Goal: Task Accomplishment & Management: Manage account settings

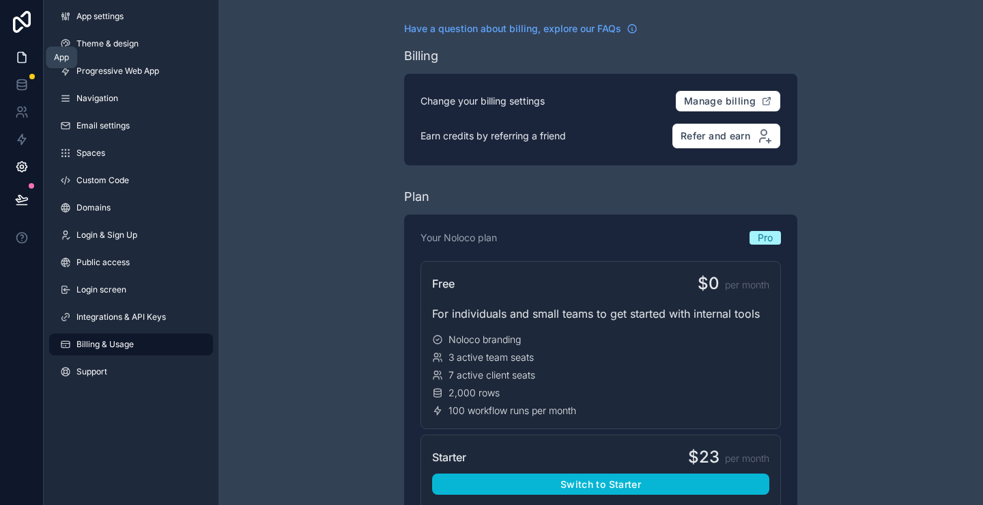
click at [25, 55] on icon at bounding box center [24, 54] width 3 height 3
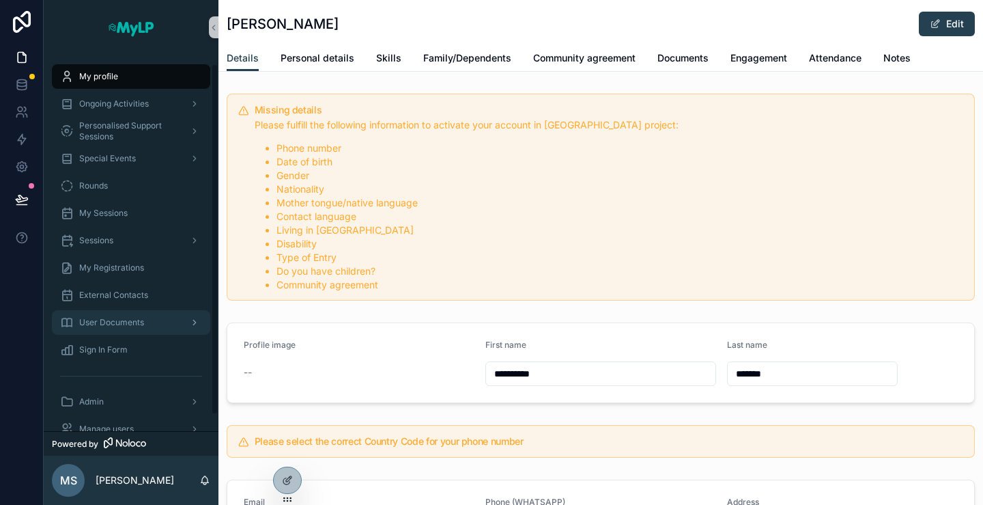
scroll to position [27, 0]
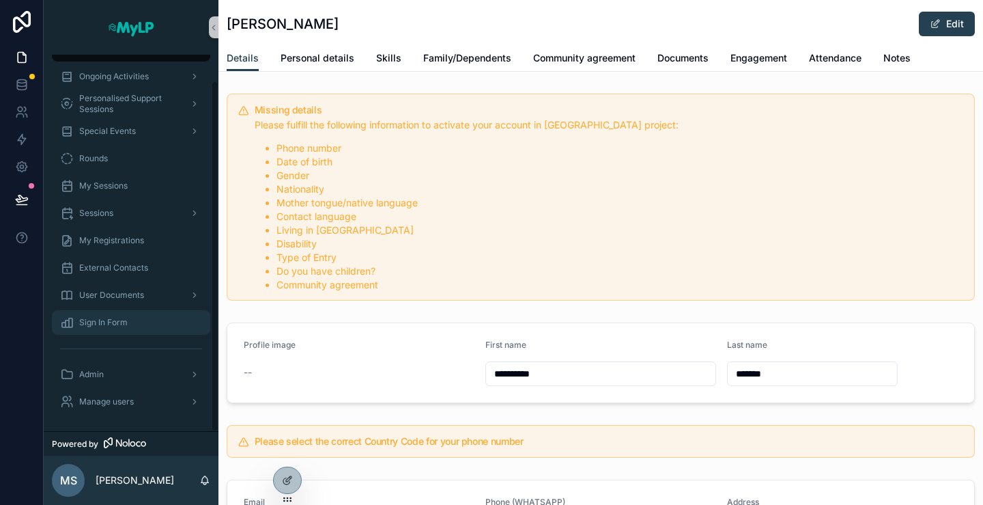
click at [109, 320] on span "Sign In Form" at bounding box center [103, 322] width 48 height 11
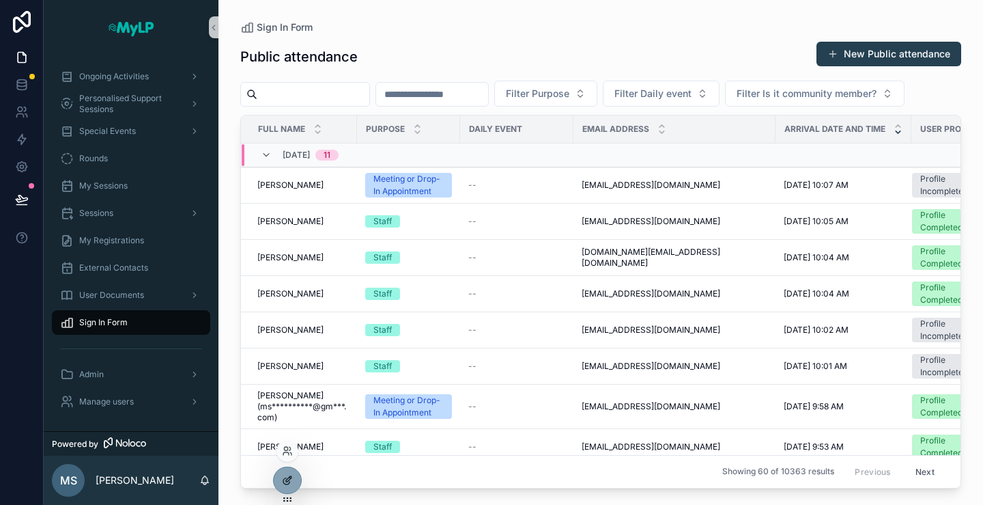
click at [285, 478] on icon at bounding box center [286, 481] width 6 height 6
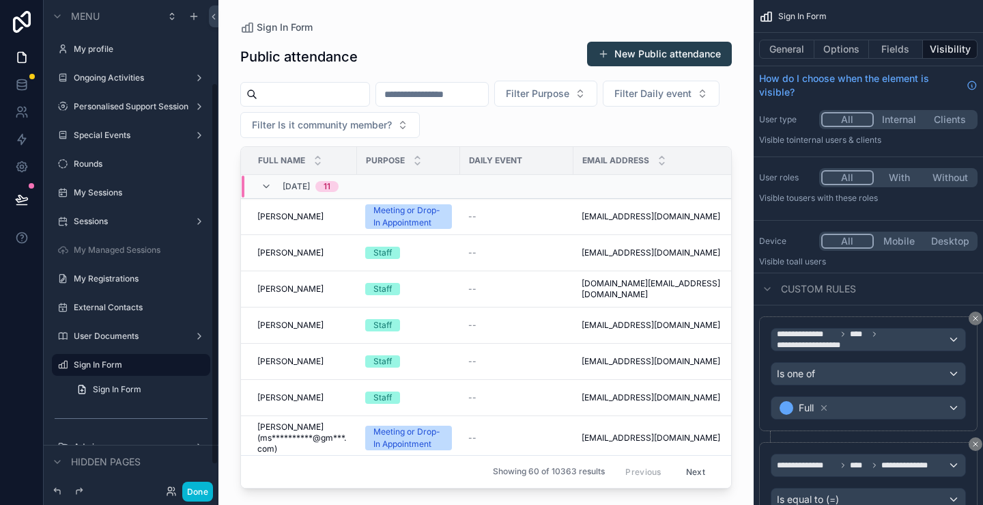
scroll to position [105, 0]
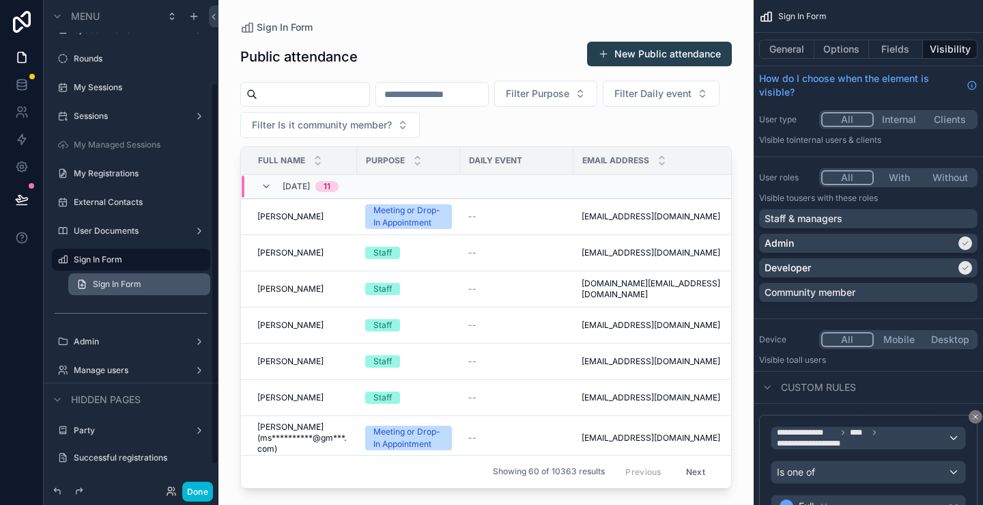
click at [119, 280] on span "Sign In Form" at bounding box center [117, 284] width 48 height 11
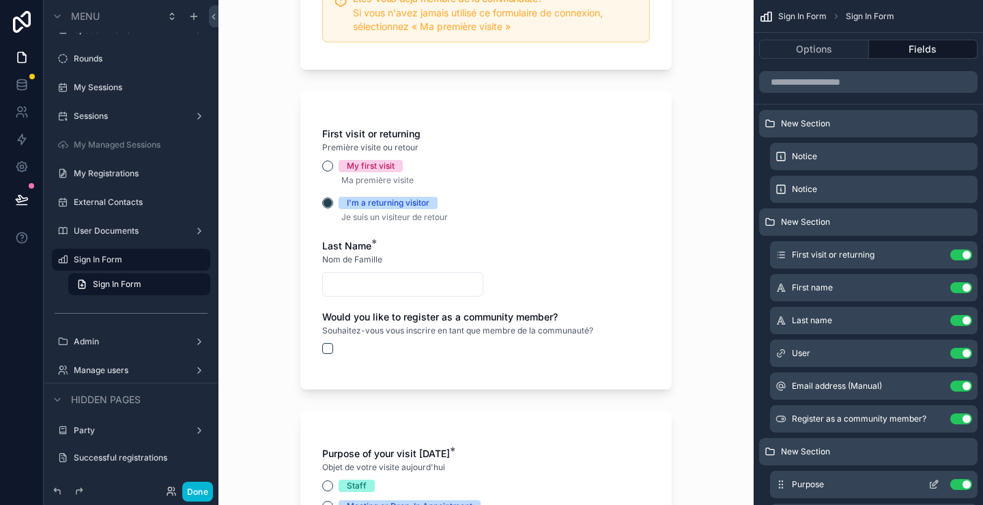
scroll to position [273, 0]
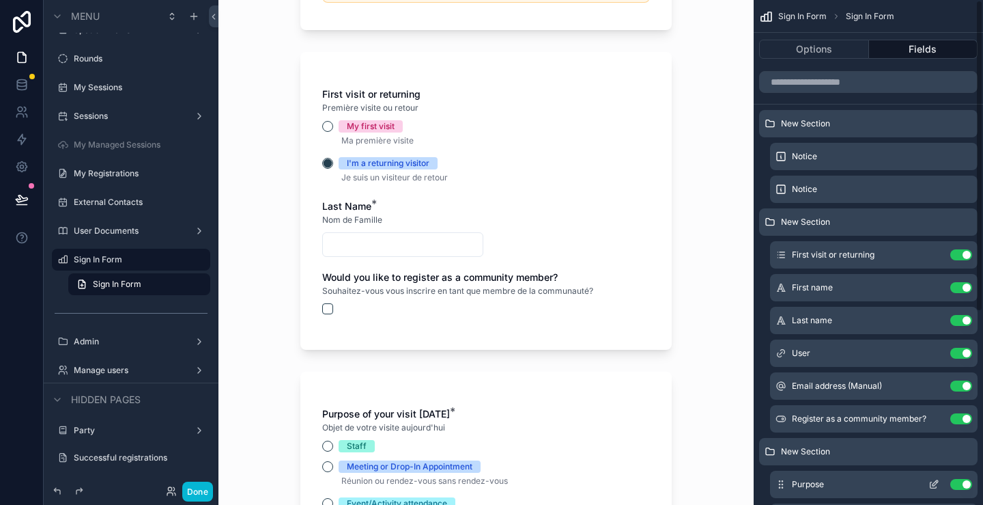
click at [933, 481] on icon "scrollable content" at bounding box center [934, 484] width 11 height 11
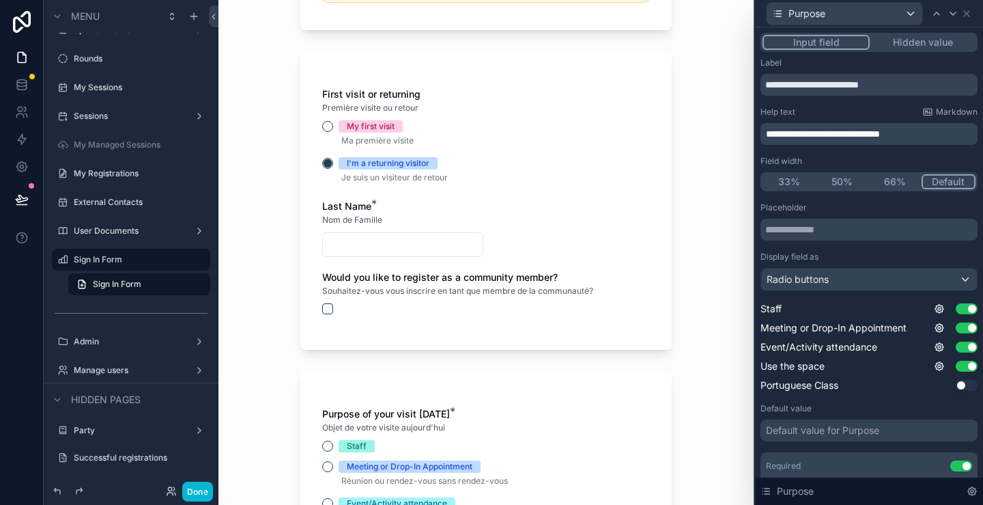
scroll to position [68, 0]
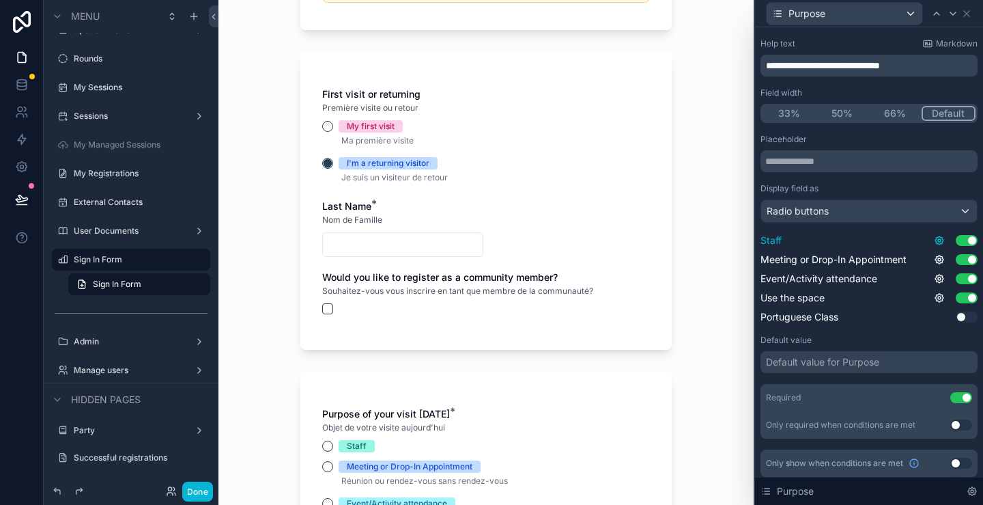
click at [934, 236] on icon at bounding box center [939, 240] width 11 height 11
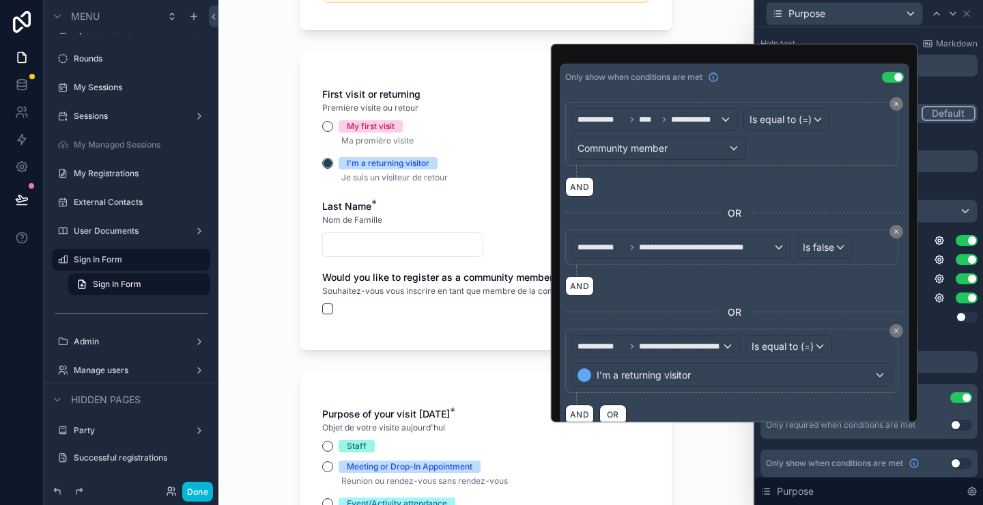
scroll to position [81, 0]
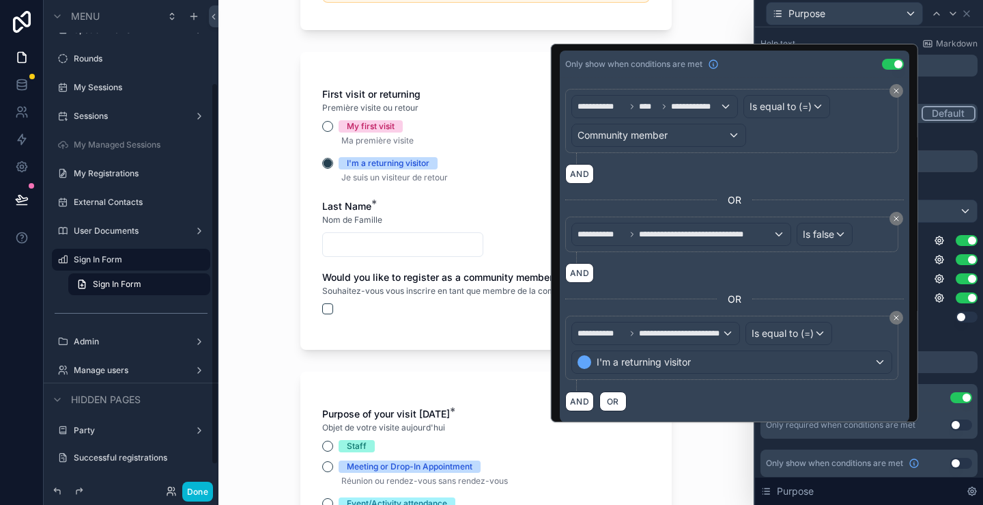
click at [249, 301] on div "Sign In Form Formulaire de Connexion Are you an existing community member? If y…" at bounding box center [486, 252] width 535 height 505
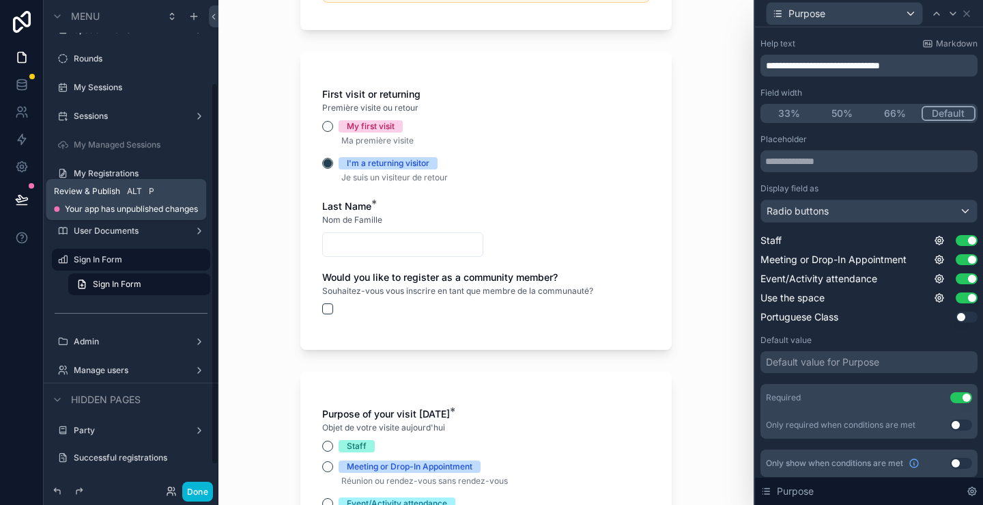
click at [27, 197] on icon at bounding box center [22, 198] width 12 height 7
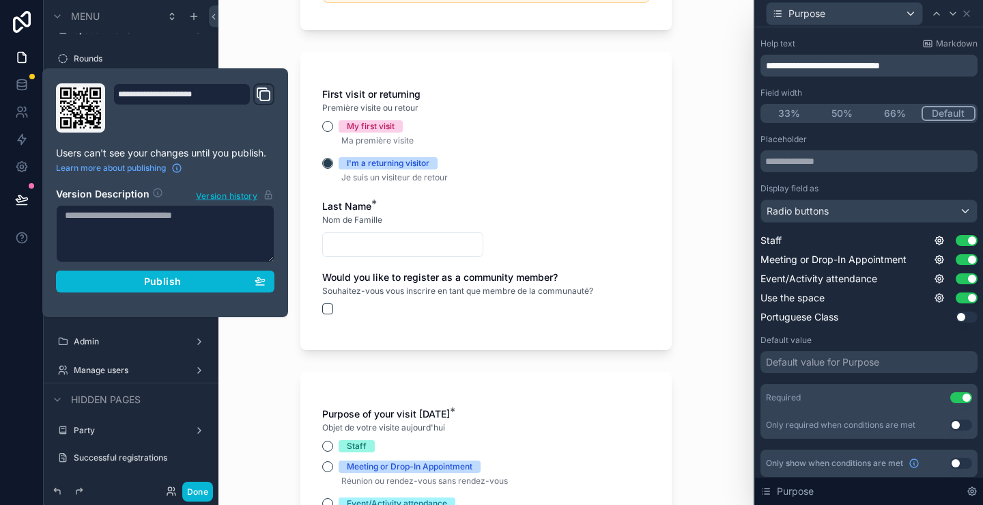
click at [160, 225] on textarea at bounding box center [165, 233] width 219 height 57
click at [160, 225] on textarea "*******" at bounding box center [165, 233] width 219 height 57
type textarea "**********"
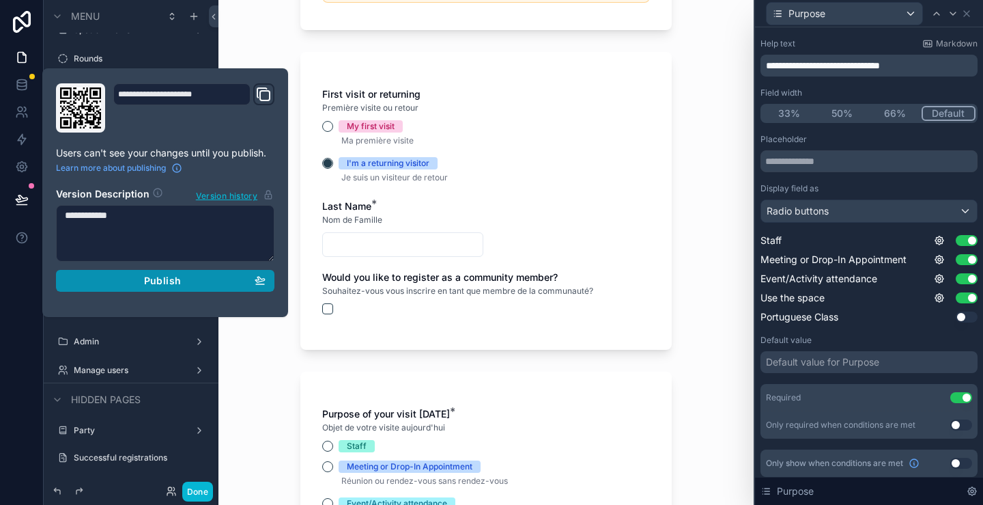
click at [159, 279] on span "Publish" at bounding box center [162, 281] width 37 height 12
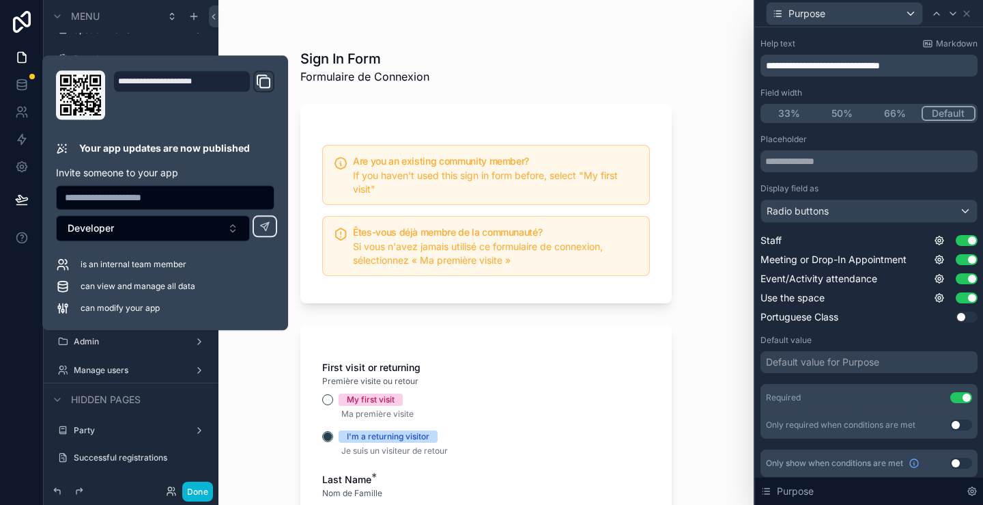
click at [694, 257] on div "Sign In Form Formulaire de Connexion Are you an existing community member? If y…" at bounding box center [486, 252] width 535 height 505
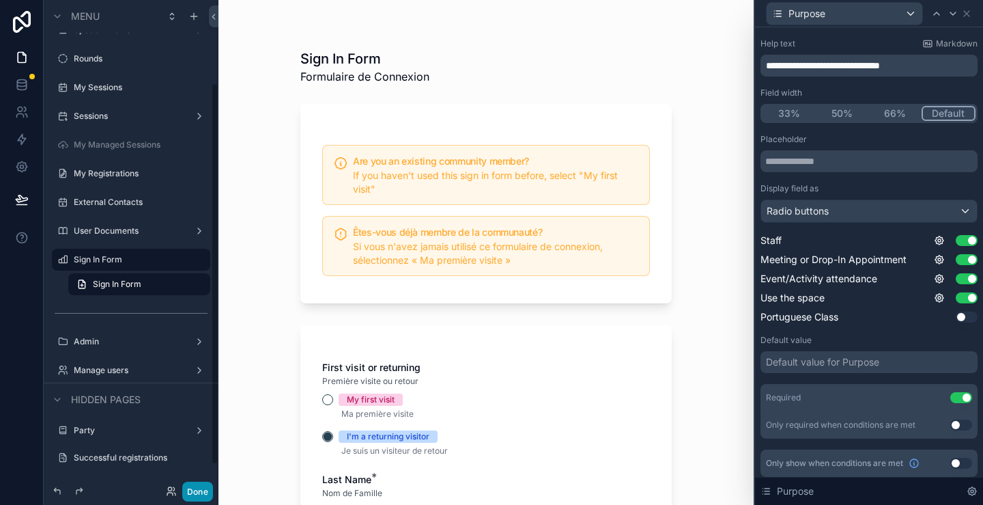
click at [205, 495] on button "Done" at bounding box center [197, 491] width 31 height 20
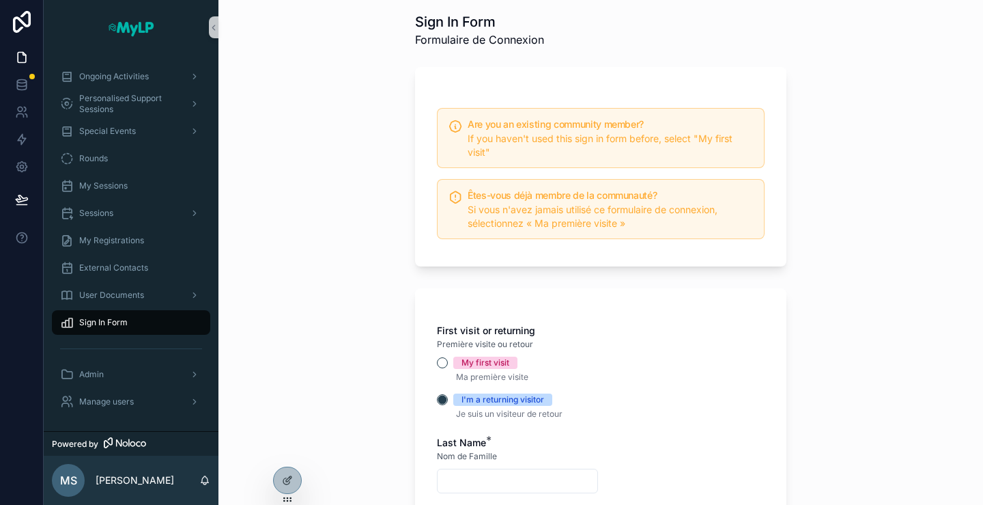
scroll to position [68, 0]
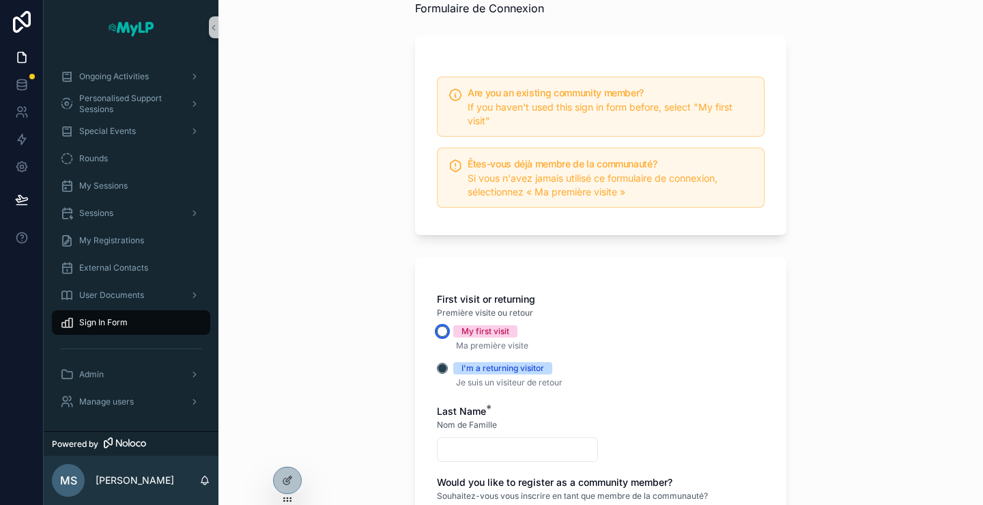
click at [437, 334] on button "My first visit" at bounding box center [442, 331] width 11 height 11
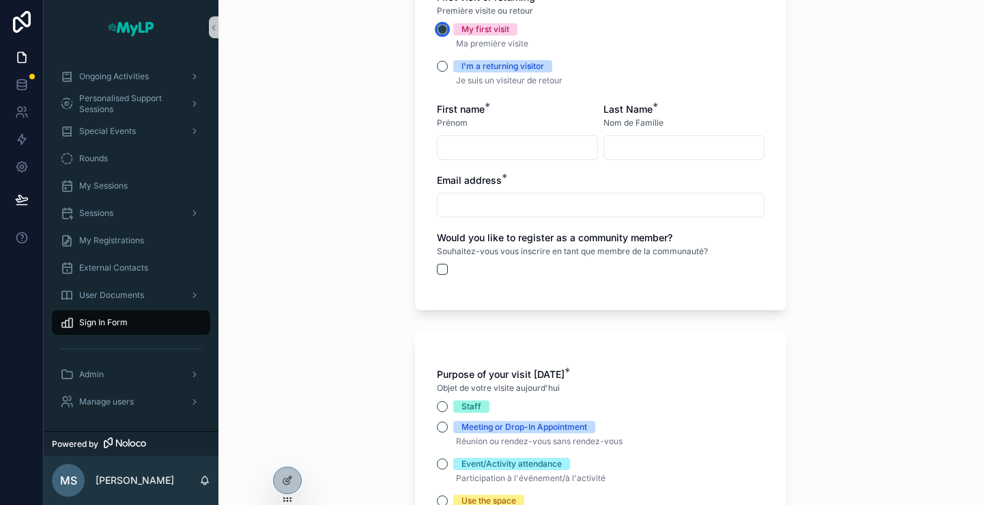
scroll to position [341, 0]
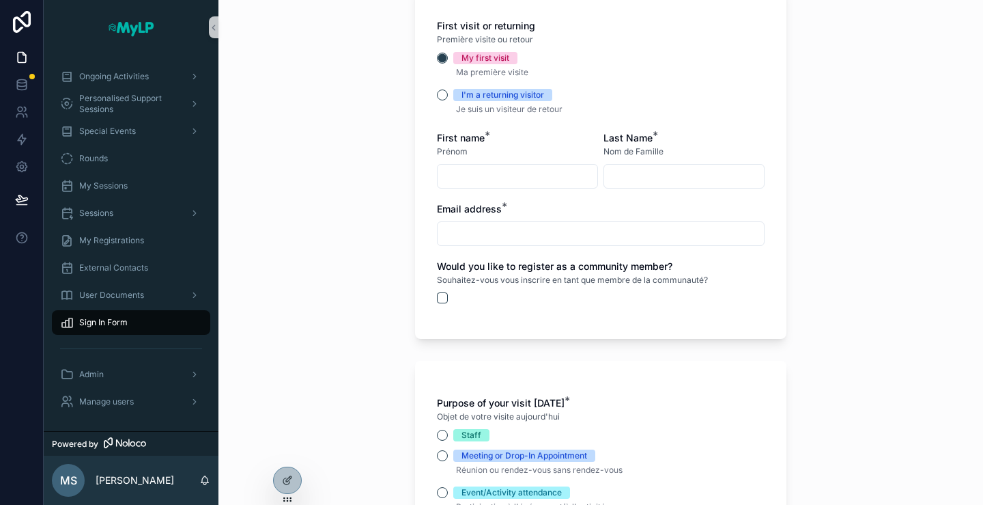
click at [821, 214] on div "Sign In Form Formulaire de Connexion Are you an existing community member? If y…" at bounding box center [601, 252] width 765 height 505
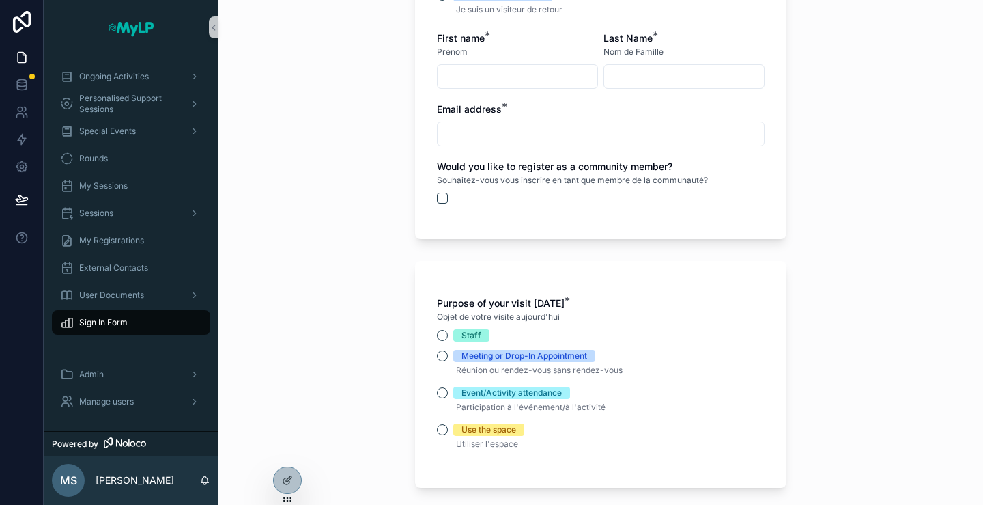
scroll to position [478, 0]
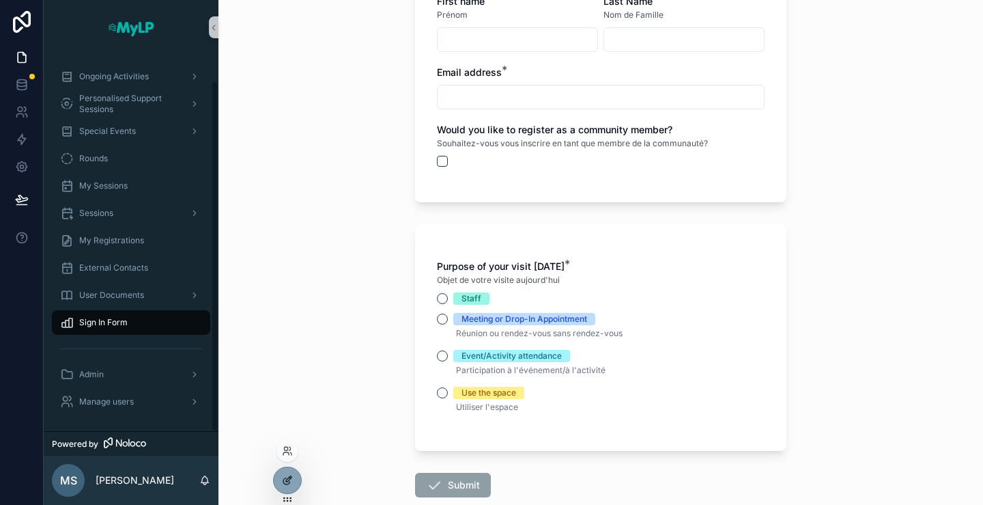
click at [284, 483] on icon at bounding box center [286, 481] width 6 height 6
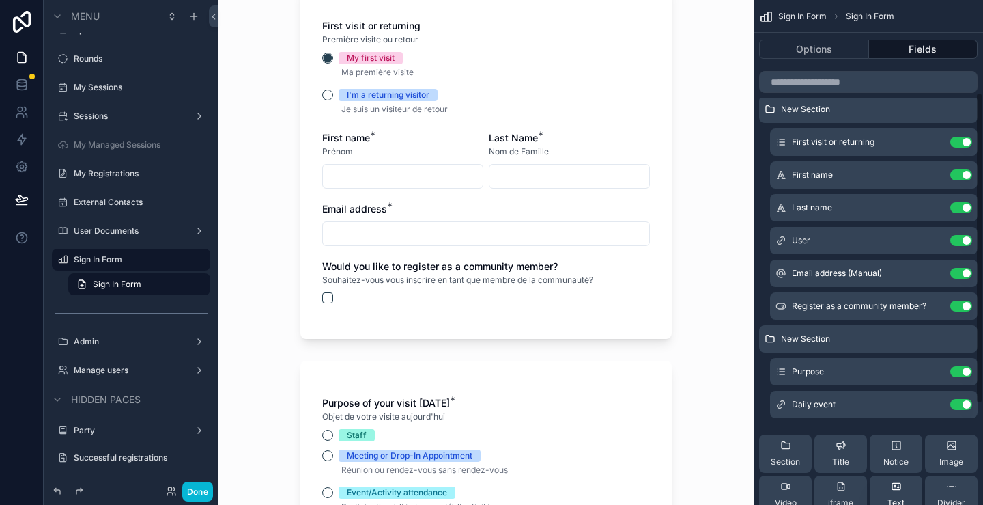
scroll to position [205, 0]
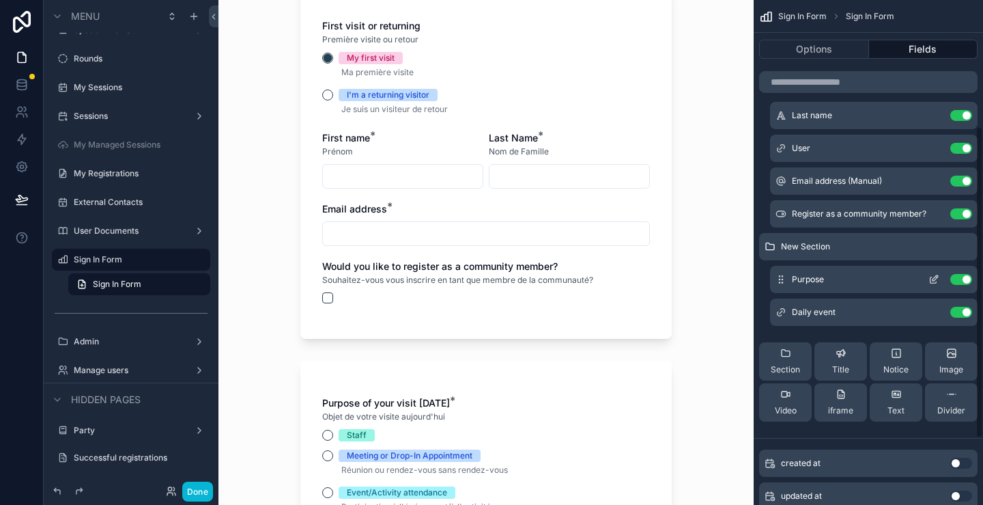
click at [936, 281] on icon "scrollable content" at bounding box center [934, 279] width 11 height 11
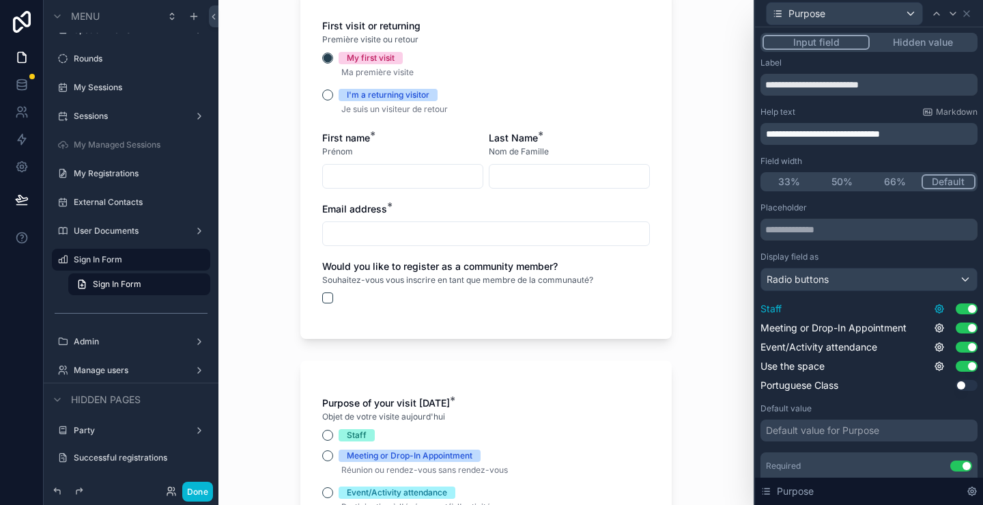
click at [936, 311] on icon at bounding box center [940, 309] width 8 height 8
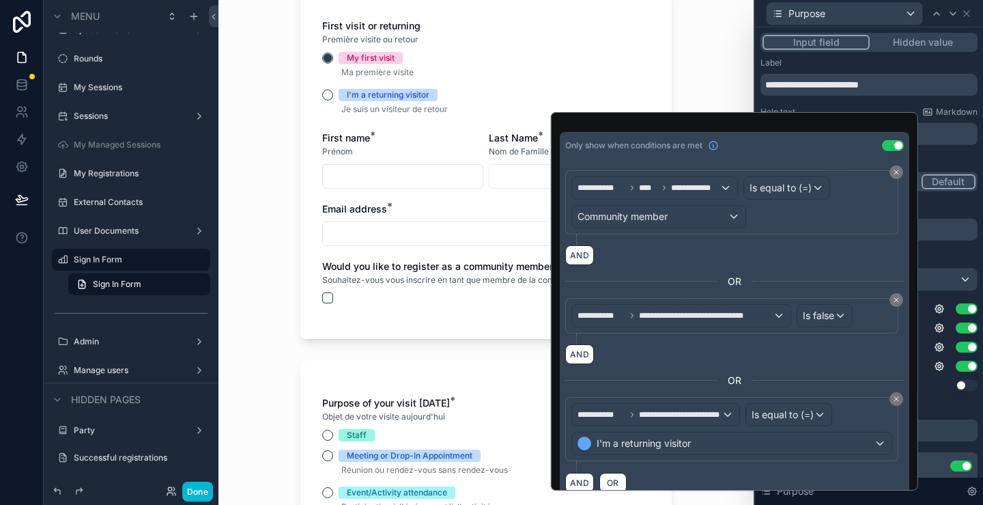
scroll to position [81, 0]
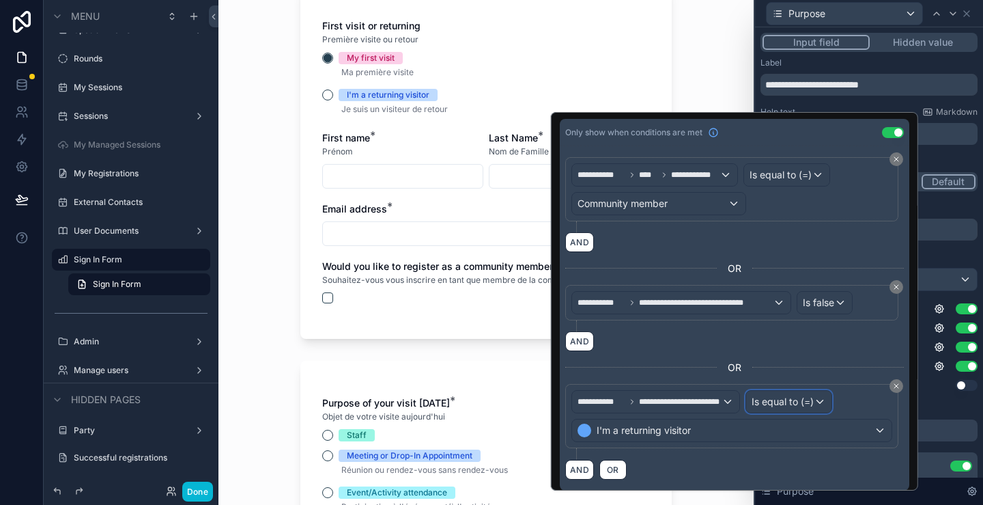
click at [765, 400] on span "Is equal to (=)" at bounding box center [783, 402] width 62 height 14
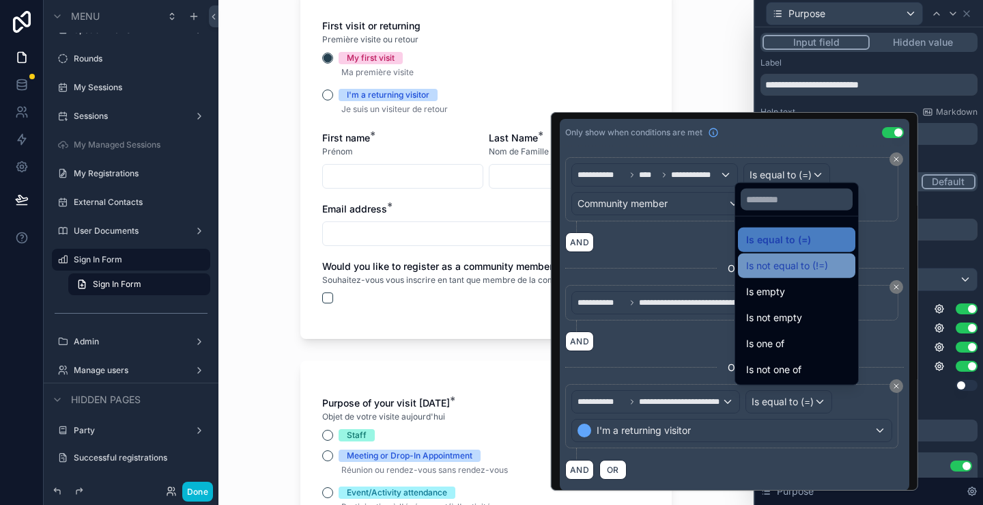
click at [783, 269] on span "Is not equal to (!=)" at bounding box center [787, 265] width 82 height 16
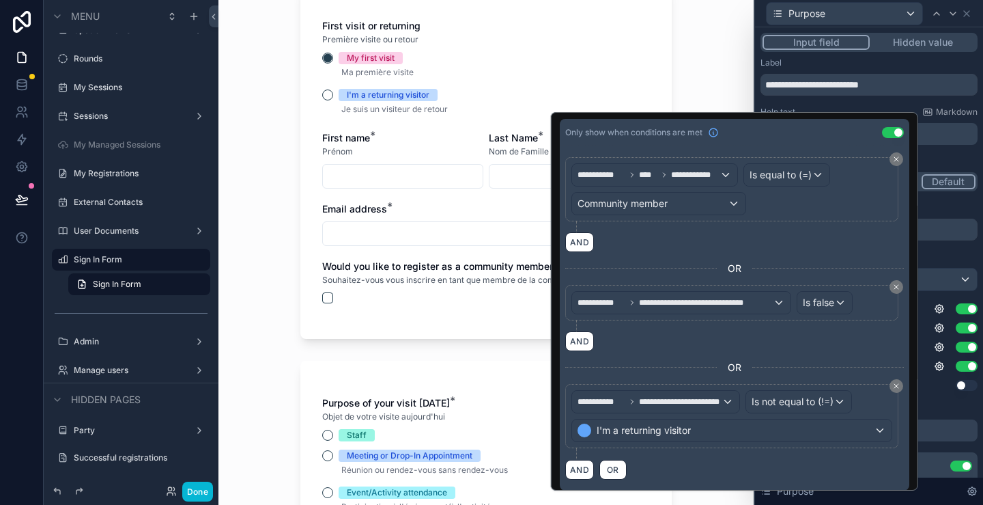
scroll to position [0, 0]
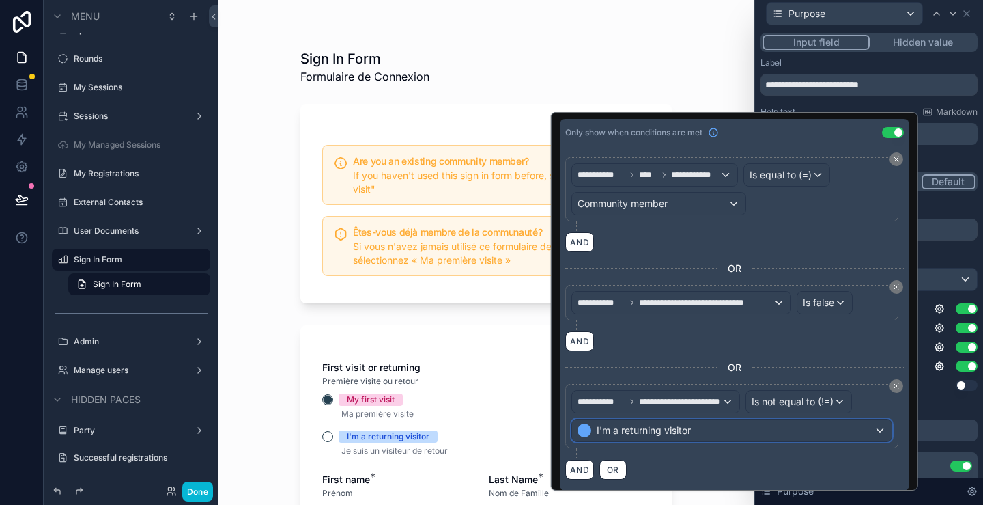
click at [676, 424] on span "I'm a returning visitor" at bounding box center [644, 430] width 94 height 14
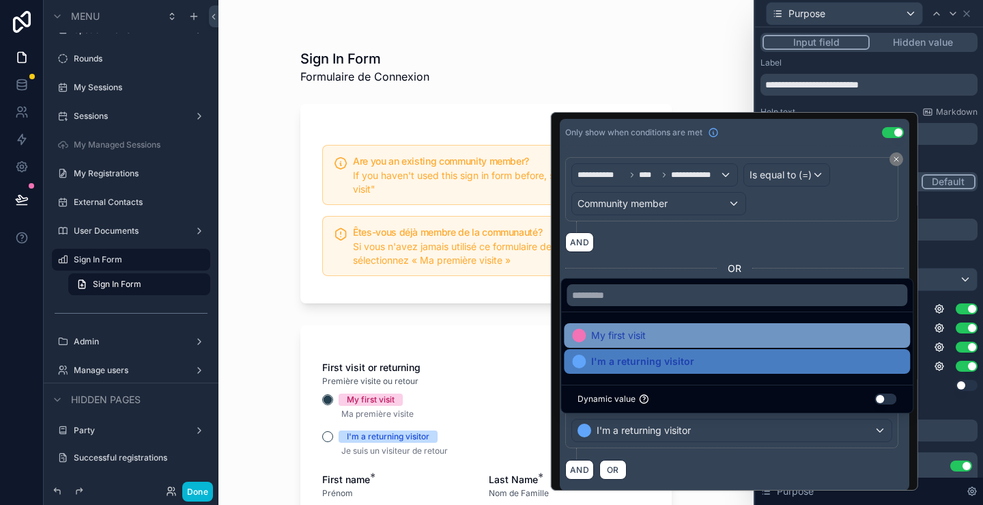
click at [584, 336] on div at bounding box center [579, 335] width 14 height 14
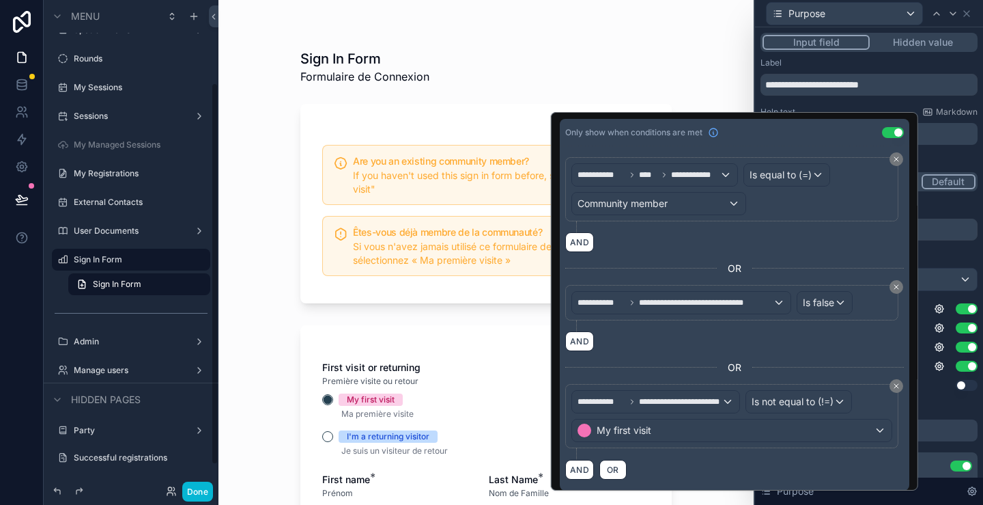
click at [244, 299] on div "Sign In Form Formulaire de Connexion Are you an existing community member? If y…" at bounding box center [486, 252] width 535 height 505
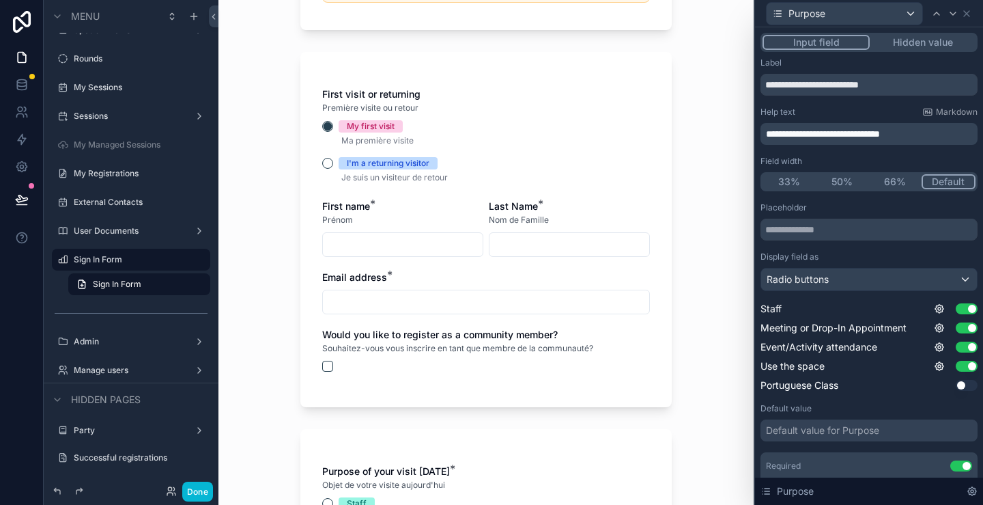
scroll to position [341, 0]
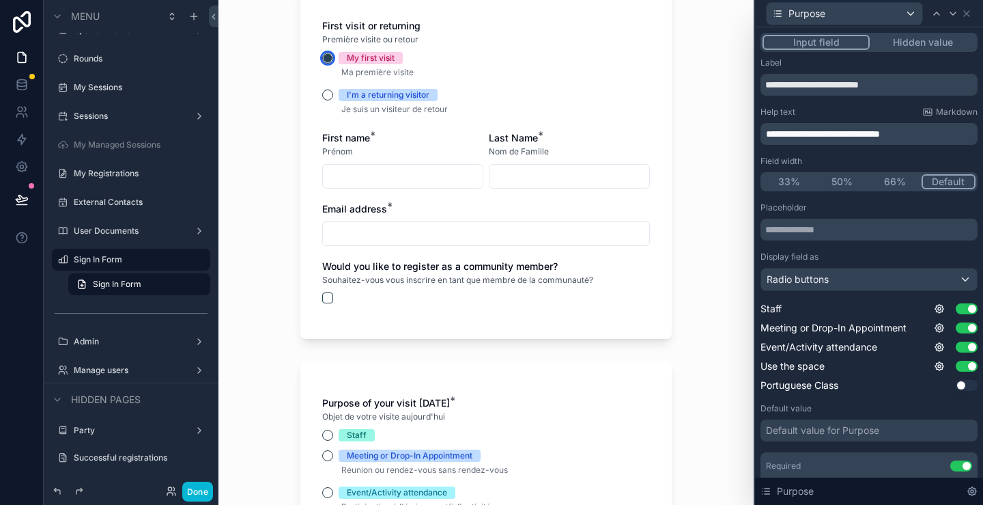
click at [324, 61] on circle "scrollable content" at bounding box center [328, 58] width 8 height 8
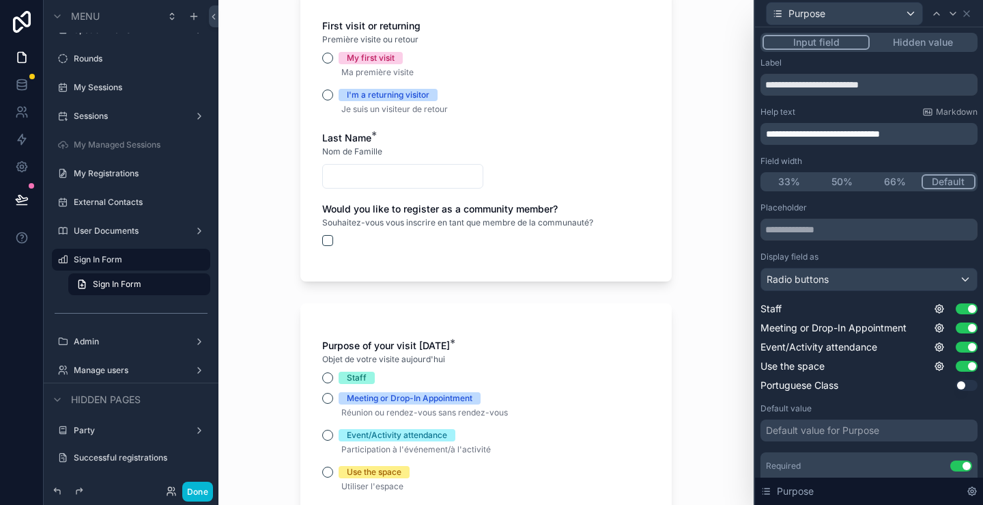
scroll to position [273, 0]
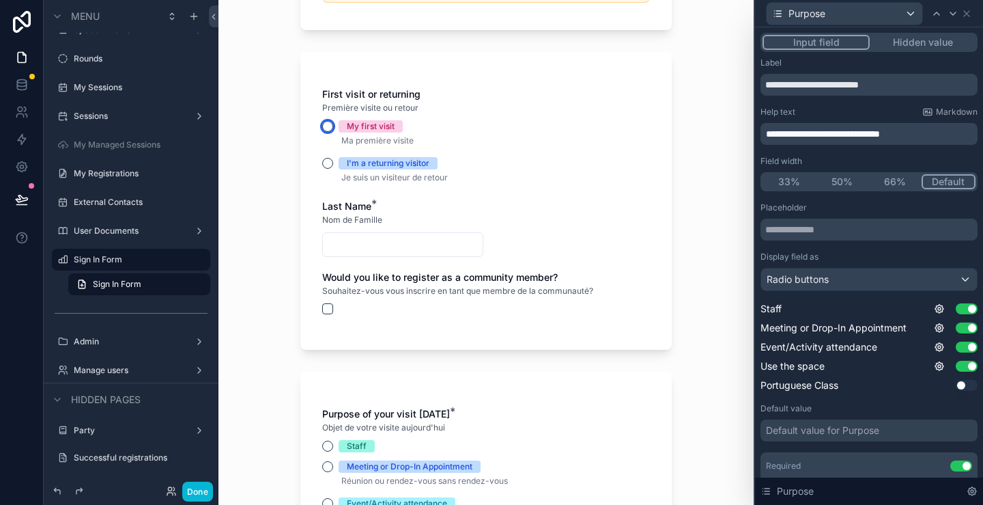
click at [322, 124] on button "My first visit" at bounding box center [327, 126] width 11 height 11
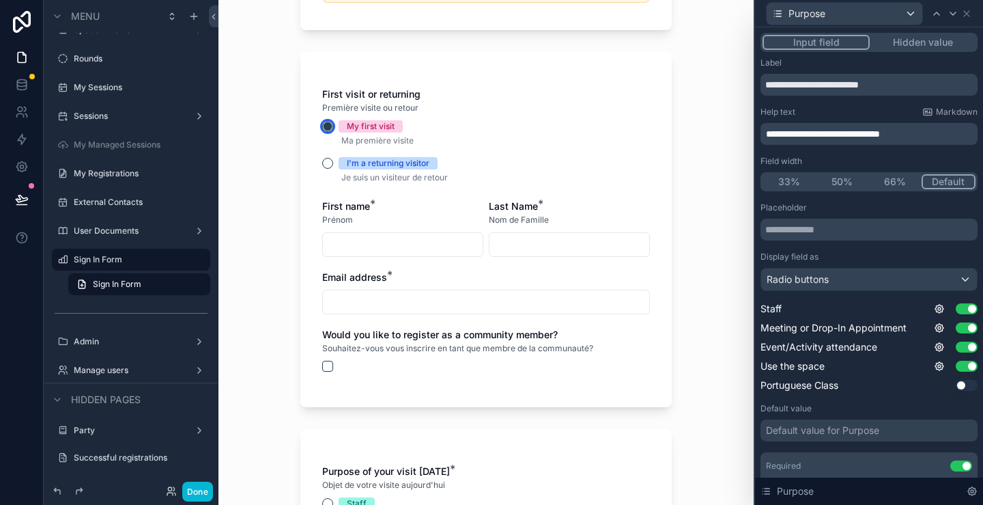
scroll to position [341, 0]
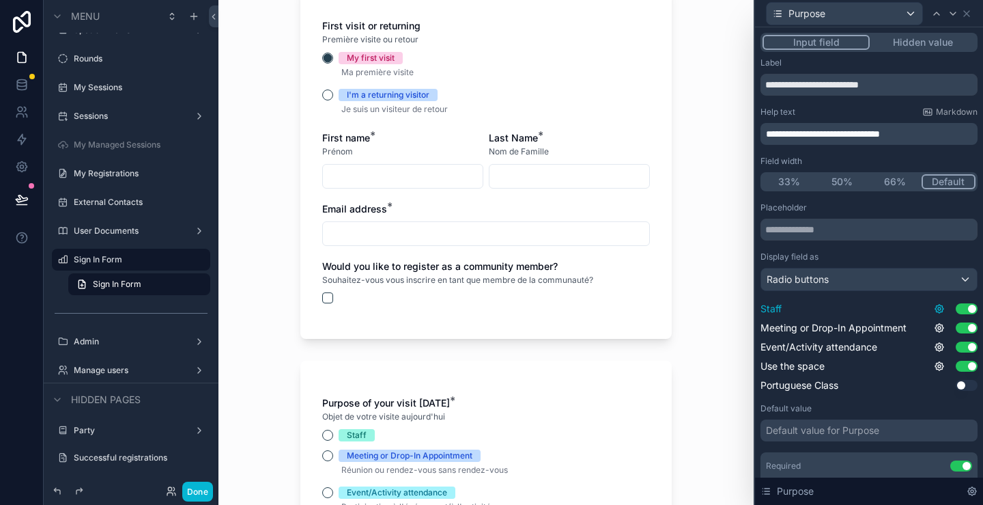
click at [934, 311] on icon at bounding box center [939, 308] width 11 height 11
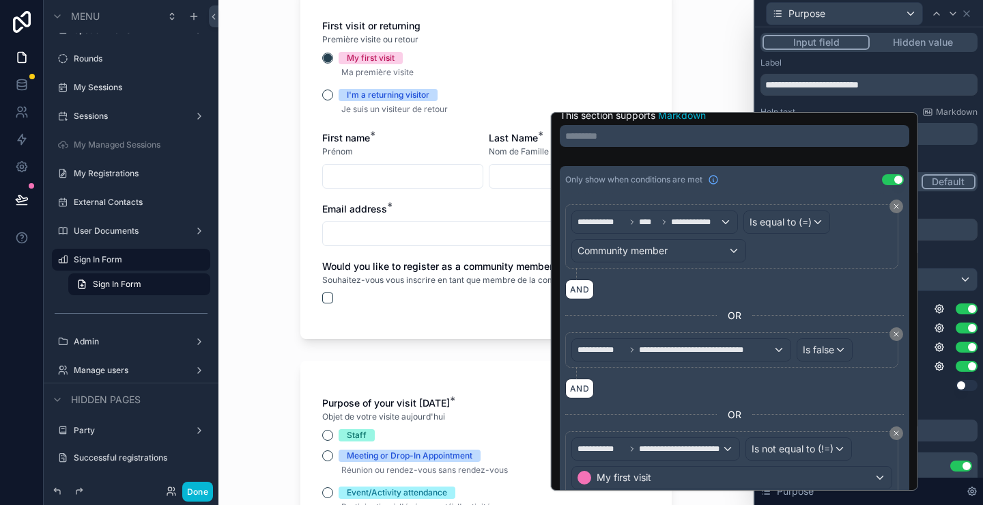
scroll to position [81, 0]
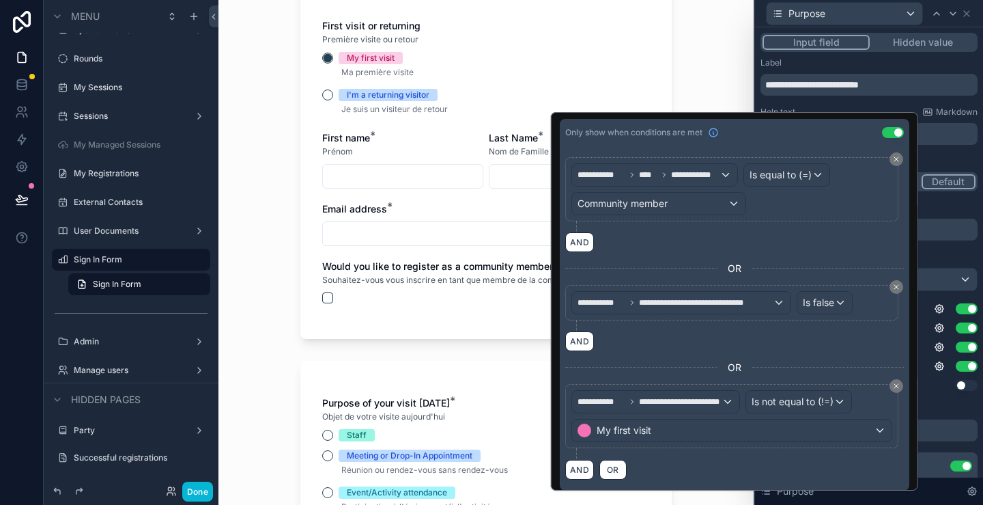
click at [259, 204] on div "Sign In Form Formulaire de Connexion Are you an existing community member? If y…" at bounding box center [486, 252] width 535 height 505
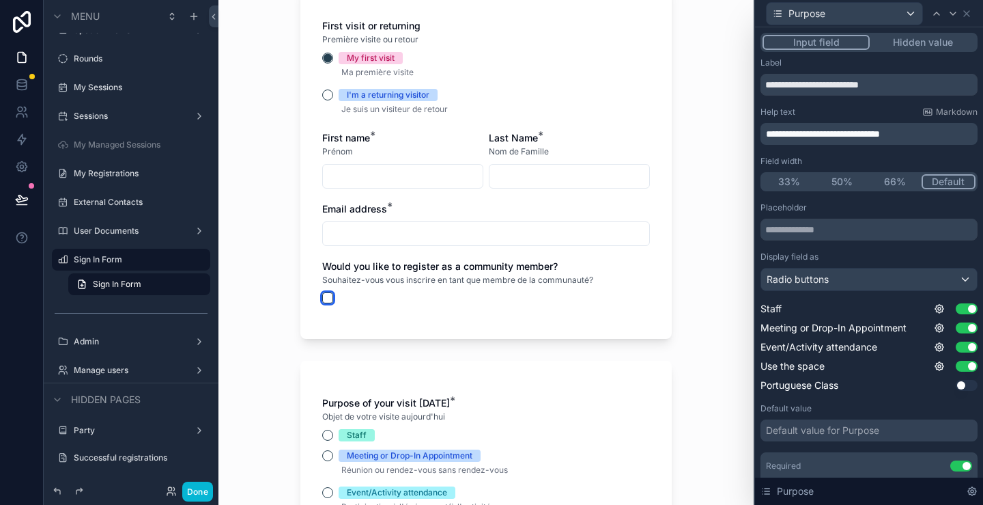
click at [323, 296] on button "scrollable content" at bounding box center [327, 297] width 11 height 11
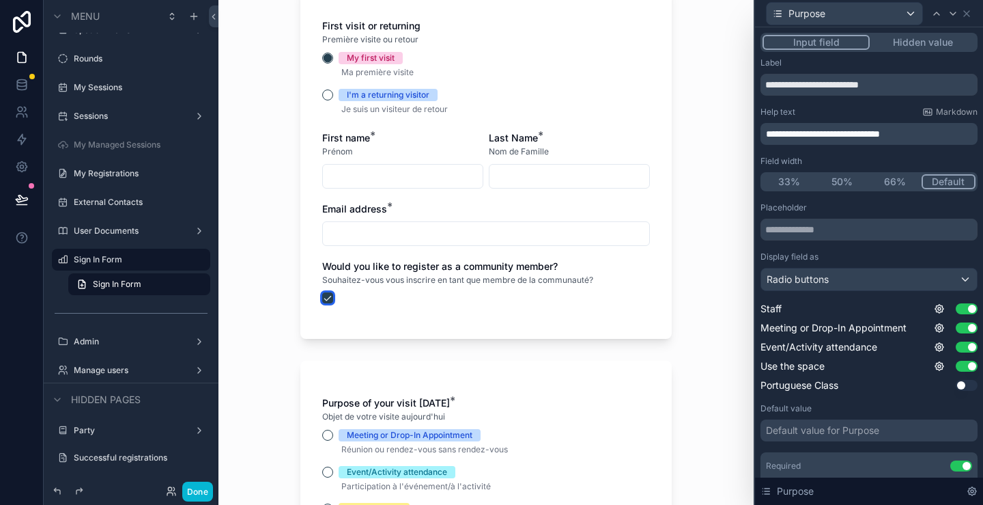
click at [323, 296] on button "scrollable content" at bounding box center [327, 297] width 11 height 11
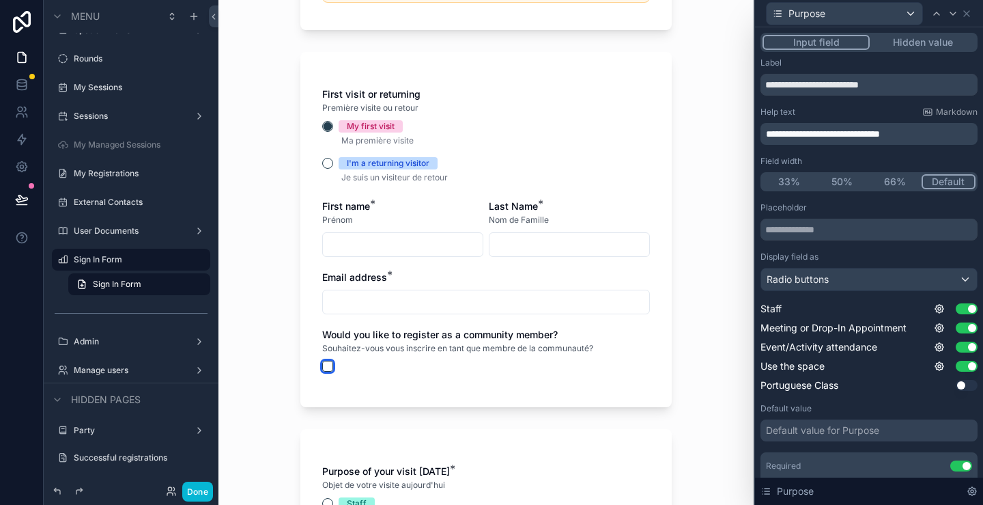
scroll to position [341, 0]
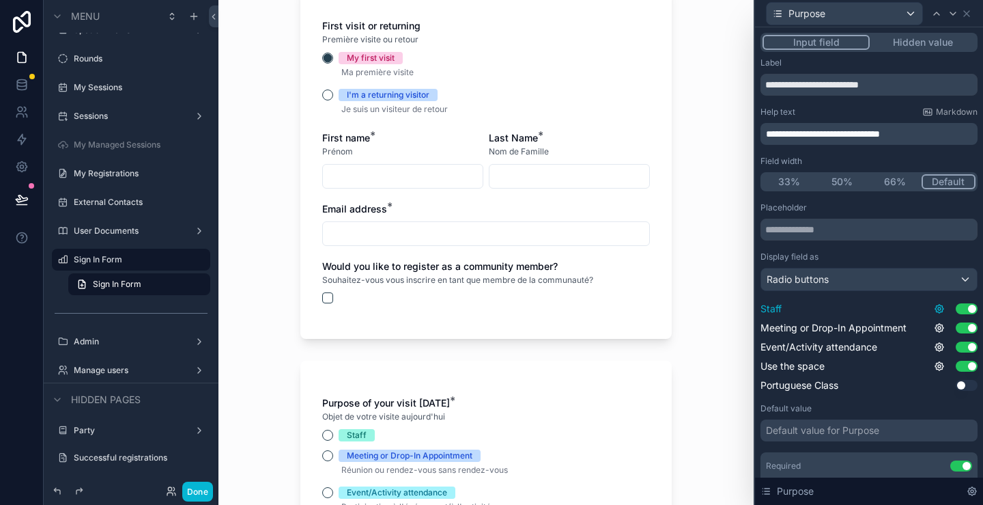
click at [938, 309] on icon at bounding box center [939, 308] width 3 height 3
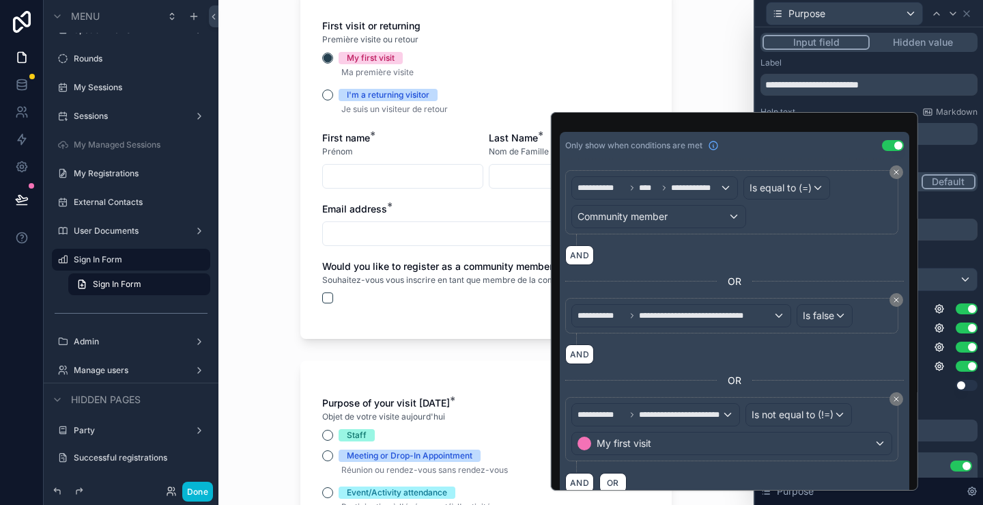
scroll to position [81, 0]
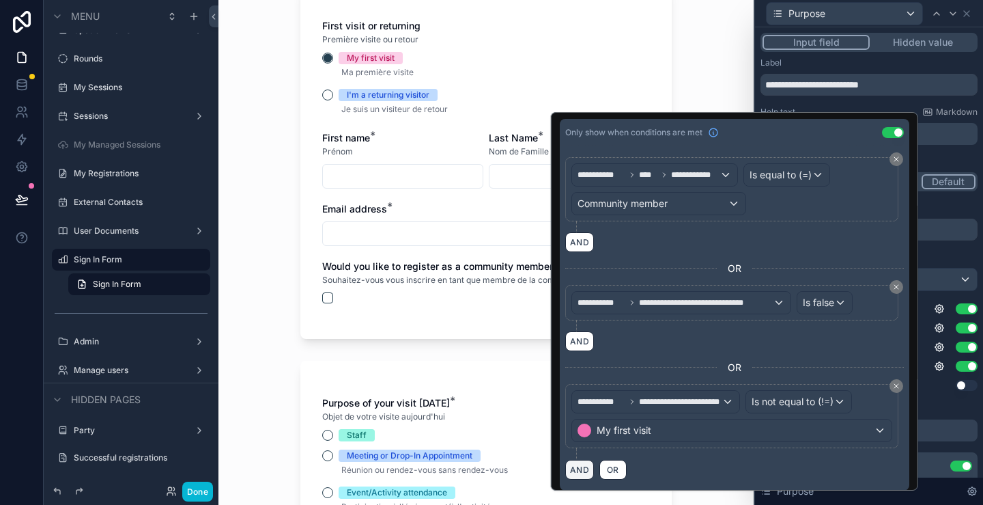
click at [567, 466] on button "AND" at bounding box center [579, 470] width 29 height 20
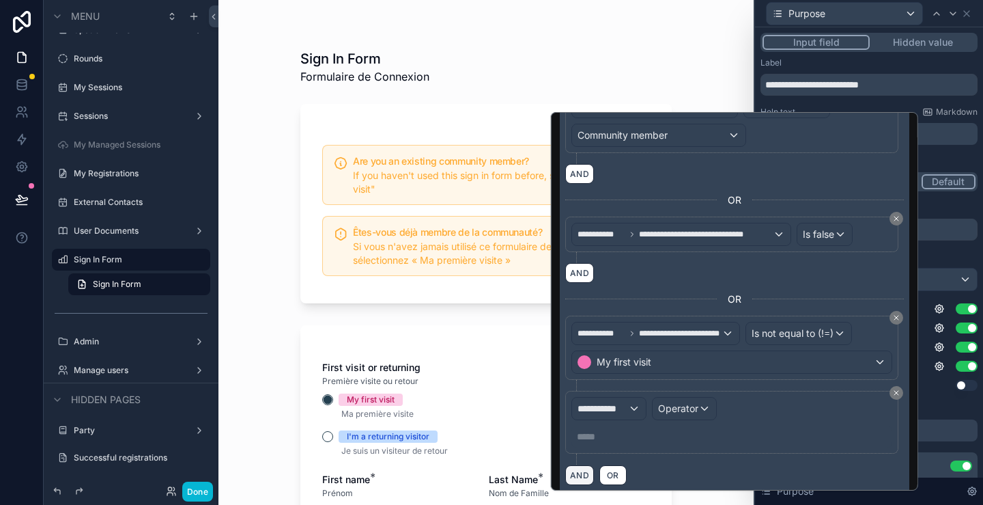
scroll to position [154, 0]
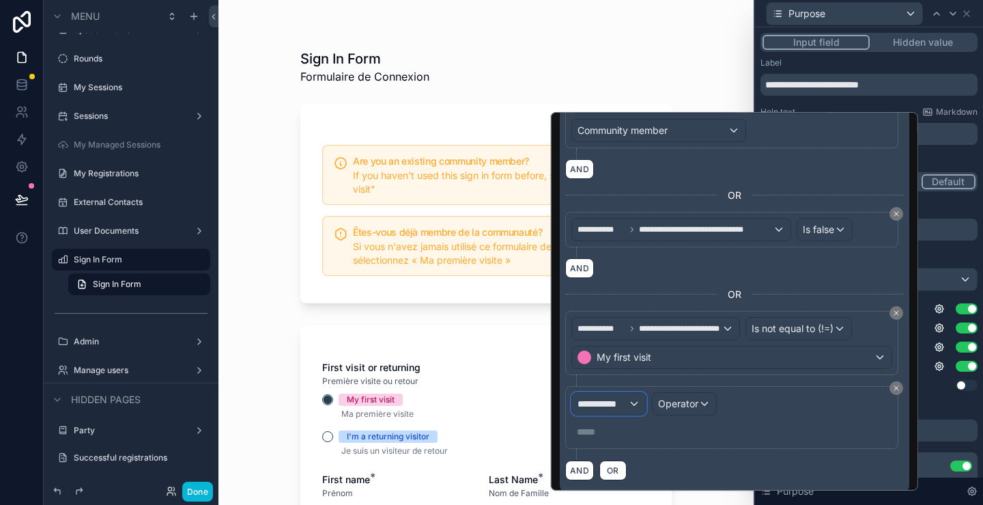
click at [620, 404] on div "**********" at bounding box center [609, 404] width 74 height 22
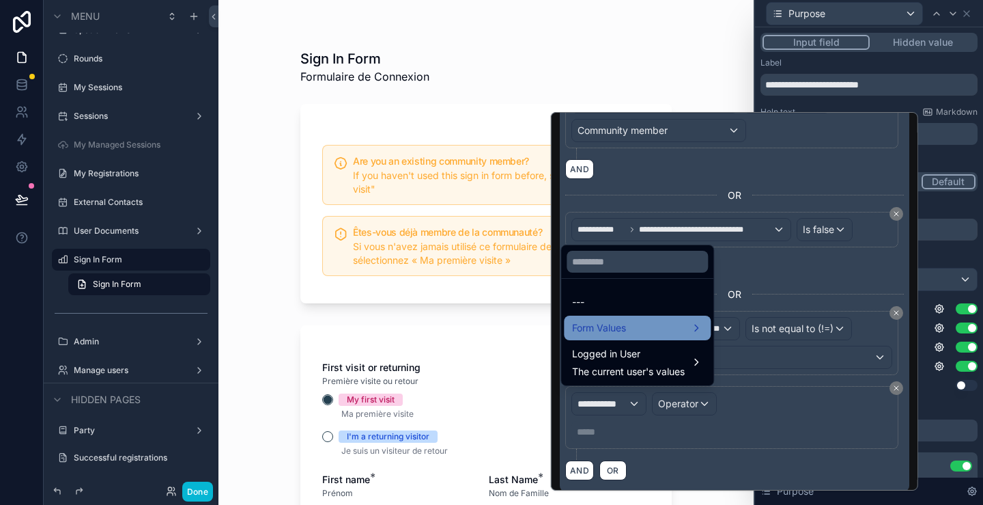
click at [638, 325] on div "Form Values" at bounding box center [637, 328] width 130 height 16
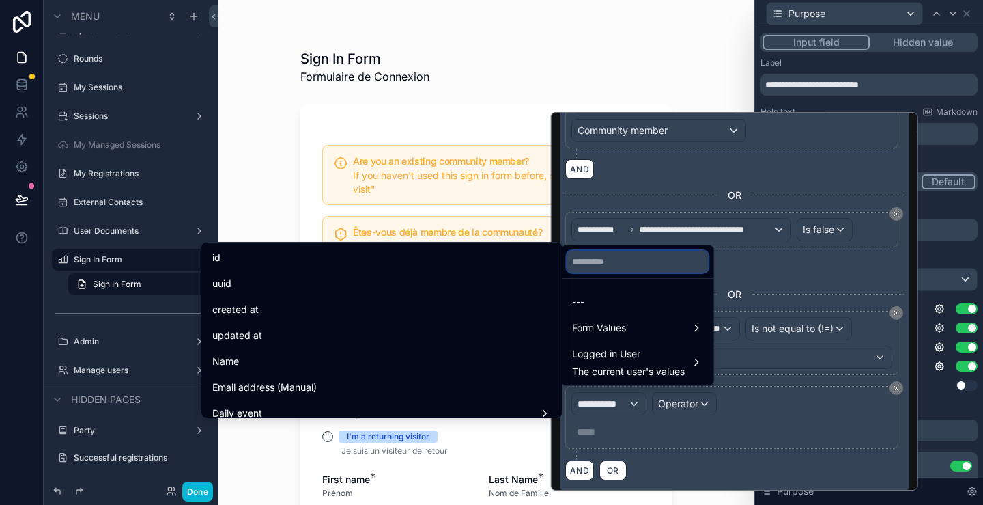
click at [675, 262] on input "text" at bounding box center [637, 262] width 141 height 22
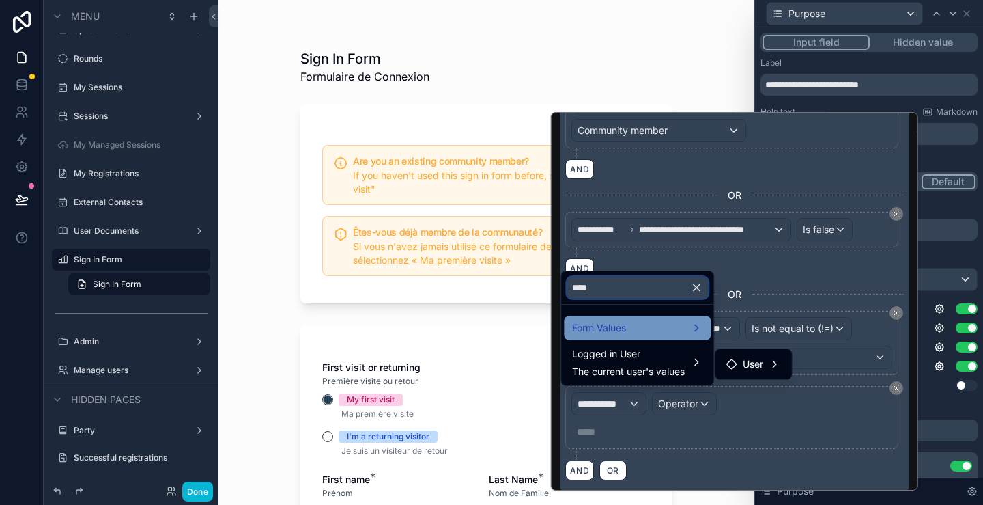
type input "****"
click at [666, 328] on div "Form Values" at bounding box center [637, 328] width 130 height 16
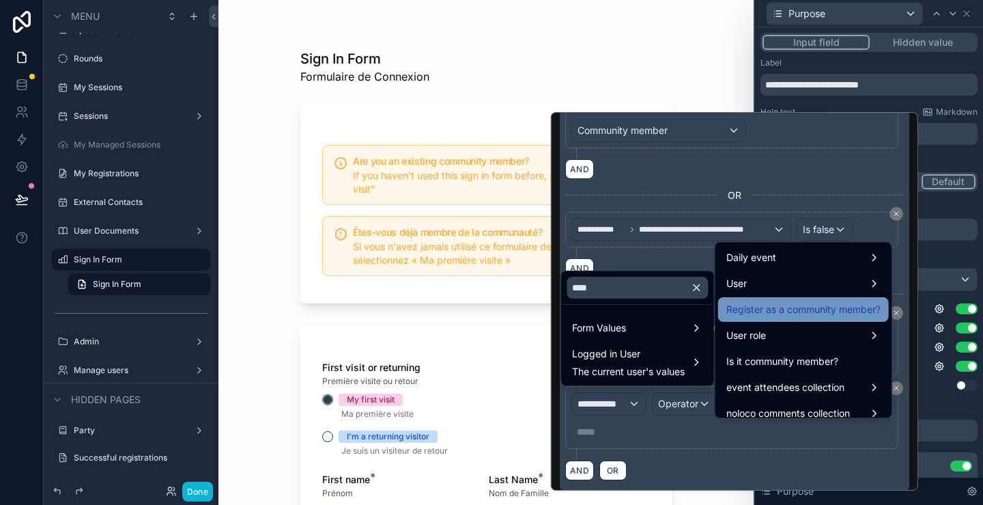
click at [798, 311] on span "Register as a community member?" at bounding box center [804, 309] width 154 height 16
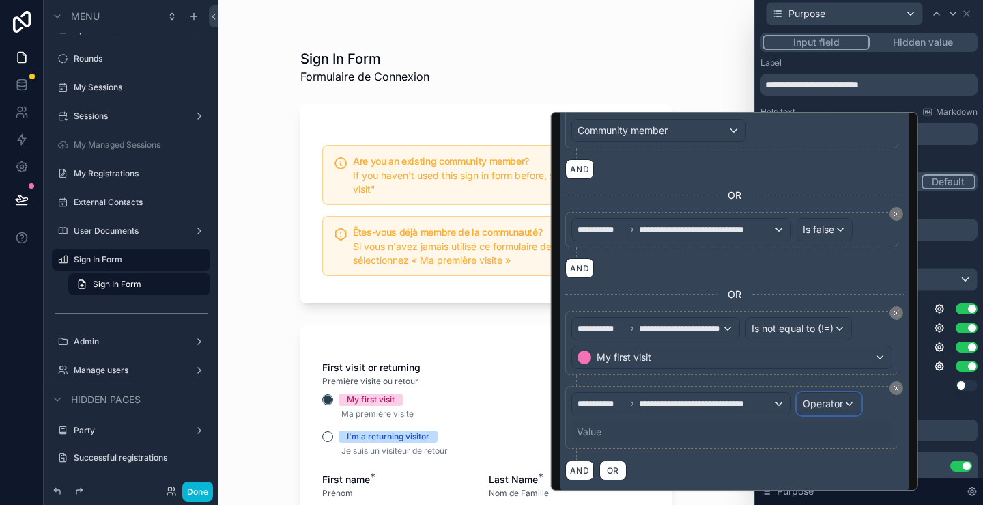
click at [829, 402] on span "Operator" at bounding box center [823, 403] width 40 height 12
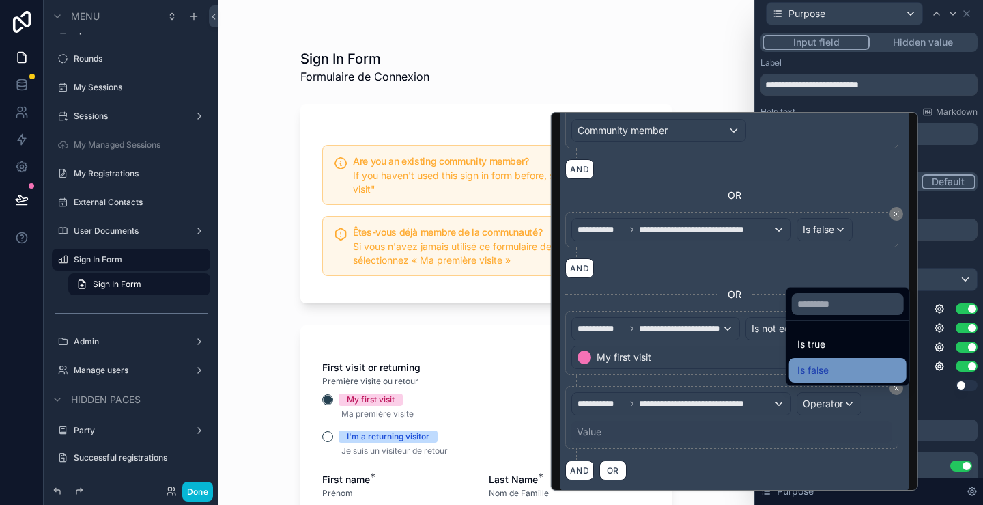
click at [826, 370] on span "Is false" at bounding box center [813, 370] width 31 height 16
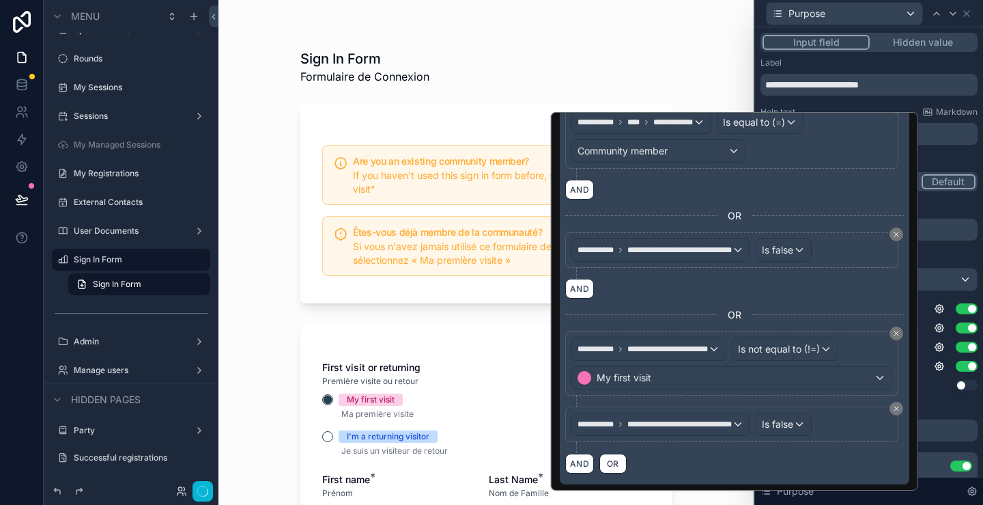
scroll to position [127, 0]
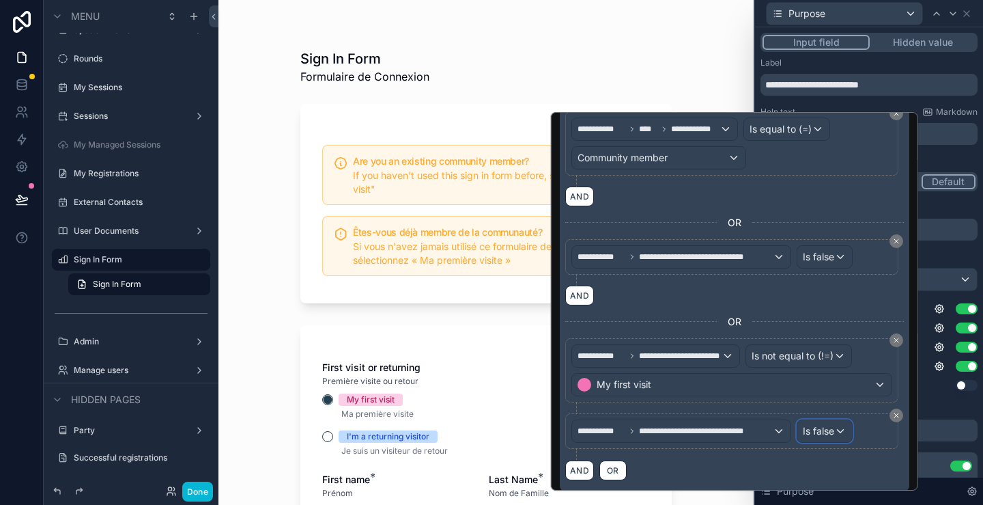
click at [834, 434] on div "Is false" at bounding box center [825, 431] width 55 height 22
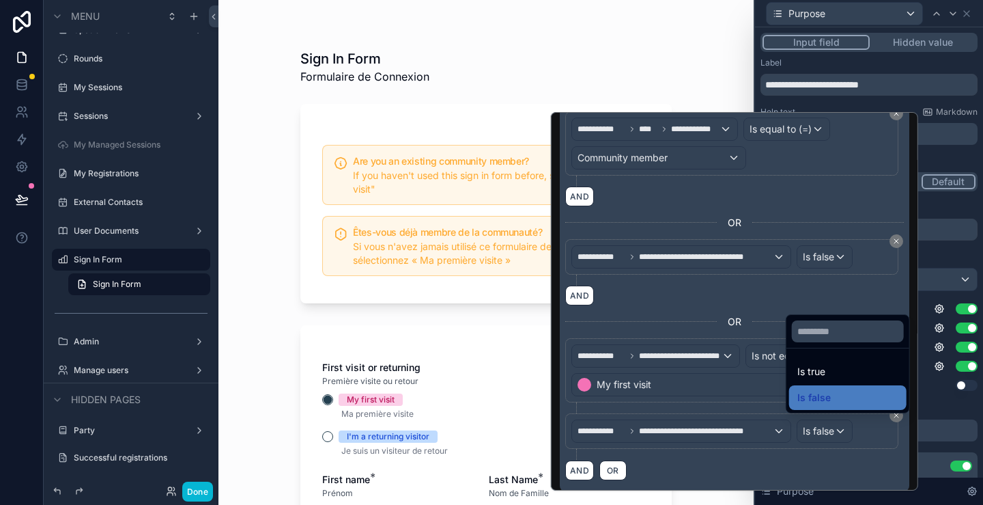
click at [826, 458] on div at bounding box center [734, 301] width 367 height 378
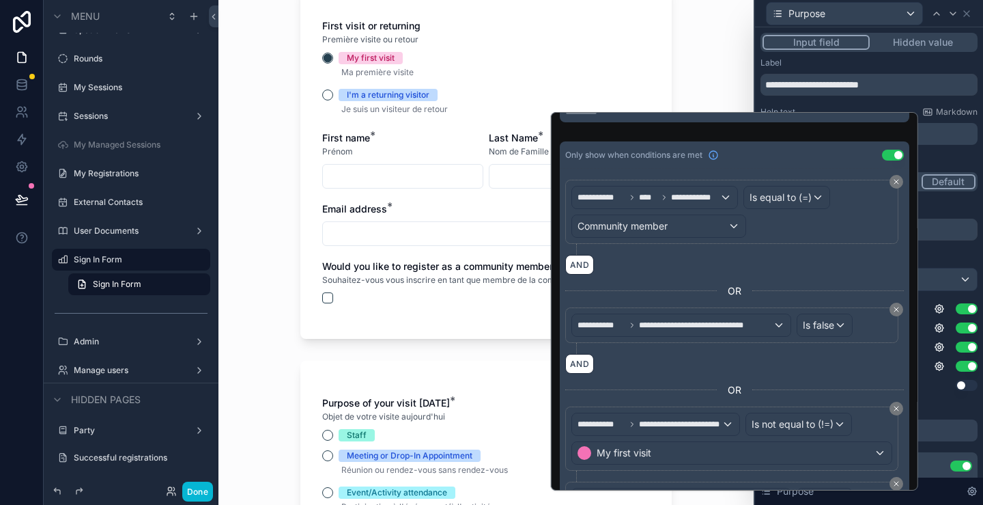
scroll to position [0, 0]
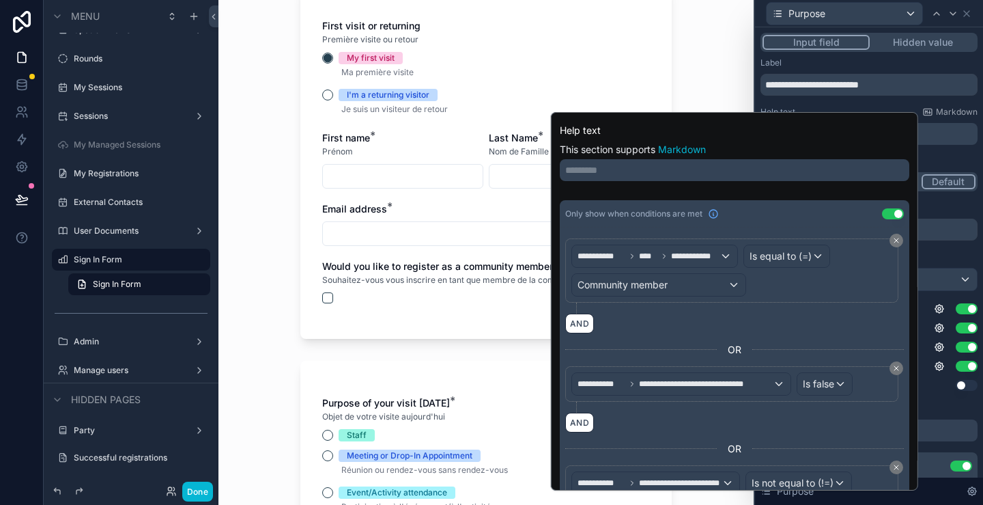
drag, startPoint x: 654, startPoint y: 293, endPoint x: 681, endPoint y: 318, distance: 37.2
click at [681, 318] on div "AND" at bounding box center [734, 323] width 339 height 20
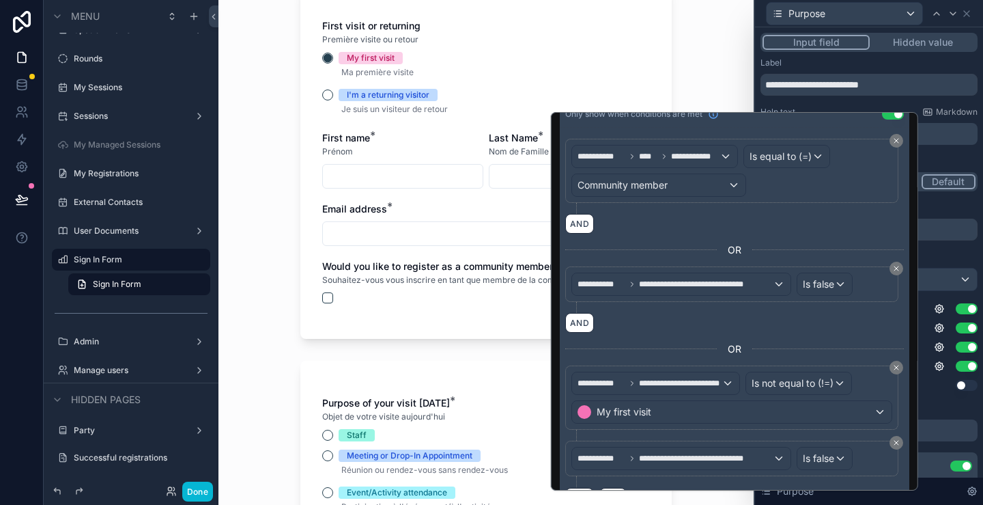
scroll to position [127, 0]
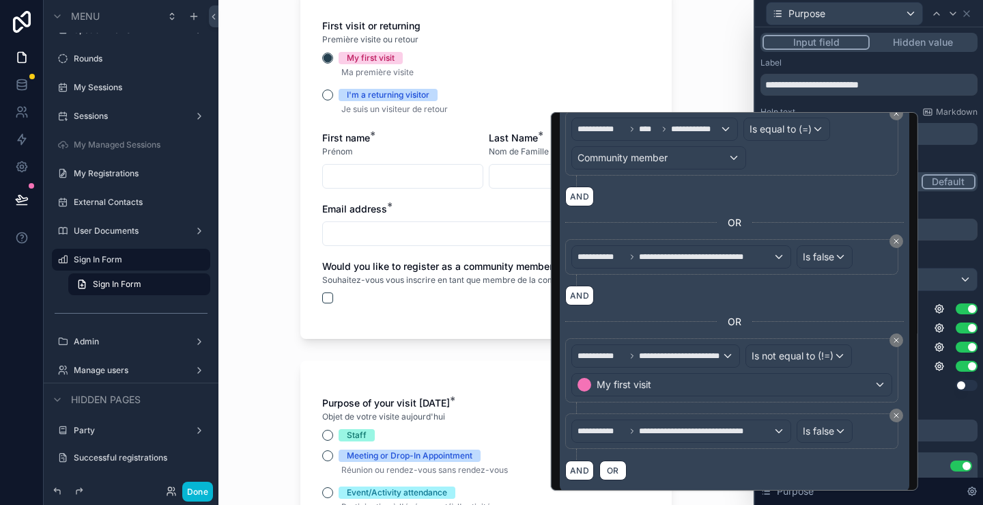
click at [720, 402] on div "**********" at bounding box center [734, 375] width 339 height 75
click at [720, 403] on div "**********" at bounding box center [734, 375] width 339 height 75
click at [720, 420] on div "**********" at bounding box center [681, 431] width 219 height 22
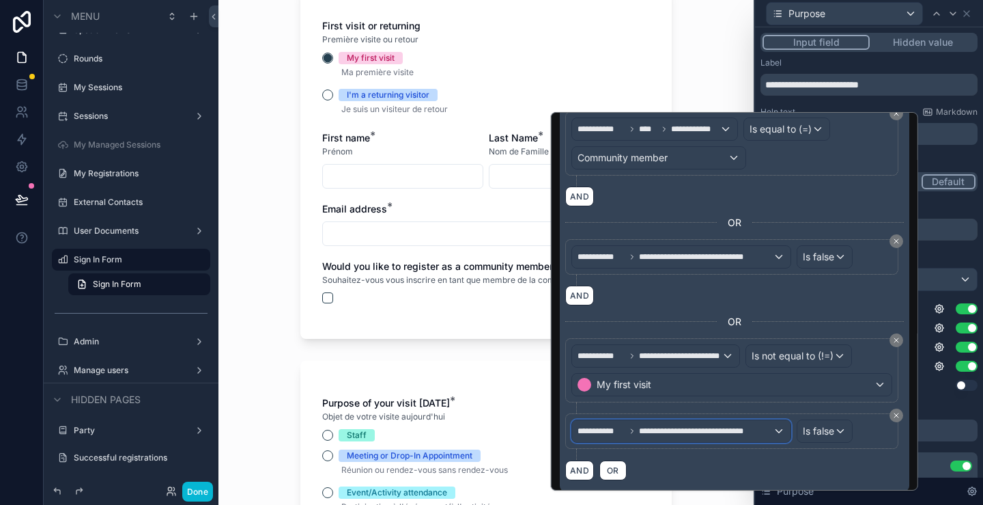
click at [720, 420] on div "**********" at bounding box center [681, 431] width 219 height 22
click at [720, 403] on div "**********" at bounding box center [734, 375] width 339 height 75
click at [720, 429] on span "**********" at bounding box center [706, 430] width 134 height 11
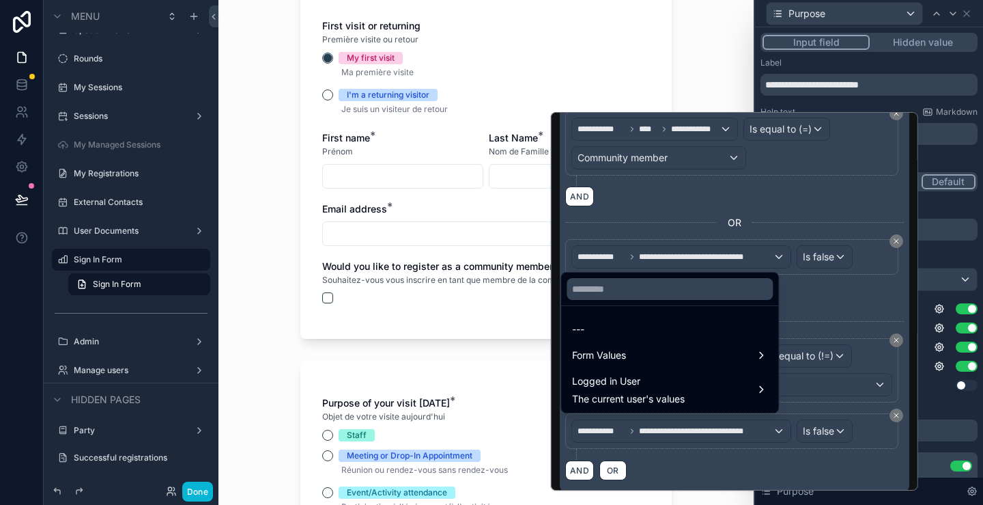
click at [809, 201] on div at bounding box center [734, 301] width 367 height 378
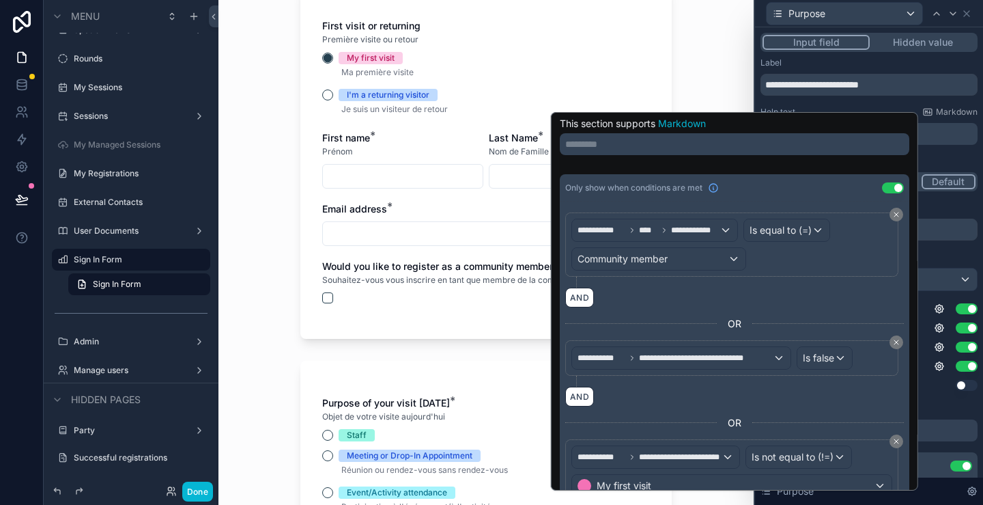
scroll to position [0, 0]
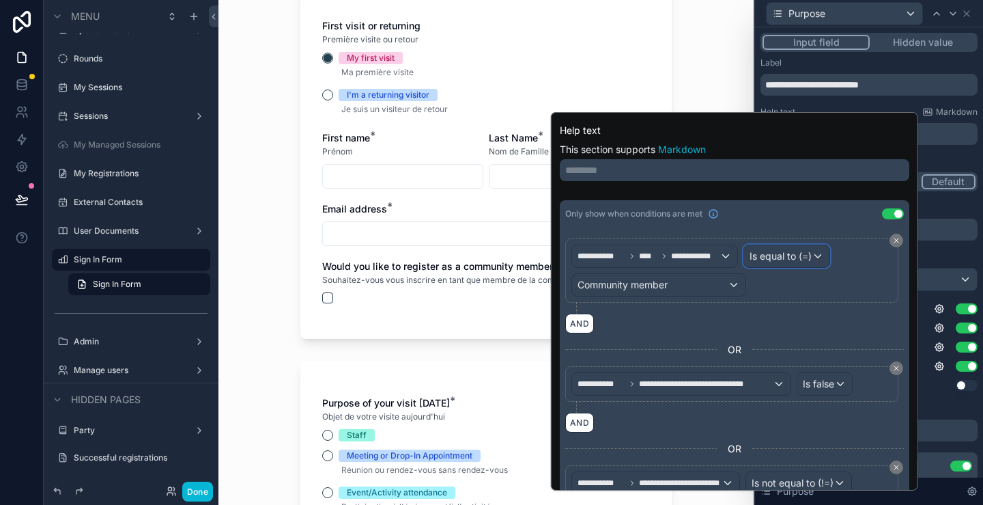
click at [810, 256] on div "Is equal to (=)" at bounding box center [786, 256] width 85 height 22
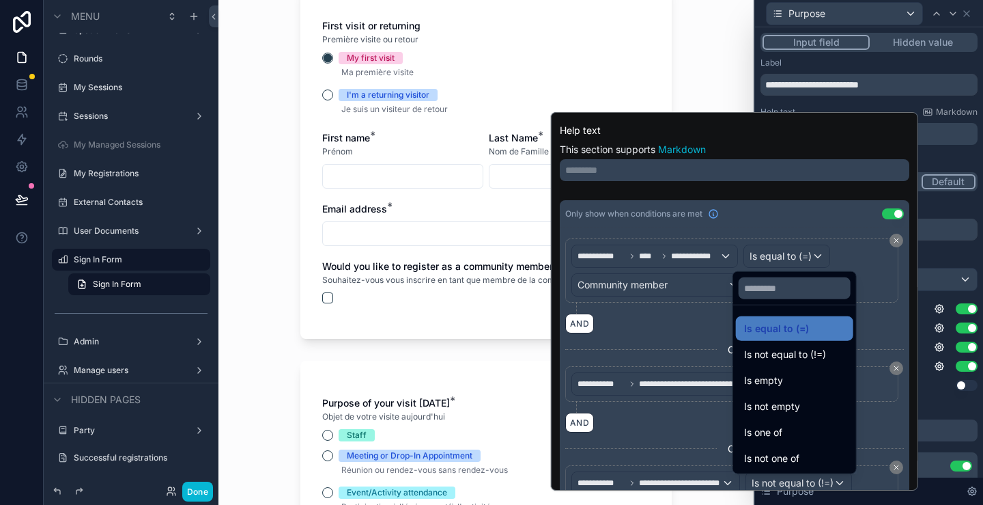
click at [658, 319] on div at bounding box center [734, 301] width 367 height 378
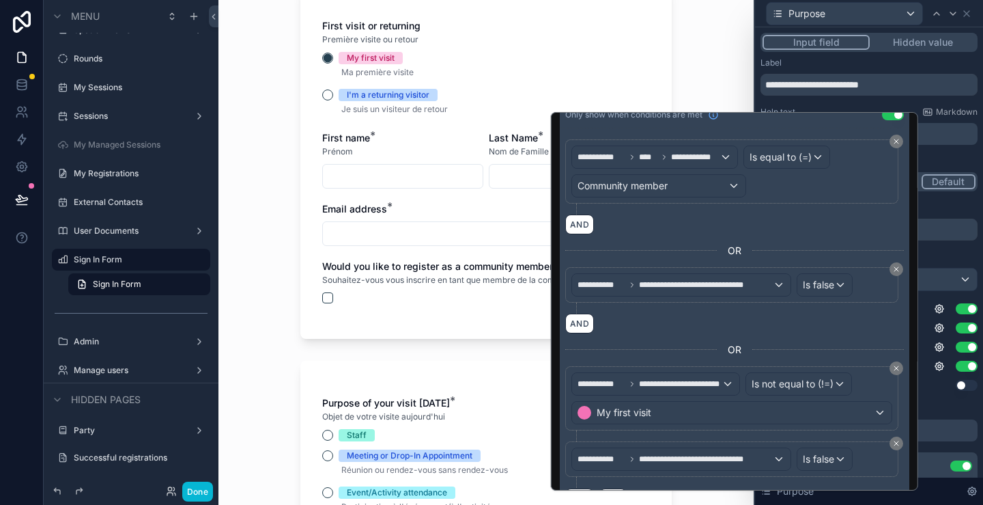
scroll to position [127, 0]
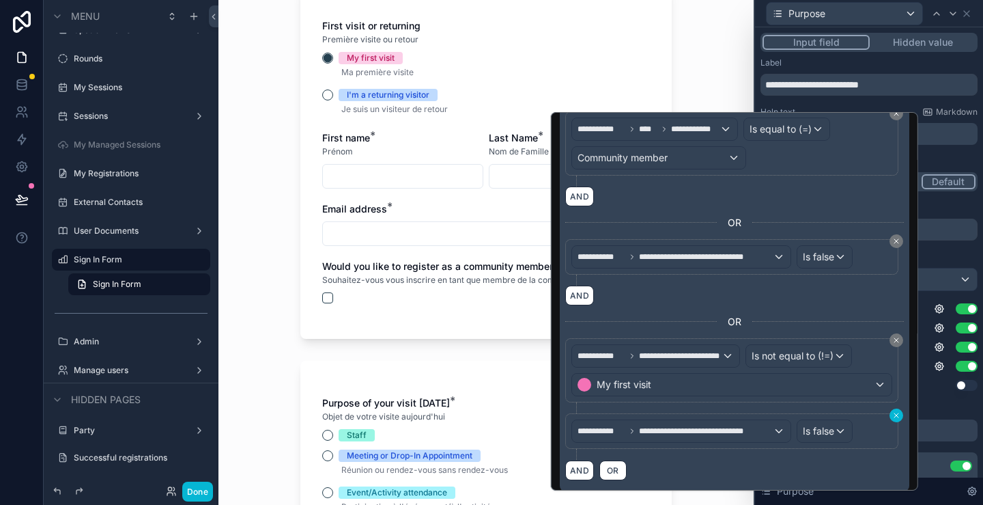
click at [895, 413] on icon at bounding box center [897, 415] width 4 height 4
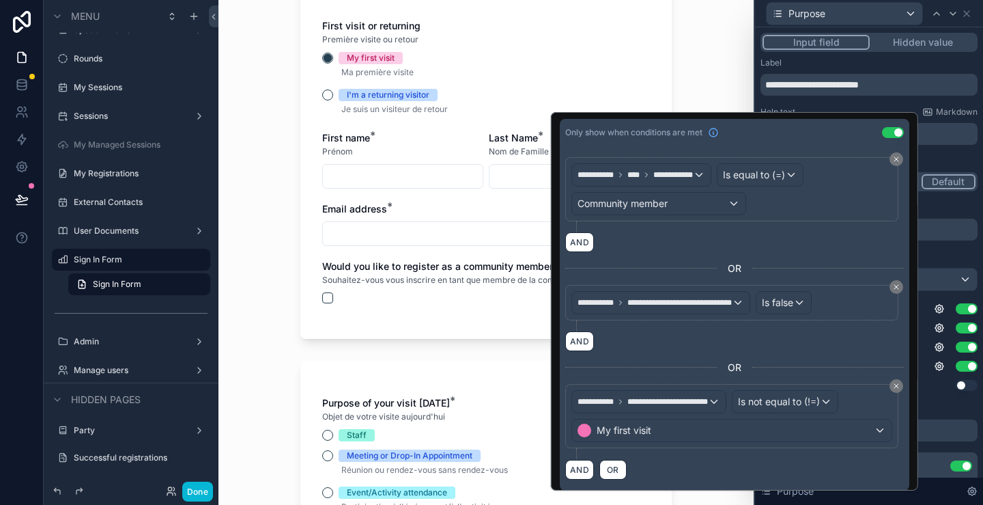
scroll to position [0, 0]
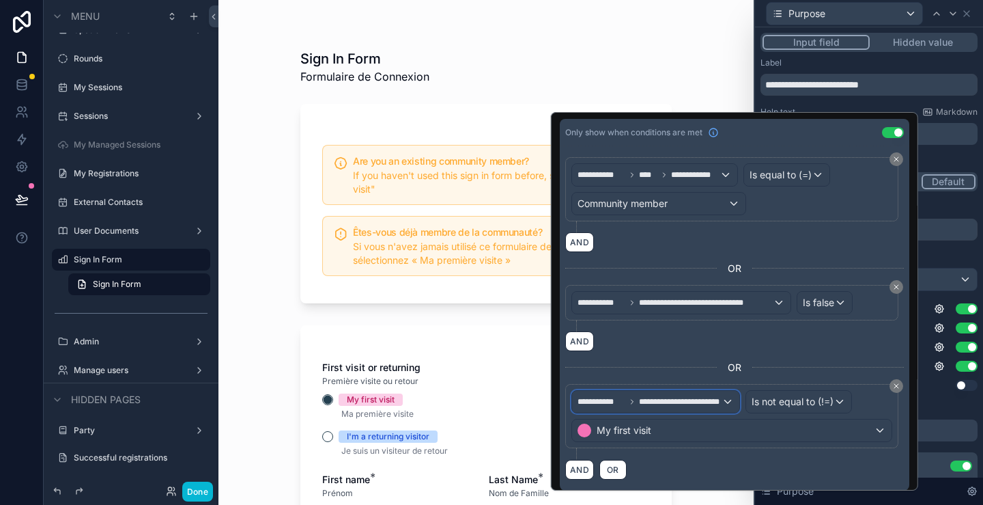
click at [691, 396] on span "**********" at bounding box center [680, 401] width 83 height 11
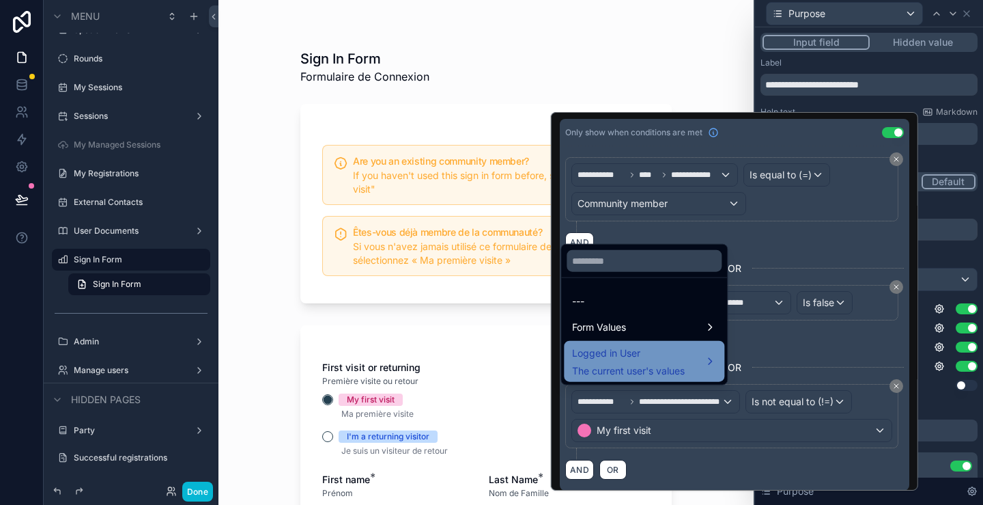
click at [675, 367] on span "The current user's values" at bounding box center [628, 371] width 113 height 14
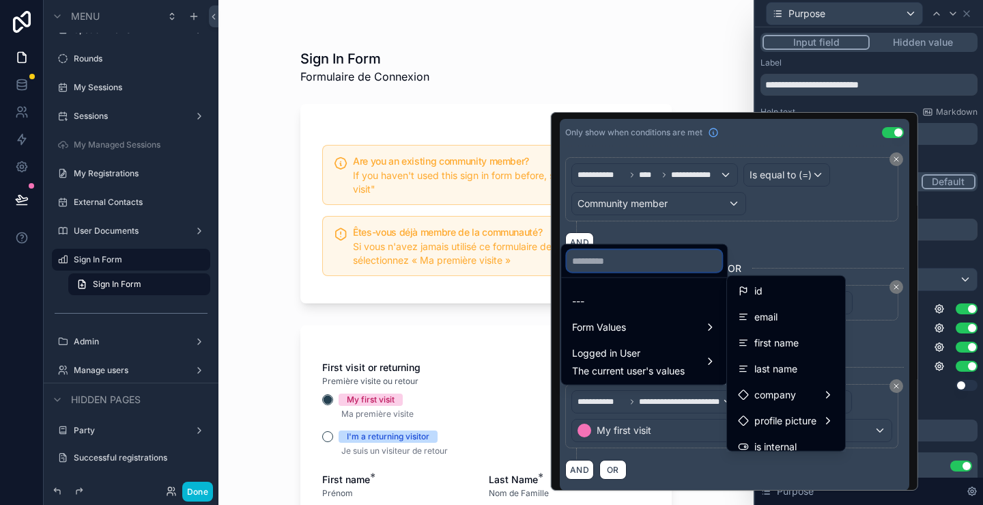
click at [676, 263] on input "text" at bounding box center [644, 261] width 155 height 22
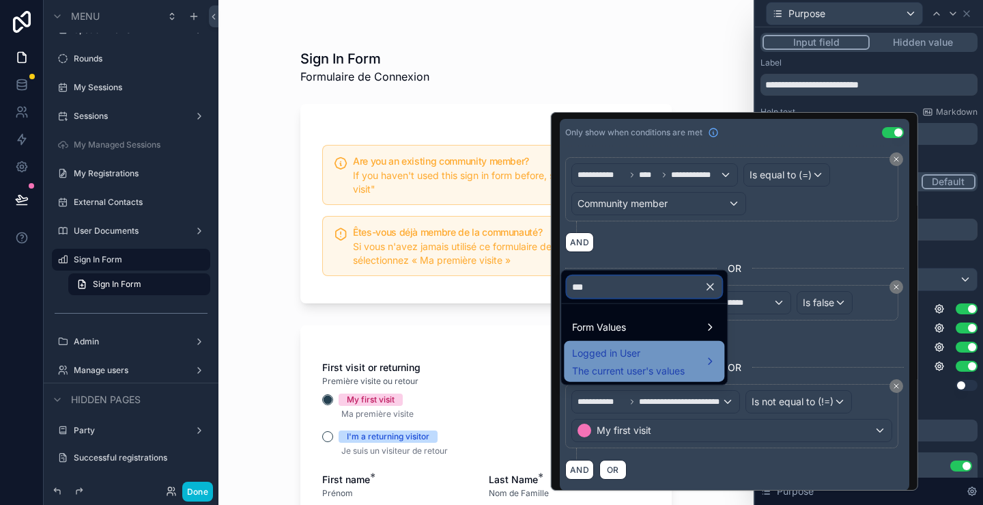
type input "***"
click at [675, 364] on span "The current user's values" at bounding box center [628, 371] width 113 height 14
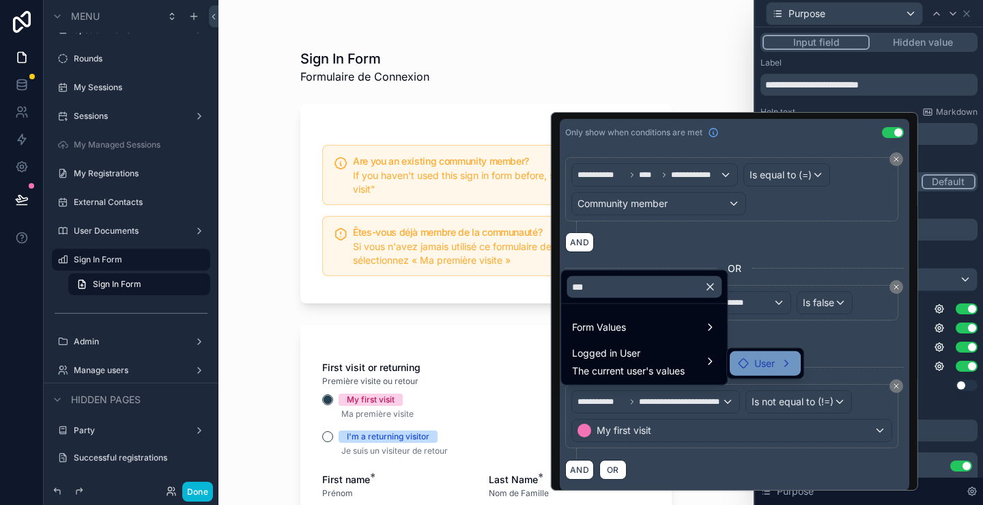
click at [760, 364] on span "User" at bounding box center [765, 363] width 20 height 16
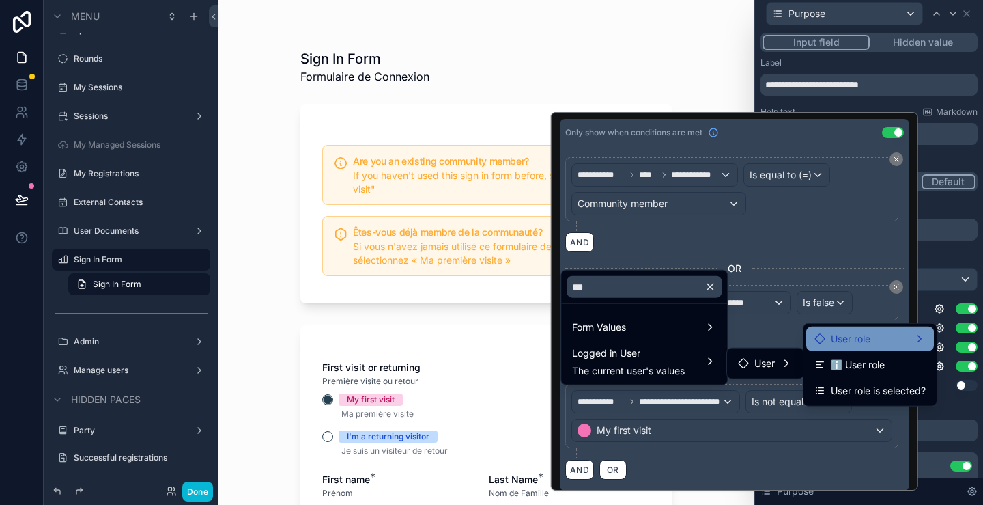
click at [904, 337] on div "User role" at bounding box center [870, 339] width 111 height 16
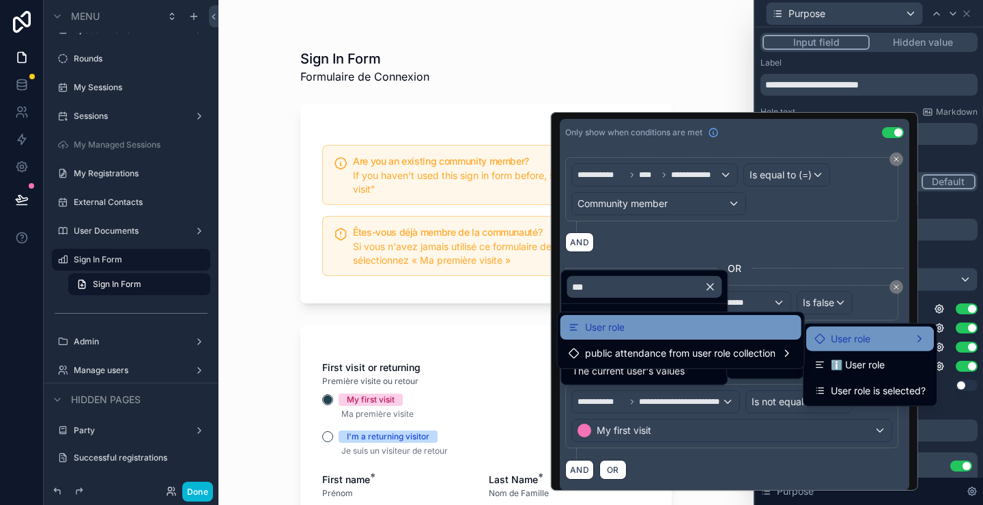
click at [649, 333] on div "User role" at bounding box center [681, 327] width 225 height 16
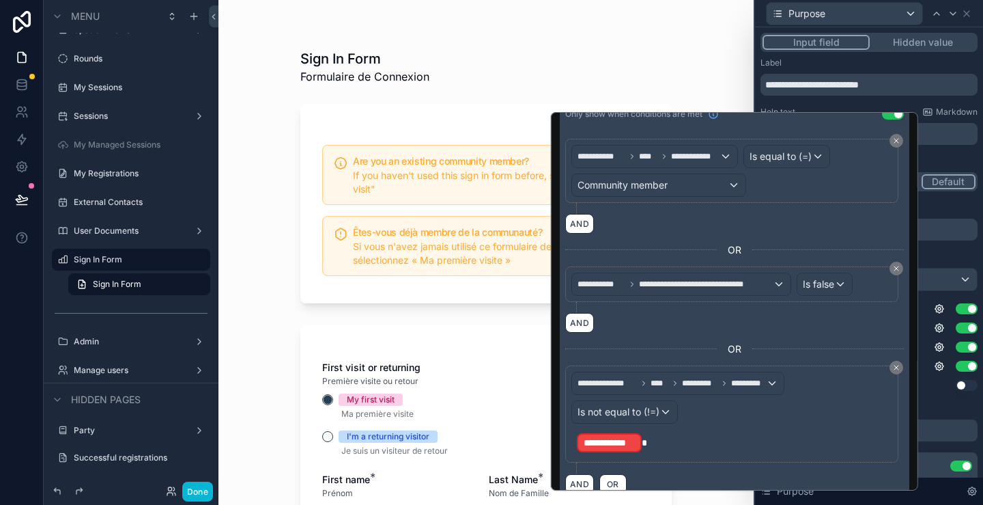
scroll to position [114, 0]
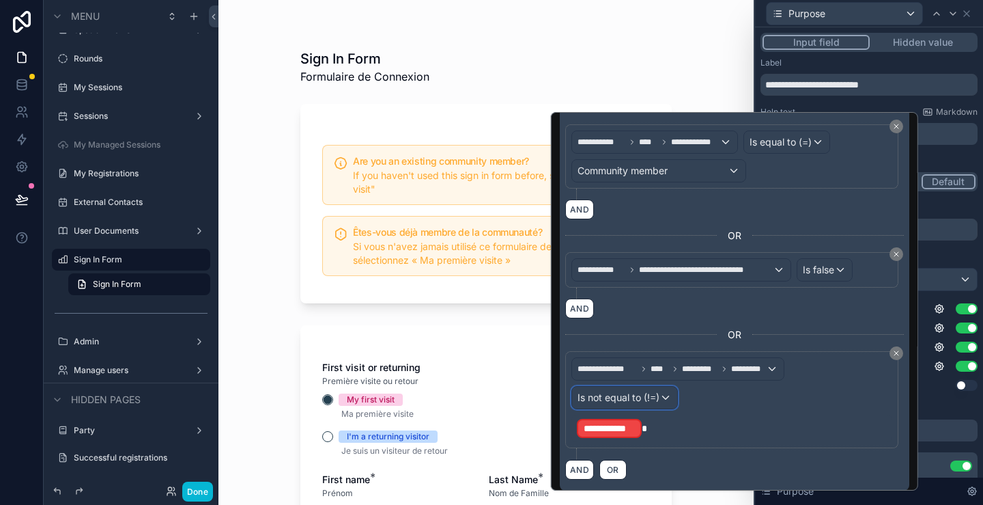
click at [621, 391] on span "Is not equal to (!=)" at bounding box center [619, 398] width 82 height 14
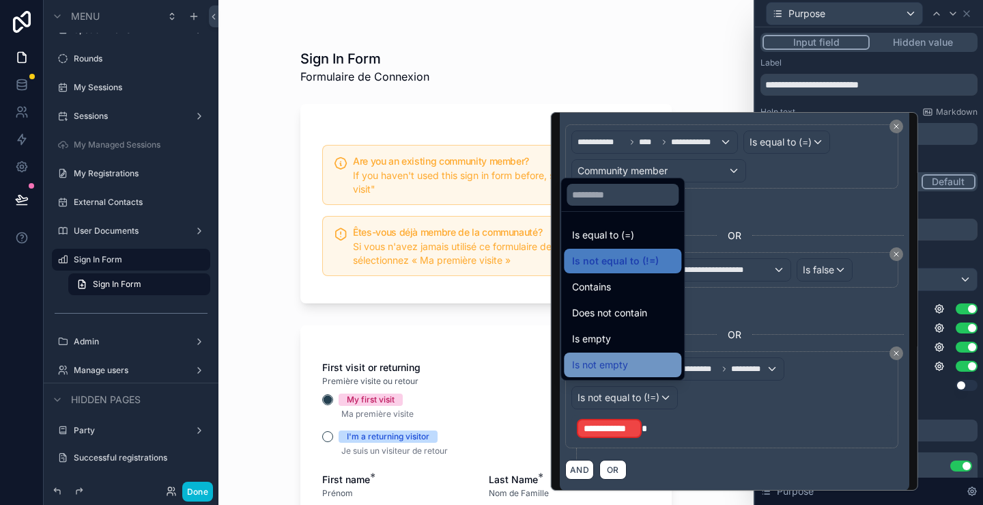
click at [628, 365] on div "Is not empty" at bounding box center [622, 364] width 101 height 16
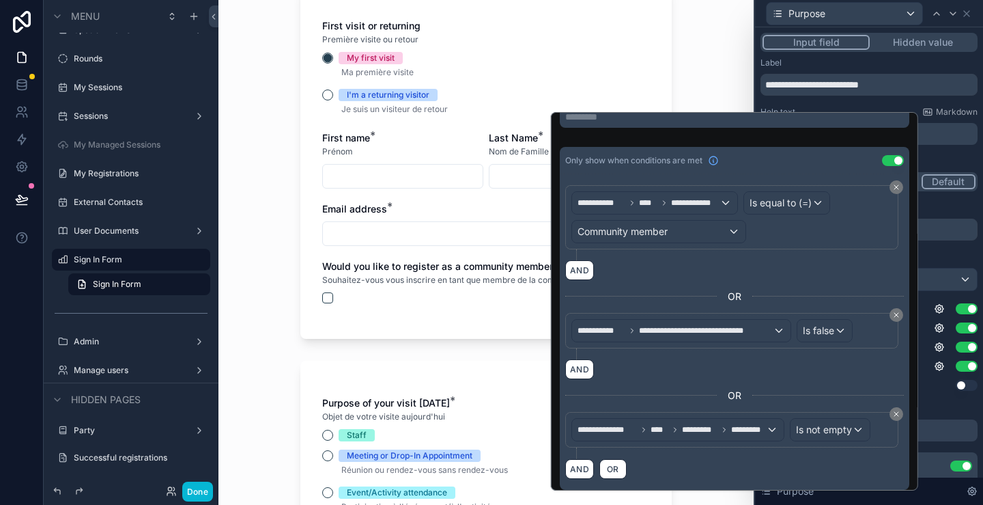
scroll to position [410, 0]
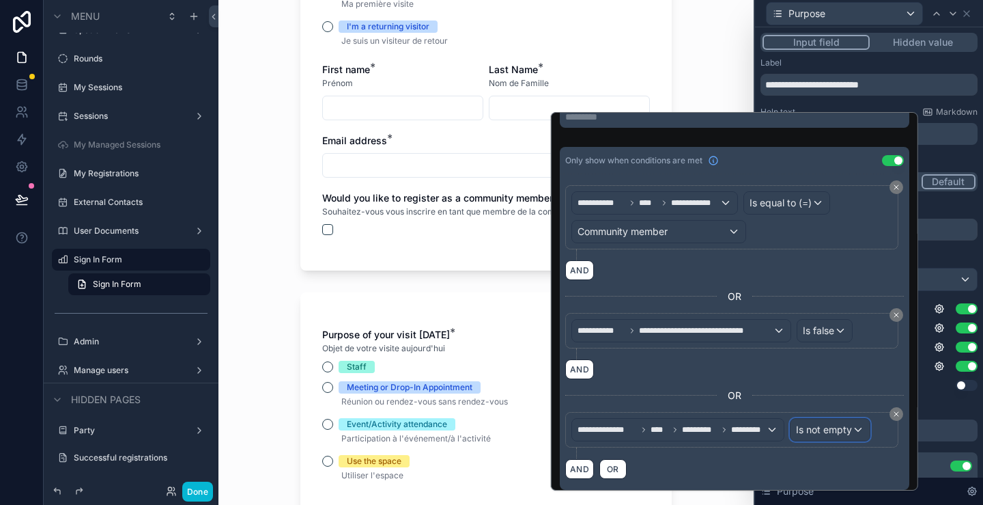
click at [833, 427] on span "Is not empty" at bounding box center [824, 430] width 56 height 14
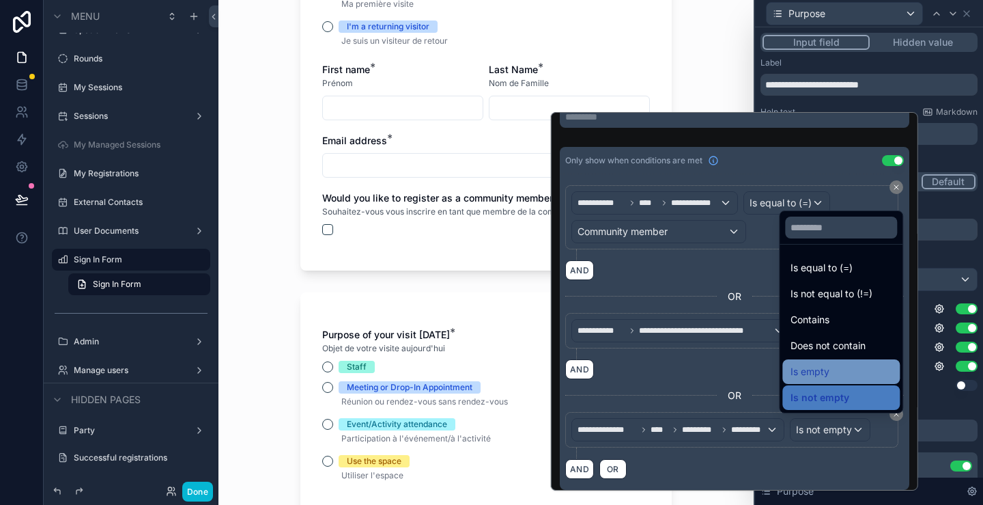
click at [816, 372] on span "Is empty" at bounding box center [810, 371] width 39 height 16
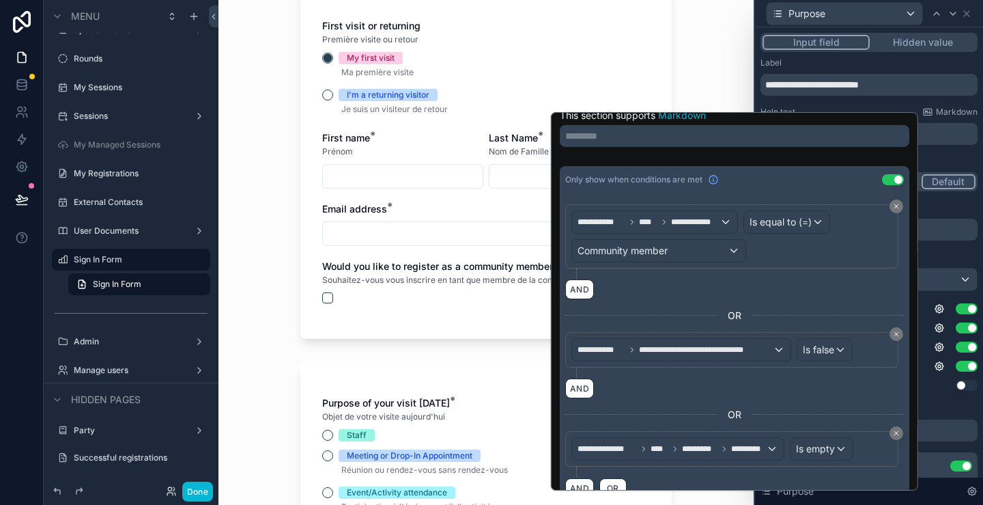
scroll to position [53, 0]
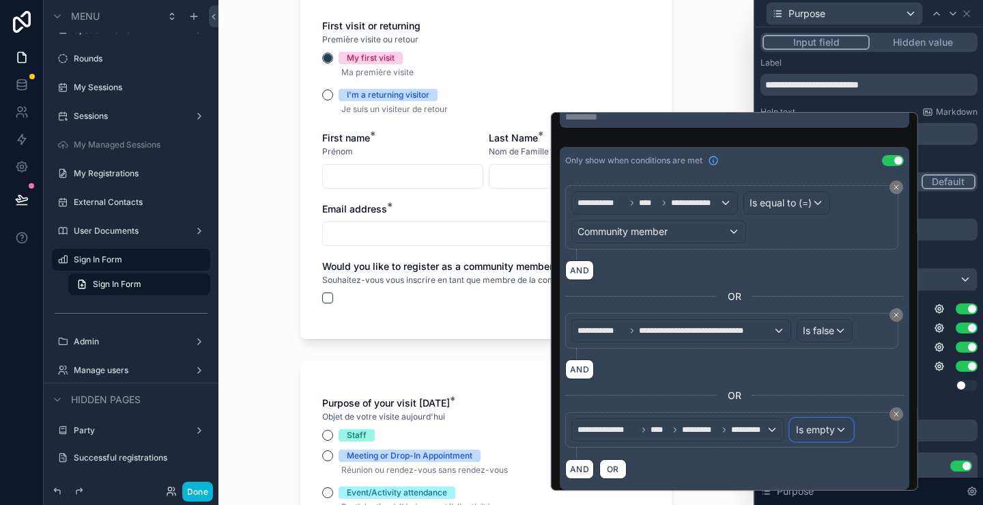
click at [809, 427] on span "Is empty" at bounding box center [815, 430] width 39 height 14
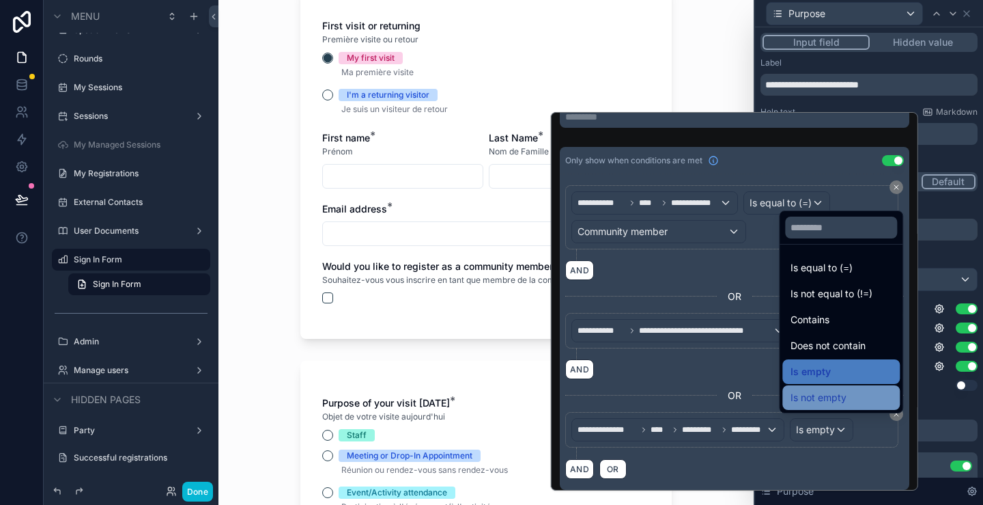
click at [814, 393] on span "Is not empty" at bounding box center [819, 397] width 56 height 16
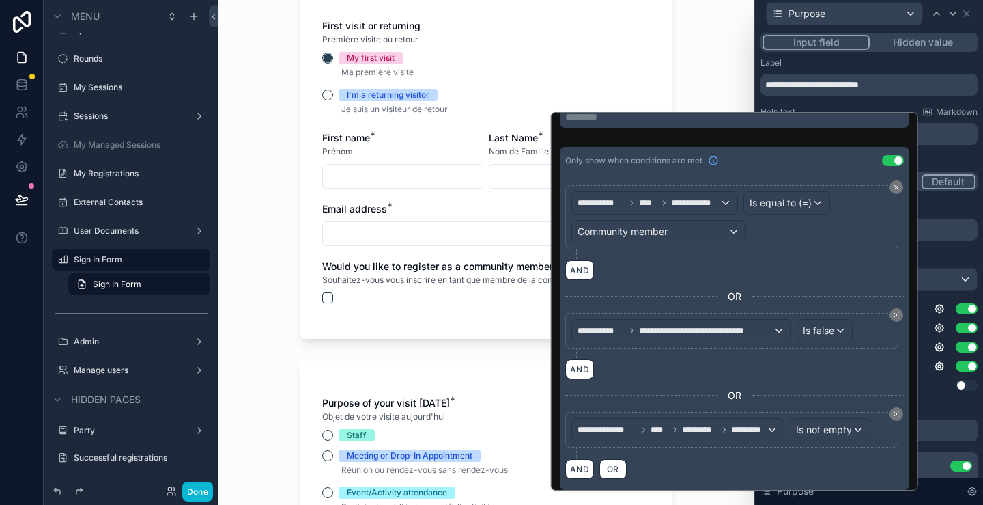
scroll to position [0, 0]
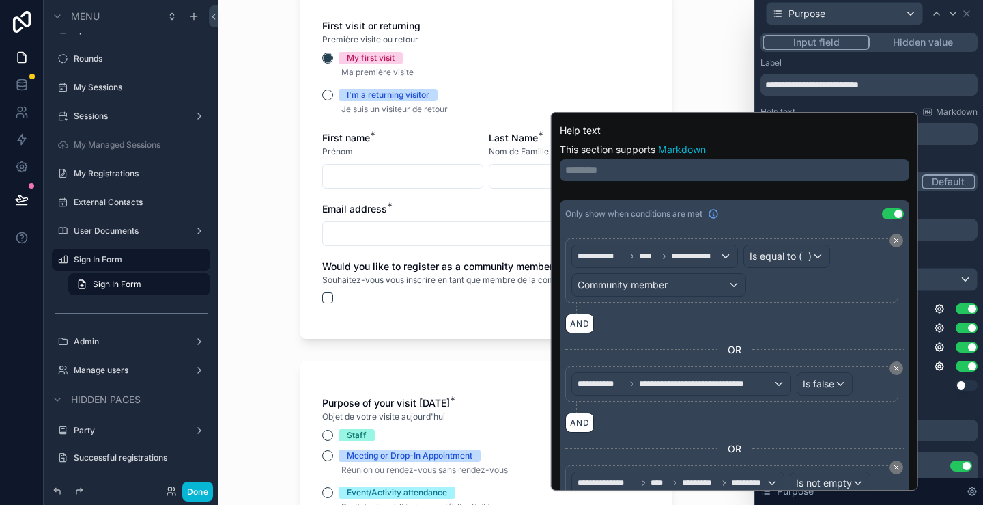
click at [271, 337] on div "Sign In Form Formulaire de Connexion Are you an existing community member? If y…" at bounding box center [486, 252] width 535 height 505
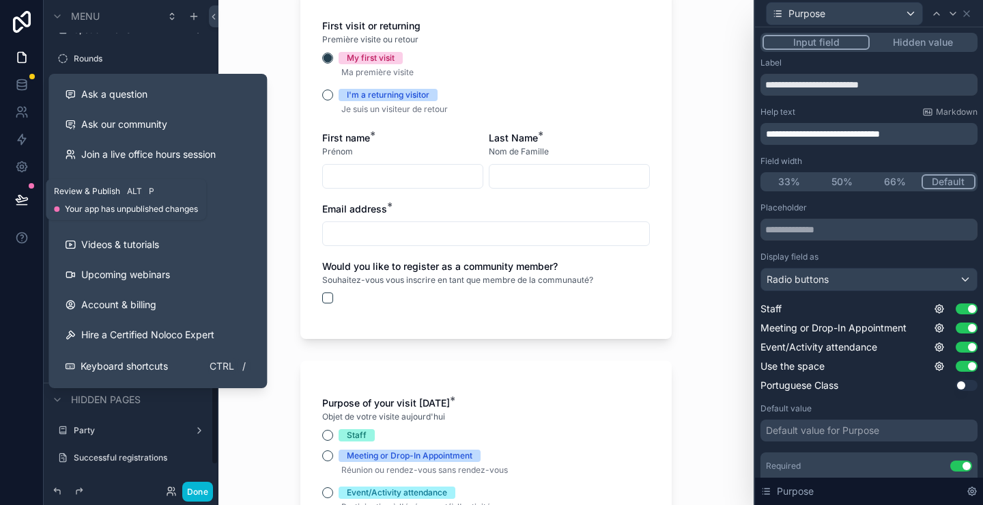
click at [19, 196] on icon at bounding box center [22, 200] width 14 height 14
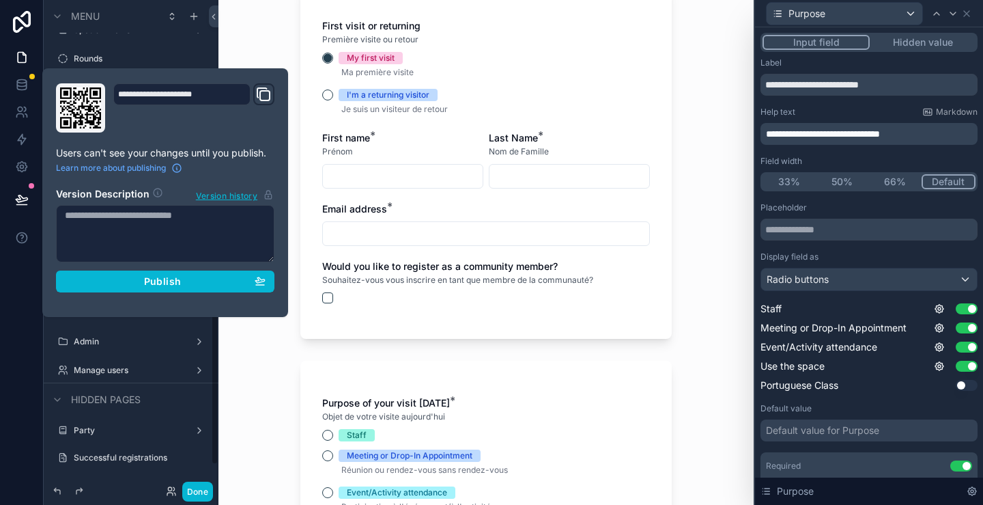
click at [142, 221] on textarea at bounding box center [165, 233] width 219 height 57
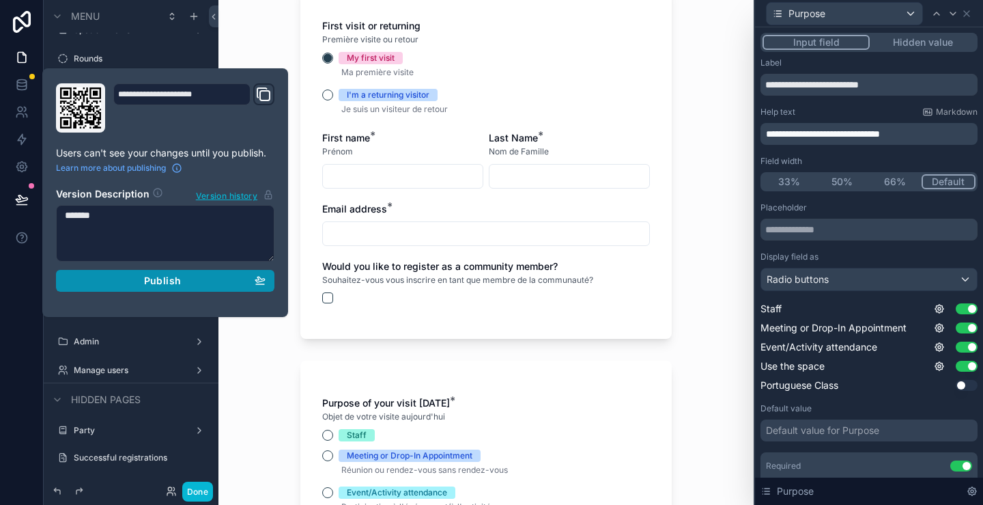
type textarea "*******"
click at [172, 275] on span "Publish" at bounding box center [162, 281] width 37 height 12
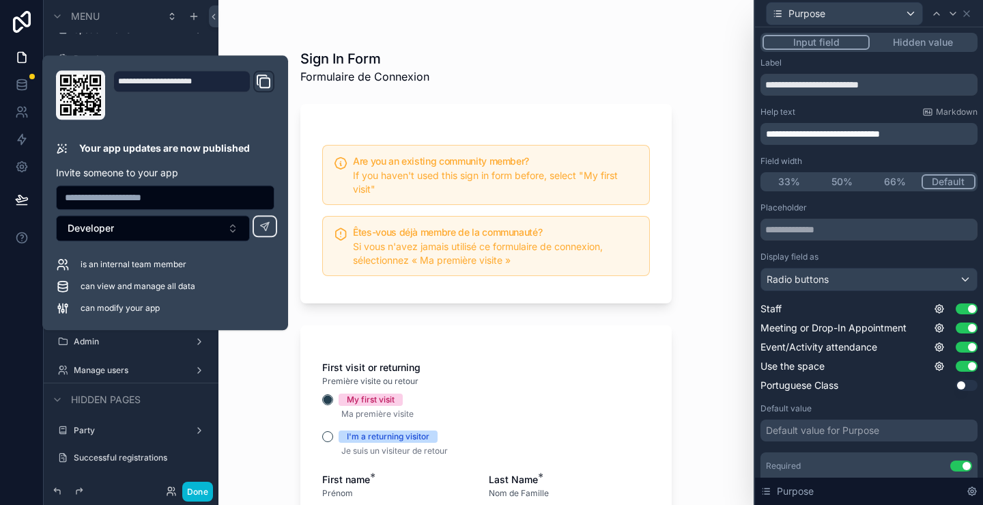
click at [690, 229] on div "Sign In Form Formulaire de Connexion Are you an existing community member? If y…" at bounding box center [486, 252] width 535 height 505
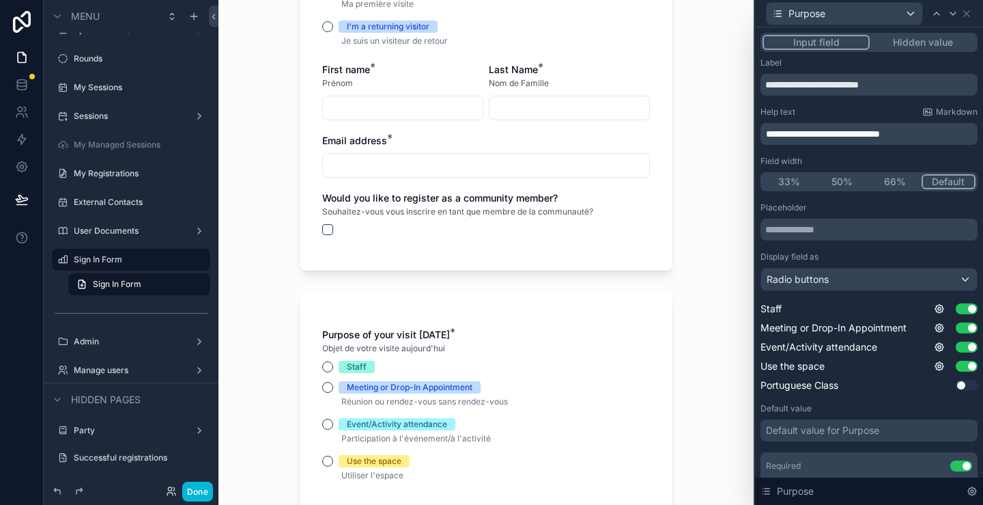
scroll to position [341, 0]
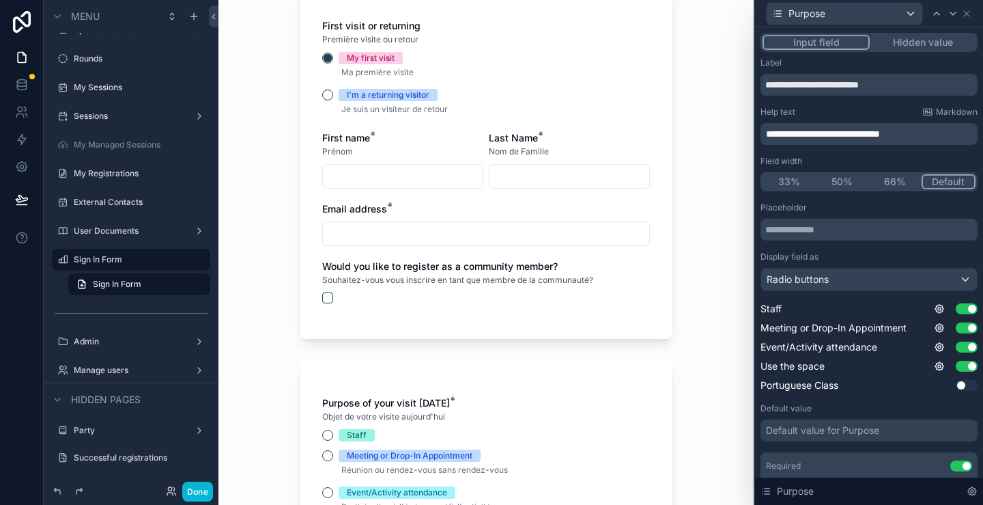
click at [356, 172] on input "scrollable content" at bounding box center [403, 176] width 160 height 19
click at [372, 99] on div "I'm a returning visitor" at bounding box center [388, 95] width 83 height 12
click at [333, 99] on button "I'm a returning visitor" at bounding box center [327, 94] width 11 height 11
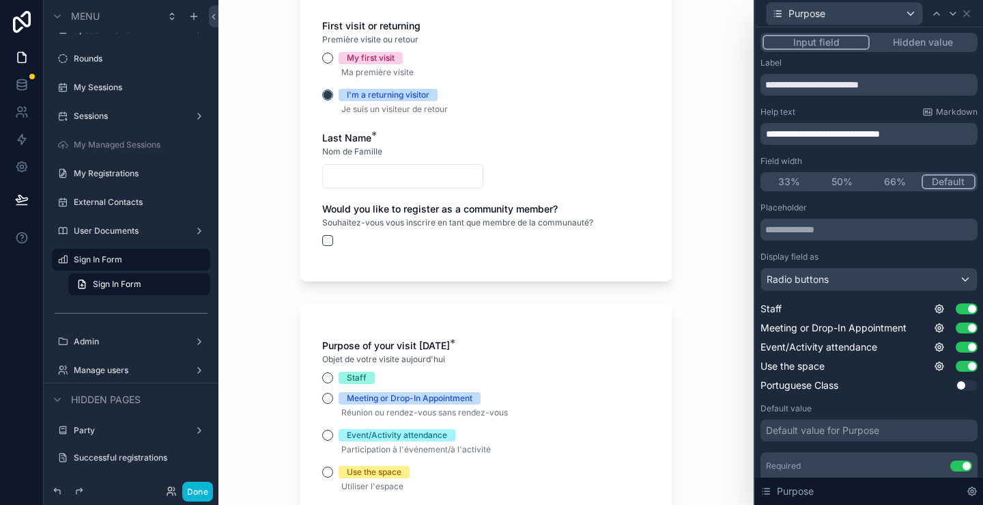
click at [350, 70] on span "Ma première visite" at bounding box center [377, 72] width 72 height 10
click at [313, 47] on div "First visit or returning Première visite ou retour My first visit Ma première v…" at bounding box center [485, 133] width 371 height 298
click at [322, 62] on div "My first visit" at bounding box center [486, 58] width 328 height 12
click at [324, 57] on button "My first visit" at bounding box center [327, 58] width 11 height 11
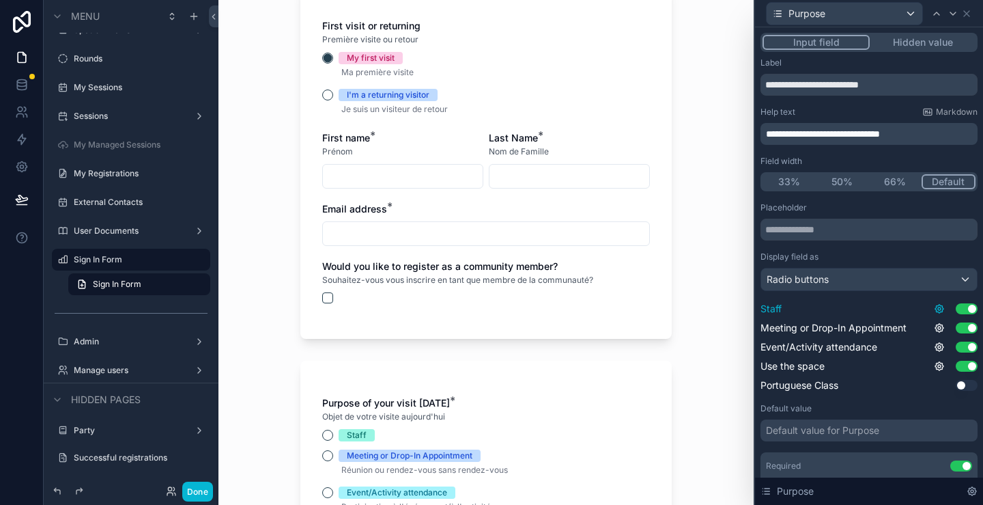
click at [938, 307] on icon at bounding box center [939, 308] width 3 height 3
click at [12, 56] on link at bounding box center [21, 57] width 43 height 27
click at [20, 59] on icon at bounding box center [22, 58] width 14 height 14
click at [33, 49] on link at bounding box center [21, 57] width 43 height 27
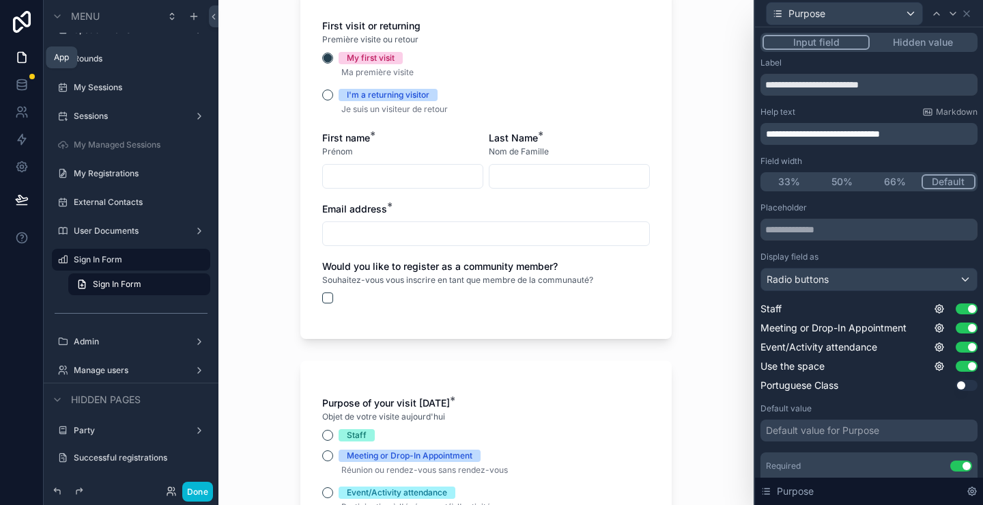
click at [23, 53] on icon at bounding box center [22, 58] width 8 height 10
click at [195, 484] on button "Done" at bounding box center [197, 491] width 31 height 20
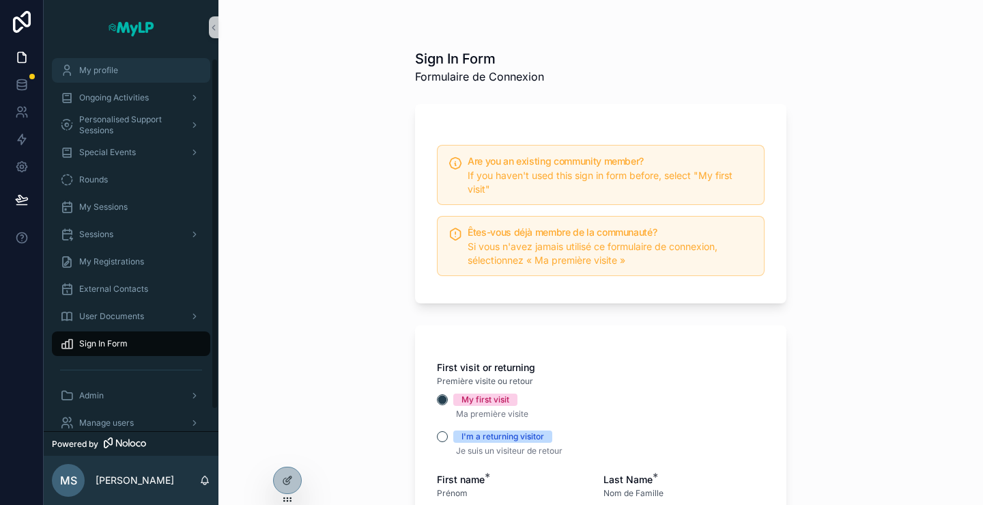
scroll to position [0, 0]
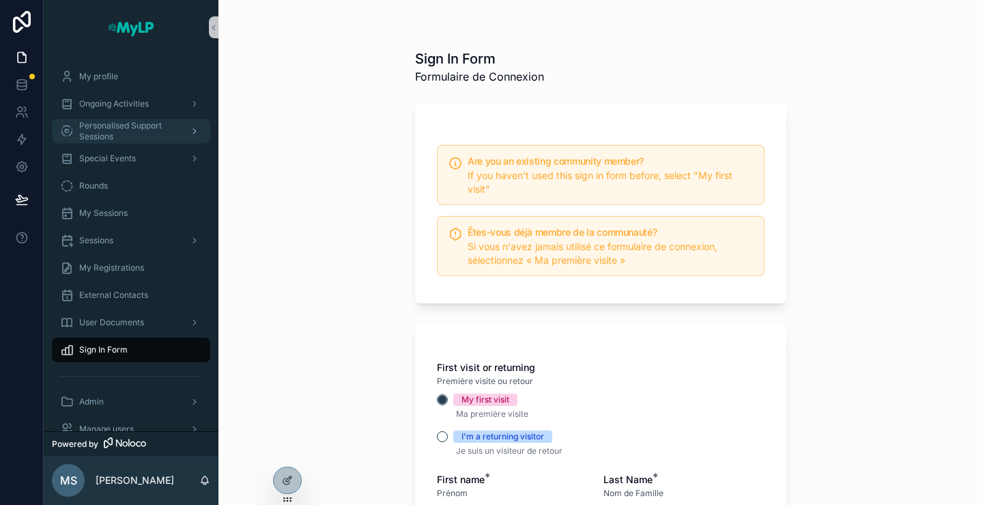
click at [115, 129] on span "Personalised Support Sessions" at bounding box center [129, 131] width 100 height 22
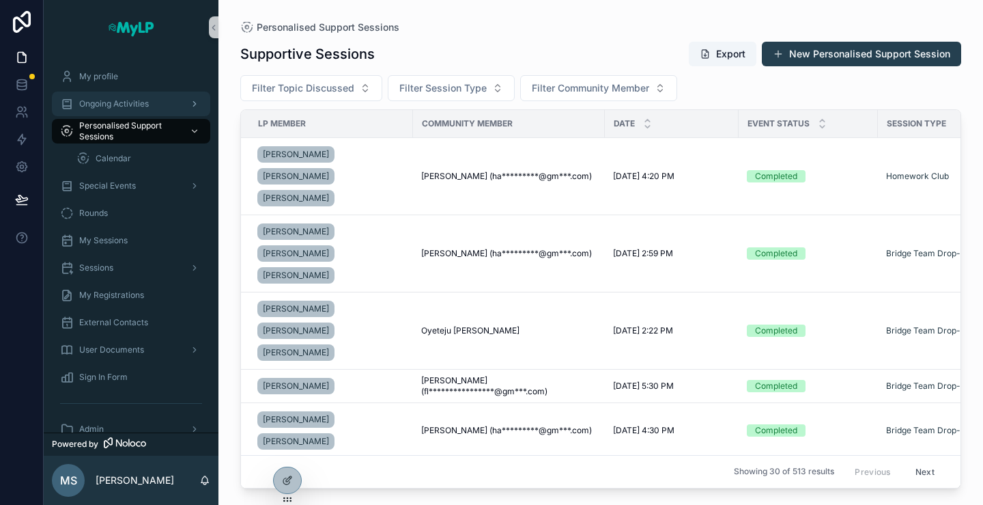
click at [113, 107] on span "Ongoing Activities" at bounding box center [114, 103] width 70 height 11
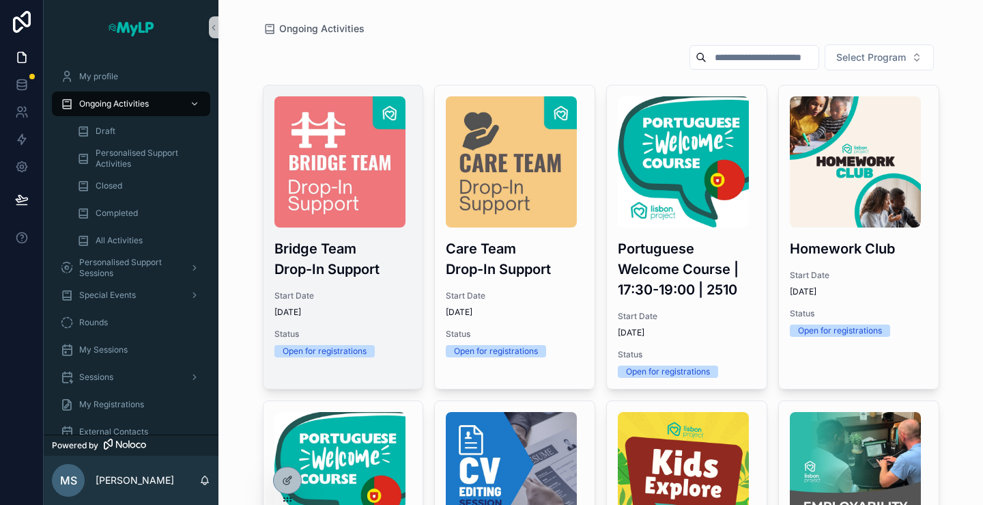
click at [355, 279] on div "Bridge Team Drop-In Support Start Date 1/1/2025 Status Open for registrations" at bounding box center [344, 226] width 160 height 283
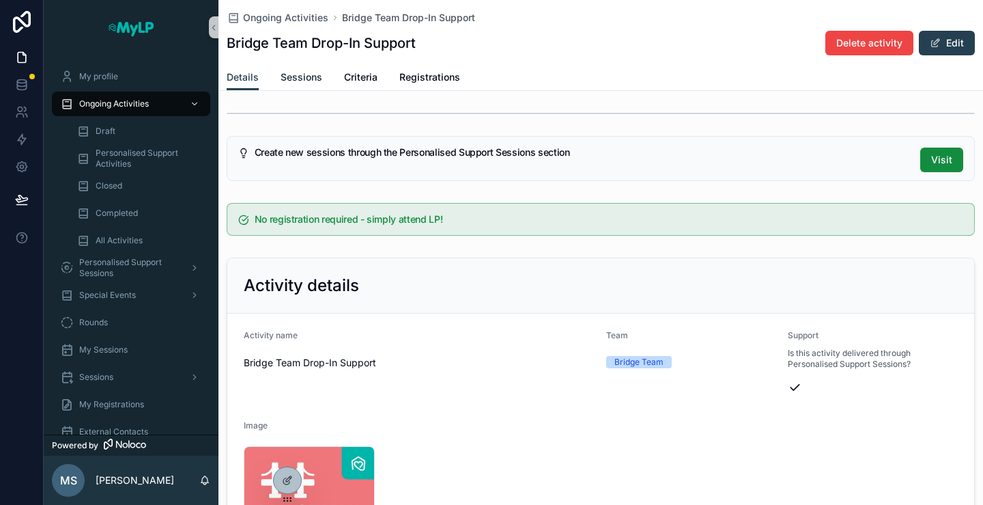
click at [307, 76] on span "Sessions" at bounding box center [302, 77] width 42 height 14
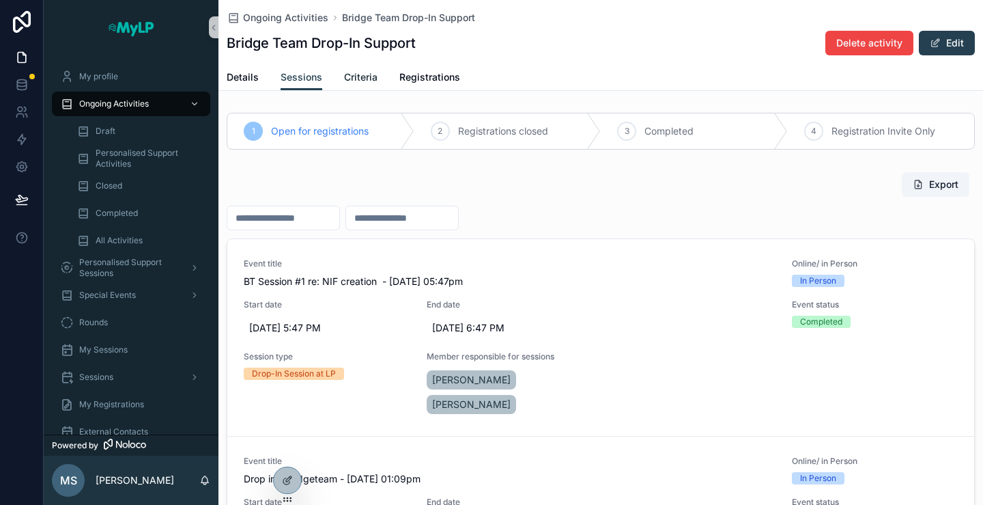
click at [366, 78] on span "Criteria" at bounding box center [360, 77] width 33 height 14
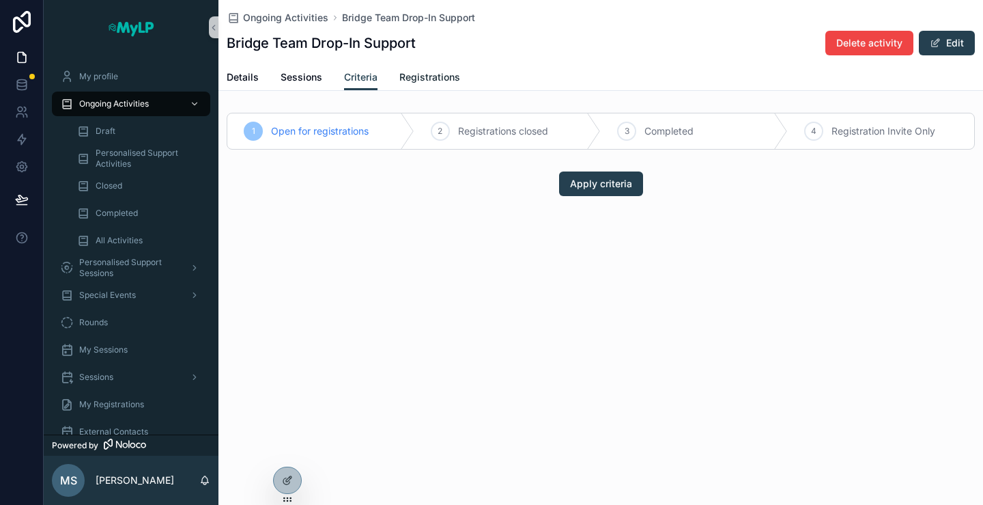
click at [457, 76] on span "Registrations" at bounding box center [429, 77] width 61 height 14
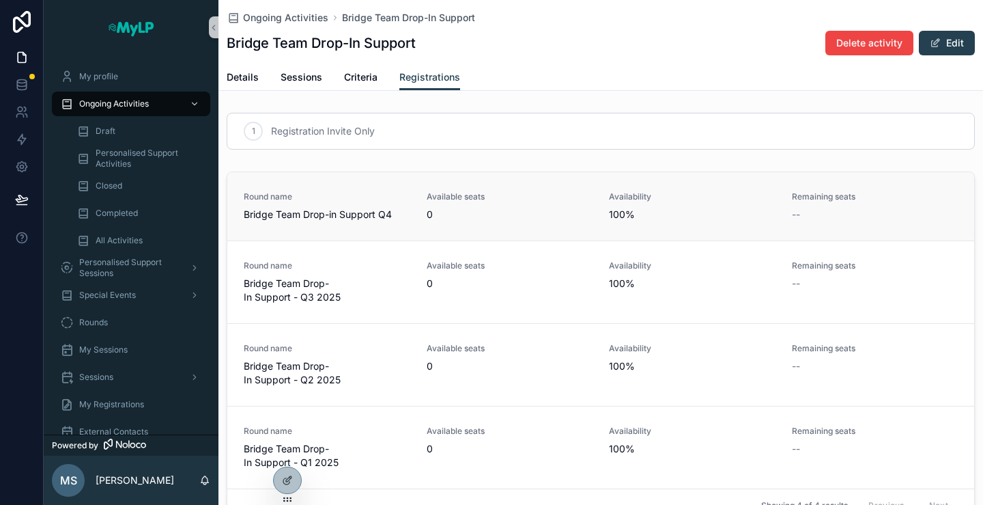
click at [366, 191] on span "Round name" at bounding box center [327, 196] width 167 height 11
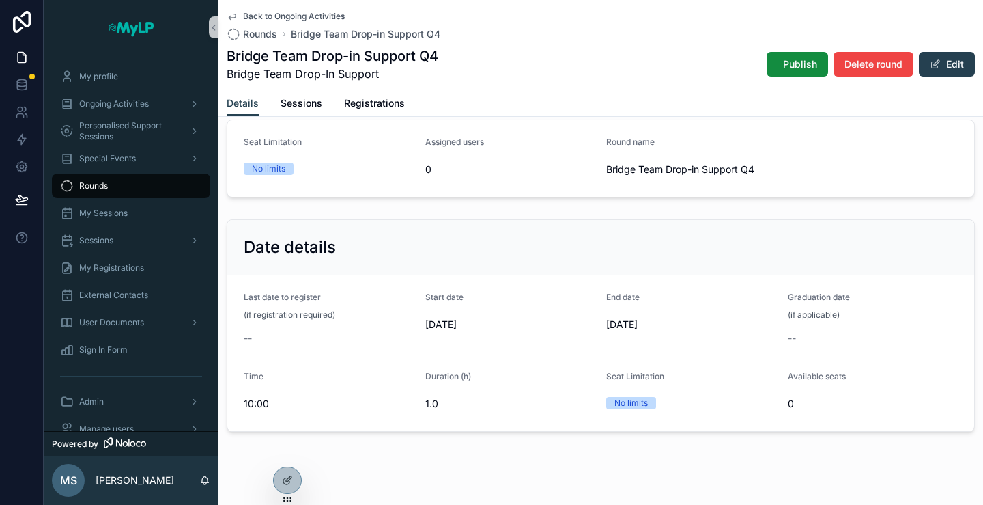
scroll to position [96, 0]
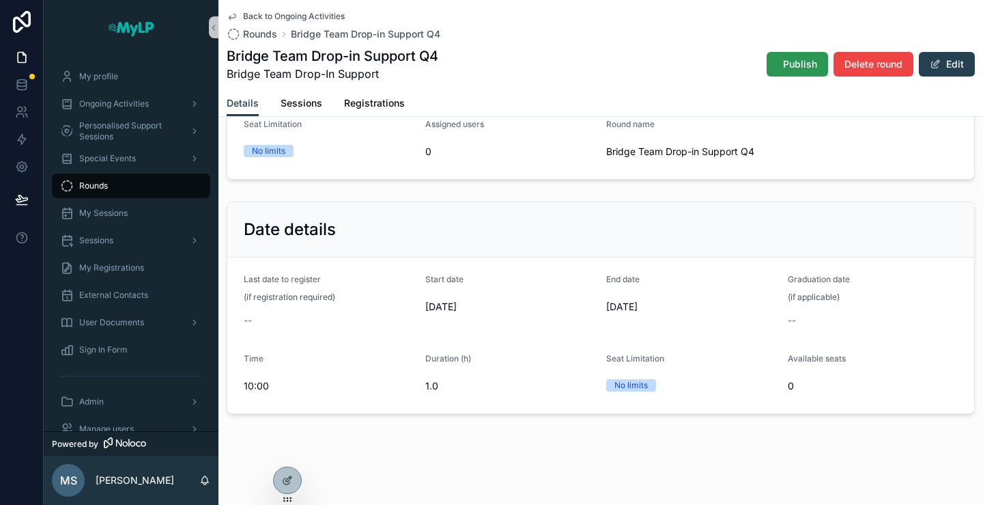
click at [783, 64] on span "Publish" at bounding box center [800, 64] width 34 height 14
click at [309, 16] on span "Back to Ongoing Activities" at bounding box center [294, 16] width 102 height 11
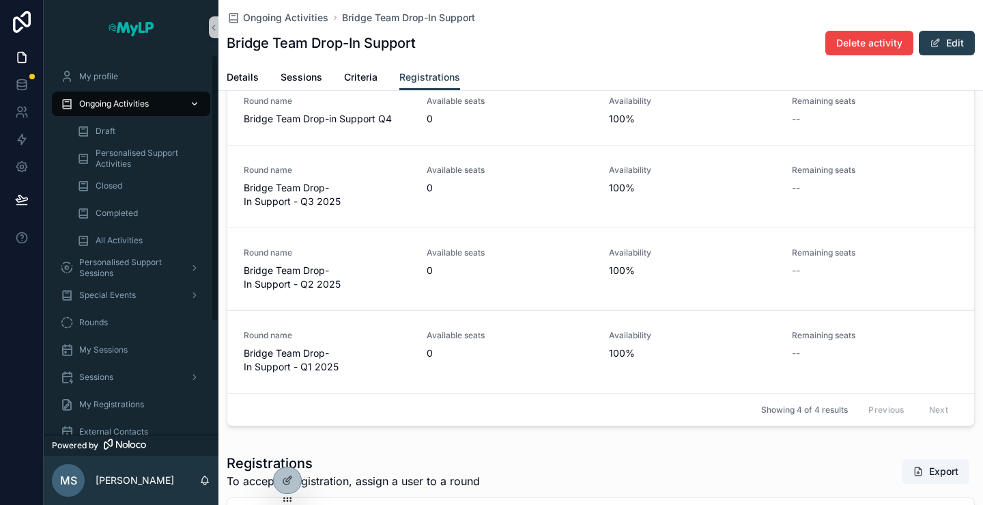
click at [107, 106] on span "Ongoing Activities" at bounding box center [114, 103] width 70 height 11
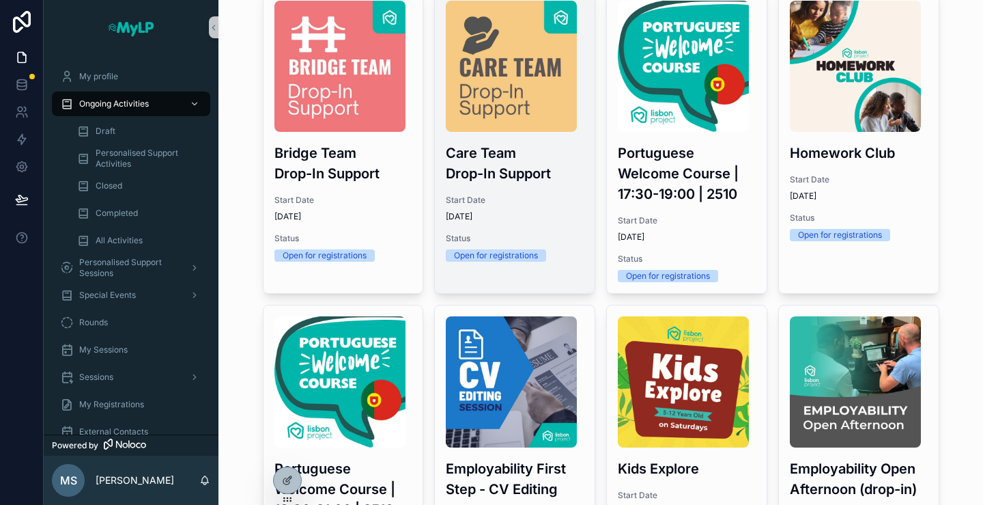
click at [496, 211] on span "[DATE]" at bounding box center [515, 216] width 138 height 11
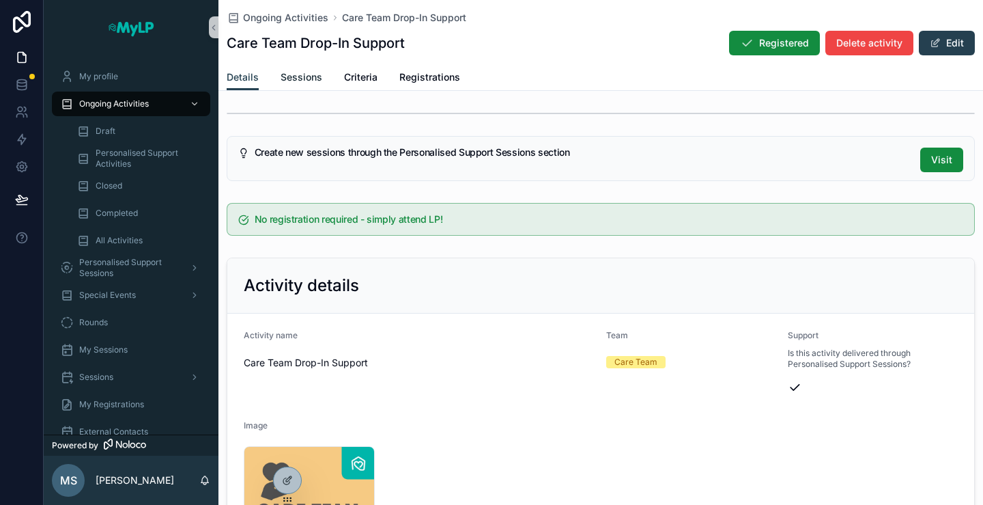
click at [311, 82] on span "Sessions" at bounding box center [302, 77] width 42 height 14
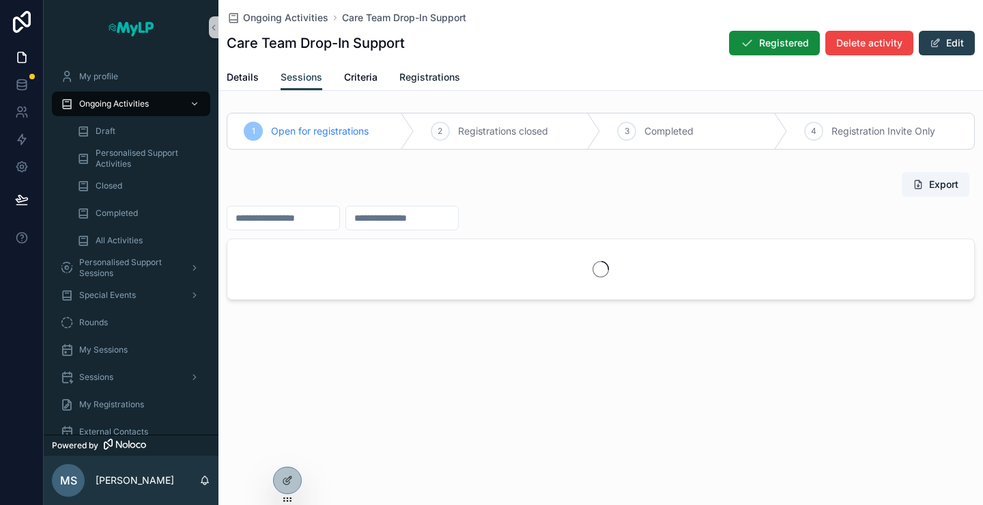
click at [437, 76] on span "Registrations" at bounding box center [429, 77] width 61 height 14
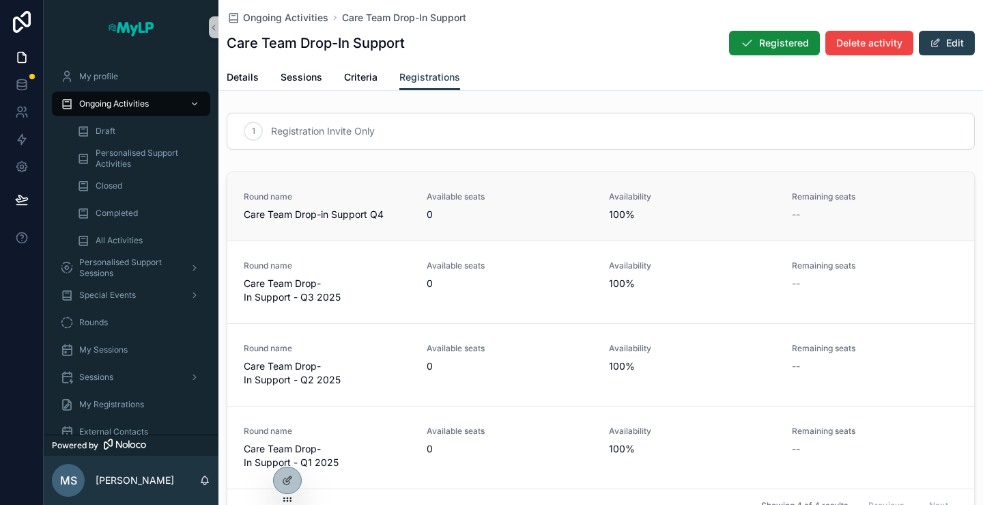
click at [371, 192] on span "Round name" at bounding box center [327, 196] width 167 height 11
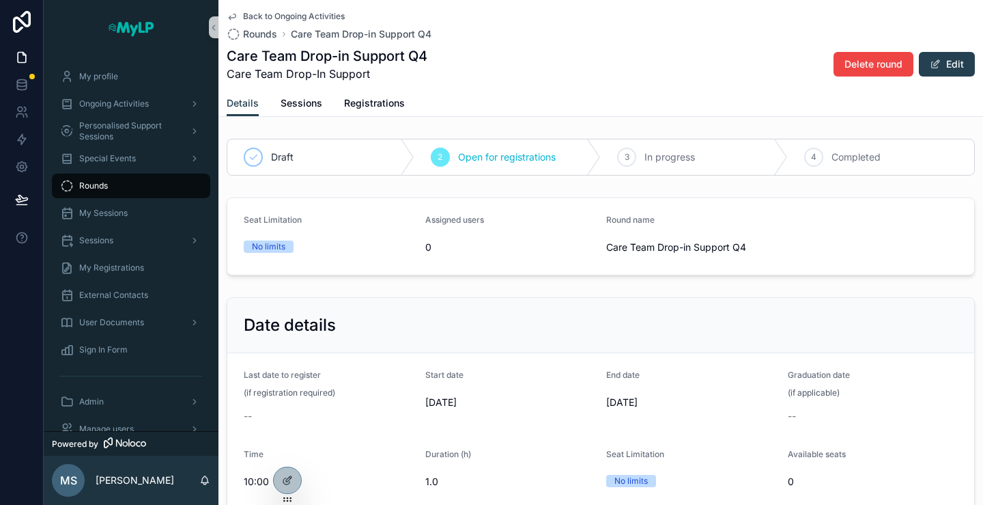
click at [706, 61] on div "Care Team Drop-in Support Q4 Care Team Drop-In Support Delete round Edit" at bounding box center [601, 64] width 748 height 36
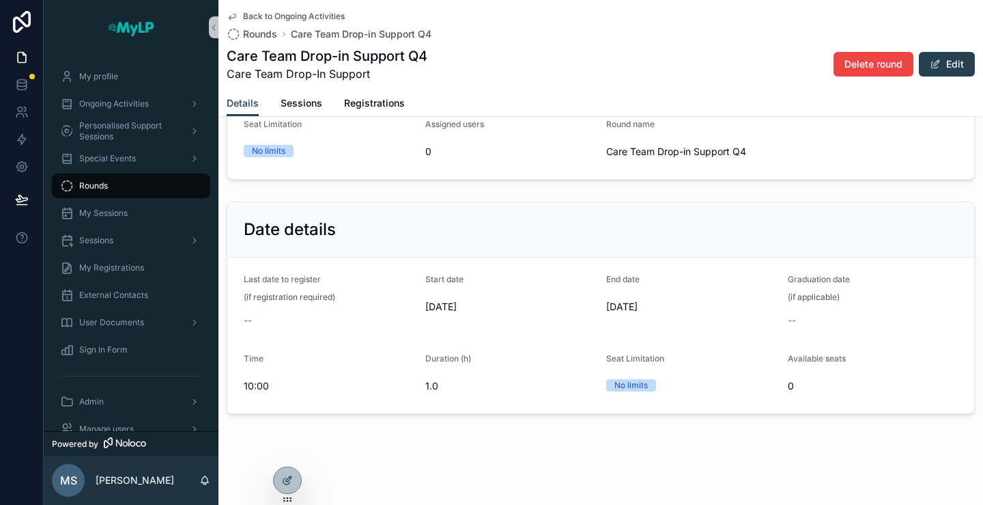
scroll to position [27, 0]
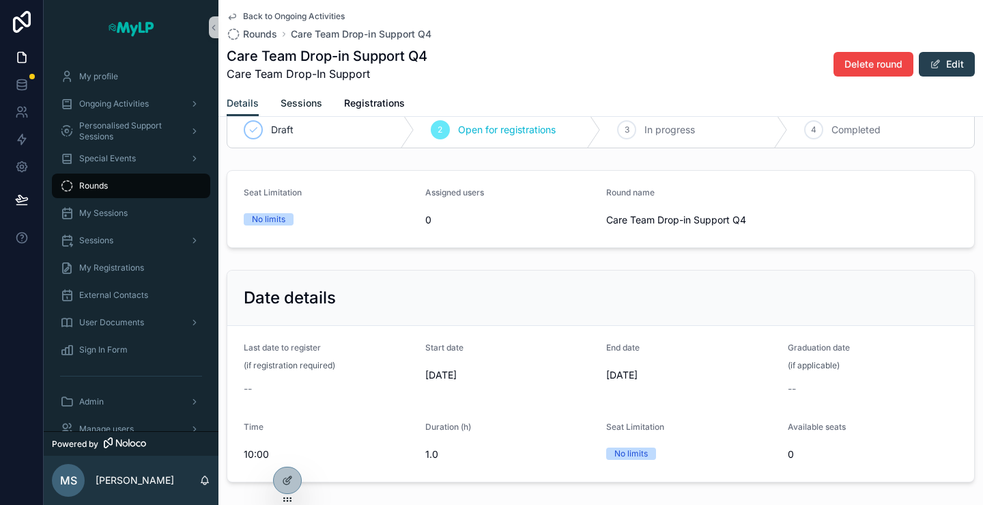
click at [303, 107] on span "Sessions" at bounding box center [302, 103] width 42 height 14
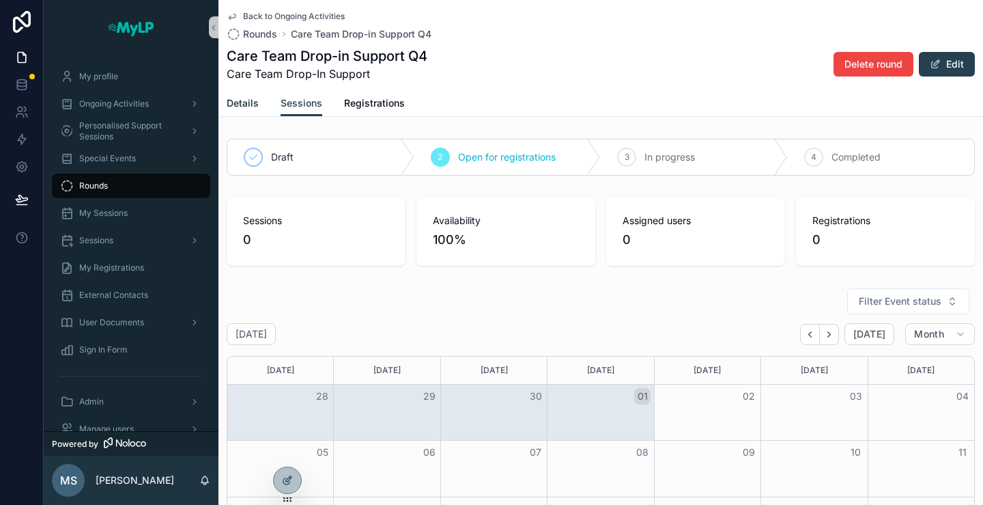
click at [251, 106] on span "Details" at bounding box center [243, 103] width 32 height 14
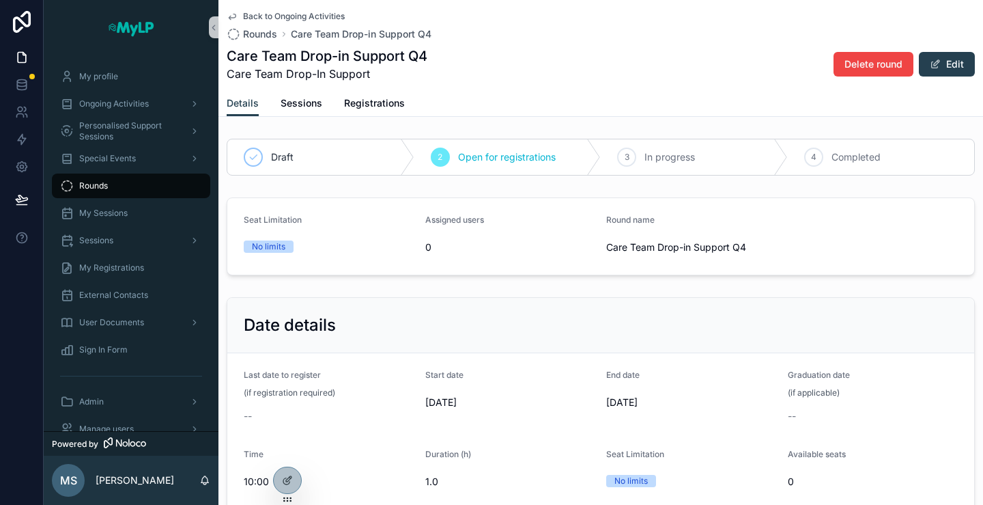
click at [261, 11] on span "Back to Ongoing Activities" at bounding box center [294, 16] width 102 height 11
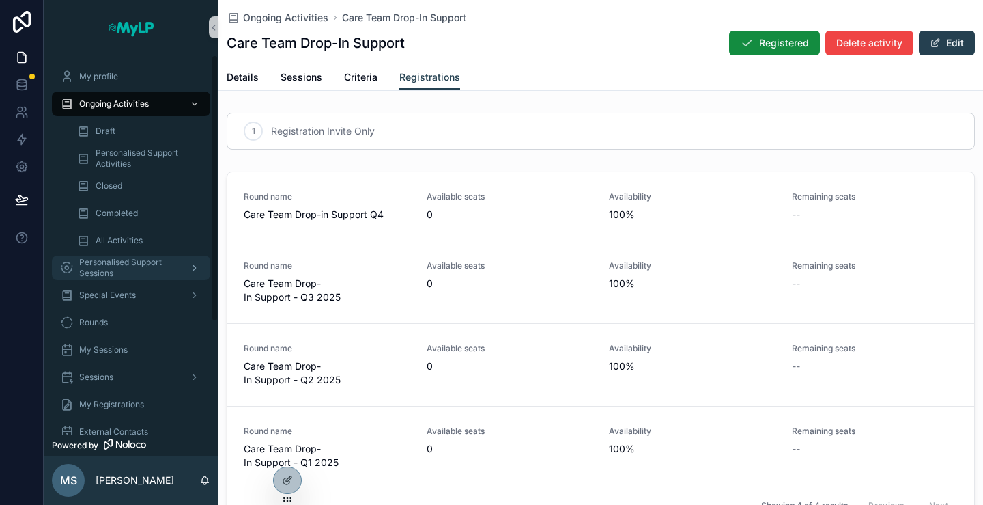
click at [140, 263] on span "Personalised Support Sessions" at bounding box center [129, 268] width 100 height 22
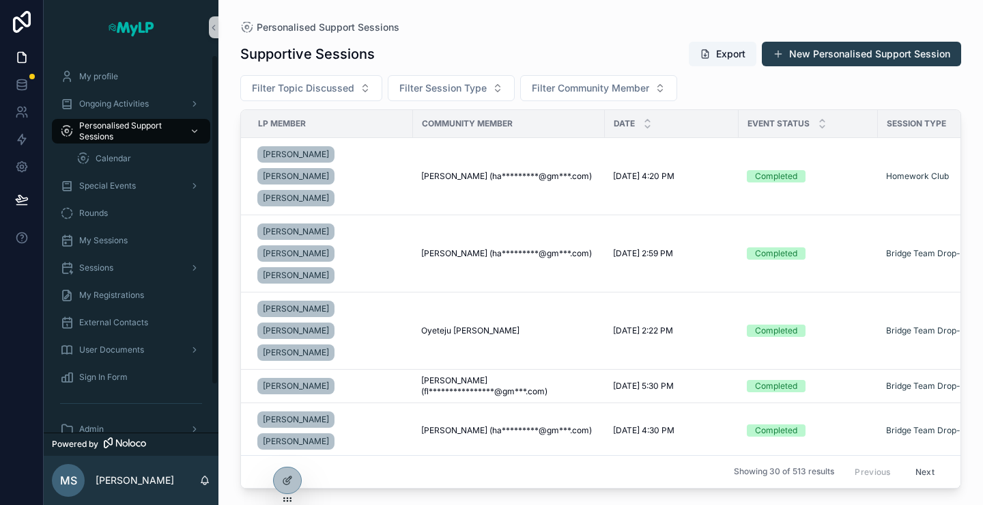
click at [904, 66] on div "Export New Personalised Support Session" at bounding box center [819, 54] width 283 height 26
click at [907, 55] on button "New Personalised Support Session" at bounding box center [861, 54] width 199 height 25
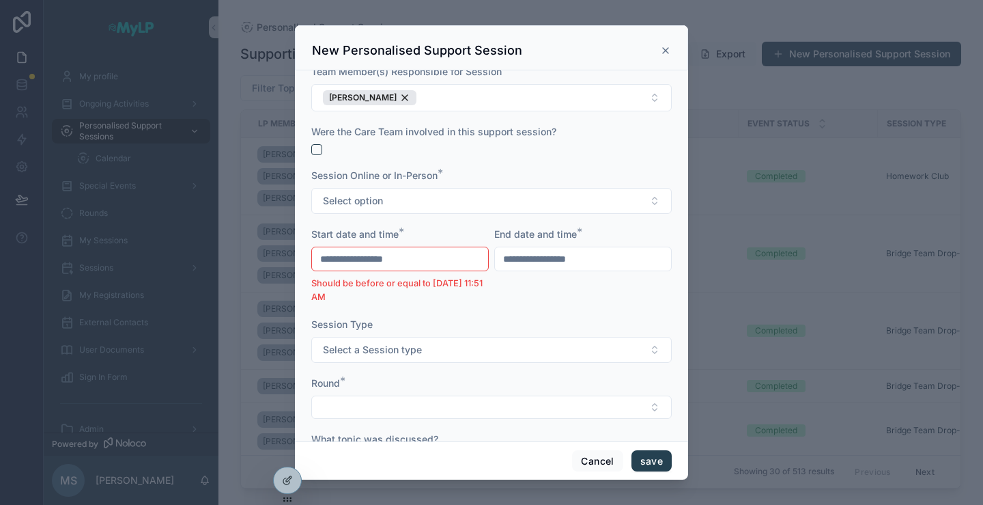
scroll to position [137, 0]
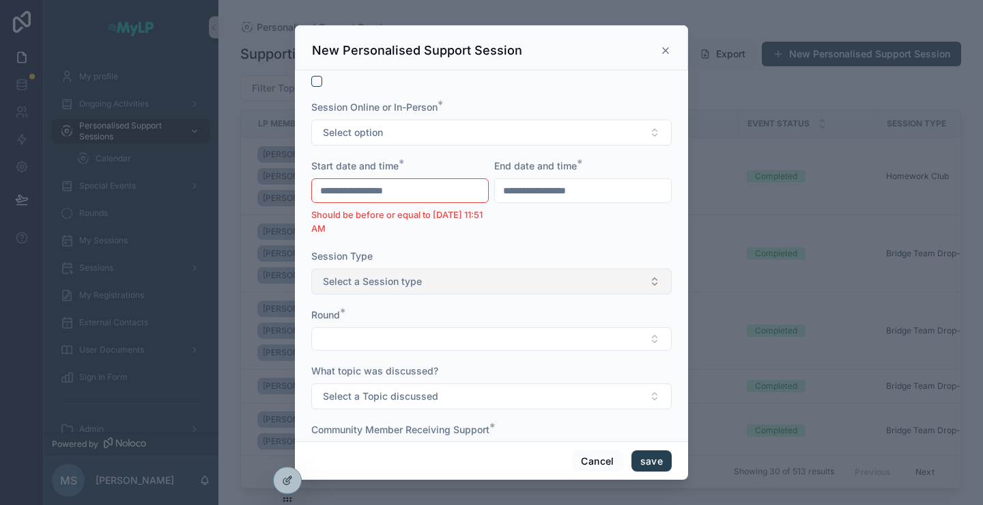
click at [449, 284] on button "Select a Session type" at bounding box center [491, 281] width 361 height 26
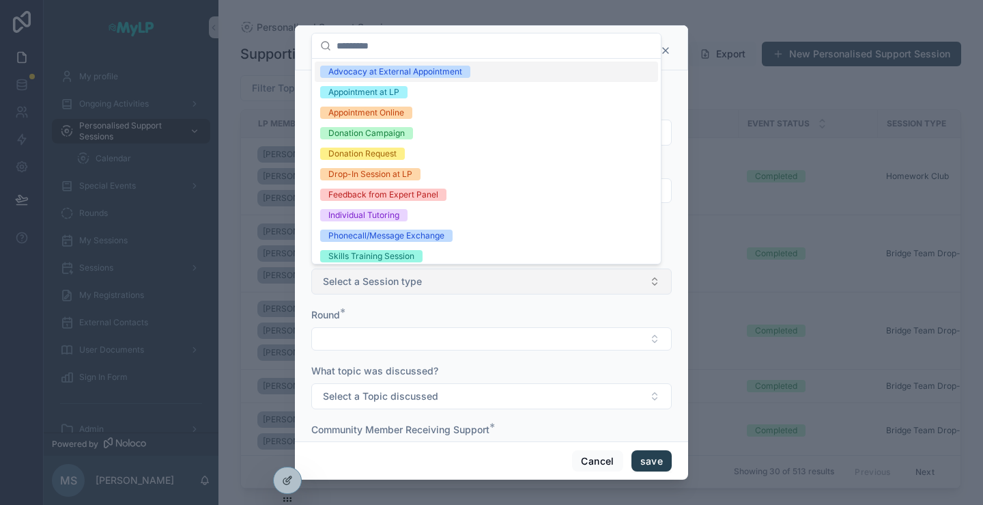
click at [449, 284] on button "Select a Session type" at bounding box center [491, 281] width 361 height 26
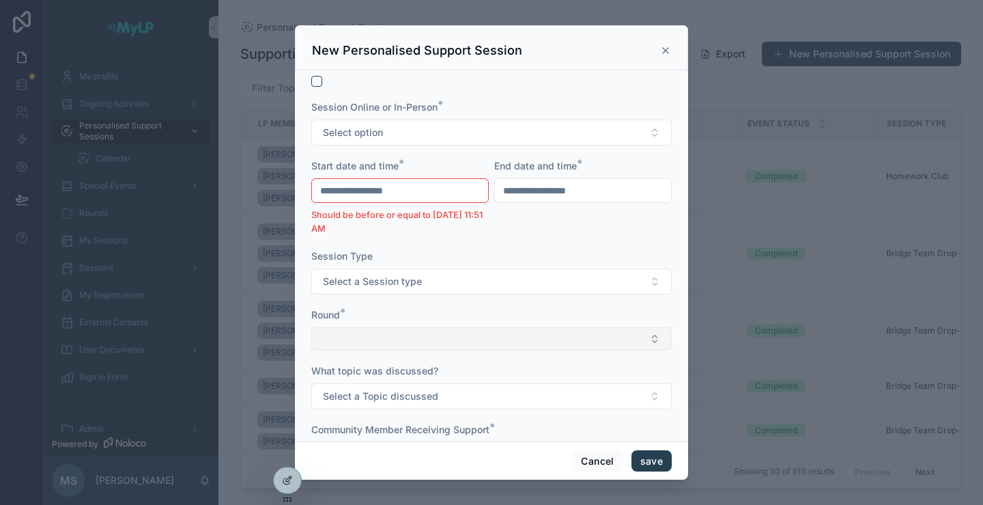
click at [453, 336] on button "Select Button" at bounding box center [491, 338] width 361 height 23
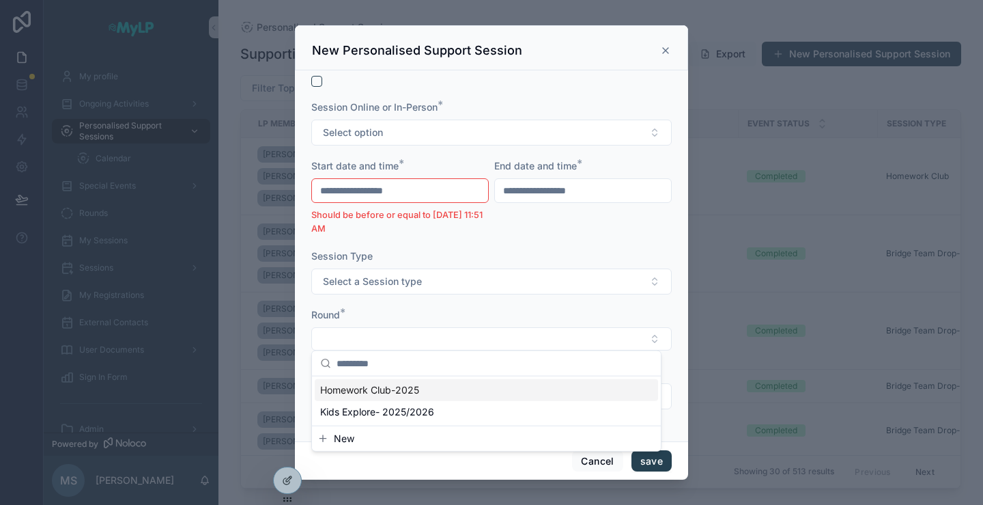
click at [436, 305] on form "**********" at bounding box center [491, 279] width 361 height 681
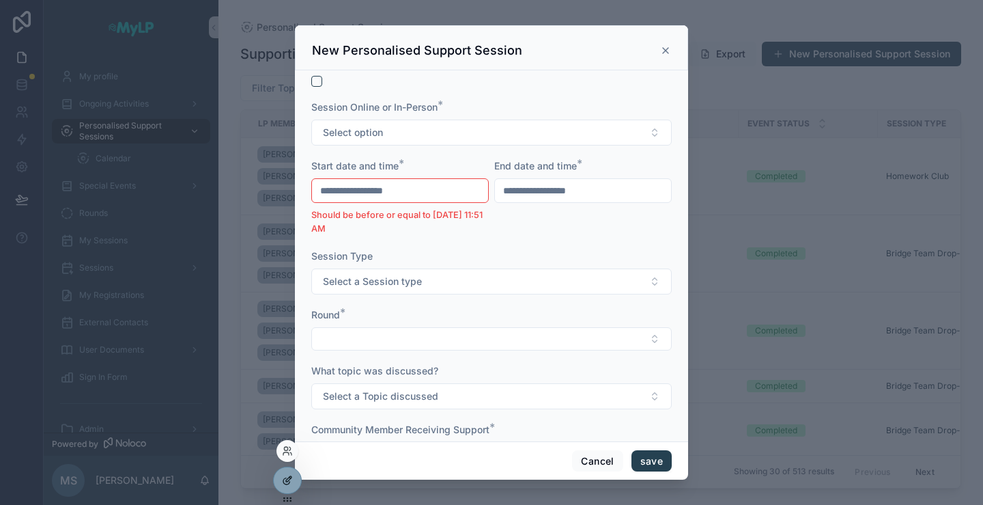
click at [285, 479] on icon at bounding box center [287, 480] width 11 height 11
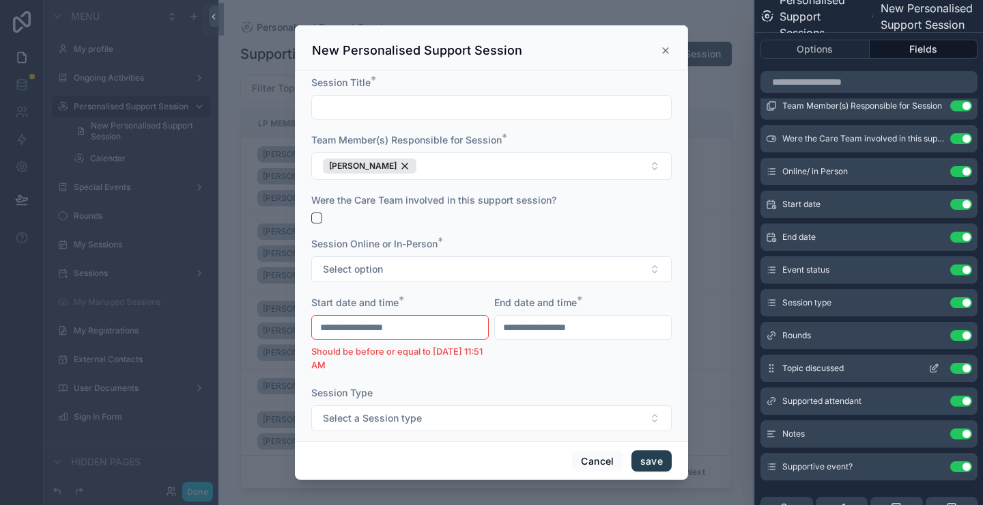
scroll to position [68, 0]
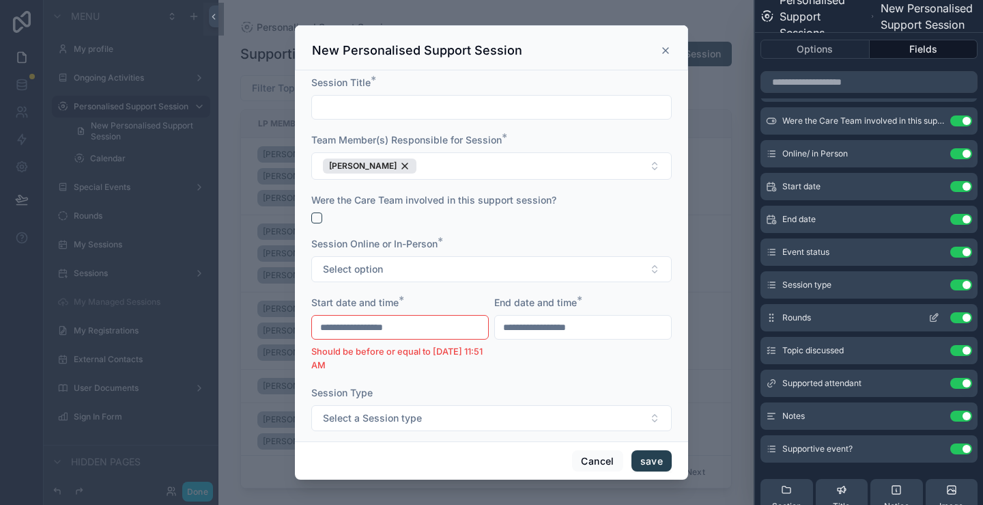
click at [929, 315] on icon at bounding box center [934, 317] width 11 height 11
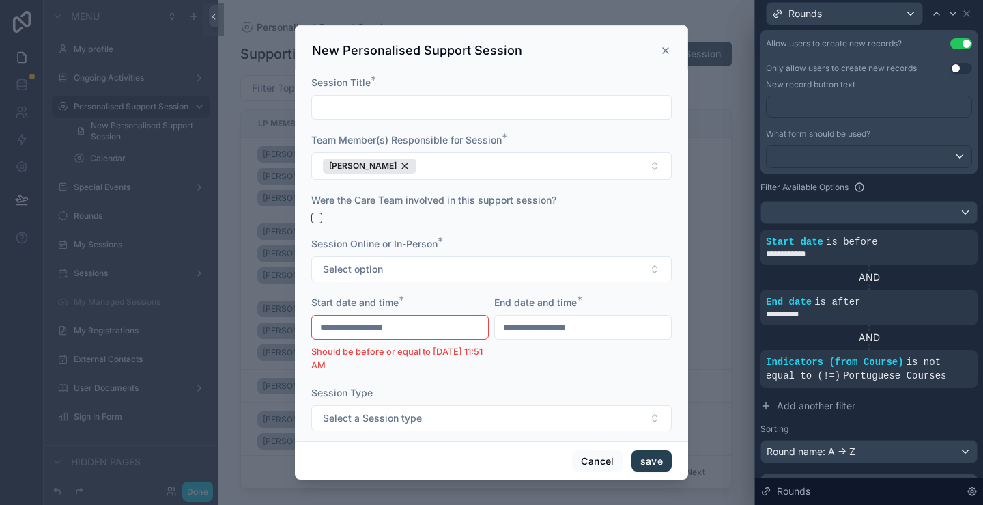
scroll to position [341, 0]
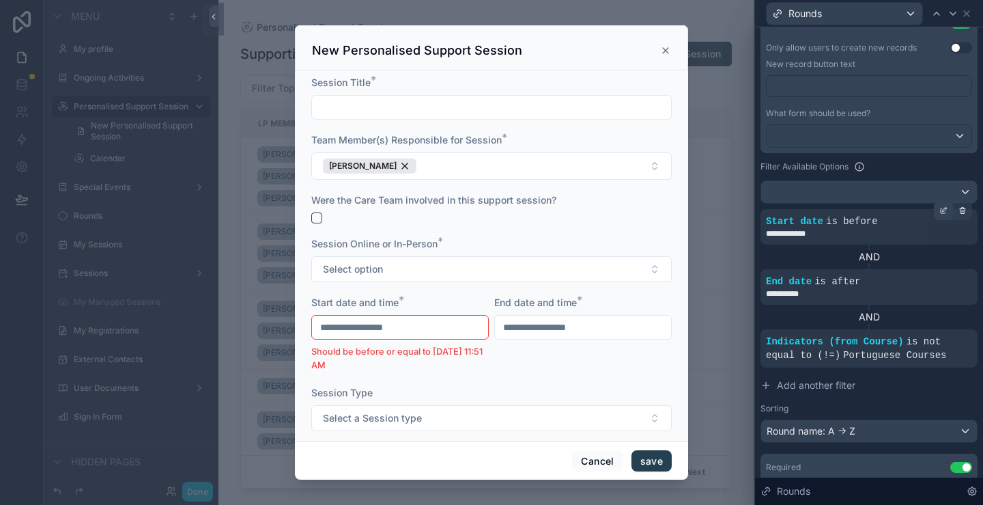
click at [941, 209] on icon at bounding box center [943, 211] width 5 height 5
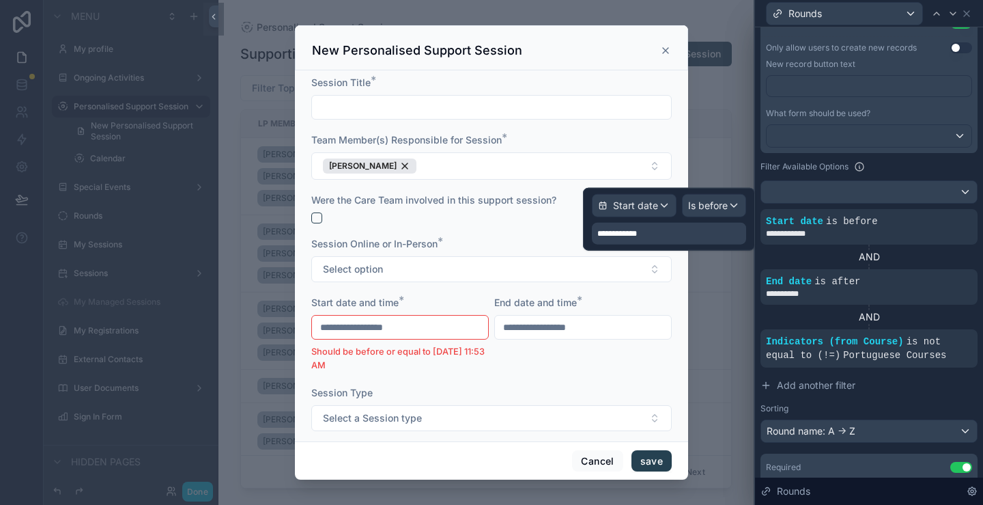
type input "**********"
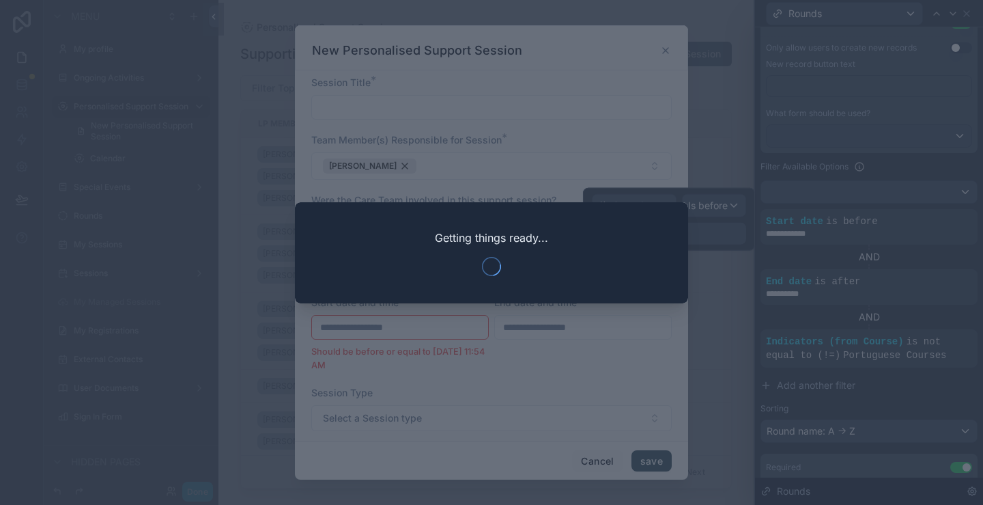
type input "**********"
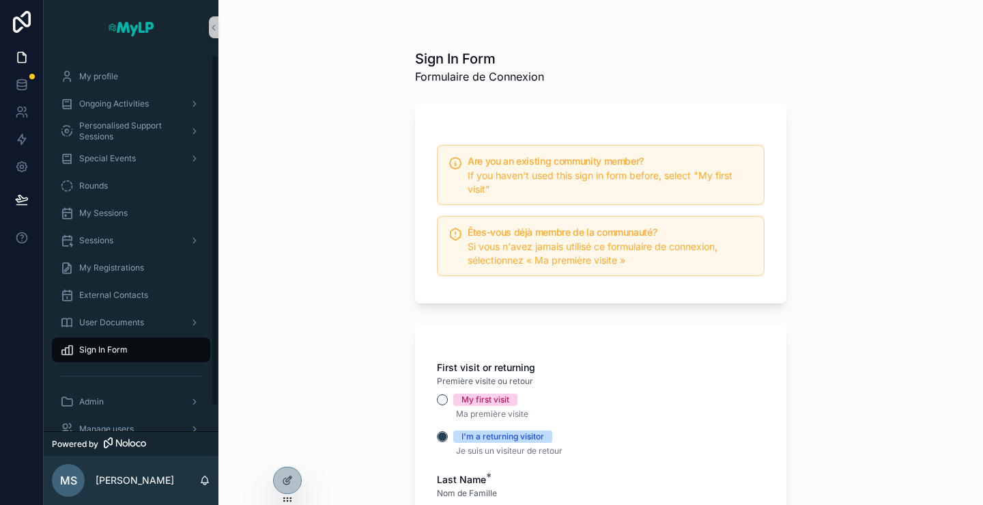
scroll to position [27, 0]
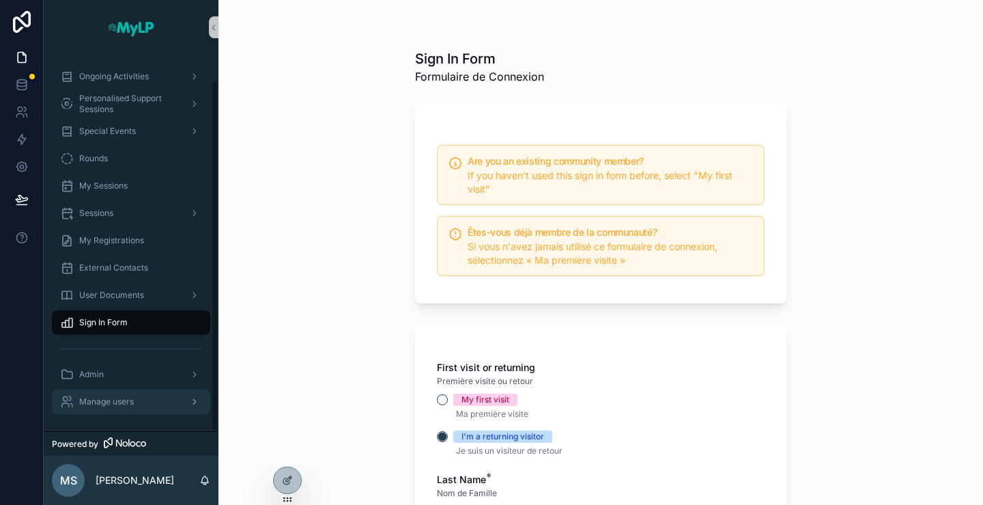
click at [111, 401] on span "Manage users" at bounding box center [106, 401] width 55 height 11
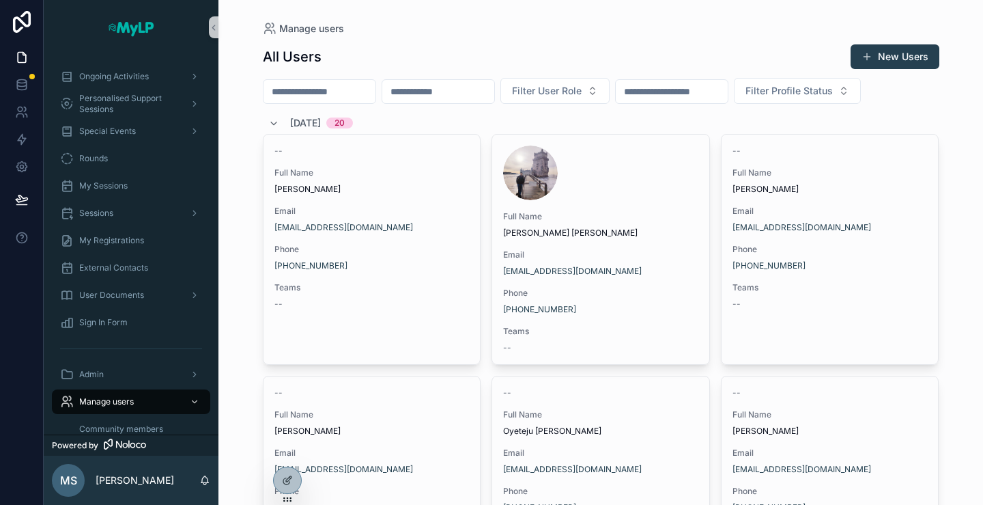
click at [336, 86] on input "scrollable content" at bounding box center [320, 91] width 112 height 19
click at [22, 147] on link at bounding box center [21, 139] width 43 height 27
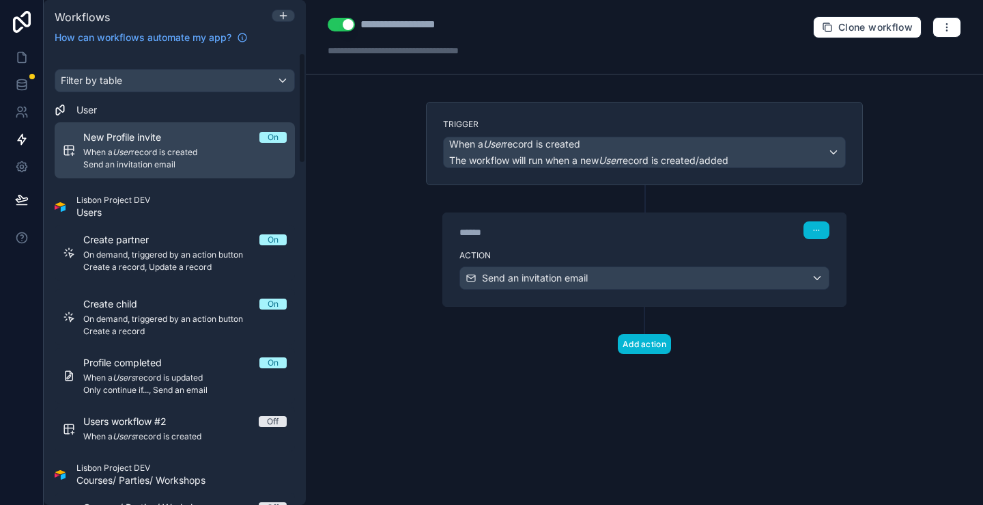
click at [189, 166] on span "Send an invitation email" at bounding box center [184, 164] width 203 height 11
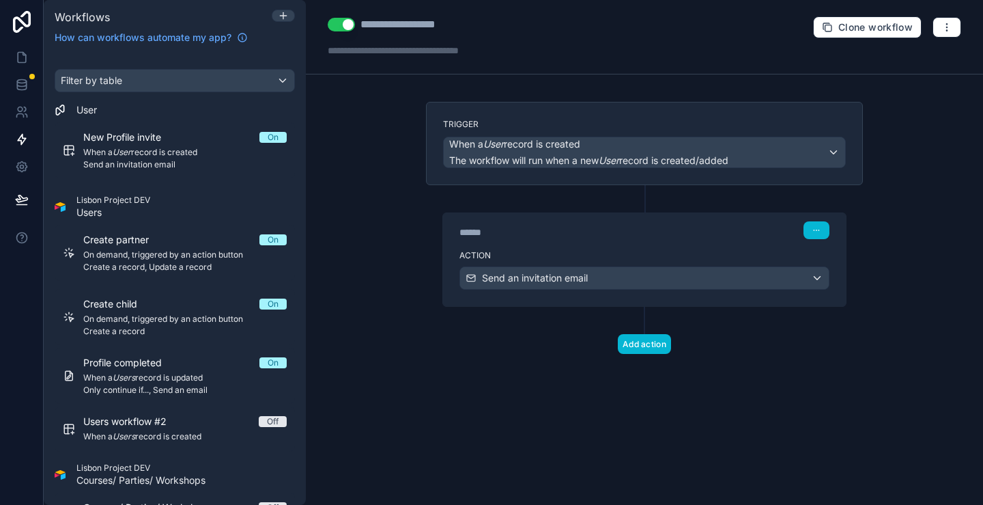
click at [672, 122] on label "Trigger" at bounding box center [644, 124] width 403 height 11
click at [685, 119] on label "Trigger" at bounding box center [644, 124] width 403 height 11
click at [945, 32] on button "button" at bounding box center [947, 27] width 29 height 20
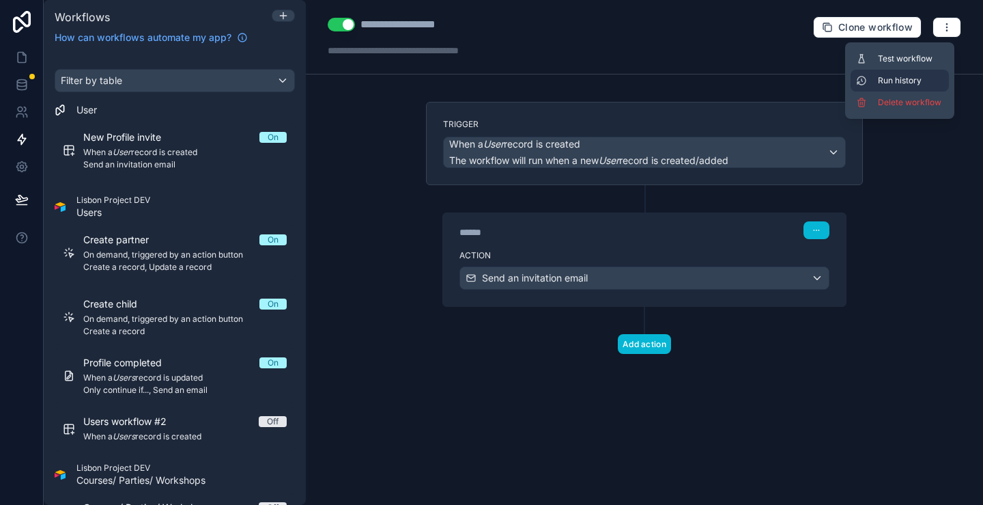
click at [916, 80] on span "Run history" at bounding box center [911, 80] width 66 height 11
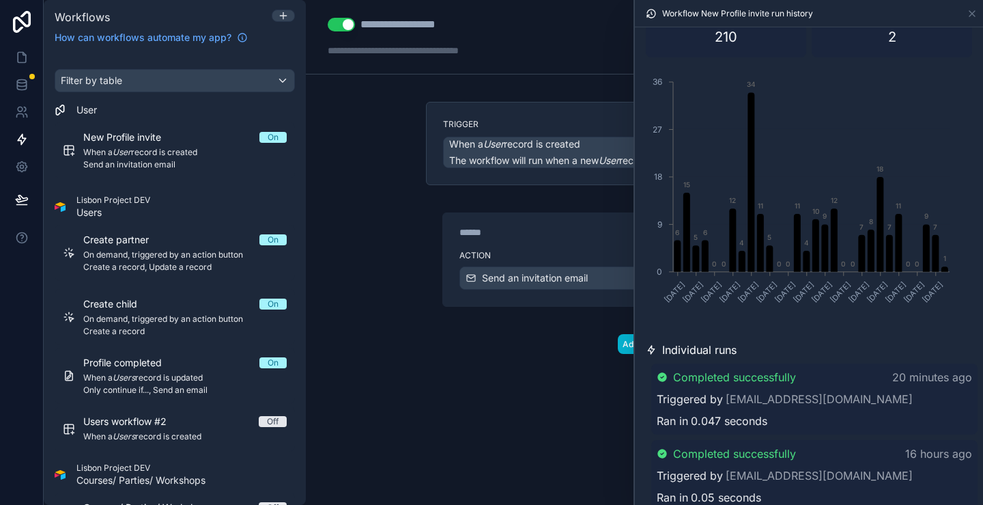
scroll to position [137, 0]
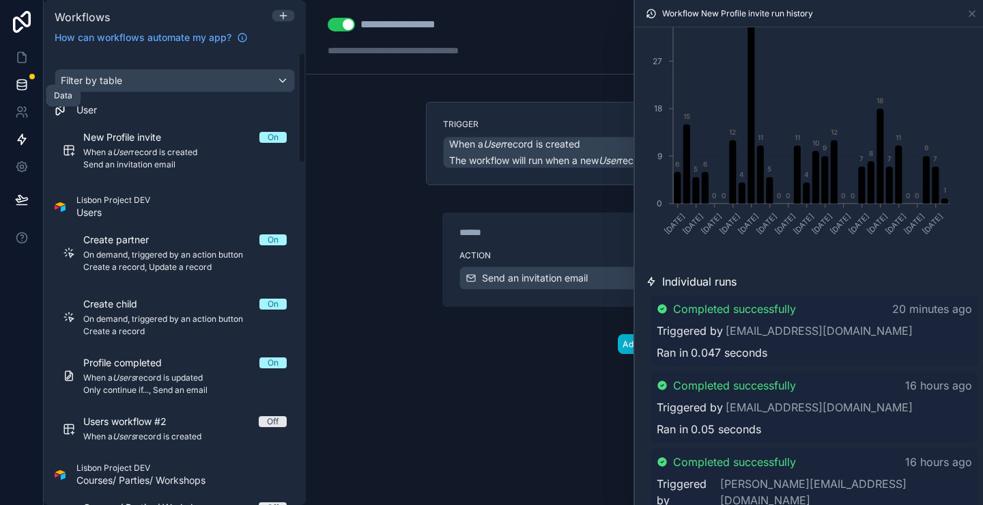
click at [19, 83] on icon at bounding box center [22, 85] width 14 height 14
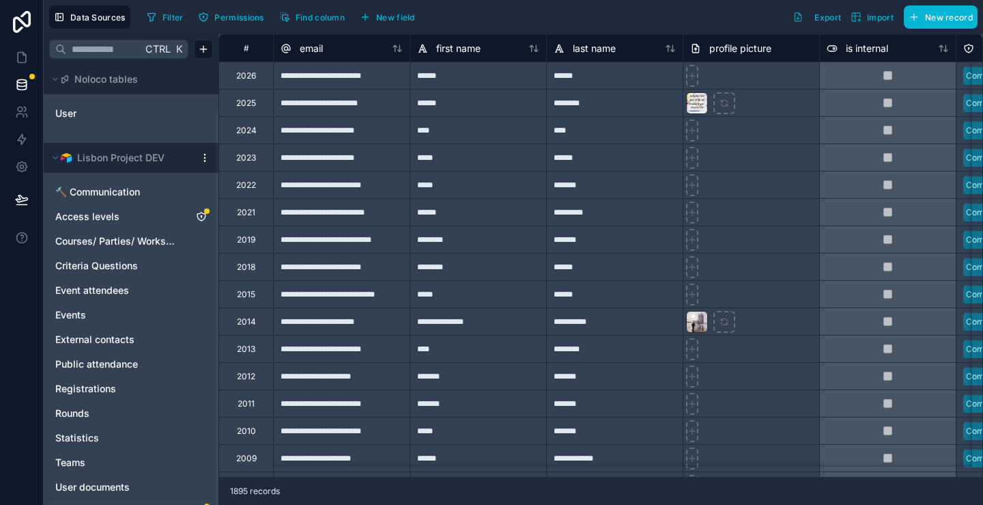
scroll to position [55, 0]
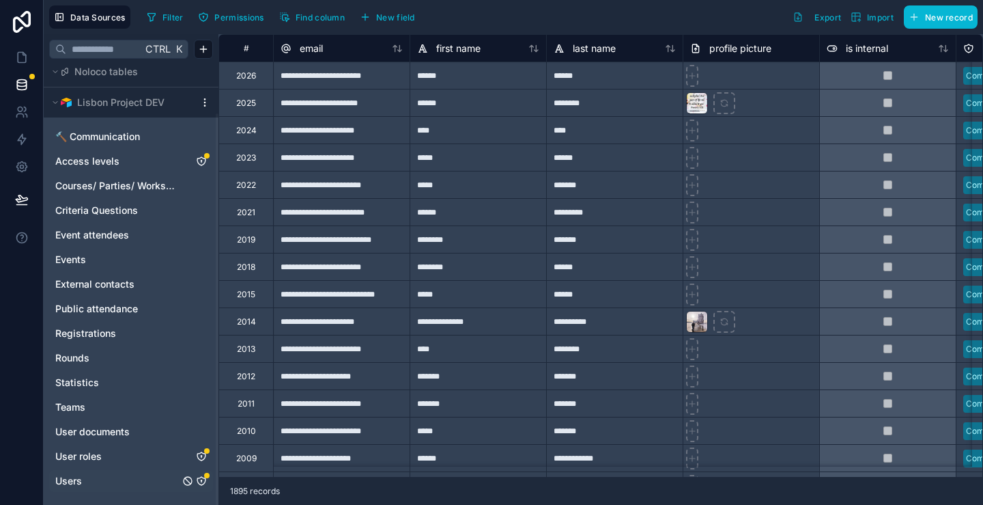
click at [76, 477] on span "Users" at bounding box center [68, 481] width 27 height 14
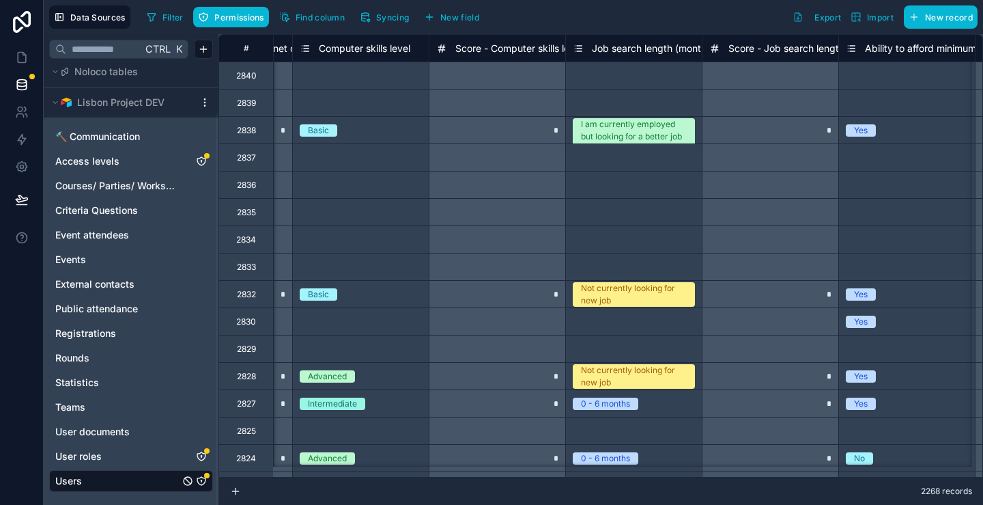
scroll to position [0, 4119]
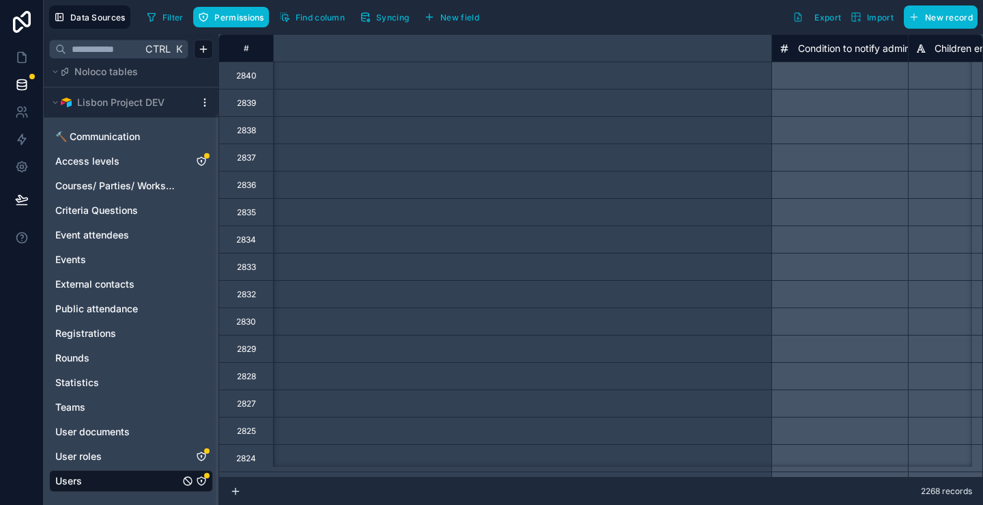
type input "**********"
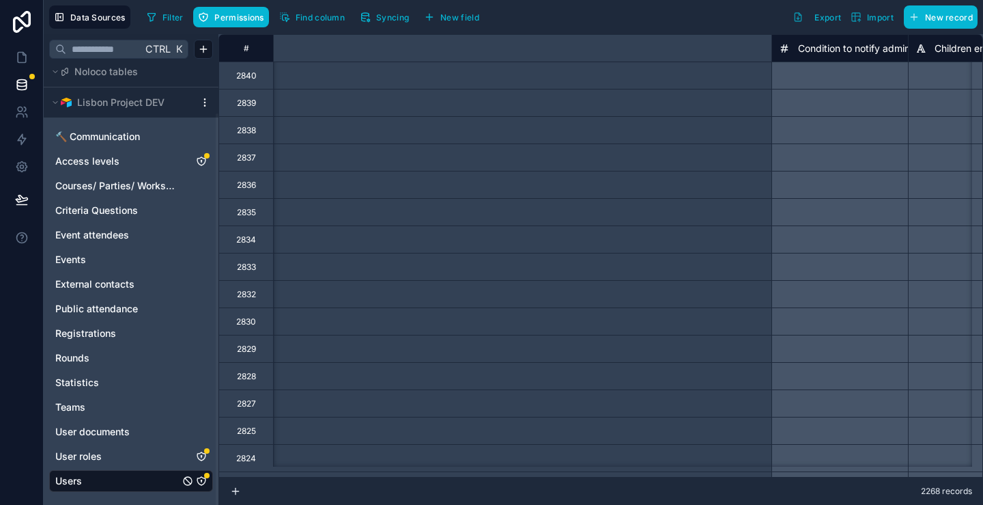
type input "**********"
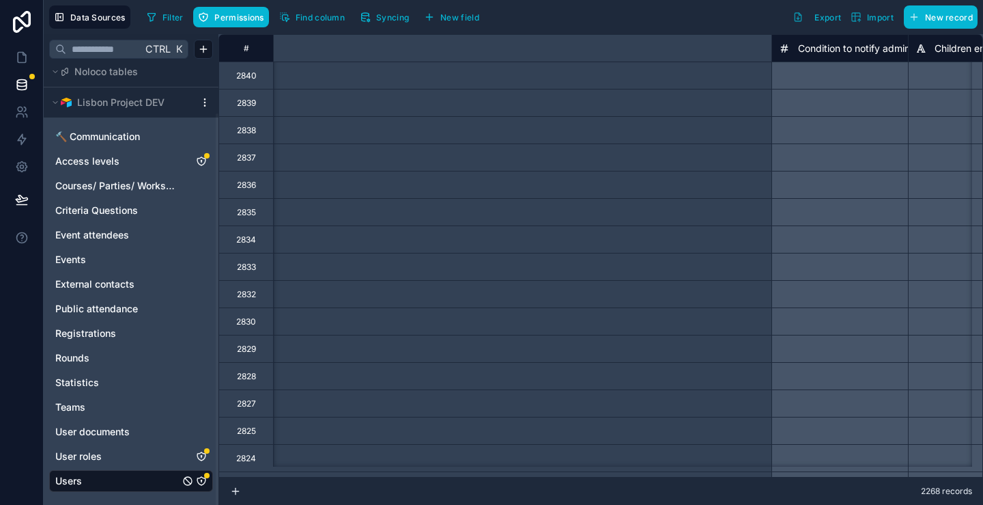
type input "**********"
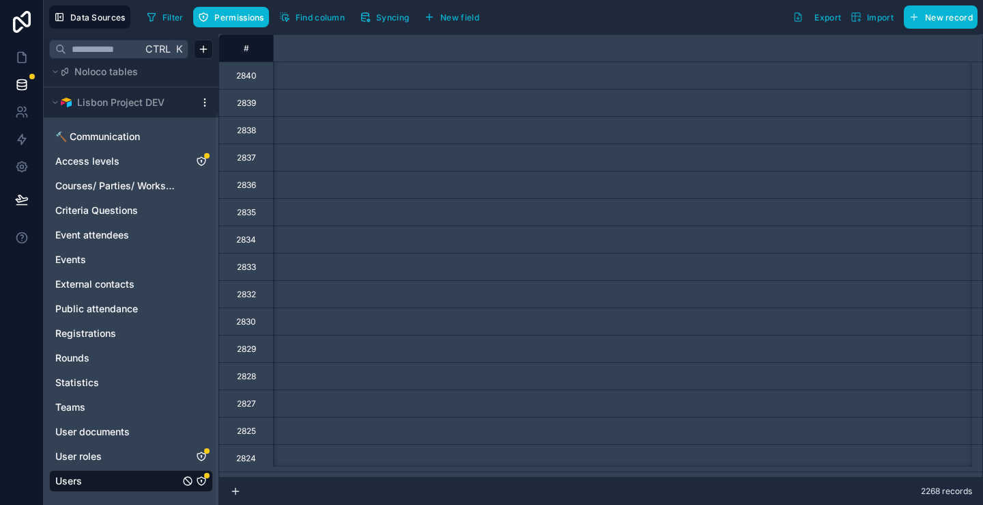
scroll to position [0, 389]
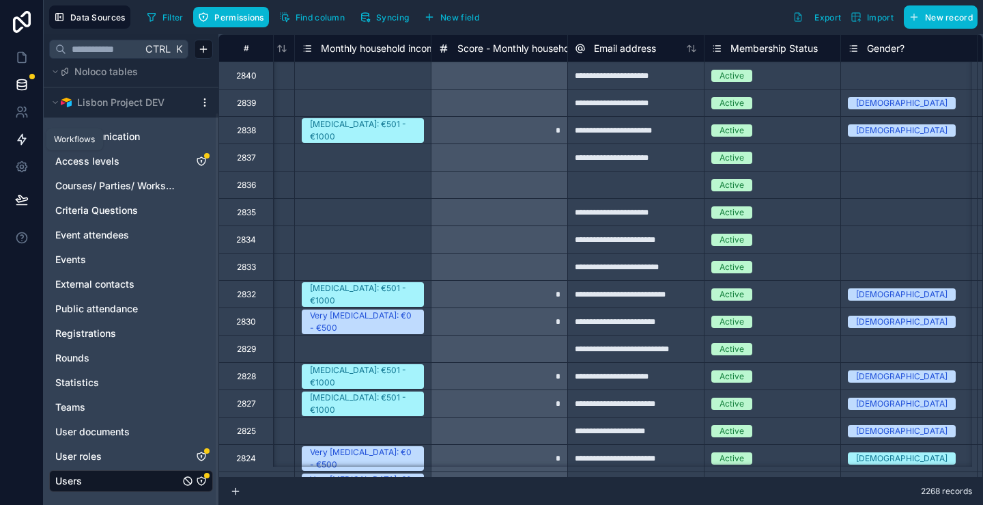
click at [20, 139] on icon at bounding box center [22, 139] width 14 height 14
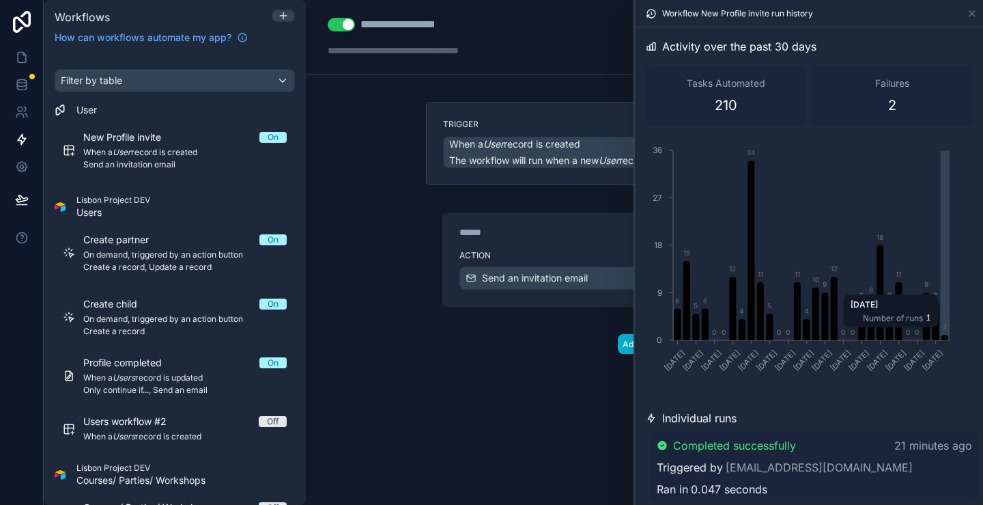
click at [944, 333] on icon "Tue Sep 02 2025 Thu Sep 04 2025 Sat Sep 06 2025 Mon Sep 08 2025 Wed Sep 10 2025…" at bounding box center [799, 268] width 307 height 262
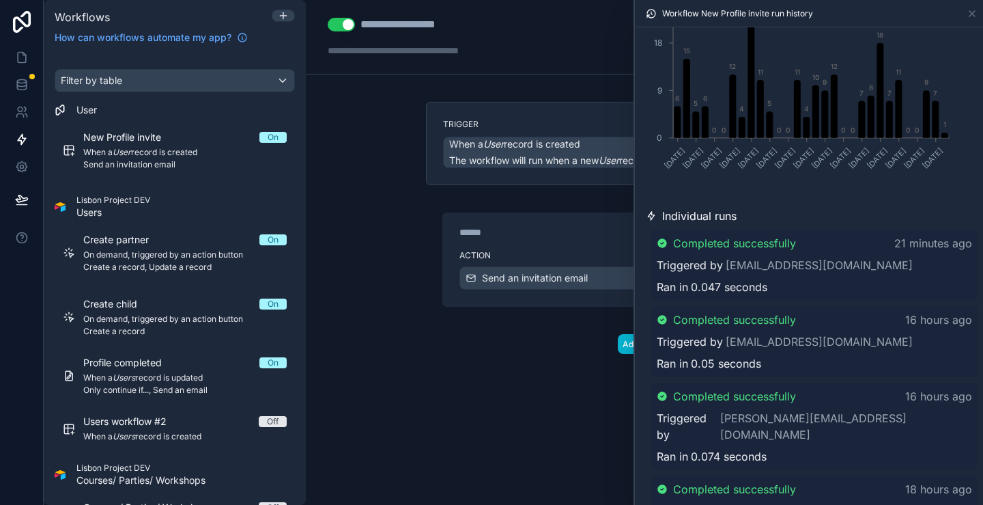
scroll to position [205, 0]
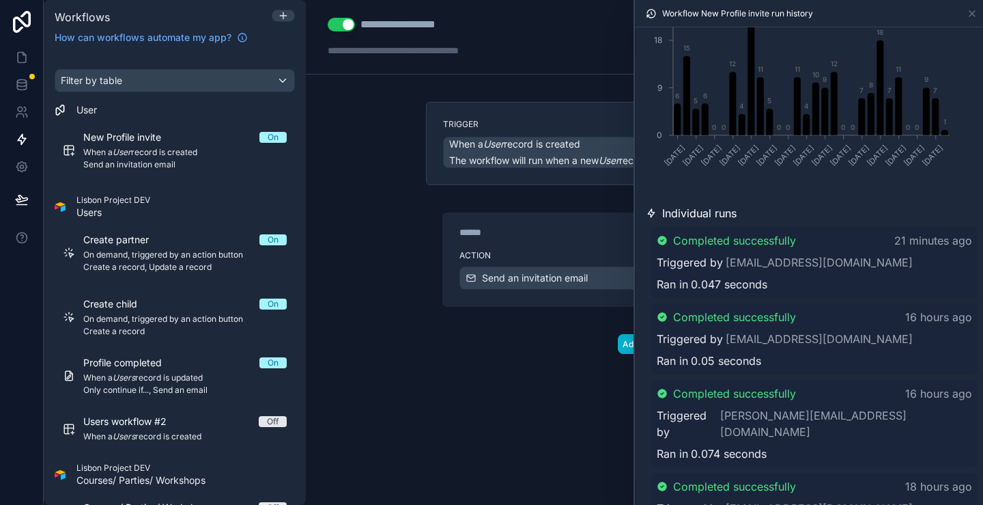
click at [697, 208] on span "Individual runs" at bounding box center [699, 213] width 74 height 16
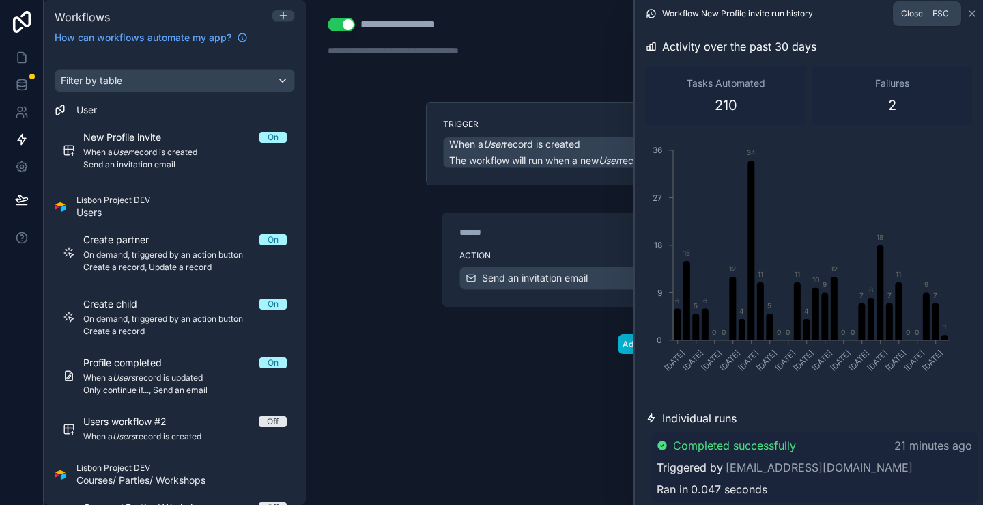
click at [976, 16] on icon at bounding box center [972, 13] width 11 height 11
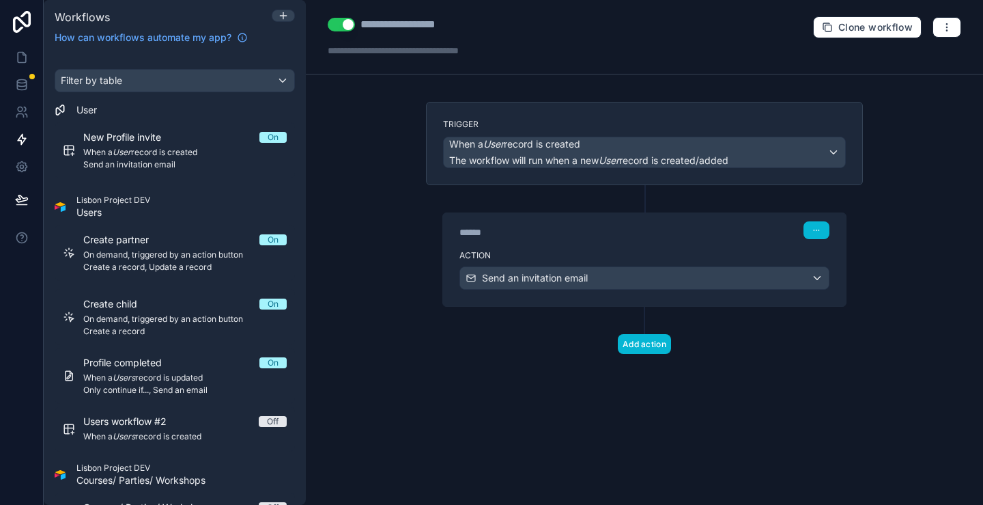
click at [678, 240] on div "****** Step 1" at bounding box center [644, 228] width 403 height 31
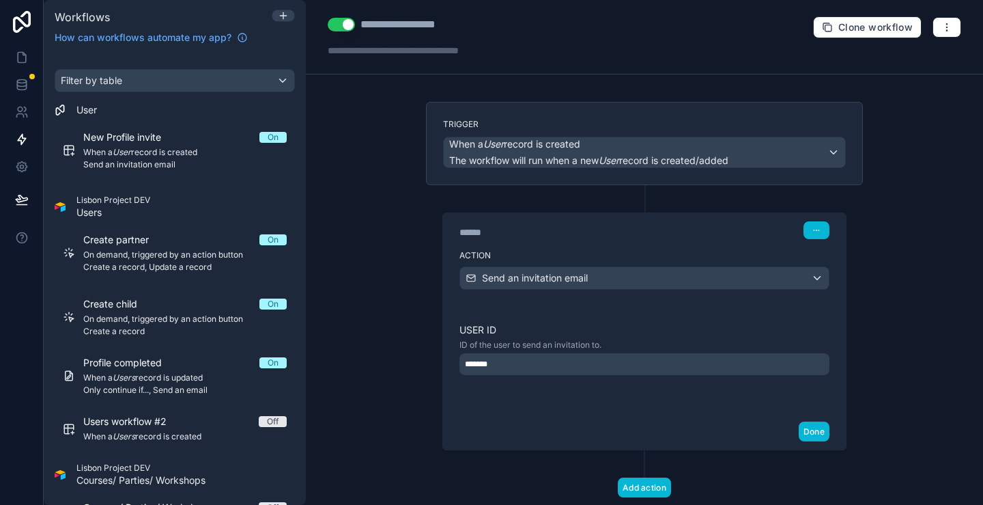
click at [624, 111] on div "Trigger When a User record is created The workflow will run when a new User rec…" at bounding box center [644, 143] width 437 height 83
click at [624, 110] on div "Trigger When a User record is created The workflow will run when a new User rec…" at bounding box center [644, 143] width 437 height 83
click at [624, 122] on label "Trigger" at bounding box center [644, 124] width 403 height 11
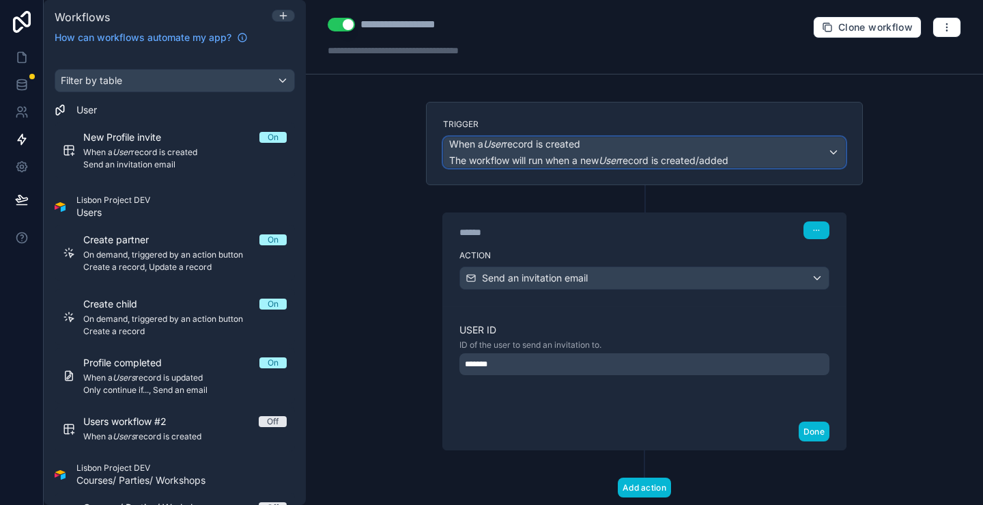
click at [626, 145] on span "When a User record is created" at bounding box center [588, 144] width 279 height 14
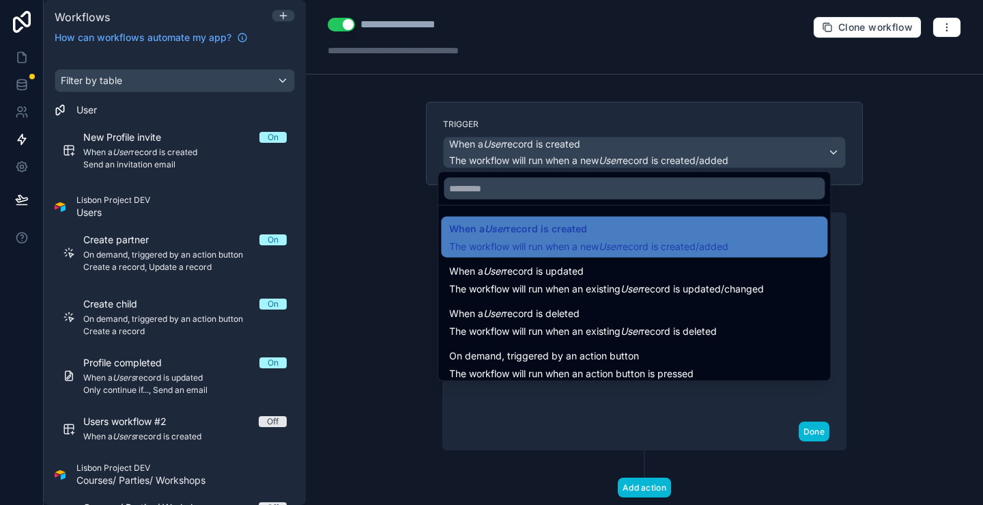
click at [626, 124] on div at bounding box center [491, 252] width 983 height 505
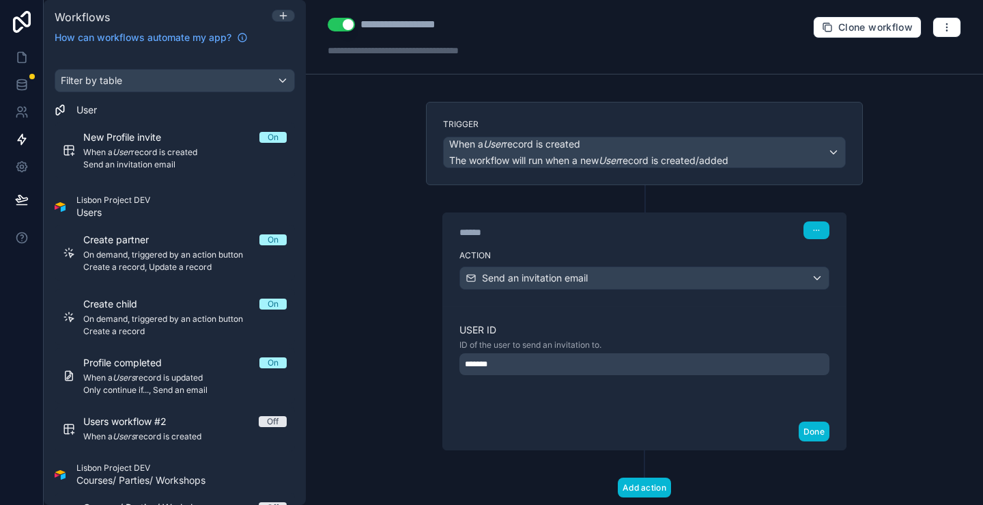
click at [634, 107] on div "Trigger When a User record is created The workflow will run when a new User rec…" at bounding box center [644, 143] width 437 height 83
click at [942, 25] on icon "button" at bounding box center [947, 27] width 11 height 11
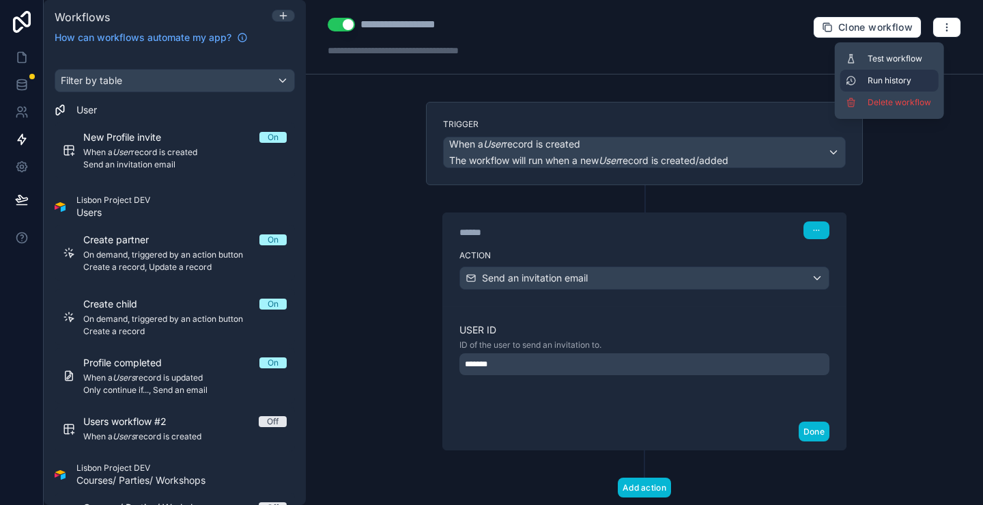
click at [904, 78] on span "Run history" at bounding box center [901, 80] width 66 height 11
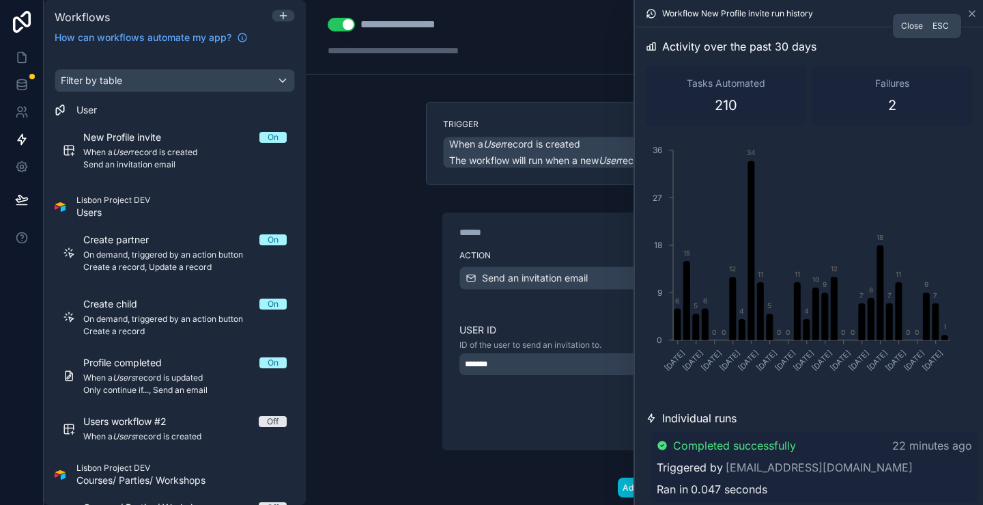
click at [971, 16] on icon at bounding box center [972, 13] width 11 height 11
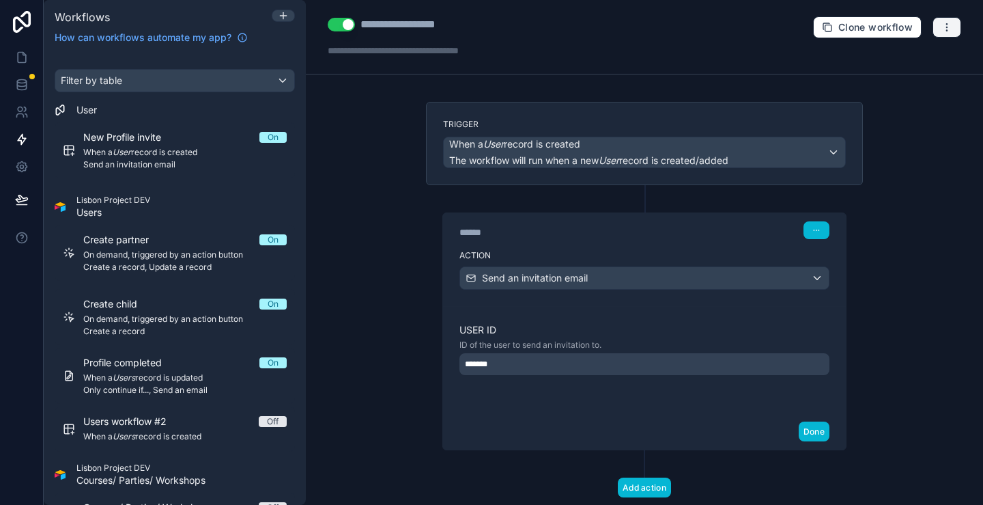
click at [946, 24] on icon "button" at bounding box center [946, 23] width 1 height 1
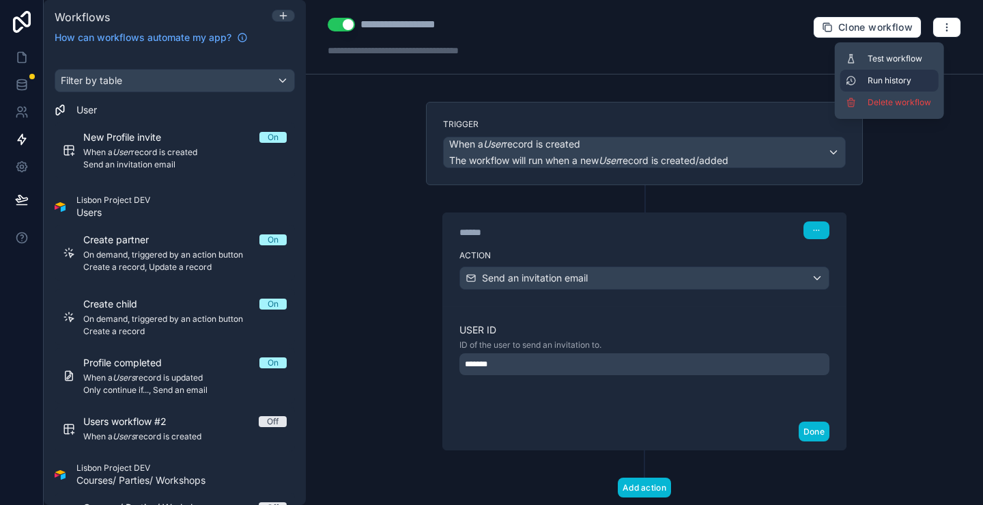
click at [887, 77] on span "Run history" at bounding box center [901, 80] width 66 height 11
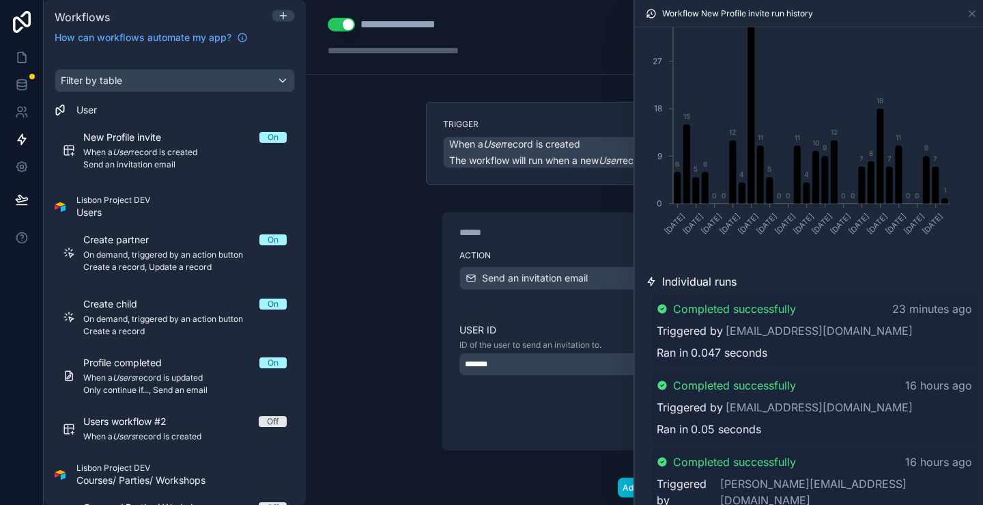
scroll to position [205, 0]
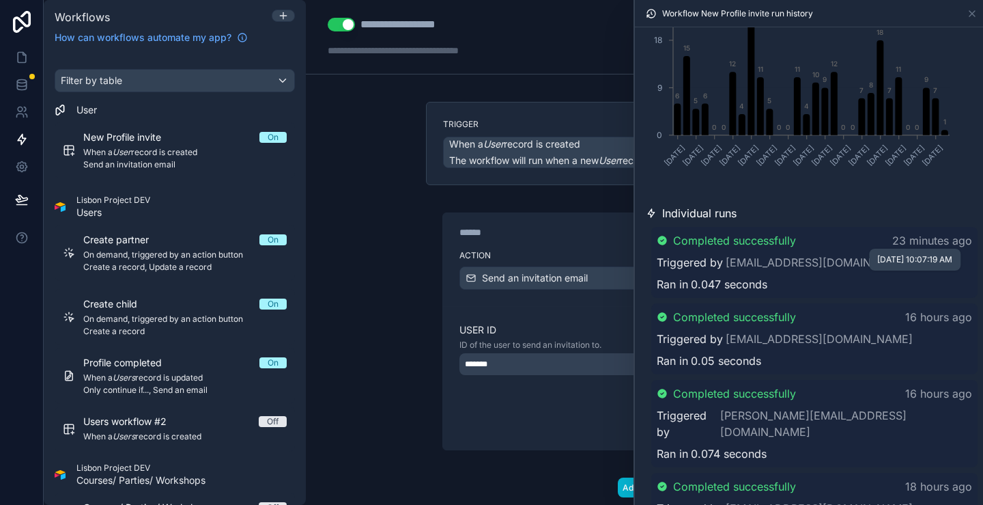
click at [910, 238] on p "23 minutes ago" at bounding box center [932, 240] width 80 height 16
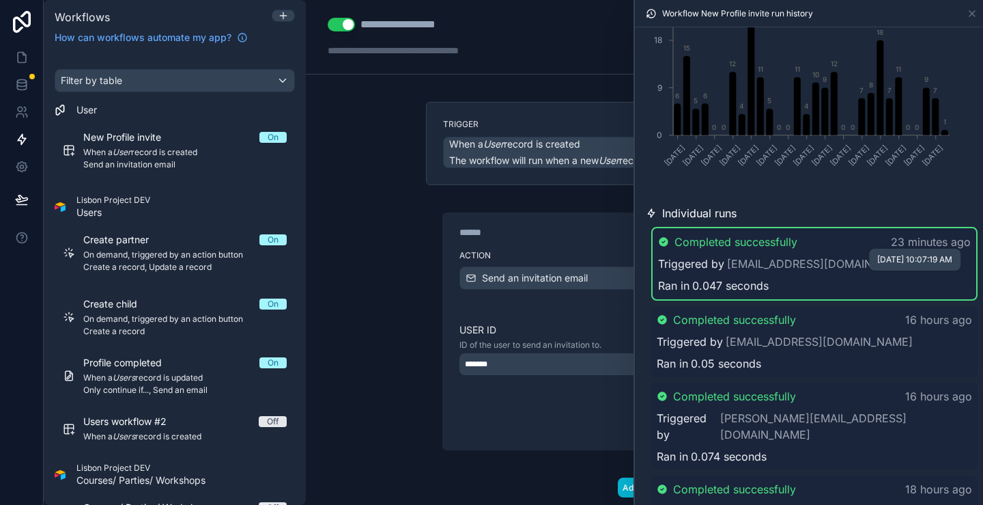
click at [900, 271] on div "Triggered by biarafa.brasil@gmail.com" at bounding box center [814, 263] width 313 height 16
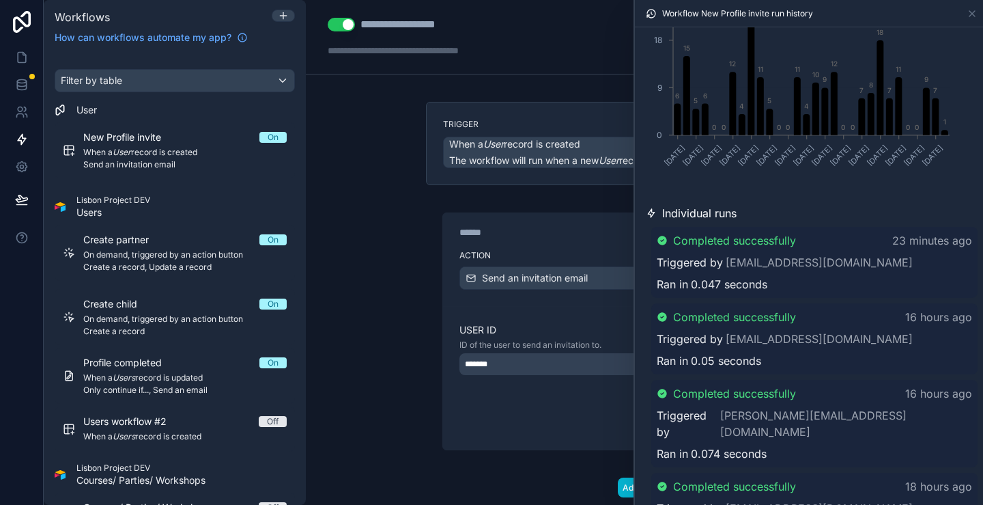
click at [903, 260] on div "Triggered by biarafa.brasil@gmail.com" at bounding box center [814, 262] width 315 height 16
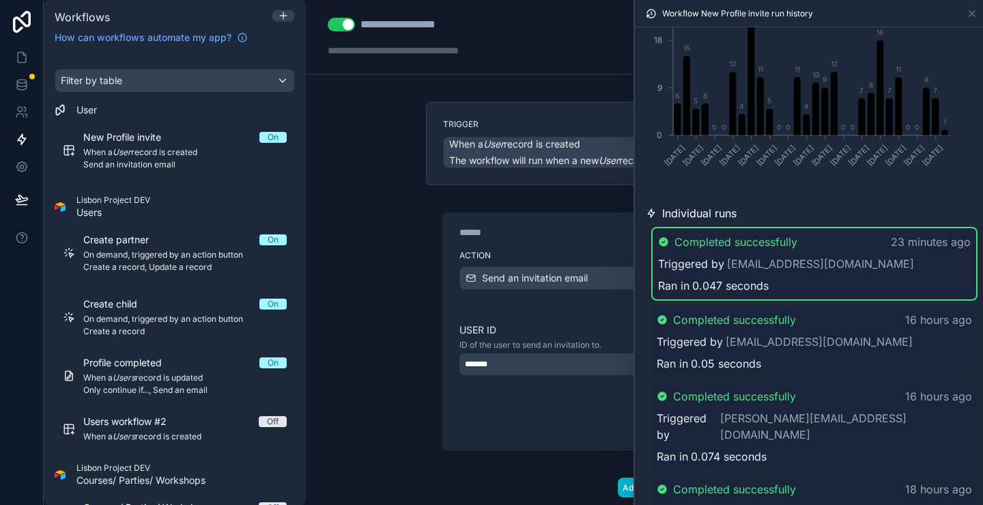
scroll to position [0, 0]
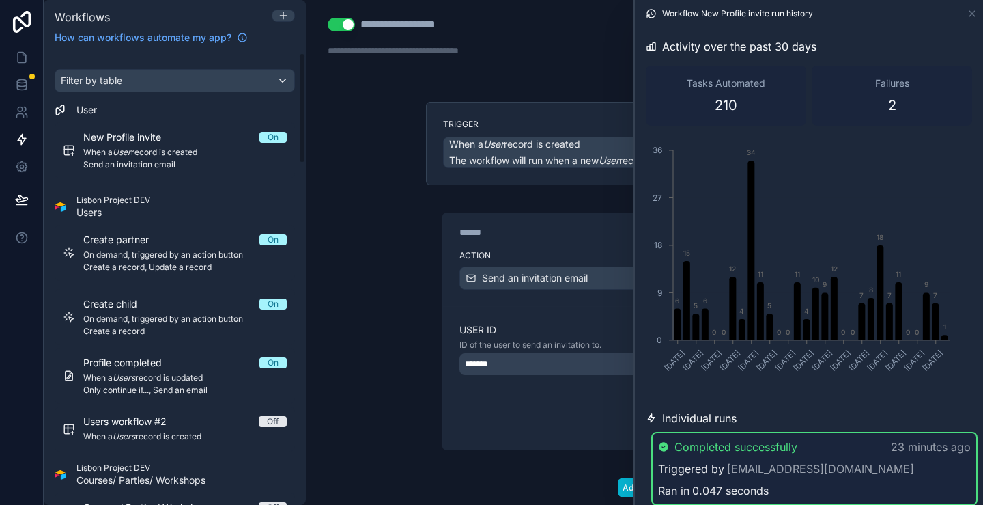
click at [385, 226] on div "**********" at bounding box center [644, 252] width 677 height 505
click at [970, 16] on icon at bounding box center [972, 13] width 11 height 11
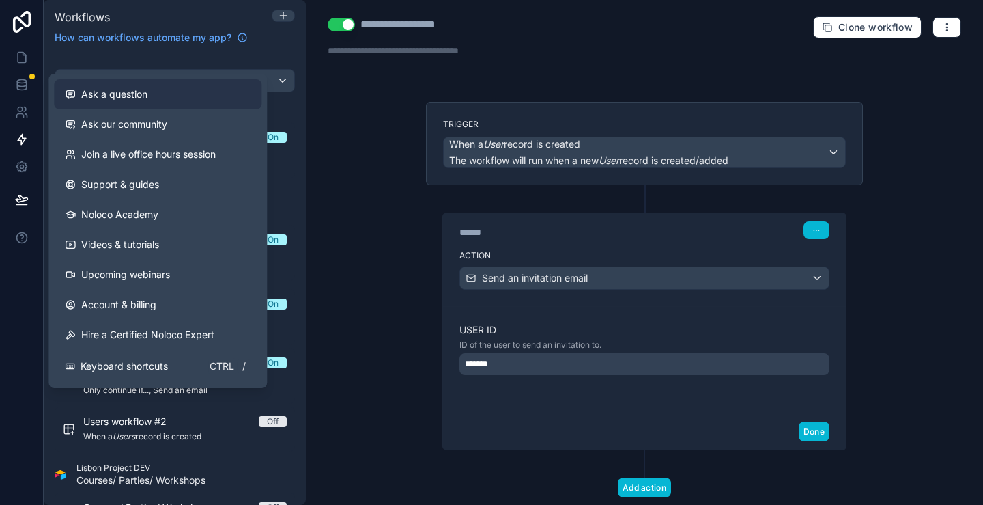
click at [115, 95] on span "Ask a question" at bounding box center [114, 94] width 66 height 14
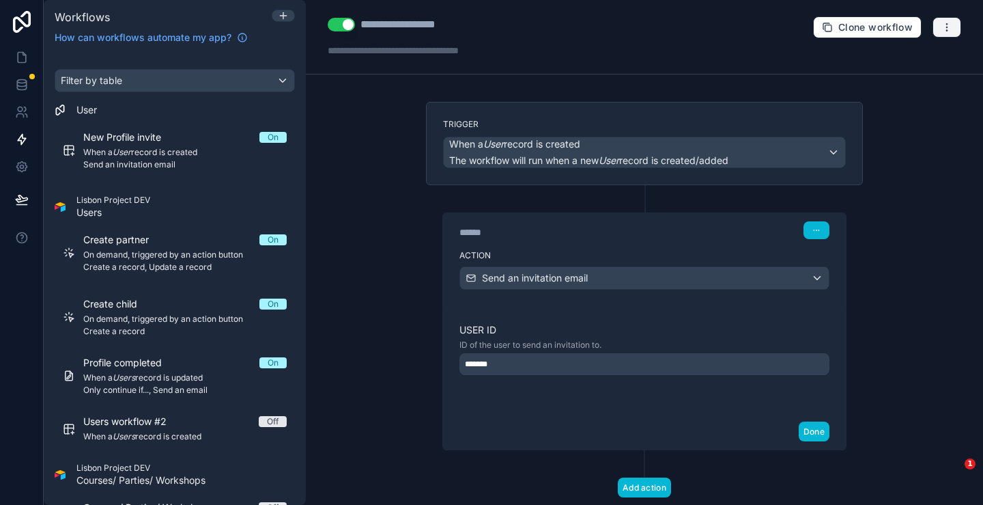
click at [942, 29] on icon "button" at bounding box center [947, 27] width 11 height 11
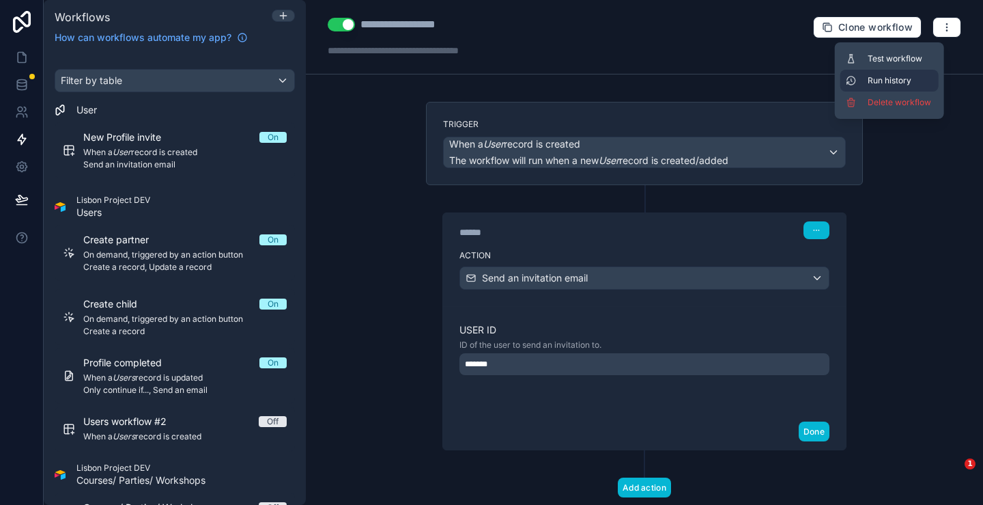
click at [895, 79] on span "Run history" at bounding box center [901, 80] width 66 height 11
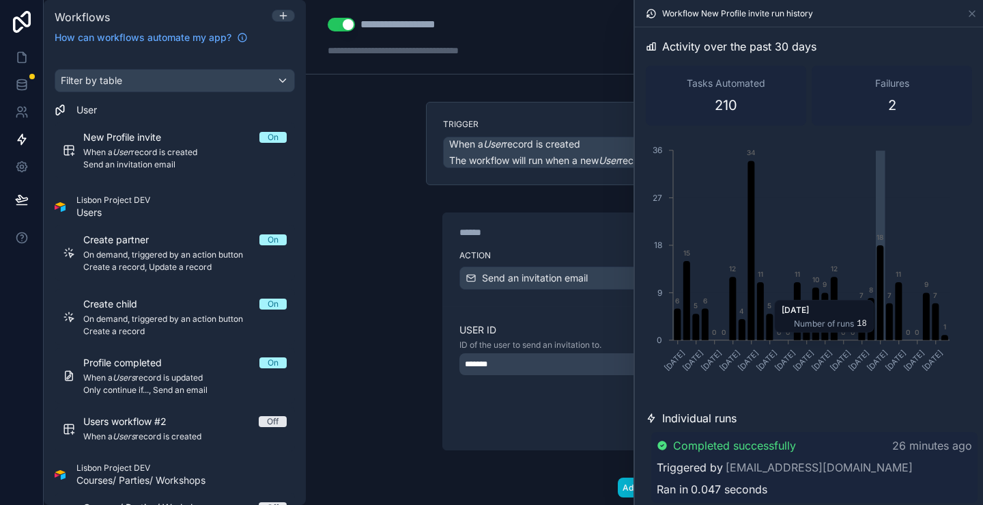
scroll to position [205, 0]
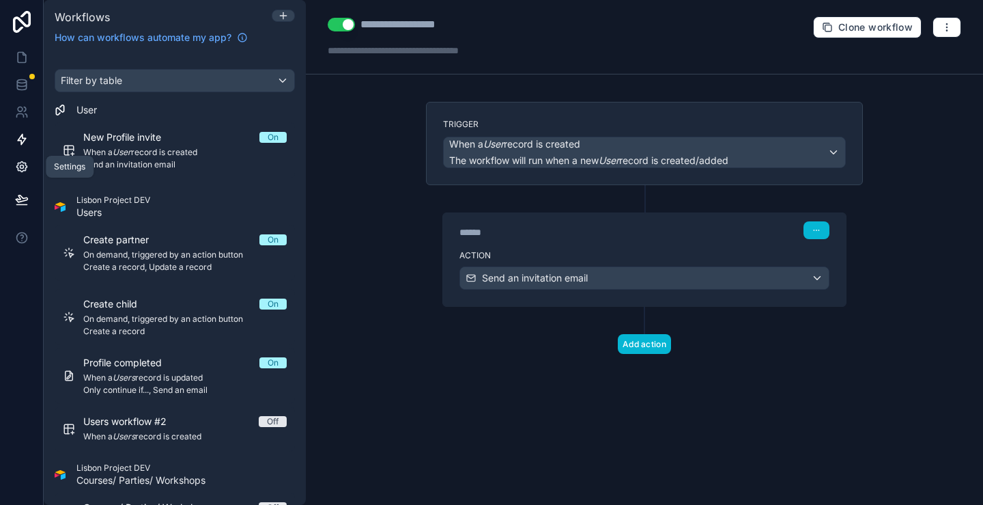
click at [25, 165] on icon at bounding box center [21, 167] width 10 height 10
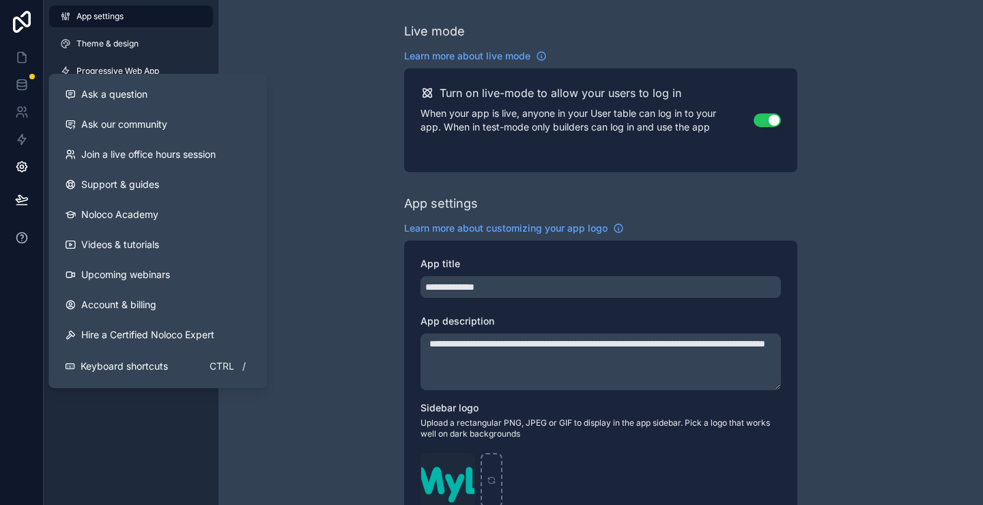
click at [22, 236] on icon at bounding box center [22, 238] width 14 height 14
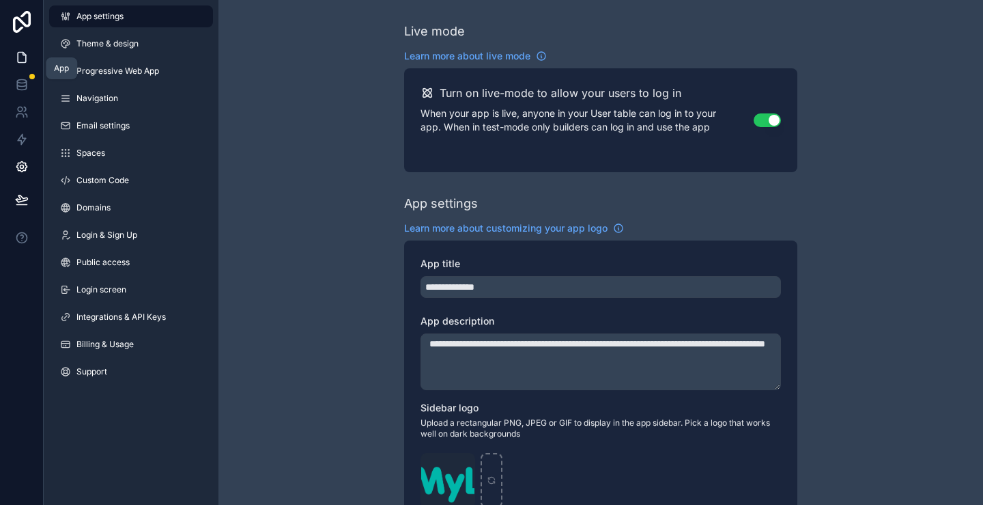
click at [21, 60] on icon at bounding box center [22, 58] width 14 height 14
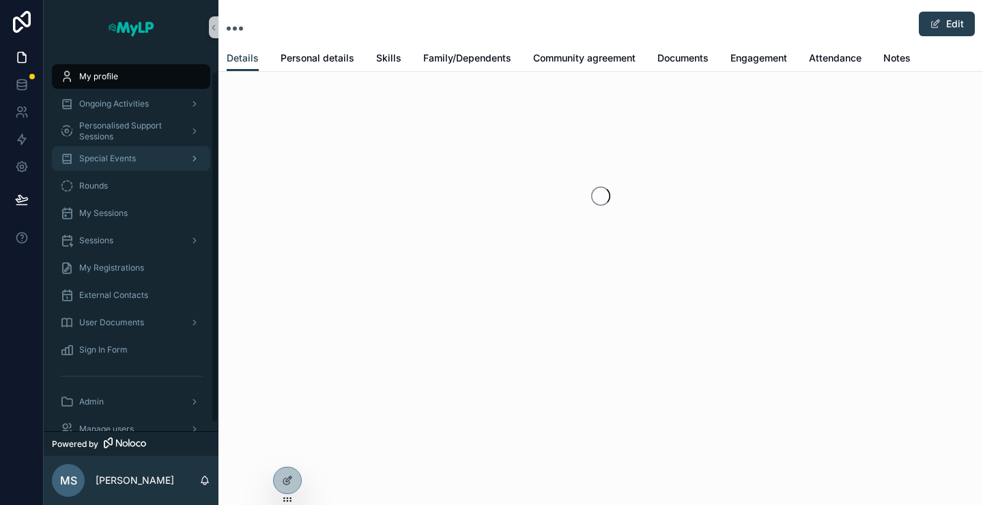
scroll to position [27, 0]
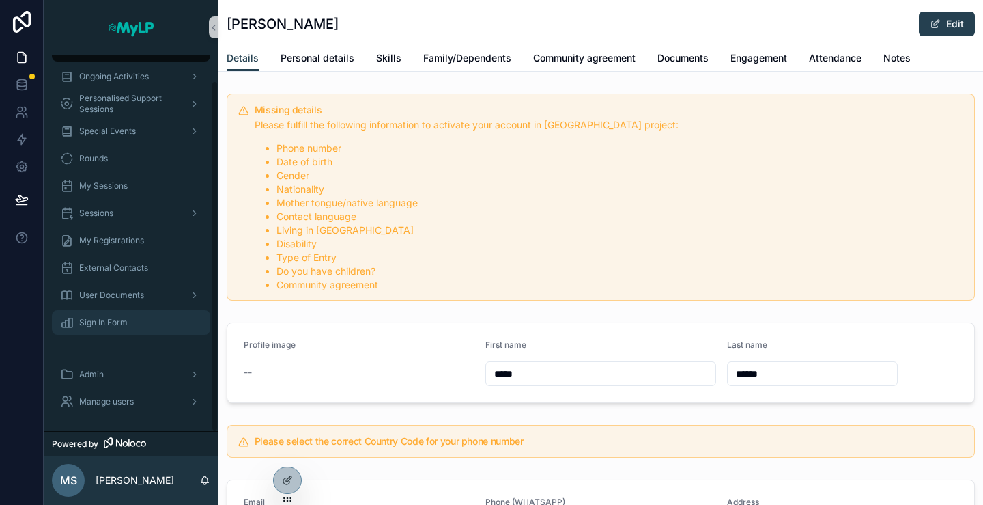
click at [116, 329] on div "Sign In Form" at bounding box center [131, 322] width 142 height 22
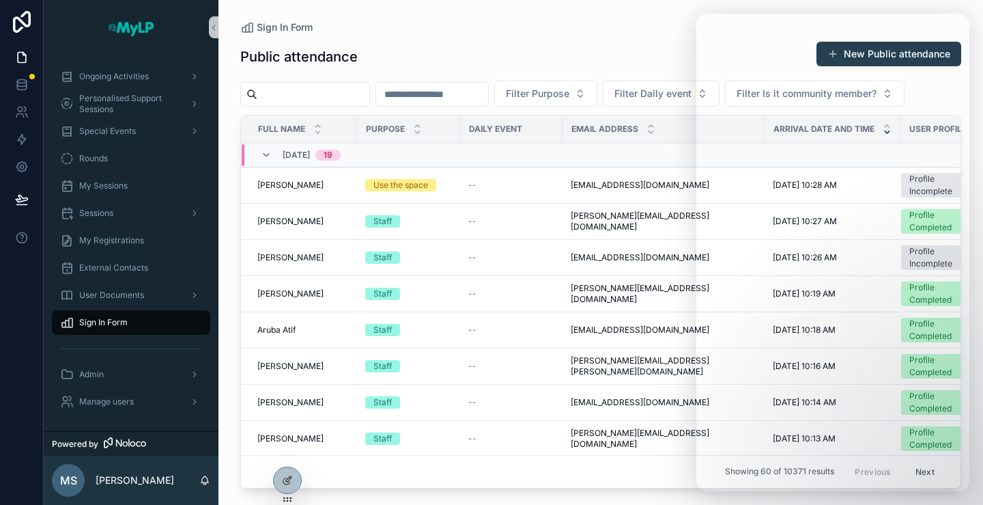
click at [574, 36] on div "Public attendance New Public attendance Filter Purpose Filter Daily event Filte…" at bounding box center [600, 260] width 721 height 455
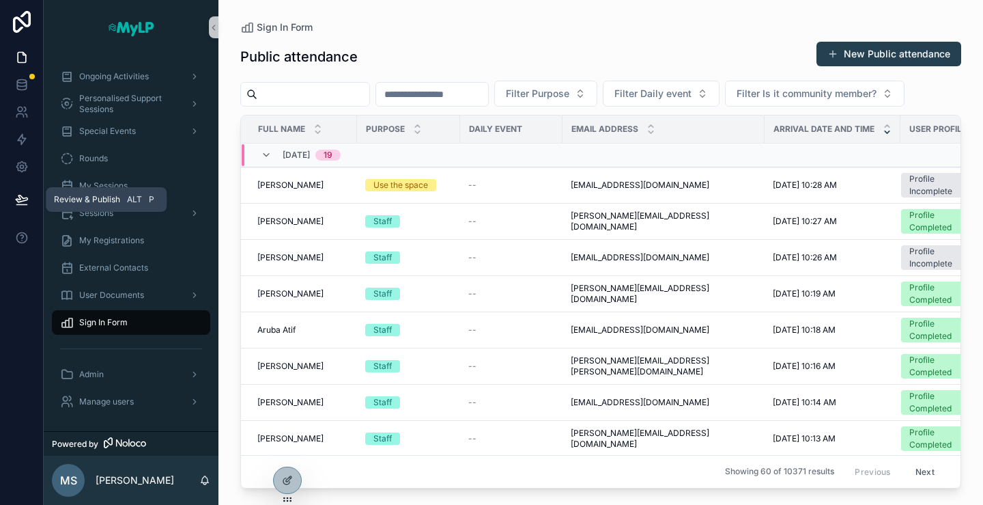
click at [19, 203] on icon at bounding box center [22, 200] width 14 height 14
click at [18, 236] on icon at bounding box center [22, 238] width 14 height 14
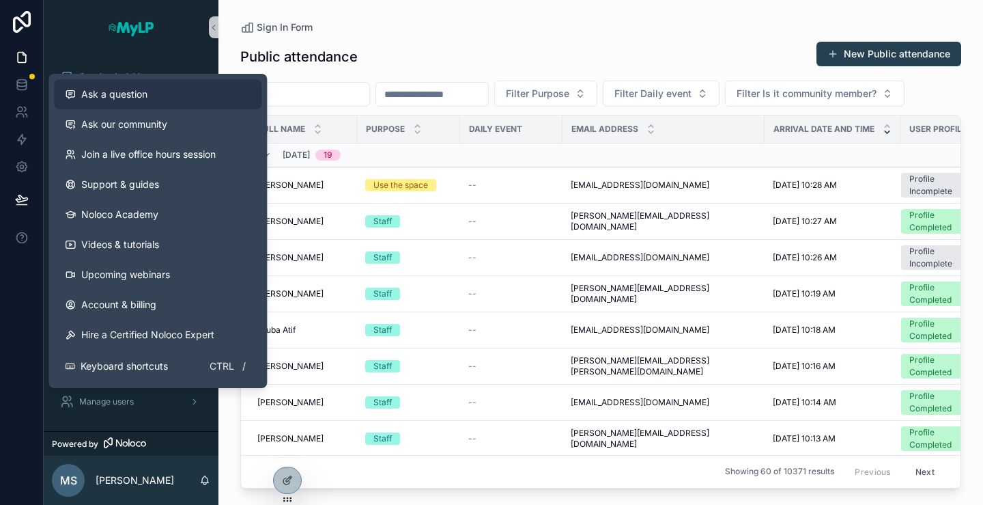
click at [134, 79] on button "Ask a question" at bounding box center [158, 94] width 208 height 30
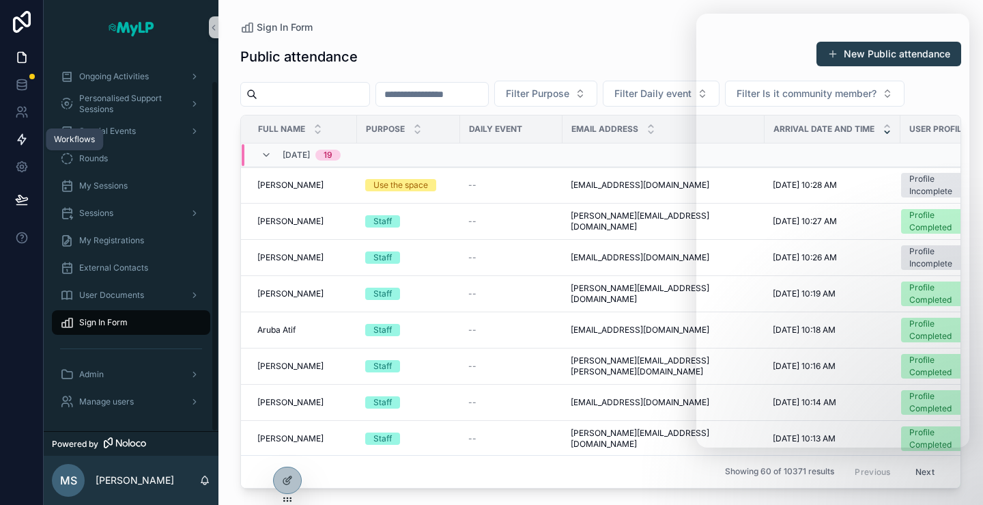
click at [30, 143] on link at bounding box center [21, 139] width 43 height 27
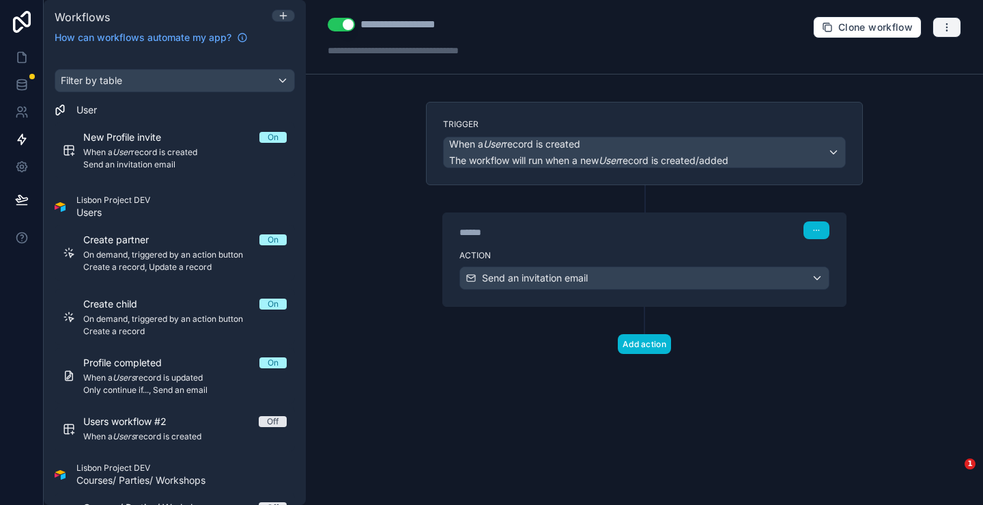
click at [940, 23] on button "button" at bounding box center [947, 27] width 29 height 20
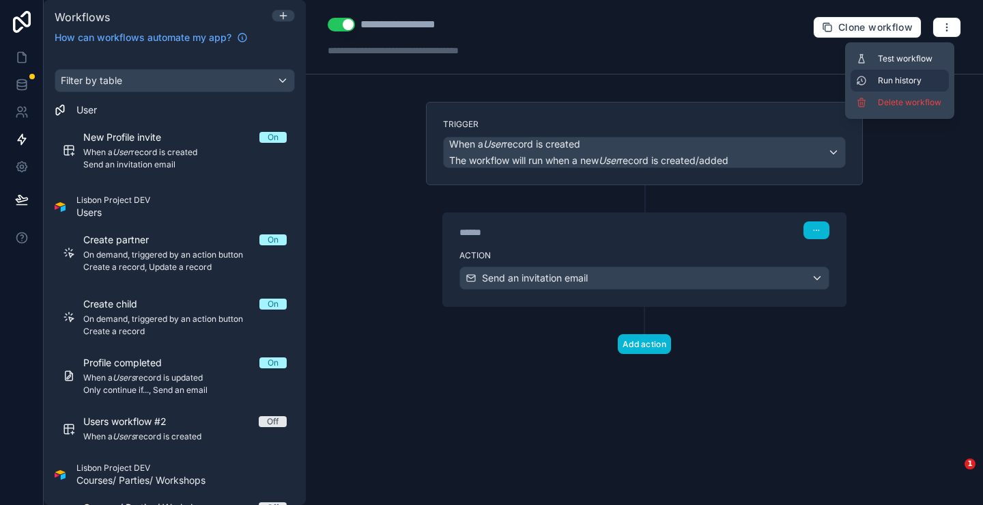
click at [918, 80] on span "Run history" at bounding box center [911, 80] width 66 height 11
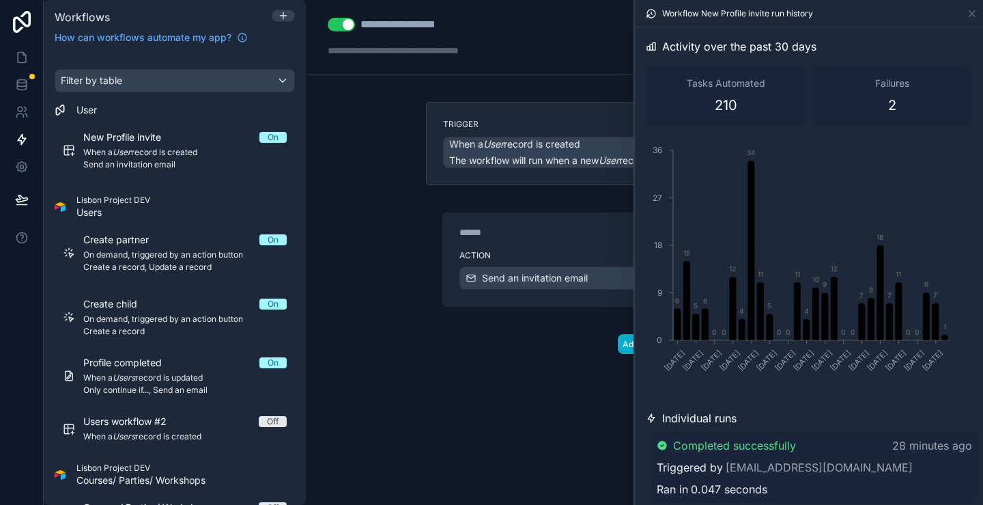
click at [453, 360] on div "Trigger When a User record is created The workflow will run when a new User rec…" at bounding box center [644, 250] width 459 height 296
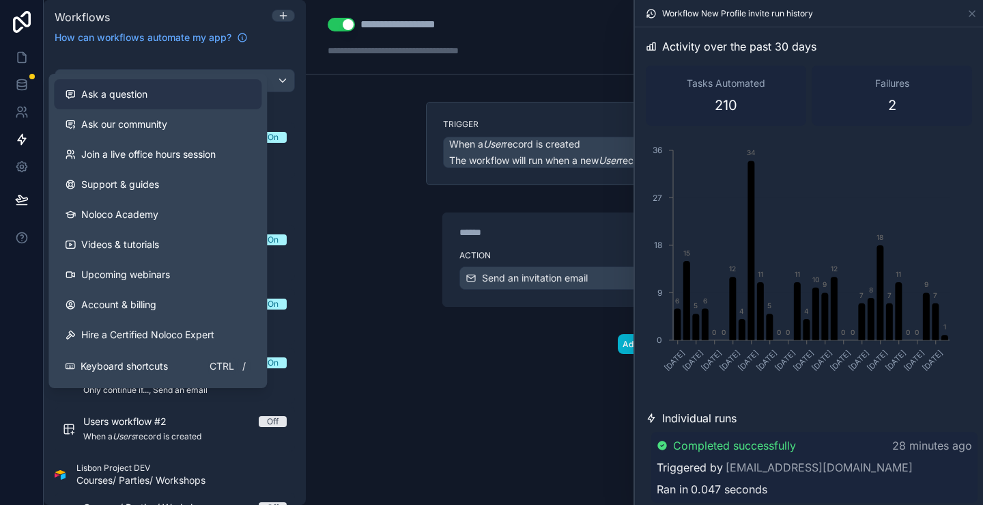
click at [102, 96] on span "Ask a question" at bounding box center [114, 94] width 66 height 14
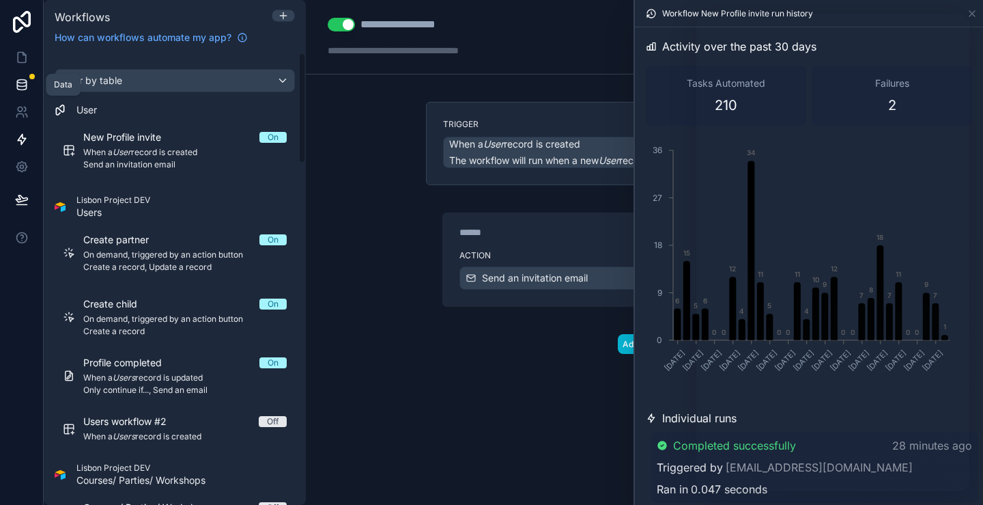
click at [24, 79] on icon at bounding box center [22, 85] width 14 height 14
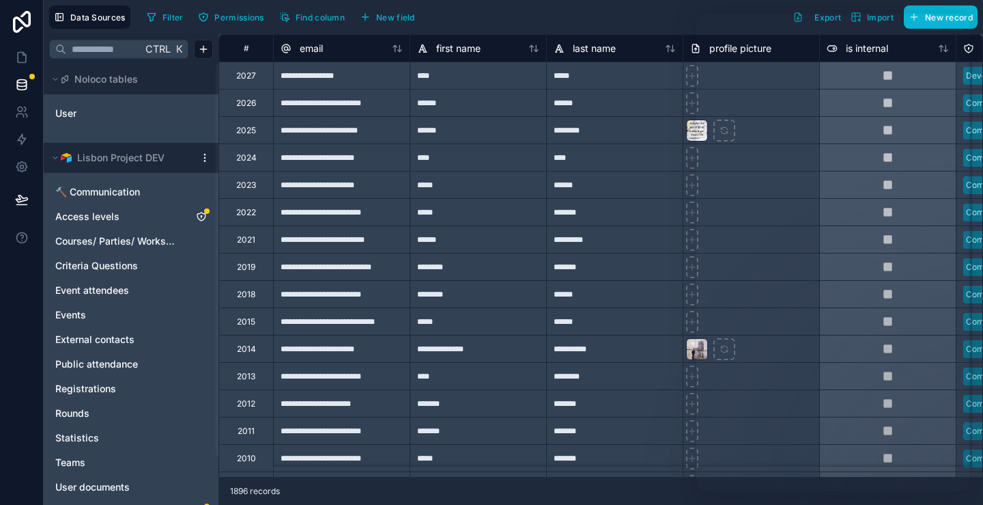
click at [535, 5] on div "Filter Permissions Find column New field Export Import New record" at bounding box center [559, 16] width 836 height 23
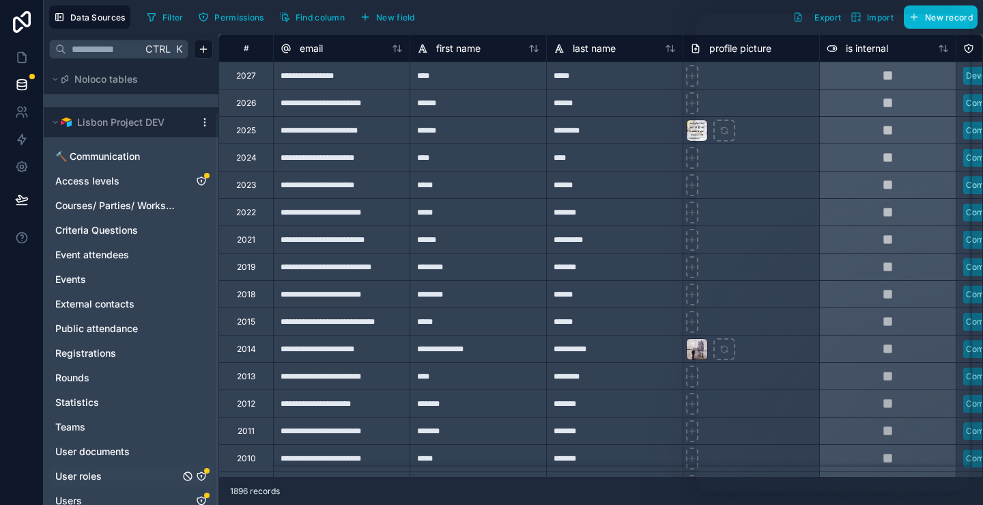
scroll to position [55, 0]
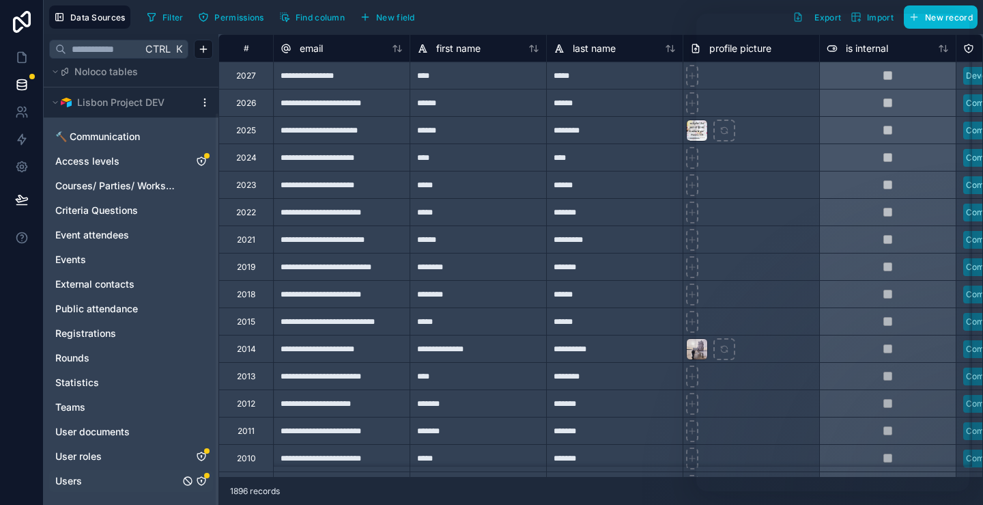
click at [77, 476] on span "Users" at bounding box center [68, 481] width 27 height 14
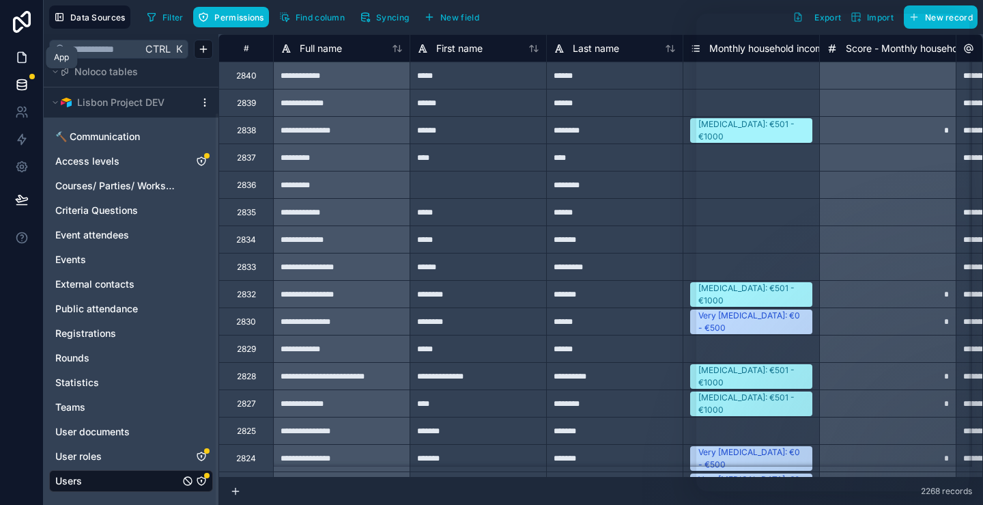
click at [25, 59] on icon at bounding box center [22, 58] width 14 height 14
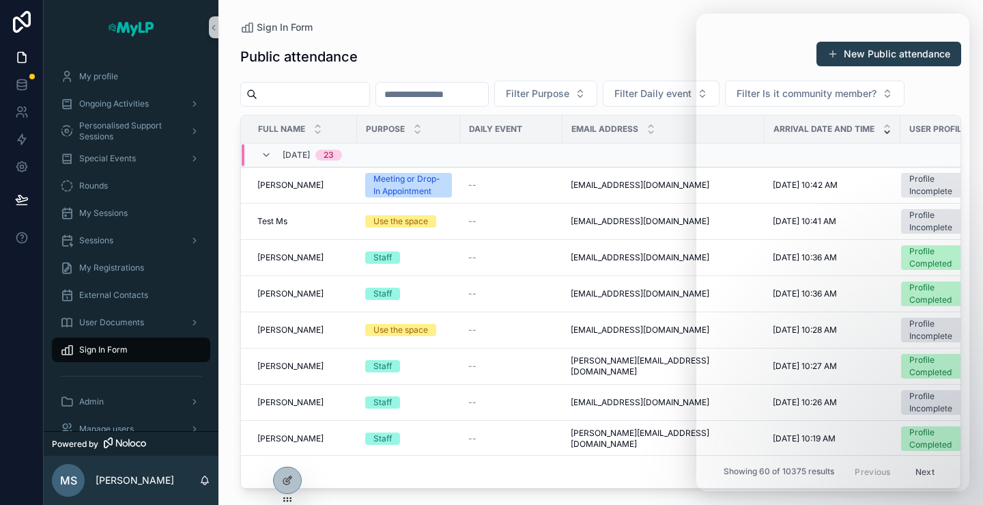
click at [606, 33] on div "Public attendance New Public attendance Filter Purpose Filter Daily event Filte…" at bounding box center [600, 260] width 721 height 455
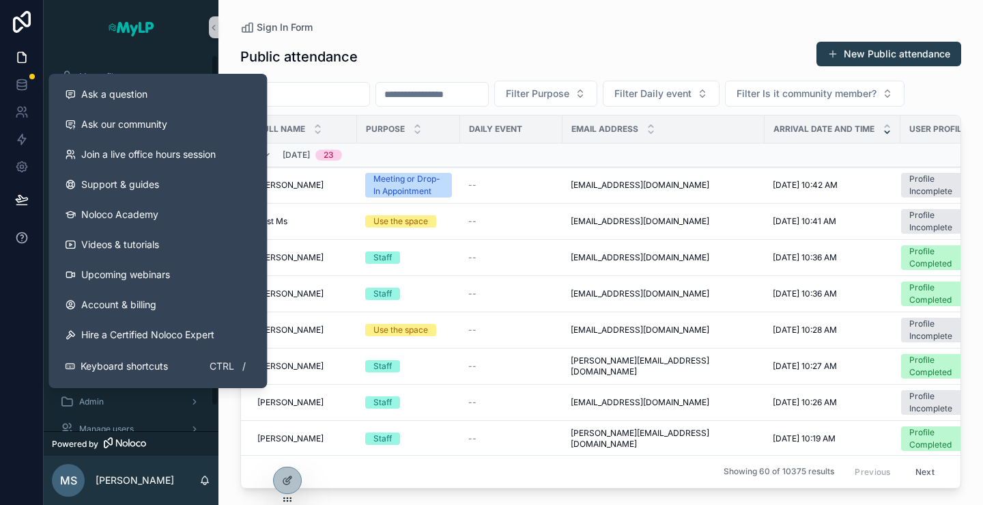
click at [22, 241] on icon at bounding box center [22, 238] width 14 height 14
click at [150, 97] on div "Ask a question" at bounding box center [158, 94] width 186 height 14
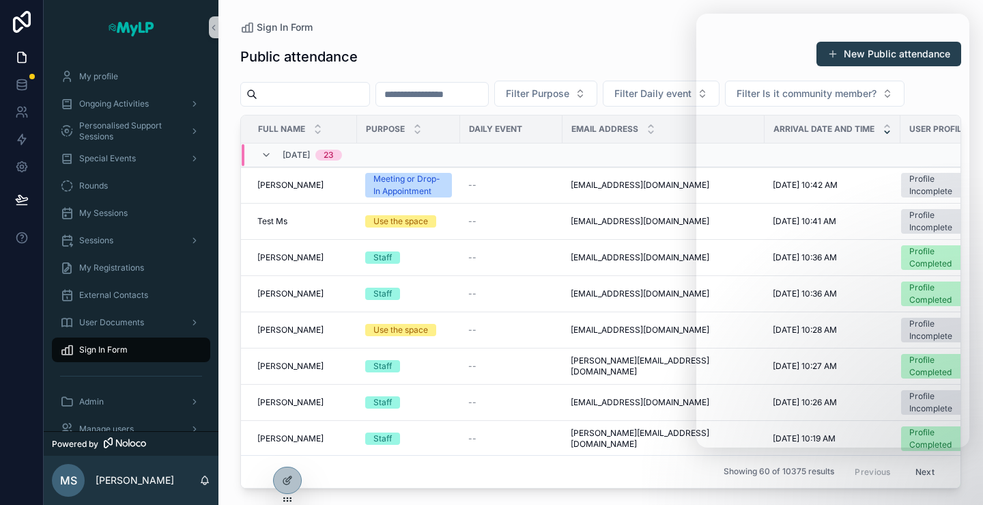
click at [594, 20] on div "Sign In Form Public attendance New Public attendance Filter Purpose Filter Dail…" at bounding box center [601, 244] width 765 height 488
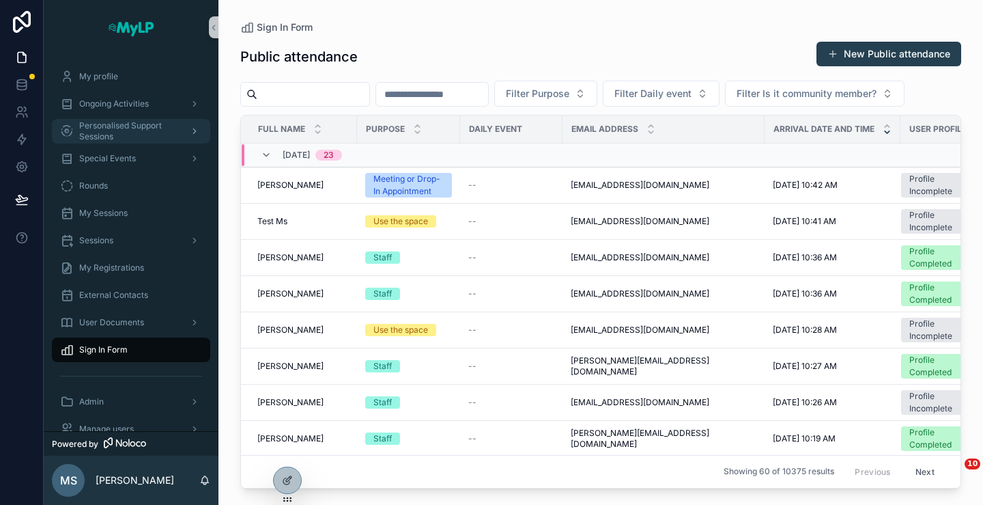
click at [135, 140] on span "Personalised Support Sessions" at bounding box center [129, 131] width 100 height 22
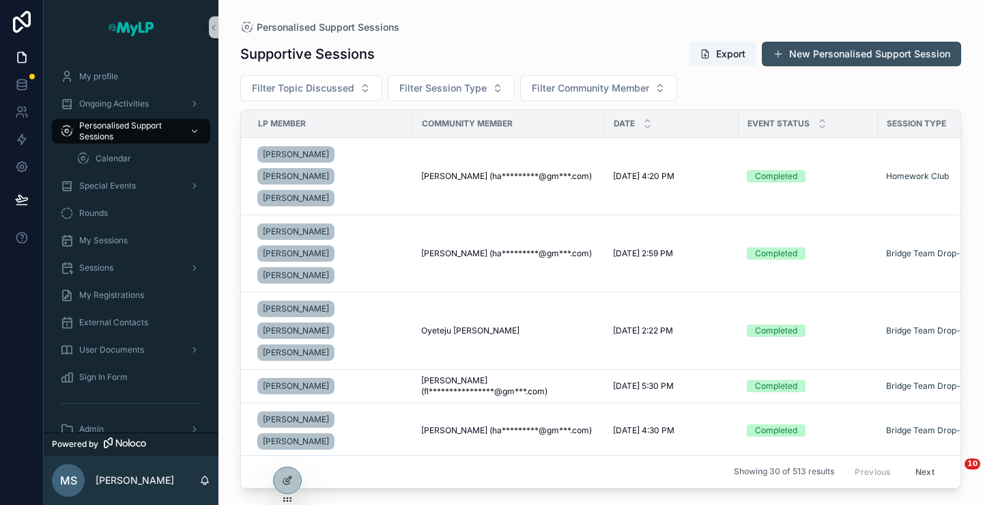
click at [891, 55] on button "New Personalised Support Session" at bounding box center [861, 54] width 199 height 25
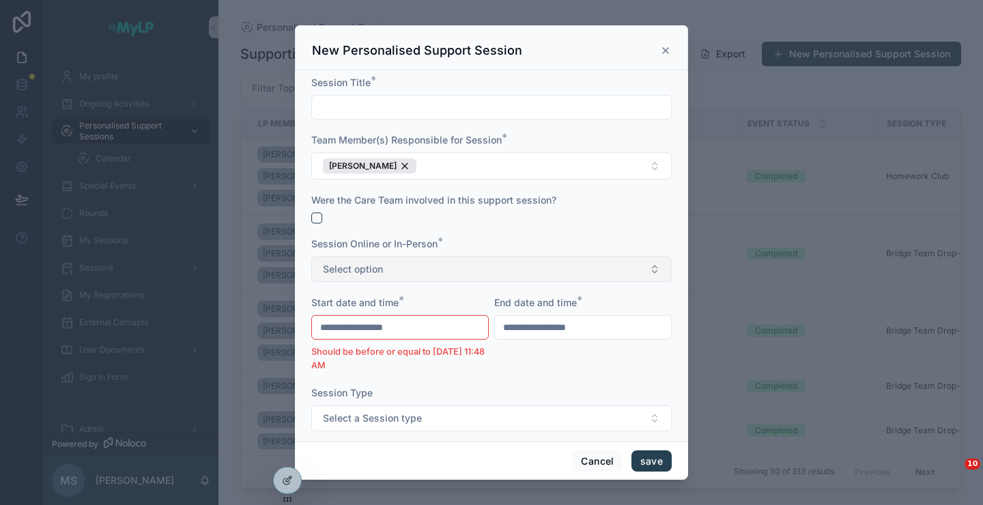
click at [446, 257] on button "Select option" at bounding box center [491, 269] width 361 height 26
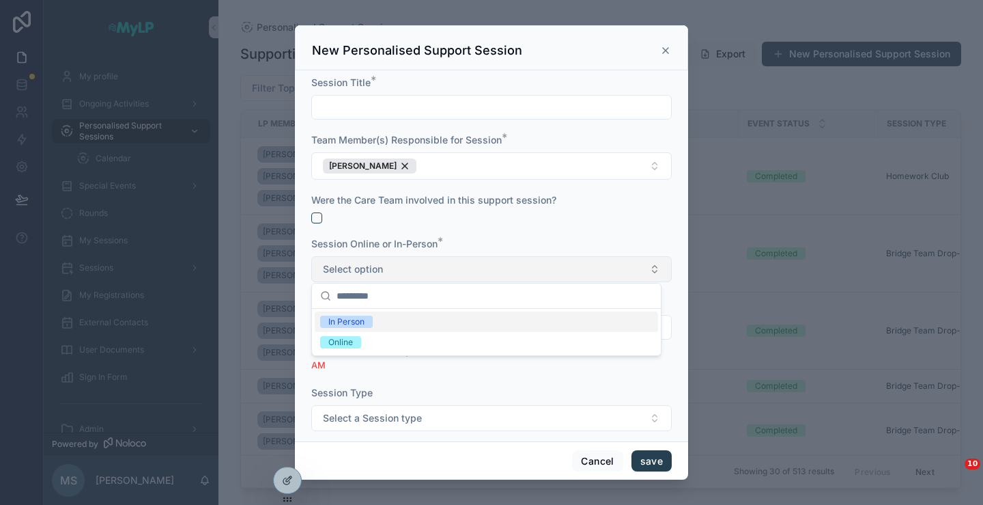
click at [446, 257] on button "Select option" at bounding box center [491, 269] width 361 height 26
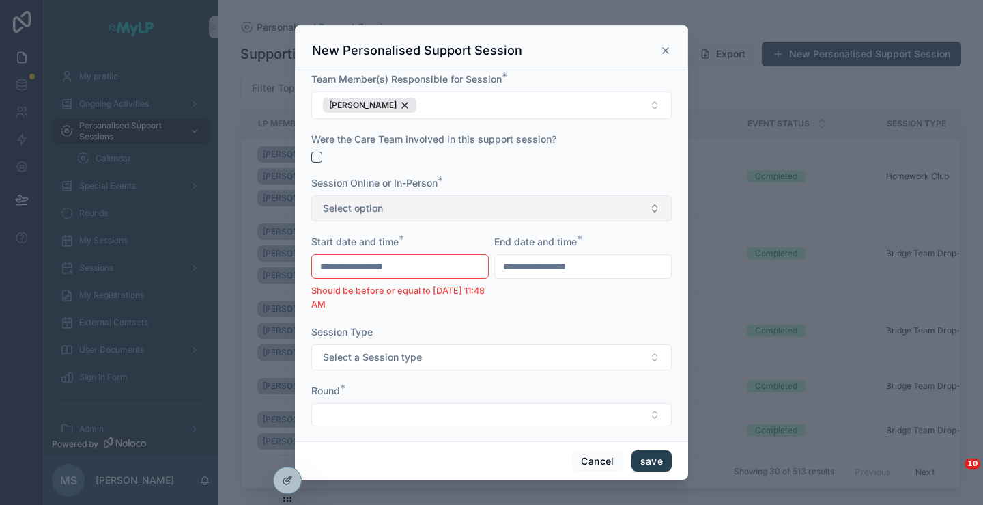
scroll to position [137, 0]
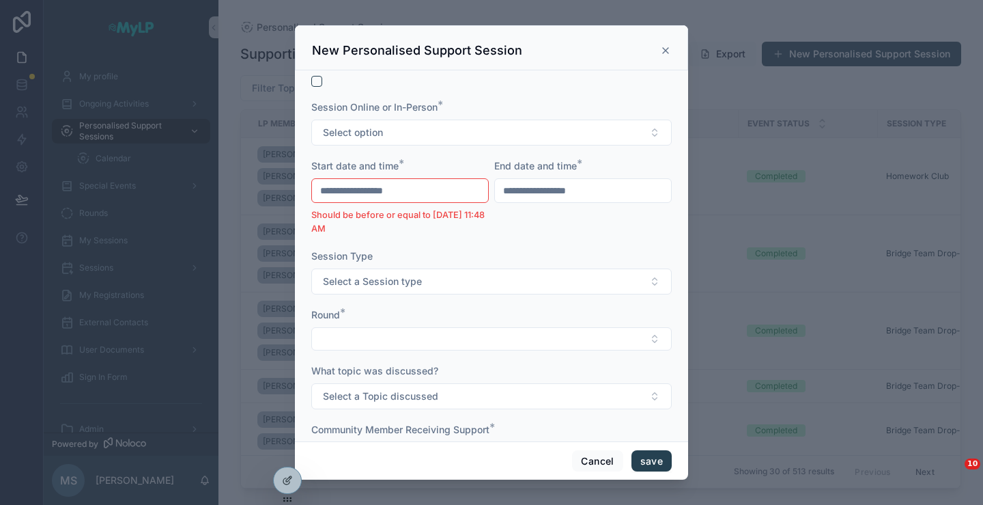
click at [391, 350] on form "**********" at bounding box center [491, 279] width 361 height 681
click at [398, 338] on button "Select Button" at bounding box center [491, 338] width 361 height 23
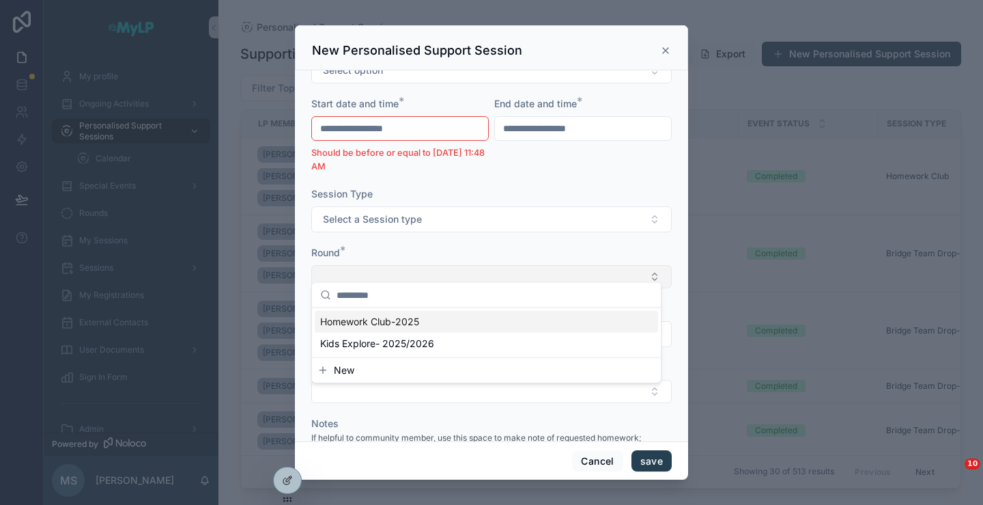
scroll to position [205, 0]
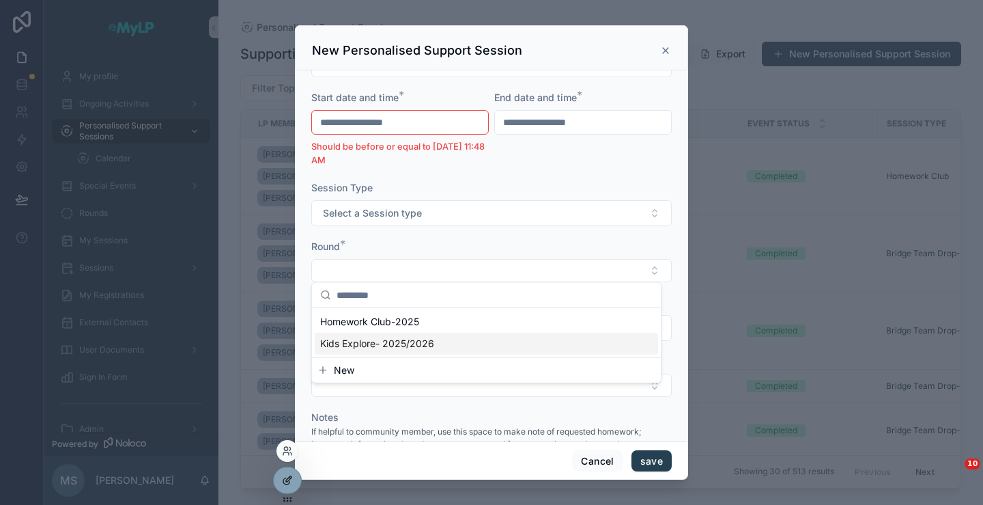
click at [282, 479] on icon at bounding box center [287, 480] width 11 height 11
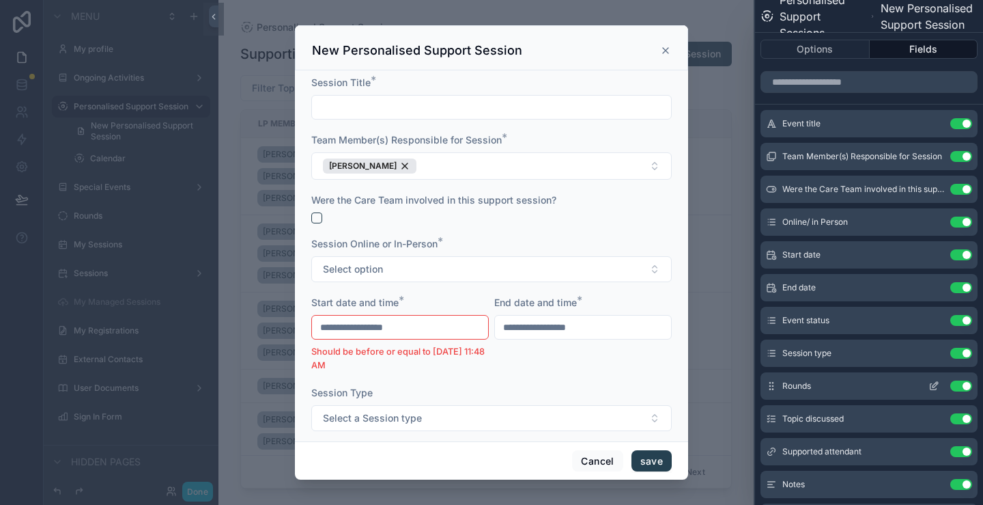
click at [929, 387] on icon at bounding box center [934, 385] width 11 height 11
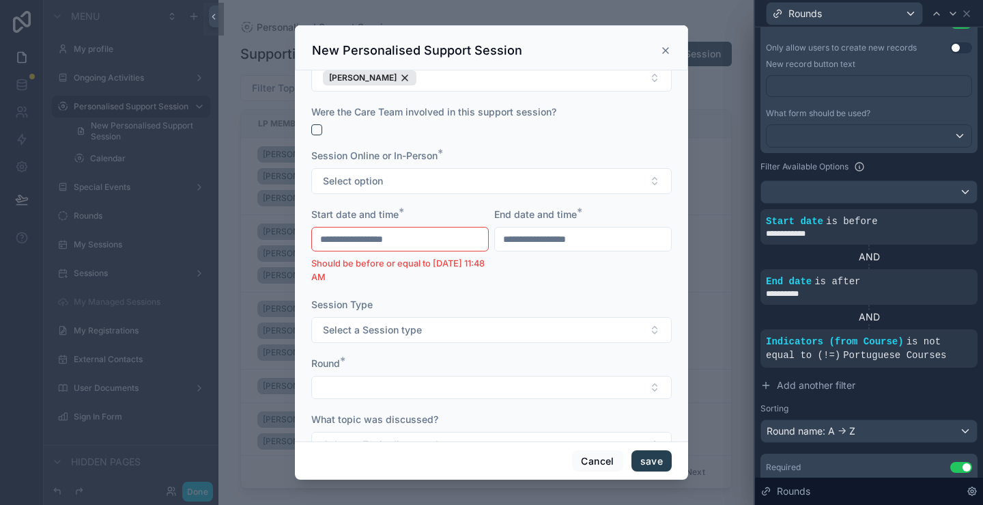
scroll to position [68, 0]
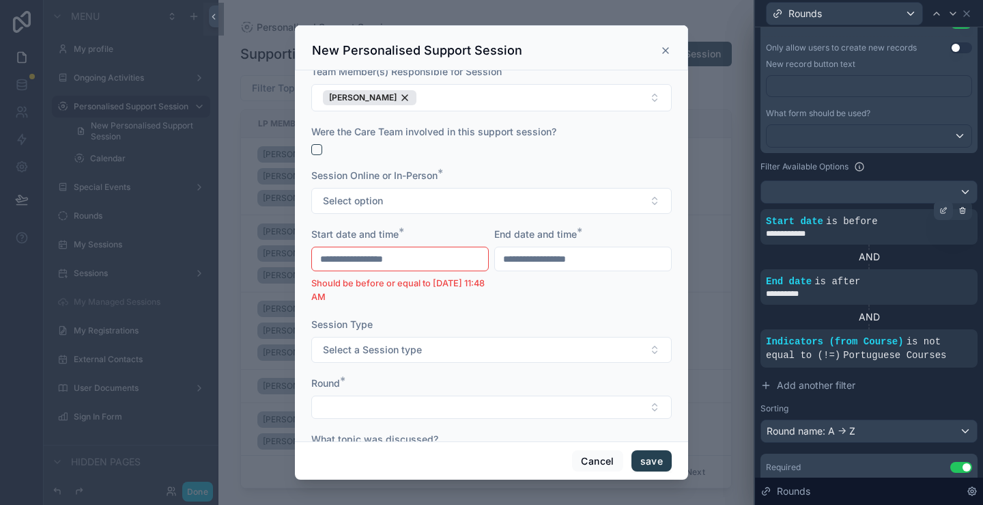
click at [934, 210] on div at bounding box center [943, 210] width 19 height 19
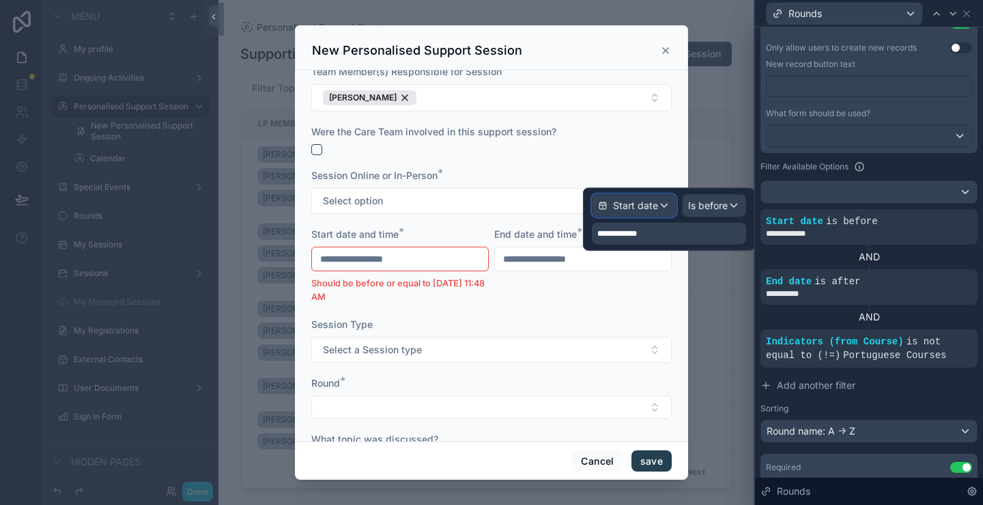
click at [657, 209] on span "Start date" at bounding box center [635, 206] width 45 height 14
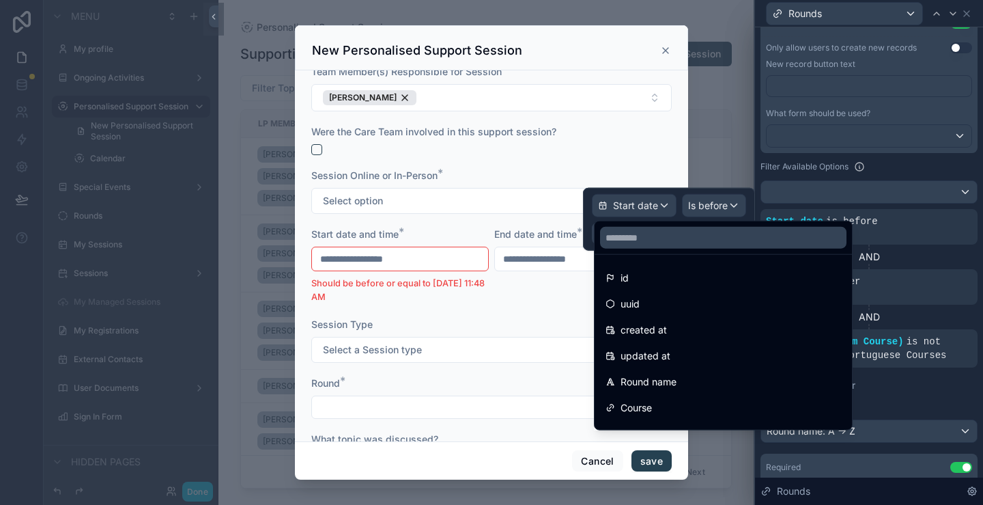
click at [714, 206] on div at bounding box center [669, 219] width 172 height 63
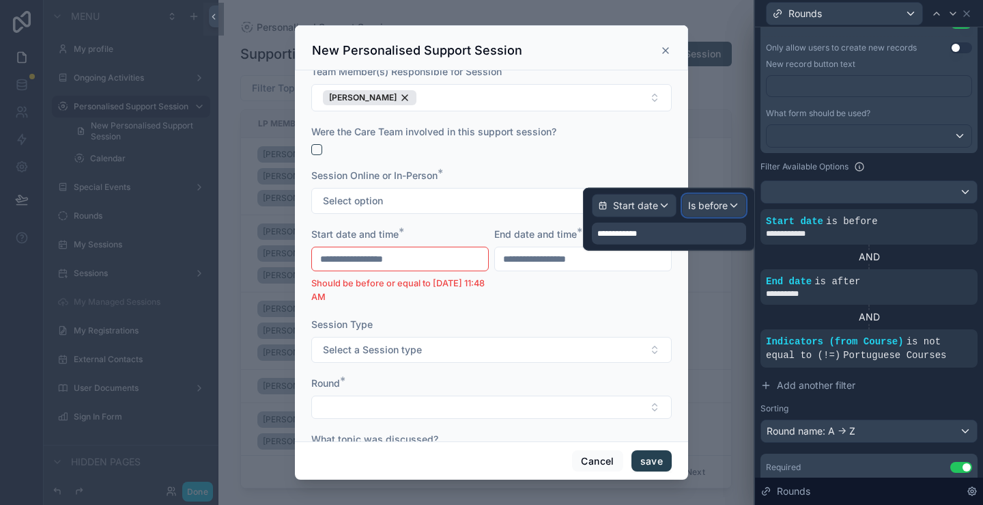
click at [727, 205] on span "Is before" at bounding box center [708, 206] width 40 height 14
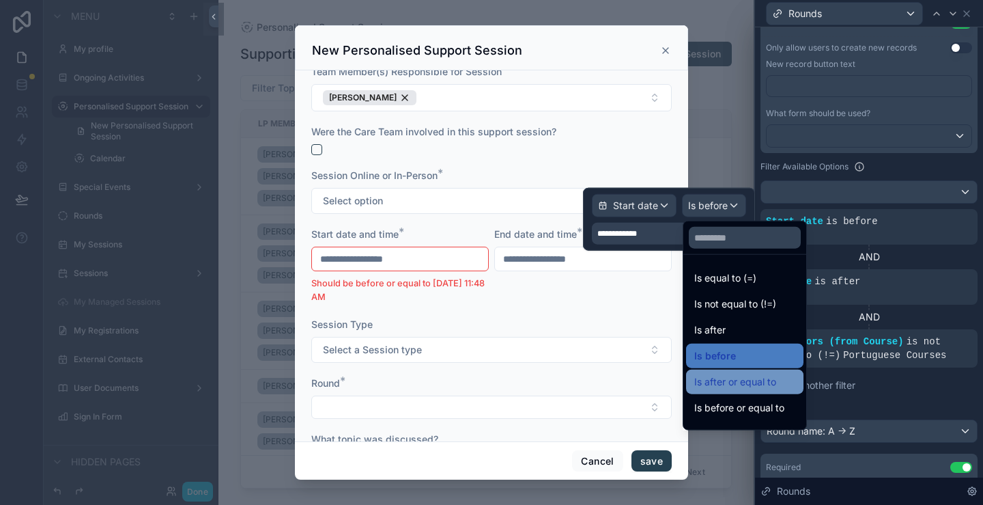
click at [759, 382] on span "Is after or equal to" at bounding box center [735, 382] width 82 height 16
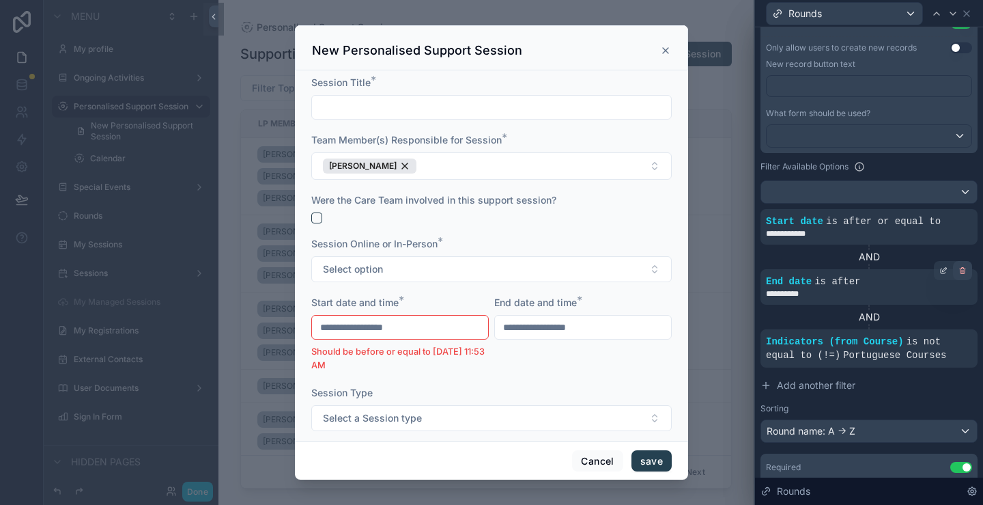
click at [953, 278] on div at bounding box center [962, 270] width 19 height 19
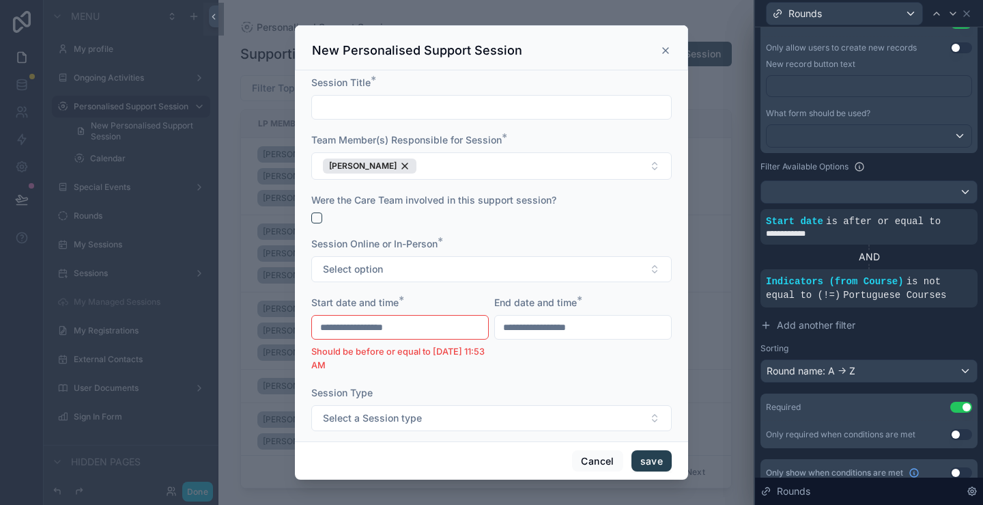
click at [908, 252] on div "AND" at bounding box center [869, 257] width 217 height 14
click at [809, 327] on span "Add another filter" at bounding box center [816, 325] width 79 height 14
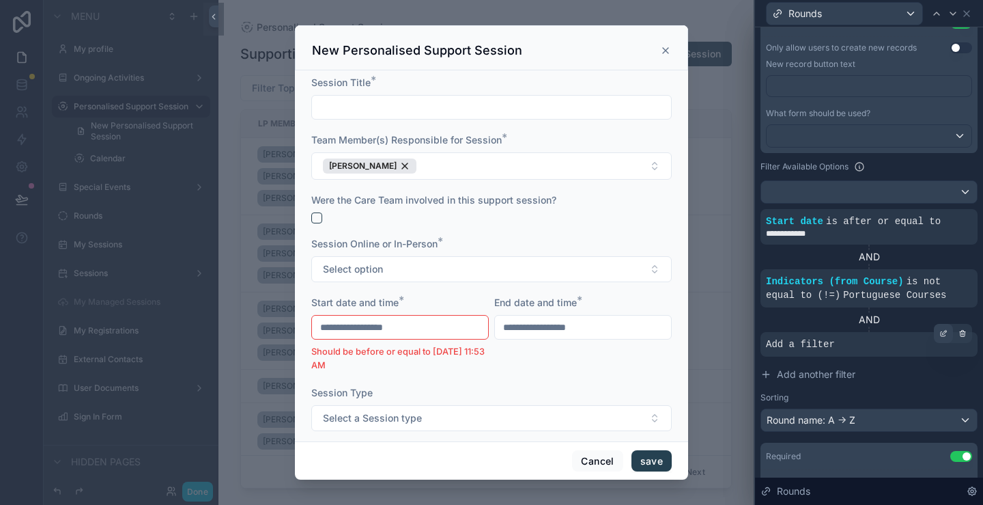
click at [943, 332] on icon at bounding box center [945, 332] width 4 height 4
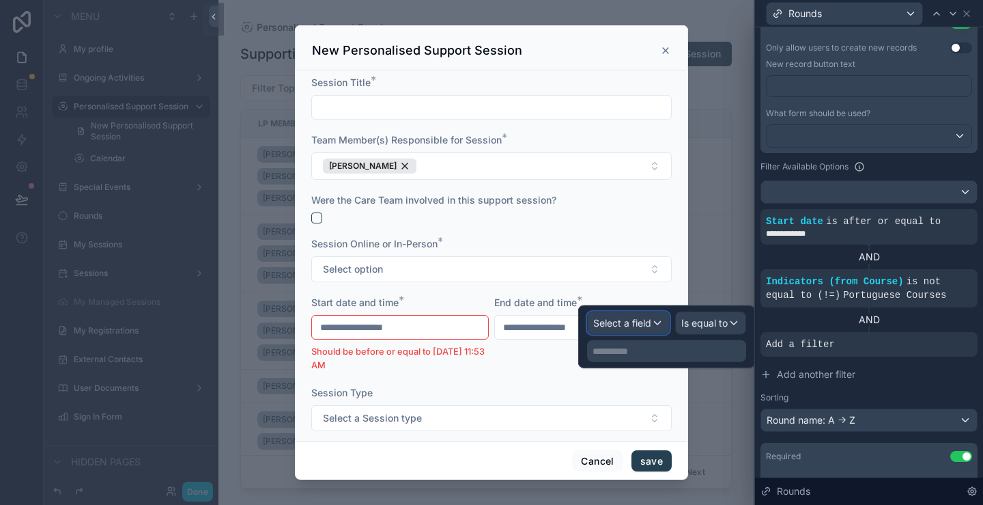
click at [647, 323] on span "Select a field" at bounding box center [622, 323] width 58 height 12
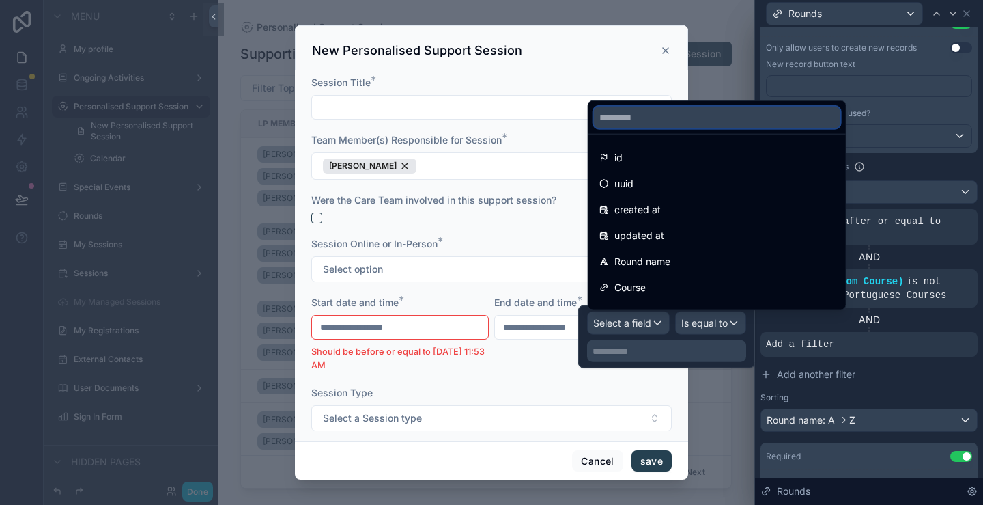
click at [694, 107] on input "text" at bounding box center [717, 118] width 247 height 22
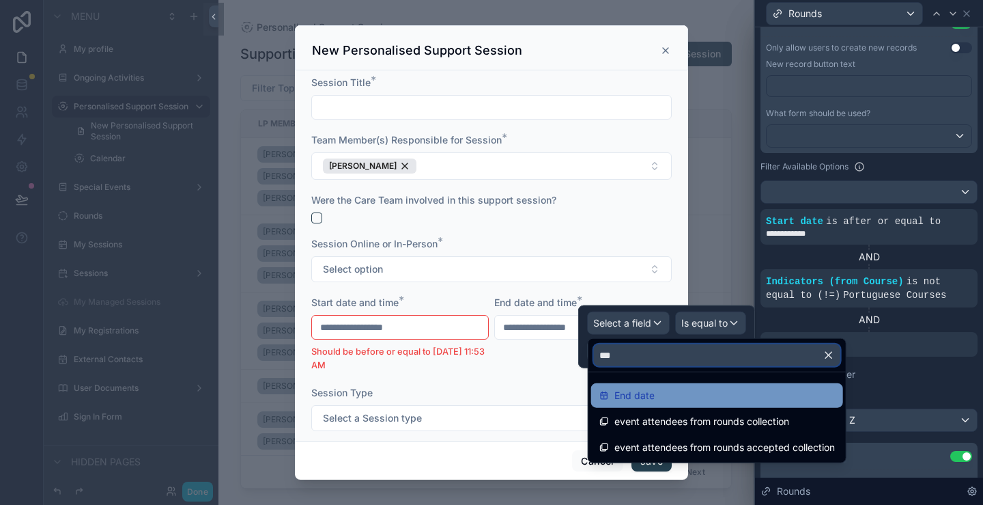
type input "***"
click at [639, 396] on span "End date" at bounding box center [635, 395] width 40 height 16
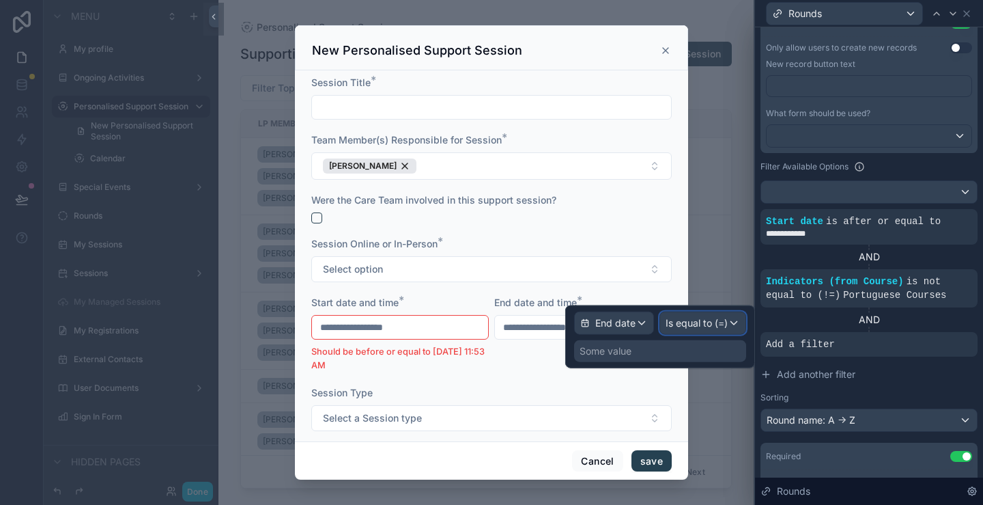
click at [726, 322] on span "Is equal to (=)" at bounding box center [697, 323] width 62 height 14
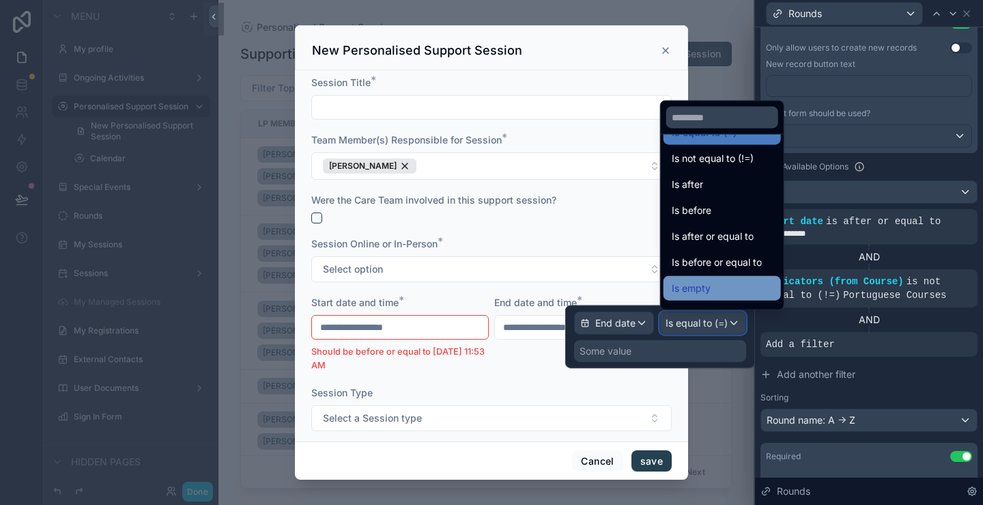
scroll to position [45, 0]
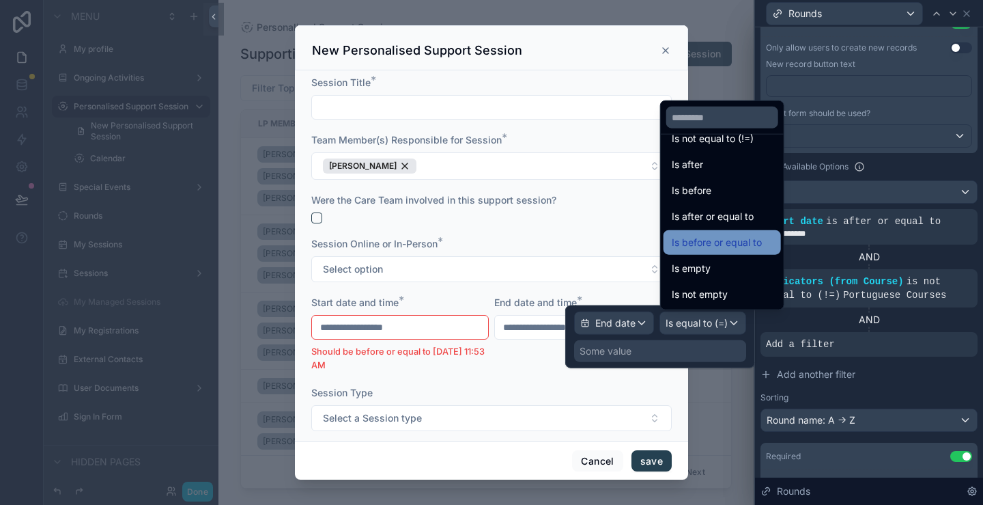
click at [750, 240] on span "Is before or equal to" at bounding box center [717, 242] width 90 height 16
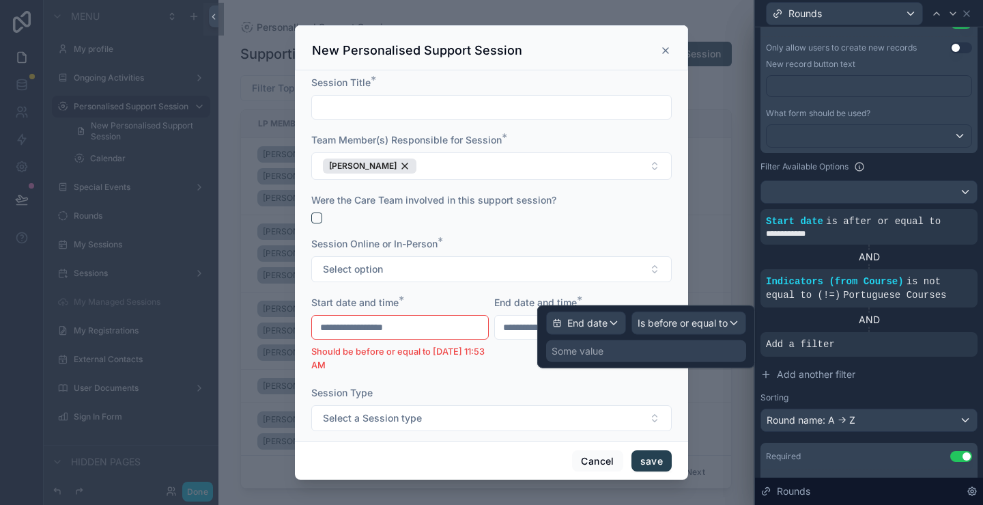
click at [666, 342] on div "Some value" at bounding box center [646, 351] width 200 height 22
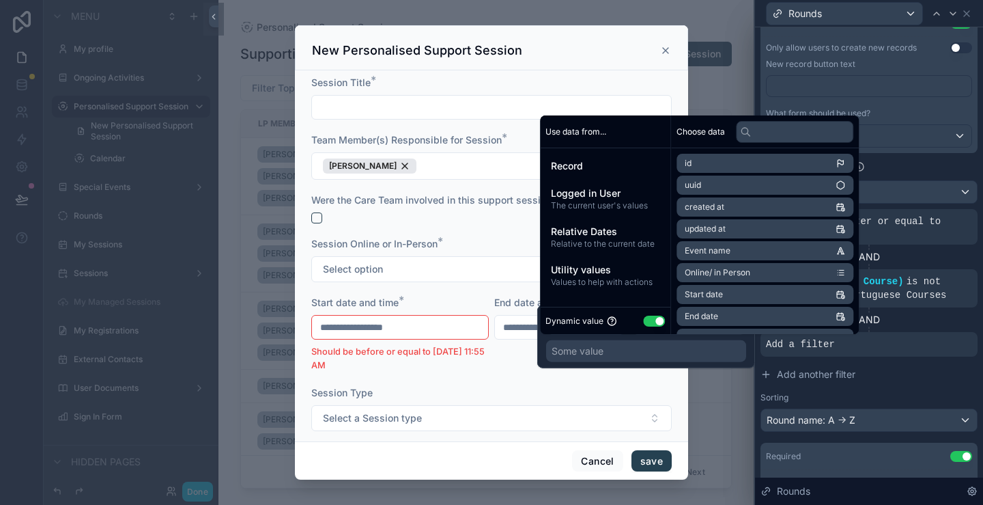
type input "**********"
click at [661, 352] on div "Some value" at bounding box center [646, 351] width 200 height 22
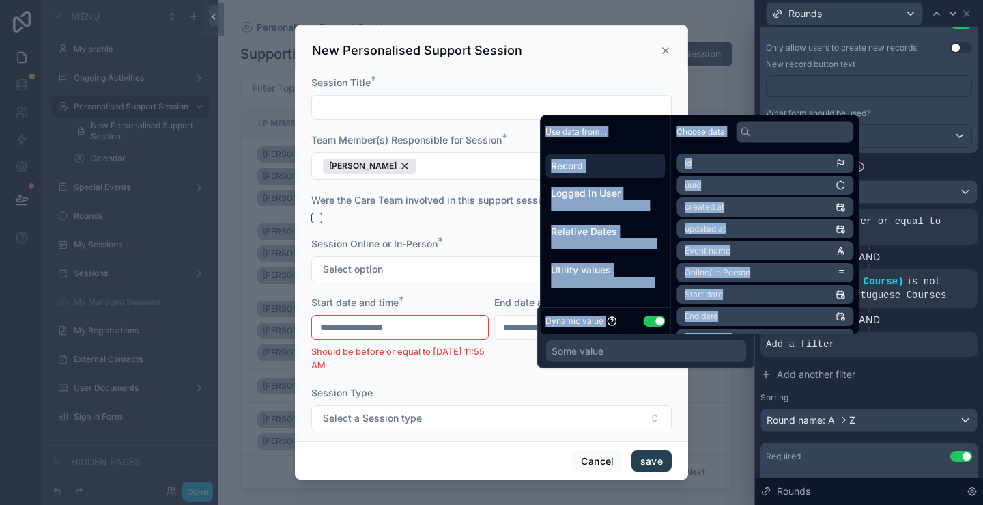
click at [661, 352] on div "Some value" at bounding box center [646, 351] width 200 height 22
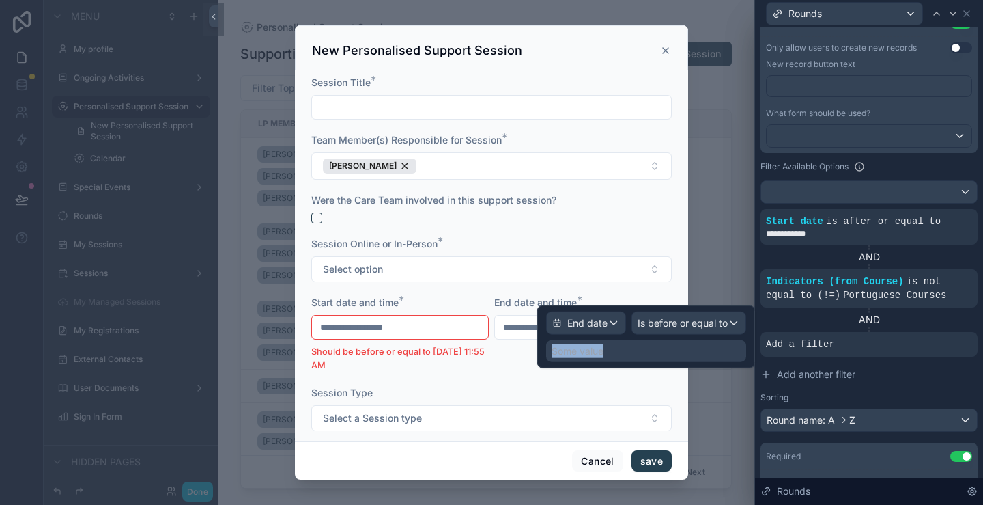
click at [661, 352] on div "Some value" at bounding box center [646, 351] width 200 height 22
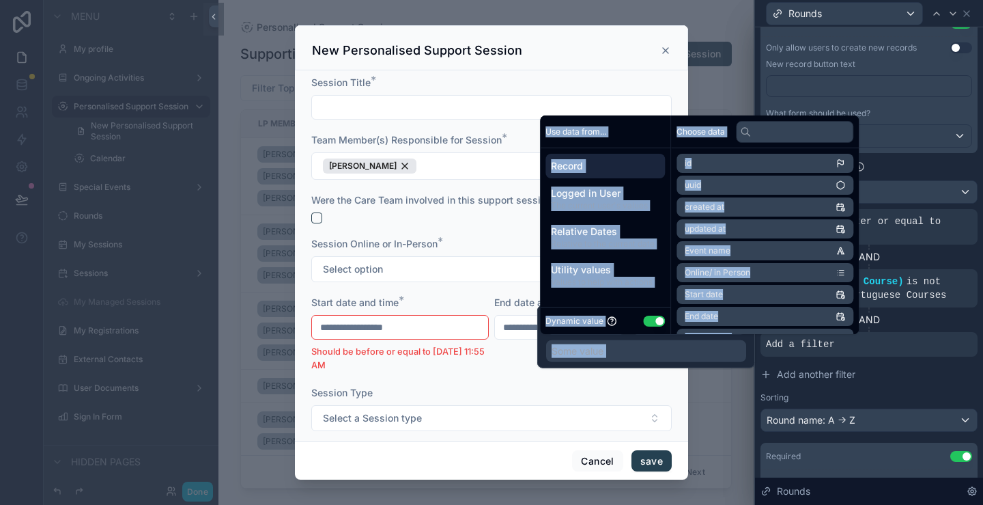
click at [587, 297] on div "Record Logged in User The current user's values Relative Dates Relative to the …" at bounding box center [605, 223] width 130 height 150
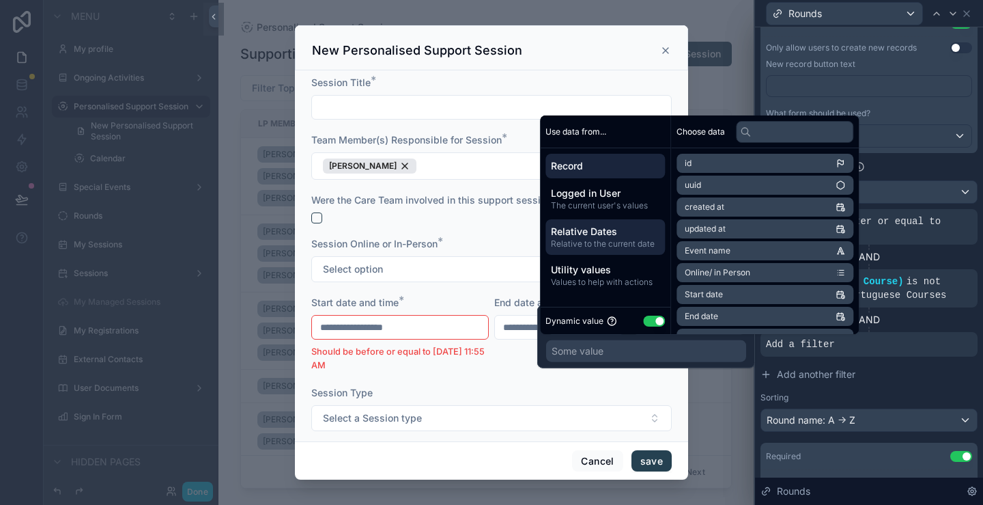
click at [620, 234] on span "Relative Dates" at bounding box center [605, 232] width 109 height 14
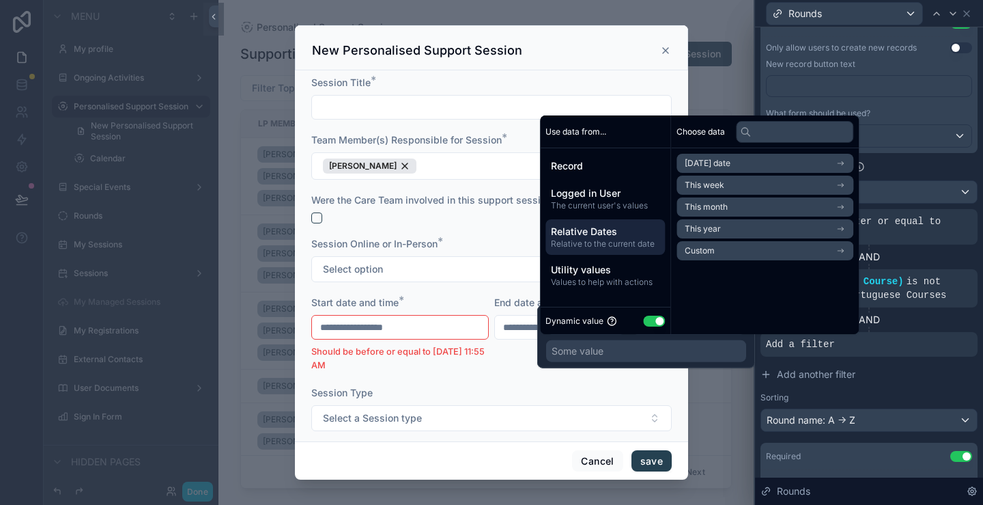
click at [776, 165] on li "Today's date" at bounding box center [765, 163] width 177 height 19
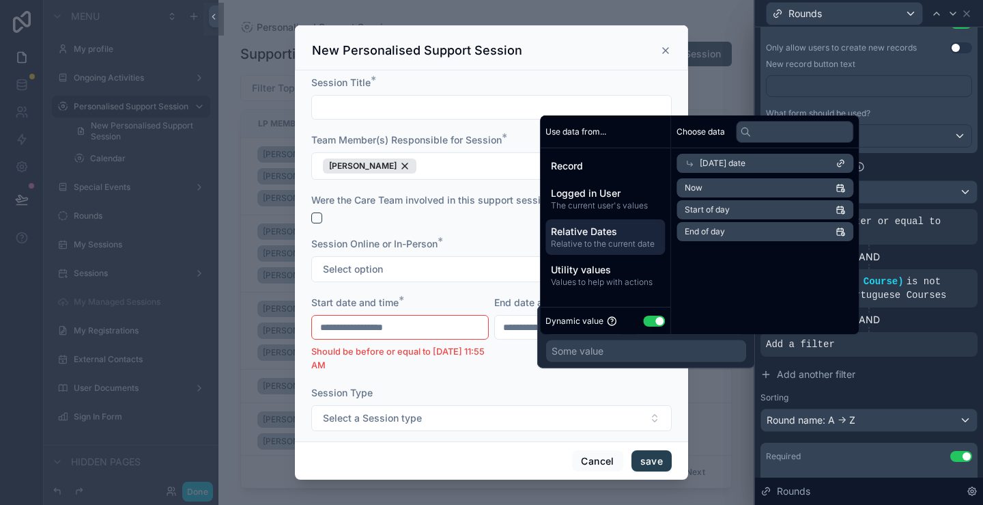
click at [774, 234] on li "End of day" at bounding box center [765, 231] width 177 height 19
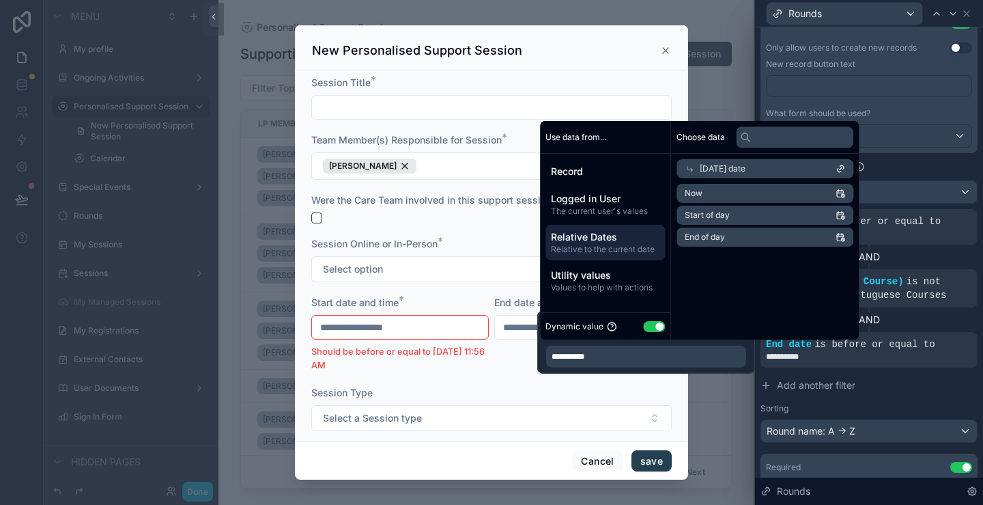
click at [906, 313] on div "AND" at bounding box center [869, 320] width 217 height 14
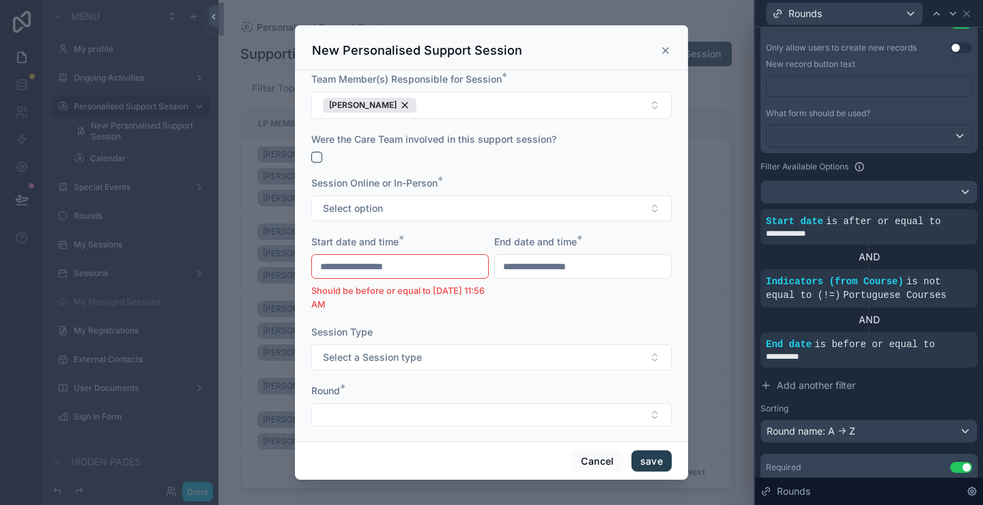
scroll to position [137, 0]
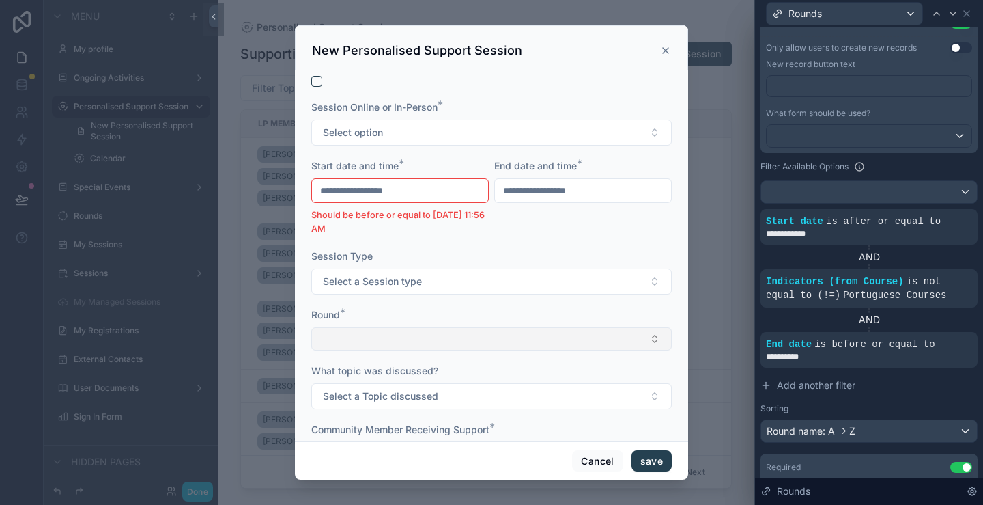
click at [503, 341] on button "Select Button" at bounding box center [491, 338] width 361 height 23
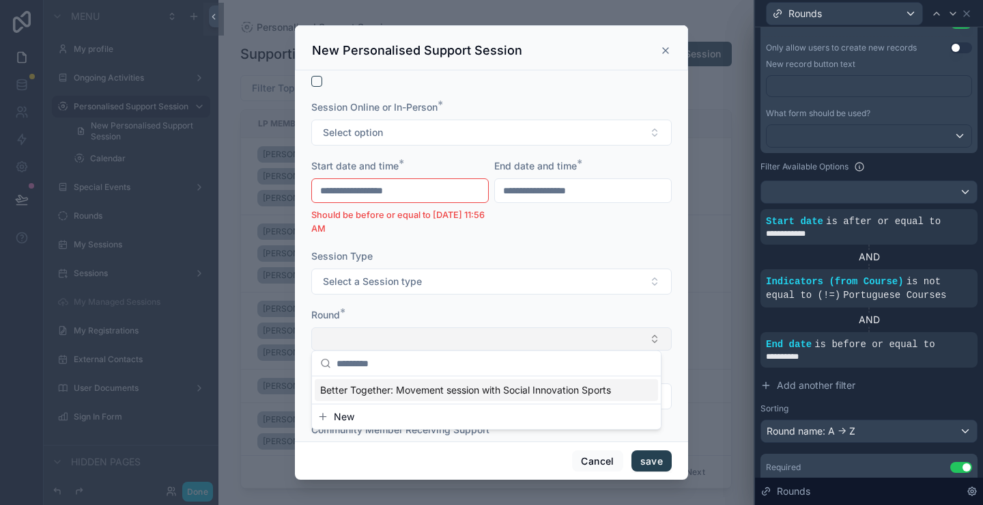
click at [503, 341] on button "Select Button" at bounding box center [491, 338] width 361 height 23
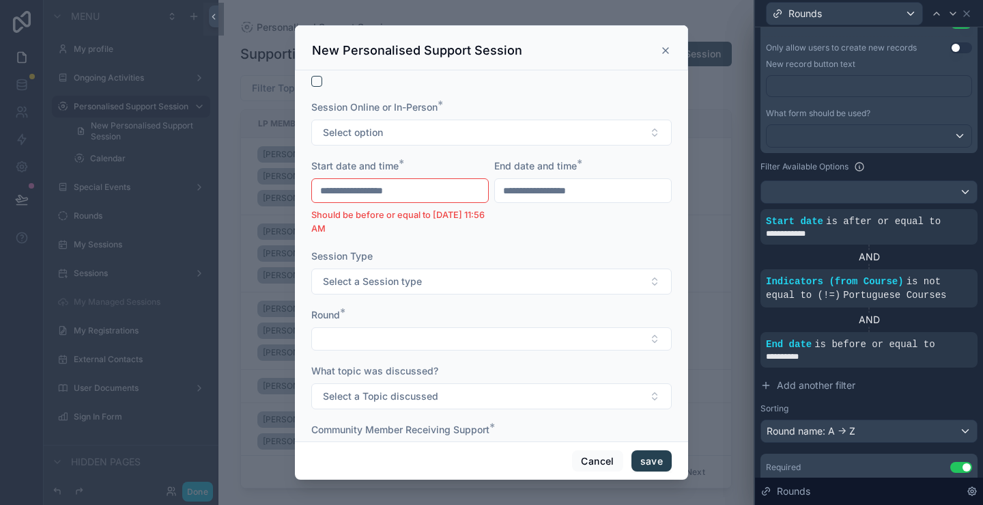
click at [516, 308] on div "Round *" at bounding box center [491, 315] width 361 height 14
click at [940, 209] on icon at bounding box center [944, 210] width 8 height 8
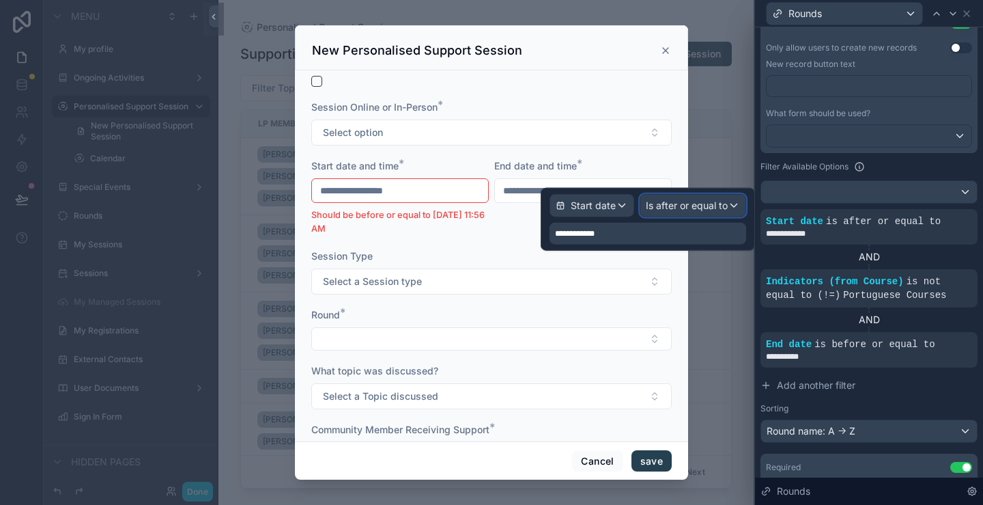
click at [714, 208] on span "Is after or equal to" at bounding box center [687, 206] width 82 height 14
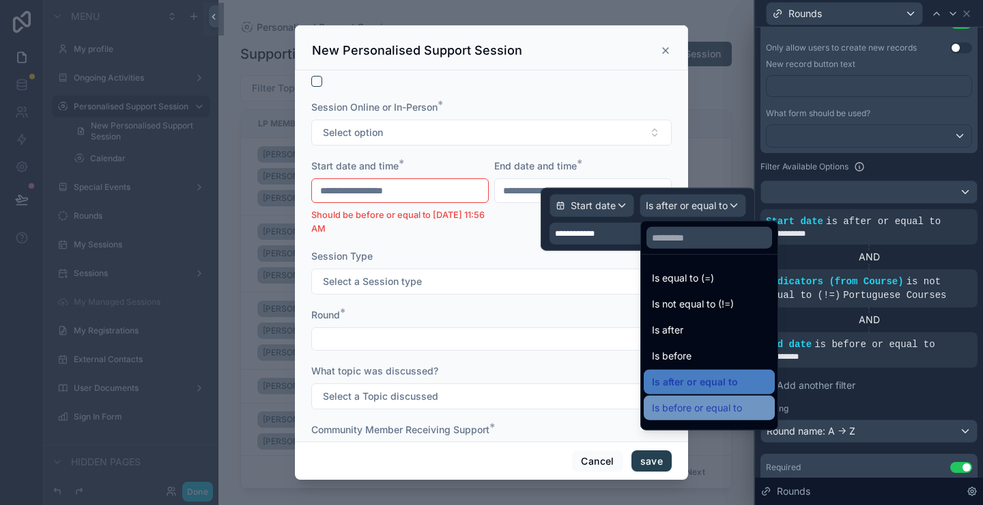
click at [703, 408] on span "Is before or equal to" at bounding box center [697, 407] width 90 height 16
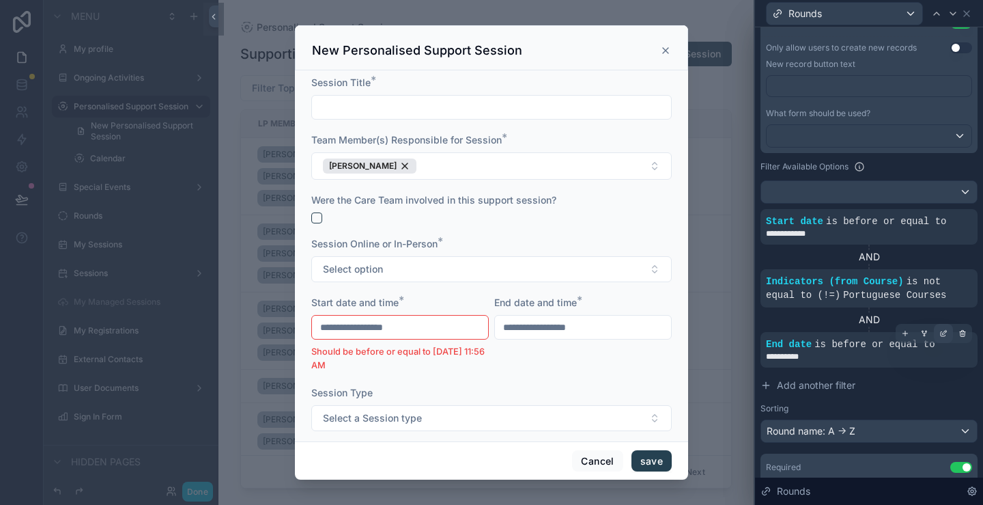
click at [940, 330] on icon at bounding box center [944, 333] width 8 height 8
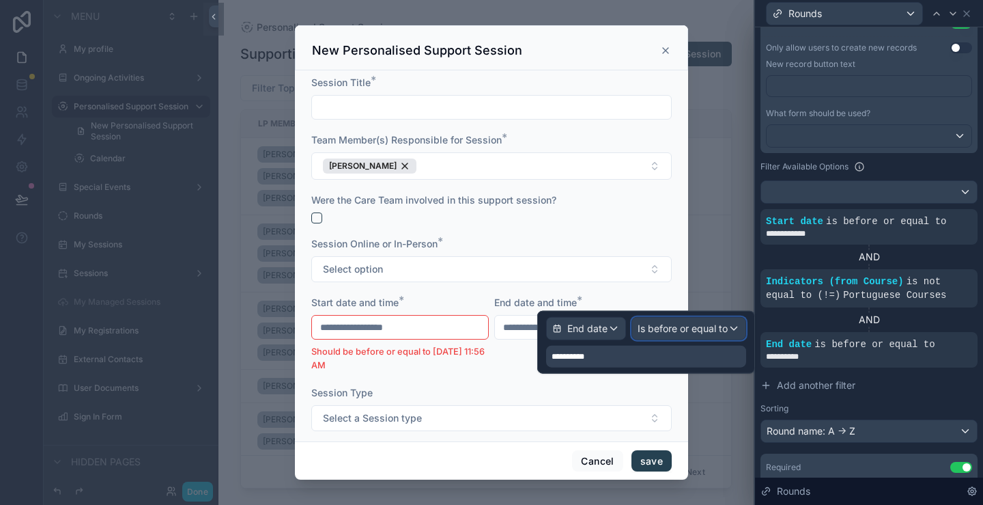
click at [714, 326] on span "Is before or equal to" at bounding box center [683, 329] width 90 height 14
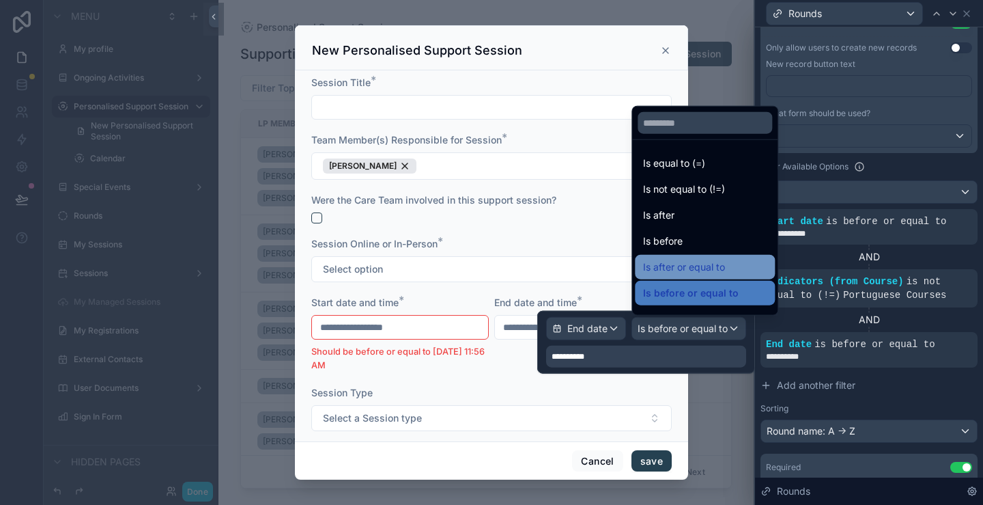
click at [709, 269] on span "Is after or equal to" at bounding box center [684, 267] width 82 height 16
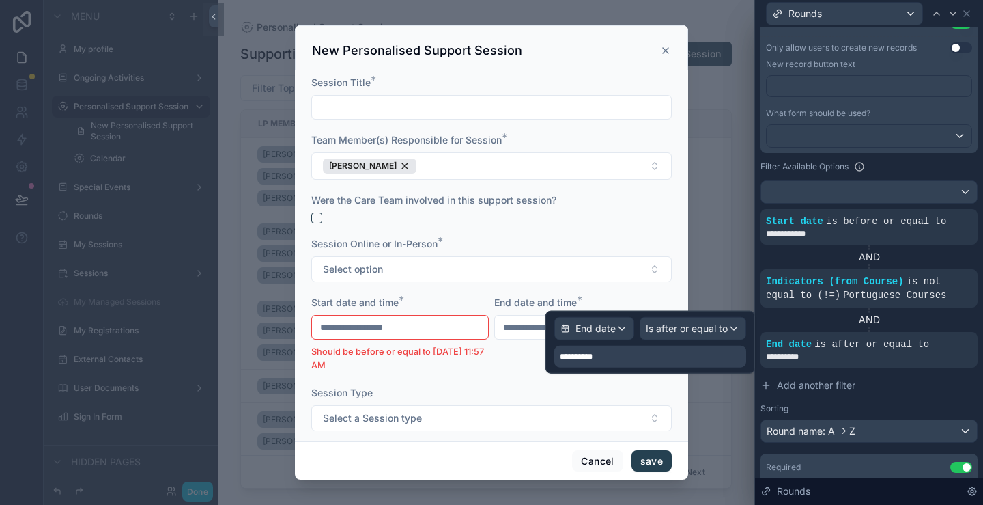
type input "**********"
click at [893, 314] on div "AND" at bounding box center [869, 320] width 217 height 14
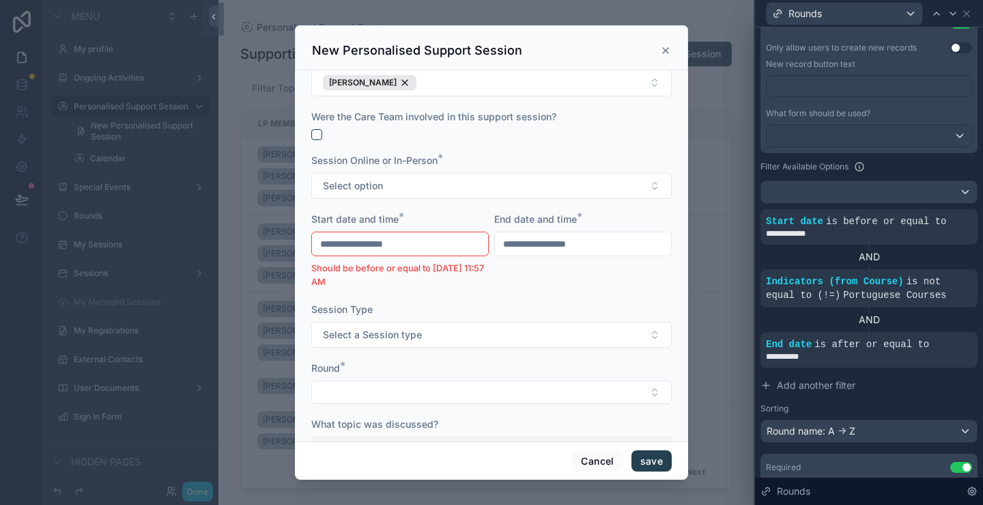
scroll to position [205, 0]
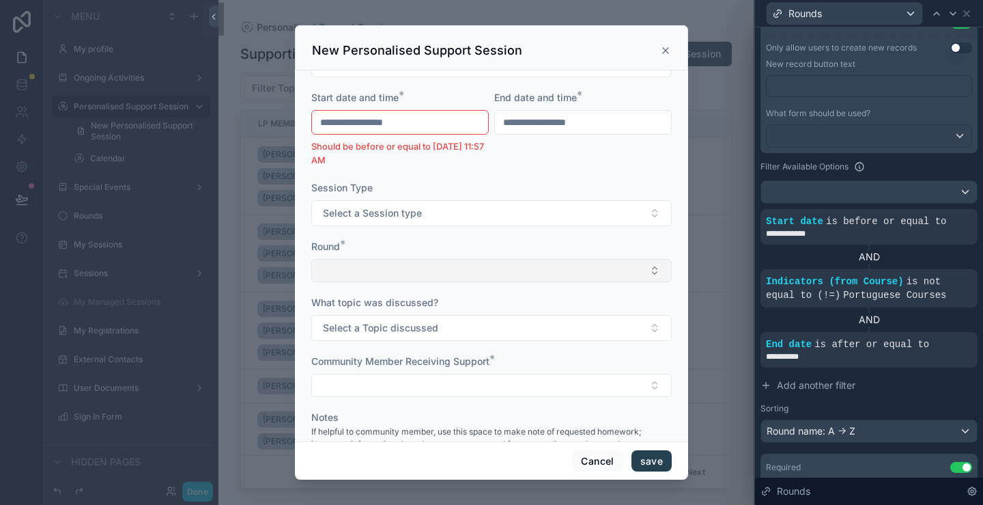
click at [464, 277] on button "Select Button" at bounding box center [491, 270] width 361 height 23
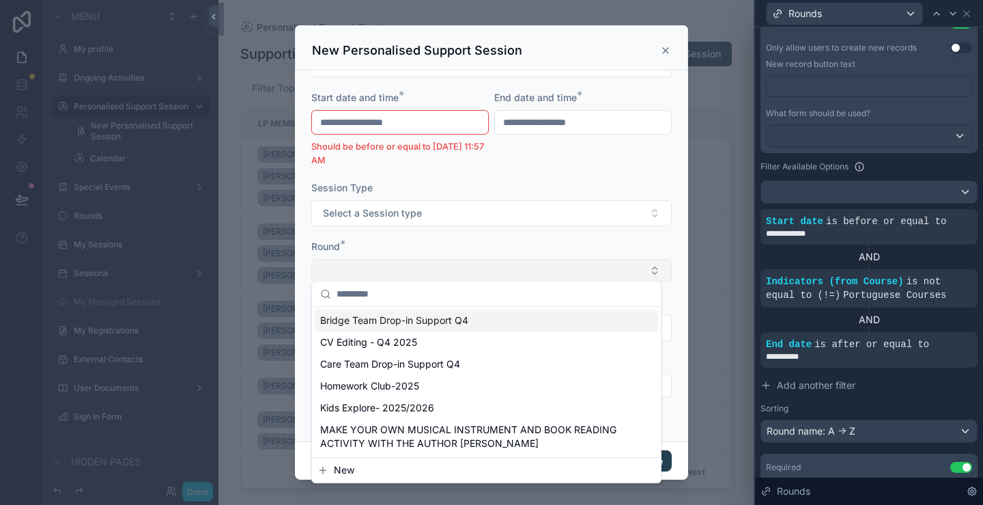
scroll to position [273, 0]
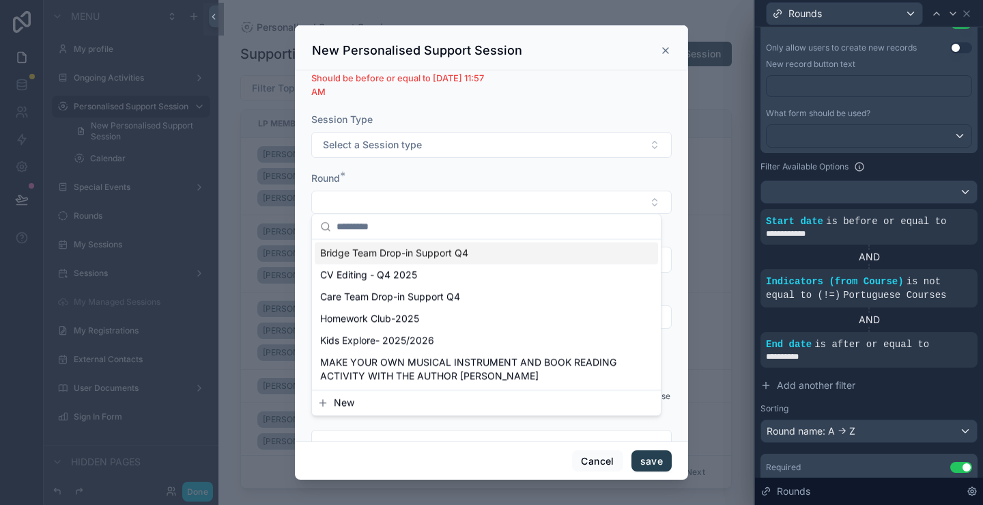
click at [467, 168] on form "**********" at bounding box center [491, 143] width 361 height 681
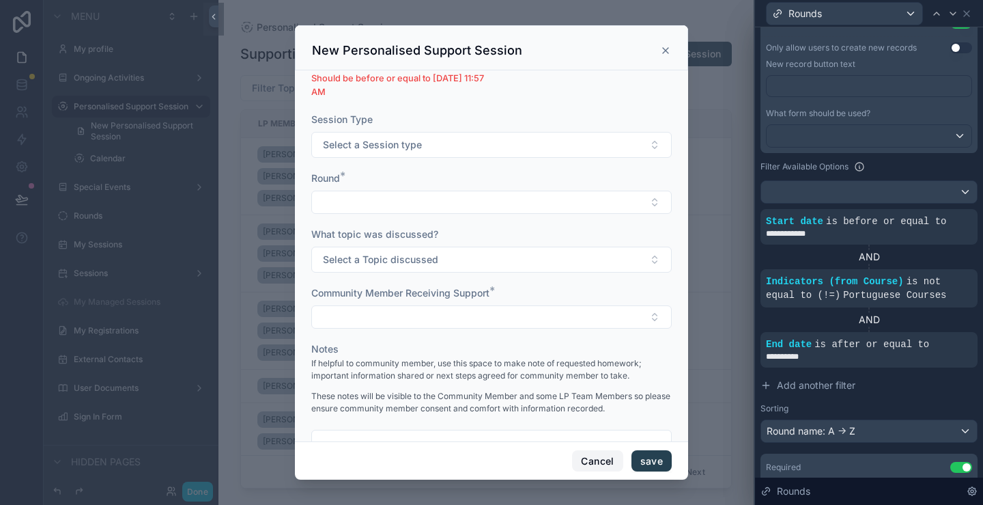
click at [603, 459] on button "Cancel" at bounding box center [597, 461] width 51 height 22
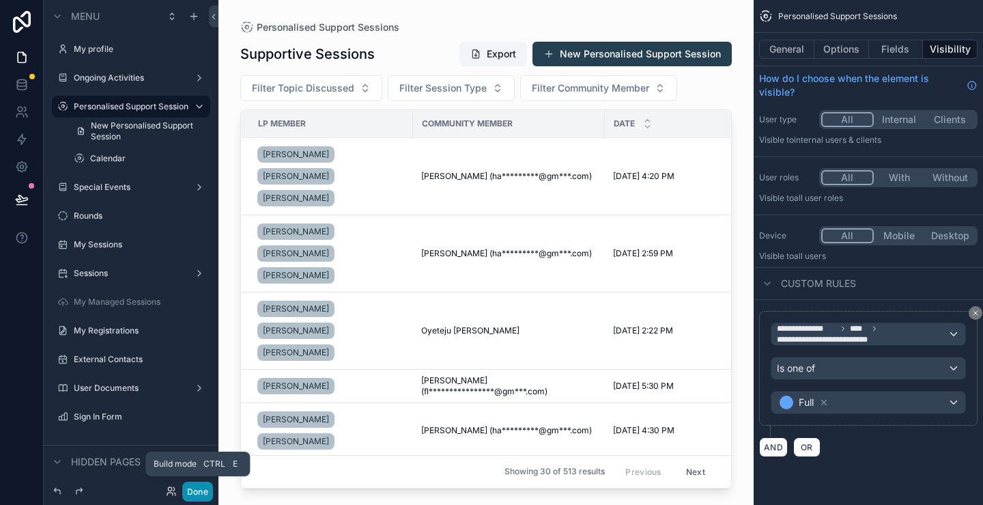
click at [198, 491] on button "Done" at bounding box center [197, 491] width 31 height 20
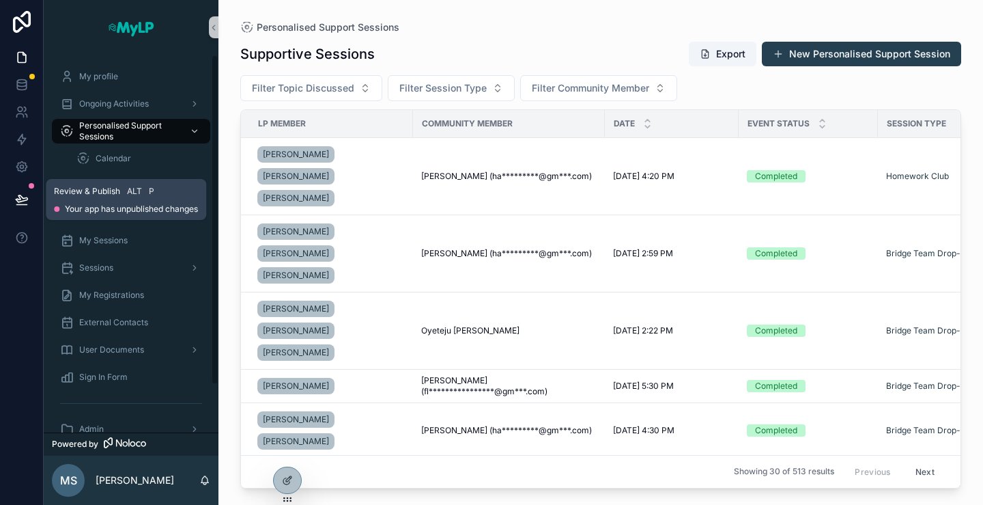
click at [24, 193] on icon at bounding box center [22, 200] width 14 height 14
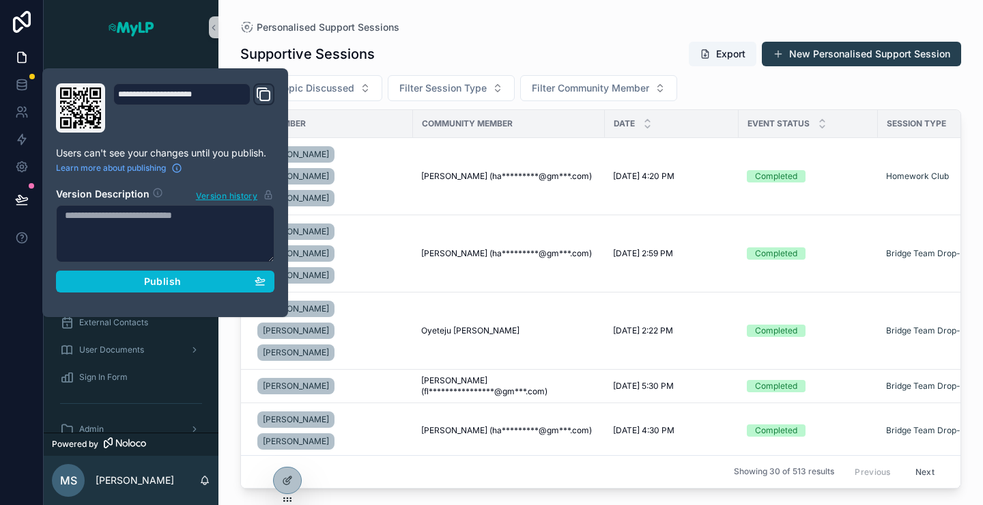
click at [75, 223] on textarea at bounding box center [165, 233] width 219 height 57
type textarea "*"
type textarea "**********"
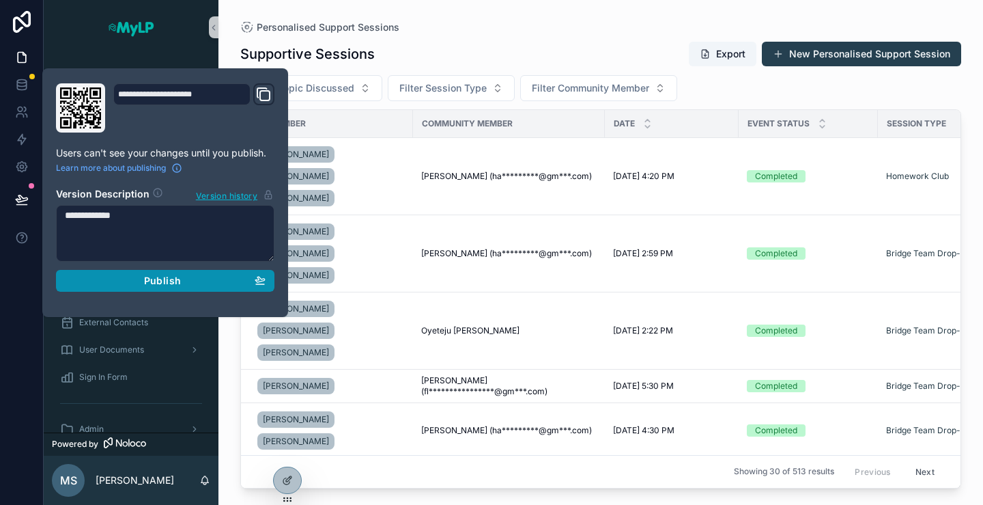
click at [108, 288] on button "Publish" at bounding box center [165, 281] width 219 height 22
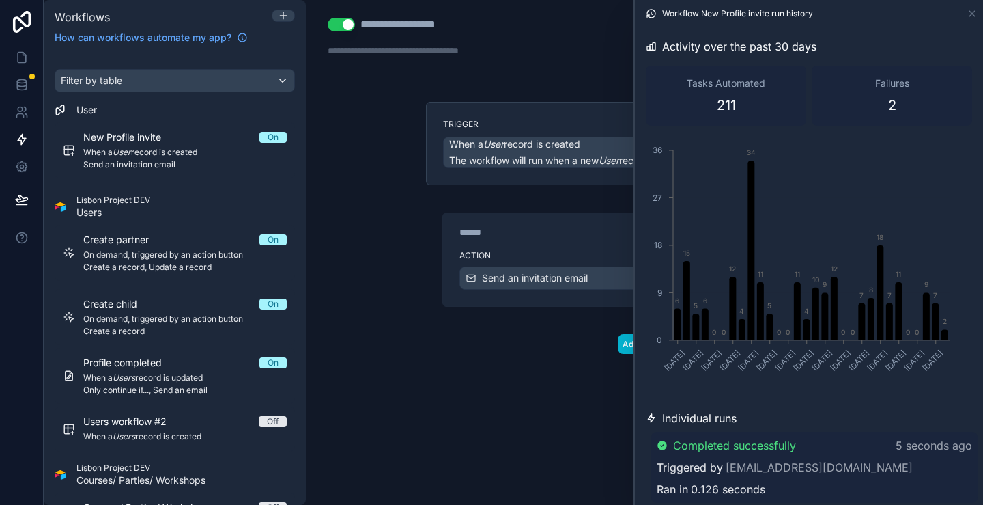
click at [427, 380] on div "Trigger When a User record is created The workflow will run when a new User rec…" at bounding box center [644, 250] width 459 height 296
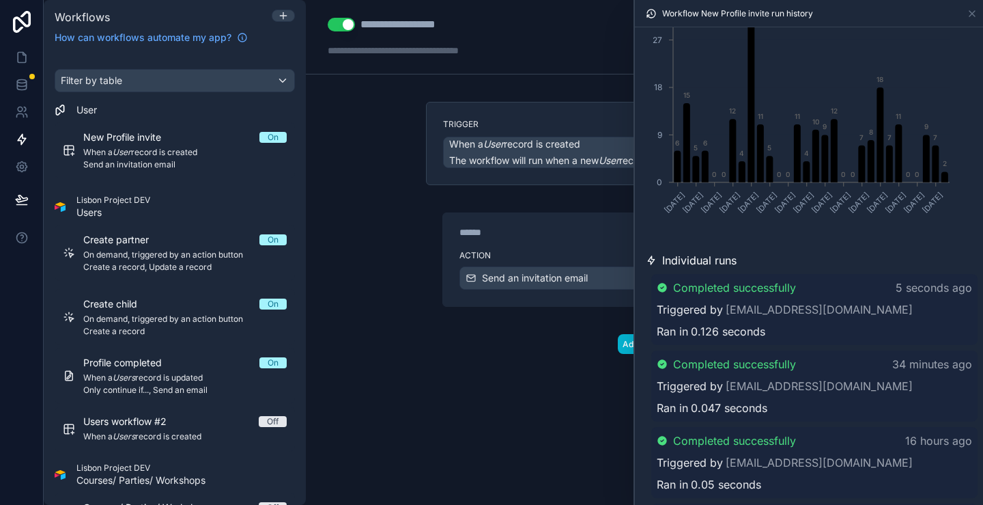
scroll to position [137, 0]
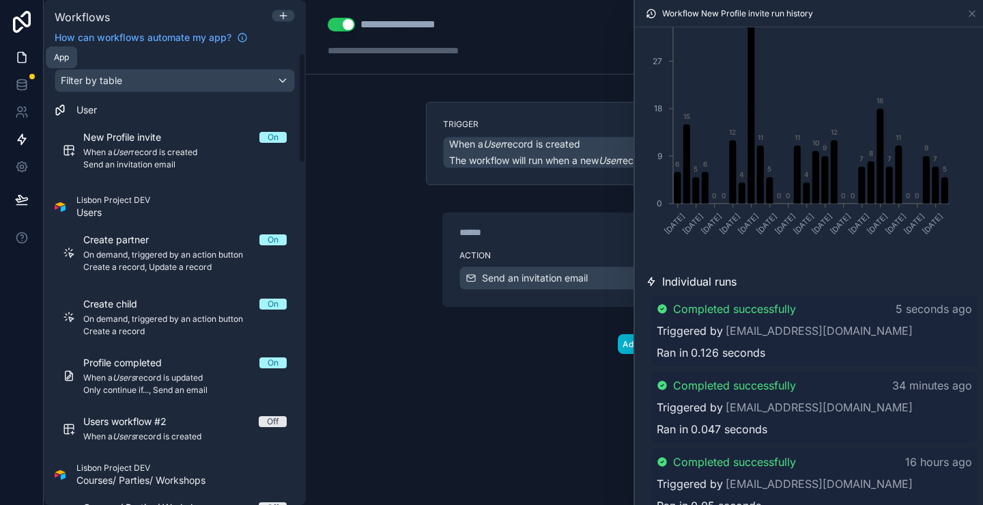
click at [27, 54] on icon at bounding box center [22, 58] width 14 height 14
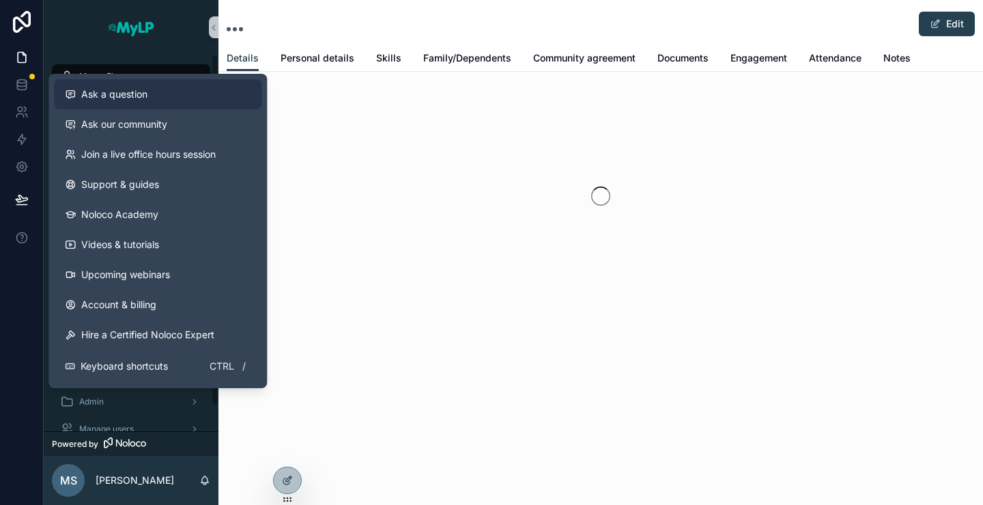
click at [135, 91] on span "Ask a question" at bounding box center [114, 94] width 66 height 14
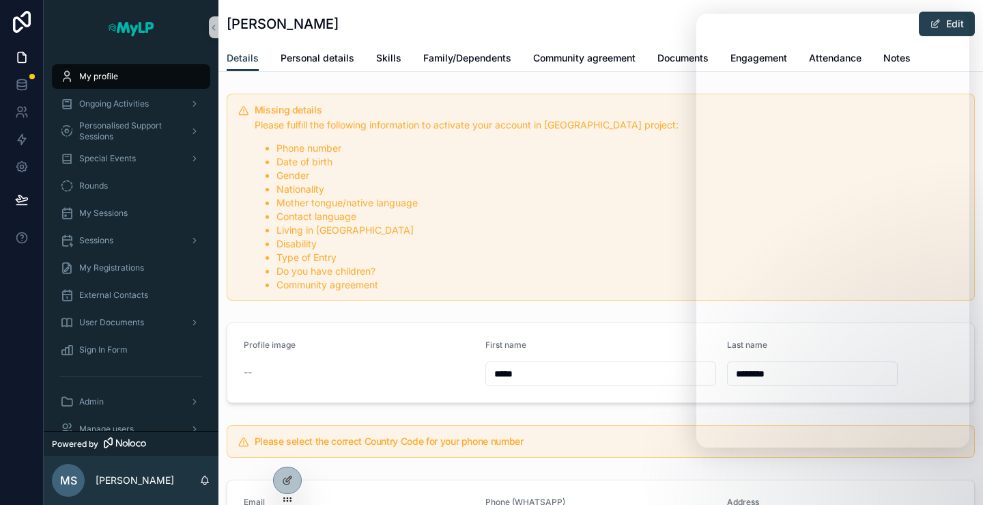
type input "**********"
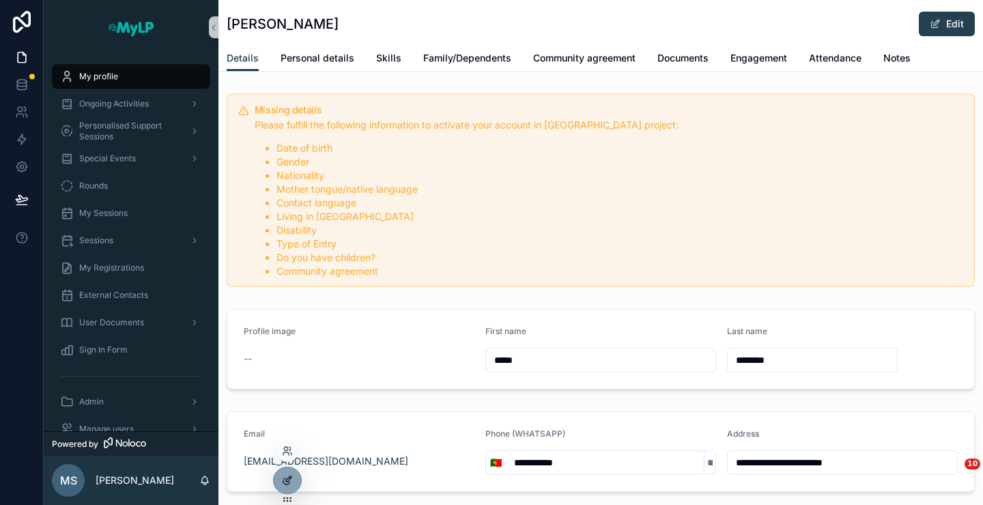
click at [279, 479] on div at bounding box center [287, 480] width 27 height 26
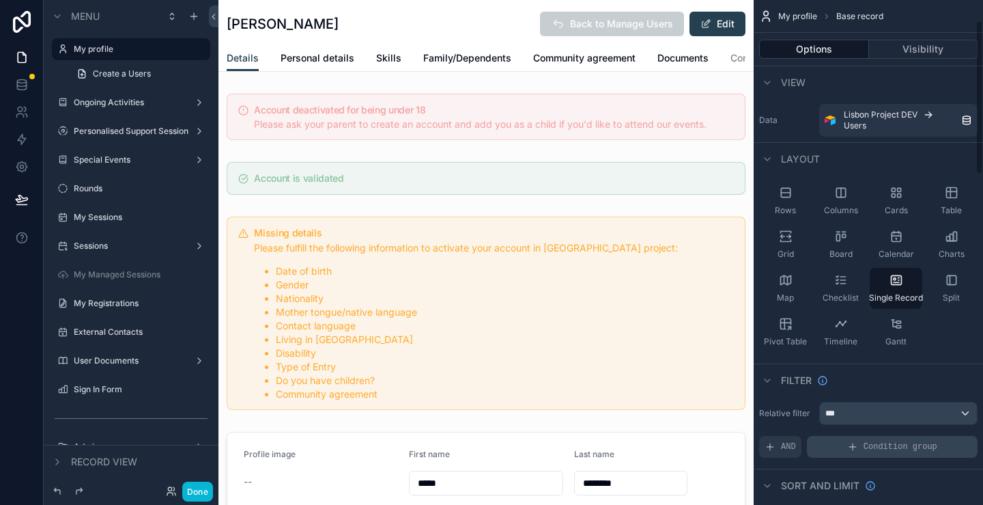
scroll to position [68, 0]
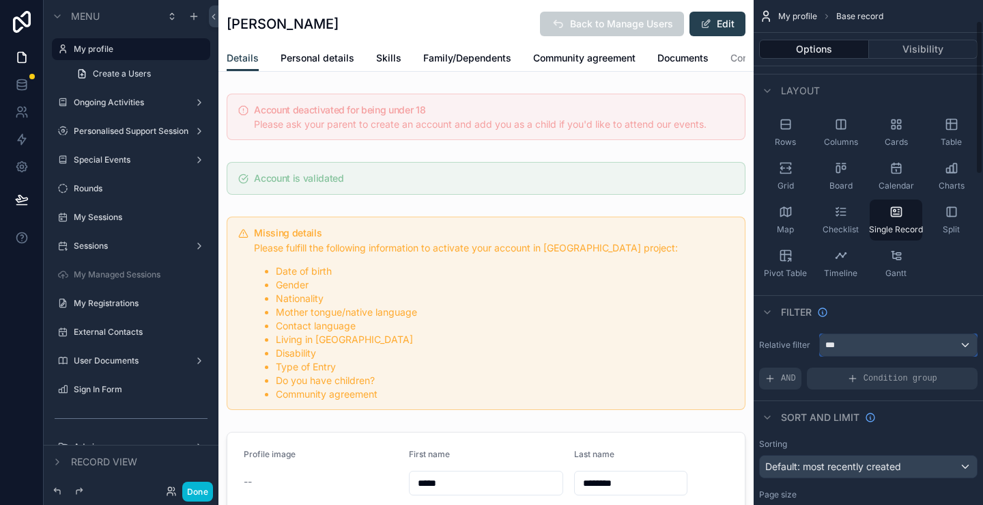
click at [940, 346] on div "***" at bounding box center [898, 345] width 157 height 22
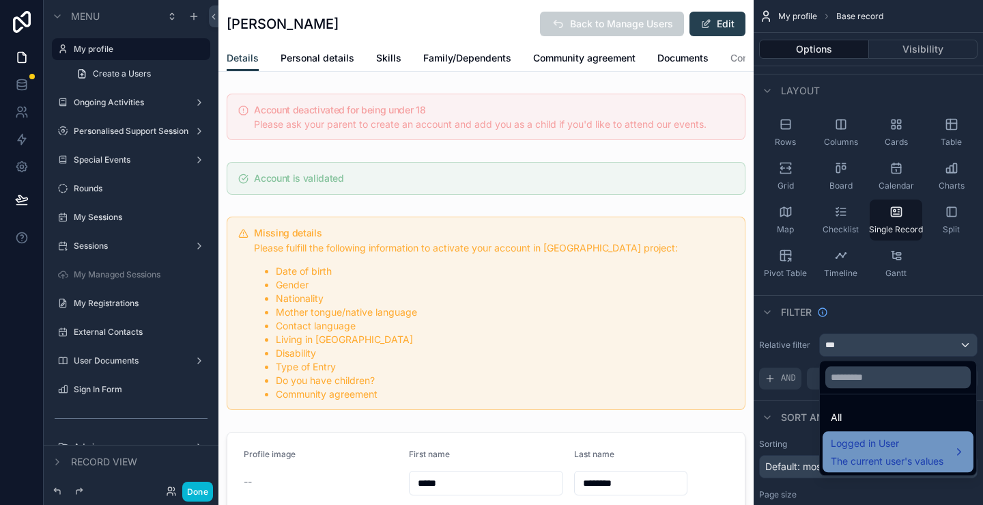
click at [914, 448] on span "Logged in User" at bounding box center [887, 443] width 113 height 16
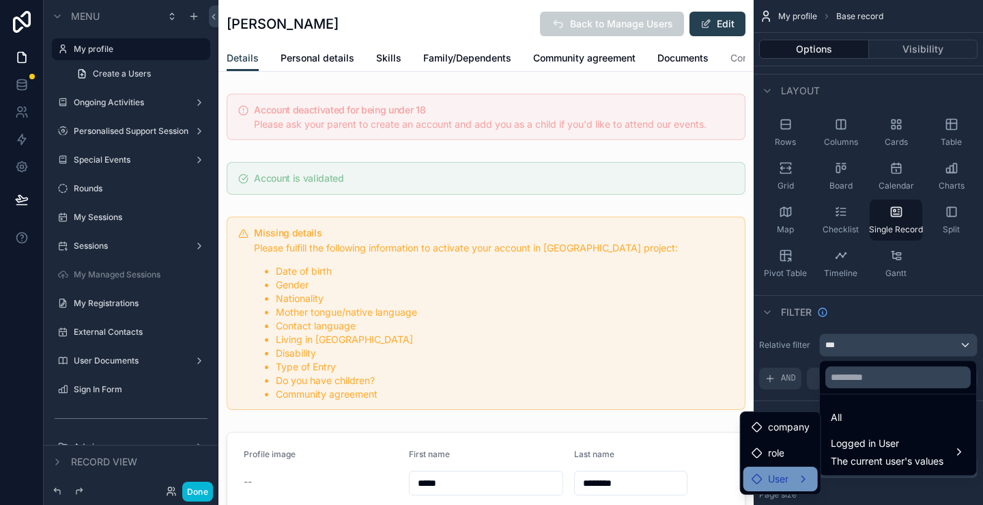
click at [778, 476] on span "User" at bounding box center [778, 478] width 20 height 16
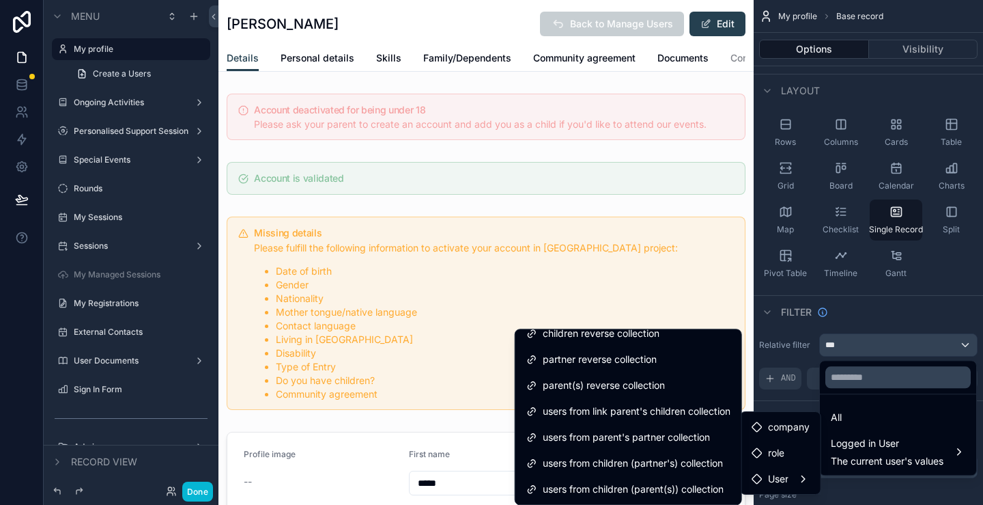
scroll to position [0, 0]
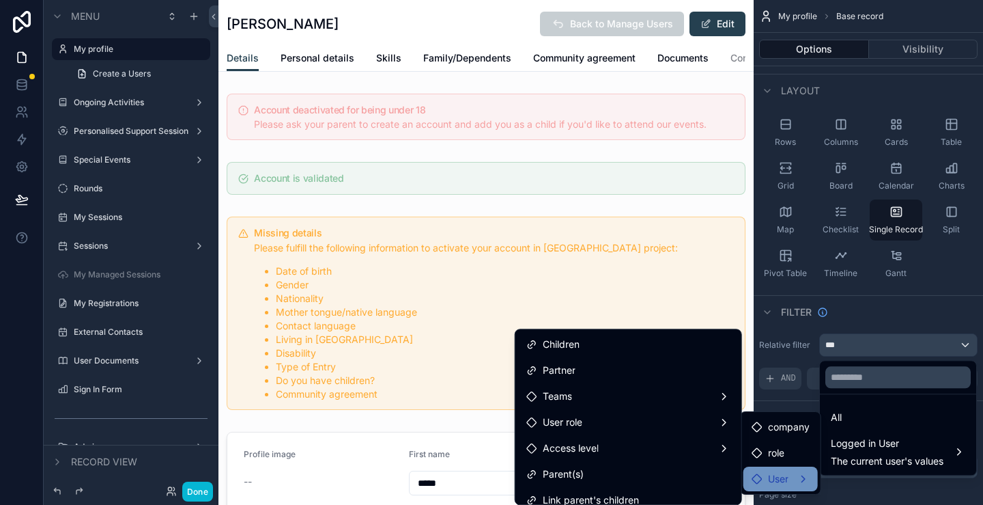
click at [777, 475] on span "User" at bounding box center [778, 478] width 20 height 16
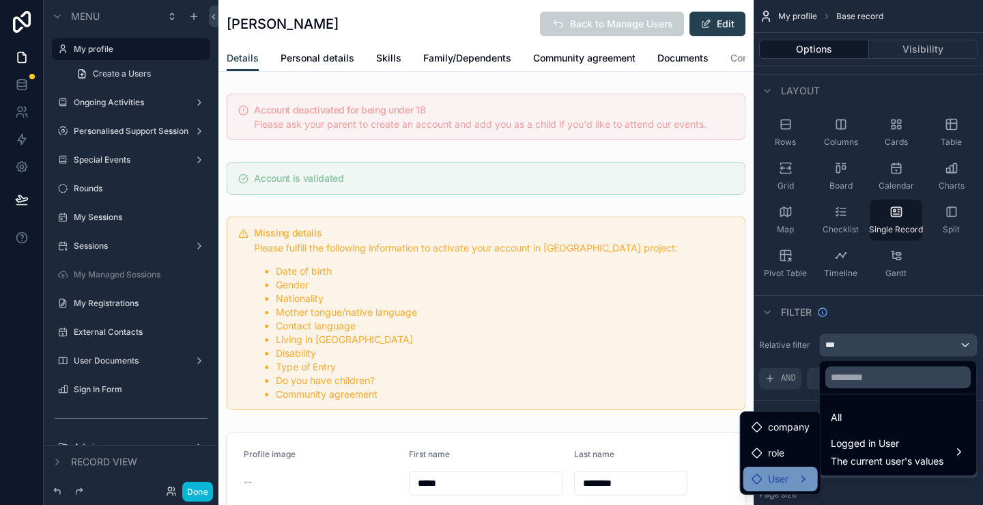
click at [783, 476] on span "User" at bounding box center [778, 478] width 20 height 16
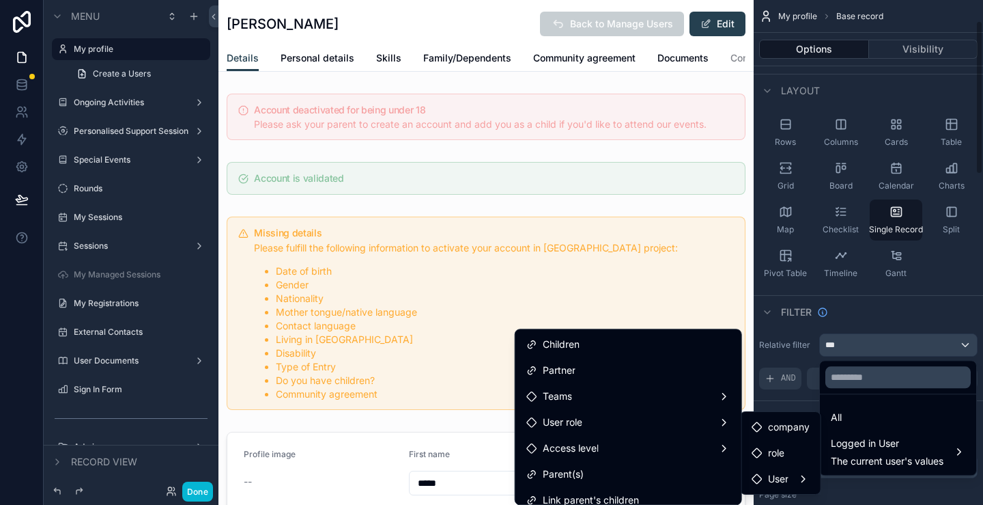
click at [873, 313] on div "scrollable content" at bounding box center [491, 252] width 983 height 505
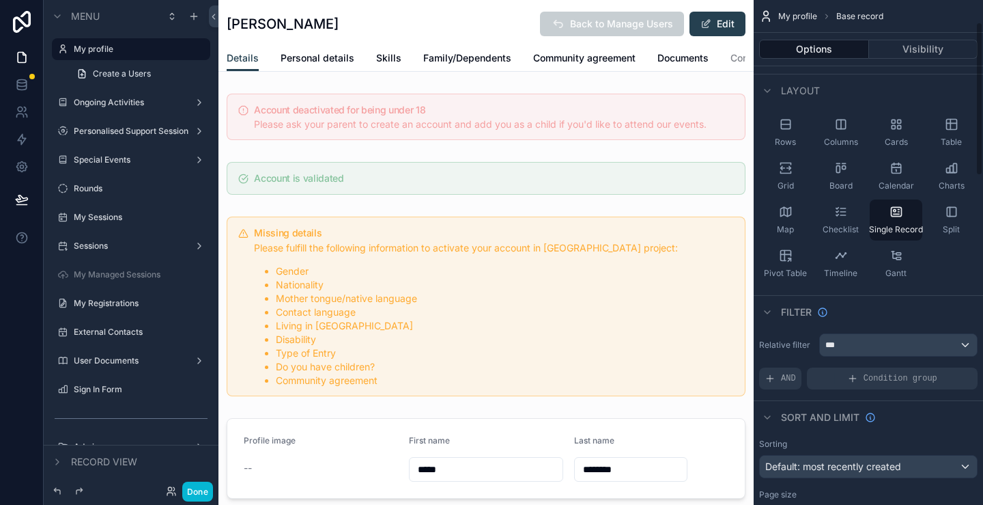
scroll to position [137, 0]
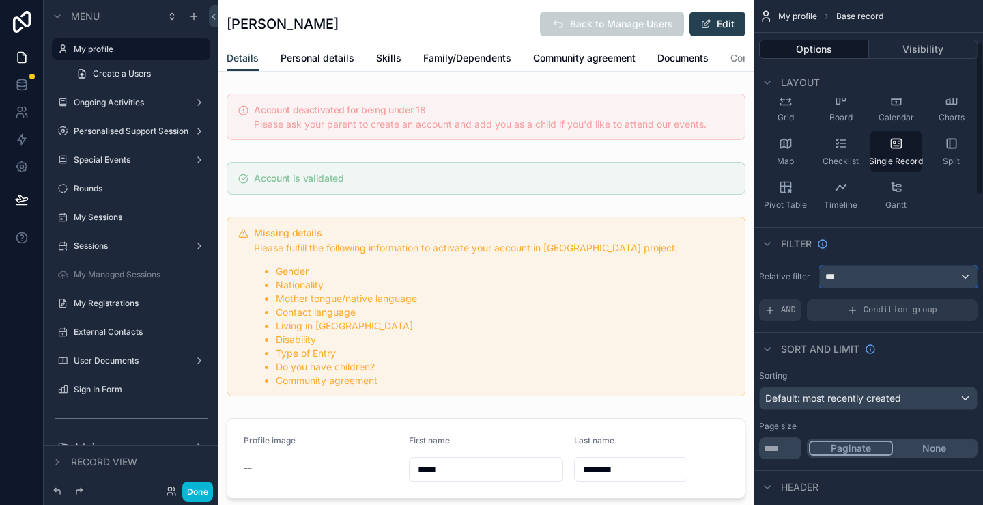
click at [903, 274] on div "***" at bounding box center [898, 277] width 157 height 22
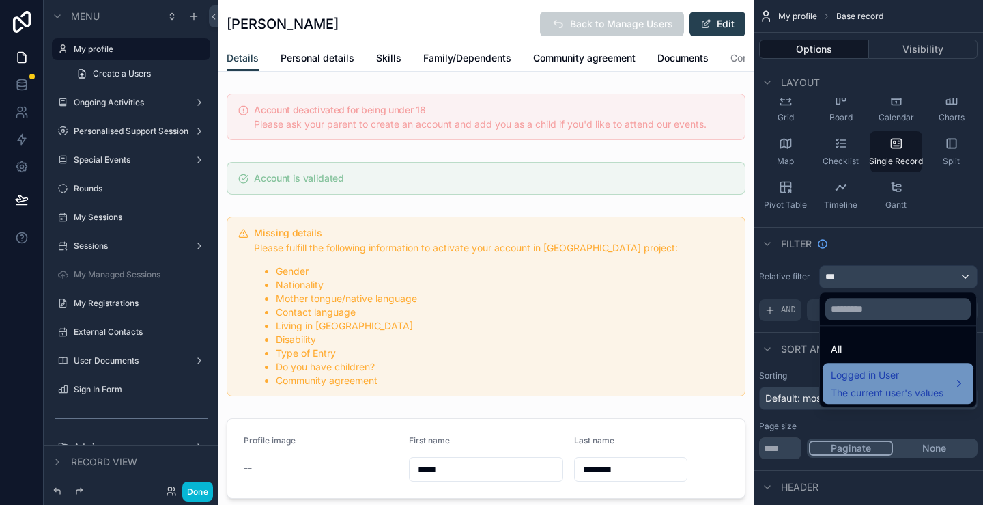
click at [895, 398] on span "The current user's values" at bounding box center [887, 393] width 113 height 14
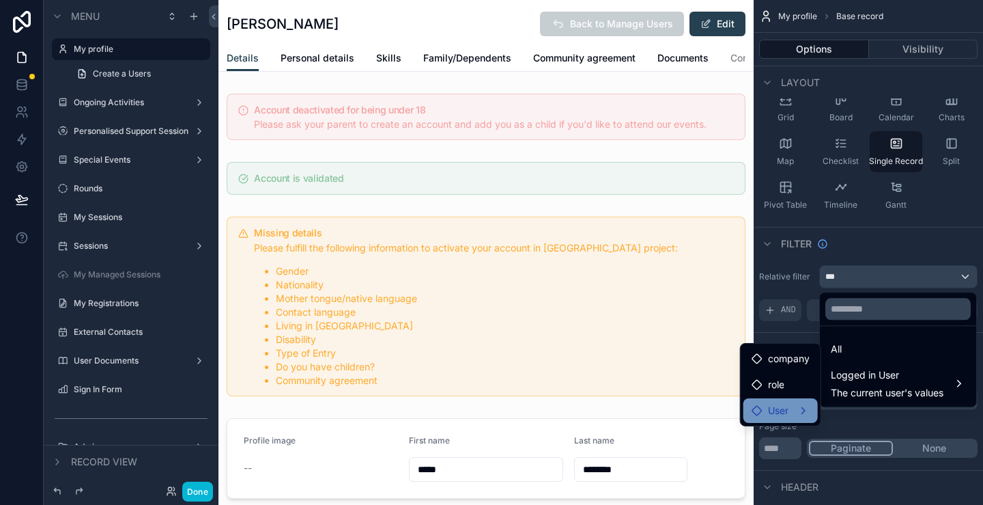
click at [778, 412] on span "User" at bounding box center [778, 410] width 20 height 16
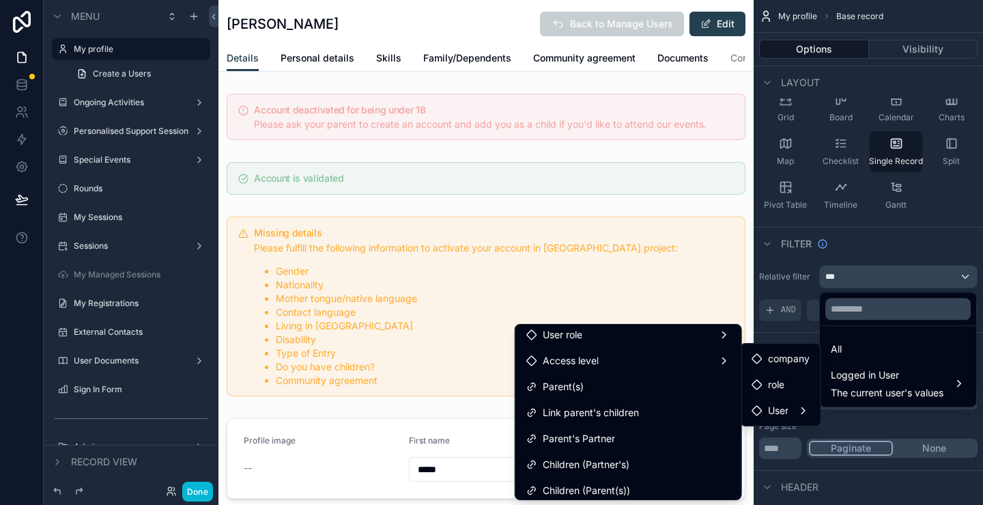
scroll to position [0, 0]
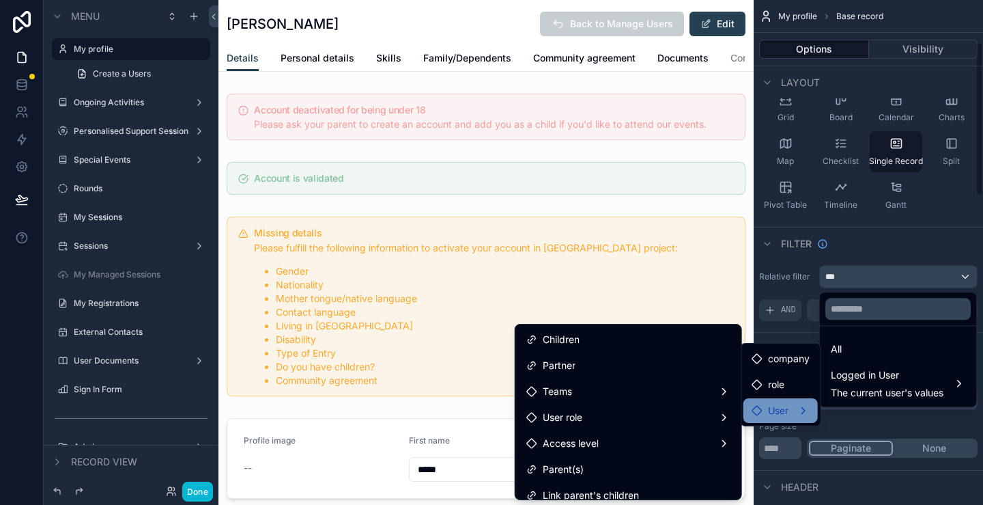
click at [795, 413] on div "User" at bounding box center [781, 410] width 58 height 16
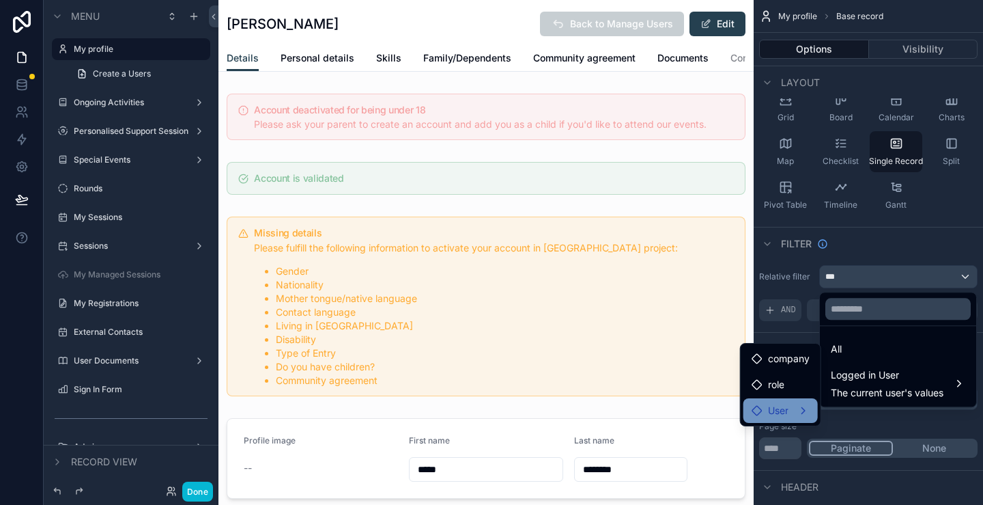
click at [811, 410] on div "User" at bounding box center [781, 410] width 74 height 25
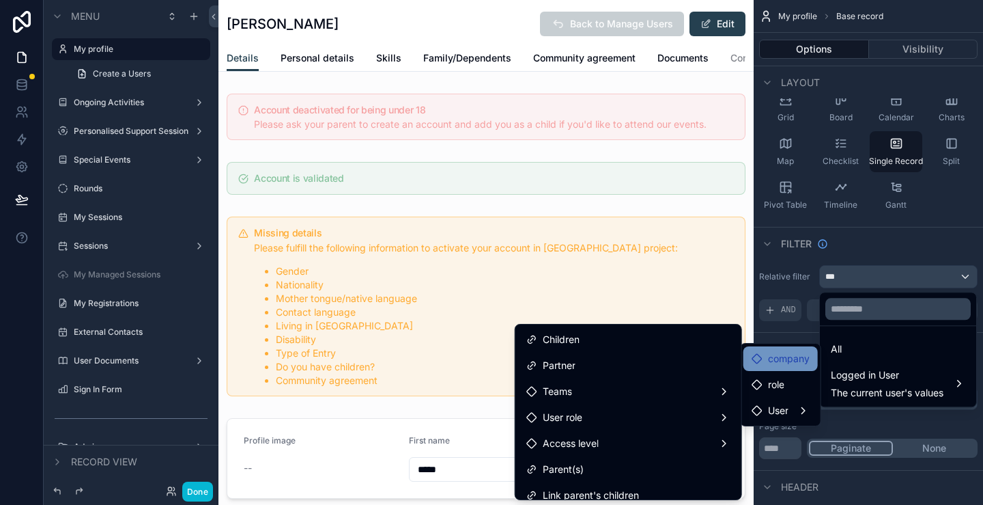
click at [780, 358] on span "company" at bounding box center [789, 358] width 42 height 16
click at [788, 358] on span "company" at bounding box center [789, 358] width 42 height 16
click at [783, 403] on span "User" at bounding box center [778, 410] width 20 height 16
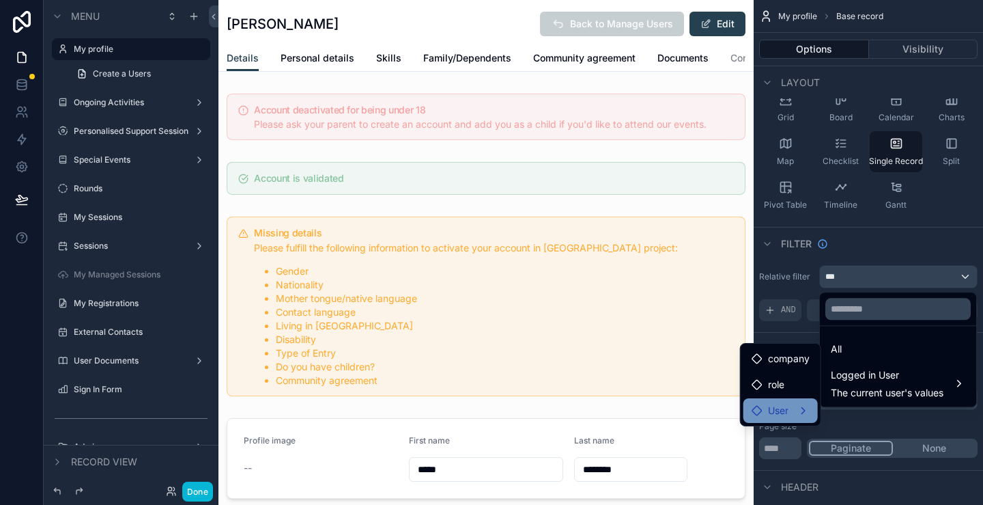
click at [785, 410] on span "User" at bounding box center [778, 410] width 20 height 16
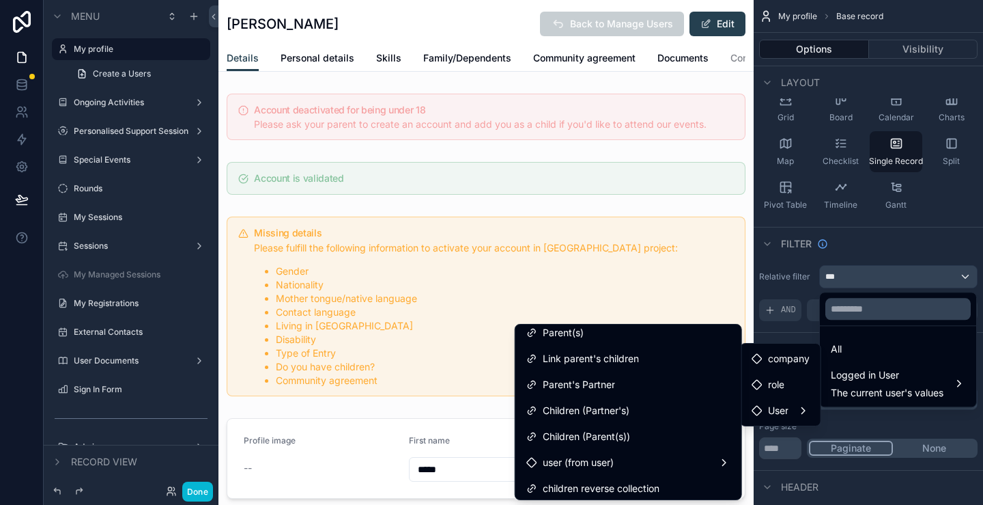
scroll to position [205, 0]
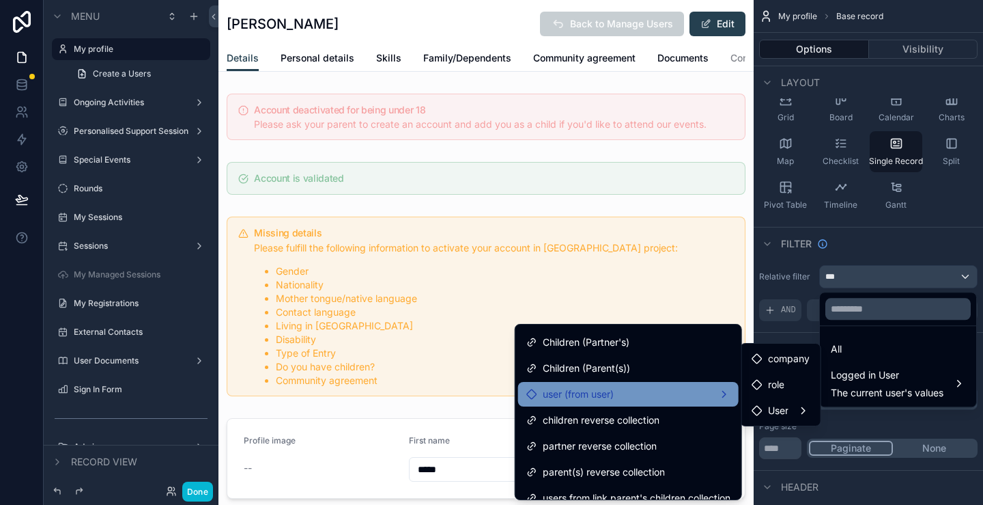
click at [697, 401] on div "user (from user)" at bounding box center [628, 394] width 204 height 16
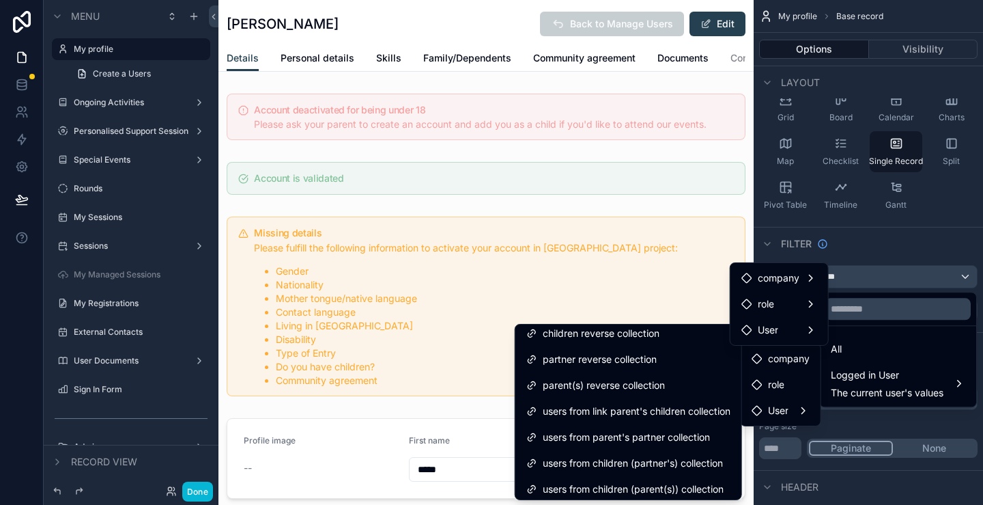
scroll to position [296, 0]
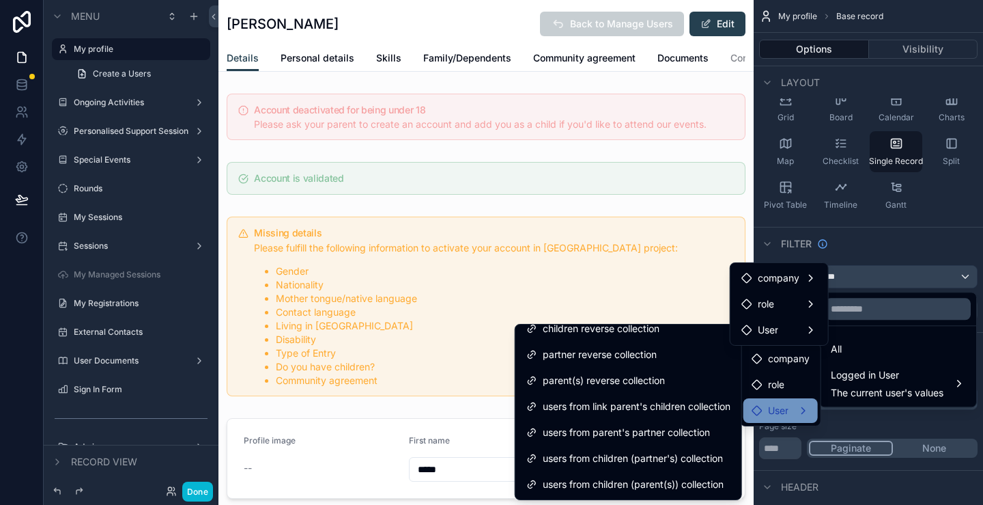
click at [766, 404] on div "User" at bounding box center [770, 410] width 37 height 16
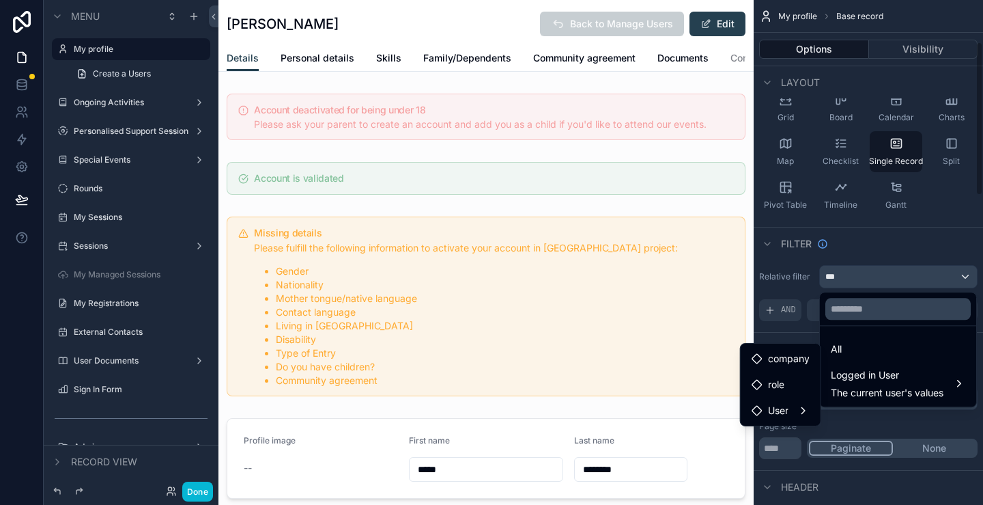
click at [920, 225] on div "scrollable content" at bounding box center [491, 252] width 983 height 505
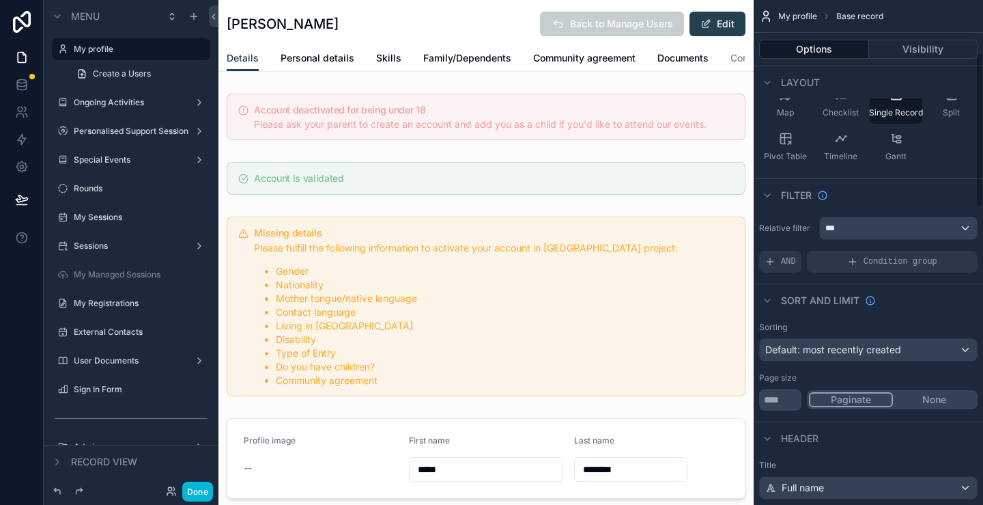
scroll to position [205, 0]
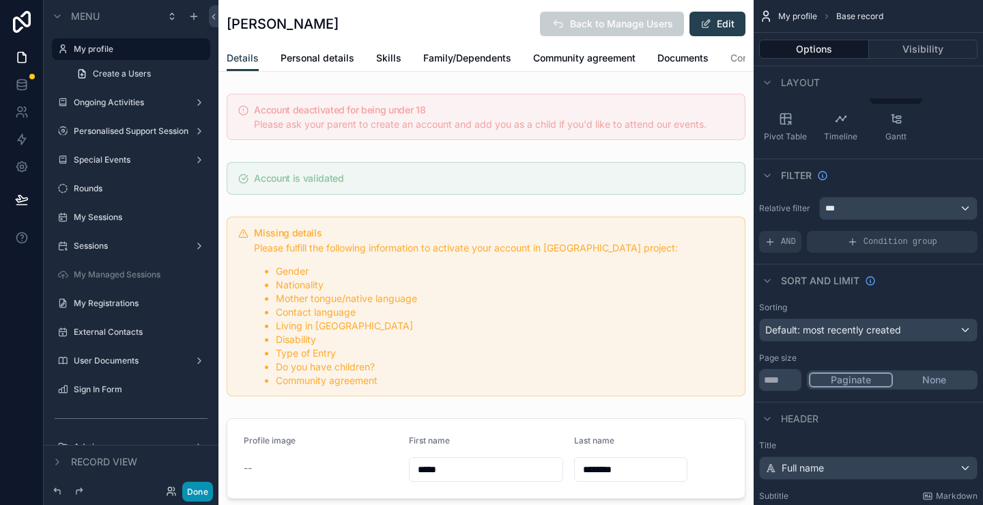
click at [206, 491] on button "Done" at bounding box center [197, 491] width 31 height 20
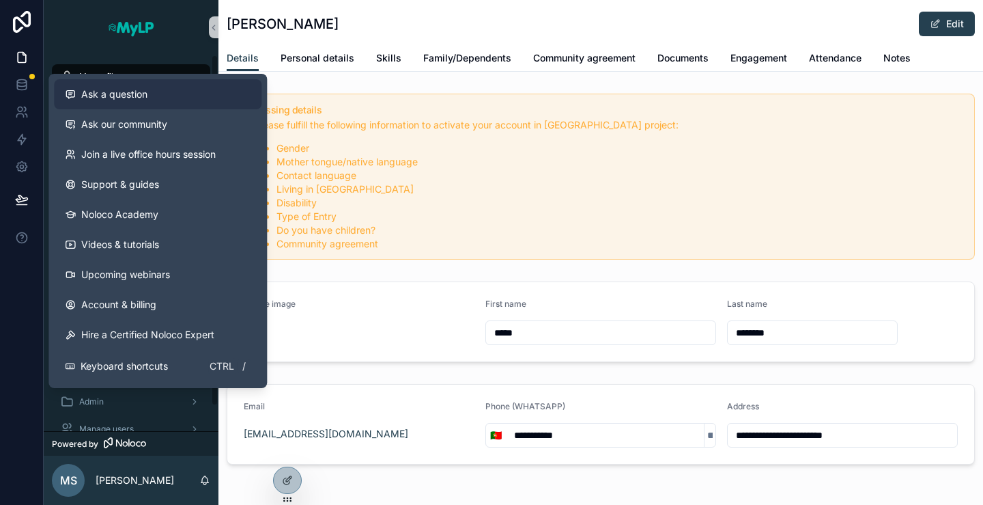
click at [146, 99] on span "Ask a question" at bounding box center [114, 94] width 66 height 14
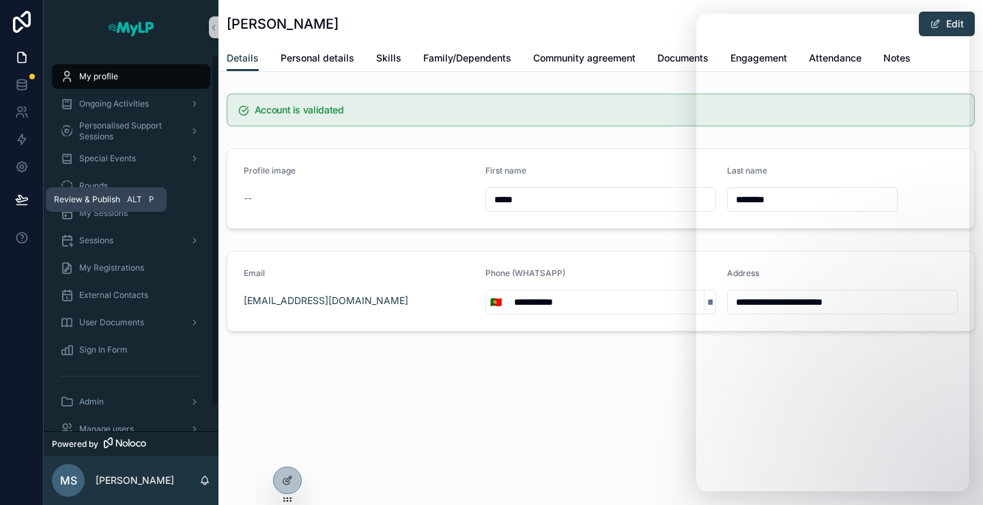
click at [29, 200] on button at bounding box center [22, 199] width 30 height 38
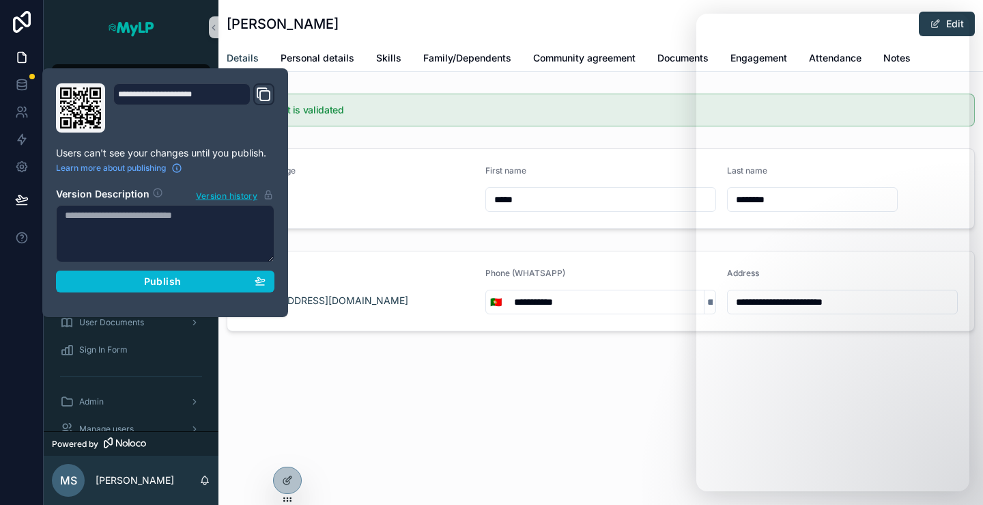
click at [581, 430] on div "**********" at bounding box center [601, 252] width 765 height 505
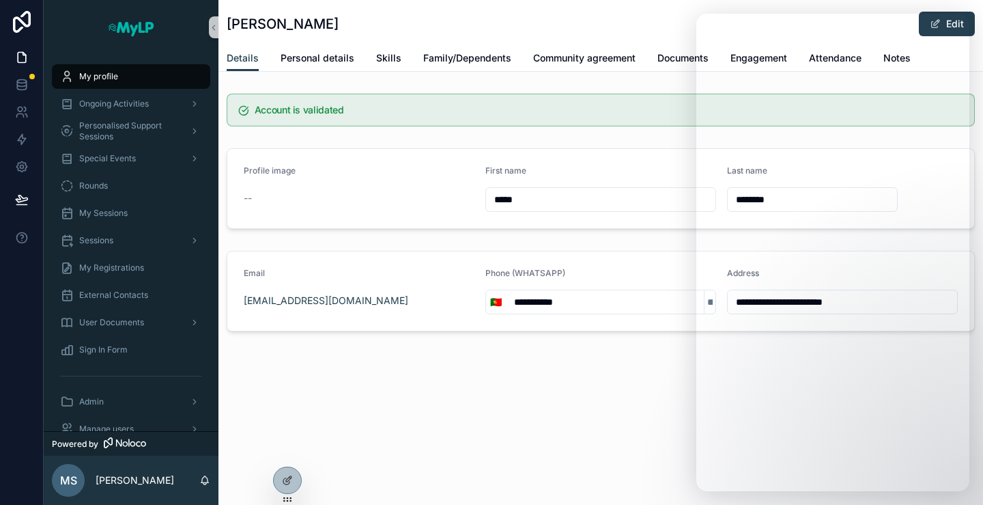
click at [623, 412] on div "**********" at bounding box center [601, 212] width 765 height 424
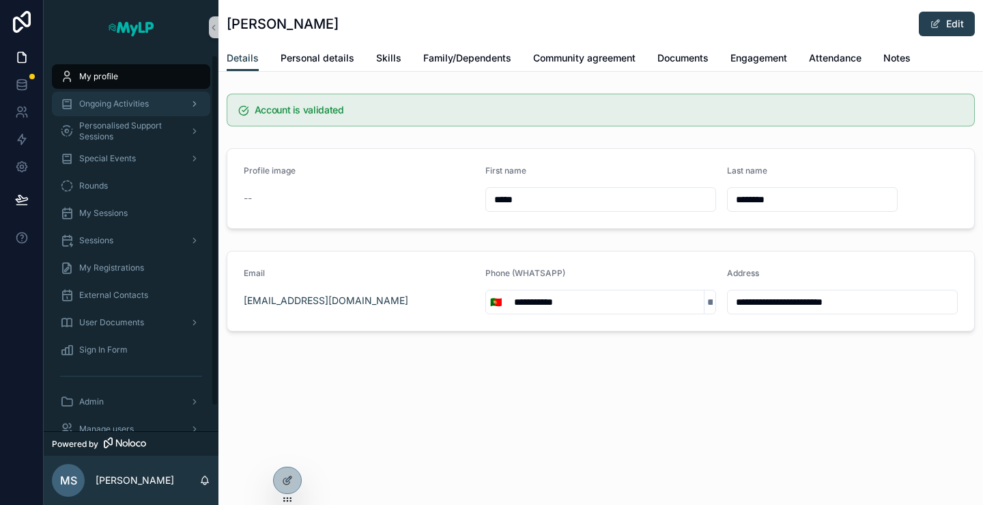
click at [104, 102] on span "Ongoing Activities" at bounding box center [114, 103] width 70 height 11
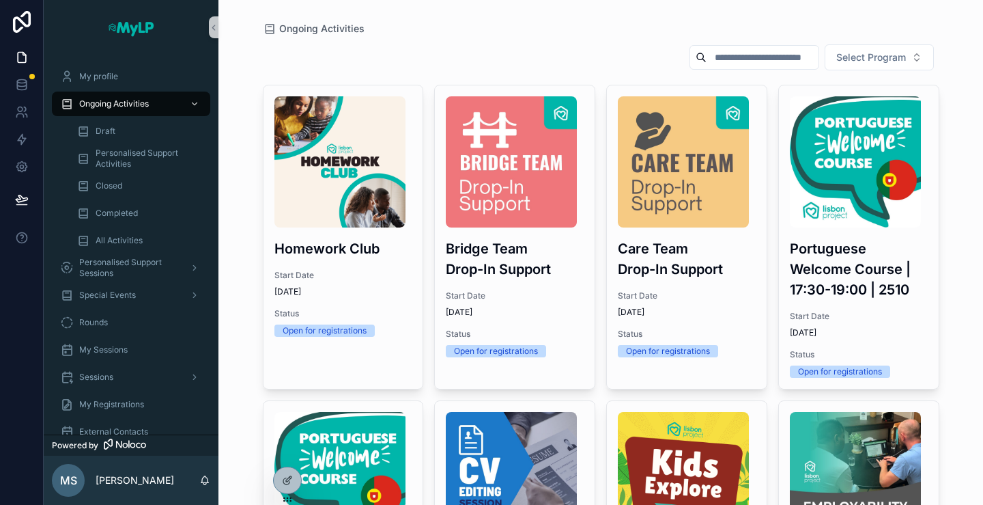
scroll to position [285, 0]
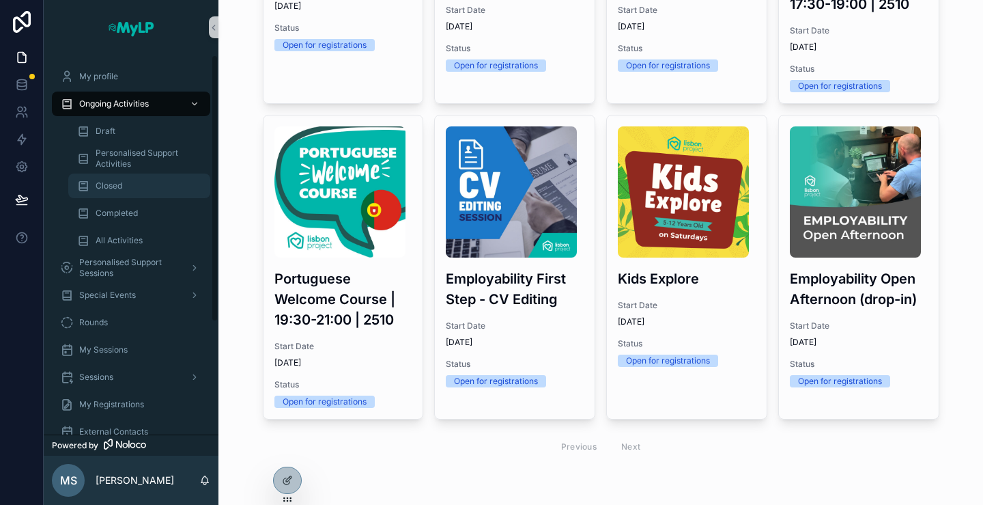
click at [105, 189] on span "Closed" at bounding box center [109, 185] width 27 height 11
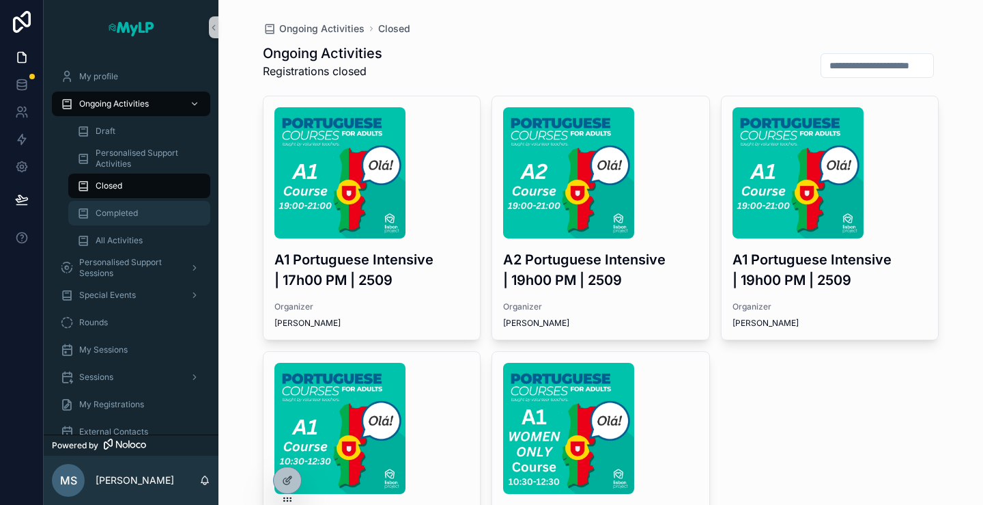
click at [109, 221] on div "Completed" at bounding box center [139, 213] width 126 height 22
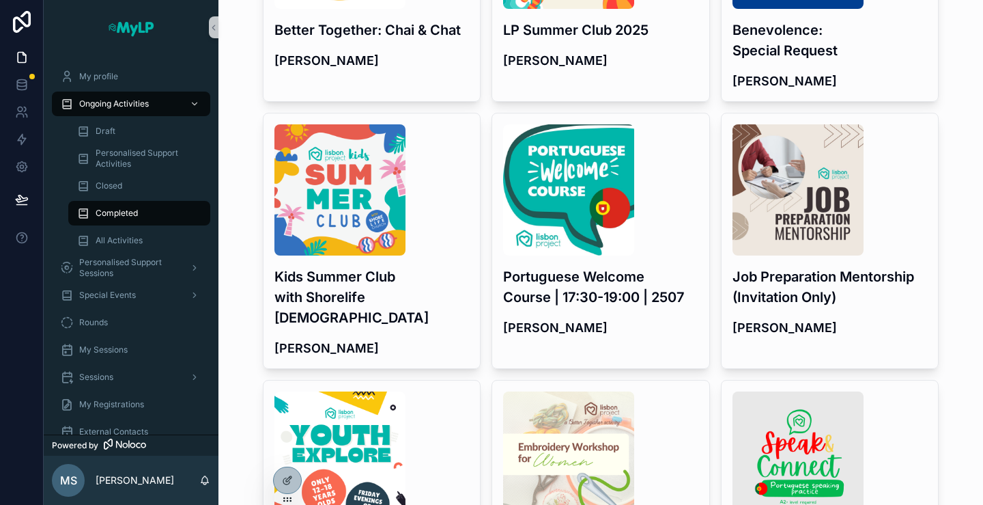
scroll to position [410, 0]
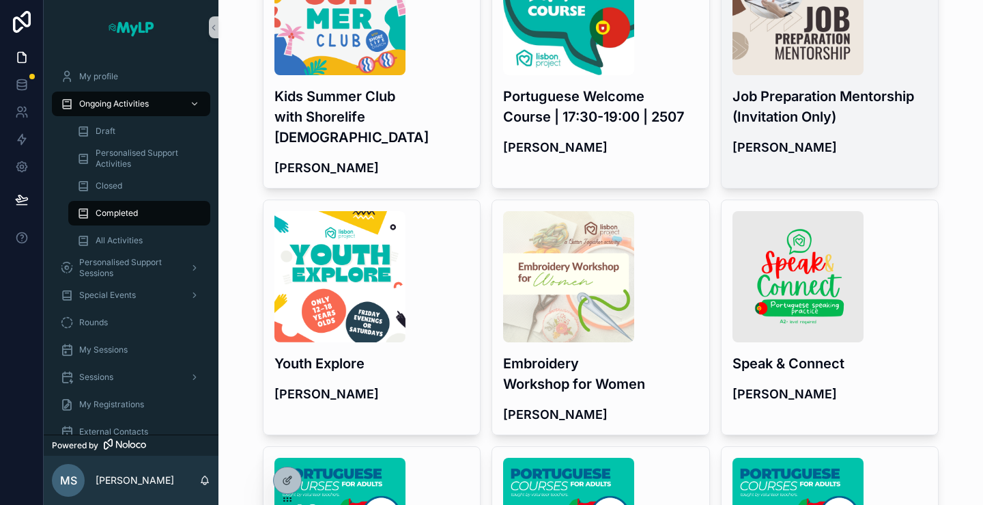
click at [841, 119] on h3 "Job Preparation Mentorship (Invitation Only)" at bounding box center [830, 106] width 195 height 41
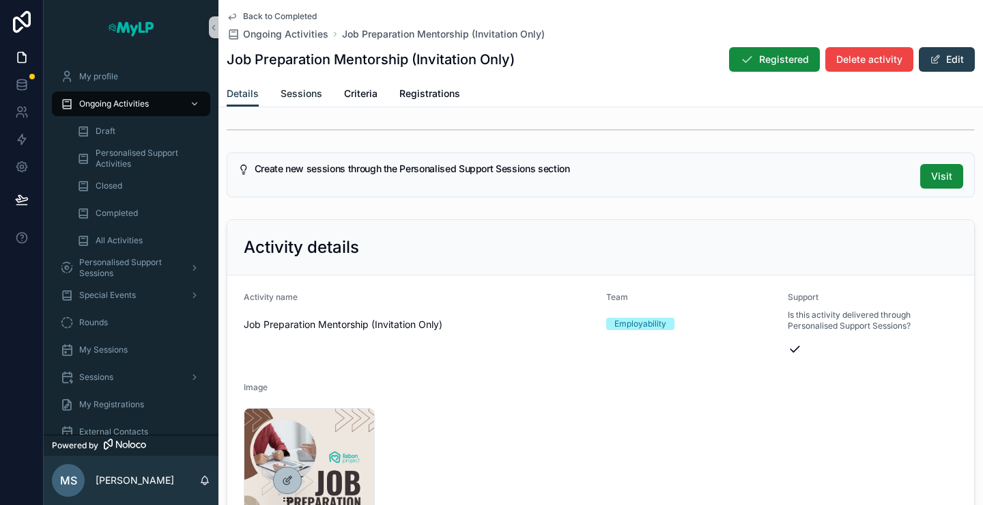
click at [291, 89] on span "Sessions" at bounding box center [302, 94] width 42 height 14
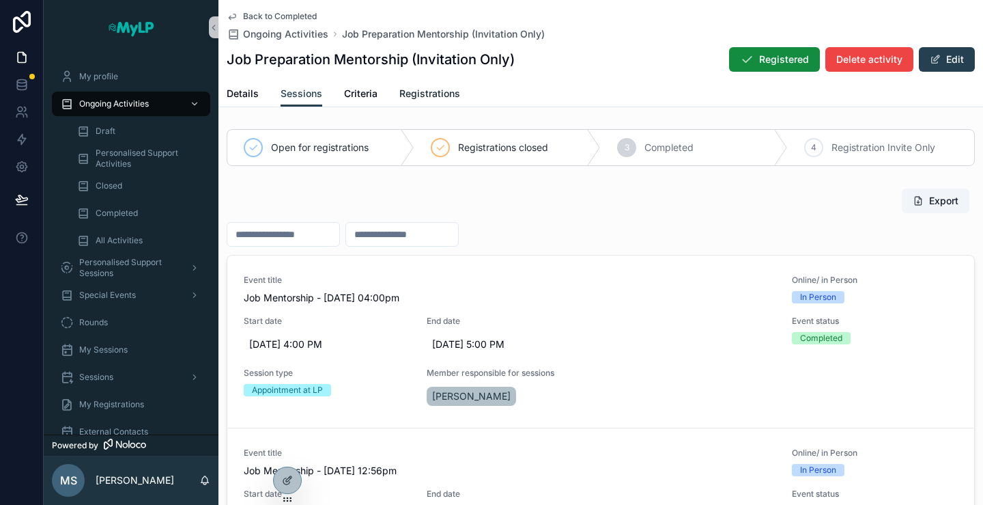
click at [426, 89] on span "Registrations" at bounding box center [429, 94] width 61 height 14
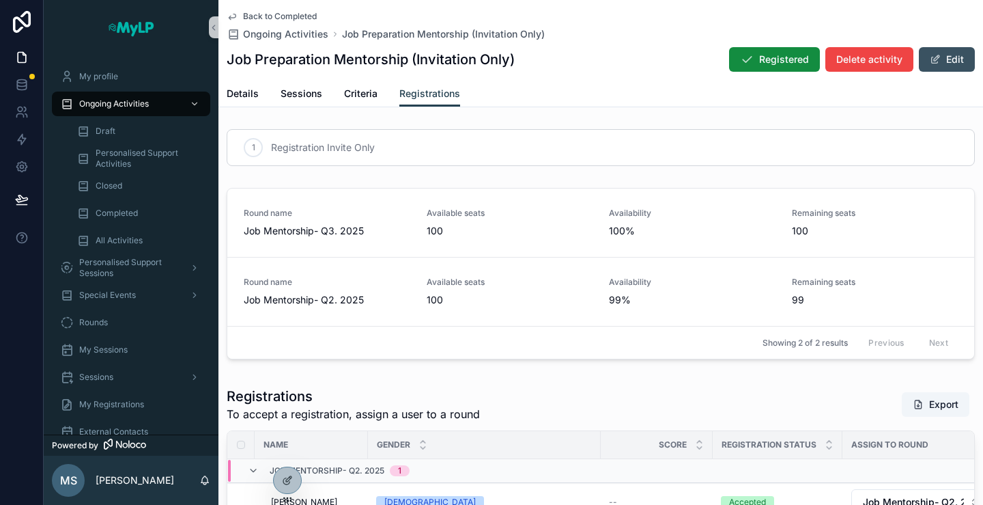
click at [940, 66] on button "Edit" at bounding box center [947, 59] width 56 height 25
click at [299, 91] on span "Sessions" at bounding box center [302, 94] width 42 height 14
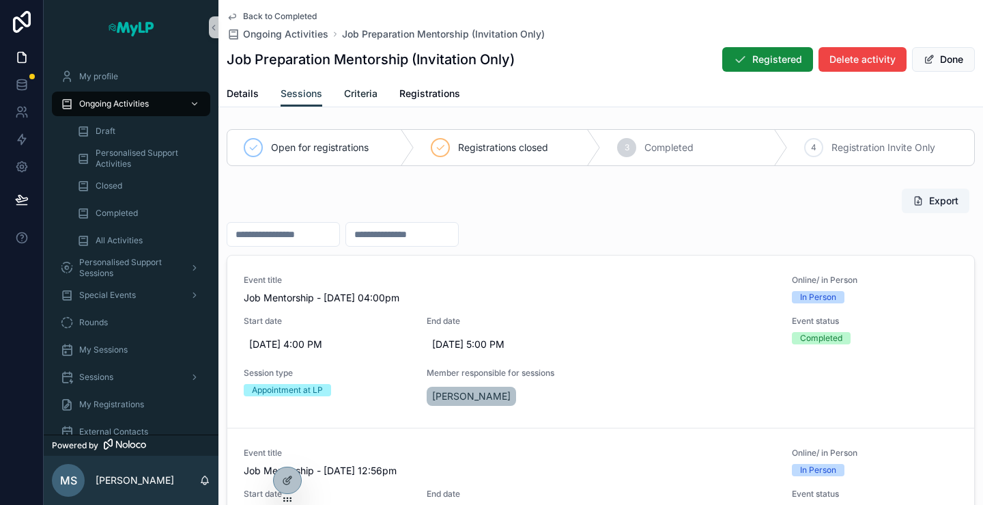
click at [370, 93] on span "Criteria" at bounding box center [360, 94] width 33 height 14
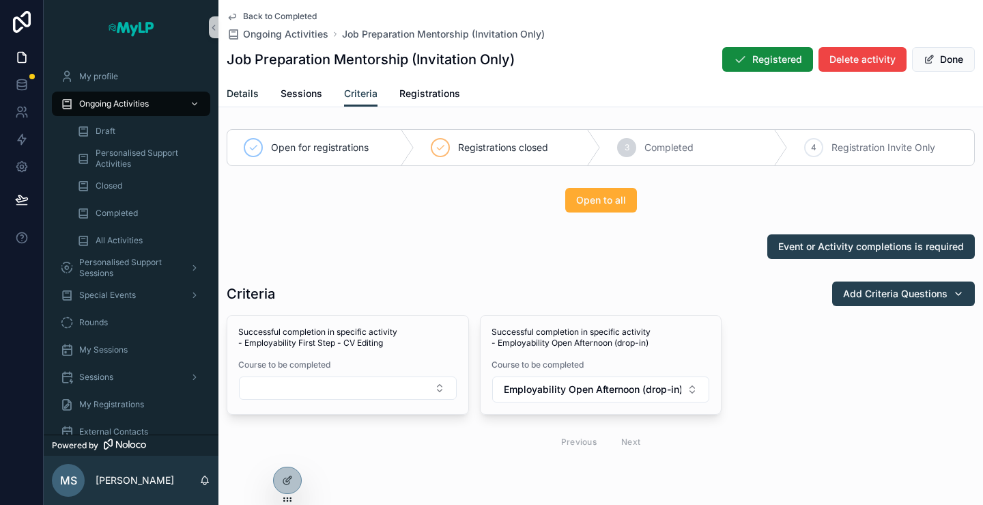
click at [239, 94] on span "Details" at bounding box center [243, 94] width 32 height 14
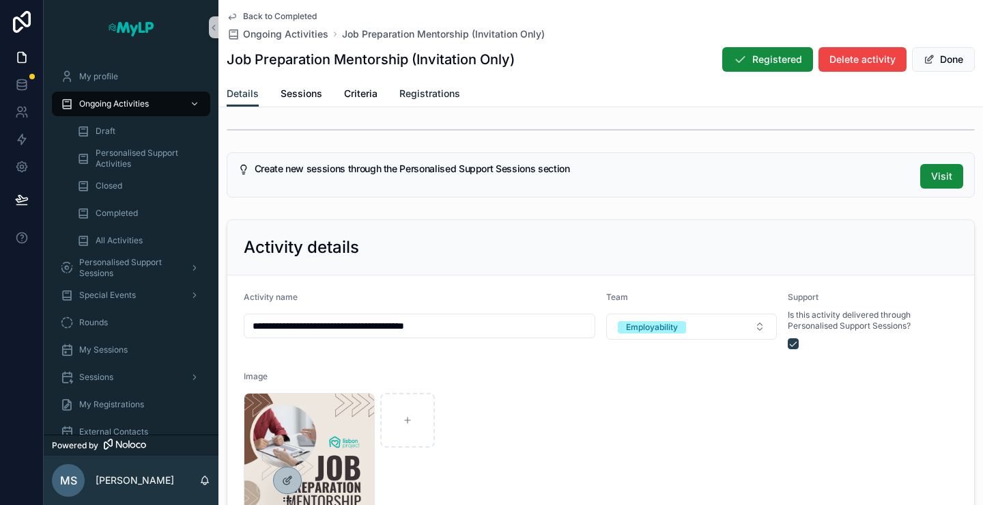
click at [430, 100] on span "Registrations" at bounding box center [429, 94] width 61 height 14
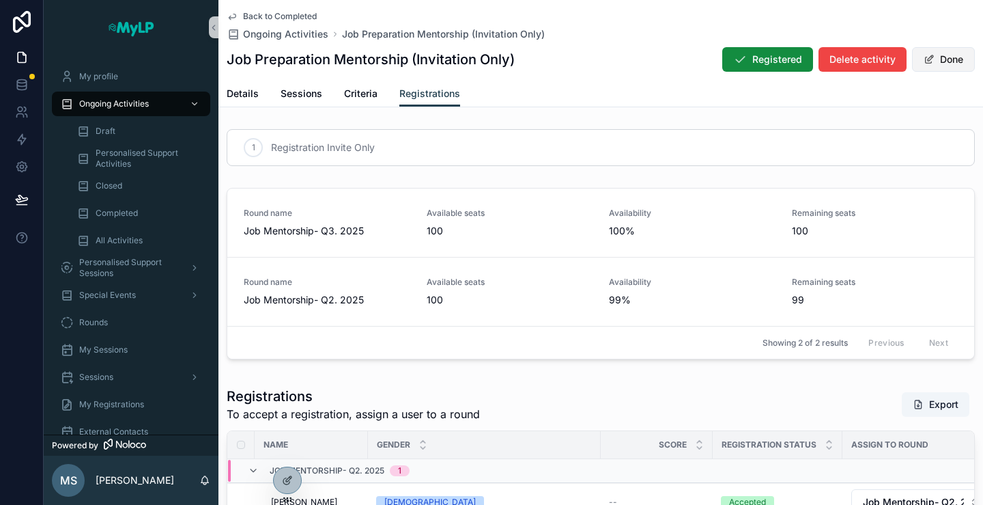
drag, startPoint x: 929, startPoint y: 61, endPoint x: 921, endPoint y: 61, distance: 7.5
click at [929, 60] on button "Done" at bounding box center [943, 59] width 63 height 25
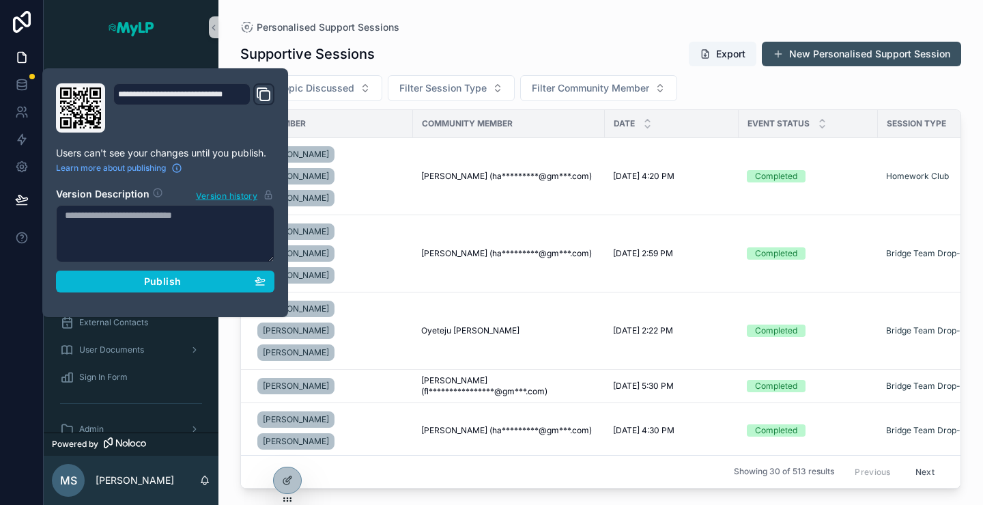
click at [841, 50] on button "New Personalised Support Session" at bounding box center [861, 54] width 199 height 25
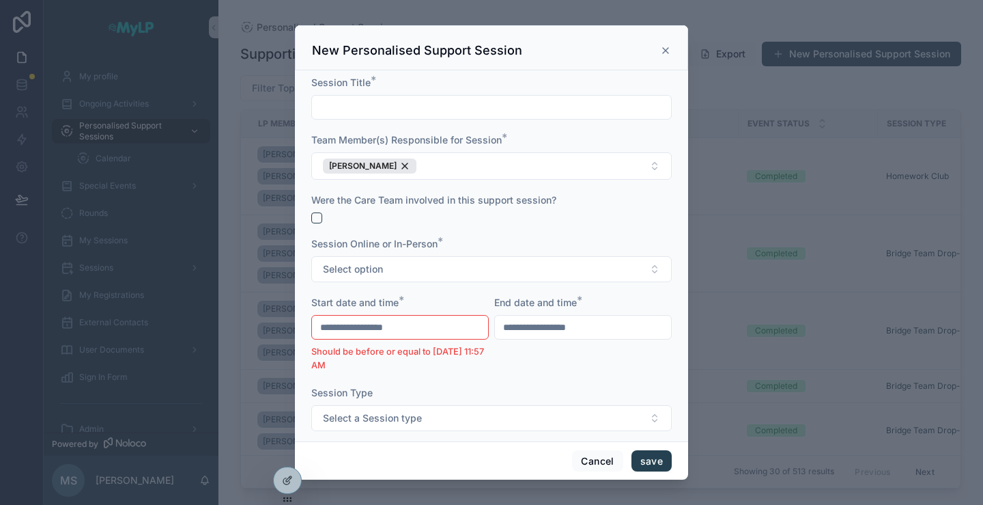
scroll to position [137, 0]
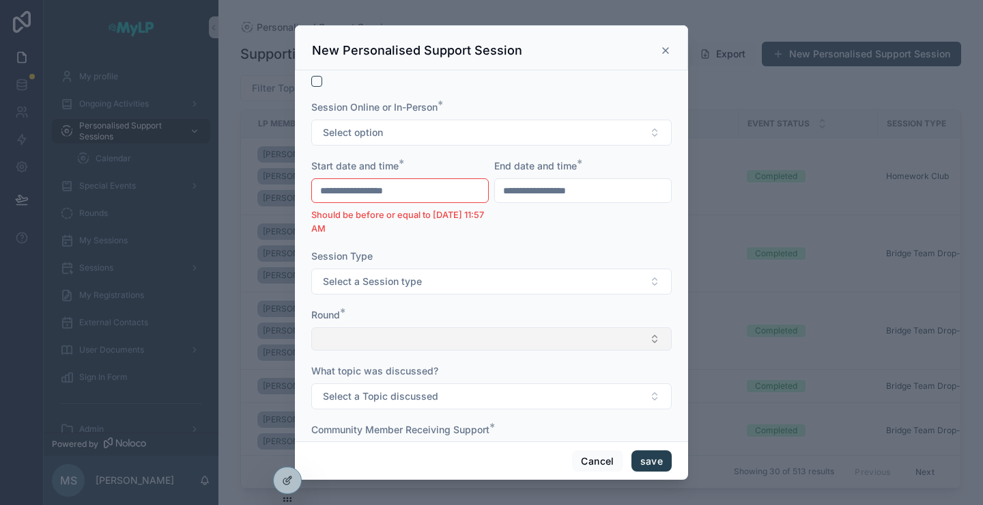
click at [453, 333] on button "Select Button" at bounding box center [491, 338] width 361 height 23
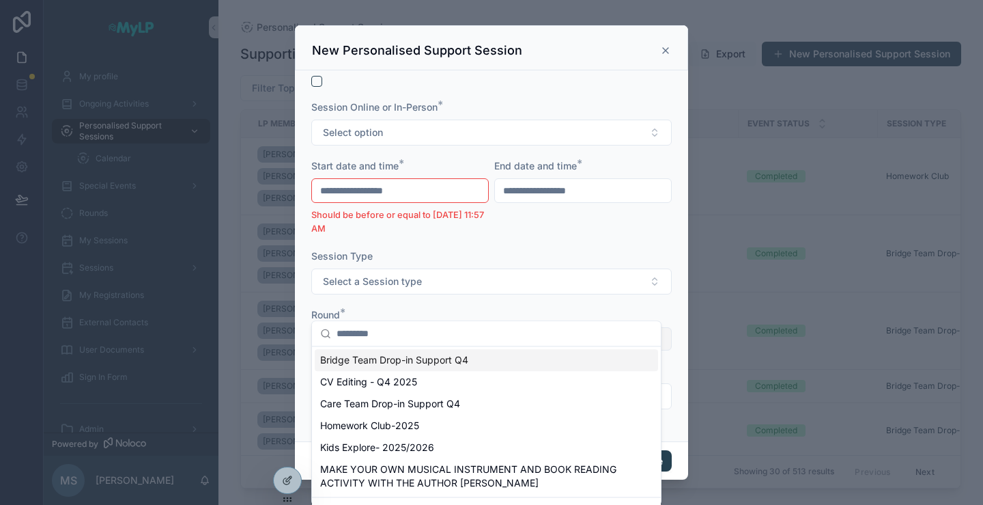
scroll to position [205, 0]
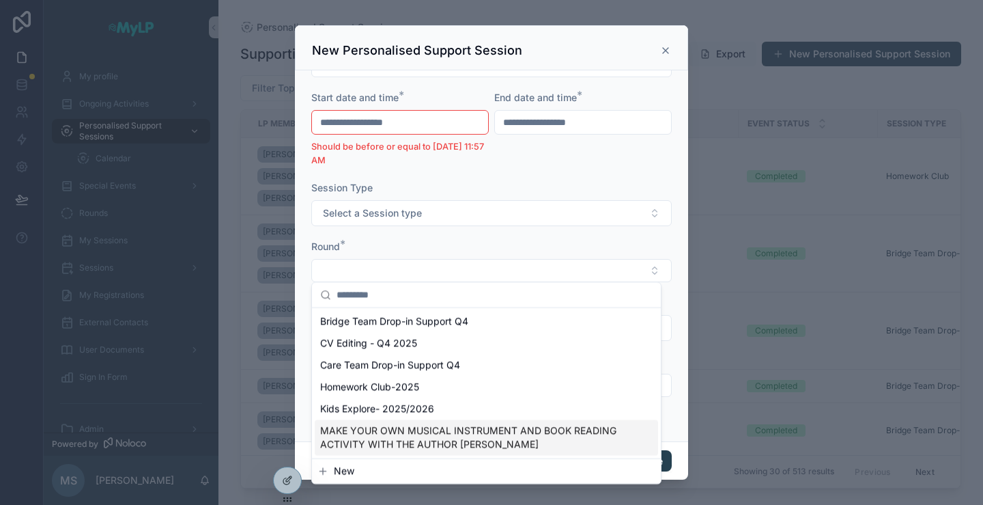
click at [750, 13] on div "scrollable content" at bounding box center [491, 252] width 983 height 505
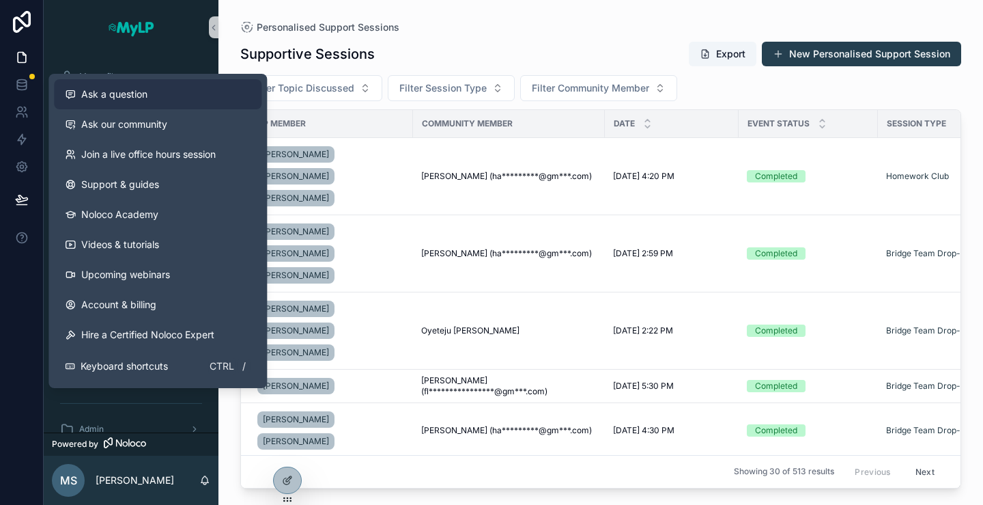
click at [133, 92] on span "Ask a question" at bounding box center [114, 94] width 66 height 14
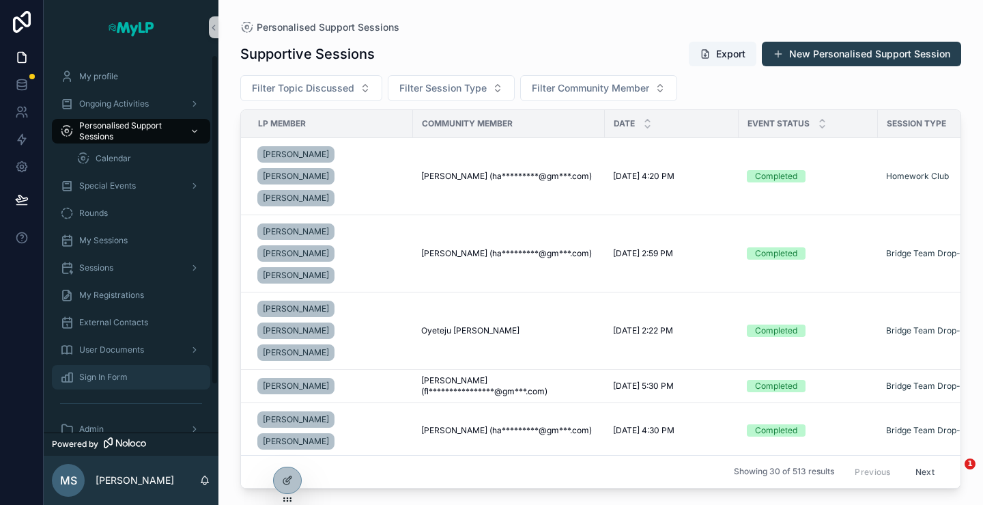
click at [98, 371] on div "Sign In Form" at bounding box center [131, 377] width 142 height 22
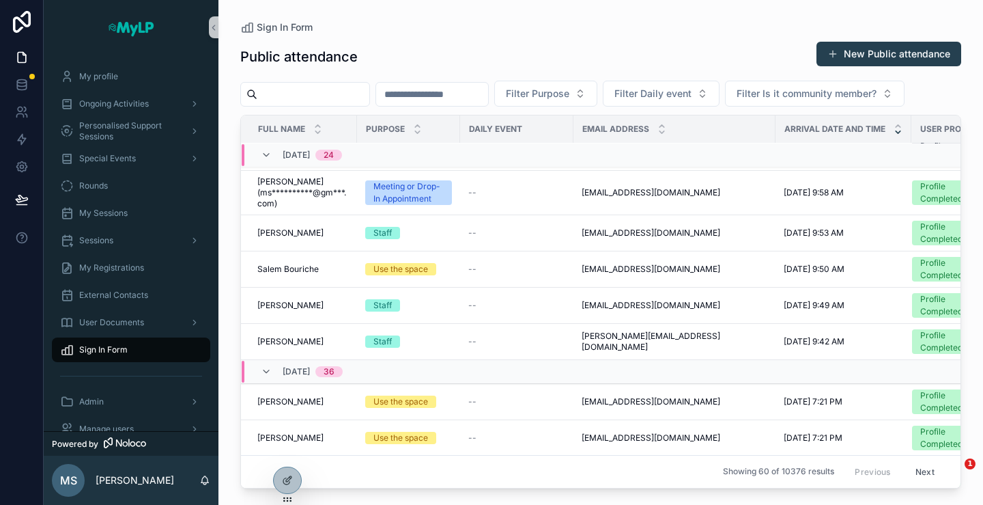
scroll to position [840, 0]
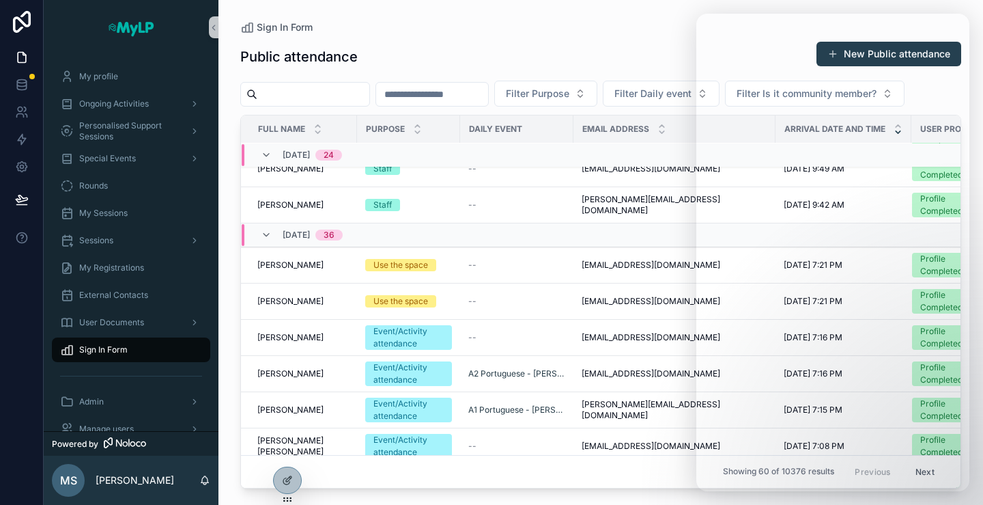
drag, startPoint x: 470, startPoint y: 25, endPoint x: 50, endPoint y: 149, distance: 438.4
click at [470, 25] on div "Sign In Form" at bounding box center [600, 27] width 721 height 11
click at [104, 350] on span "Sign In Form" at bounding box center [103, 349] width 48 height 11
click at [290, 479] on icon at bounding box center [287, 480] width 11 height 11
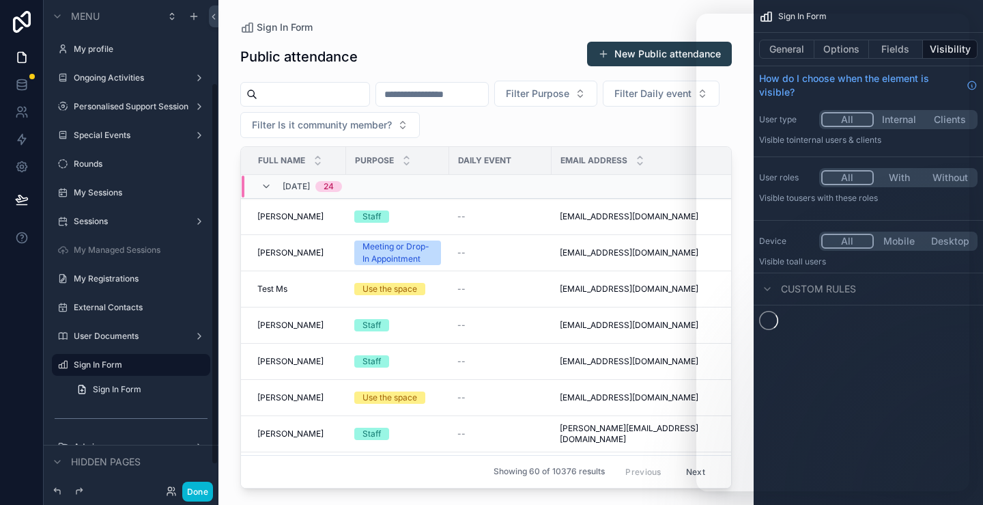
scroll to position [105, 0]
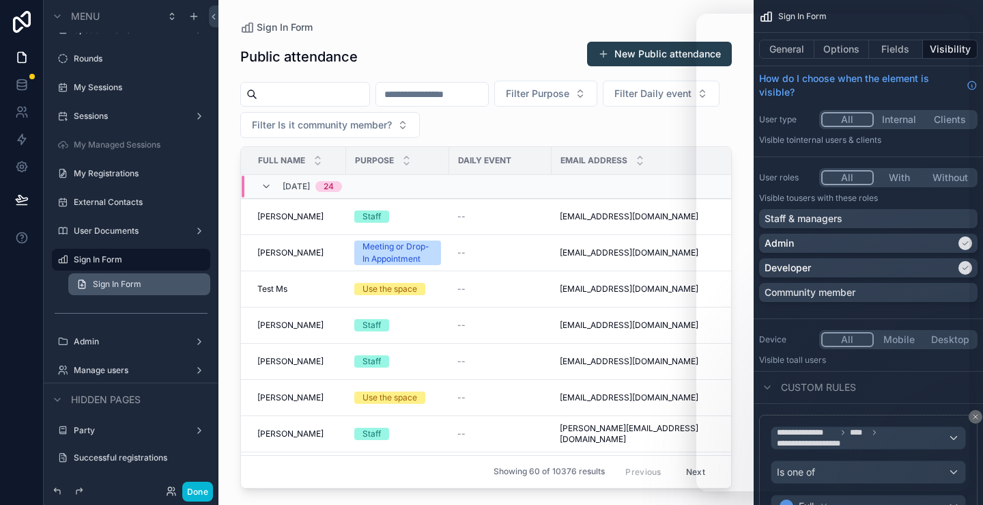
click at [118, 284] on span "Sign In Form" at bounding box center [117, 284] width 48 height 11
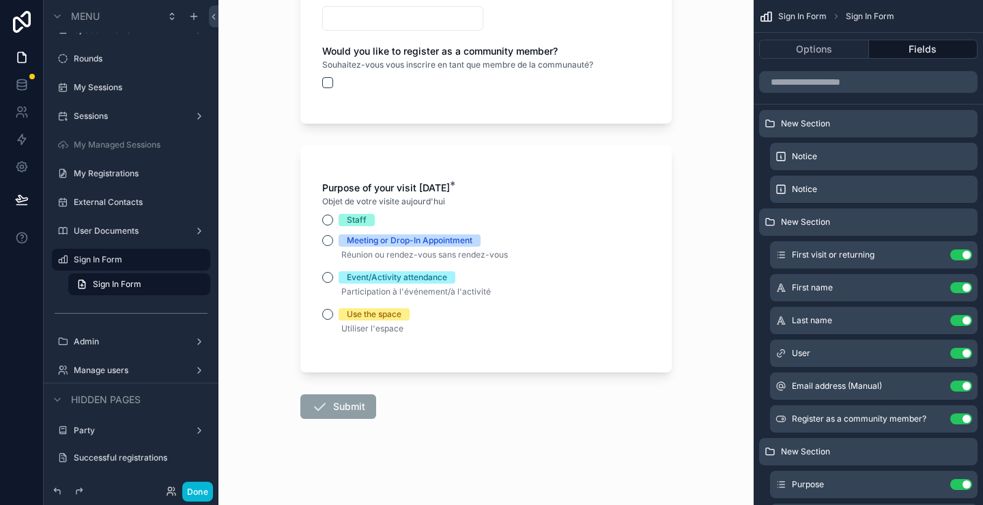
scroll to position [431, 0]
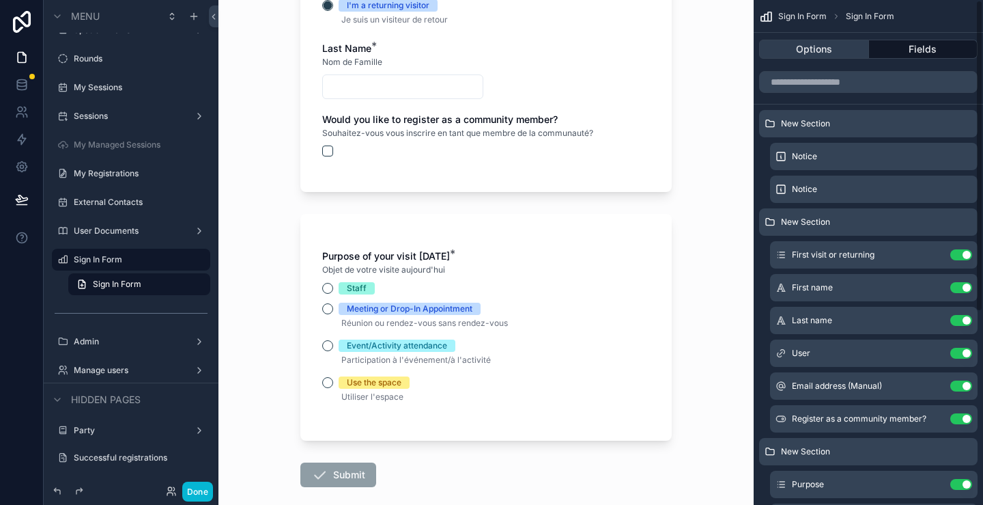
click at [827, 44] on button "Options" at bounding box center [814, 49] width 110 height 19
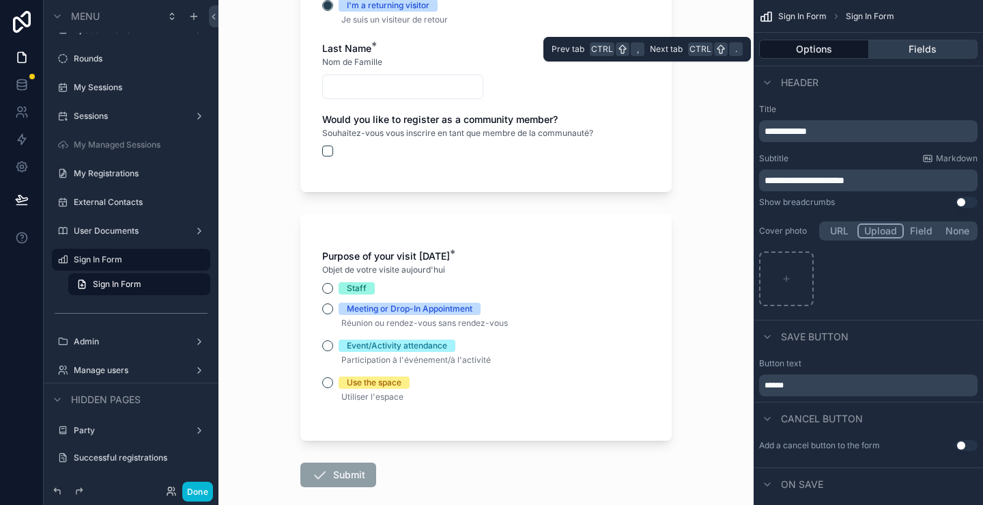
click at [933, 44] on button "Fields" at bounding box center [923, 49] width 109 height 19
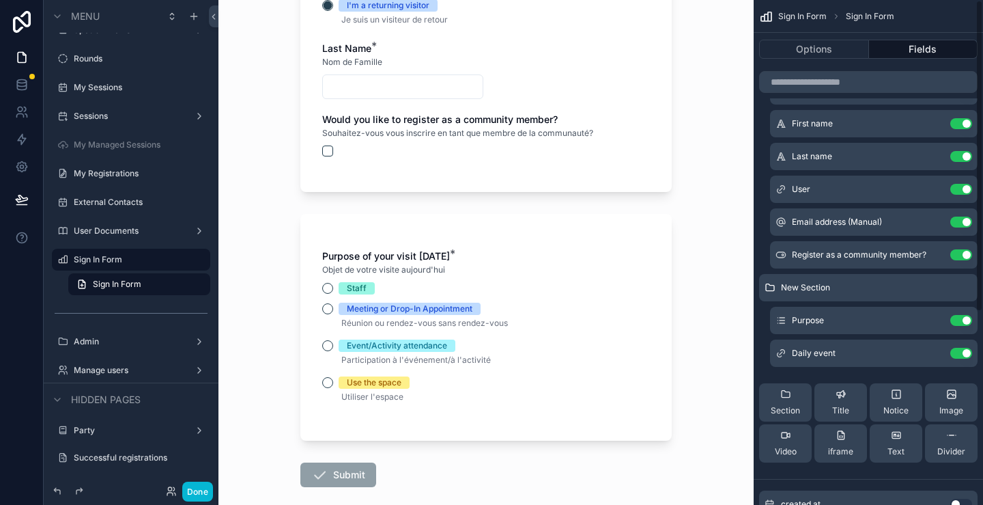
scroll to position [0, 0]
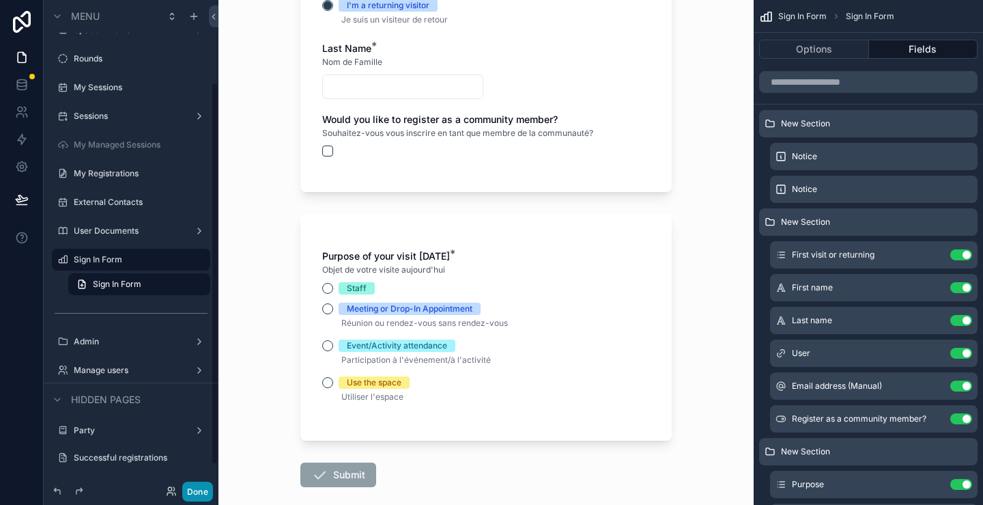
click at [202, 491] on button "Done" at bounding box center [197, 491] width 31 height 20
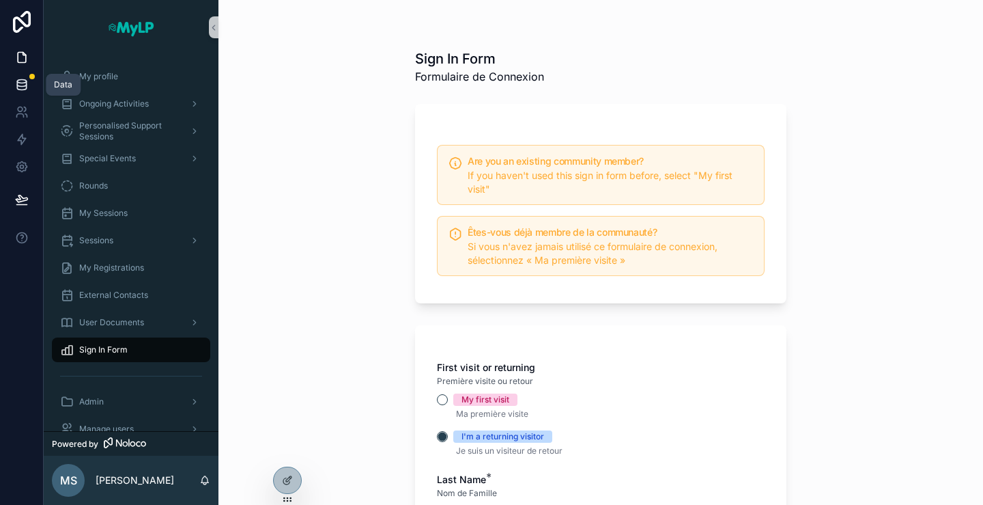
click at [22, 81] on icon at bounding box center [22, 85] width 14 height 14
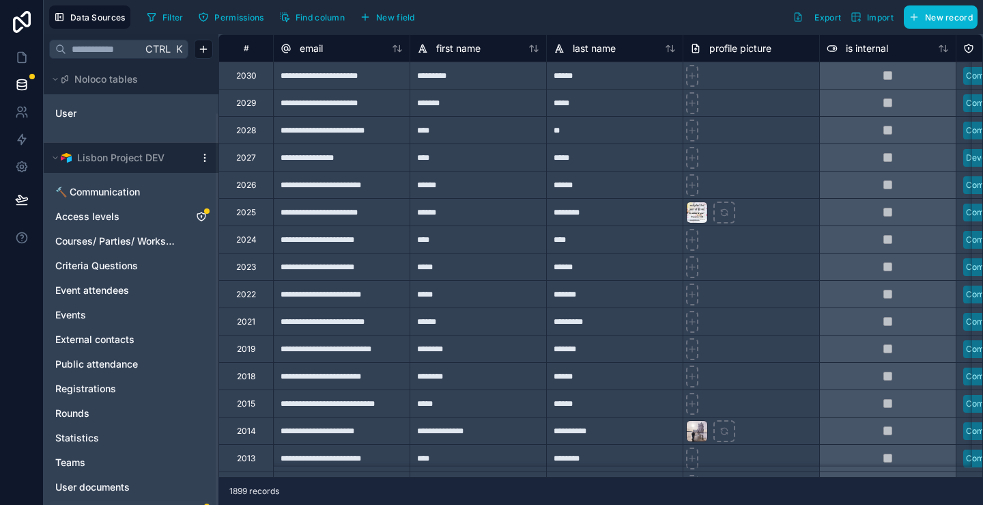
scroll to position [55, 0]
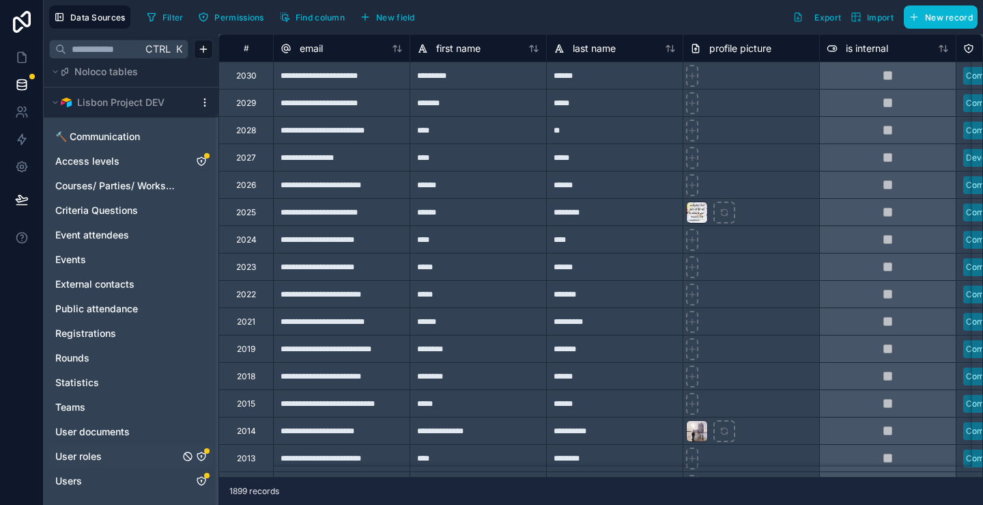
click at [89, 479] on link "Users" at bounding box center [117, 481] width 124 height 14
click at [109, 109] on span "Lisbon Project DEV" at bounding box center [120, 103] width 87 height 14
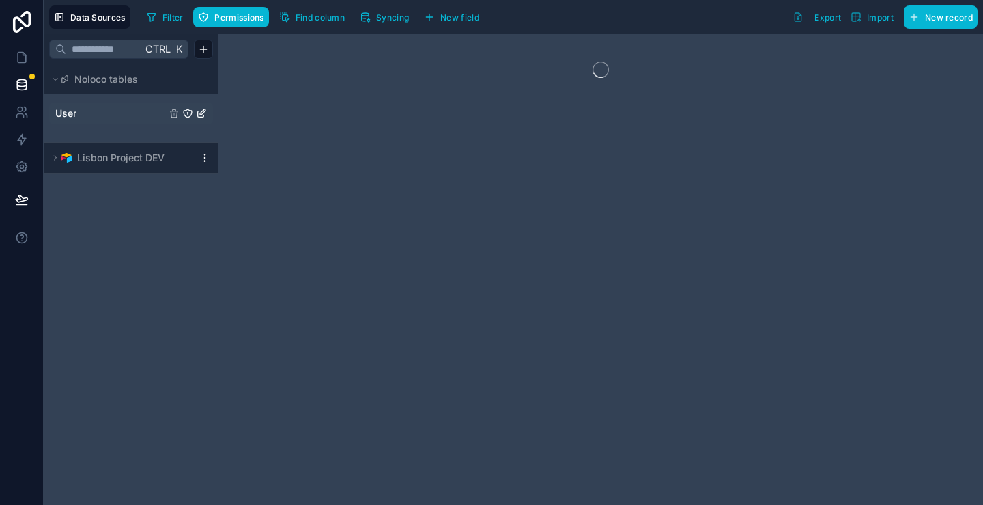
click at [71, 105] on div "User" at bounding box center [131, 113] width 164 height 22
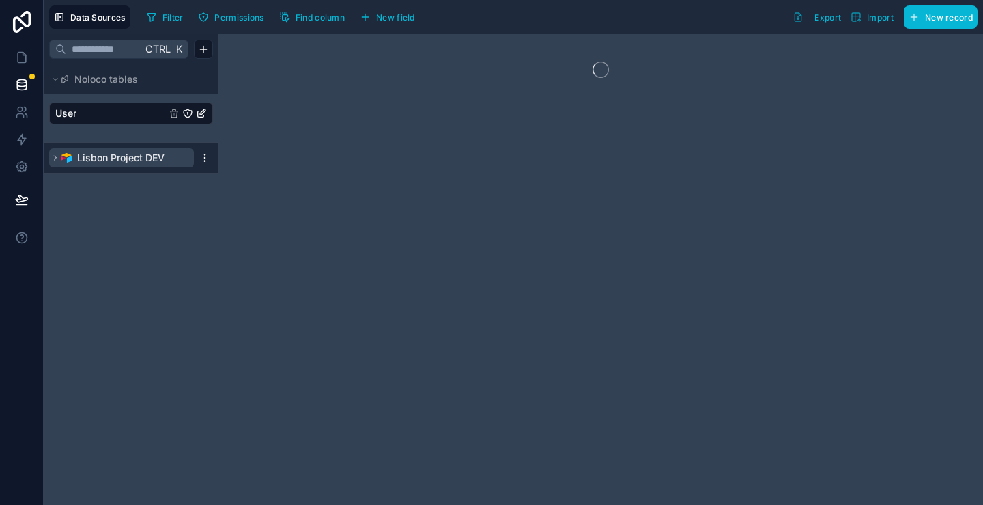
click at [53, 158] on icon at bounding box center [55, 158] width 8 height 8
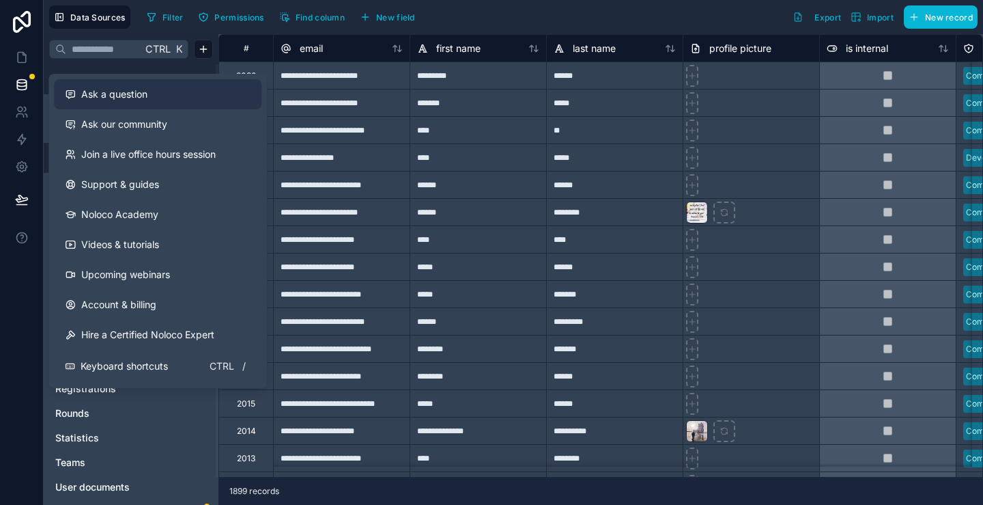
click at [132, 89] on span "Ask a question" at bounding box center [114, 94] width 66 height 14
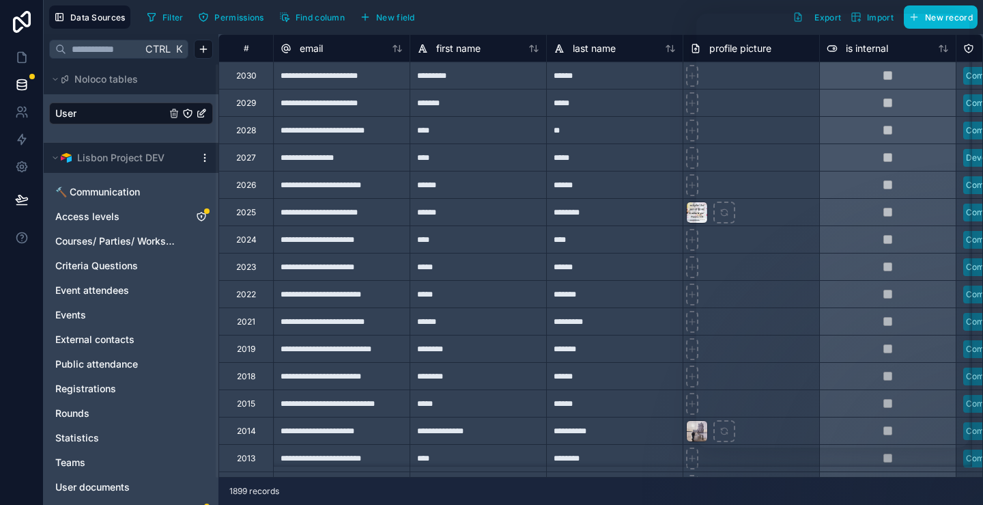
click at [524, 16] on div "Filter Permissions Find column New field Export Import New record" at bounding box center [559, 16] width 836 height 23
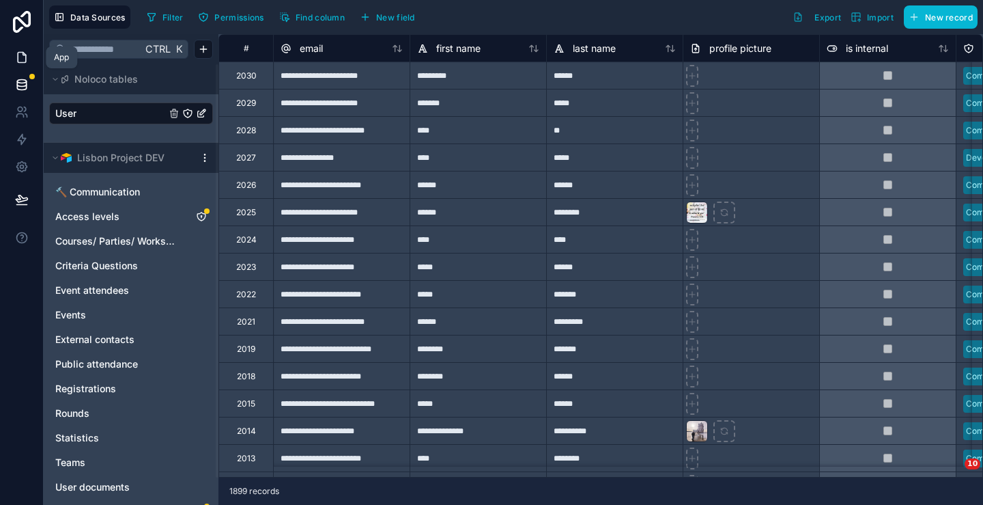
click at [23, 57] on icon at bounding box center [22, 58] width 14 height 14
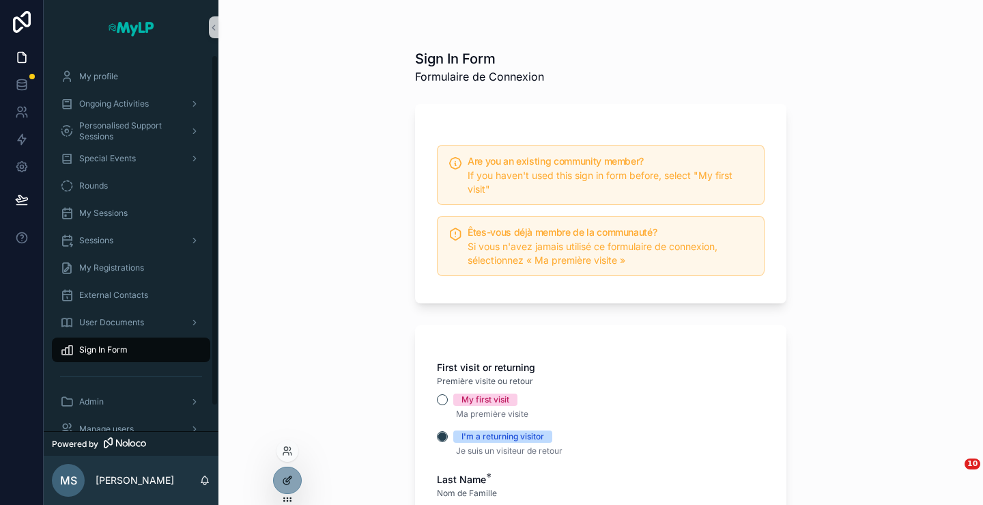
click at [281, 473] on div at bounding box center [287, 480] width 27 height 26
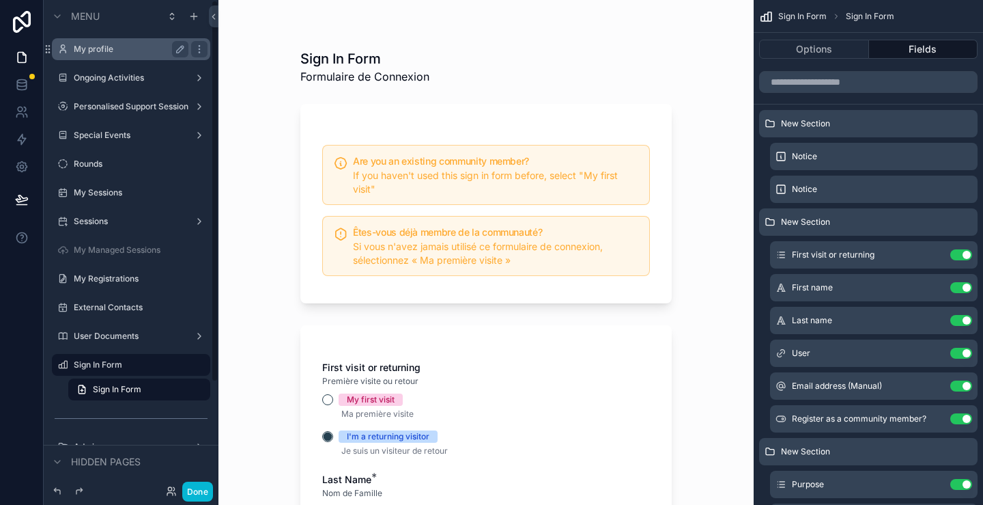
click at [89, 53] on label "My profile" at bounding box center [128, 49] width 109 height 11
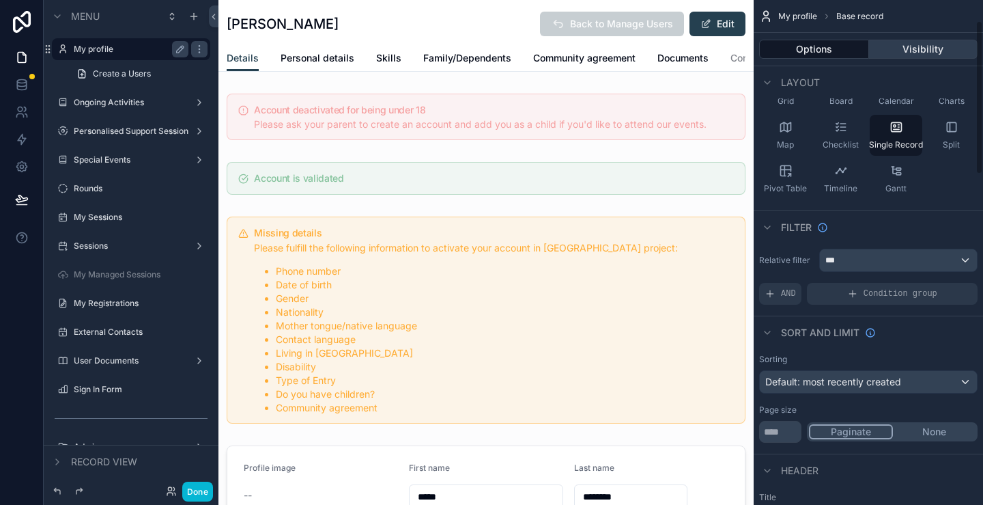
scroll to position [68, 0]
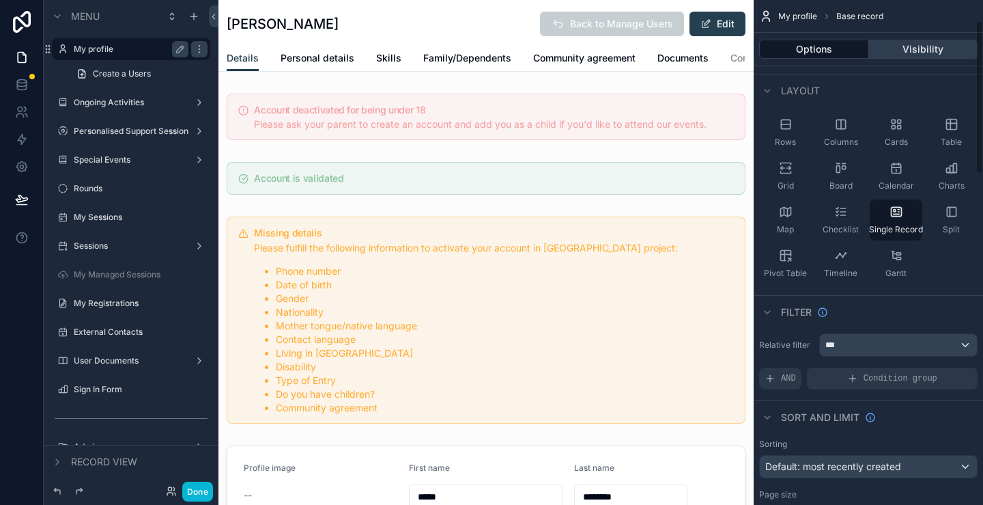
click at [920, 51] on button "Visibility" at bounding box center [923, 49] width 109 height 19
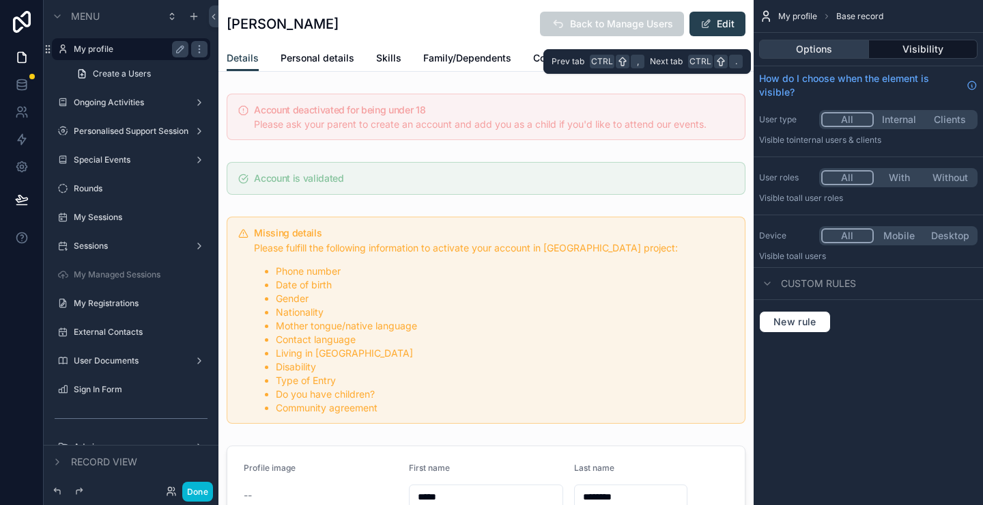
click at [835, 50] on button "Options" at bounding box center [814, 49] width 110 height 19
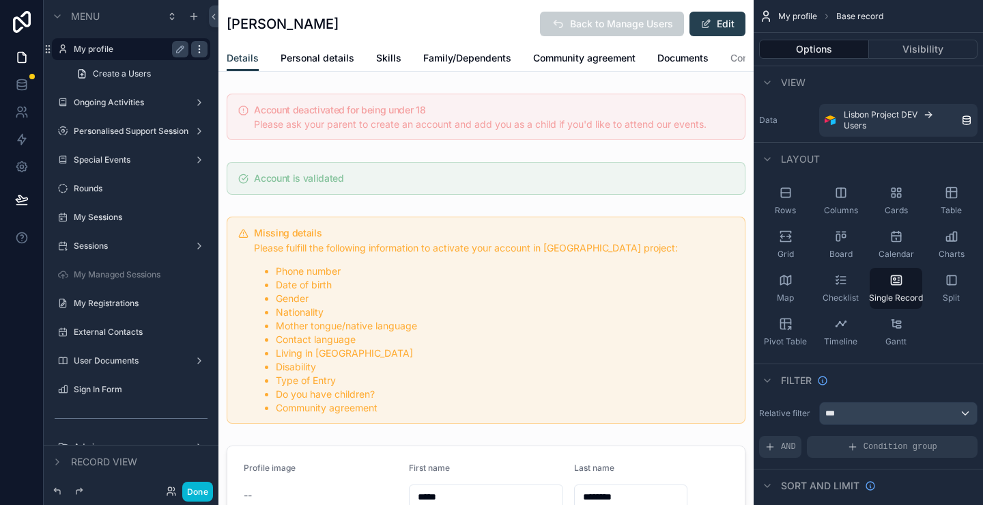
click at [199, 51] on icon "scrollable content" at bounding box center [199, 49] width 11 height 11
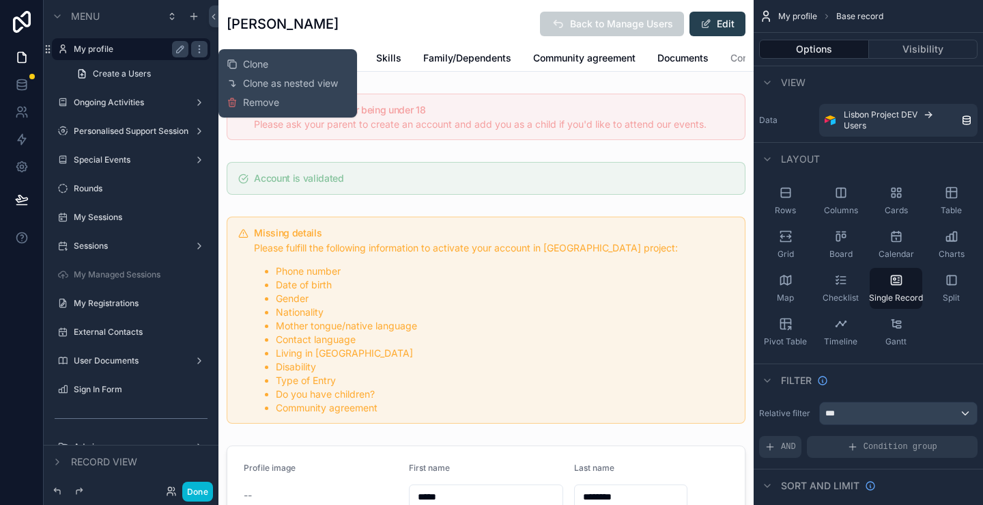
click at [397, 18] on div "[PERSON_NAME] Back to Manage Users Edit" at bounding box center [486, 24] width 519 height 26
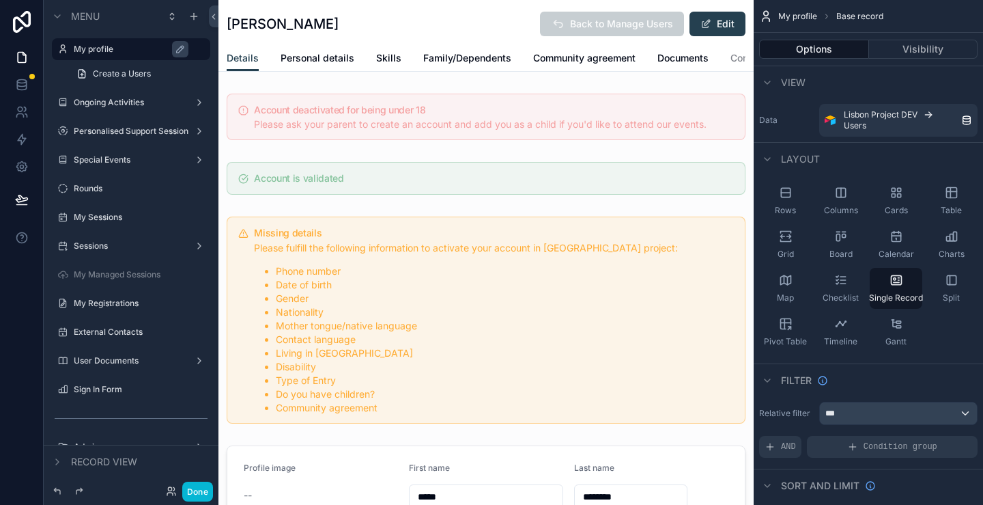
click at [214, 489] on div "Done" at bounding box center [131, 490] width 175 height 27
click at [202, 492] on button "Done" at bounding box center [197, 491] width 31 height 20
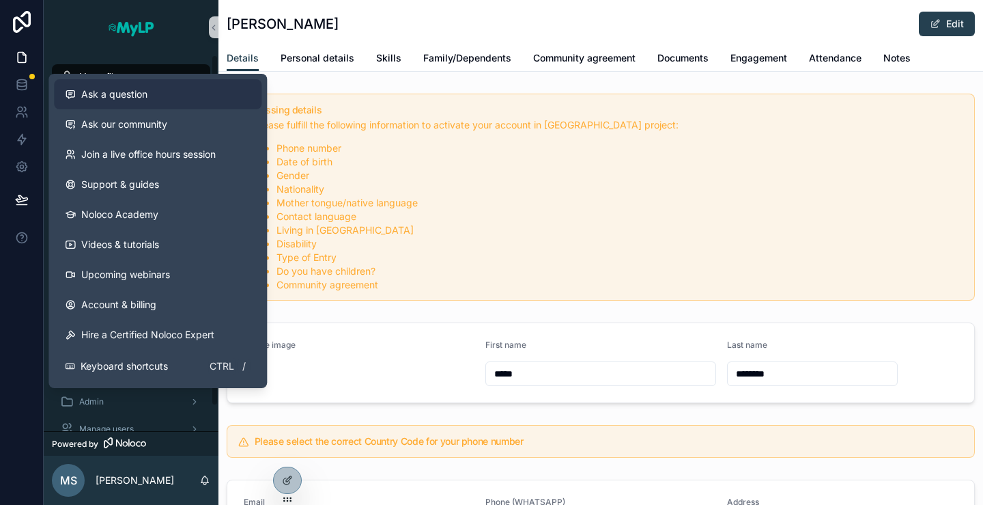
click at [102, 90] on span "Ask a question" at bounding box center [114, 94] width 66 height 14
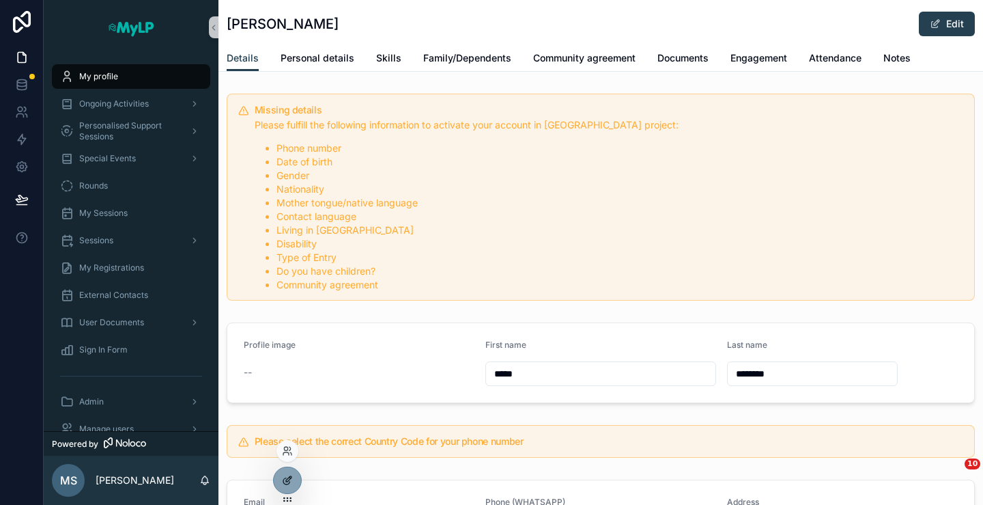
click at [287, 477] on icon at bounding box center [287, 480] width 11 height 11
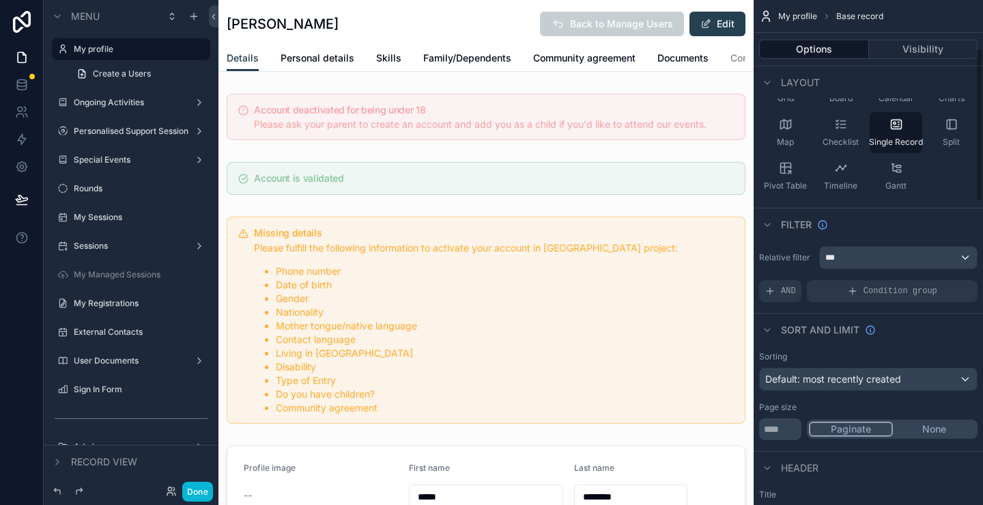
scroll to position [137, 0]
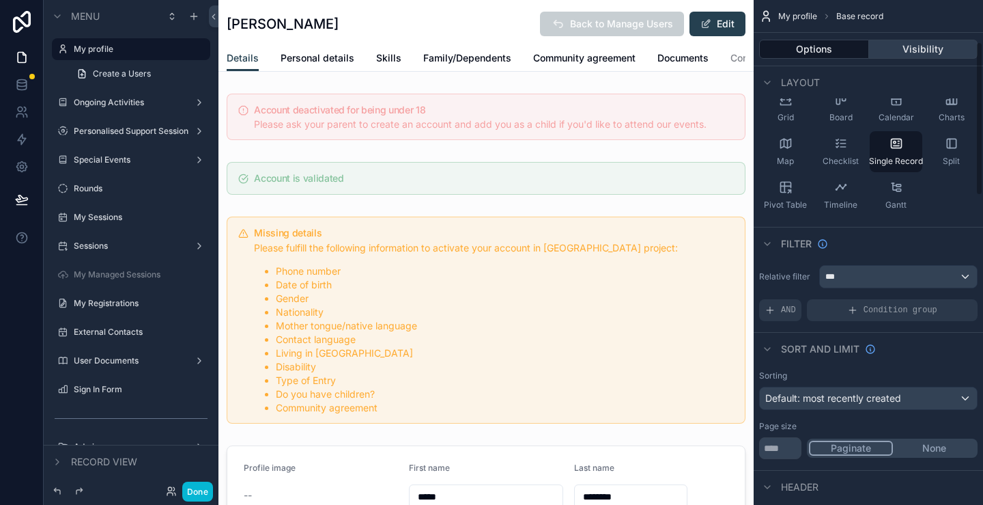
click at [934, 54] on button "Visibility" at bounding box center [923, 49] width 109 height 19
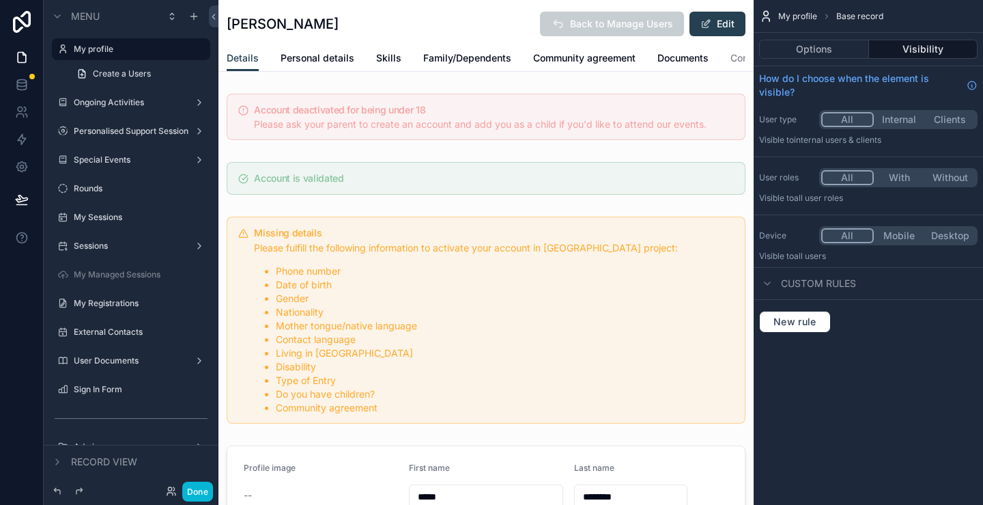
scroll to position [0, 0]
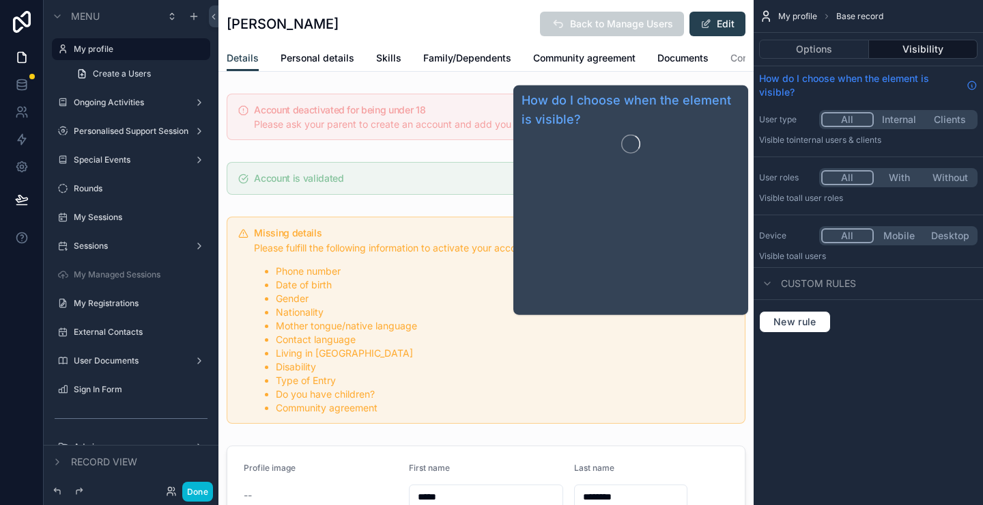
type input "**********"
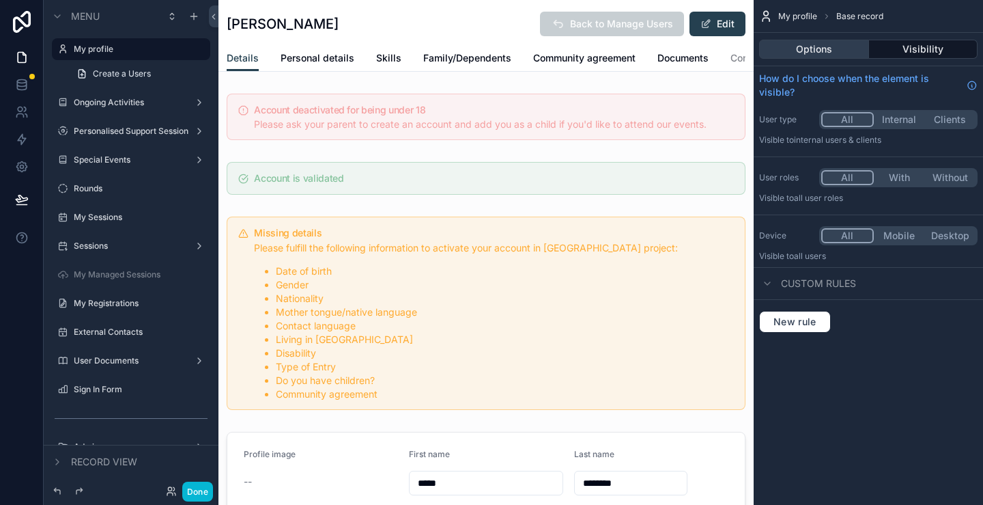
click at [798, 47] on button "Options" at bounding box center [814, 49] width 110 height 19
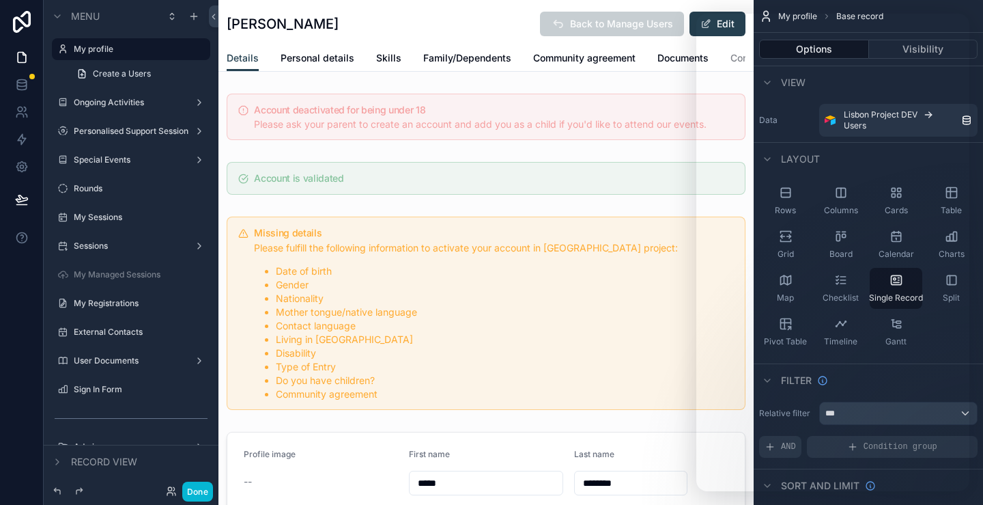
type input "**********"
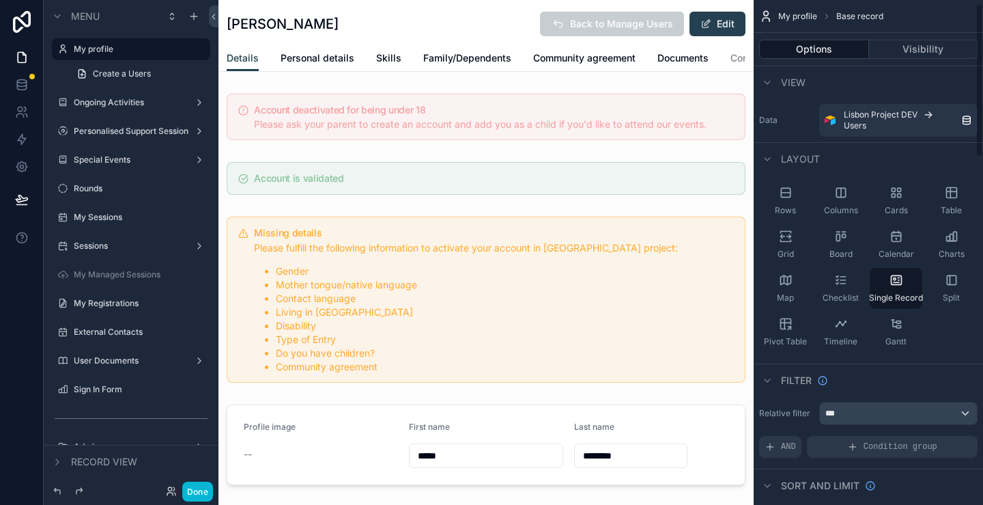
scroll to position [205, 0]
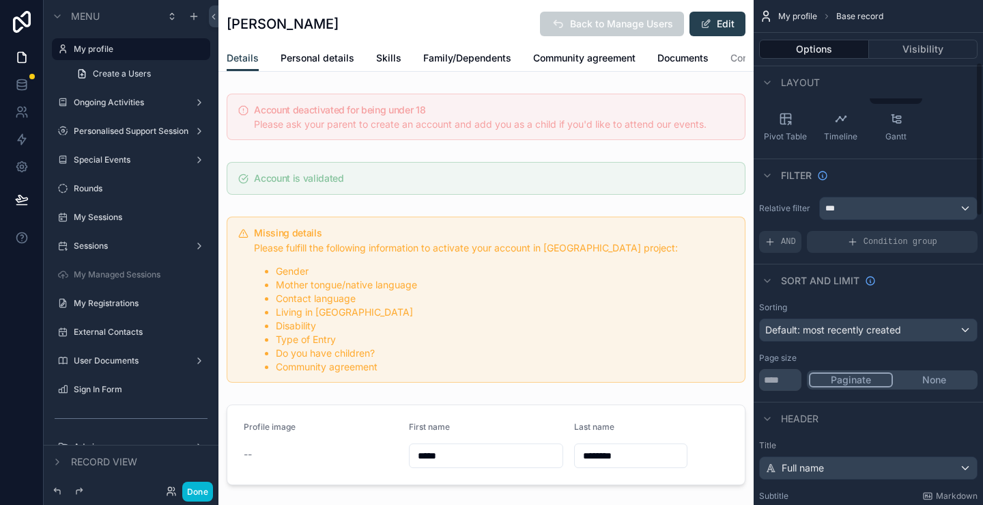
click at [939, 192] on div "Relative filter *** AND Condition group" at bounding box center [868, 224] width 229 height 67
click at [929, 206] on div "***" at bounding box center [898, 208] width 157 height 22
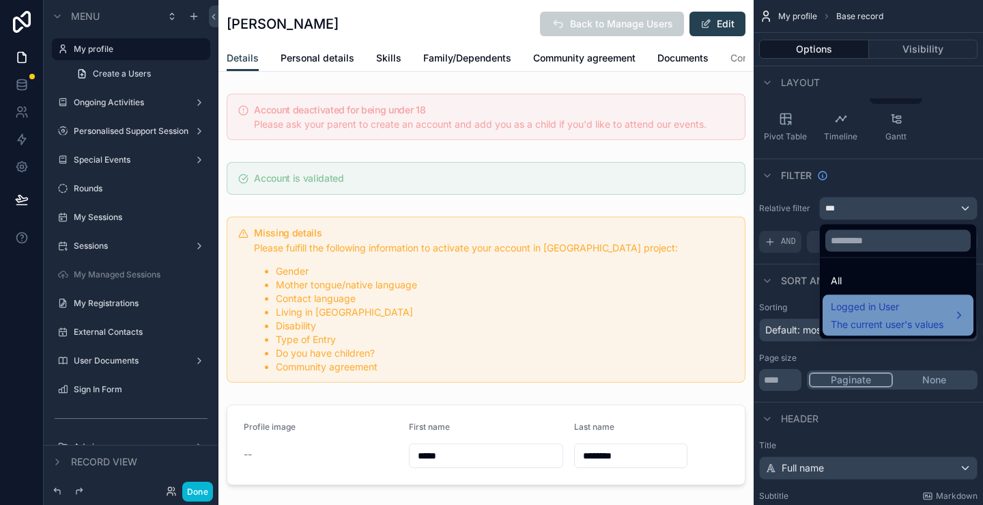
click at [908, 314] on span "Logged in User" at bounding box center [887, 306] width 113 height 16
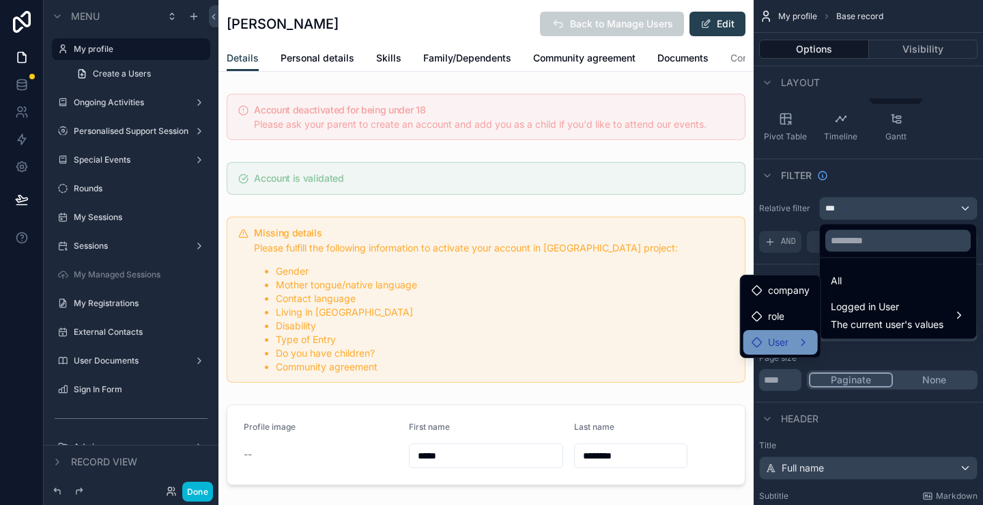
click at [787, 341] on span "User" at bounding box center [778, 342] width 20 height 16
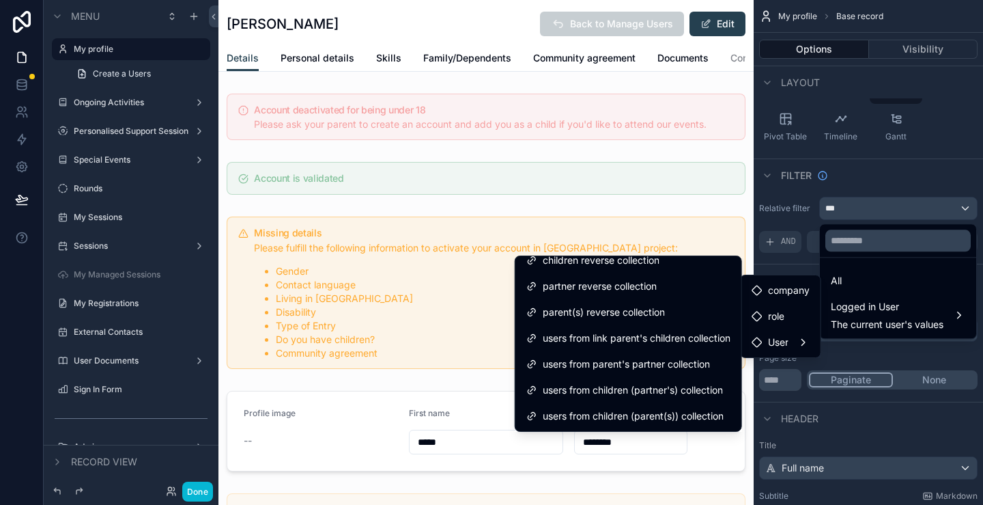
scroll to position [0, 0]
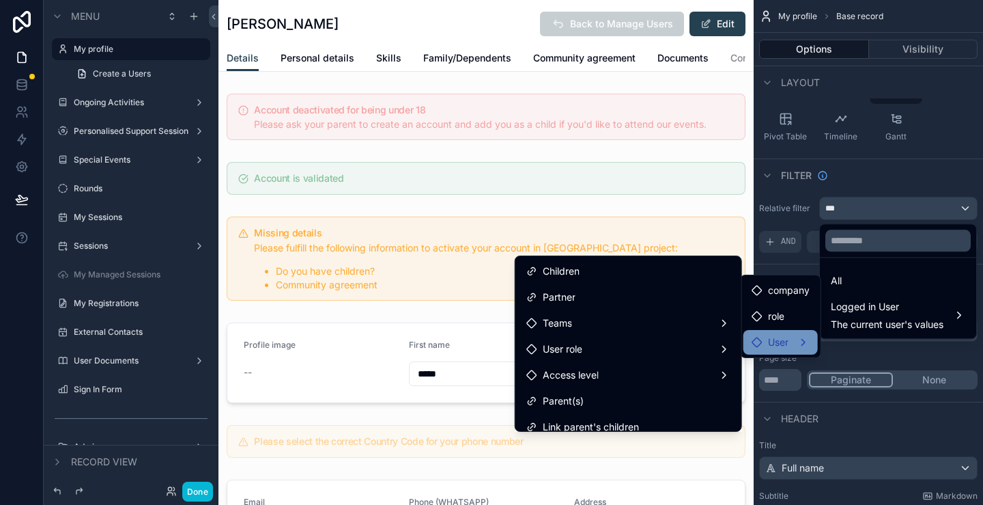
click at [779, 339] on span "User" at bounding box center [778, 342] width 20 height 16
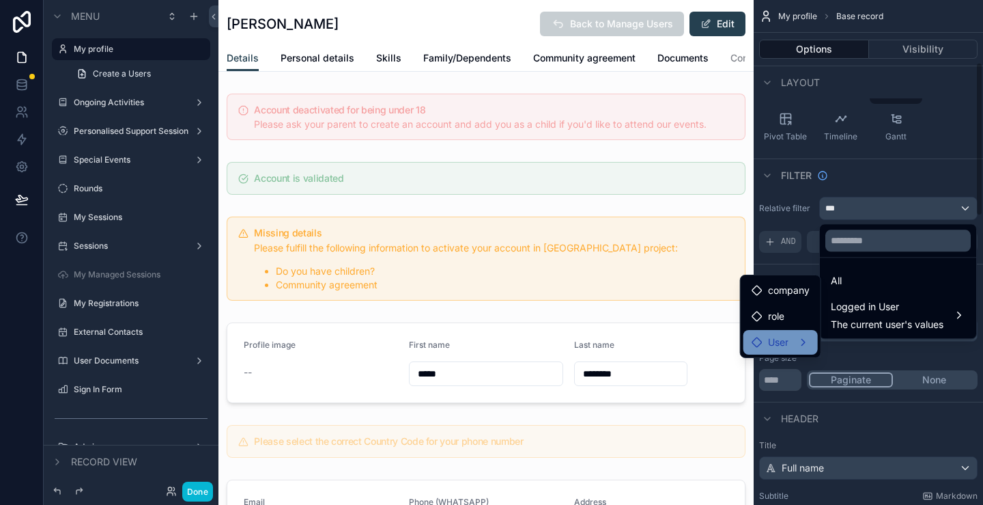
click at [791, 346] on div "User" at bounding box center [781, 342] width 58 height 16
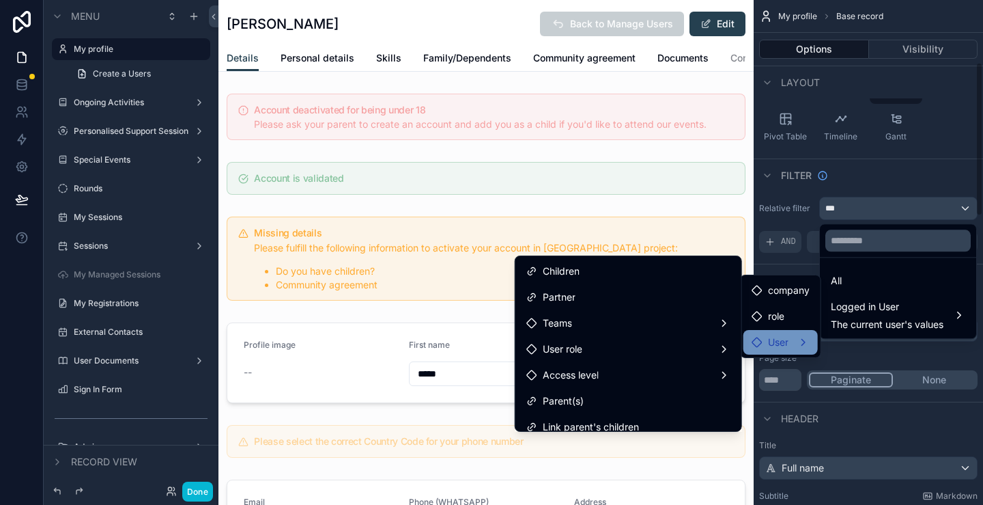
click at [780, 345] on span "User" at bounding box center [778, 342] width 20 height 16
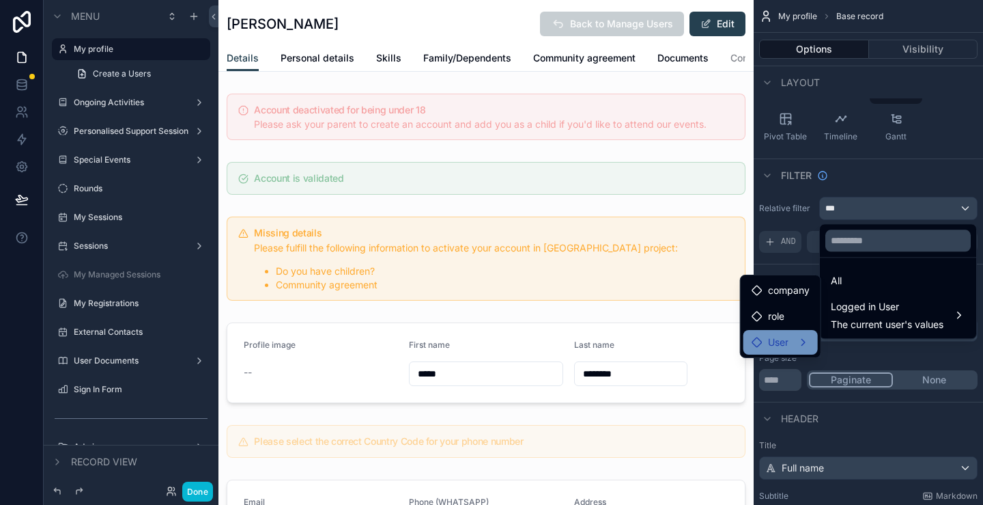
click at [780, 345] on span "User" at bounding box center [778, 342] width 20 height 16
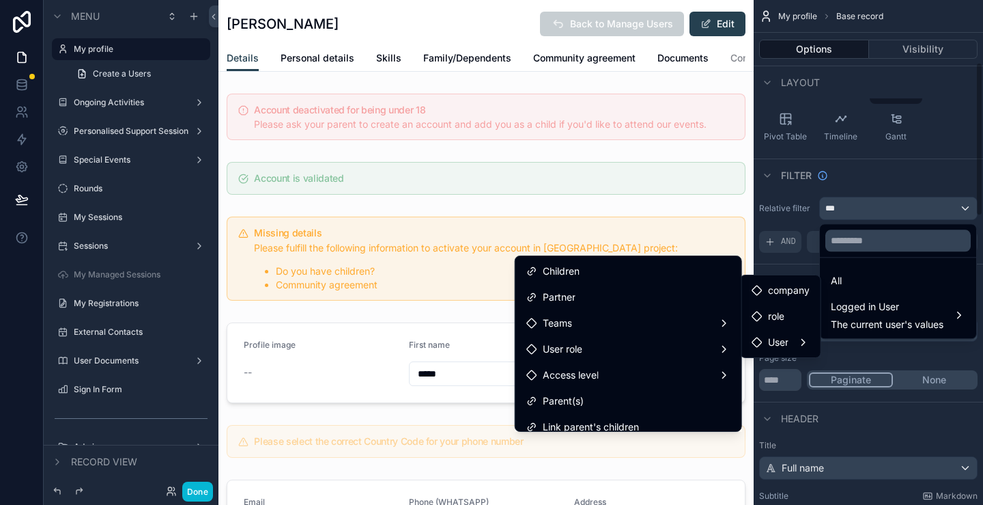
click at [778, 262] on div "scrollable content" at bounding box center [491, 252] width 983 height 505
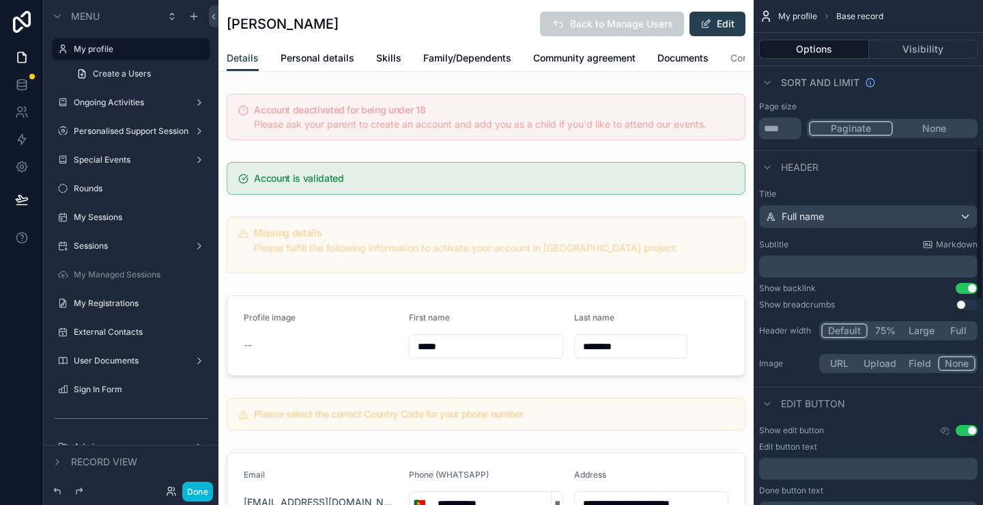
scroll to position [478, 0]
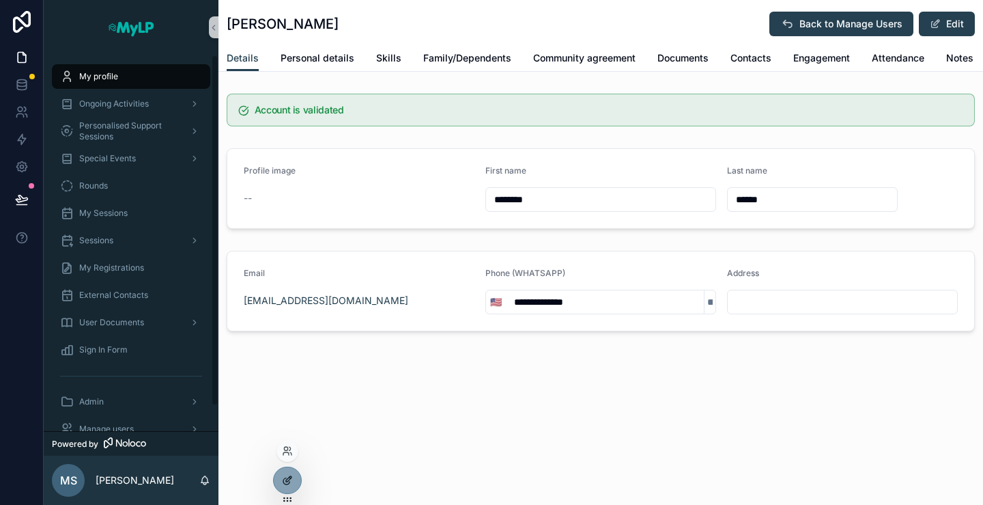
click at [287, 488] on div at bounding box center [287, 480] width 27 height 26
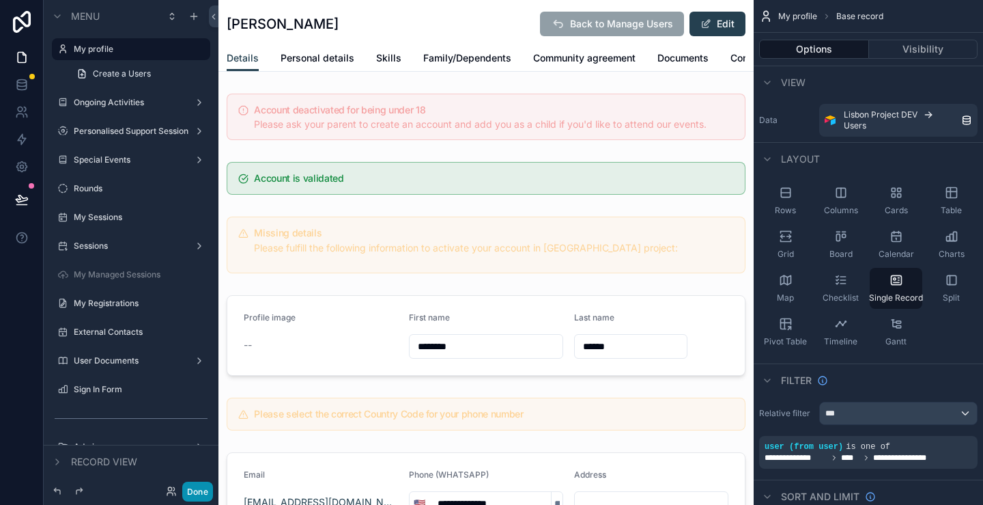
click at [201, 491] on button "Done" at bounding box center [197, 491] width 31 height 20
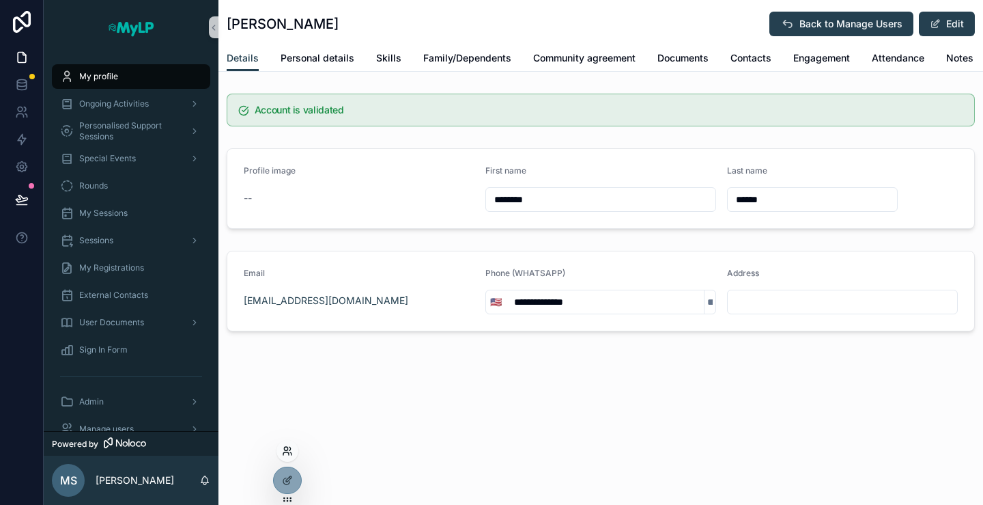
click at [288, 453] on icon at bounding box center [285, 453] width 5 height 3
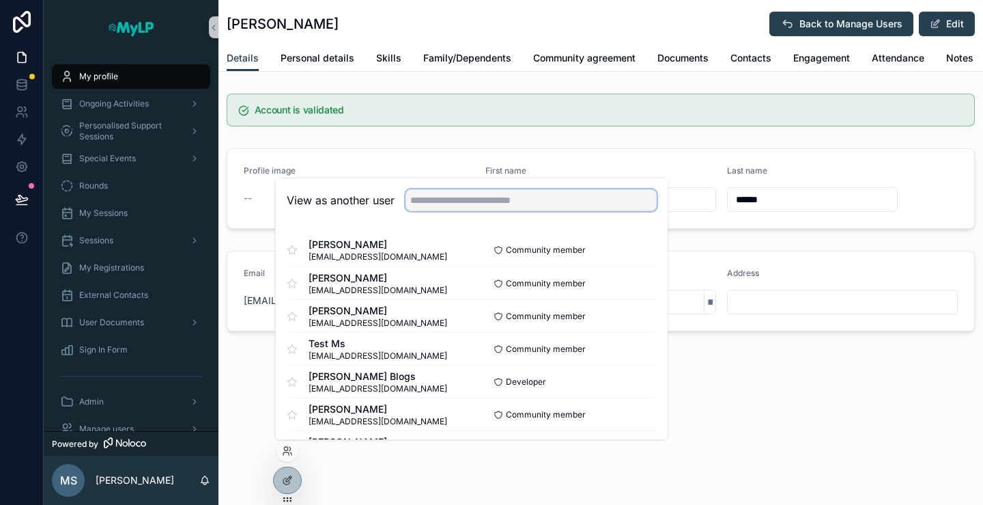
click at [430, 191] on input "text" at bounding box center [531, 200] width 251 height 22
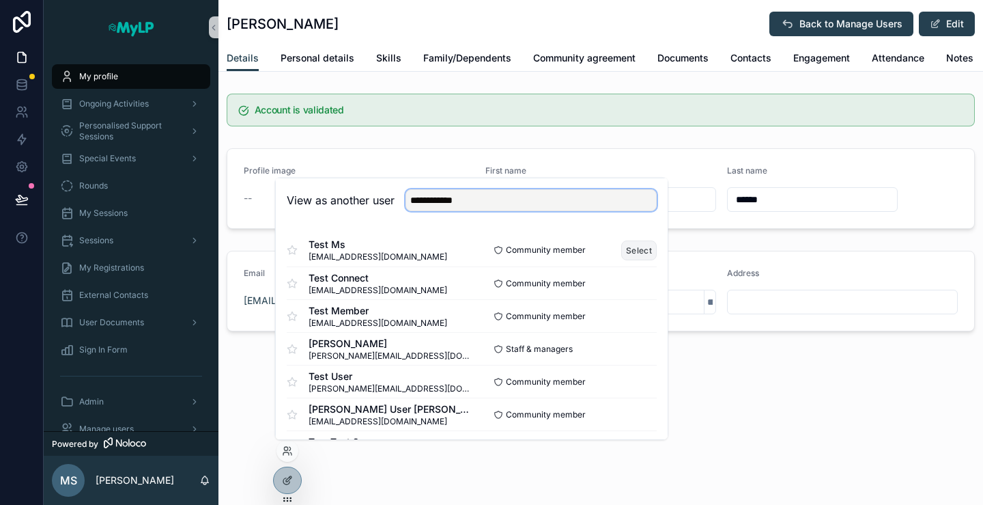
type input "**********"
click at [631, 247] on button "Select" at bounding box center [639, 250] width 36 height 20
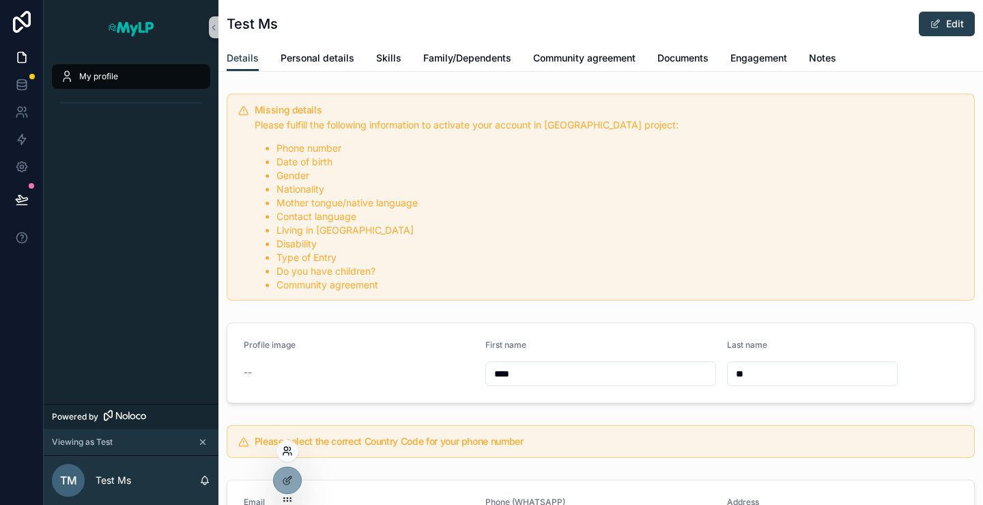
click at [286, 447] on icon at bounding box center [285, 448] width 3 height 3
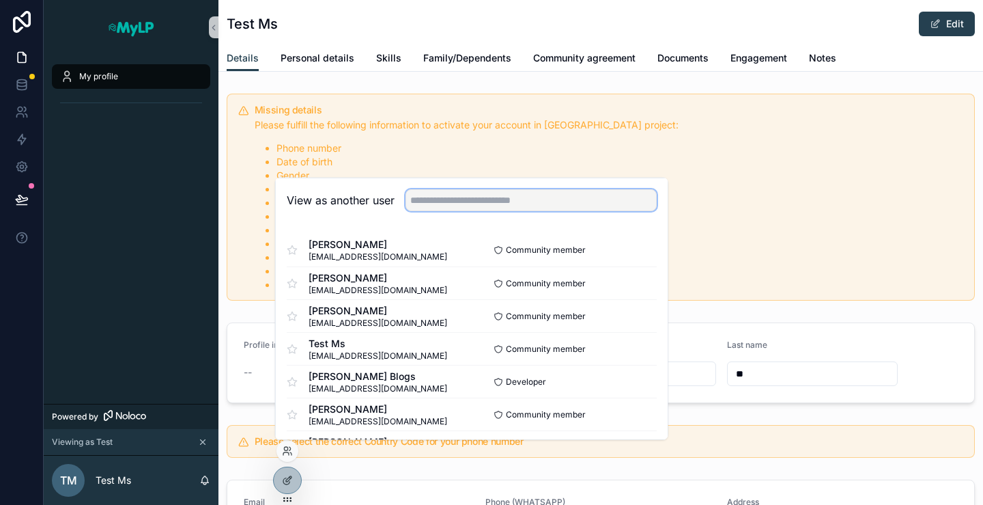
click at [444, 197] on input "text" at bounding box center [531, 200] width 251 height 22
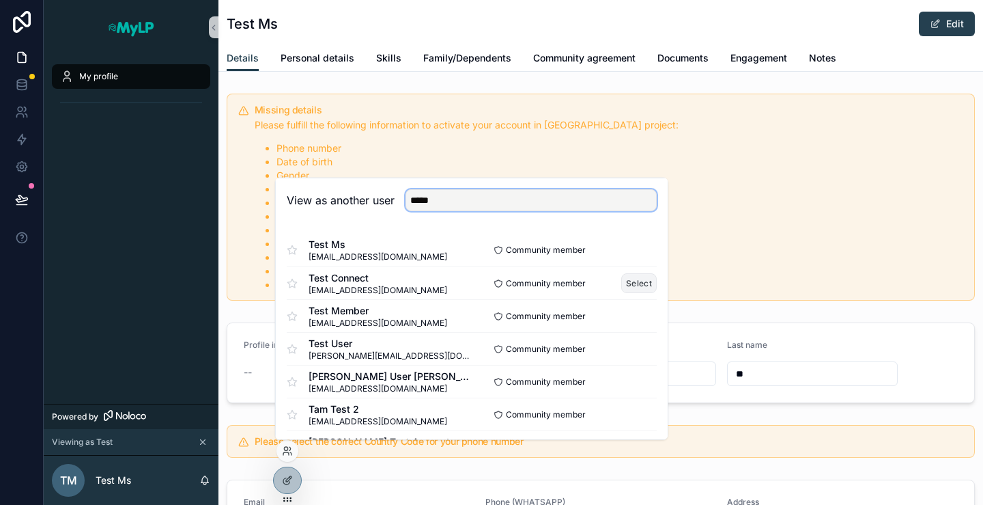
type input "****"
click at [632, 289] on button "Select" at bounding box center [639, 283] width 36 height 20
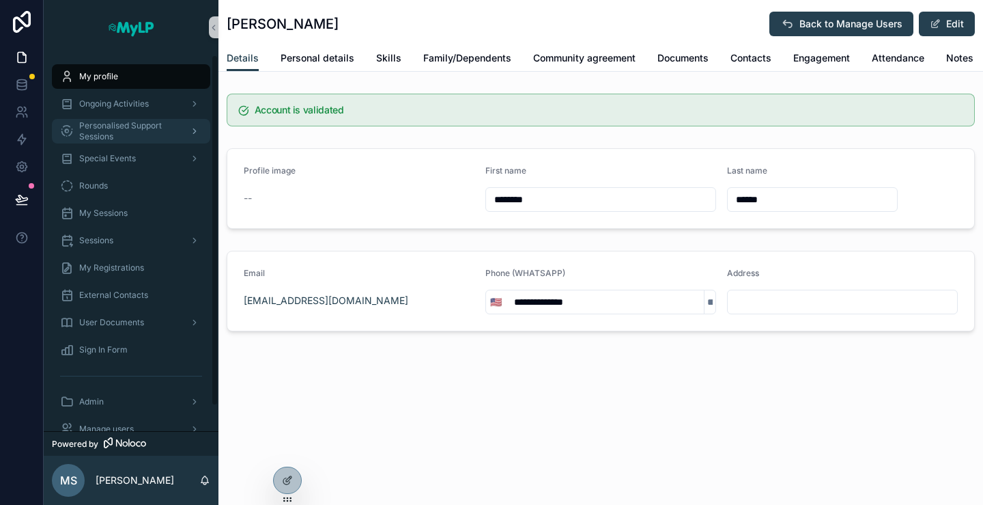
click at [111, 130] on span "Personalised Support Sessions" at bounding box center [129, 131] width 100 height 22
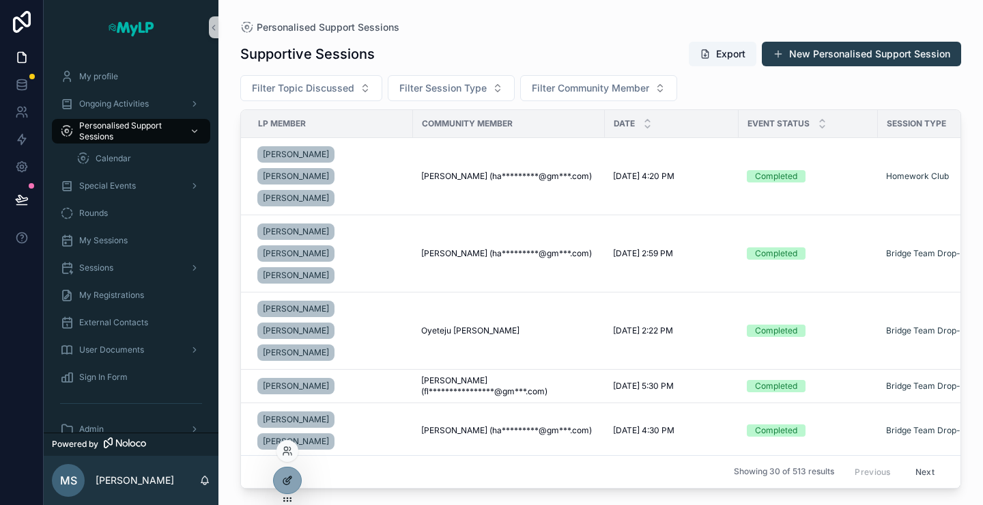
click at [293, 486] on div at bounding box center [287, 480] width 27 height 26
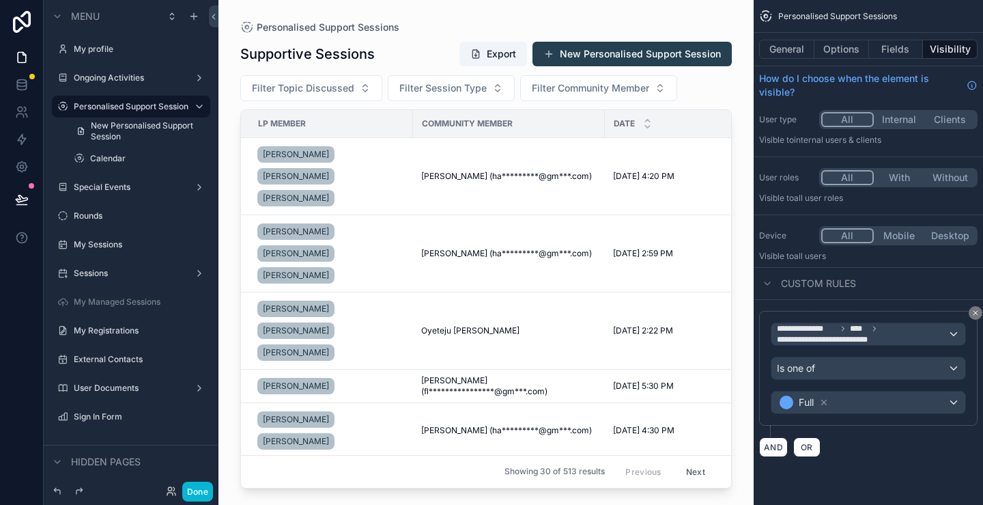
click at [628, 51] on div "scrollable content" at bounding box center [486, 244] width 535 height 488
click at [628, 51] on button "New Personalised Support Session" at bounding box center [632, 54] width 199 height 25
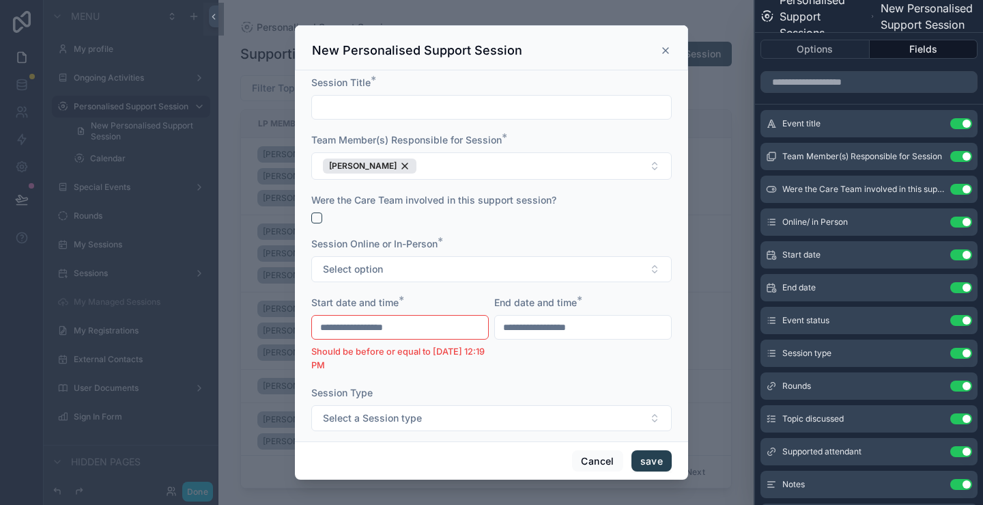
click at [665, 51] on icon "scrollable content" at bounding box center [665, 50] width 5 height 5
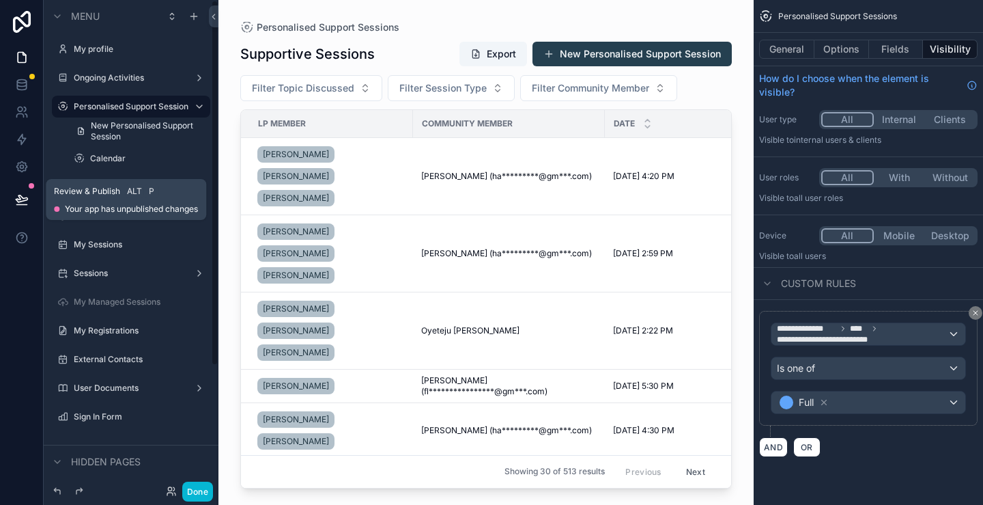
click at [16, 199] on icon at bounding box center [22, 198] width 12 height 7
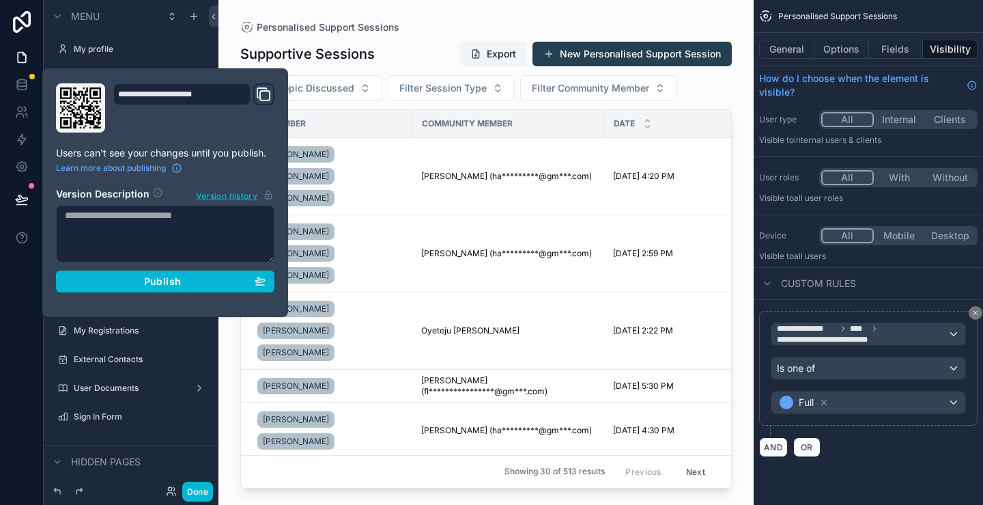
click at [131, 233] on textarea at bounding box center [165, 233] width 219 height 57
type textarea "*"
click at [159, 223] on textarea "*******" at bounding box center [165, 233] width 219 height 57
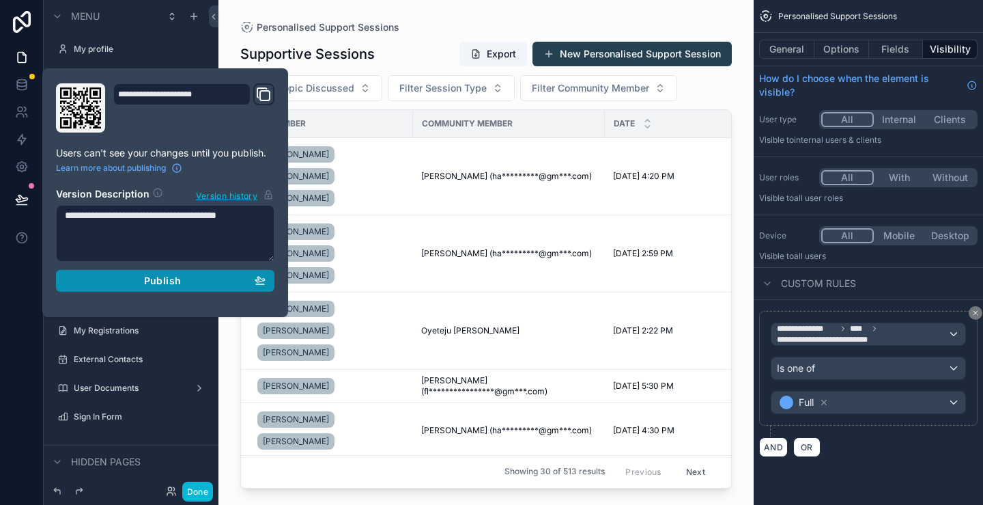
type textarea "**********"
click at [191, 279] on div "Publish" at bounding box center [165, 281] width 201 height 12
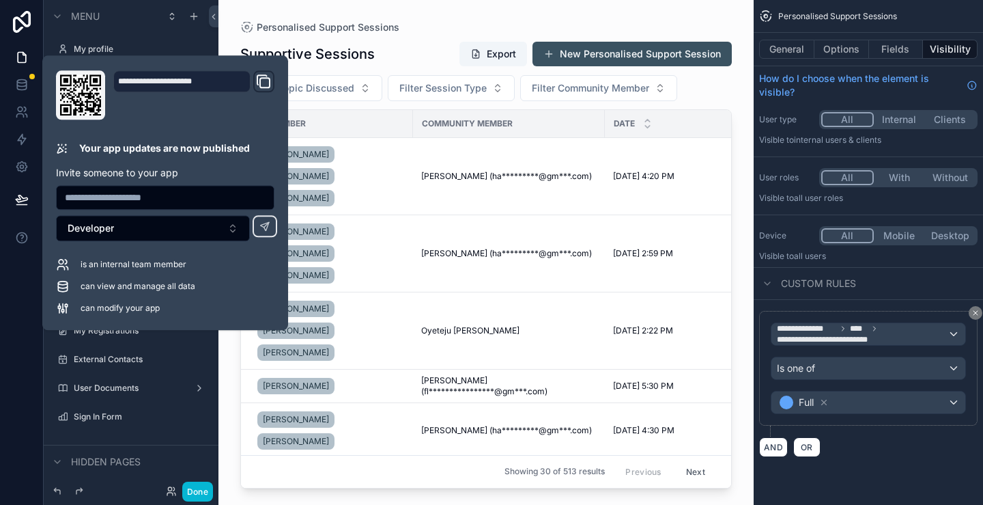
click at [591, 54] on button "New Personalised Support Session" at bounding box center [632, 54] width 199 height 25
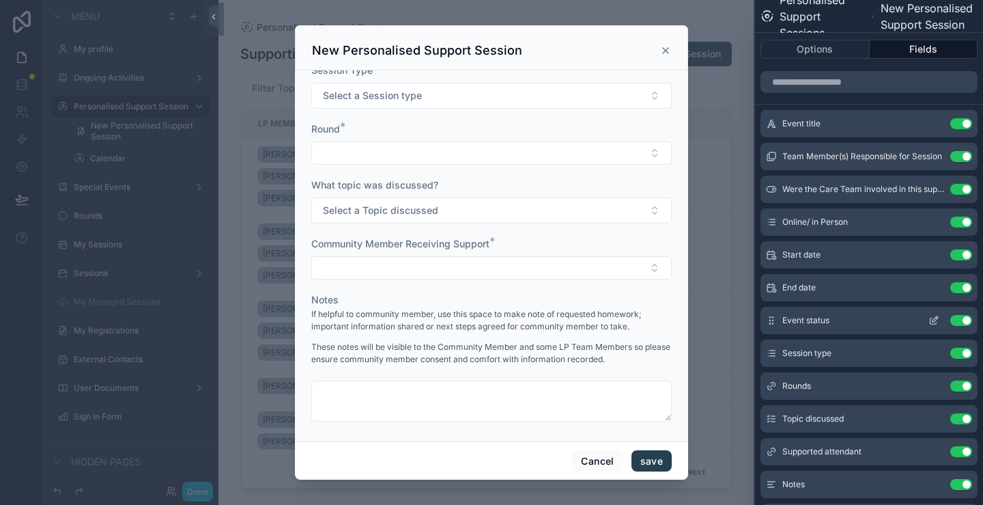
scroll to position [68, 0]
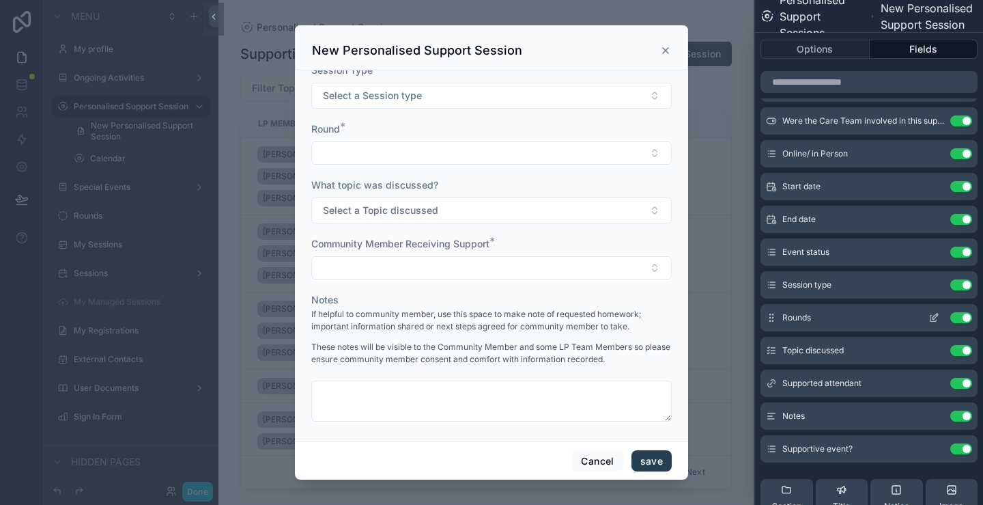
click at [929, 316] on icon at bounding box center [934, 317] width 11 height 11
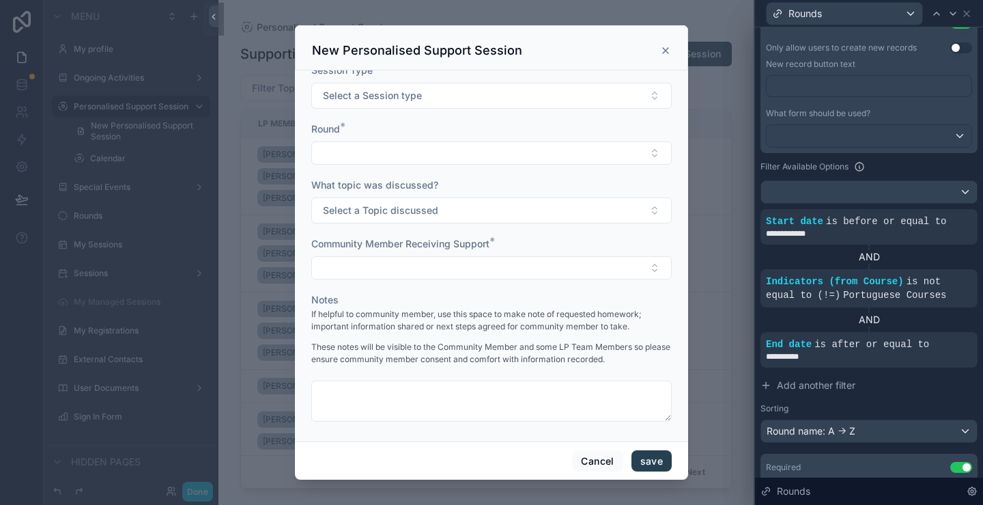
scroll to position [410, 0]
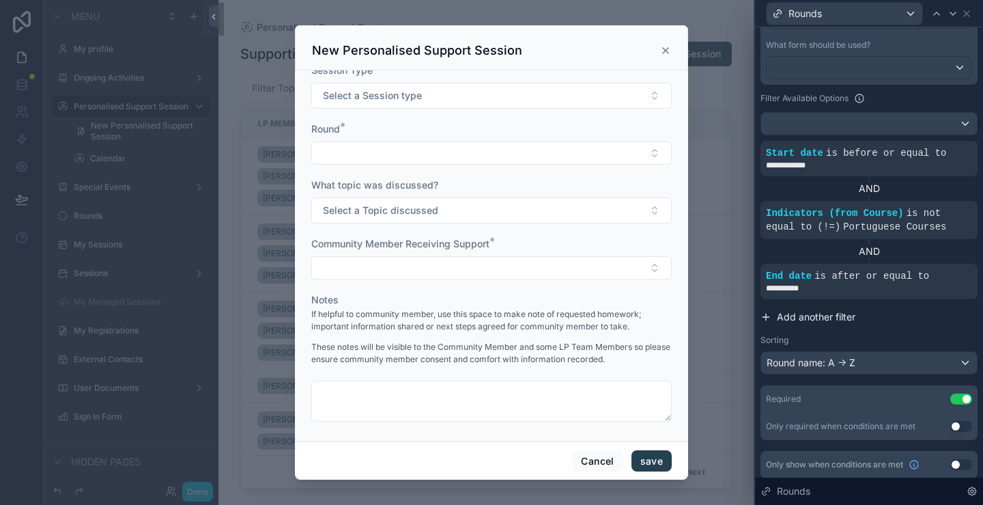
click at [792, 315] on span "Add another filter" at bounding box center [816, 317] width 79 height 14
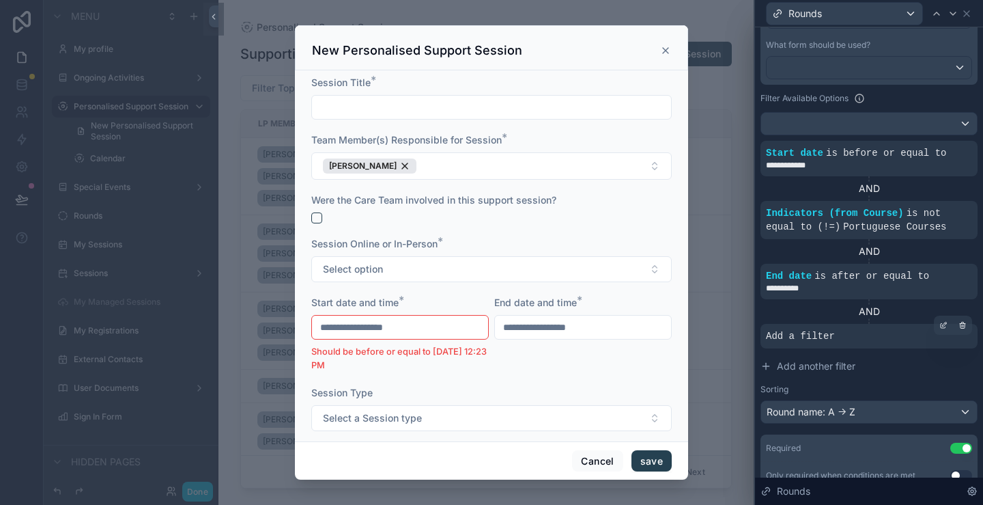
click at [826, 343] on div "Add a filter" at bounding box center [869, 336] width 217 height 25
click at [940, 321] on icon at bounding box center [944, 325] width 8 height 8
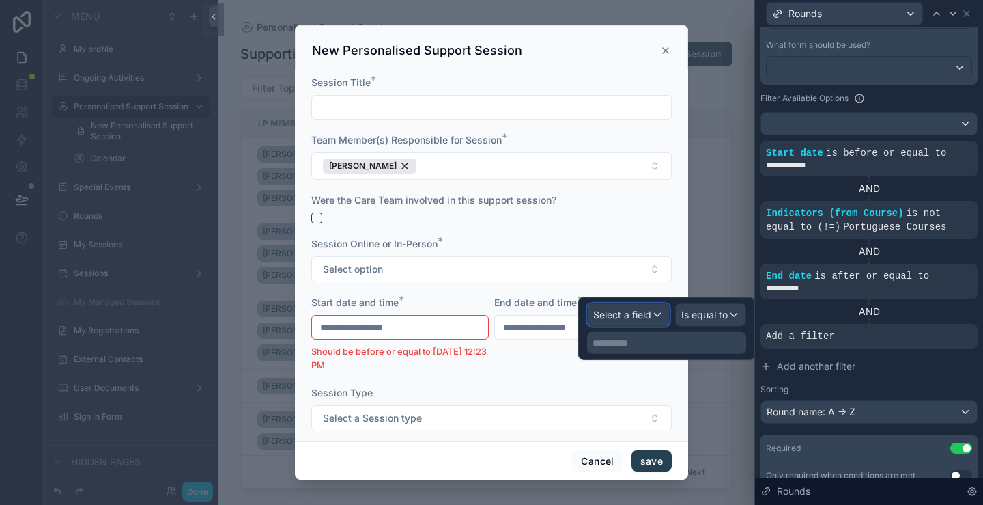
click at [648, 322] on div "Select a field" at bounding box center [628, 315] width 81 height 22
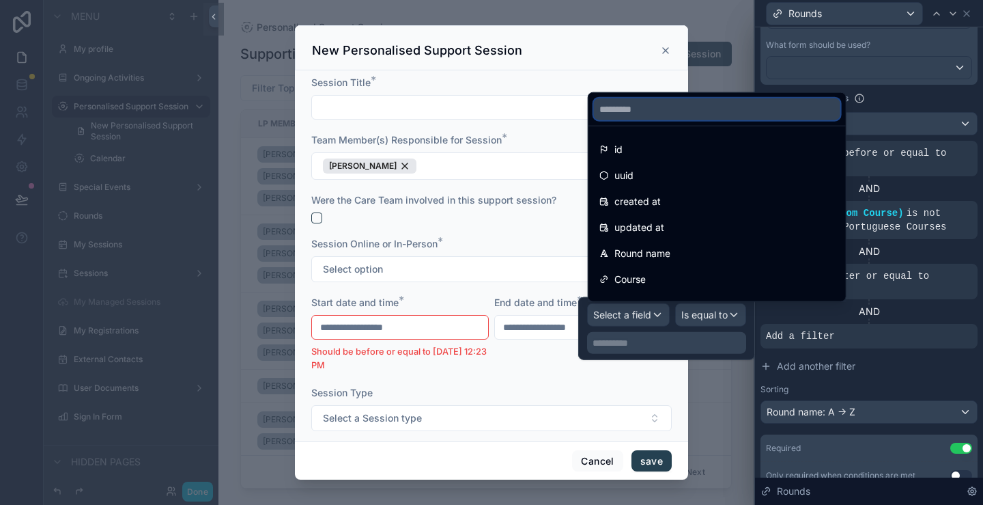
click at [722, 115] on input "text" at bounding box center [717, 109] width 247 height 22
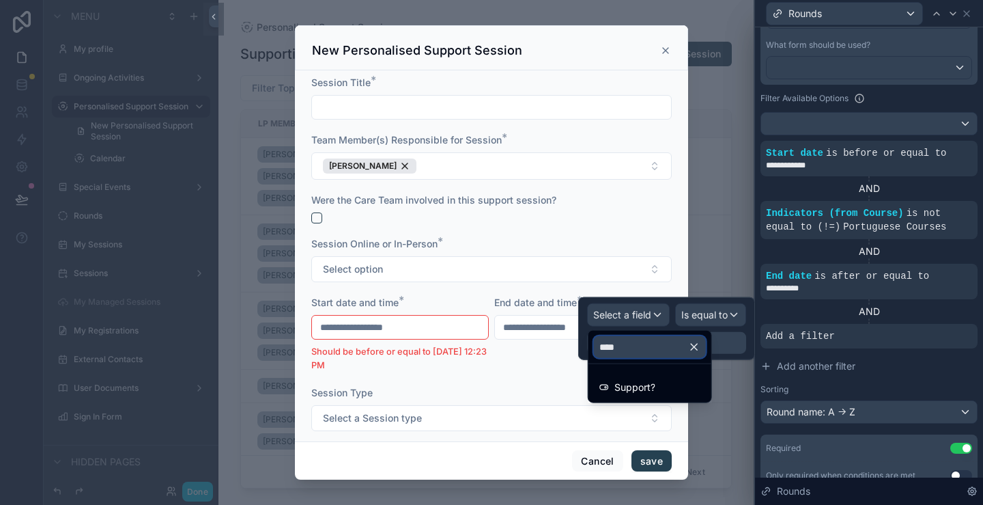
type input "*****"
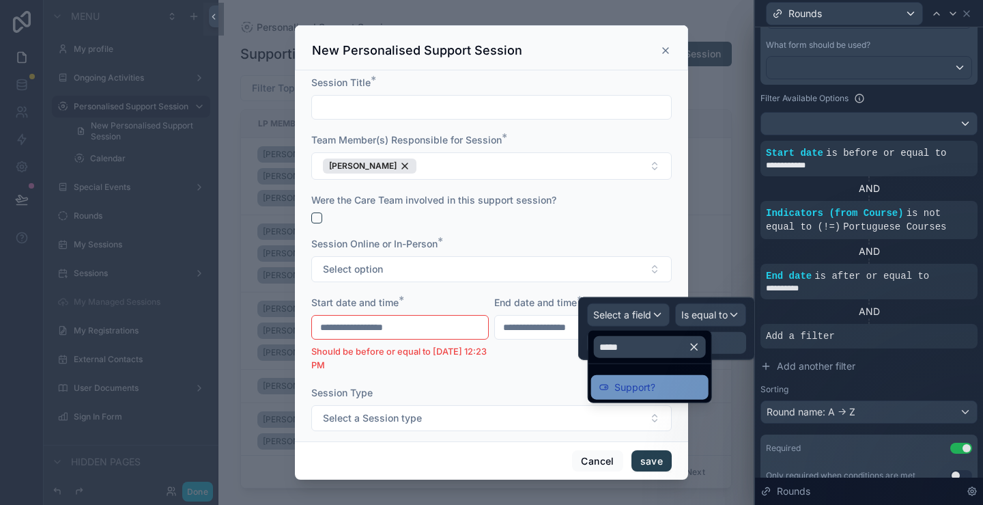
click at [673, 389] on div "Support?" at bounding box center [650, 387] width 101 height 16
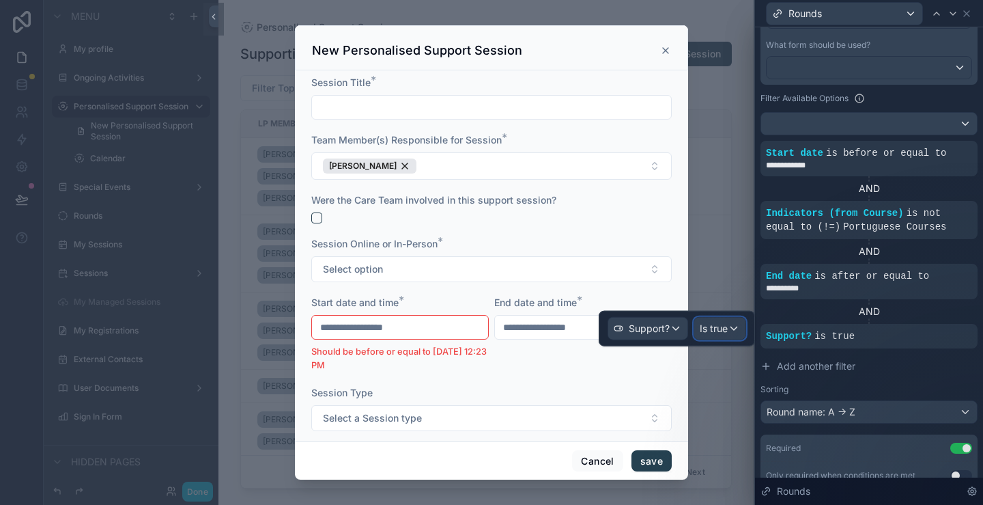
click at [727, 328] on span "Is true" at bounding box center [714, 329] width 28 height 14
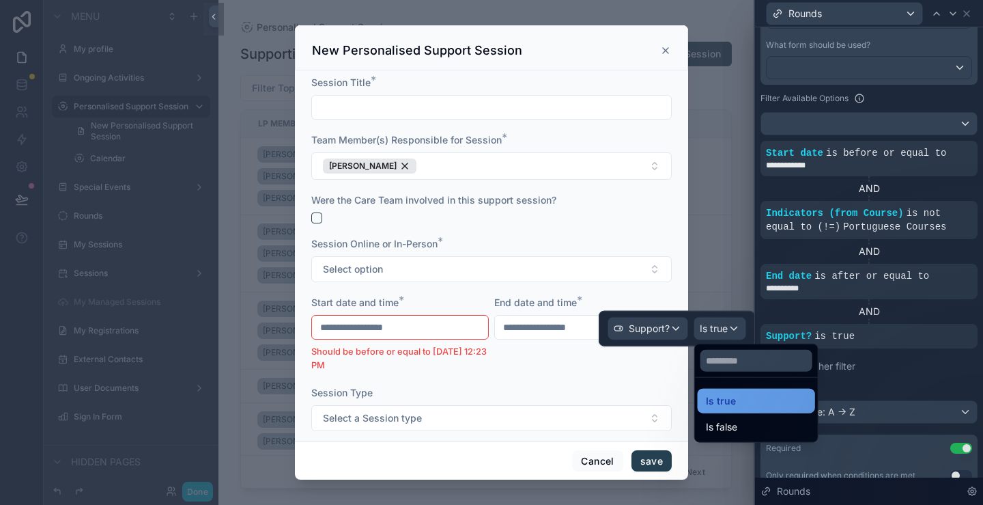
click at [725, 398] on span "Is true" at bounding box center [721, 401] width 30 height 16
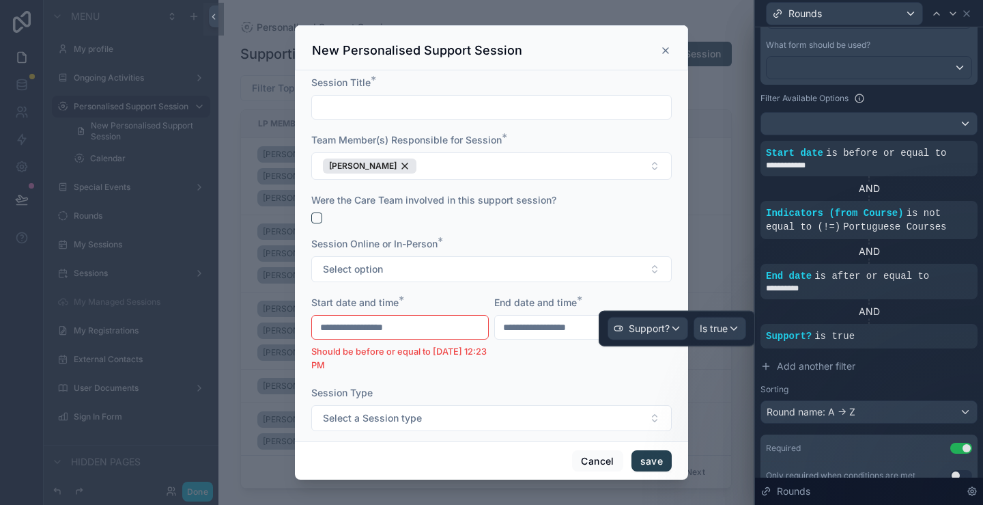
click at [951, 305] on div "AND" at bounding box center [869, 312] width 217 height 14
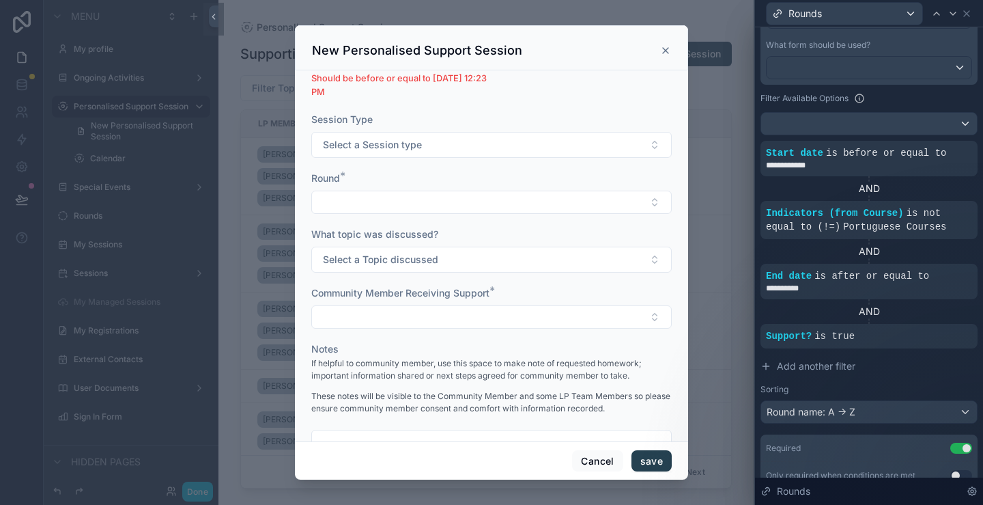
scroll to position [322, 0]
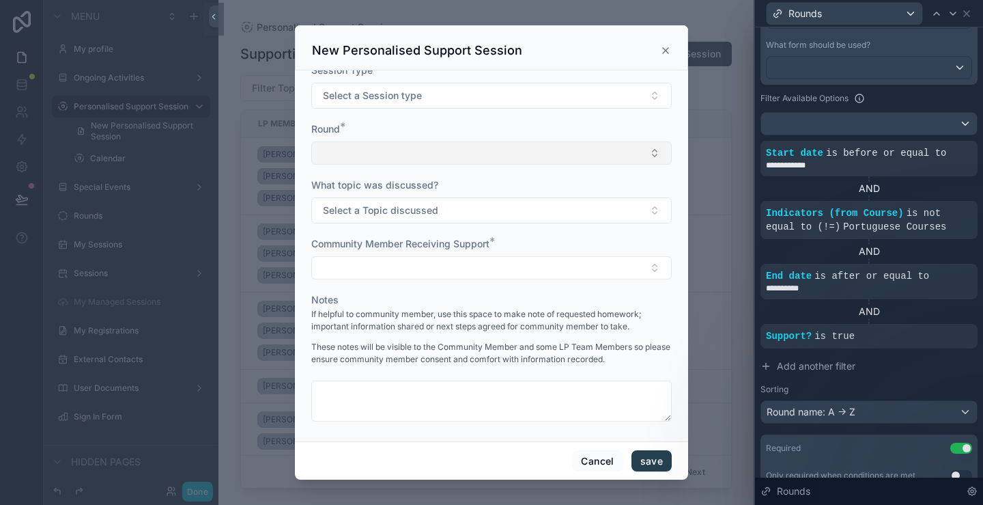
click at [421, 141] on button "Select Button" at bounding box center [491, 152] width 361 height 23
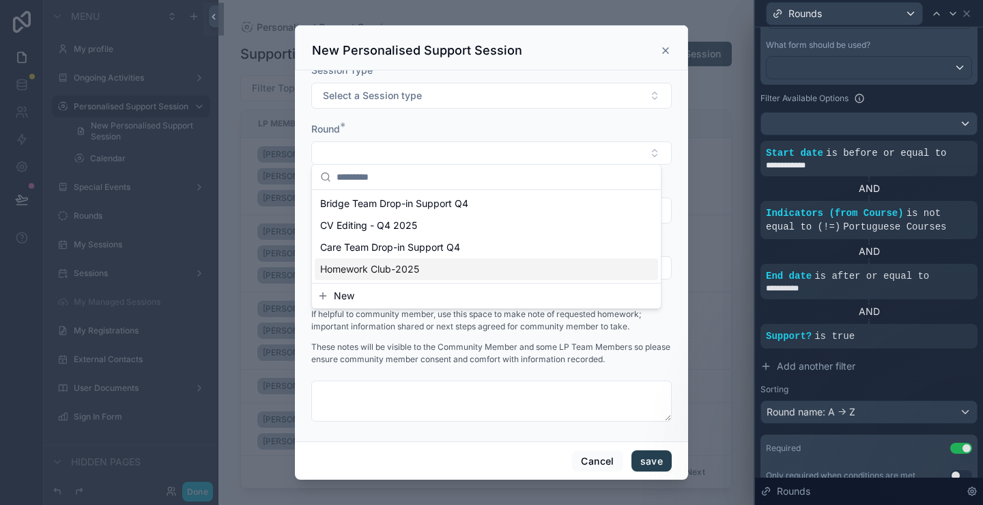
click at [607, 352] on p "These notes will be visible to the Community Member and some LP Team Members so…" at bounding box center [491, 353] width 361 height 25
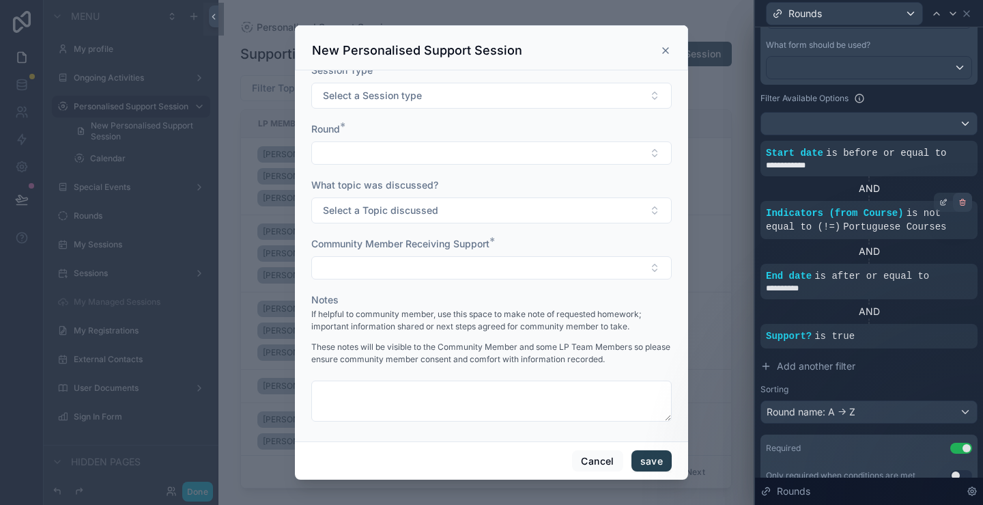
click at [959, 200] on icon at bounding box center [963, 202] width 8 height 8
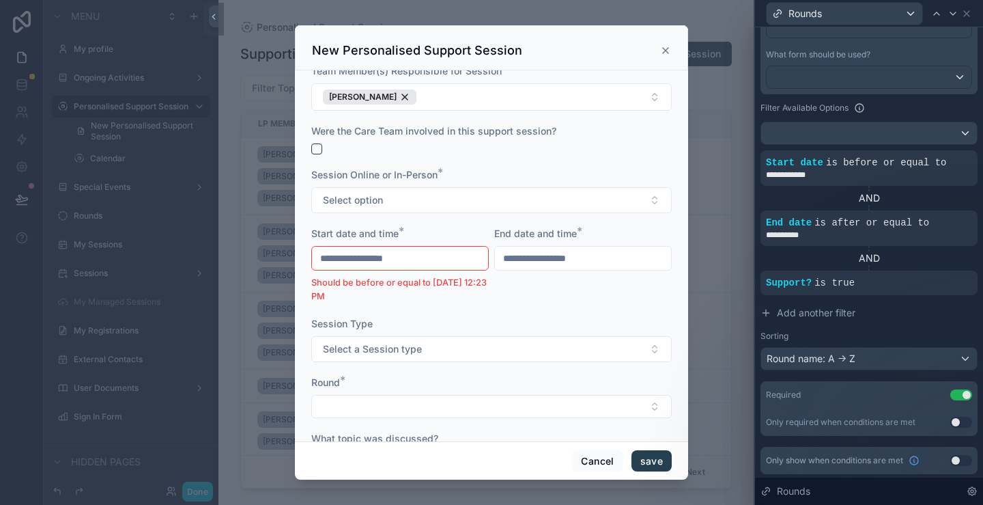
scroll to position [137, 0]
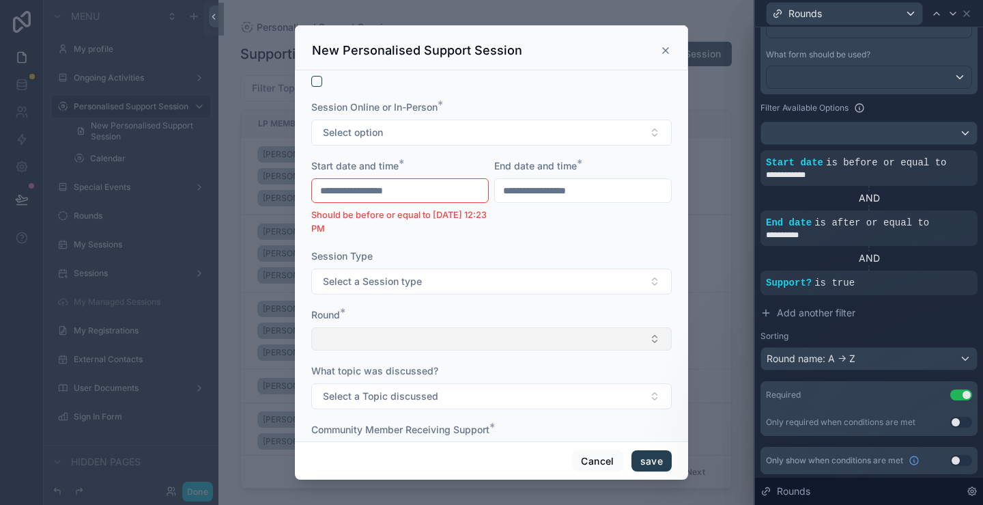
click at [423, 344] on button "Select Button" at bounding box center [491, 338] width 361 height 23
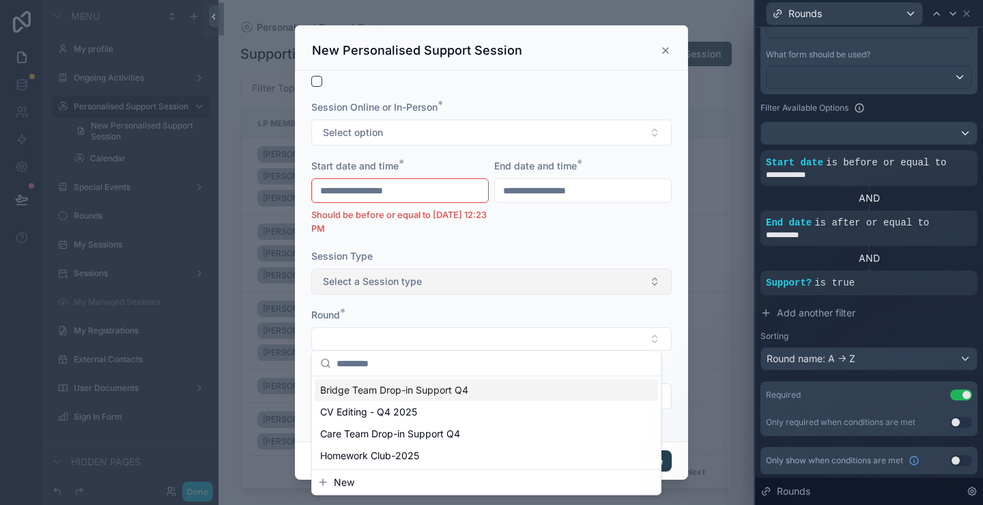
click at [492, 271] on button "Select a Session type" at bounding box center [491, 281] width 361 height 26
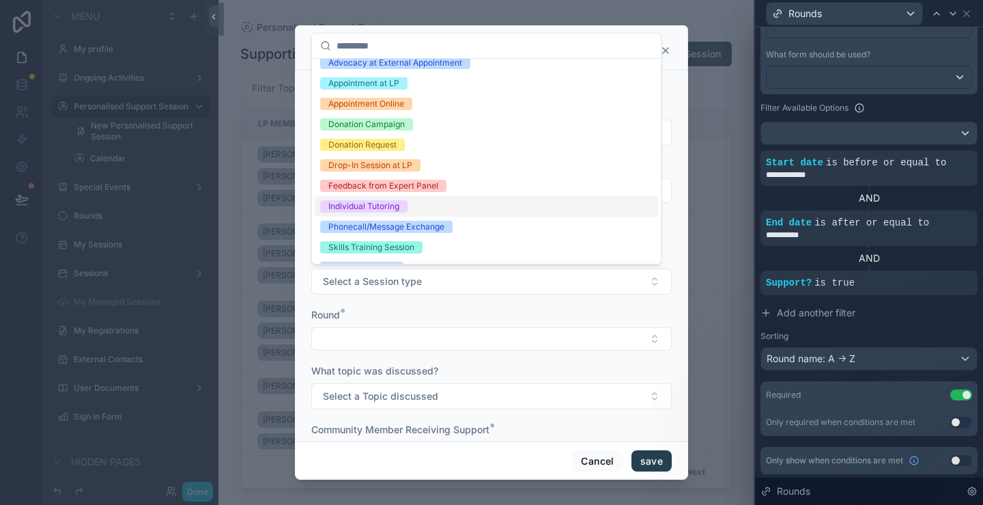
scroll to position [0, 0]
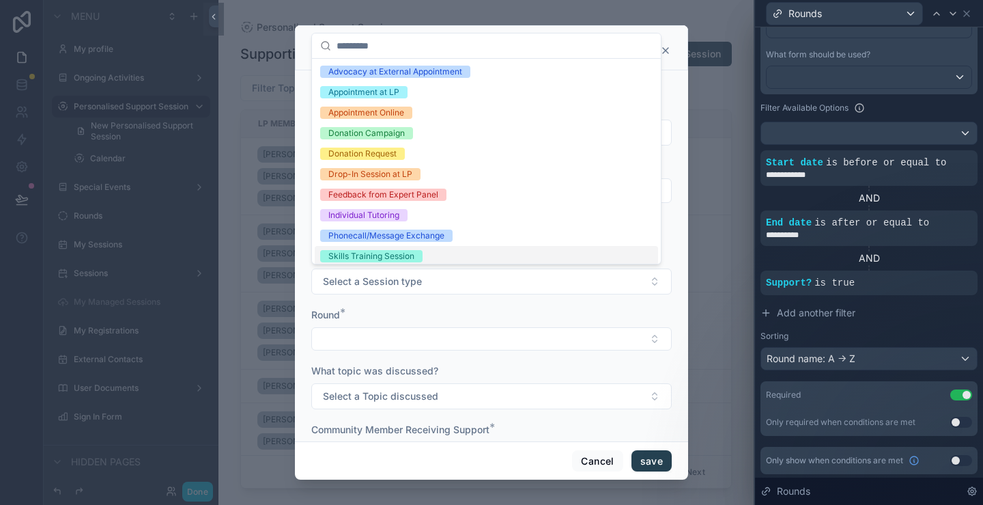
click at [534, 310] on div "Round *" at bounding box center [491, 315] width 361 height 14
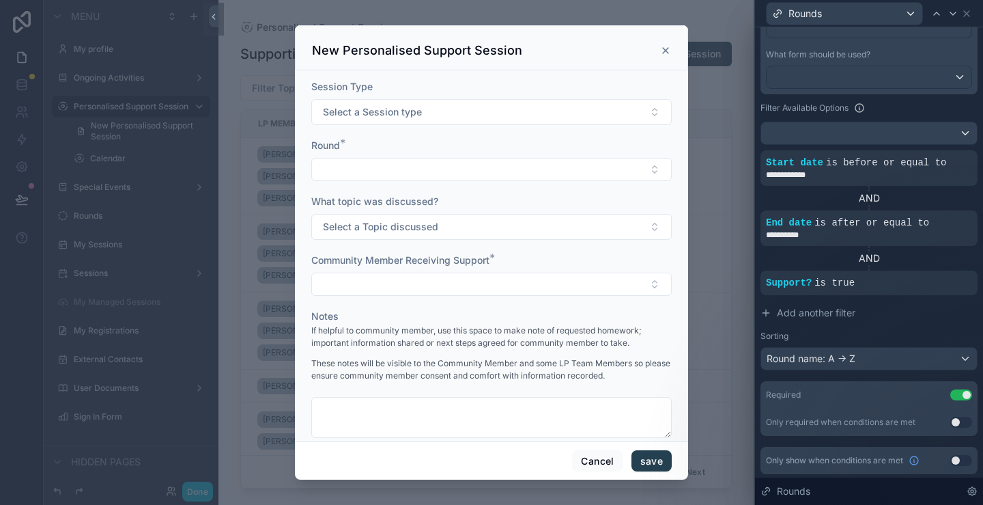
scroll to position [322, 0]
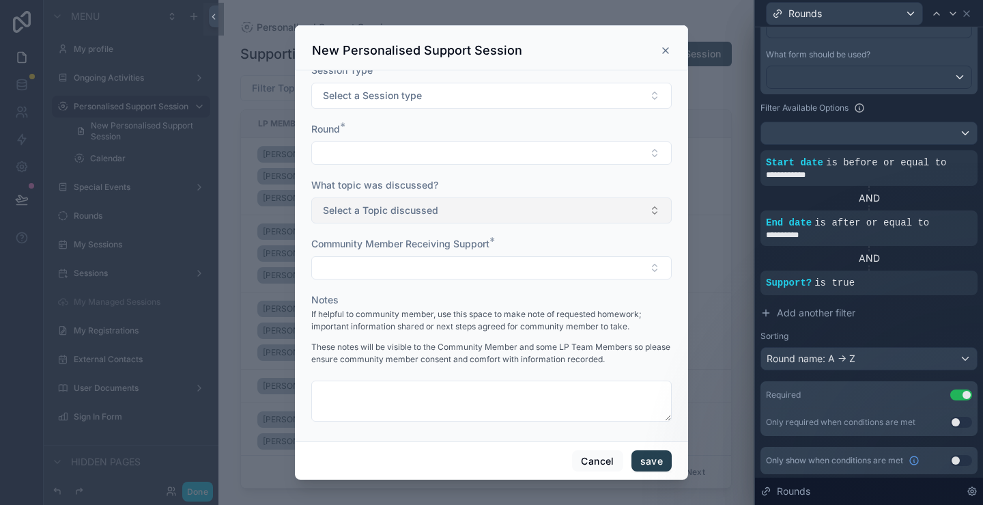
click at [494, 207] on button "Select a Topic discussed" at bounding box center [491, 210] width 361 height 26
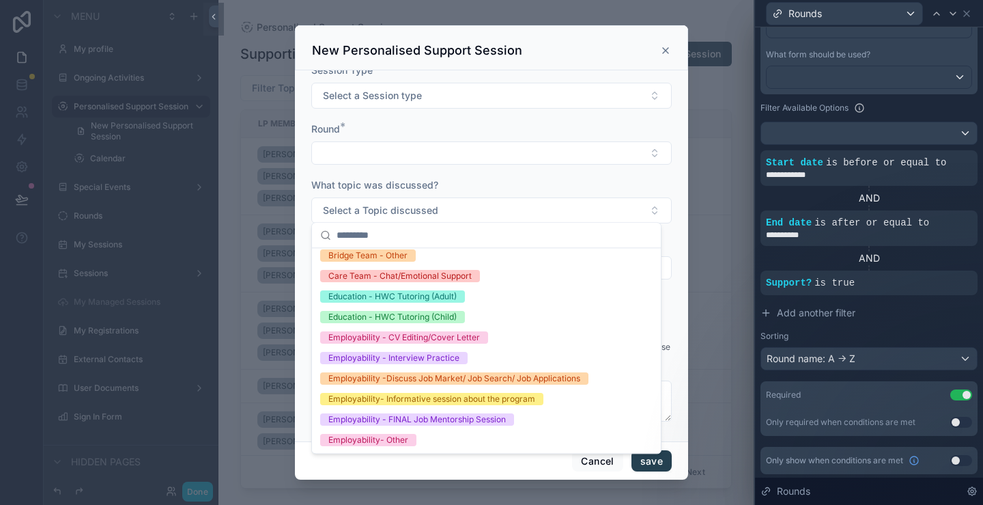
scroll to position [0, 0]
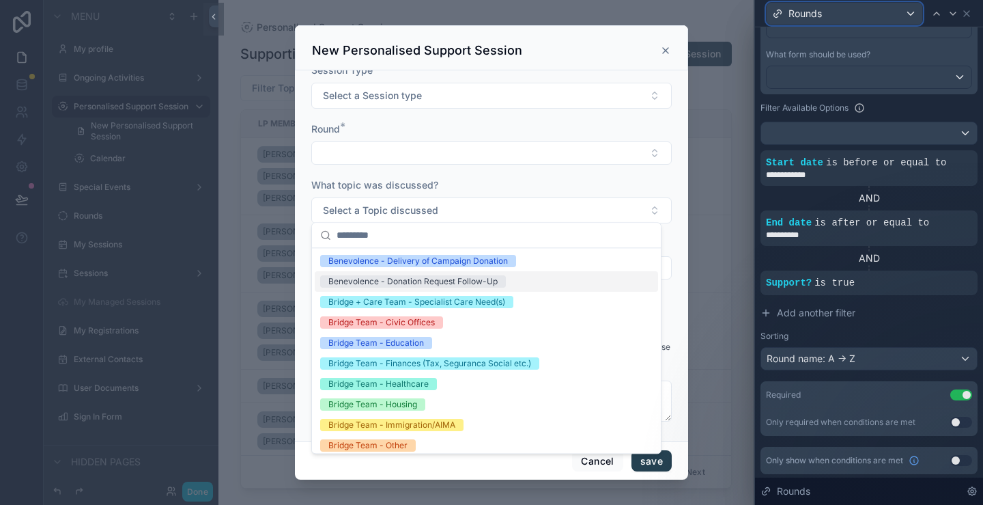
click at [897, 15] on div "Rounds" at bounding box center [845, 14] width 156 height 22
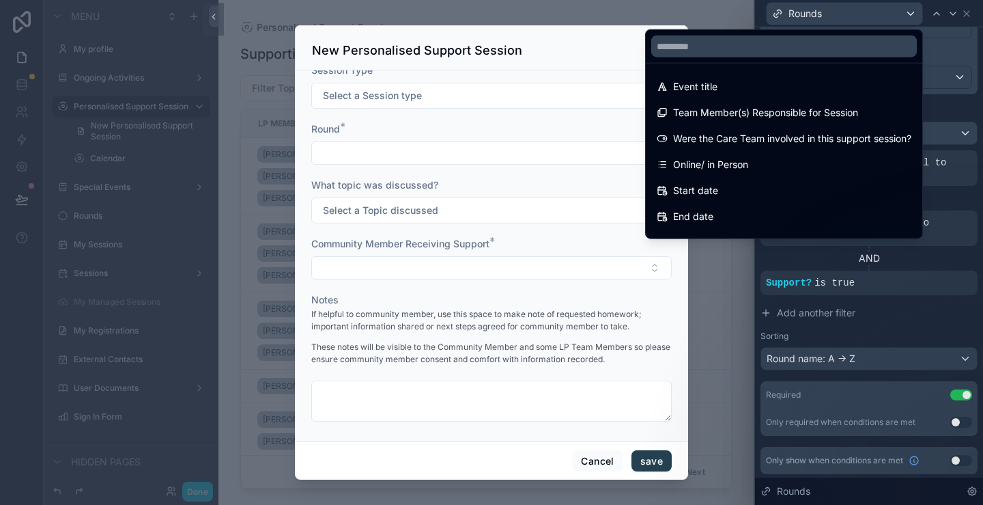
click at [905, 12] on div at bounding box center [869, 252] width 228 height 505
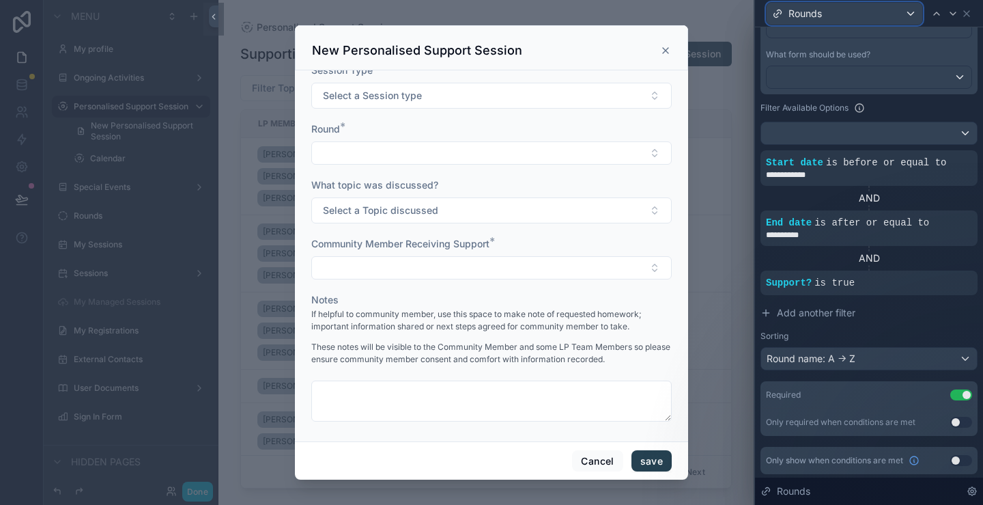
click at [905, 12] on div "Rounds" at bounding box center [845, 14] width 156 height 22
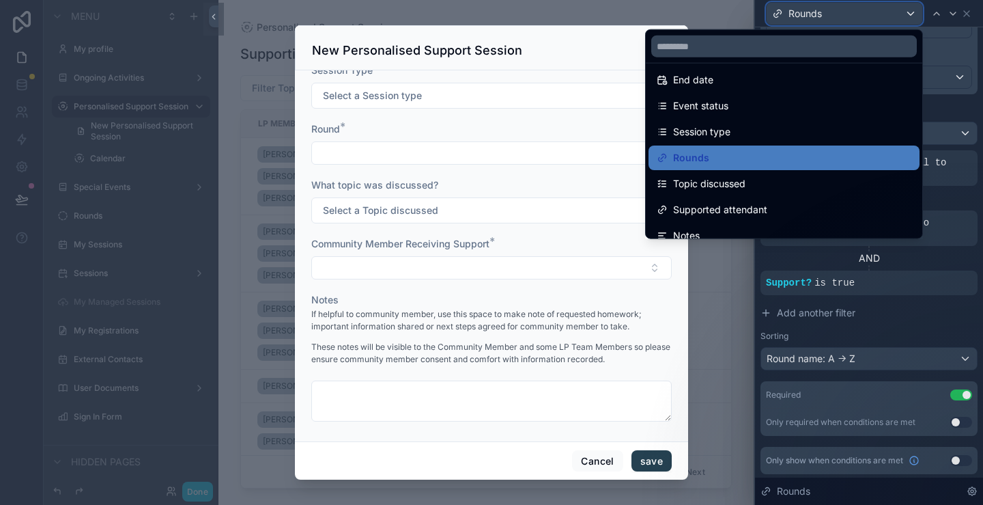
scroll to position [175, 0]
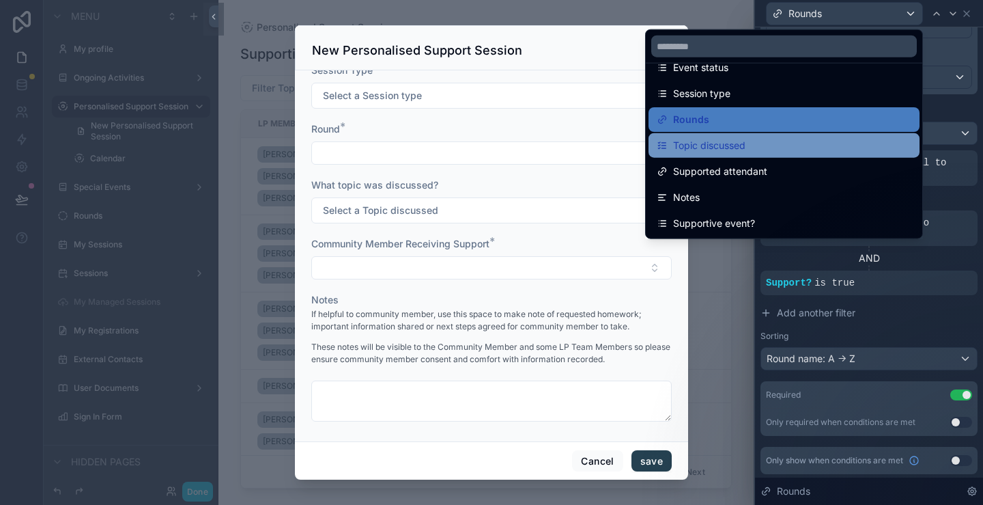
click at [753, 145] on div "Topic discussed" at bounding box center [784, 145] width 255 height 16
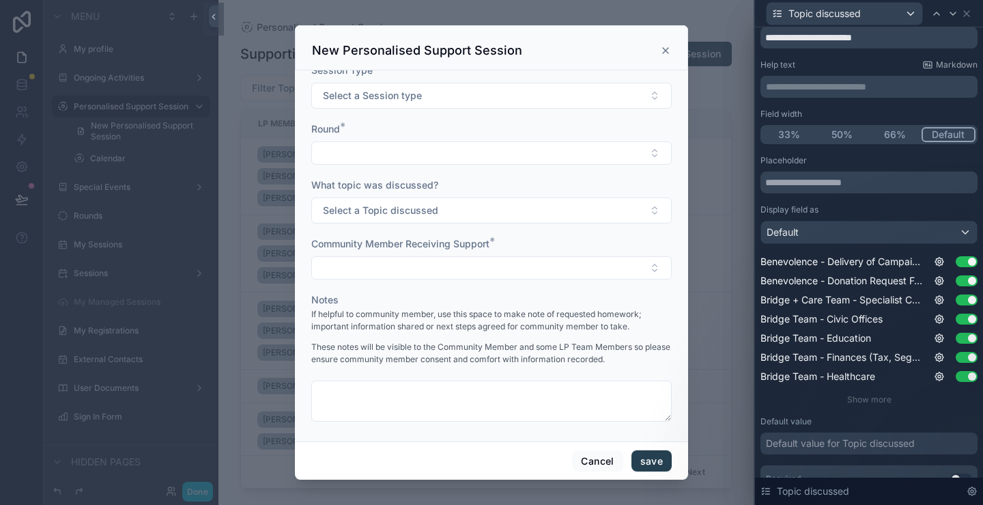
scroll to position [68, 0]
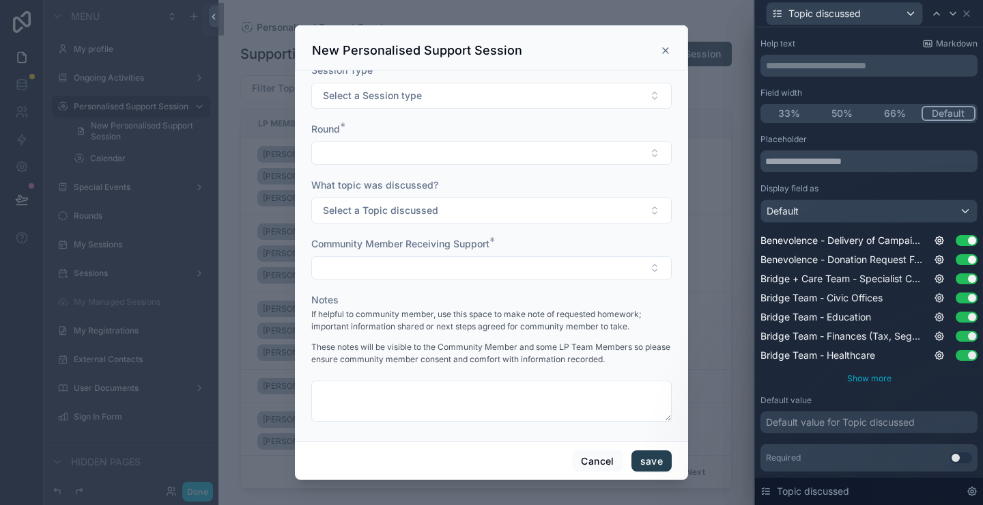
click at [871, 378] on span "Show more" at bounding box center [869, 378] width 44 height 10
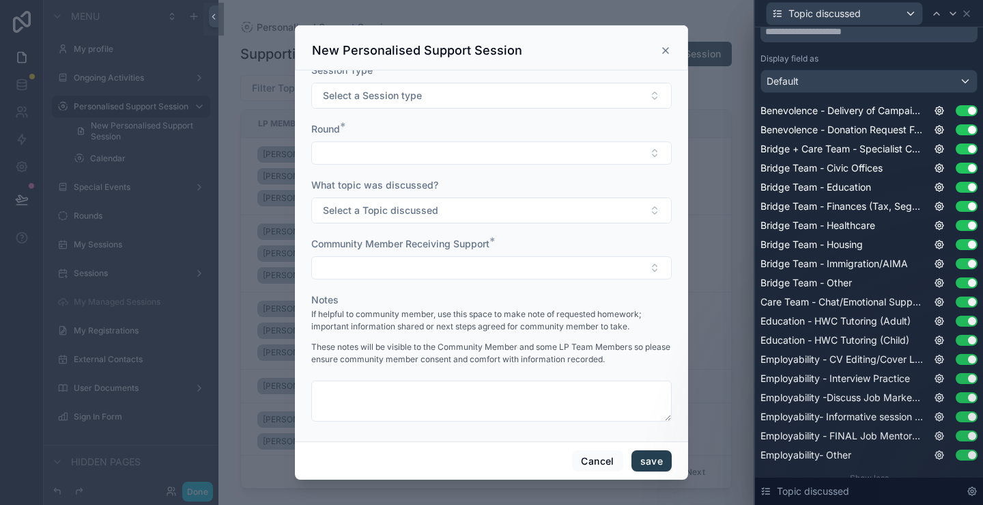
scroll to position [266, 0]
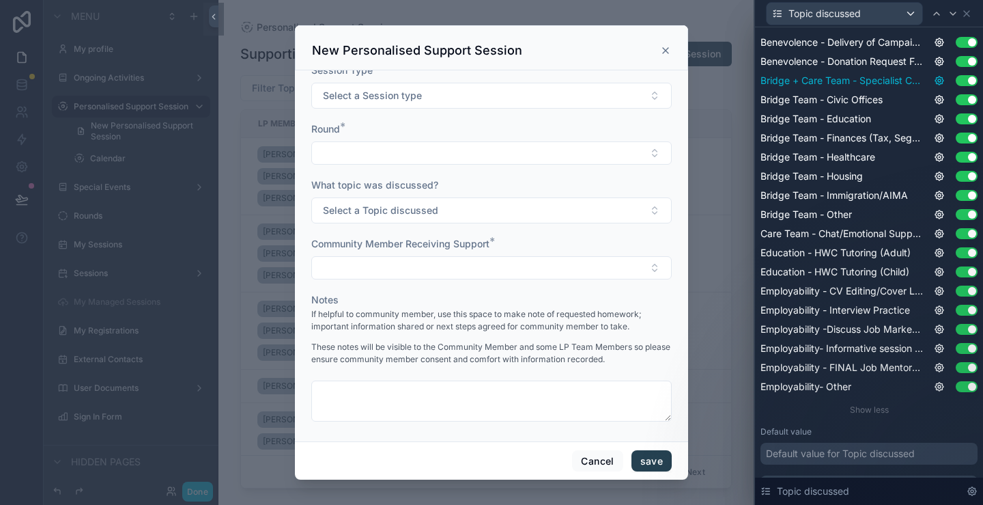
click at [938, 79] on icon at bounding box center [939, 80] width 3 height 3
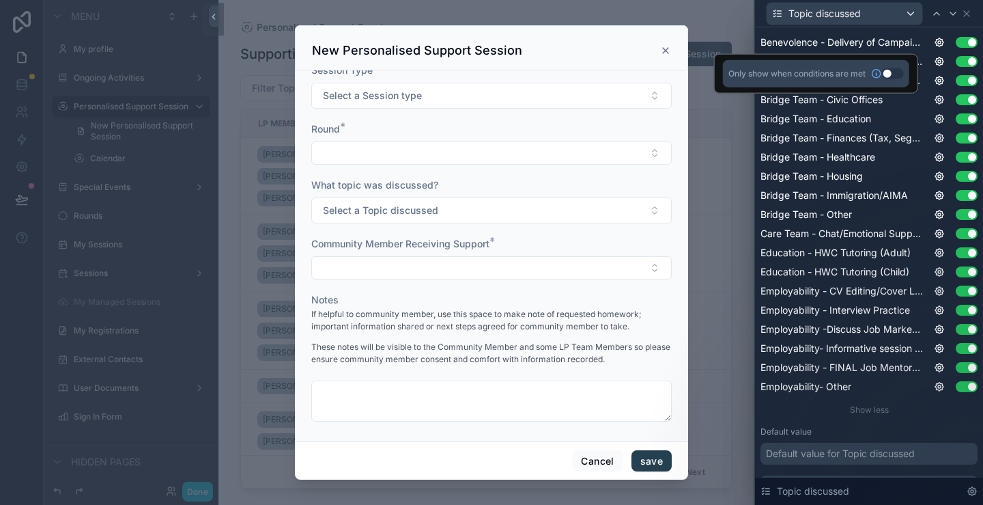
click at [888, 74] on button "Use setting" at bounding box center [893, 73] width 22 height 11
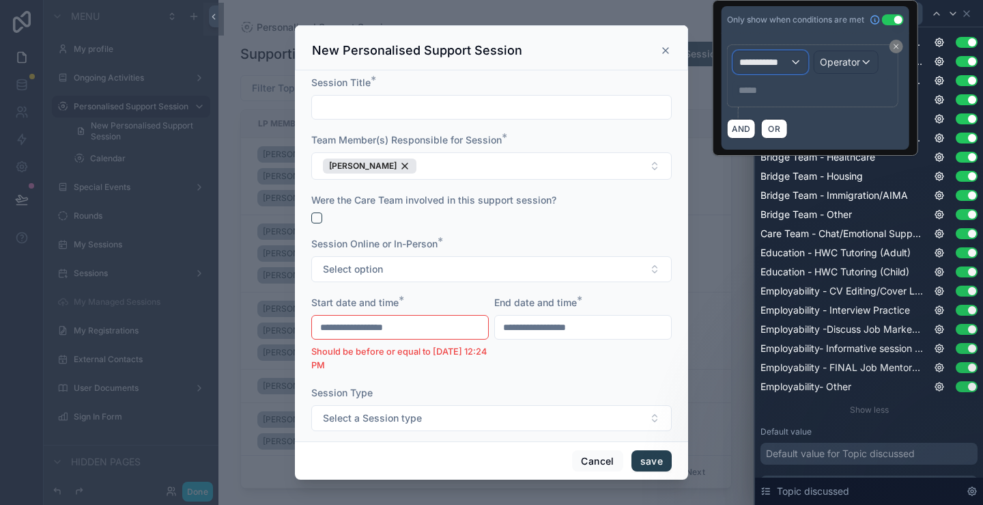
click at [787, 59] on span "**********" at bounding box center [765, 62] width 51 height 14
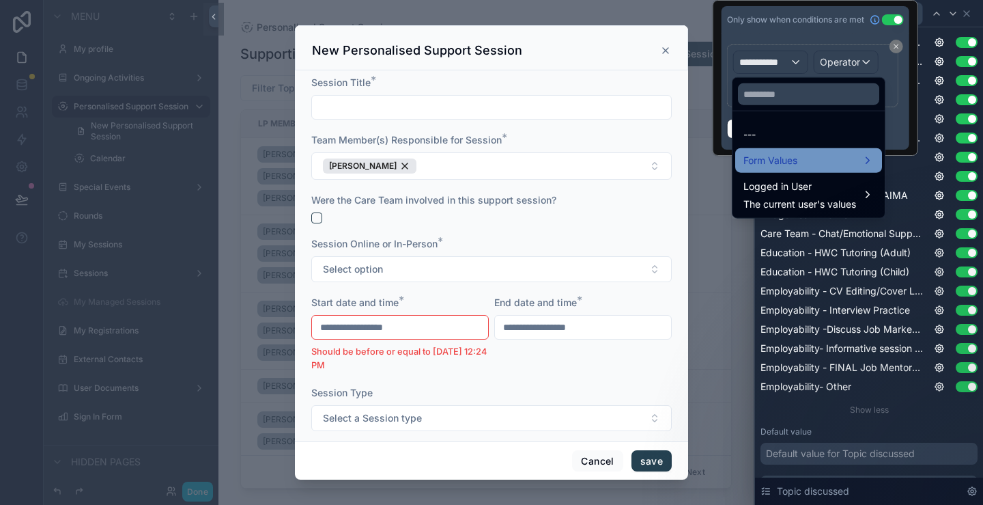
click at [800, 163] on div "Form Values" at bounding box center [809, 160] width 130 height 16
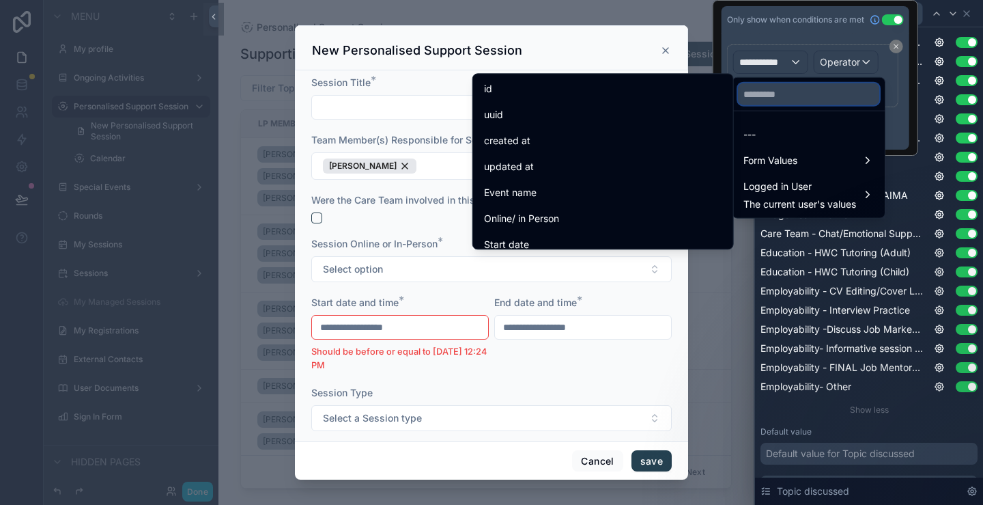
click at [822, 94] on input "text" at bounding box center [808, 94] width 141 height 22
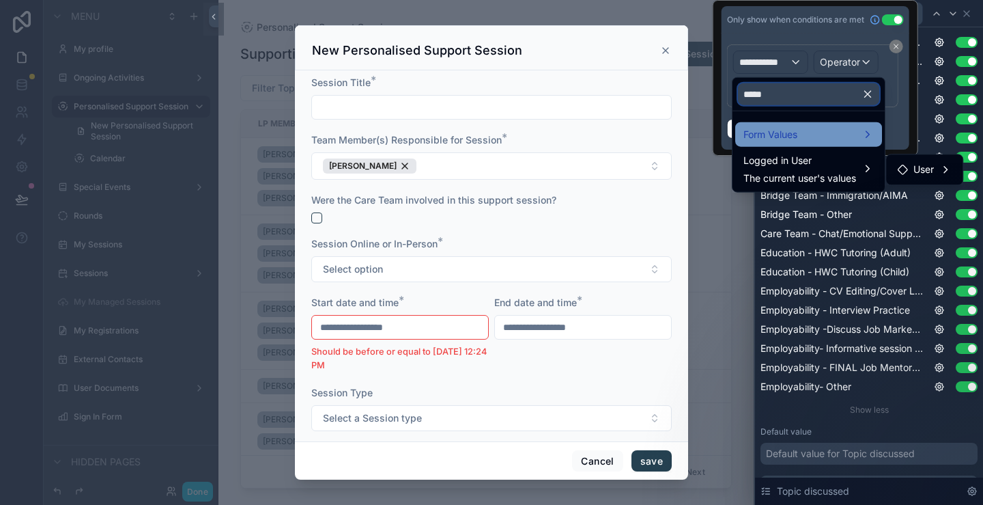
type input "*****"
click at [838, 137] on div "Form Values" at bounding box center [809, 134] width 130 height 16
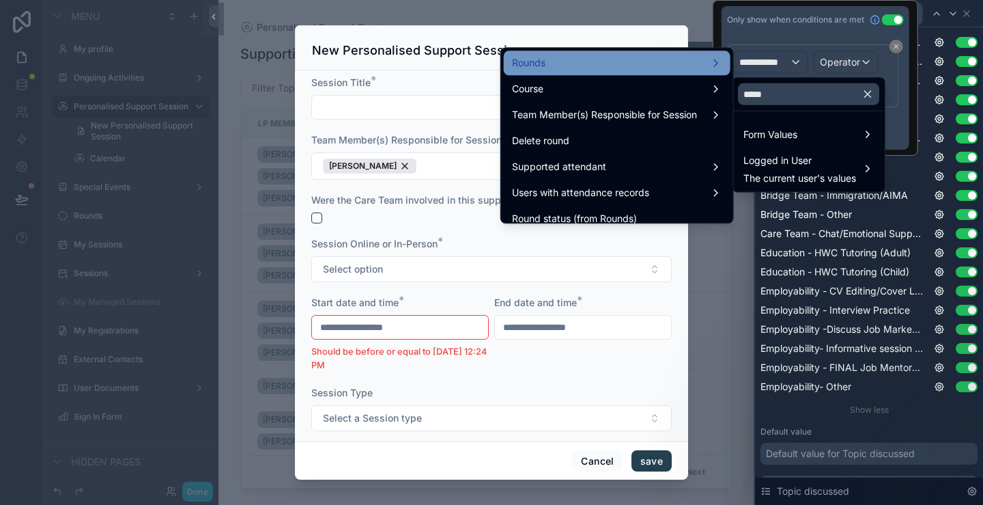
click at [646, 55] on div "Rounds" at bounding box center [617, 63] width 210 height 16
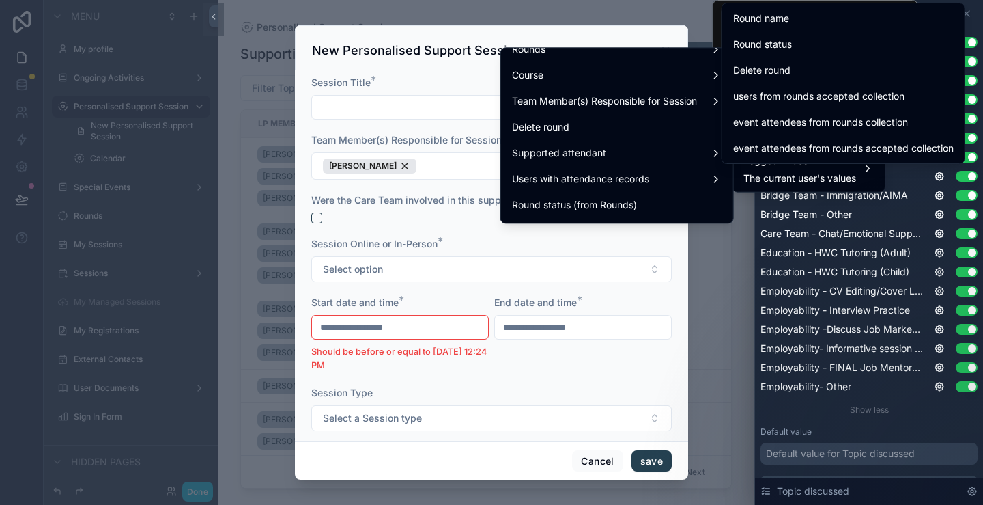
scroll to position [0, 0]
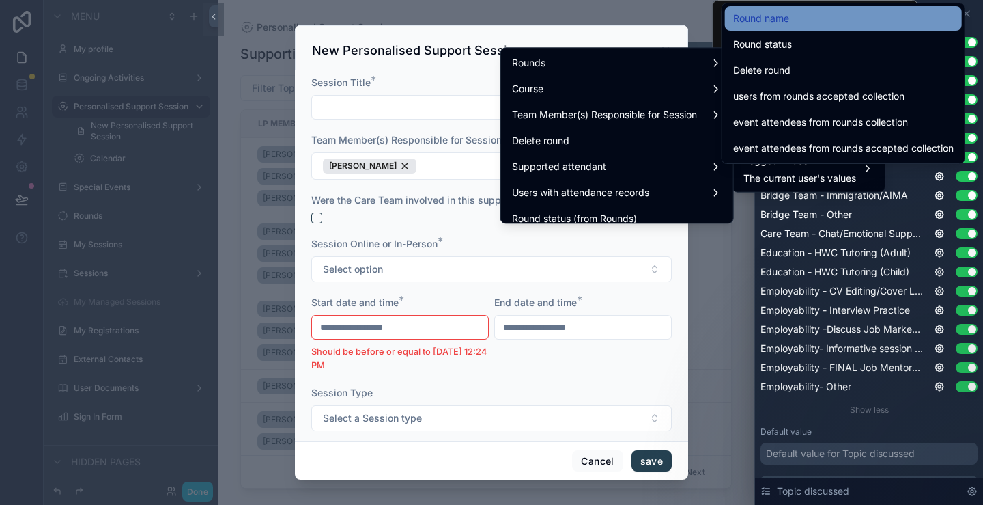
click at [791, 14] on div "Round name" at bounding box center [843, 18] width 221 height 16
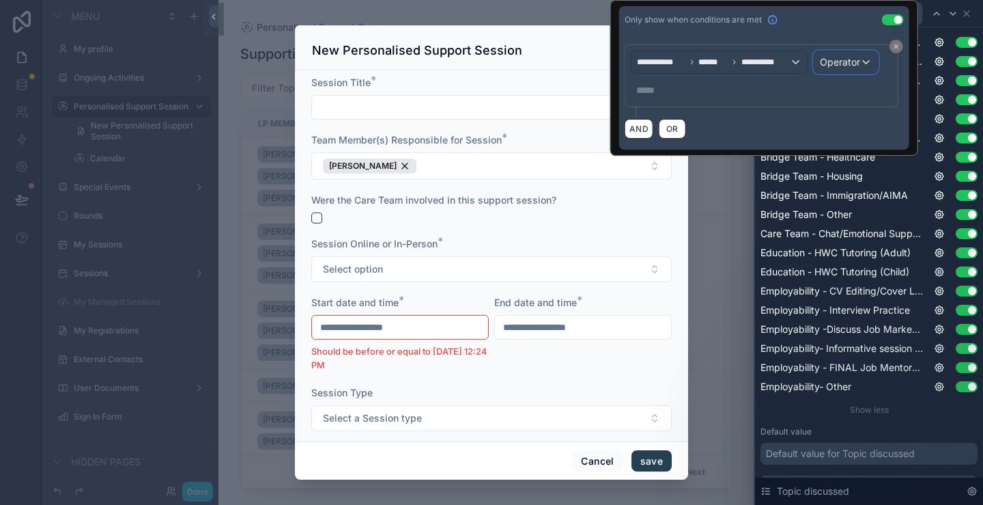
click at [855, 61] on span "Operator" at bounding box center [840, 62] width 40 height 12
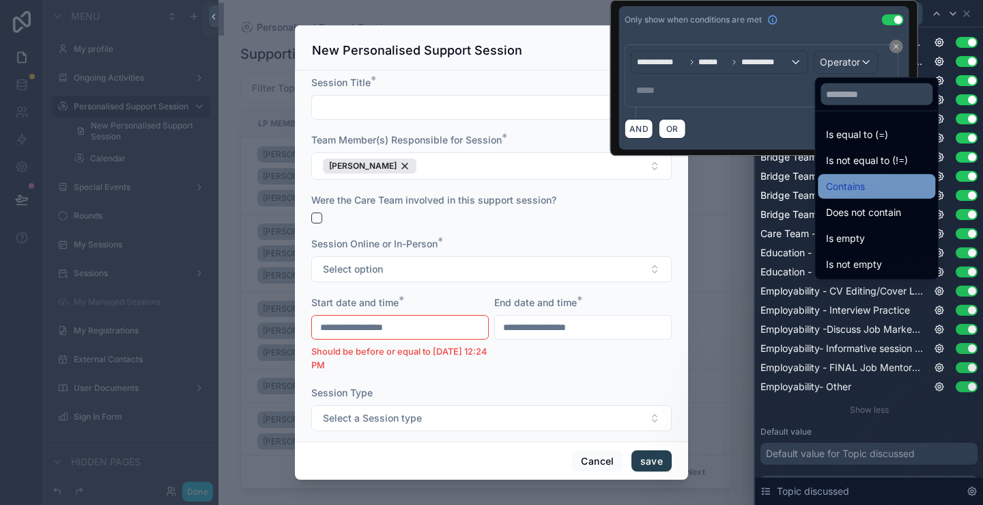
click at [881, 187] on div "Contains" at bounding box center [876, 186] width 101 height 16
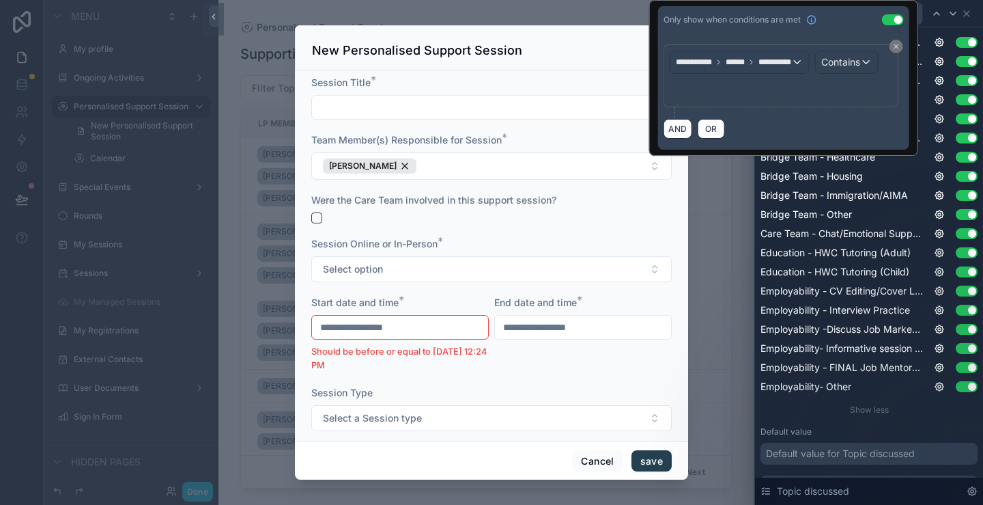
click at [750, 90] on p "﻿" at bounding box center [782, 90] width 214 height 14
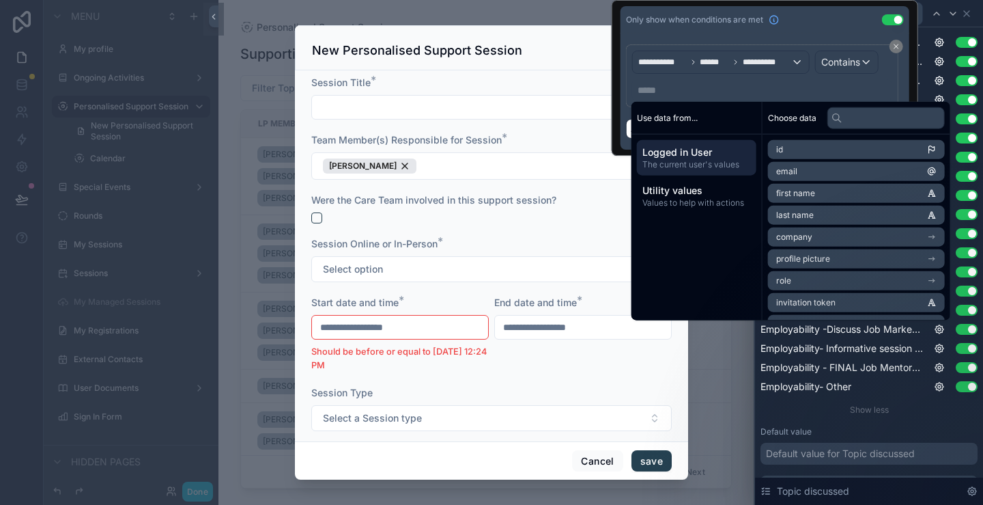
click at [750, 90] on p "***** ﻿" at bounding box center [764, 90] width 252 height 14
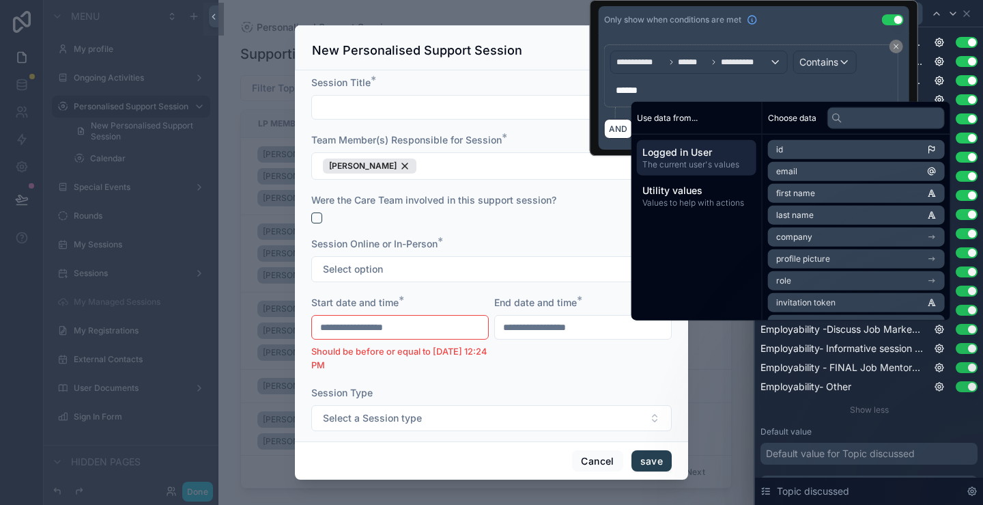
click at [668, 83] on p "******" at bounding box center [753, 90] width 274 height 14
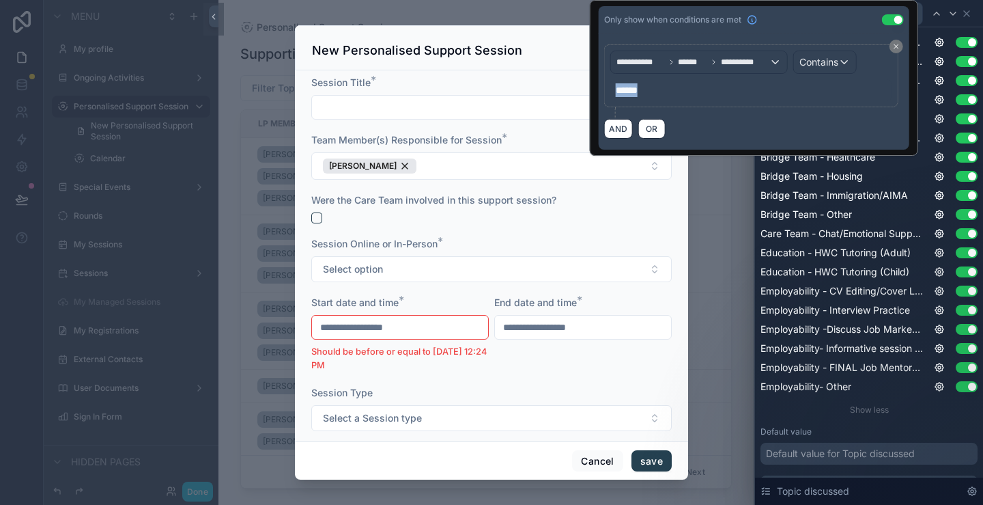
drag, startPoint x: 666, startPoint y: 87, endPoint x: 580, endPoint y: 87, distance: 86.7
click at [582, 87] on div "**********" at bounding box center [491, 252] width 983 height 505
click at [629, 88] on span "*******" at bounding box center [625, 90] width 25 height 10
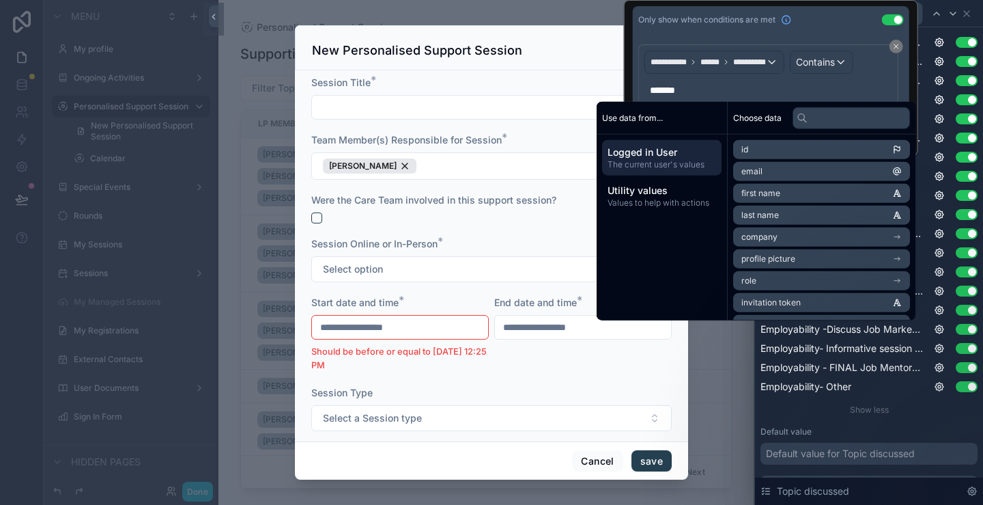
click at [825, 27] on div "Only show when conditions are met Use setting" at bounding box center [771, 19] width 277 height 27
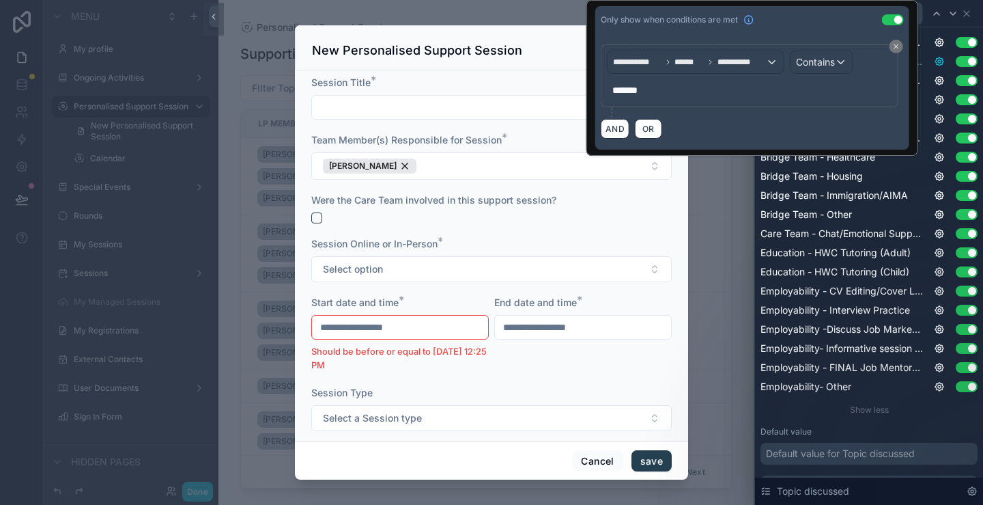
click at [938, 62] on icon at bounding box center [939, 61] width 3 height 3
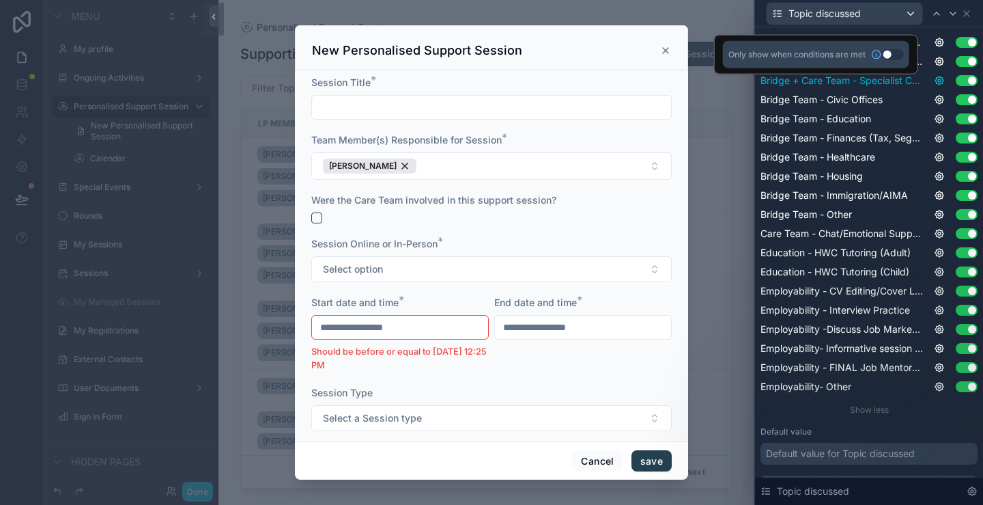
click at [934, 75] on icon at bounding box center [939, 80] width 11 height 11
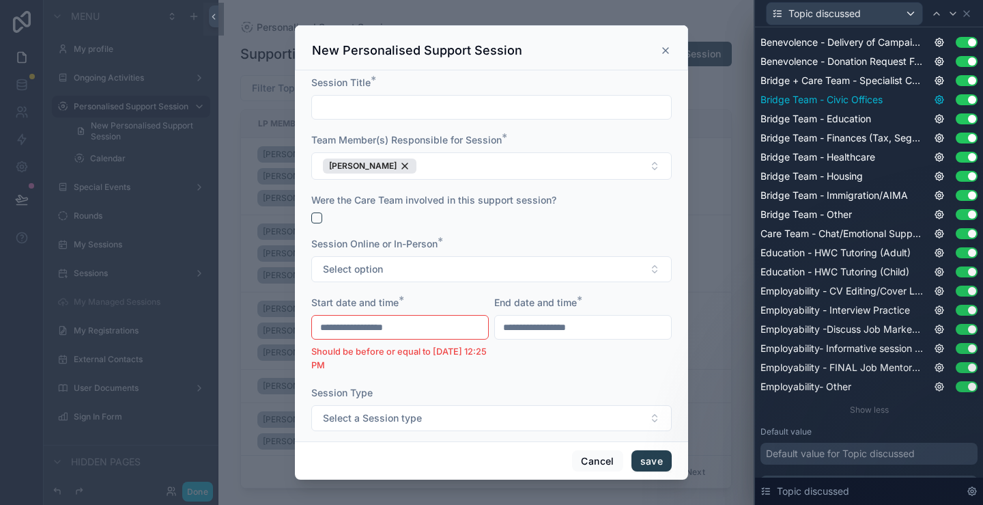
click at [934, 100] on icon at bounding box center [939, 99] width 11 height 11
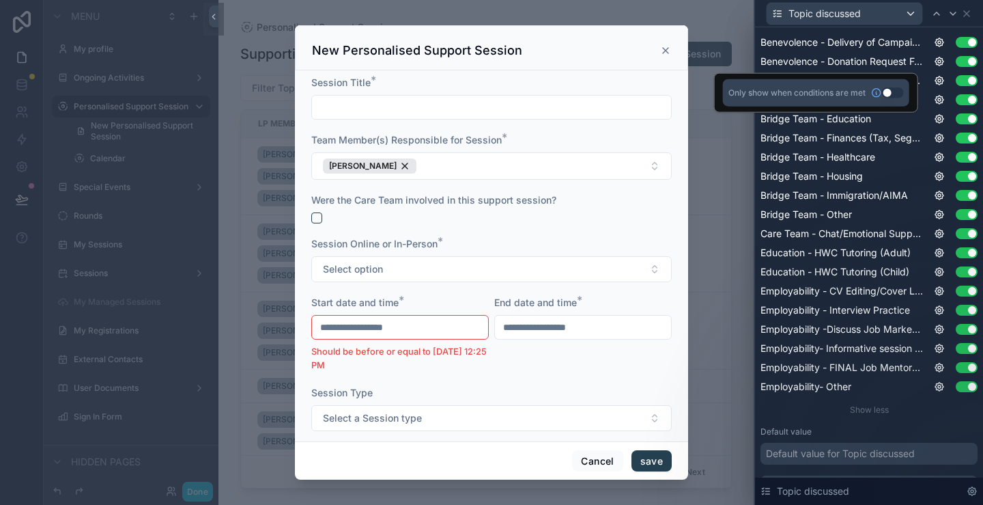
click at [890, 92] on button "Use setting" at bounding box center [893, 92] width 22 height 11
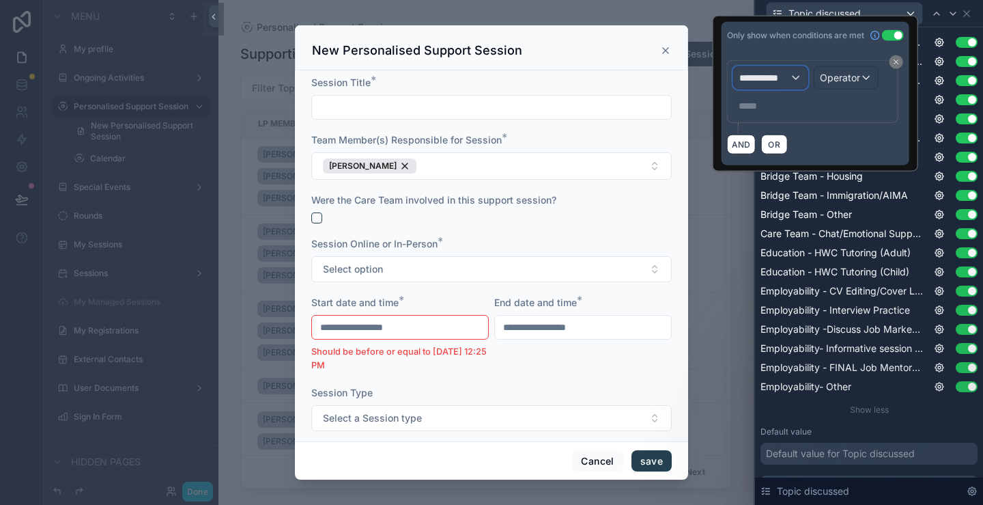
click at [782, 72] on span "**********" at bounding box center [765, 78] width 51 height 14
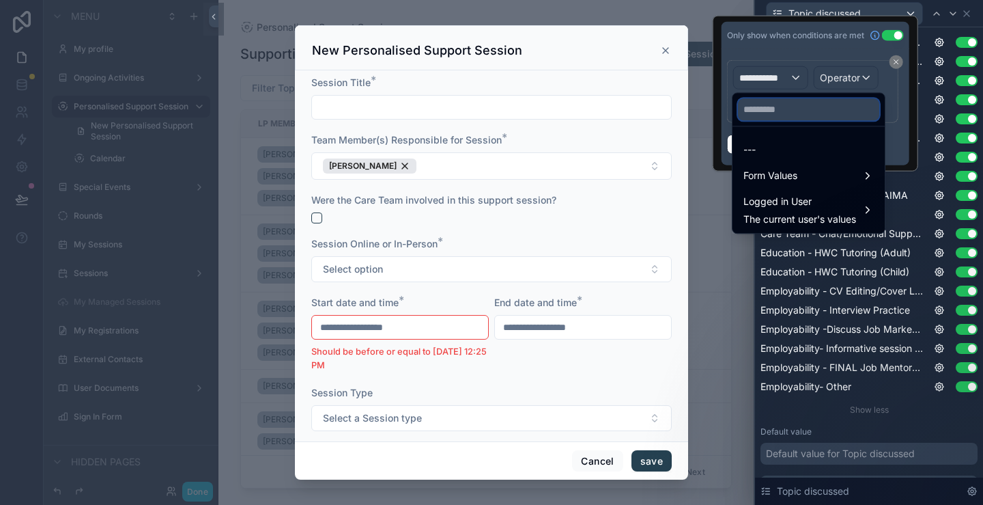
click at [805, 106] on input "text" at bounding box center [808, 109] width 141 height 22
type input "*"
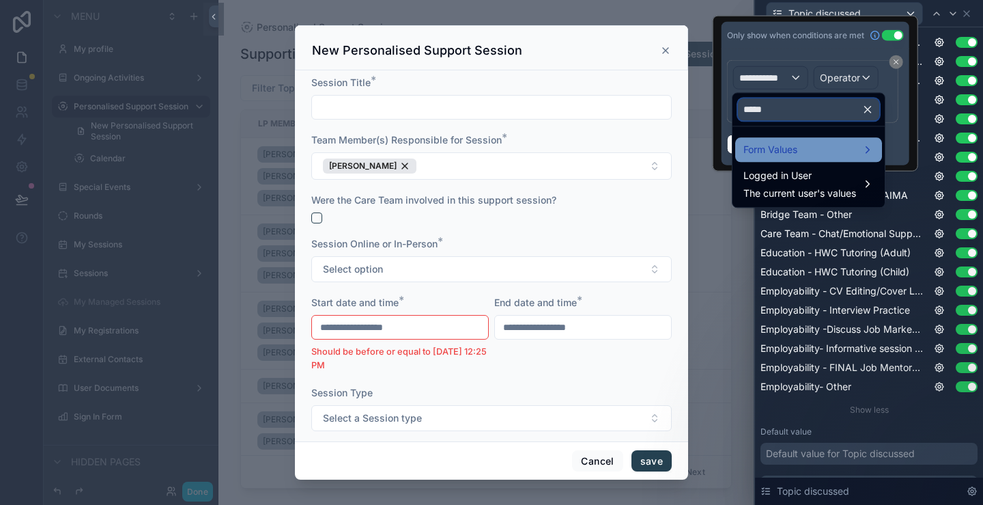
type input "*****"
click at [815, 140] on div "Form Values" at bounding box center [808, 149] width 147 height 25
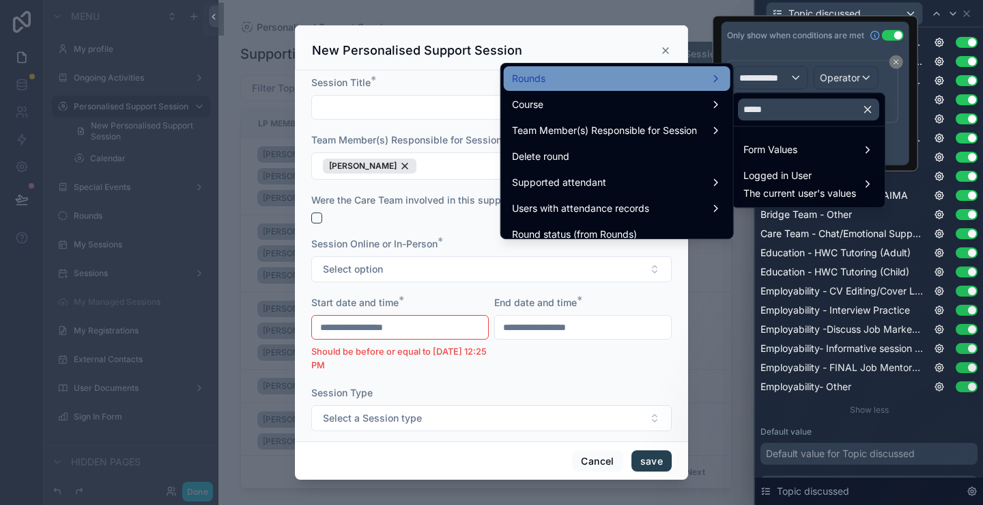
click at [691, 76] on div "Rounds" at bounding box center [617, 78] width 210 height 16
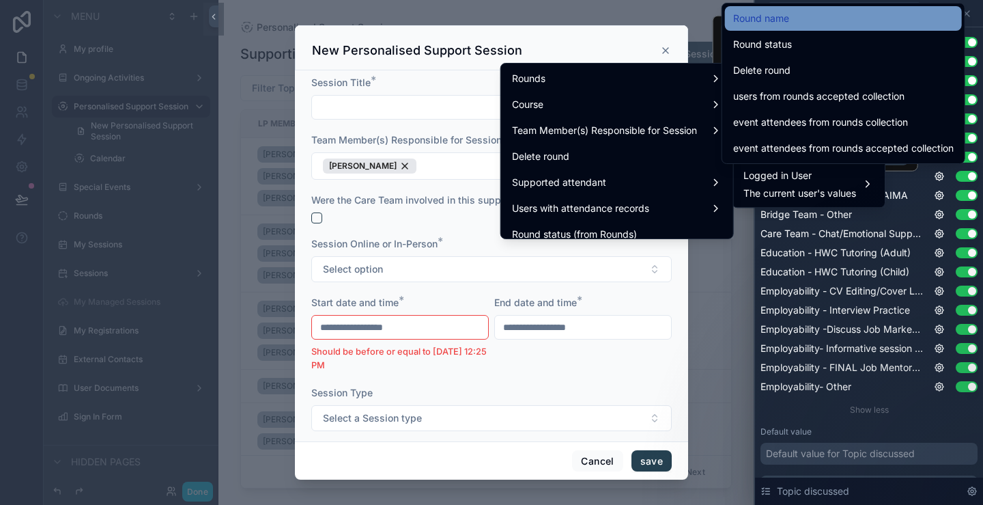
click at [771, 21] on span "Round name" at bounding box center [761, 18] width 56 height 16
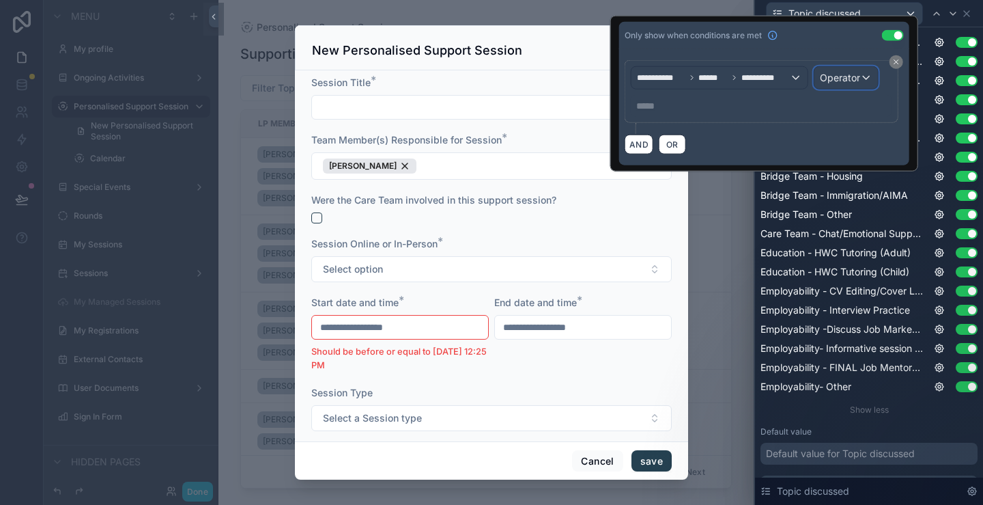
click at [834, 81] on span "Operator" at bounding box center [840, 78] width 40 height 12
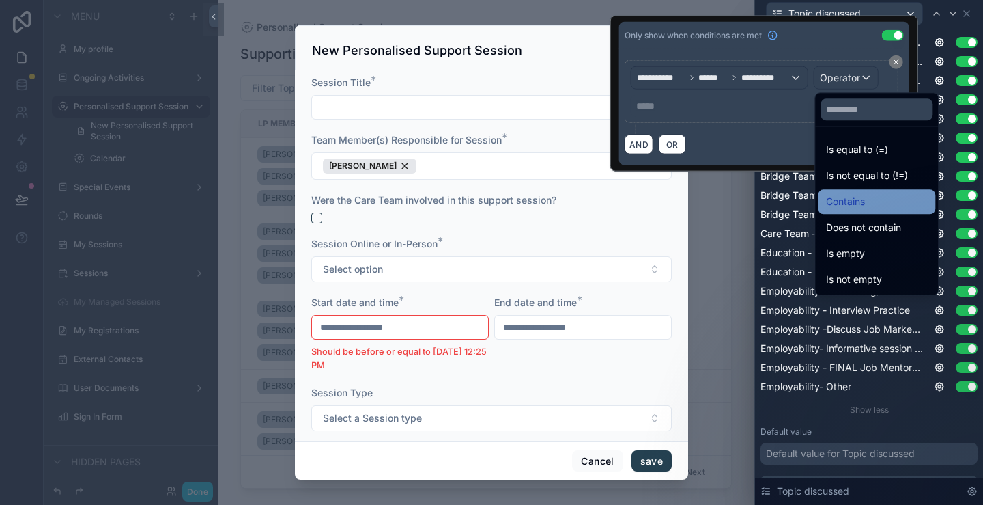
click at [841, 208] on span "Contains" at bounding box center [845, 201] width 39 height 16
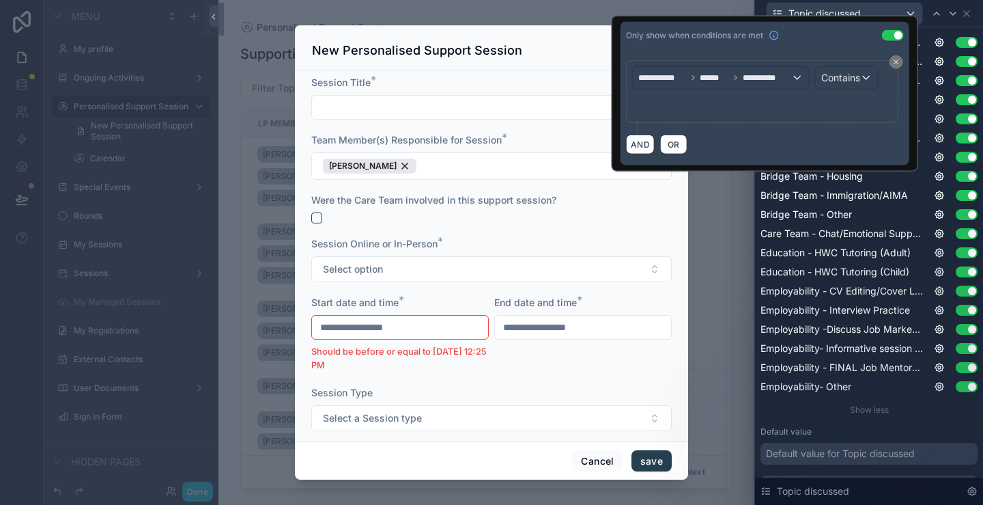
click at [688, 108] on p "﻿" at bounding box center [764, 106] width 252 height 14
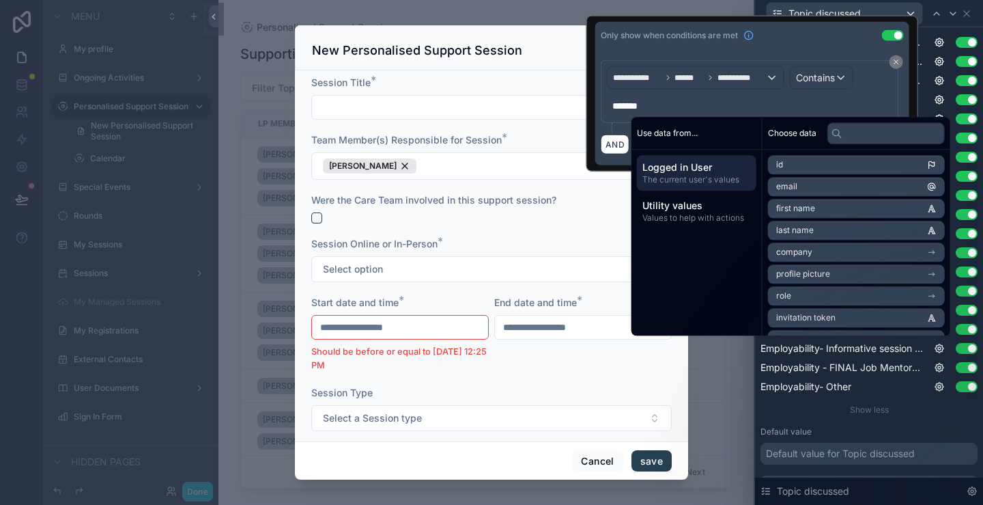
click at [789, 36] on div "Only show when conditions are met Use setting" at bounding box center [752, 35] width 314 height 27
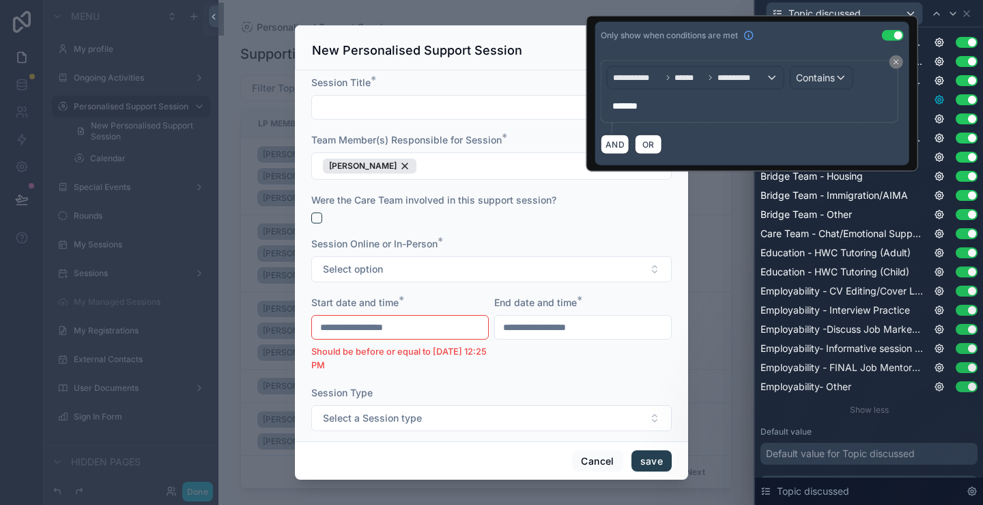
click at [934, 97] on icon at bounding box center [939, 99] width 11 height 11
click at [936, 115] on icon at bounding box center [940, 119] width 8 height 8
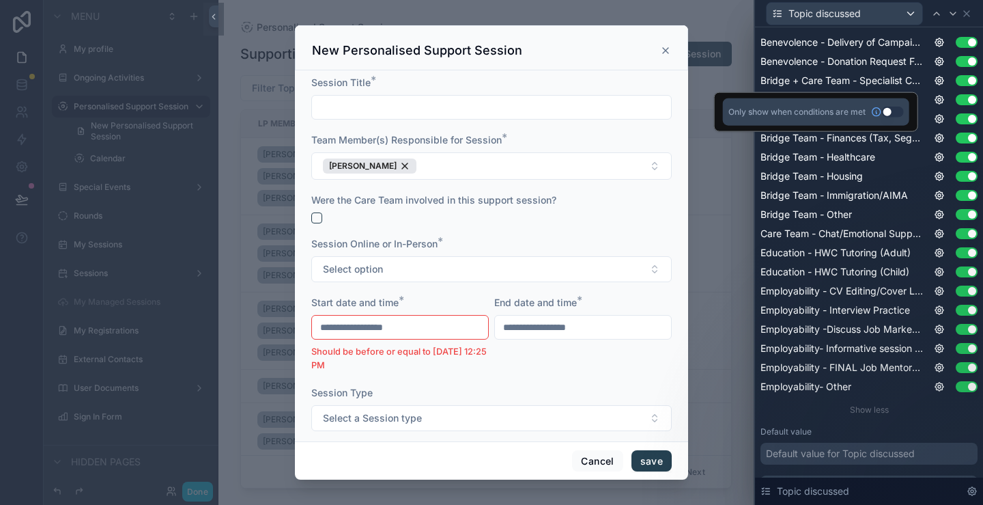
click at [889, 112] on button "Use setting" at bounding box center [893, 112] width 22 height 11
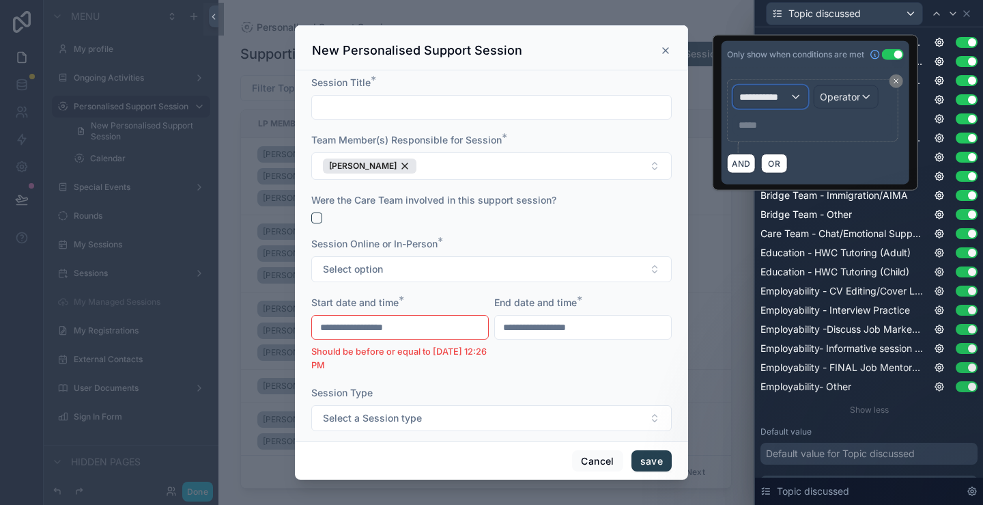
click at [785, 93] on span "**********" at bounding box center [765, 97] width 51 height 14
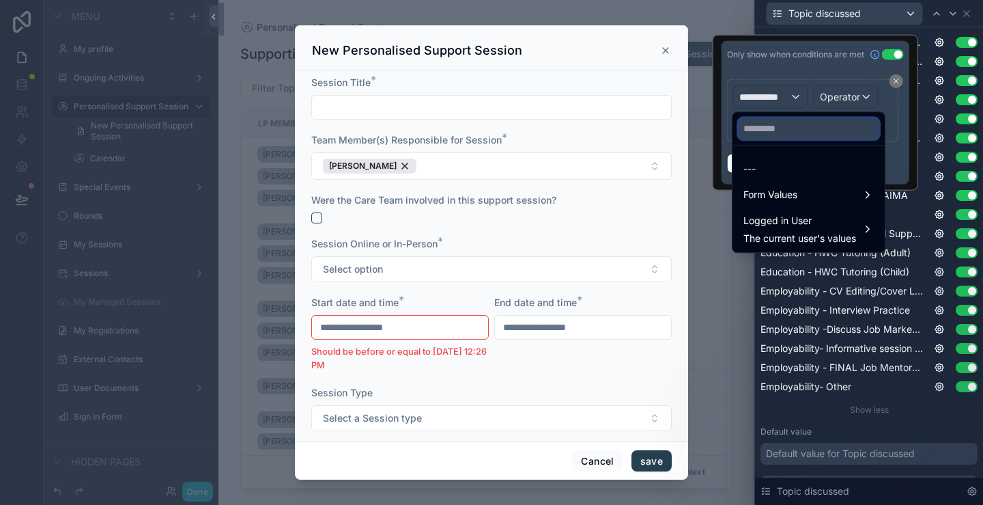
click at [784, 126] on input "text" at bounding box center [808, 128] width 141 height 22
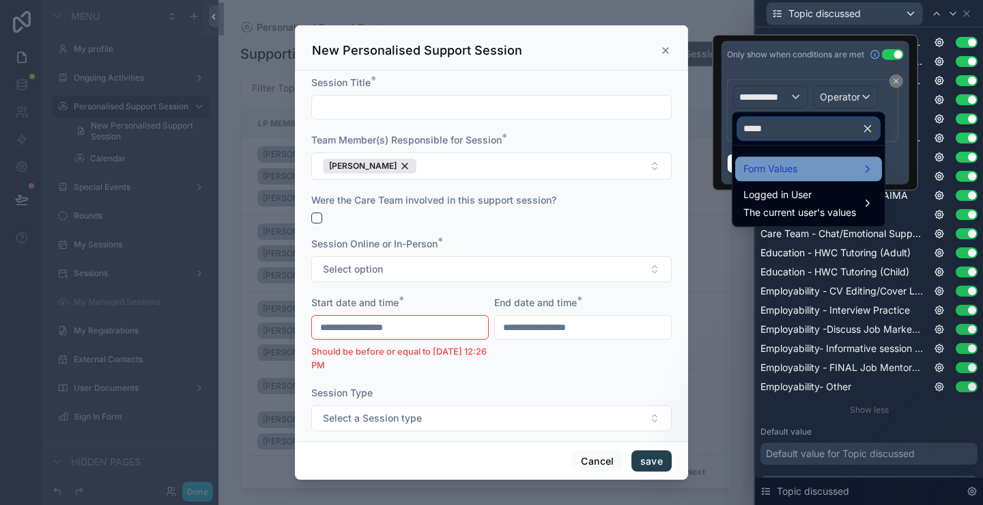
type input "*****"
click at [791, 166] on span "Form Values" at bounding box center [771, 168] width 54 height 16
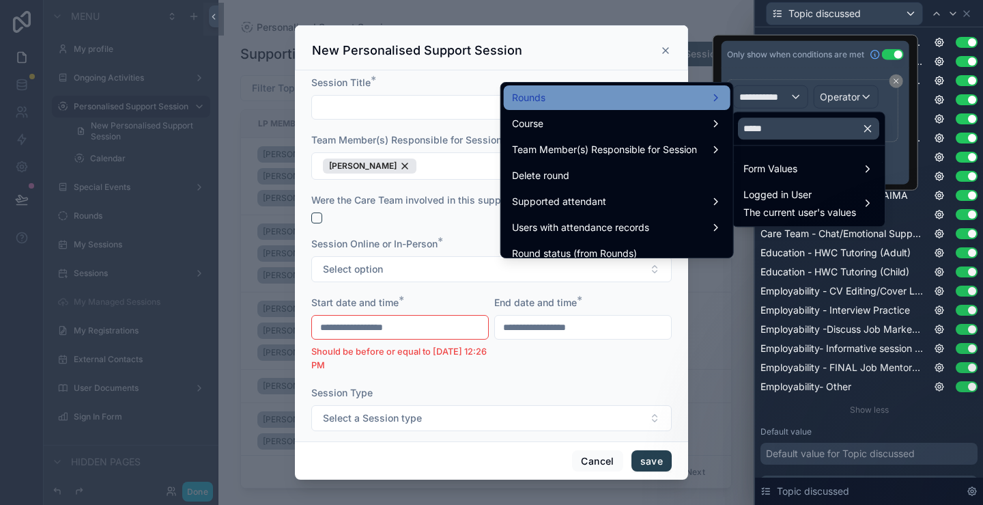
click at [582, 103] on div "Rounds" at bounding box center [617, 97] width 210 height 16
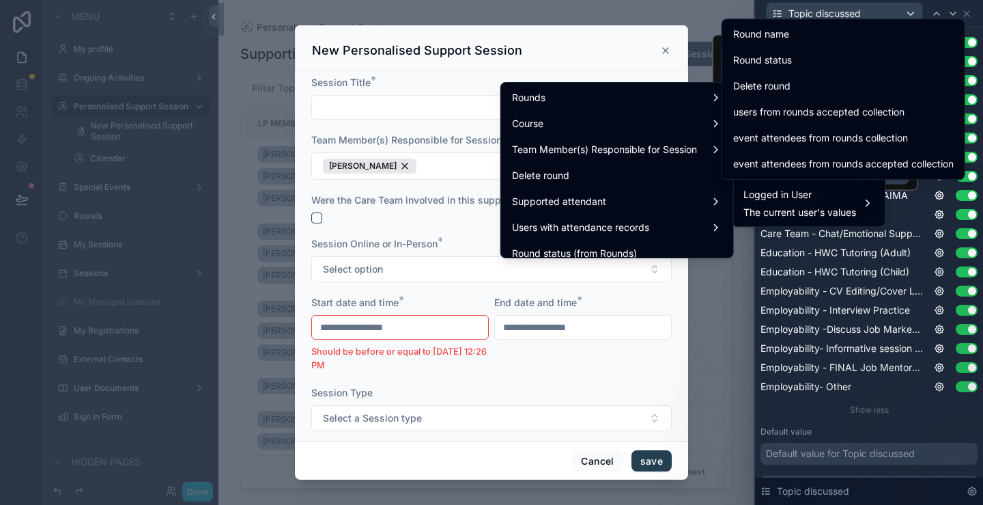
click at [789, 33] on span "Round name" at bounding box center [761, 34] width 56 height 16
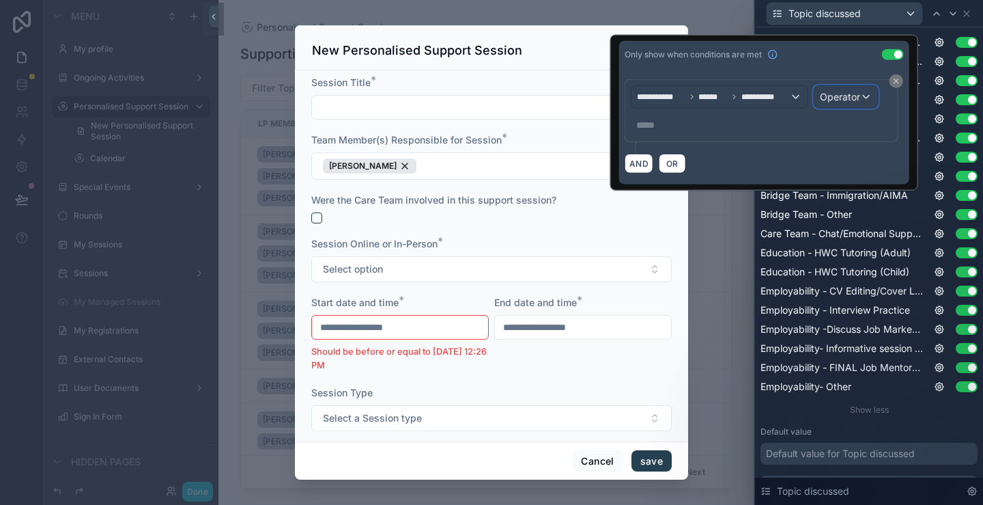
click at [853, 92] on span "Operator" at bounding box center [840, 97] width 40 height 12
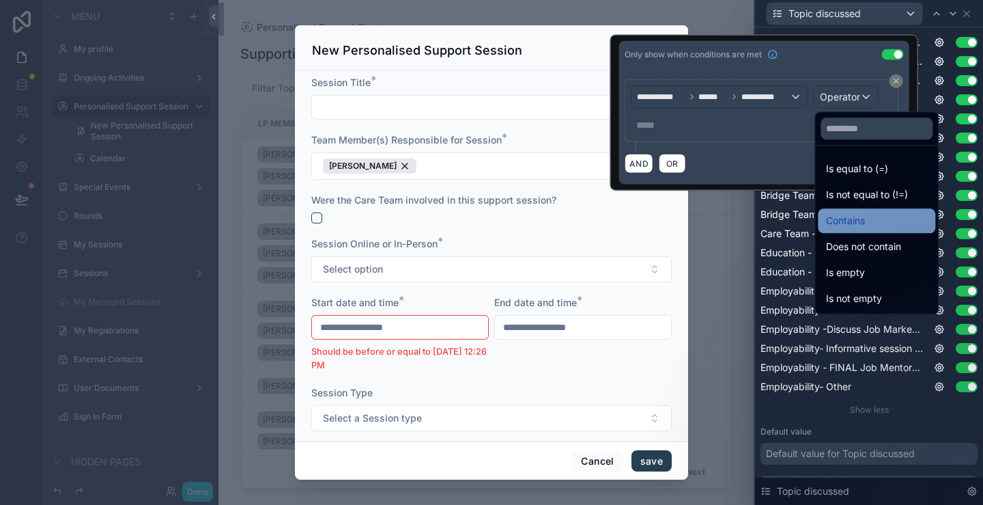
click at [852, 217] on span "Contains" at bounding box center [845, 220] width 39 height 16
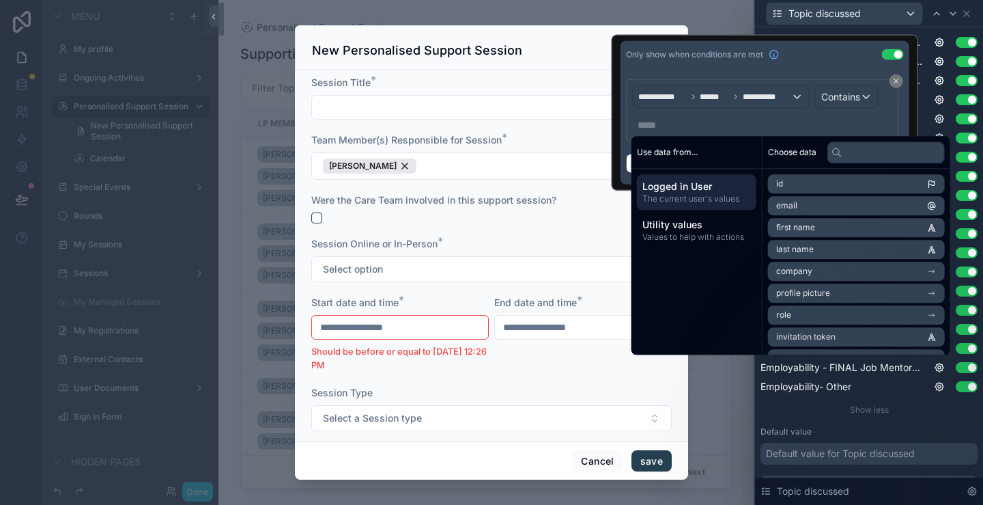
click at [684, 129] on p "***** ﻿" at bounding box center [764, 125] width 252 height 14
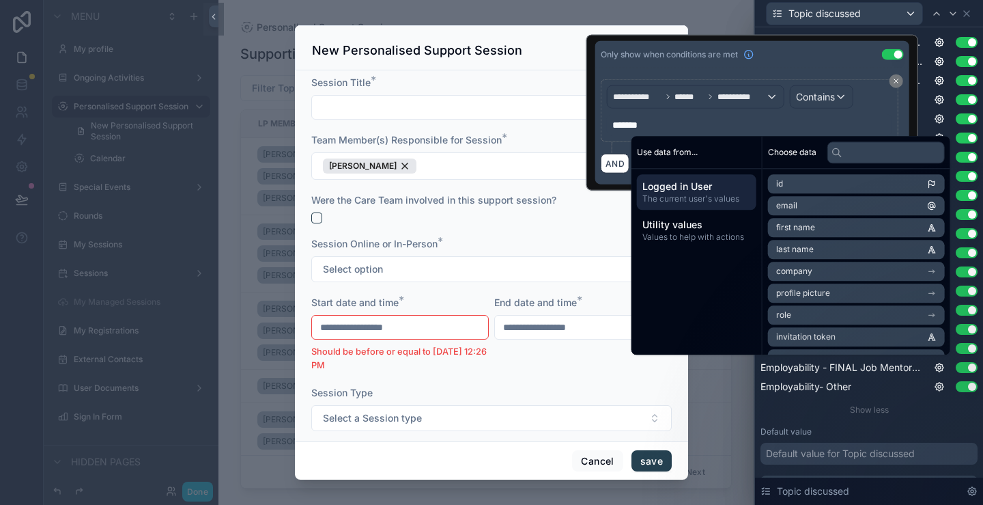
click at [832, 65] on div "Only show when conditions are met Use setting" at bounding box center [752, 54] width 314 height 27
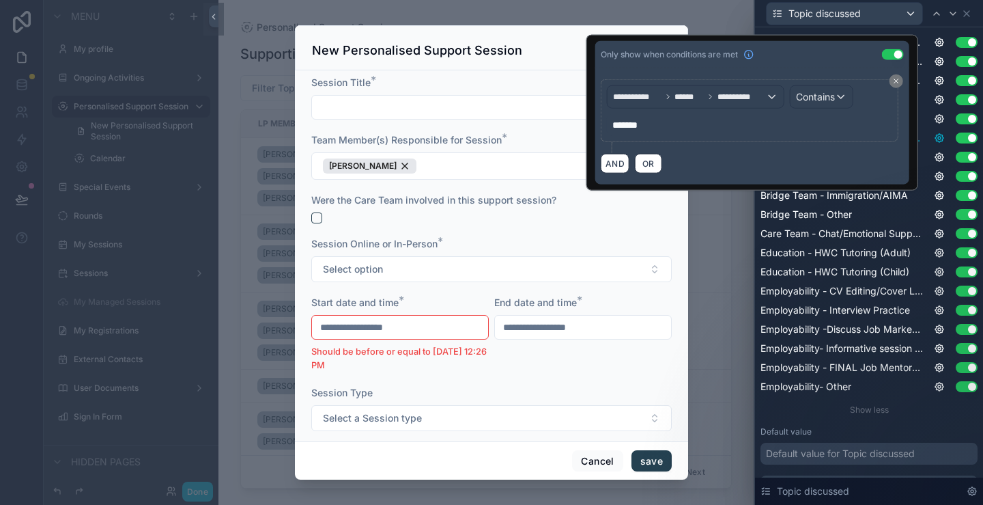
click at [934, 133] on icon at bounding box center [939, 137] width 11 height 11
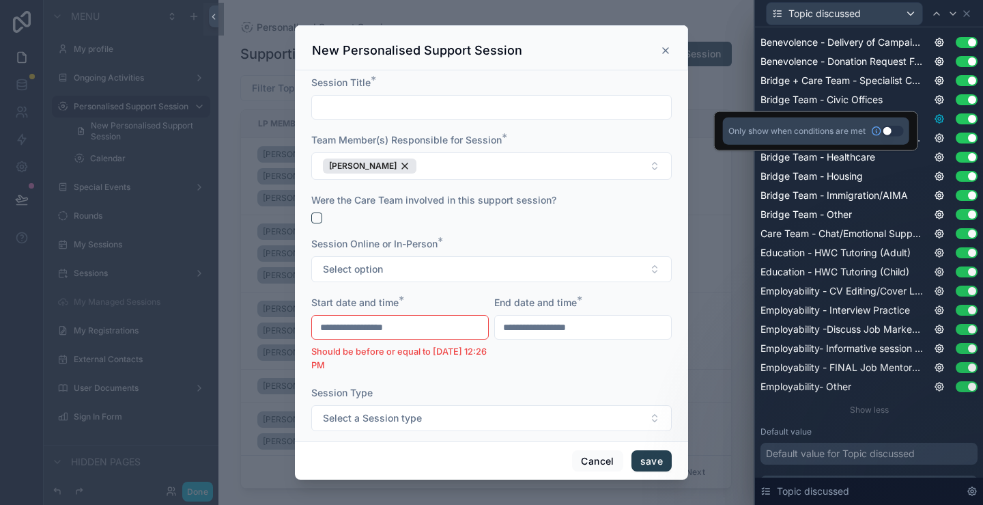
click at [936, 121] on icon at bounding box center [940, 119] width 8 height 8
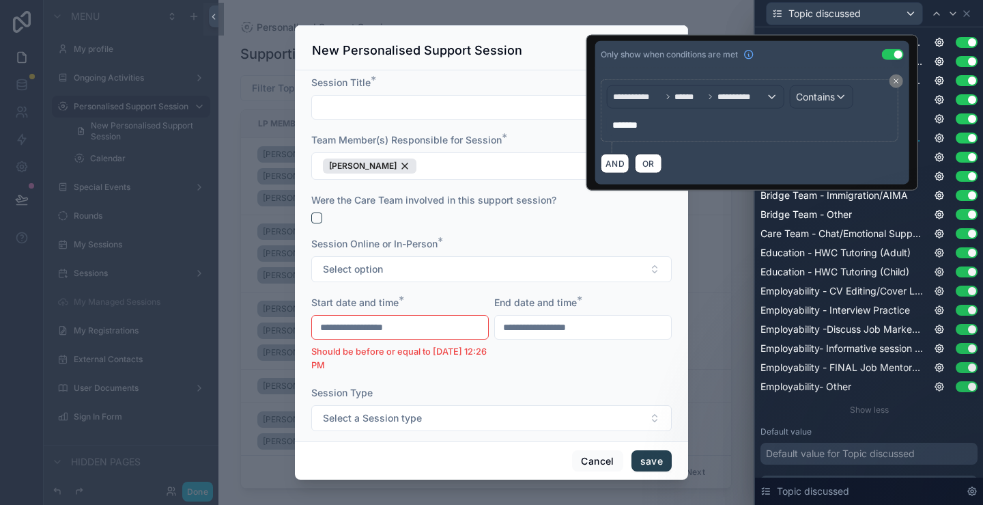
click at [927, 131] on div "Bridge Team - Finances (Tax, Seguranca Social etc.) Use setting" at bounding box center [869, 138] width 217 height 14
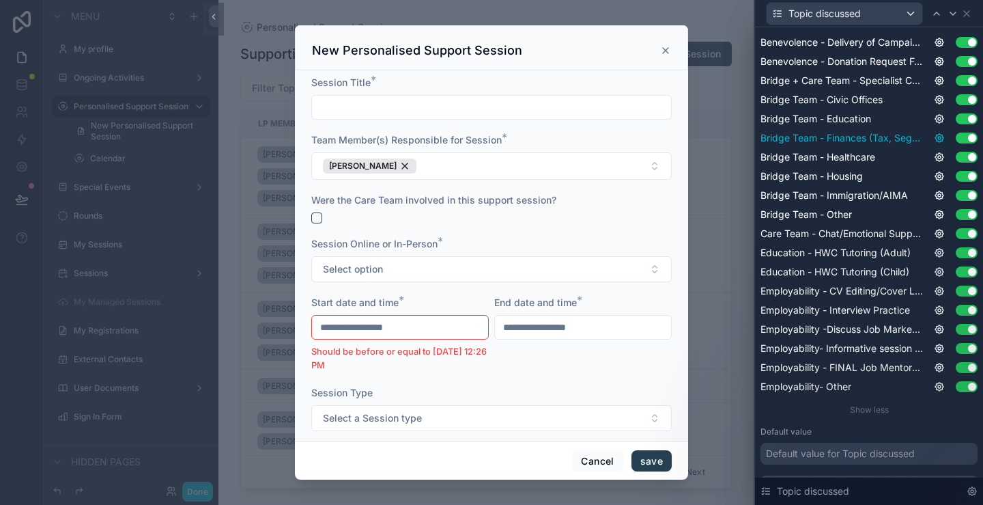
click at [936, 135] on icon at bounding box center [940, 138] width 8 height 8
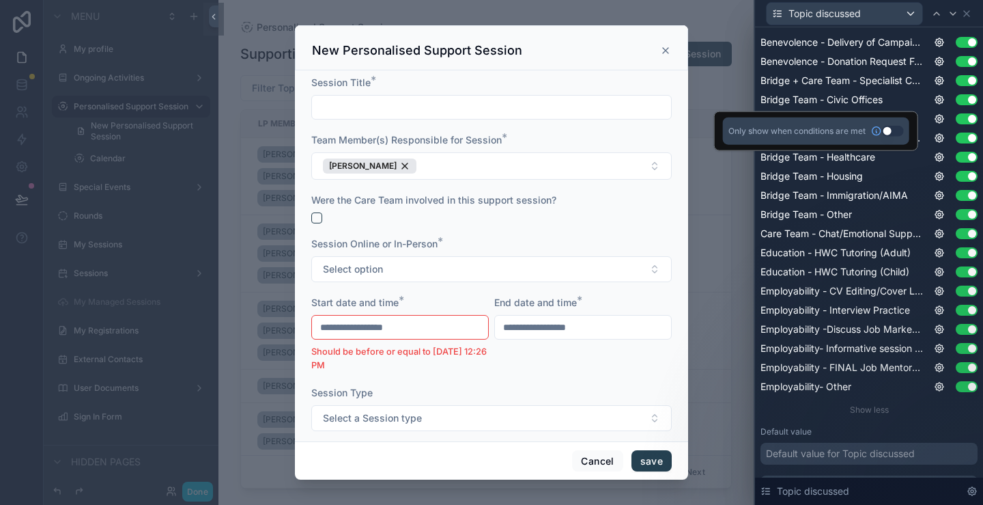
click at [889, 129] on button "Use setting" at bounding box center [893, 131] width 22 height 11
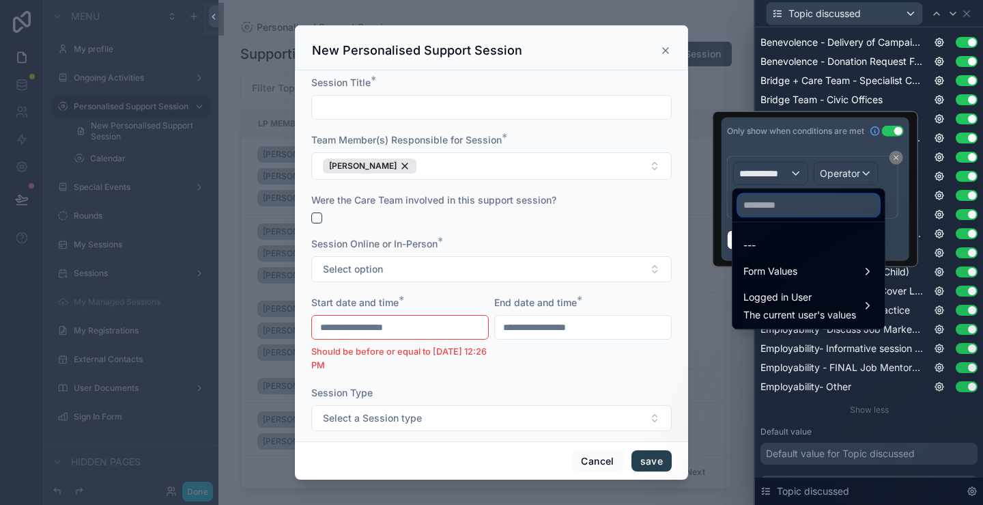
click at [809, 205] on input "text" at bounding box center [808, 205] width 141 height 22
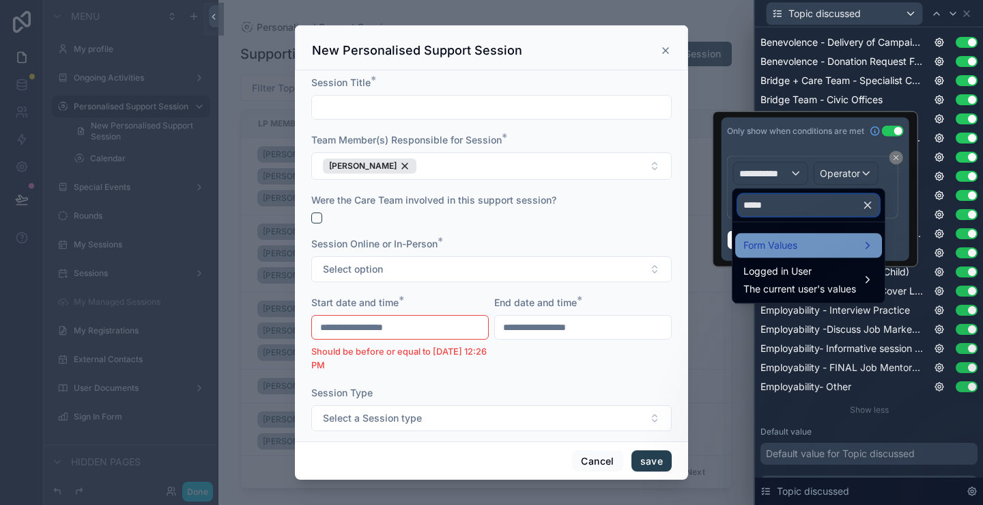
type input "*****"
click at [803, 245] on div "Form Values" at bounding box center [809, 245] width 130 height 16
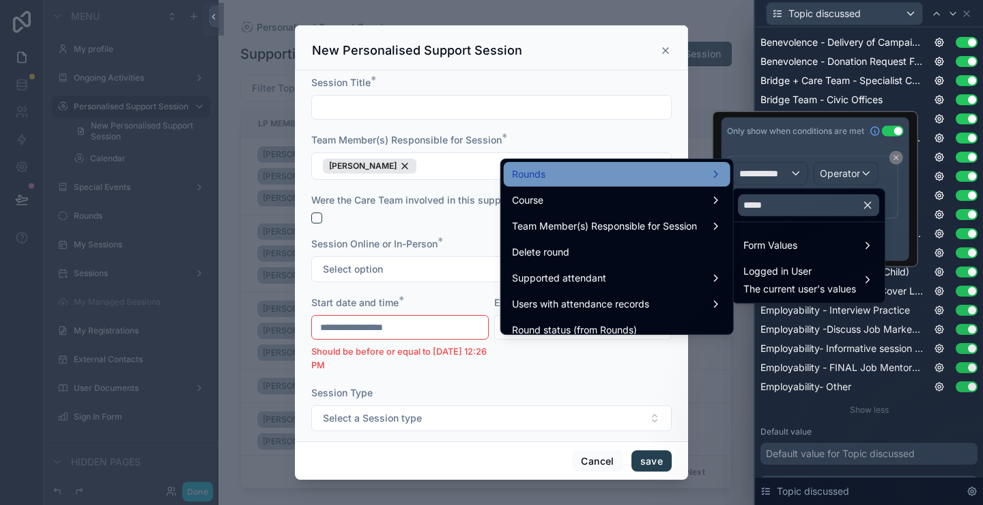
click at [589, 179] on div "Rounds" at bounding box center [617, 174] width 210 height 16
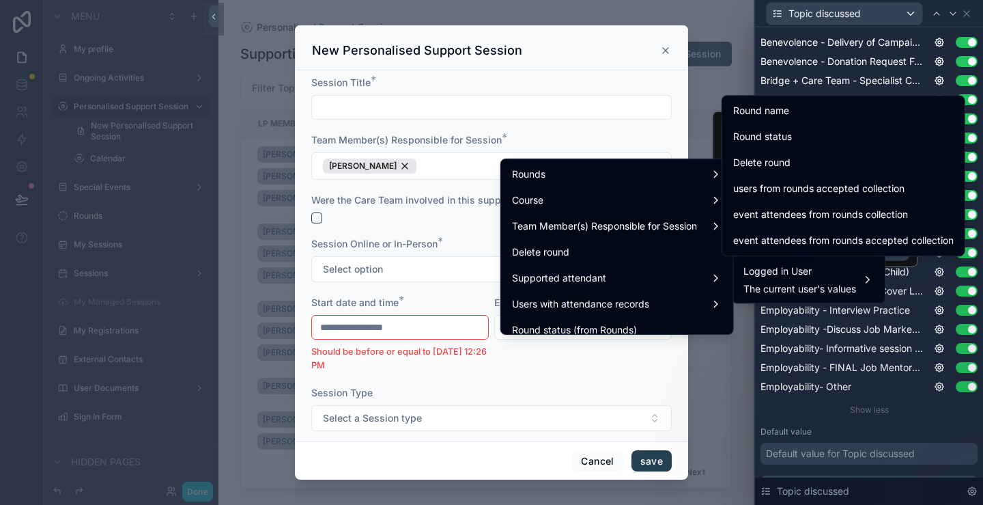
click at [815, 113] on div "Round name" at bounding box center [843, 110] width 221 height 16
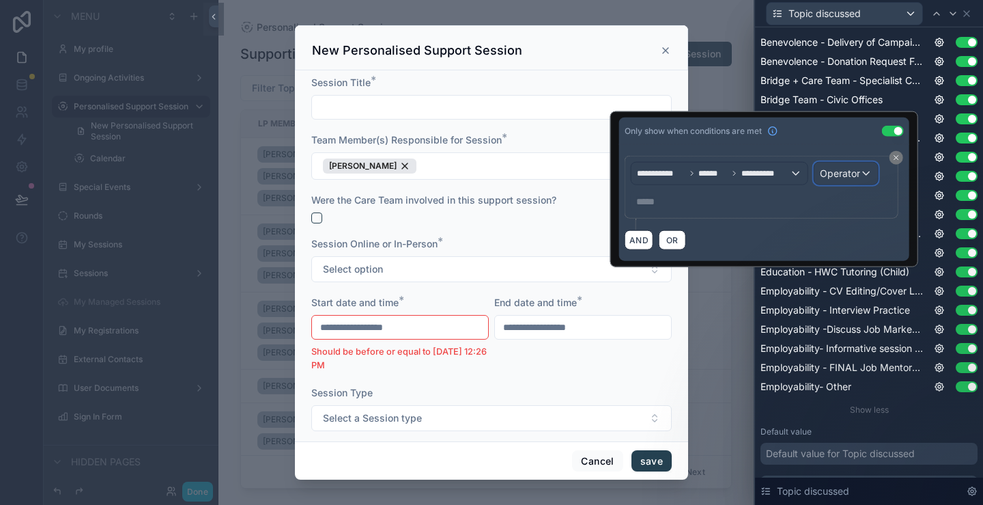
click at [856, 173] on span "Operator" at bounding box center [840, 173] width 40 height 12
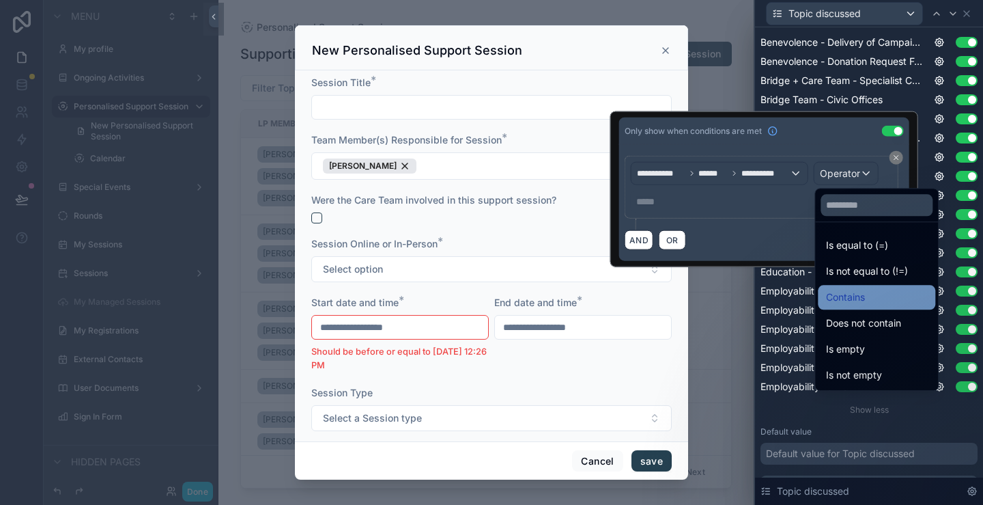
click at [858, 290] on span "Contains" at bounding box center [845, 297] width 39 height 16
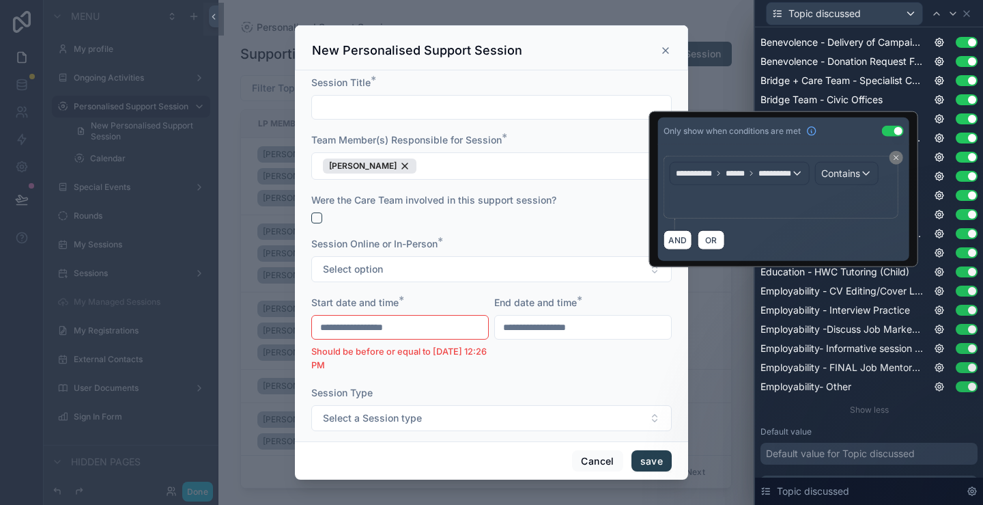
click at [702, 201] on p "﻿" at bounding box center [782, 202] width 214 height 14
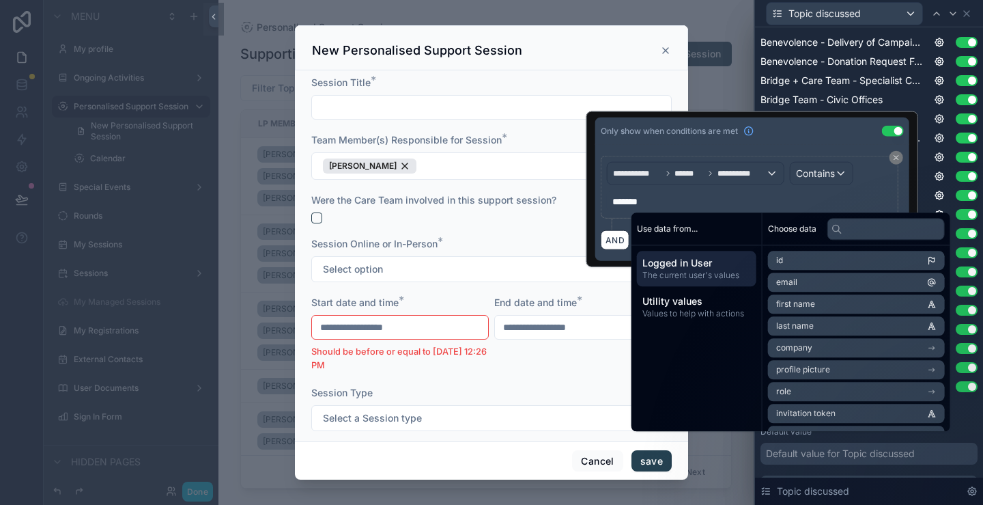
click at [815, 142] on div "Only show when conditions are met Use setting" at bounding box center [752, 130] width 314 height 27
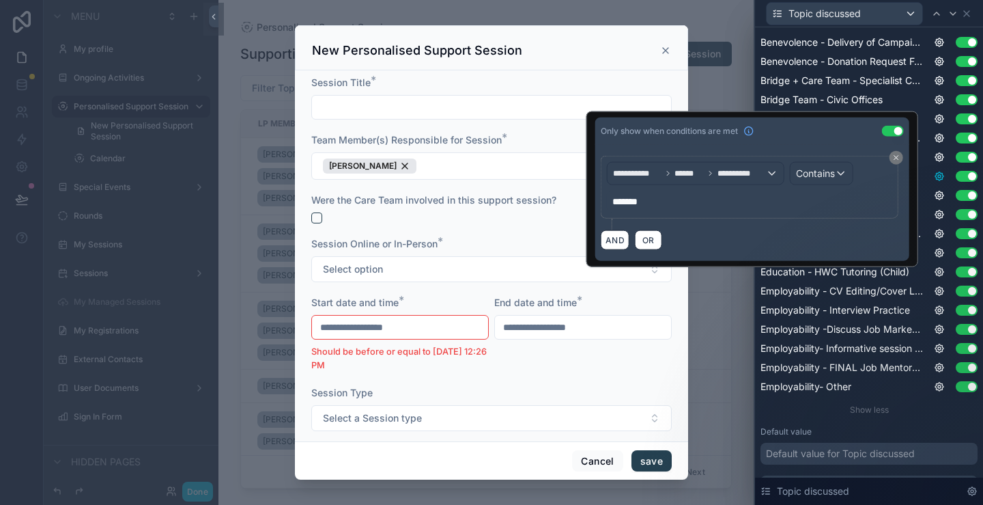
click at [934, 175] on icon at bounding box center [939, 176] width 11 height 11
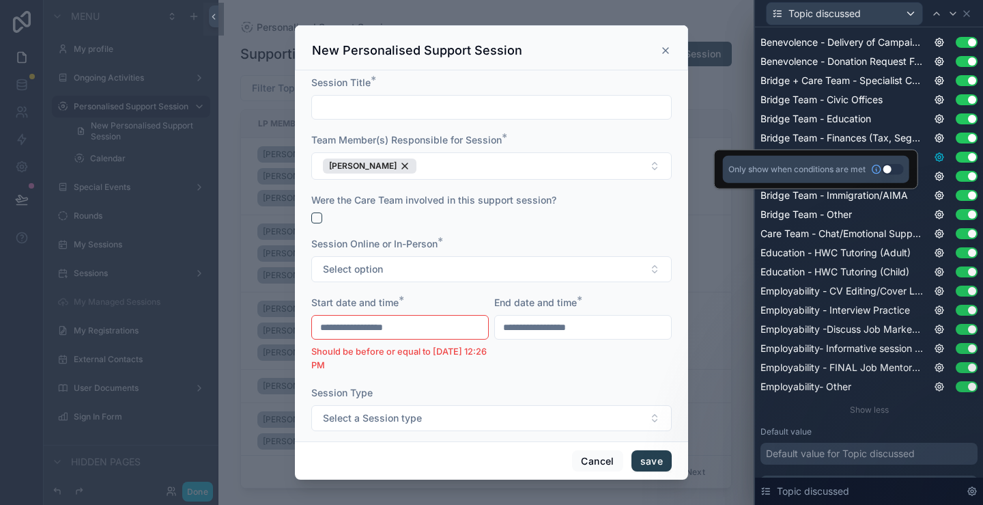
click at [934, 158] on icon at bounding box center [939, 157] width 11 height 11
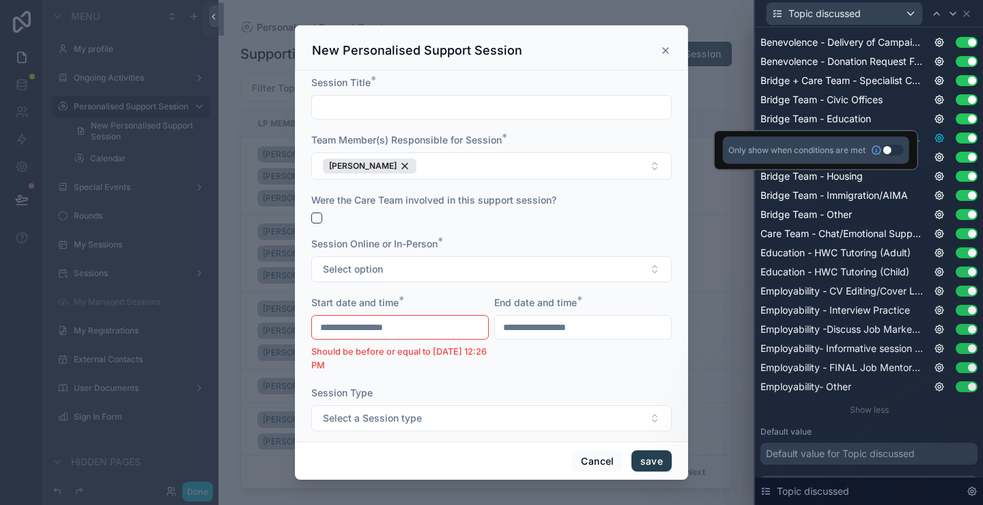
click at [936, 140] on icon at bounding box center [940, 138] width 8 height 8
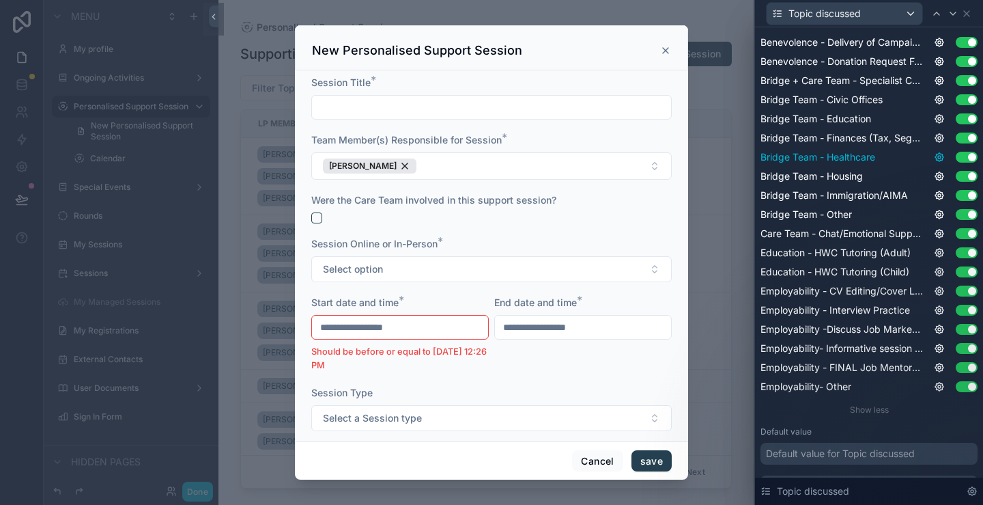
click at [938, 156] on icon at bounding box center [939, 157] width 3 height 3
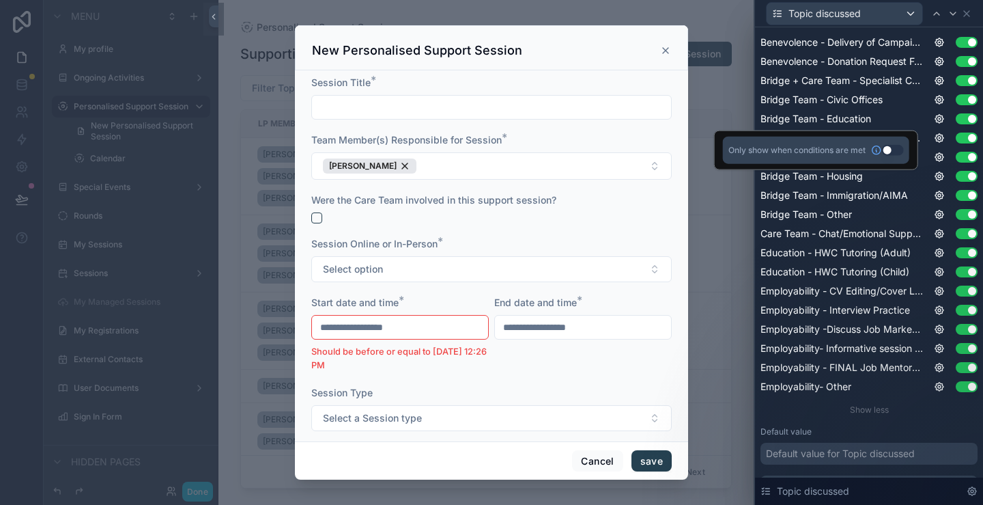
click at [888, 151] on button "Use setting" at bounding box center [893, 150] width 22 height 11
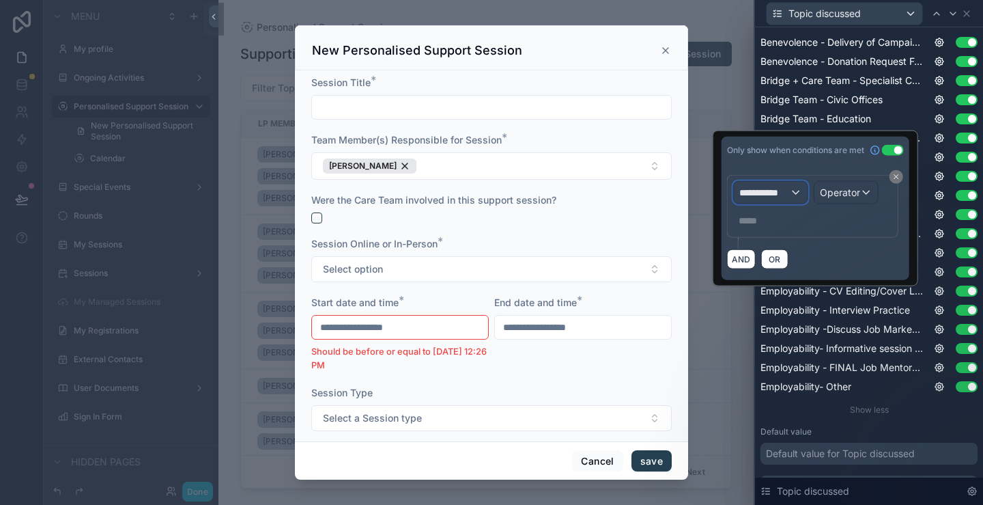
click at [788, 189] on span "**********" at bounding box center [765, 193] width 51 height 14
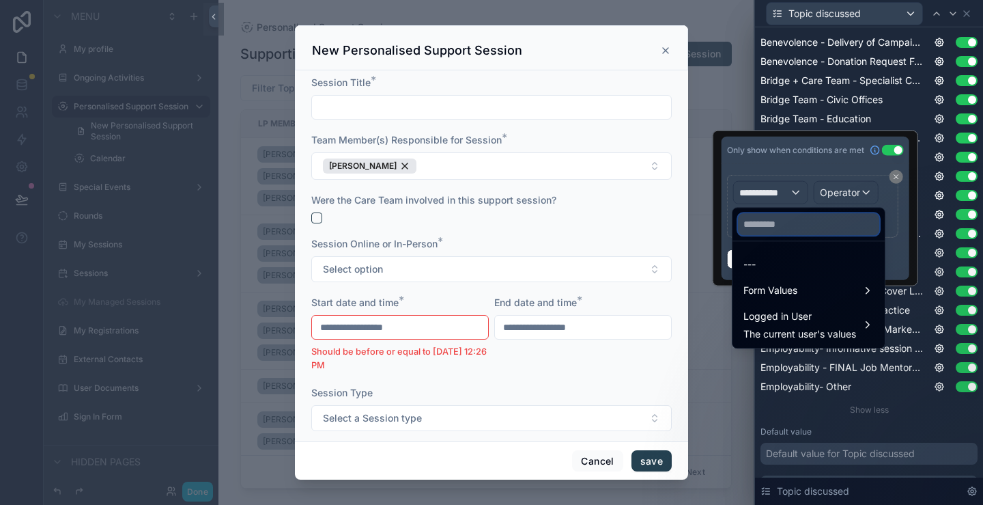
click at [781, 230] on input "text" at bounding box center [808, 224] width 141 height 22
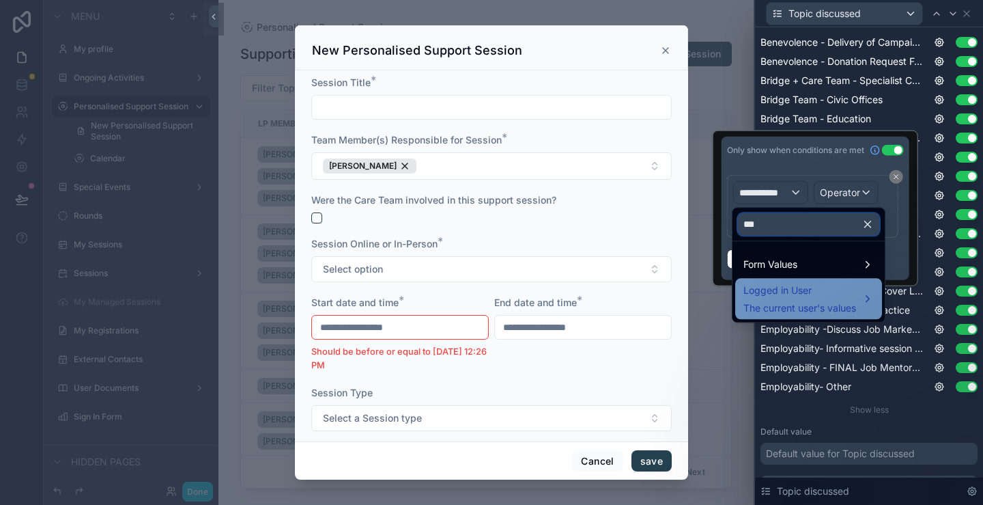
type input "***"
click at [787, 279] on div "Logged in User The current user's values" at bounding box center [808, 298] width 147 height 41
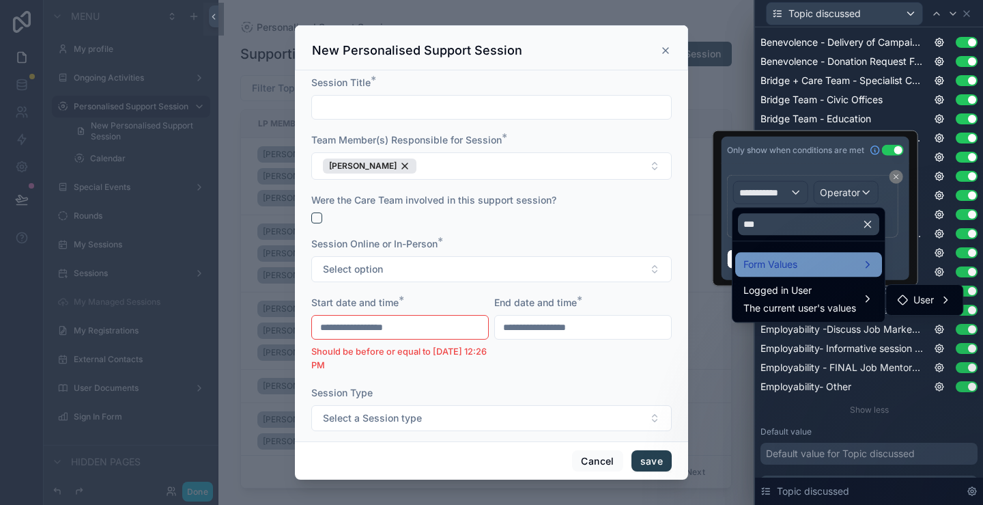
click at [799, 253] on div "Form Values" at bounding box center [808, 264] width 147 height 25
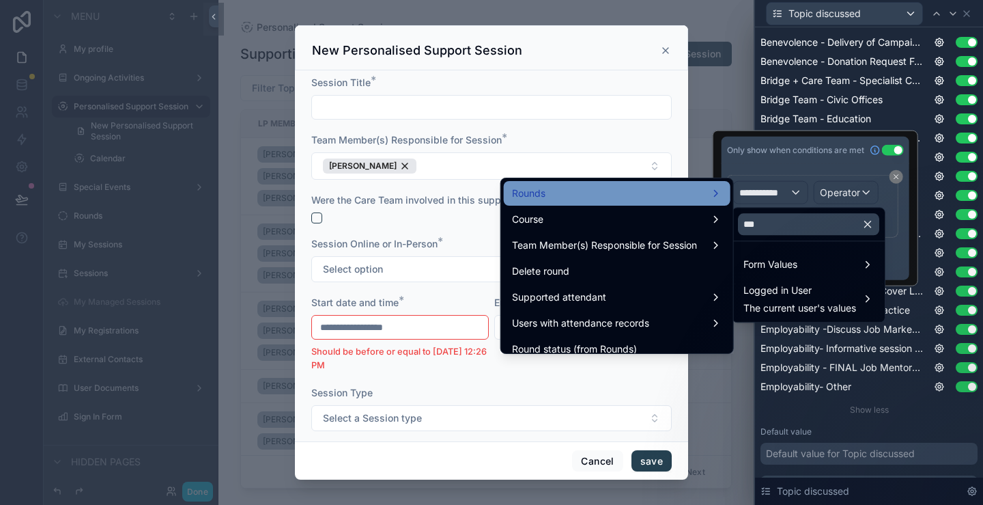
click at [631, 199] on div "Rounds" at bounding box center [617, 193] width 210 height 16
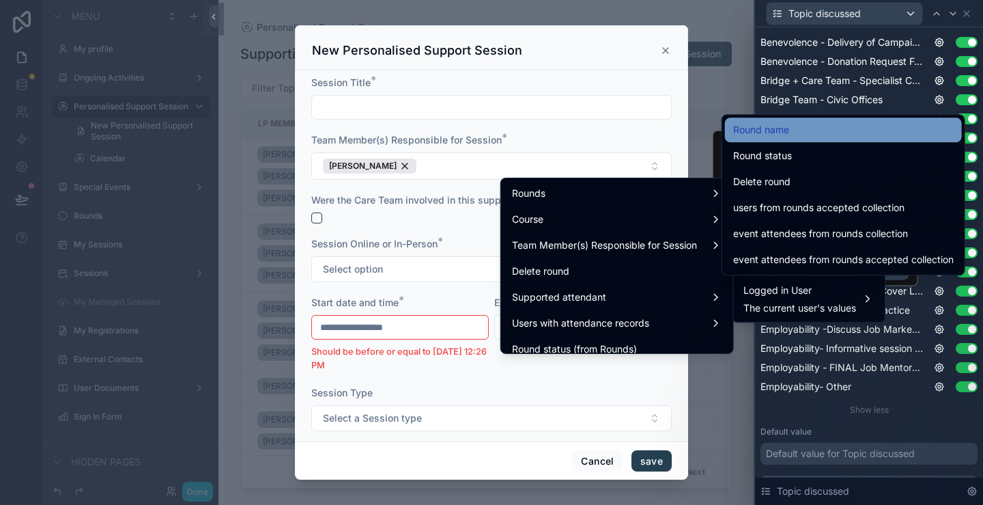
click at [802, 127] on div "Round name" at bounding box center [843, 130] width 221 height 16
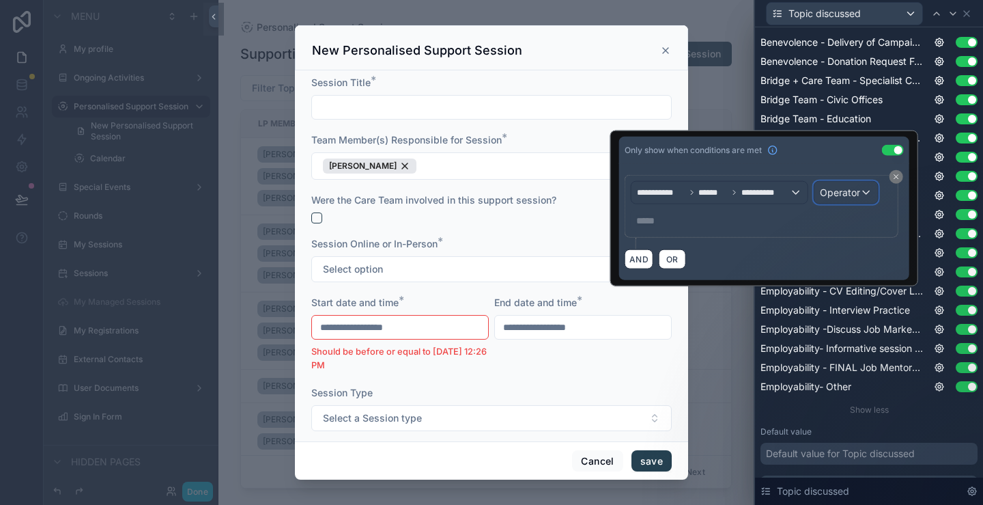
click at [848, 192] on span "Operator" at bounding box center [840, 192] width 40 height 12
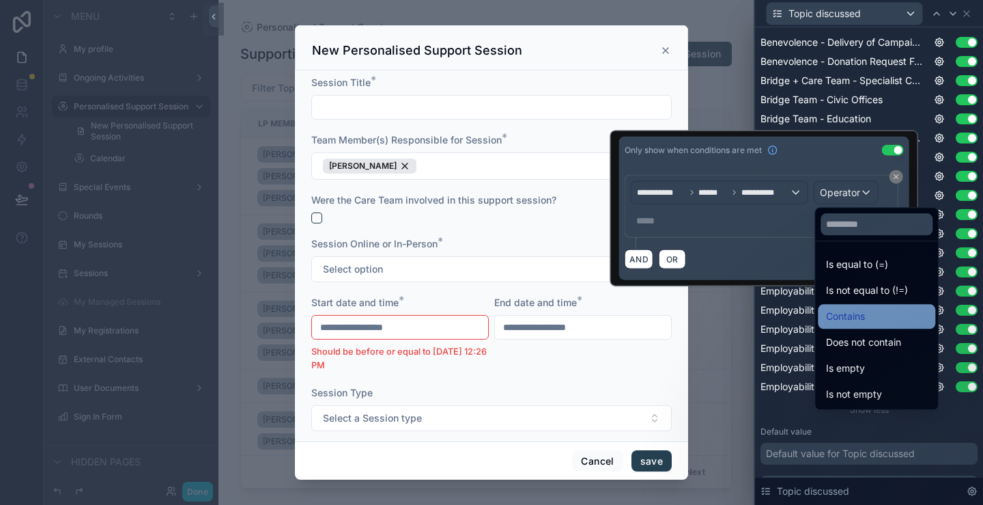
click at [860, 313] on span "Contains" at bounding box center [845, 316] width 39 height 16
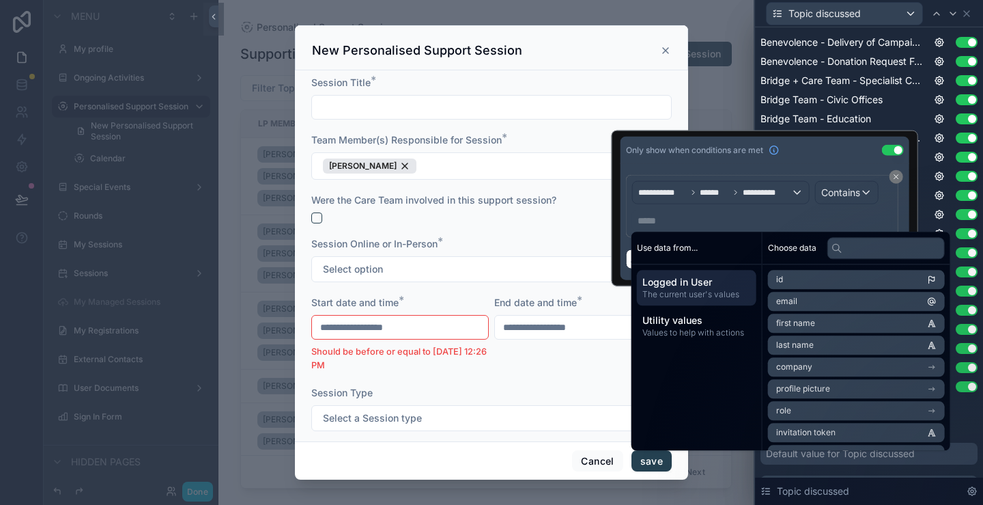
click at [736, 225] on p "***** ﻿" at bounding box center [764, 221] width 252 height 14
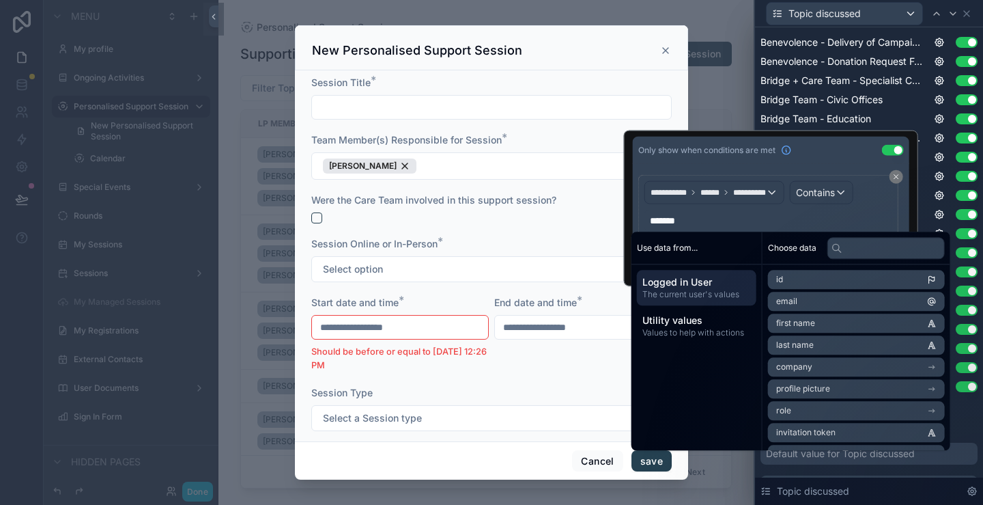
click at [819, 160] on div "Only show when conditions are met Use setting" at bounding box center [771, 150] width 277 height 27
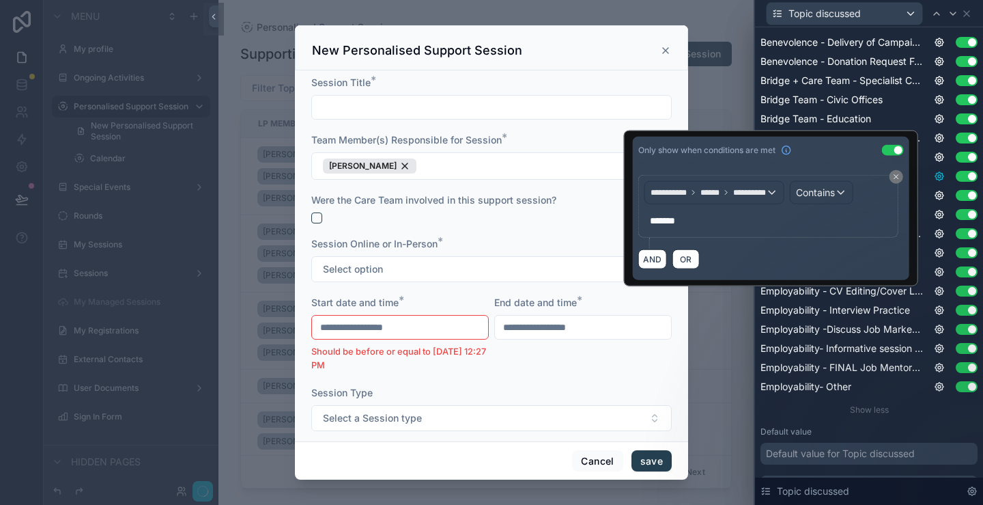
click at [934, 178] on icon at bounding box center [939, 176] width 11 height 11
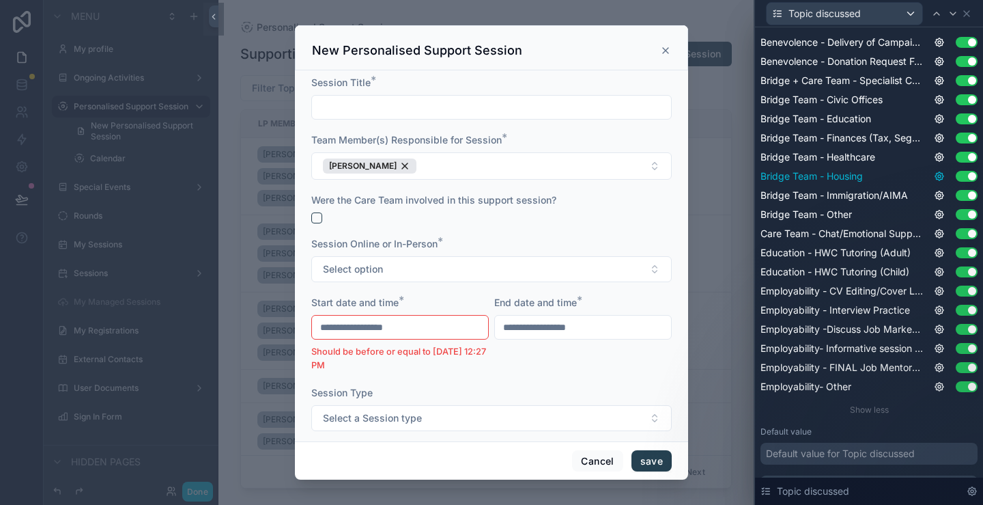
type input "**********"
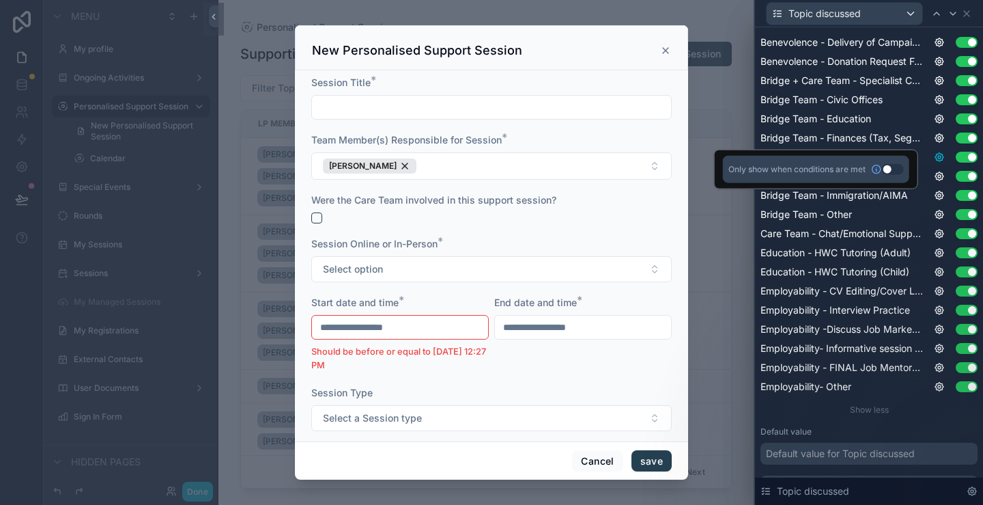
click at [936, 154] on icon at bounding box center [940, 157] width 8 height 8
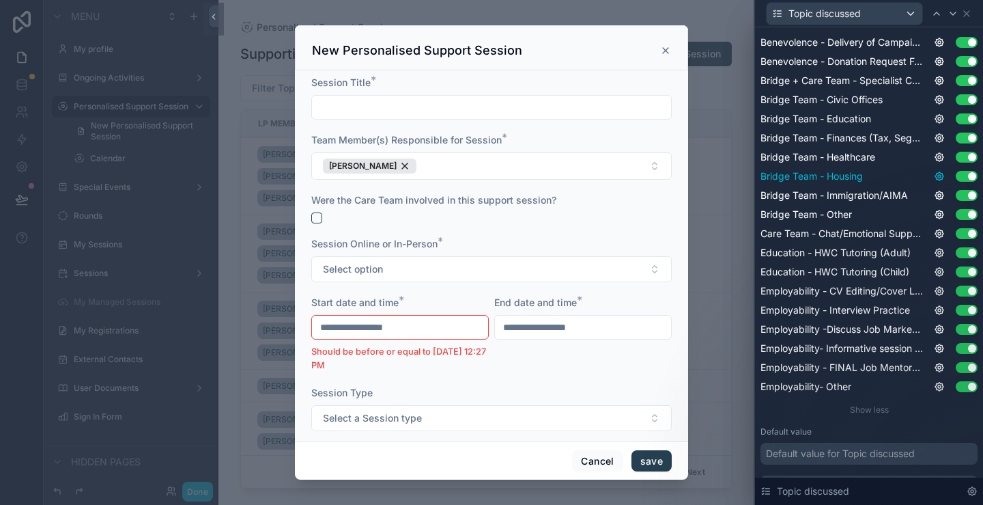
click at [934, 173] on icon at bounding box center [939, 176] width 11 height 11
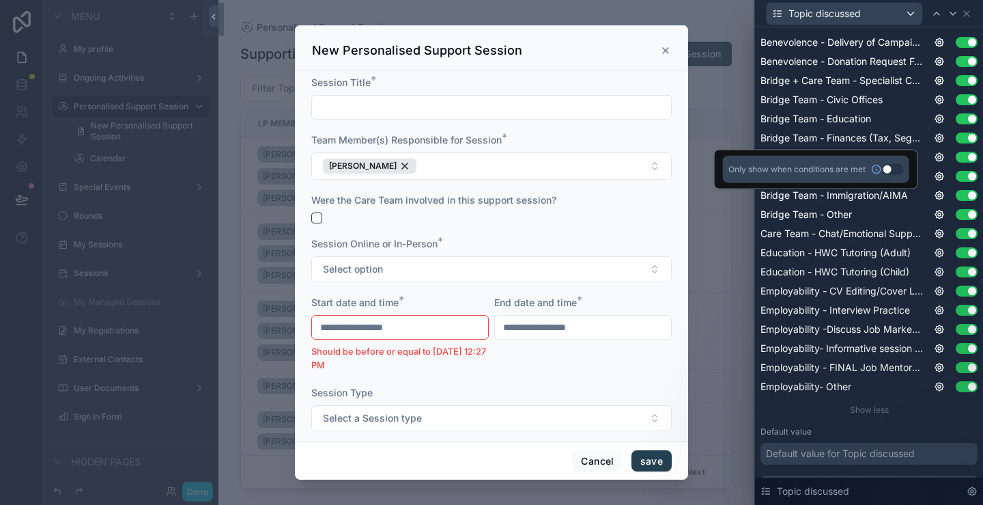
click at [890, 167] on button "Use setting" at bounding box center [893, 169] width 22 height 11
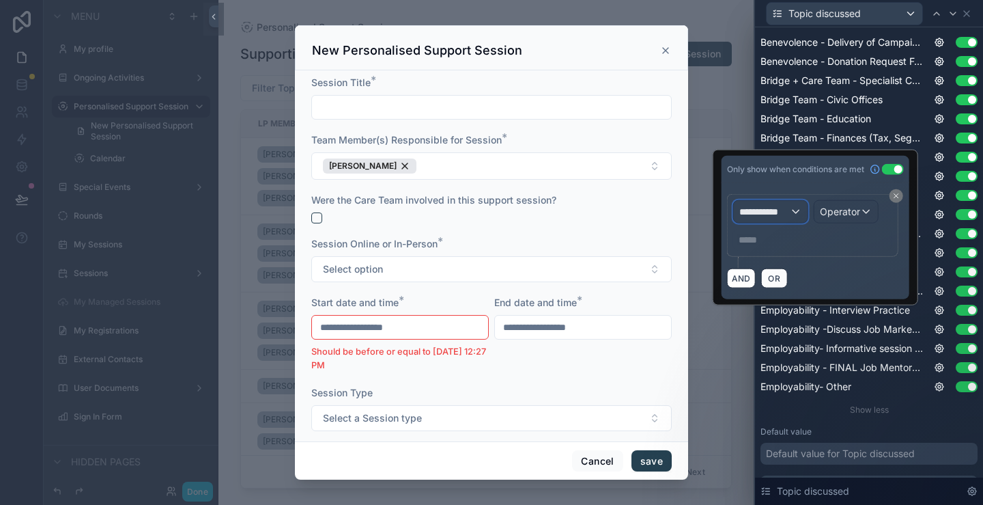
click at [794, 208] on div "**********" at bounding box center [771, 212] width 74 height 22
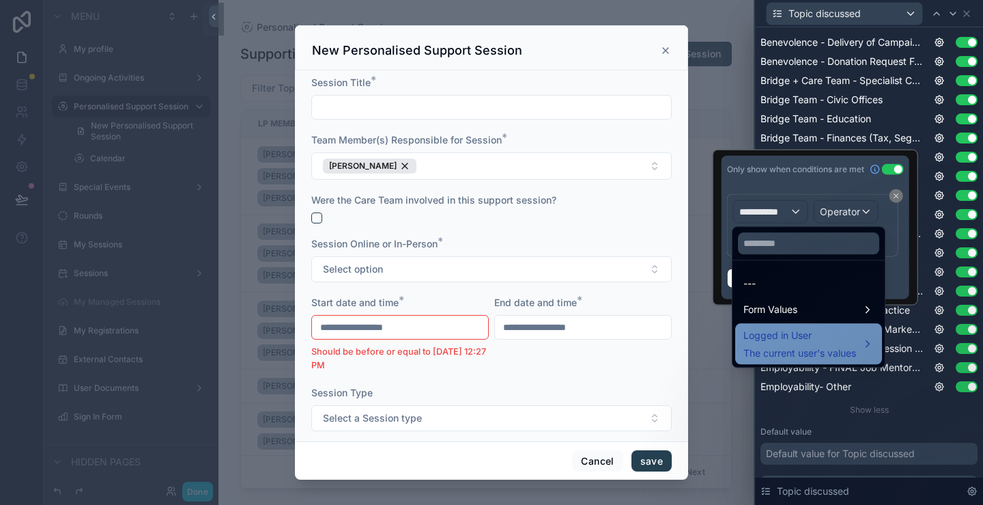
click at [793, 339] on span "Logged in User" at bounding box center [800, 335] width 113 height 16
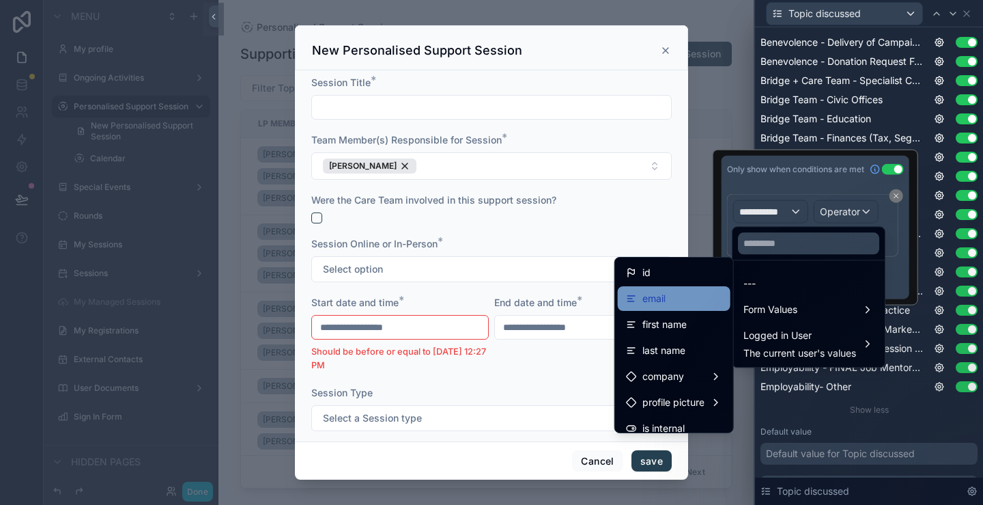
scroll to position [205, 0]
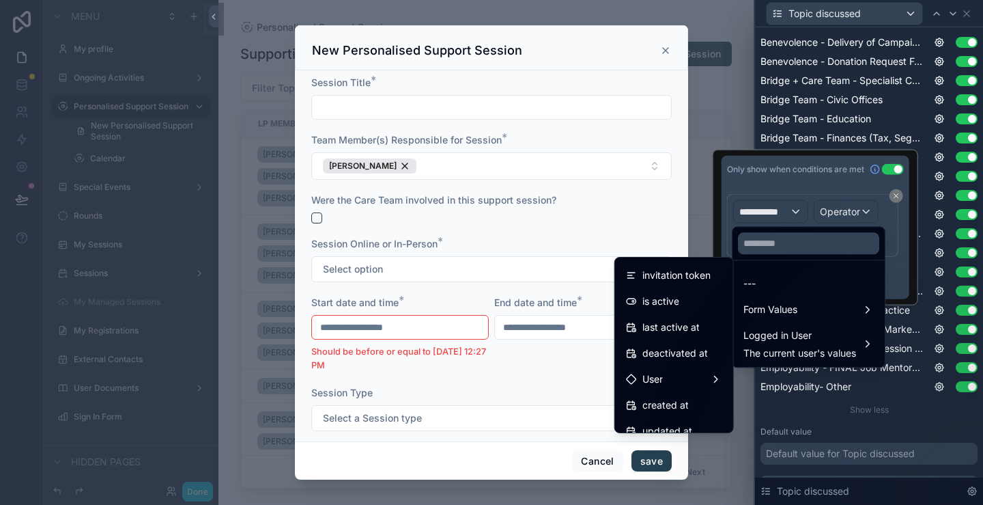
click at [776, 264] on ul "--- Form Values Logged in User The current user's values" at bounding box center [809, 313] width 152 height 107
click at [792, 251] on input "text" at bounding box center [808, 243] width 141 height 22
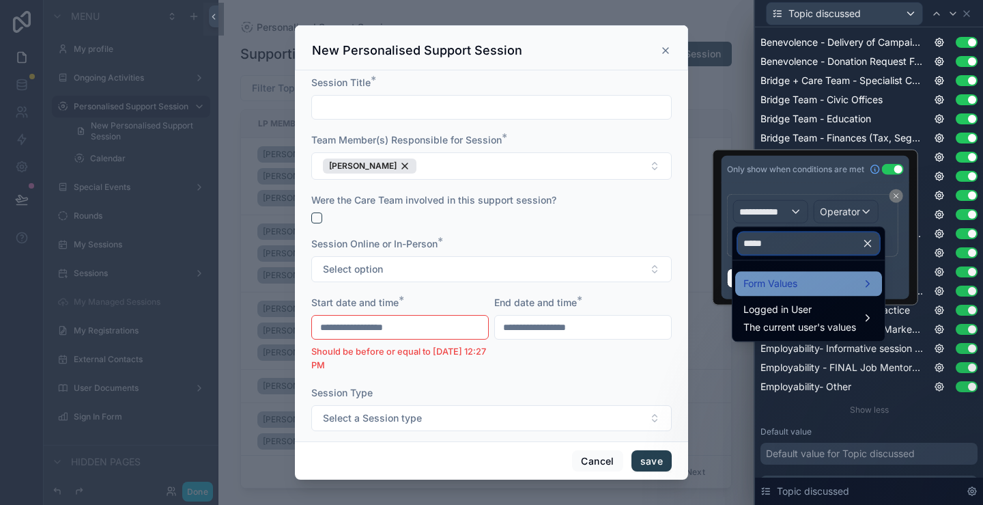
type input "*****"
click at [793, 275] on span "Form Values" at bounding box center [771, 283] width 54 height 16
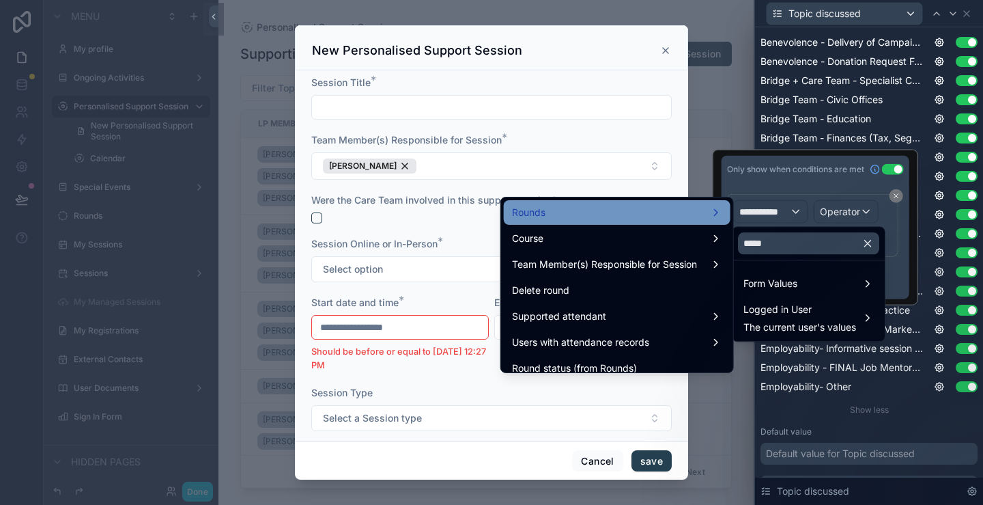
click at [597, 212] on div "Rounds" at bounding box center [617, 212] width 210 height 16
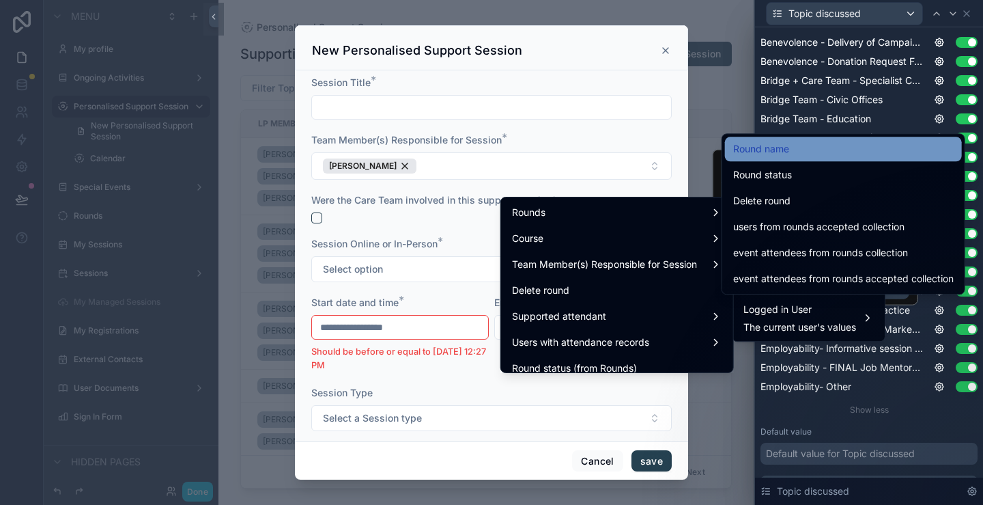
click at [803, 152] on div "Round name" at bounding box center [843, 149] width 221 height 16
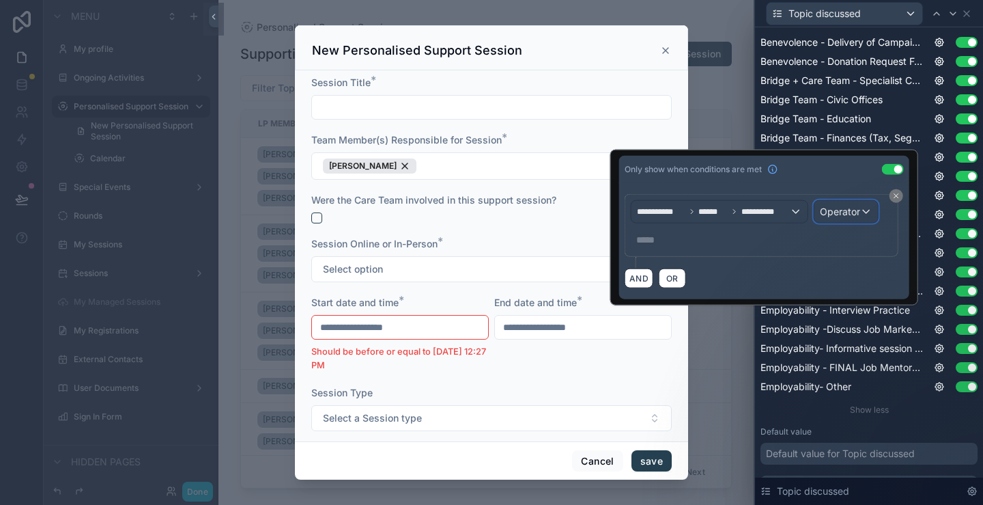
click at [834, 208] on span "Operator" at bounding box center [840, 212] width 40 height 12
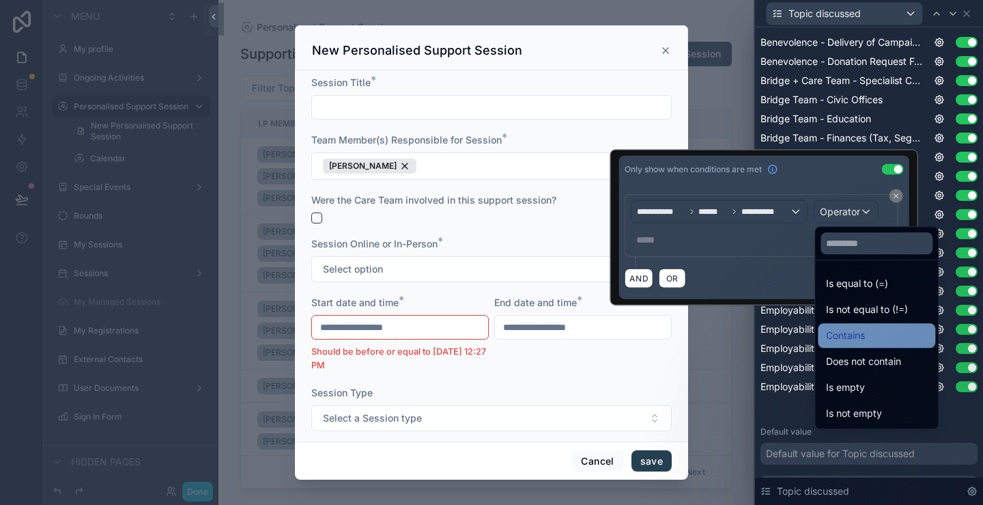
click at [847, 332] on span "Contains" at bounding box center [845, 335] width 39 height 16
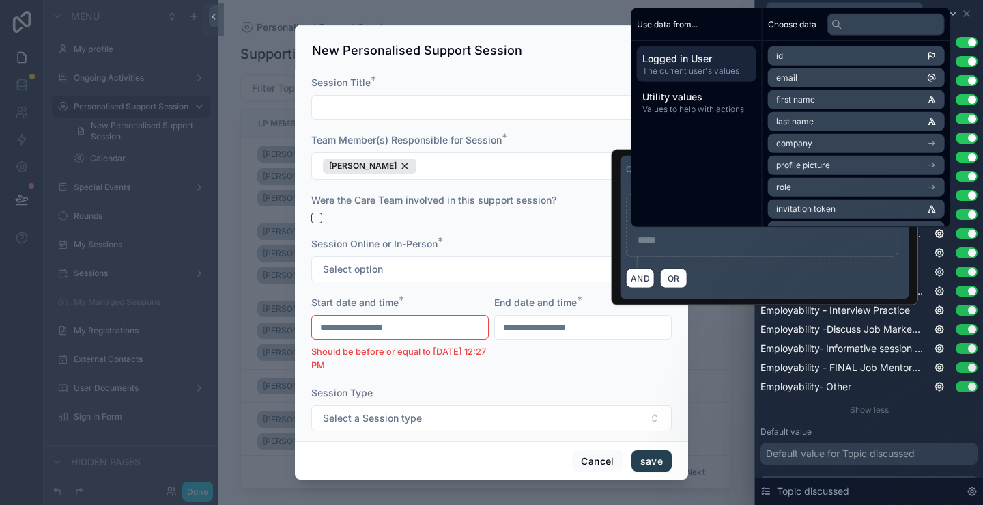
click at [677, 240] on p "***** ﻿" at bounding box center [764, 240] width 252 height 14
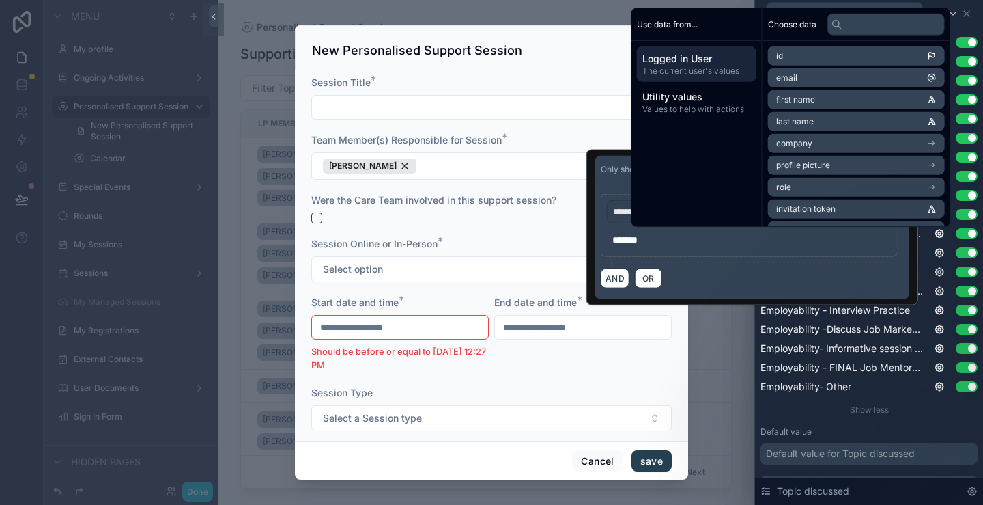
click at [703, 274] on div "AND OR" at bounding box center [752, 278] width 303 height 20
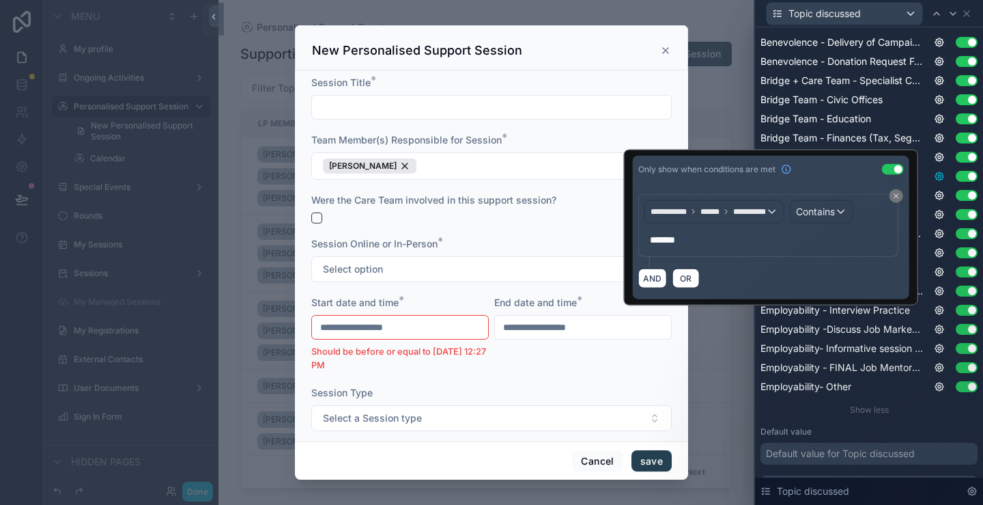
click at [938, 175] on icon at bounding box center [939, 176] width 3 height 3
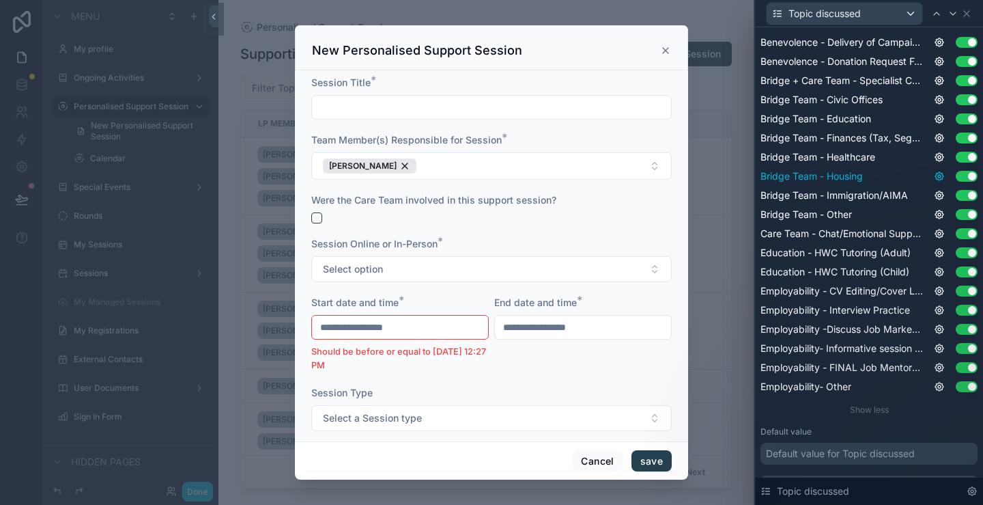
click at [938, 175] on icon at bounding box center [939, 176] width 3 height 3
click at [936, 193] on icon at bounding box center [940, 195] width 8 height 8
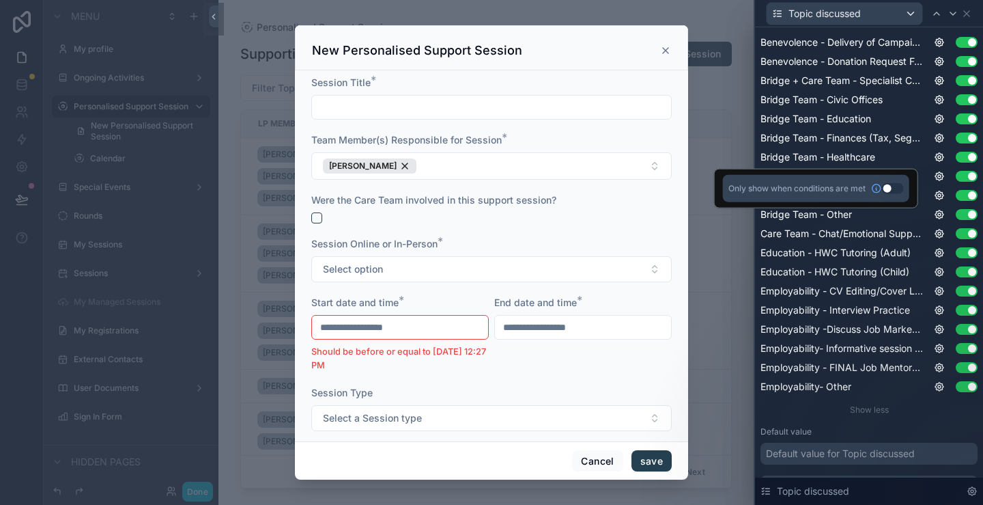
click at [890, 190] on button "Use setting" at bounding box center [893, 188] width 22 height 11
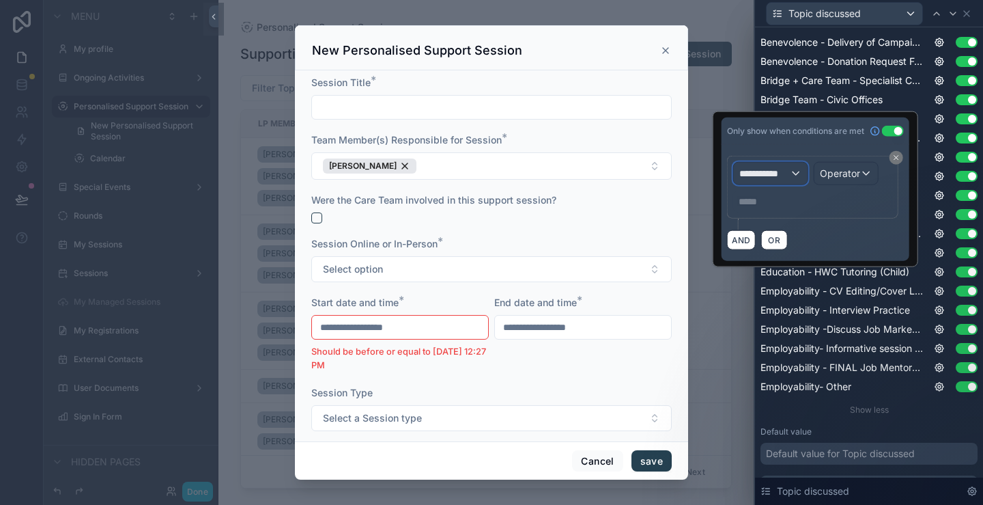
click at [789, 173] on div "**********" at bounding box center [771, 174] width 74 height 22
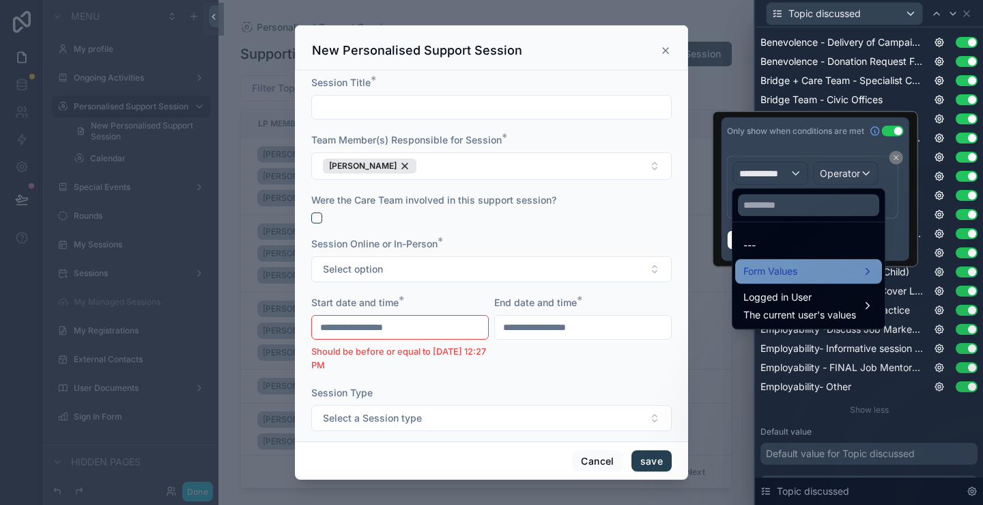
click at [777, 267] on span "Form Values" at bounding box center [771, 271] width 54 height 16
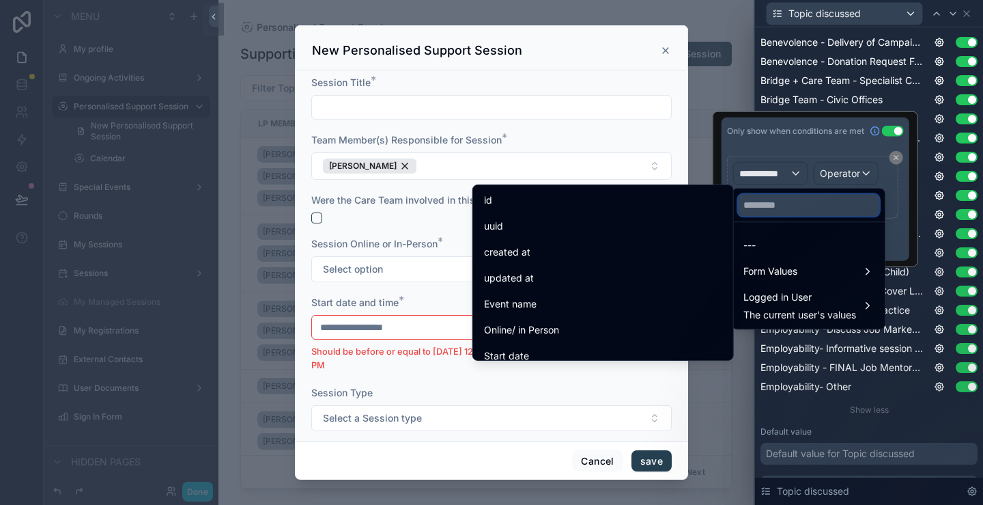
click at [774, 208] on input "text" at bounding box center [808, 205] width 141 height 22
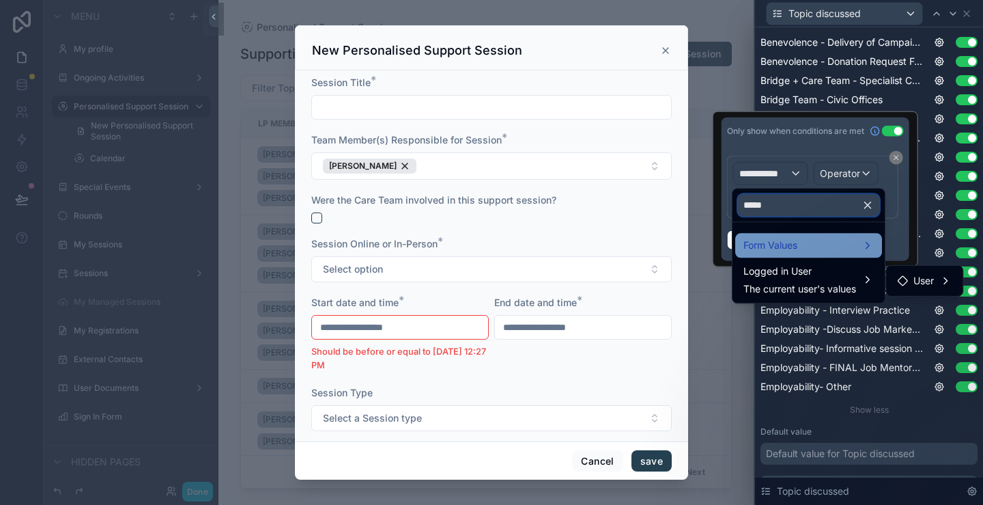
type input "*****"
click at [769, 247] on span "Form Values" at bounding box center [771, 245] width 54 height 16
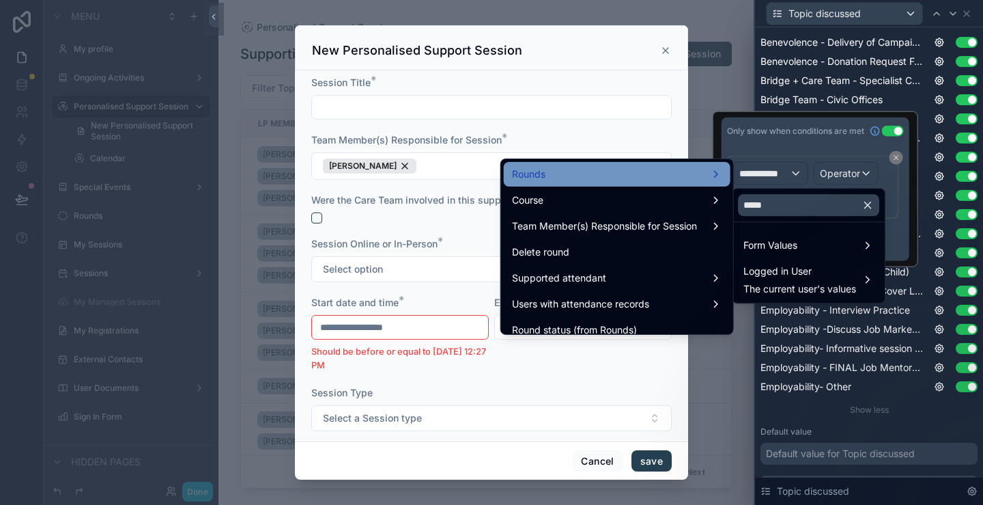
click at [589, 172] on div "Rounds" at bounding box center [617, 174] width 210 height 16
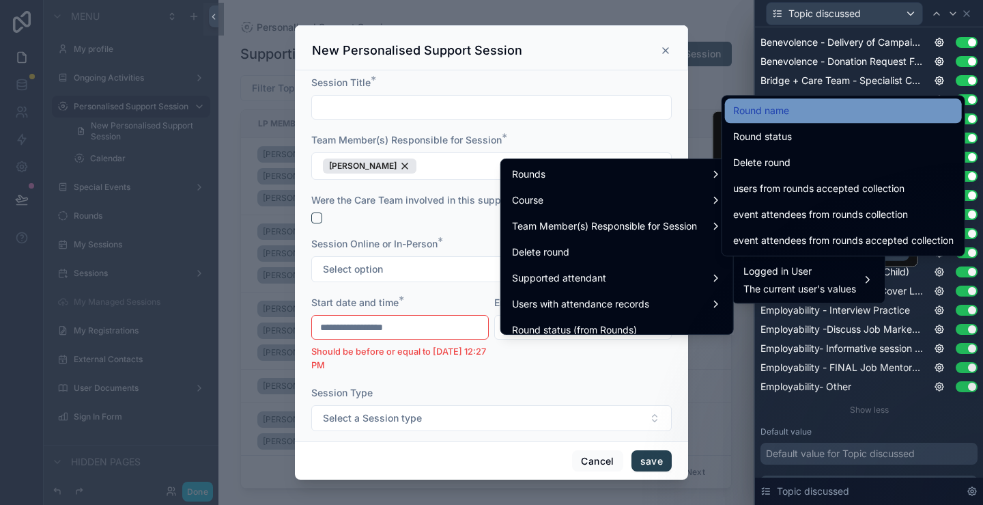
click at [791, 111] on div "Round name" at bounding box center [843, 110] width 221 height 16
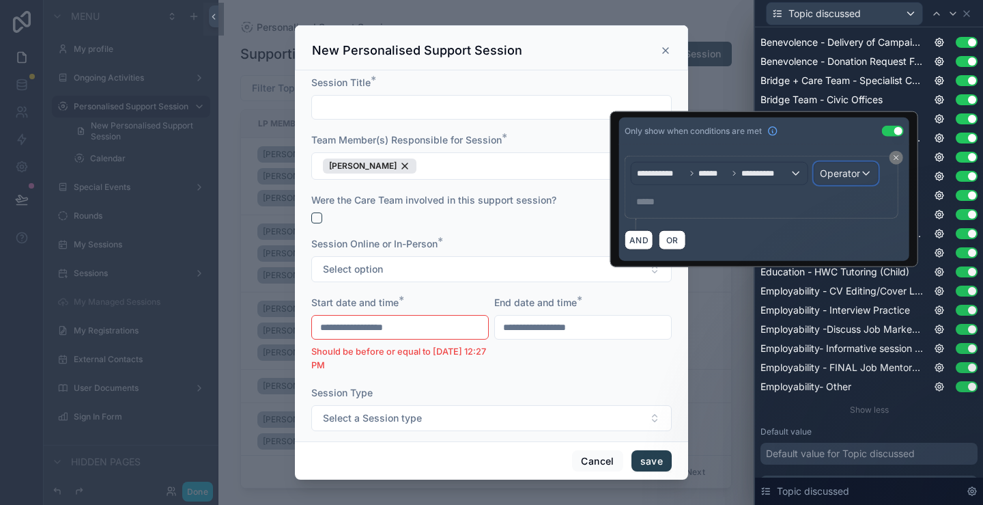
click at [847, 175] on span "Operator" at bounding box center [840, 173] width 40 height 12
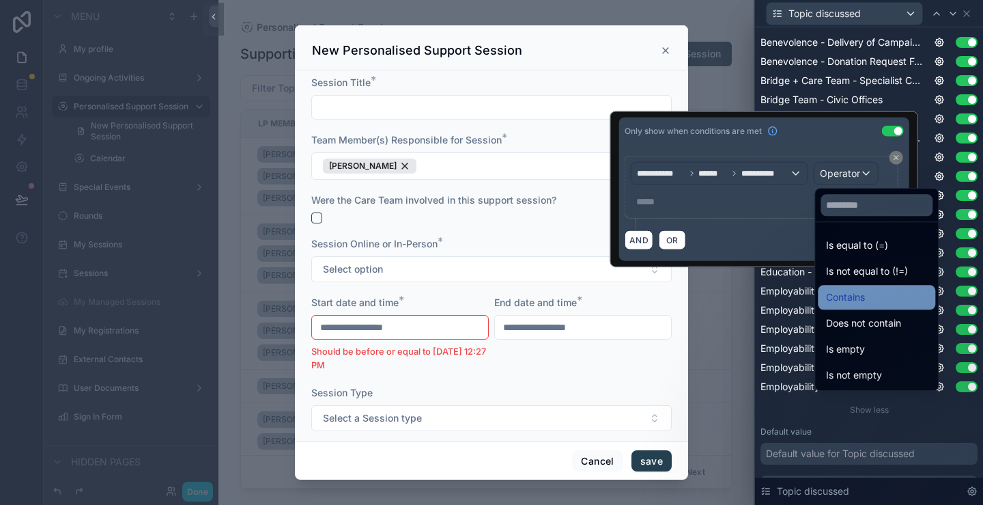
click at [847, 296] on span "Contains" at bounding box center [845, 297] width 39 height 16
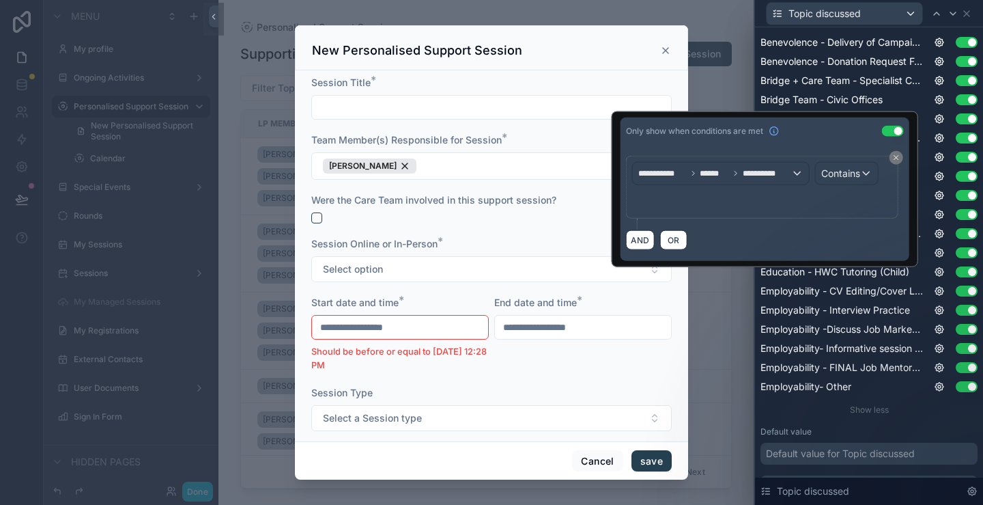
type input "**********"
click at [693, 204] on p "***** ﻿" at bounding box center [764, 202] width 252 height 14
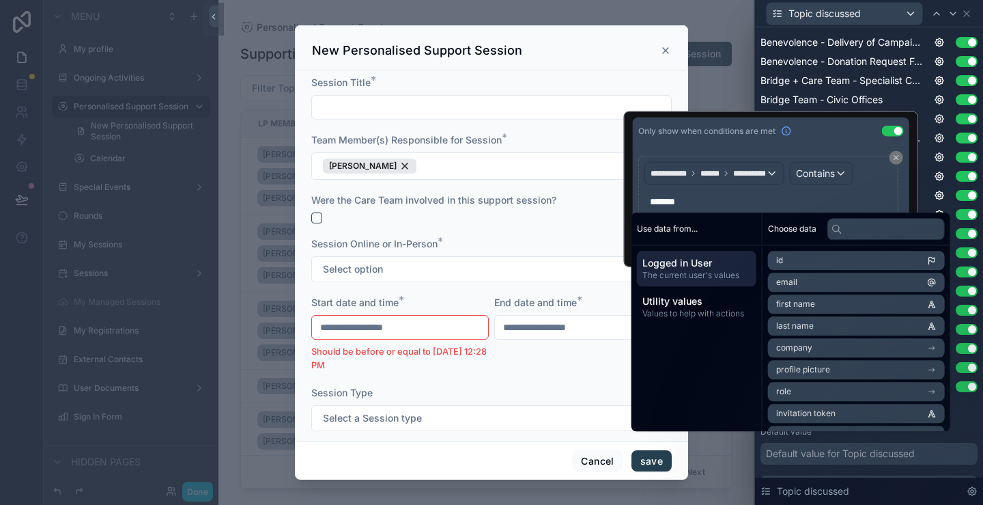
click at [849, 132] on div "Only show when conditions are met Use setting" at bounding box center [771, 130] width 277 height 27
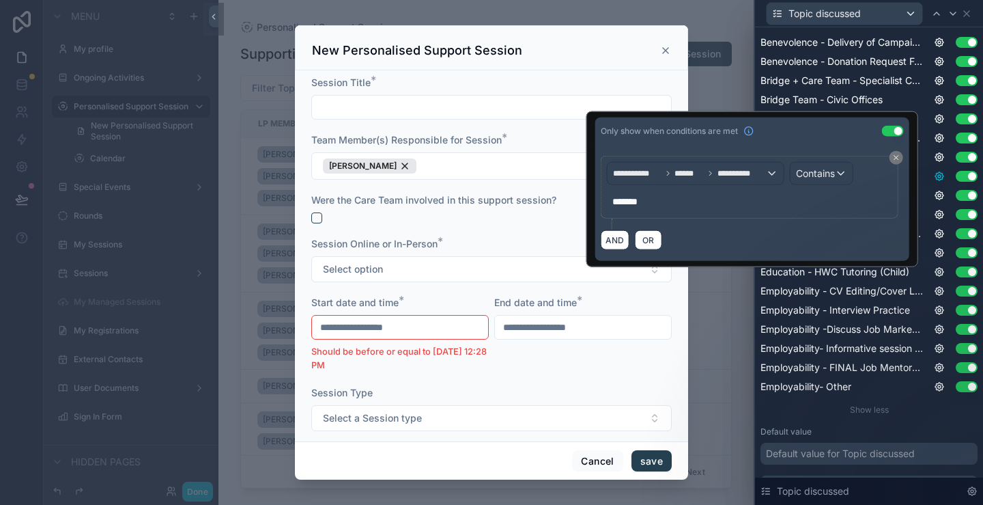
click at [934, 174] on icon at bounding box center [939, 176] width 11 height 11
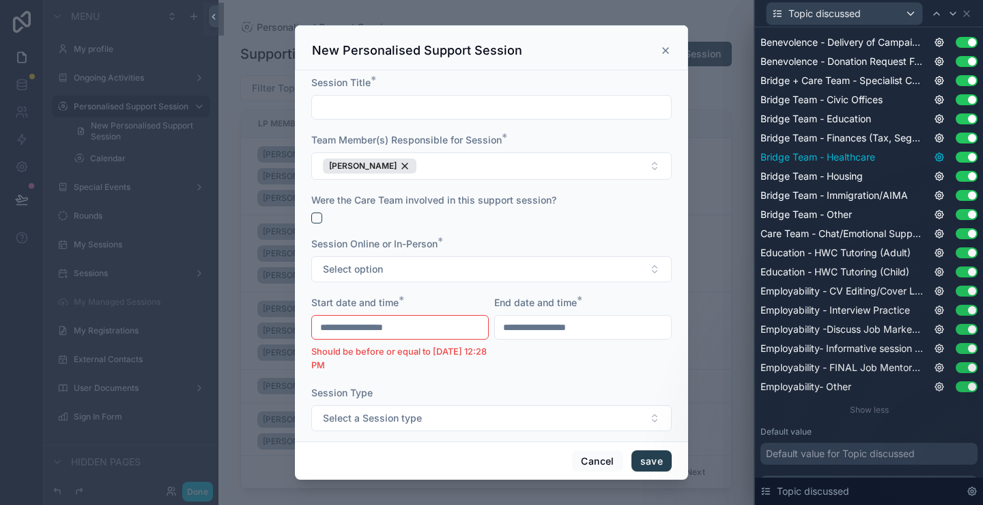
click at [934, 158] on icon at bounding box center [939, 157] width 11 height 11
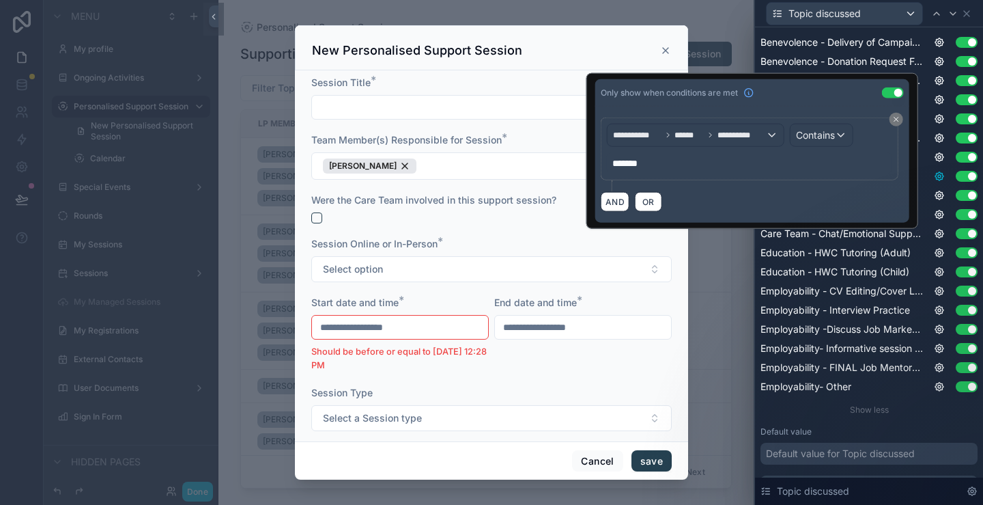
click at [934, 177] on icon at bounding box center [939, 176] width 11 height 11
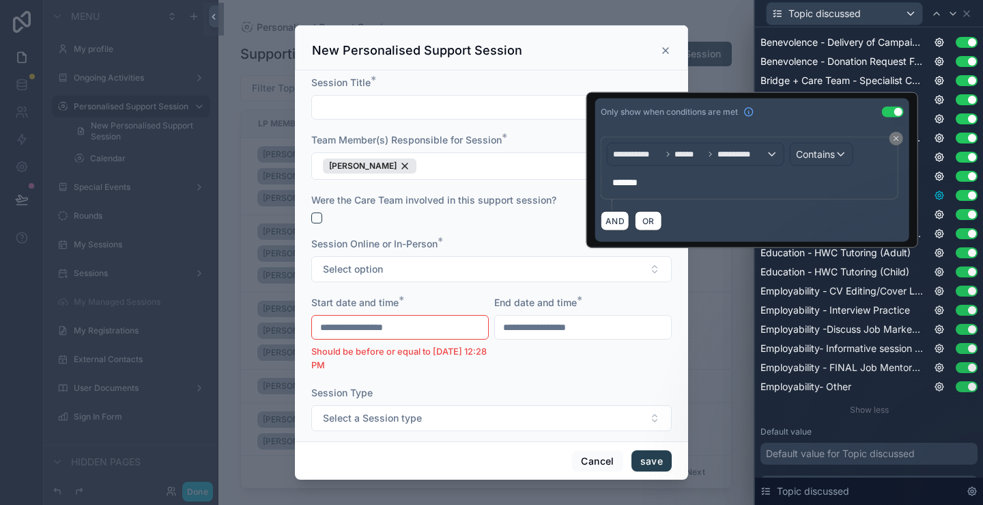
click at [934, 199] on icon at bounding box center [939, 195] width 11 height 11
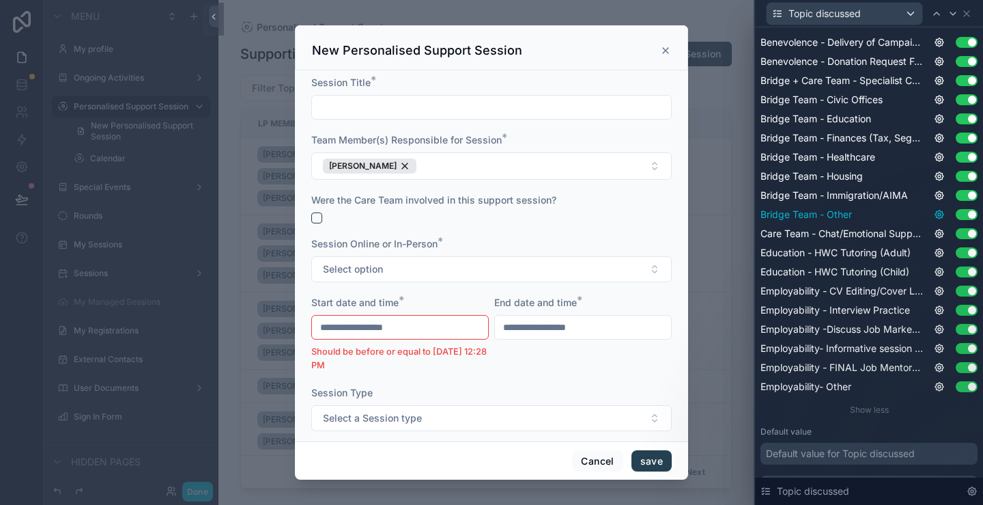
click at [938, 213] on icon at bounding box center [939, 214] width 3 height 3
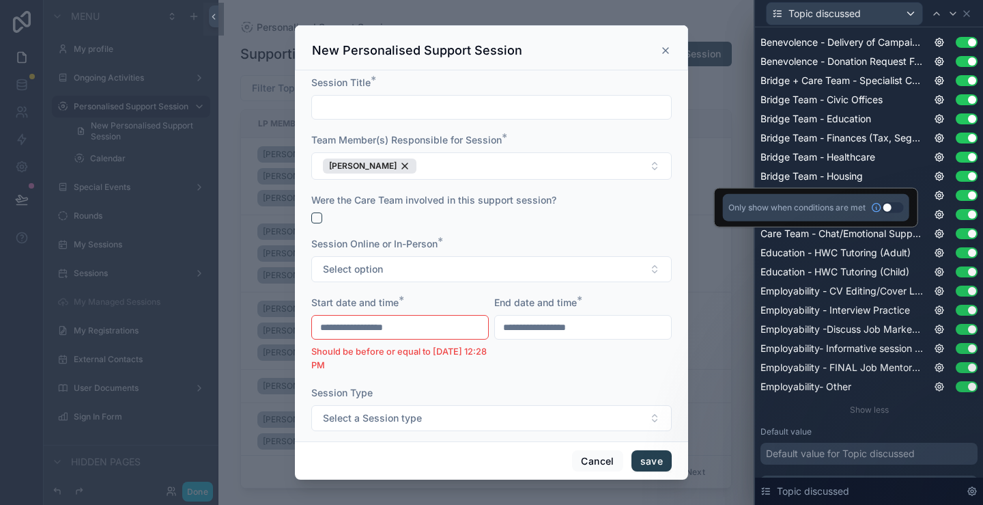
click at [888, 208] on button "Use setting" at bounding box center [893, 207] width 22 height 11
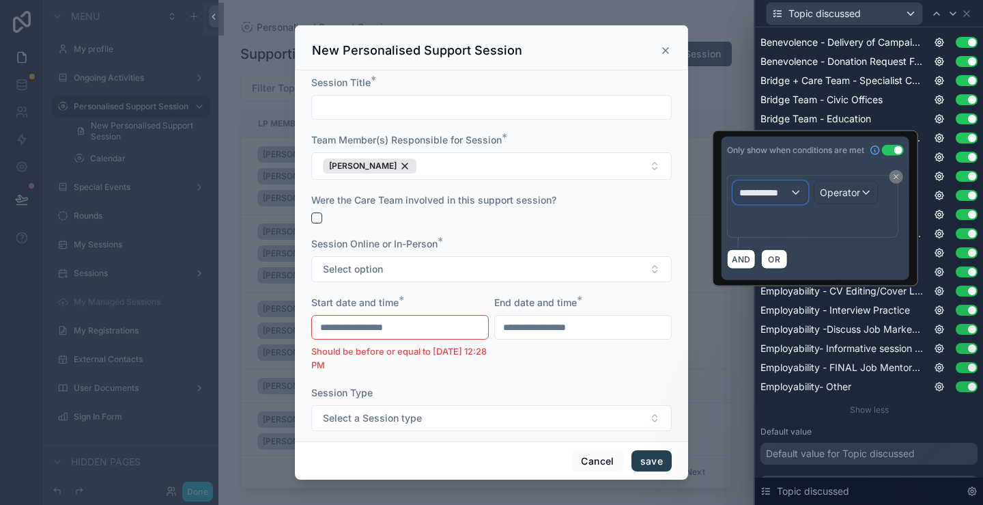
click at [789, 193] on div "**********" at bounding box center [771, 193] width 74 height 22
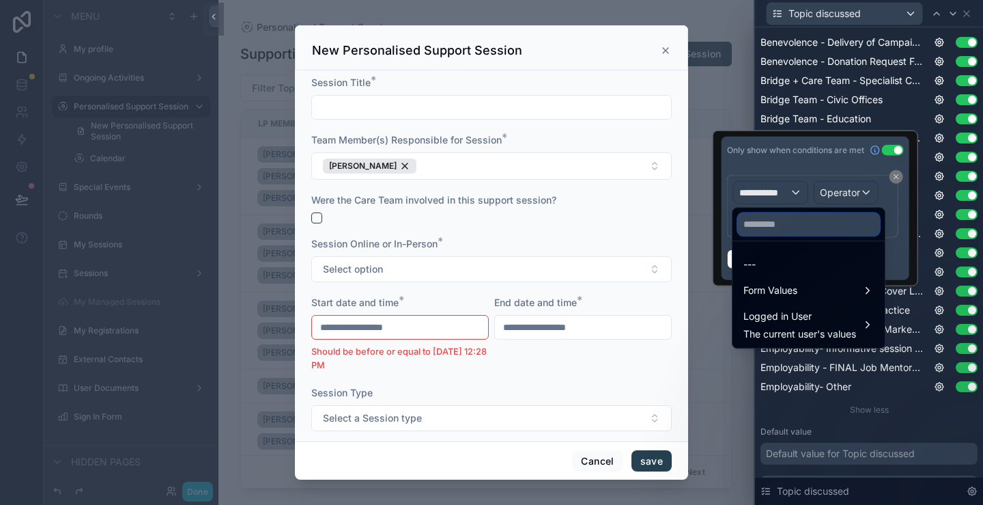
click at [780, 227] on input "text" at bounding box center [808, 224] width 141 height 22
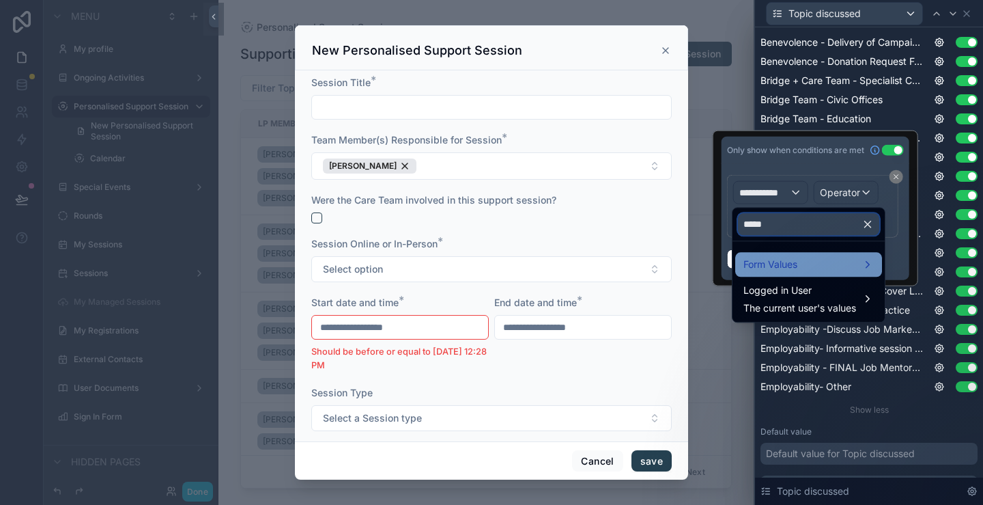
type input "*****"
click at [785, 259] on span "Form Values" at bounding box center [771, 264] width 54 height 16
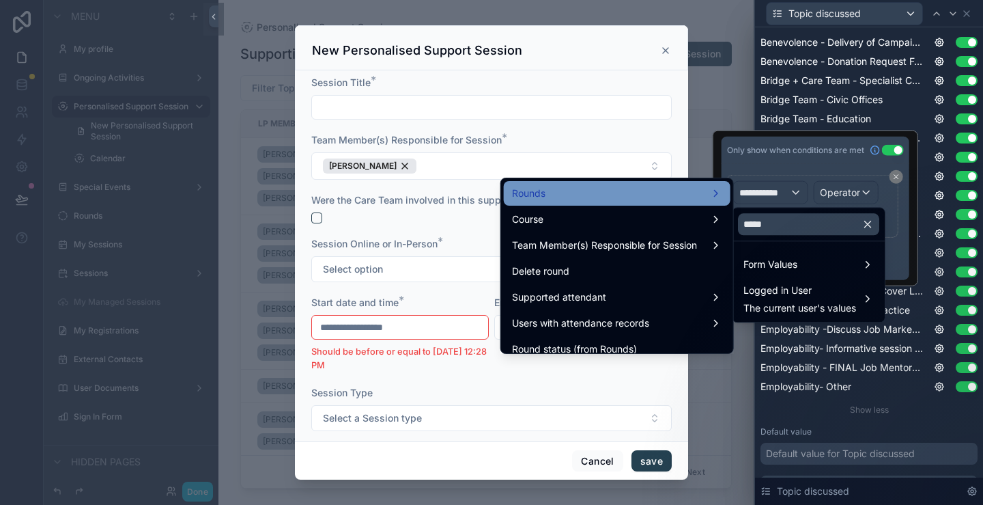
click at [533, 197] on div "Rounds" at bounding box center [617, 193] width 210 height 16
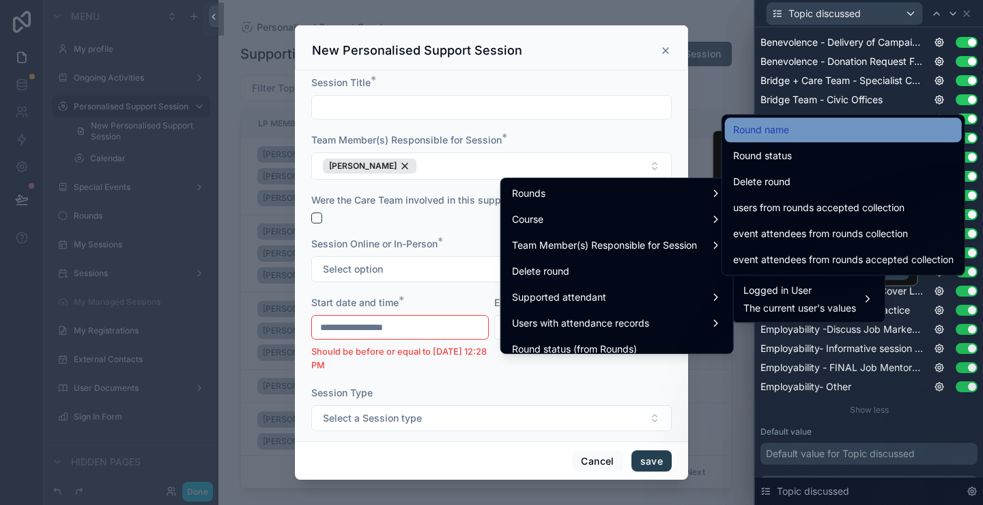
click at [787, 135] on span "Round name" at bounding box center [761, 130] width 56 height 16
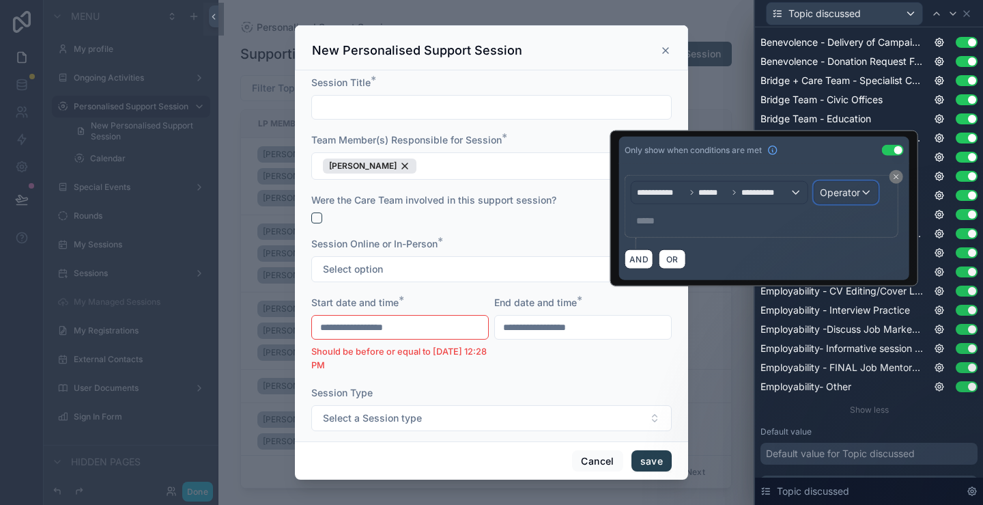
click at [844, 194] on span "Operator" at bounding box center [840, 192] width 40 height 12
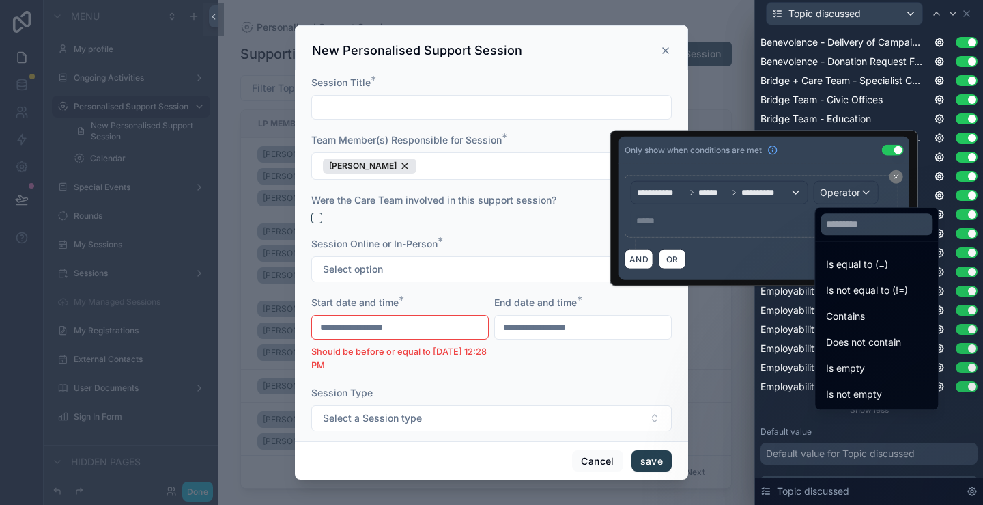
click at [852, 321] on span "Contains" at bounding box center [845, 316] width 39 height 16
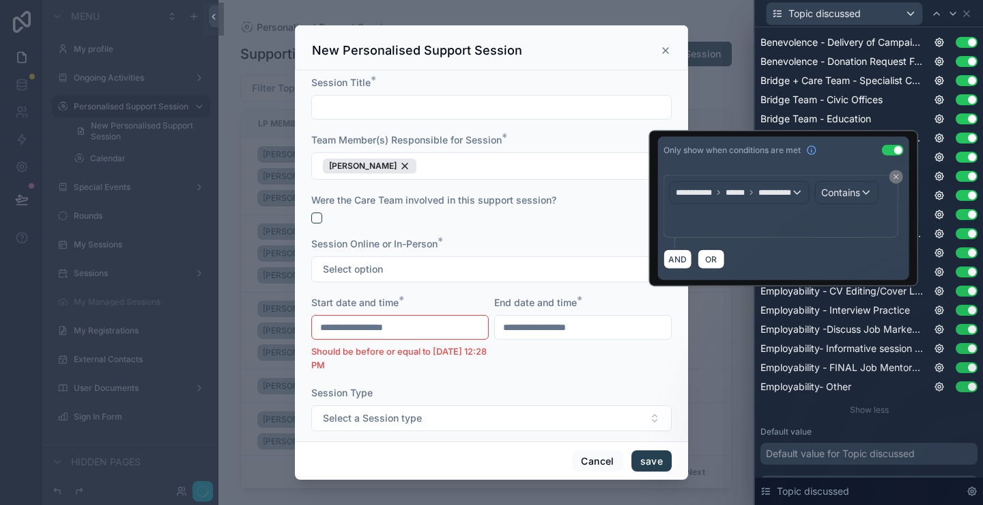
click at [709, 222] on p "﻿" at bounding box center [782, 221] width 214 height 14
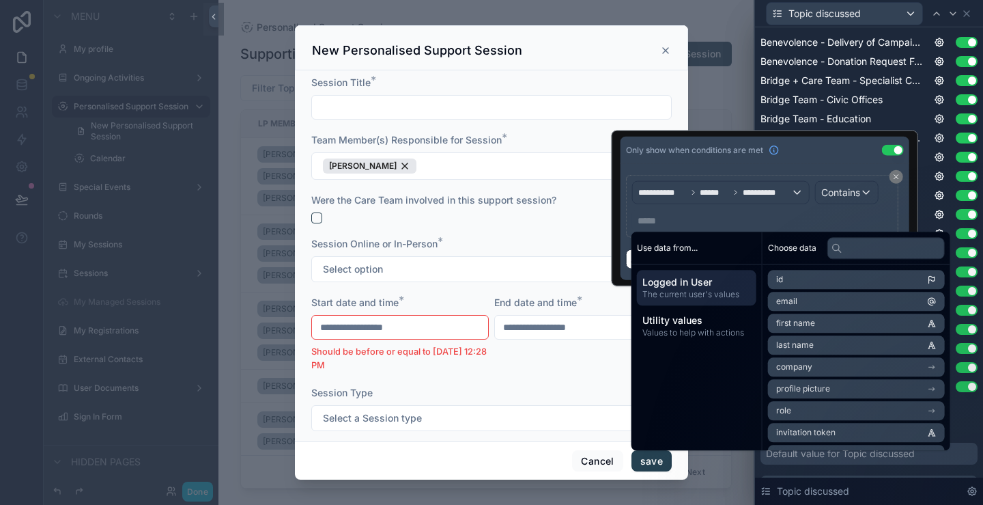
click at [699, 221] on p "***** ﻿" at bounding box center [764, 221] width 252 height 14
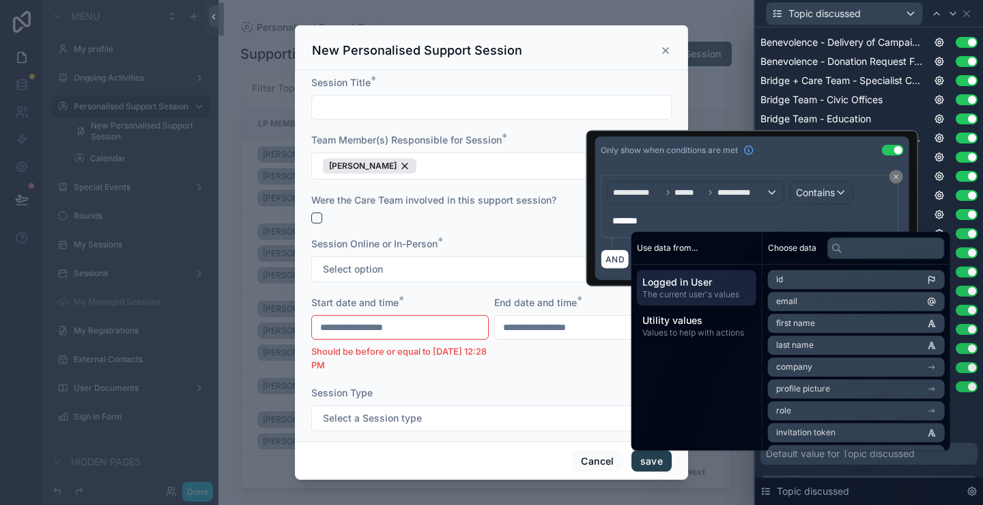
click at [817, 151] on div "Only show when conditions are met Use setting" at bounding box center [752, 150] width 314 height 27
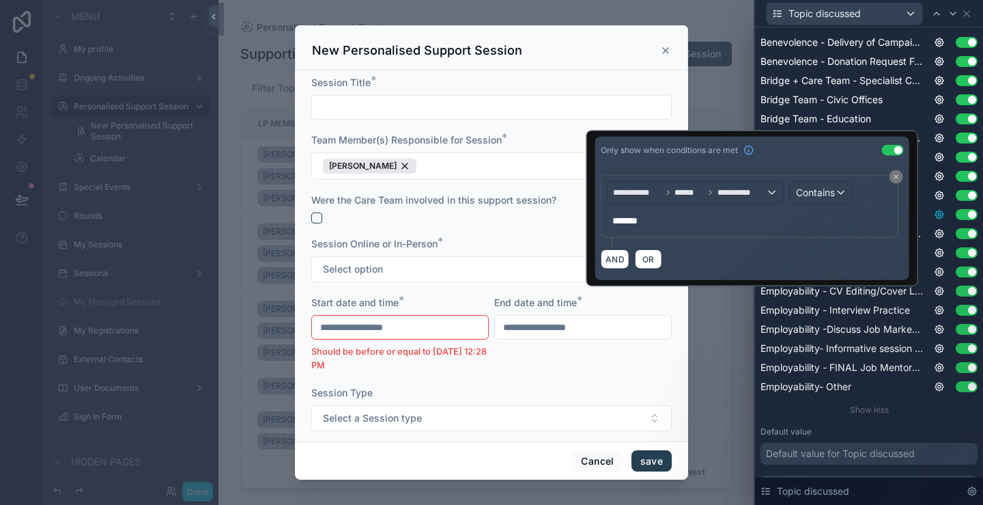
click at [936, 212] on icon at bounding box center [940, 214] width 8 height 8
click at [934, 197] on icon at bounding box center [939, 195] width 11 height 11
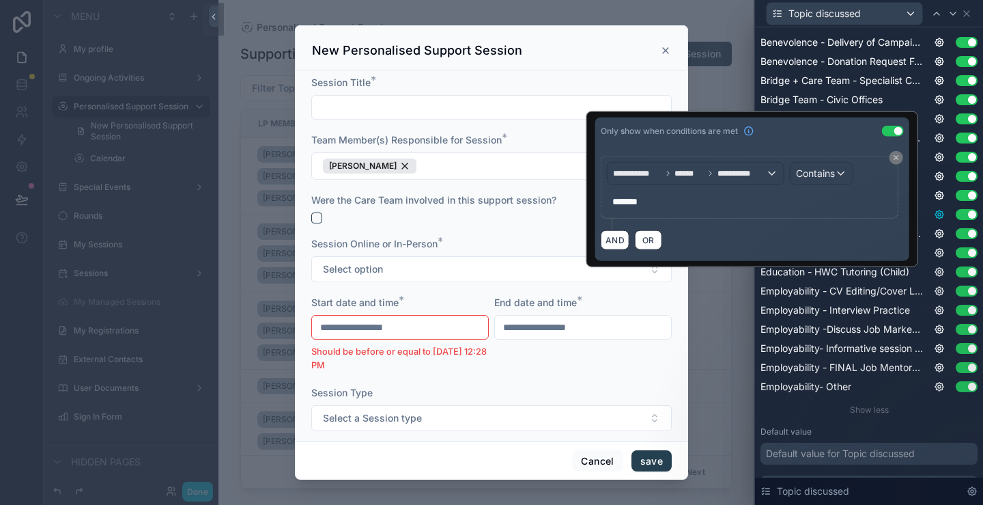
click at [934, 213] on icon at bounding box center [939, 214] width 11 height 11
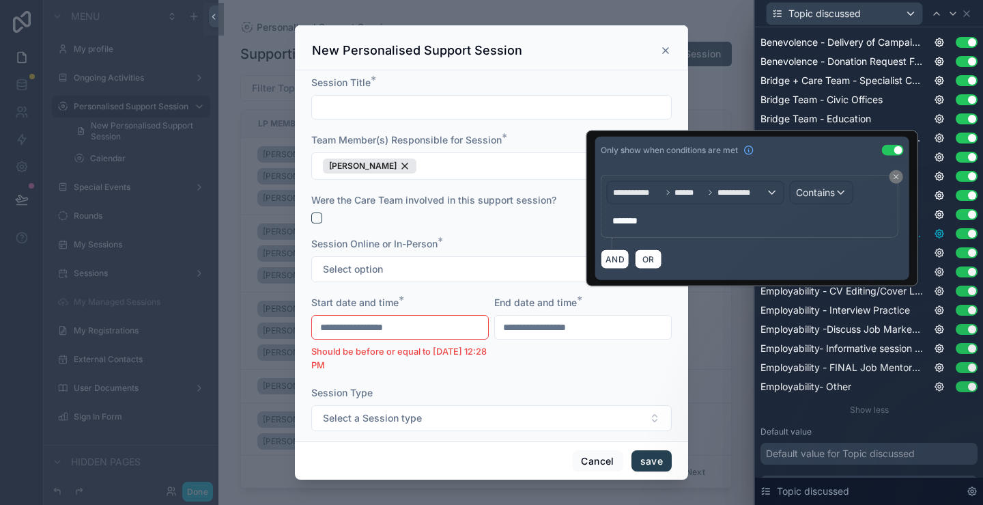
click at [936, 236] on icon at bounding box center [940, 233] width 8 height 8
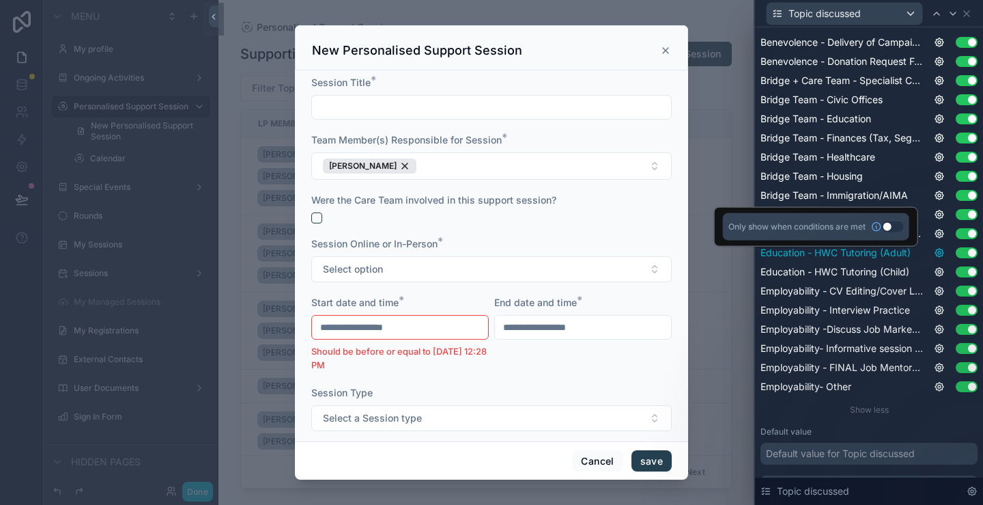
click at [934, 256] on icon at bounding box center [939, 252] width 11 height 11
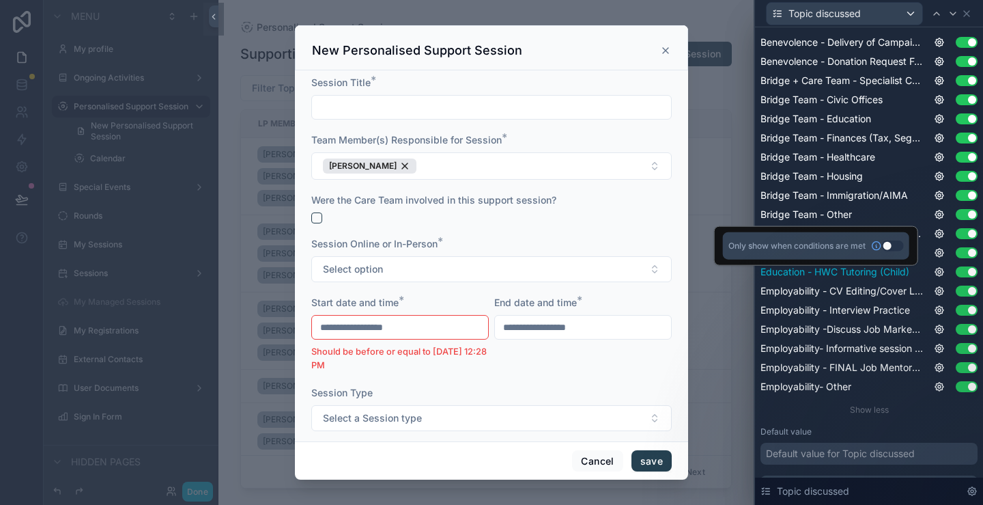
click at [923, 270] on div "Education - HWC Tutoring (Child) Use setting" at bounding box center [869, 272] width 217 height 14
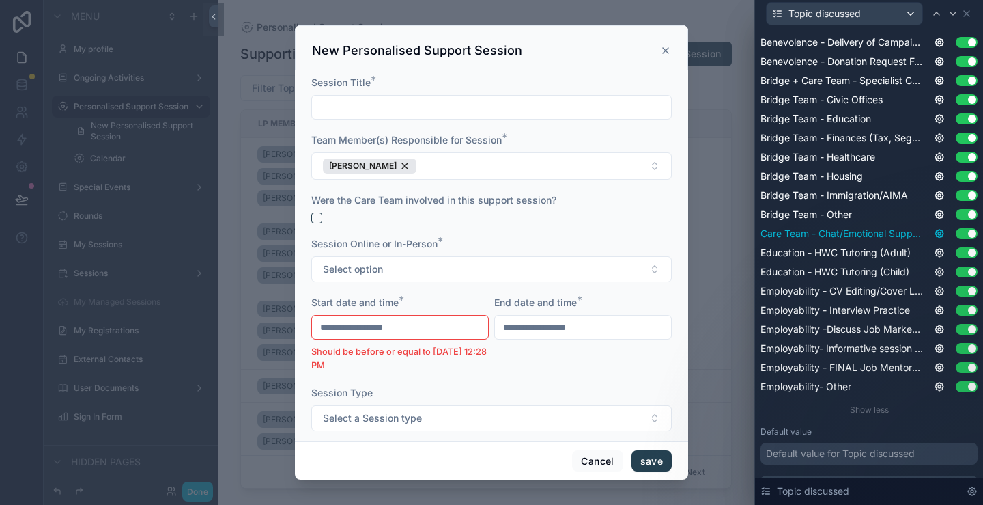
click at [934, 231] on icon at bounding box center [939, 233] width 11 height 11
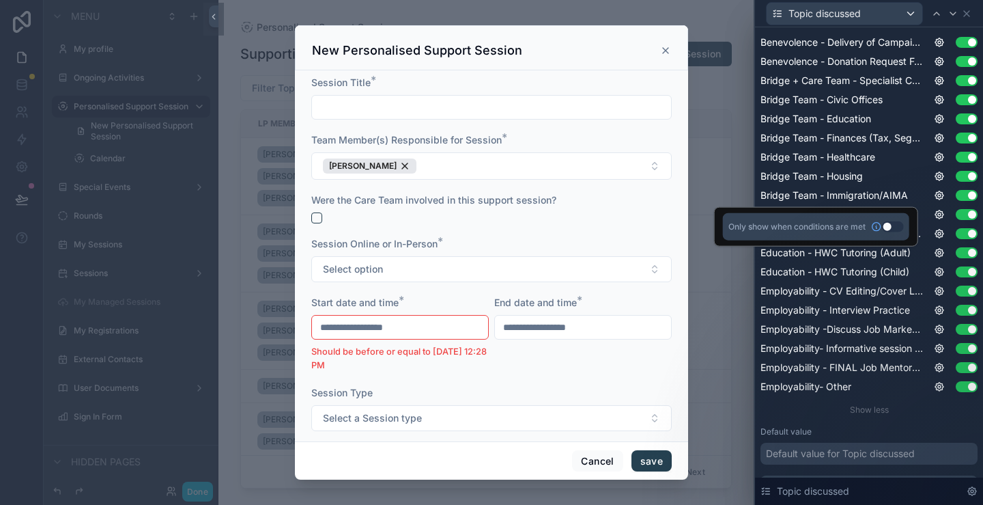
click at [890, 228] on button "Use setting" at bounding box center [893, 226] width 22 height 11
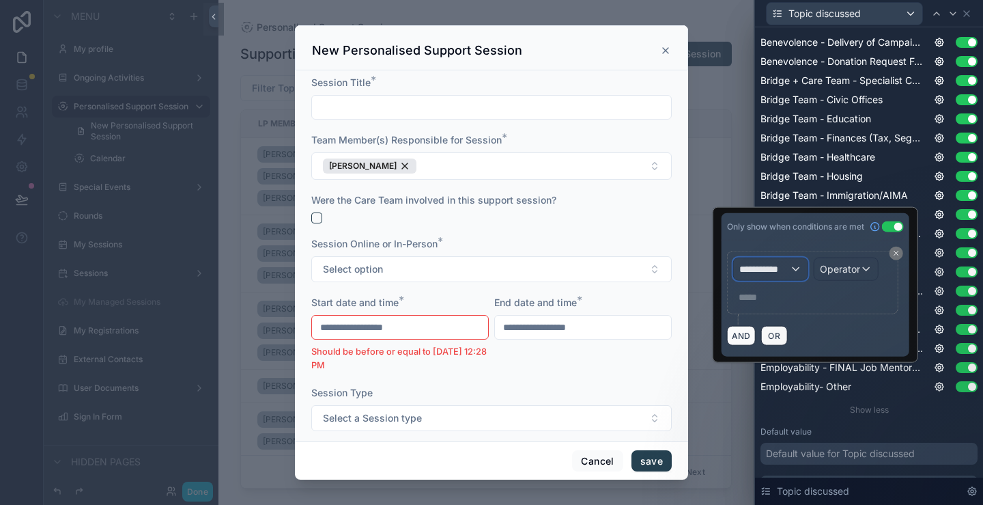
click at [786, 273] on span "**********" at bounding box center [765, 269] width 51 height 14
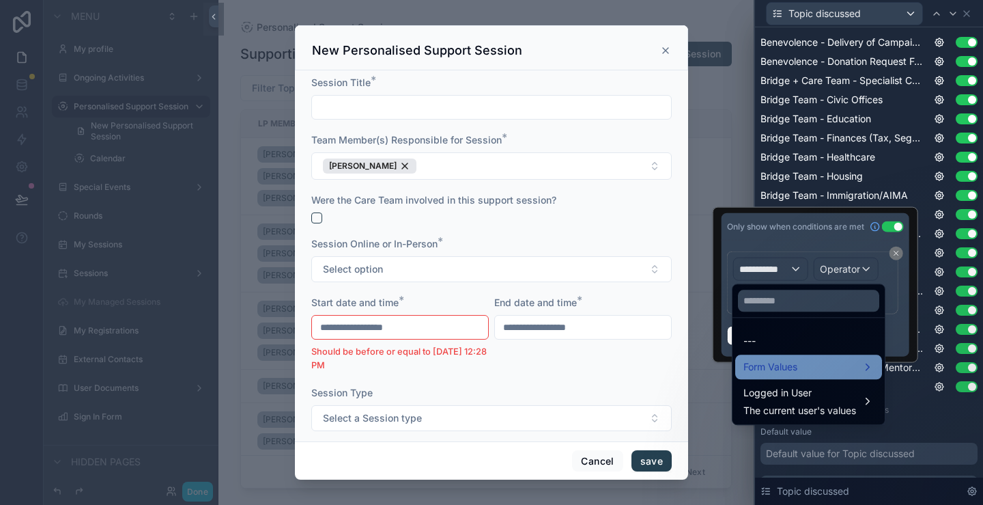
click at [809, 367] on div "Form Values" at bounding box center [809, 366] width 130 height 16
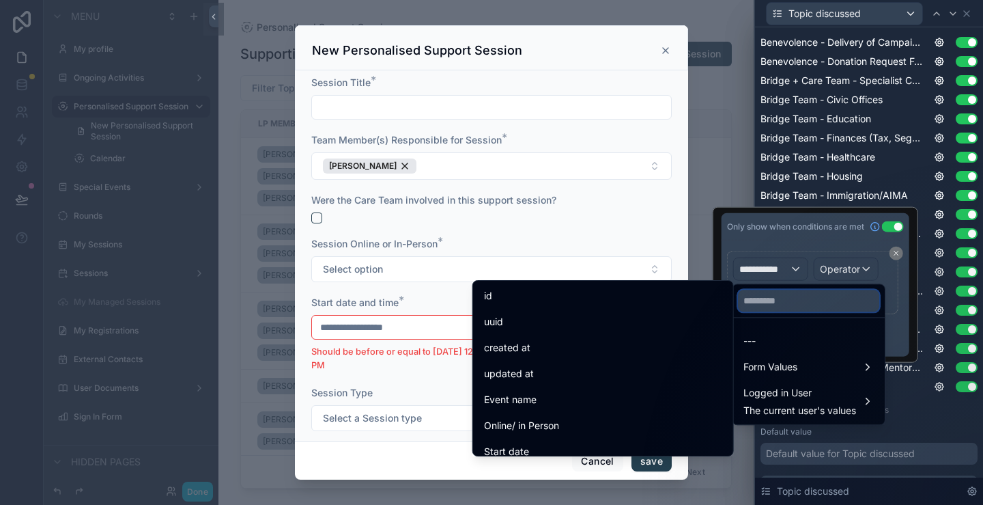
click at [768, 295] on input "text" at bounding box center [808, 301] width 141 height 22
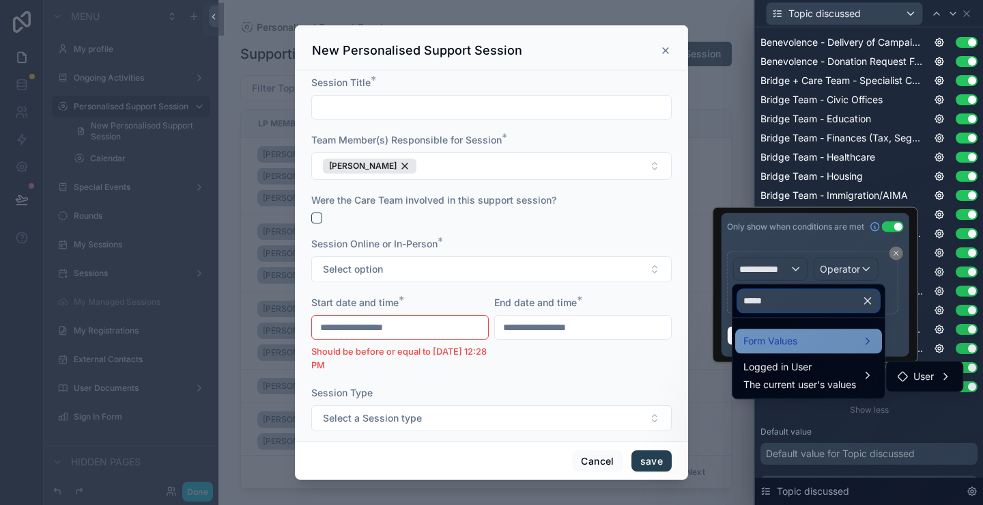
type input "*****"
click at [783, 343] on span "Form Values" at bounding box center [771, 341] width 54 height 16
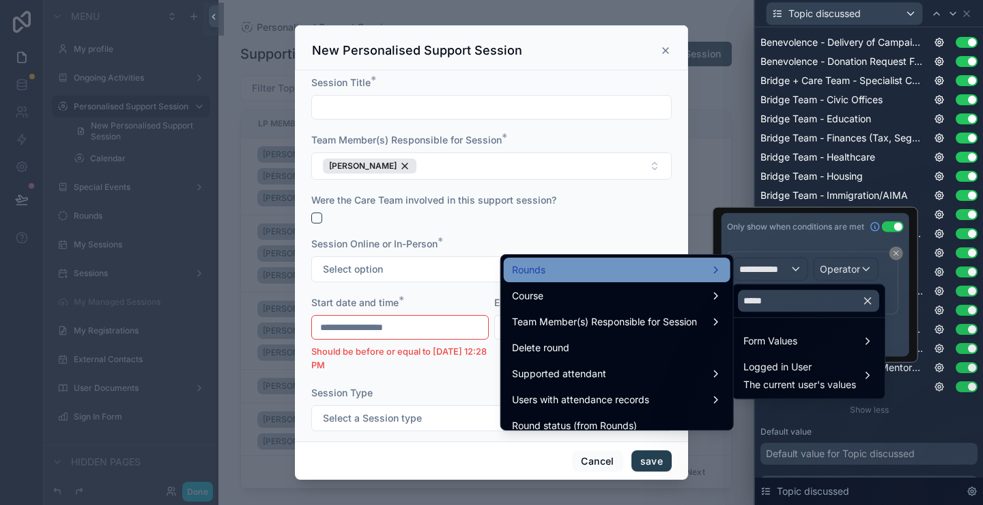
click at [594, 274] on div "Rounds" at bounding box center [617, 270] width 210 height 16
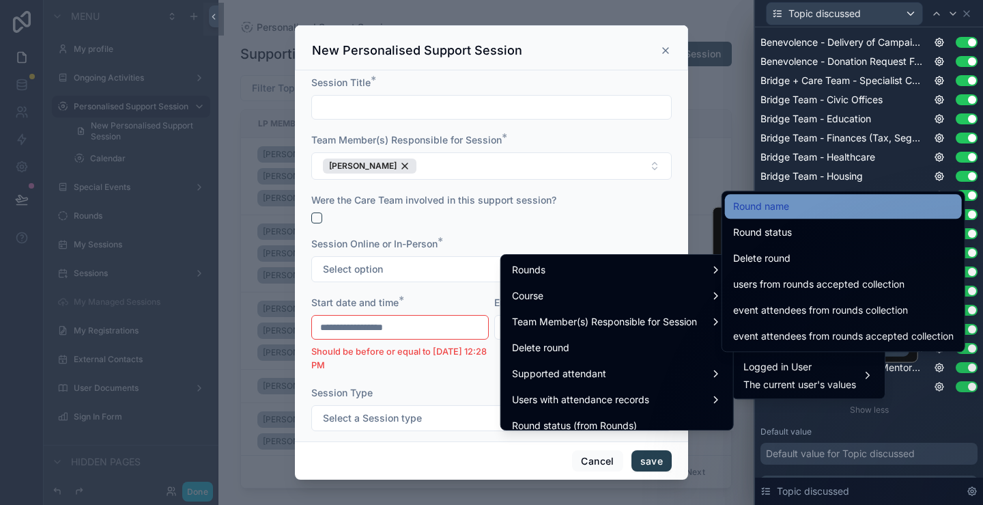
click at [798, 198] on div "Round name" at bounding box center [843, 206] width 221 height 16
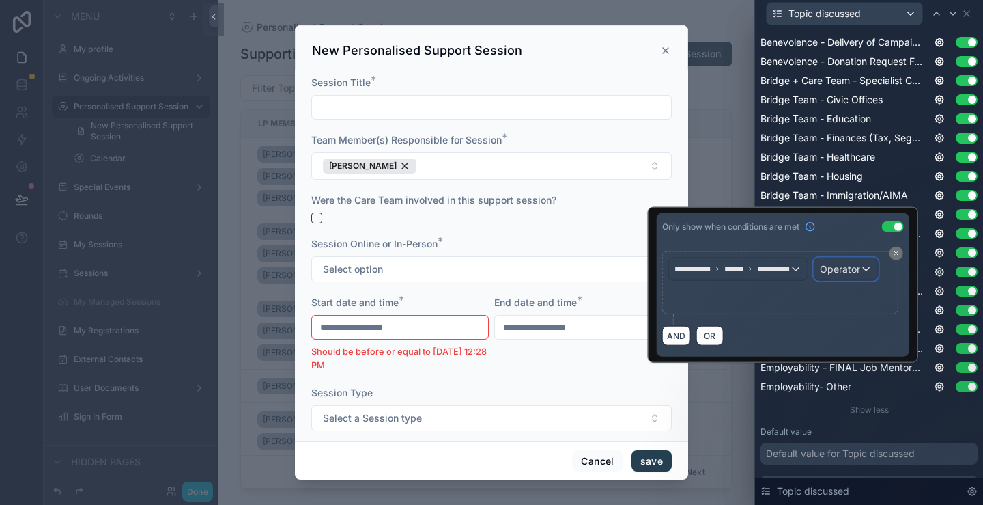
click at [831, 270] on span "Operator" at bounding box center [840, 269] width 40 height 12
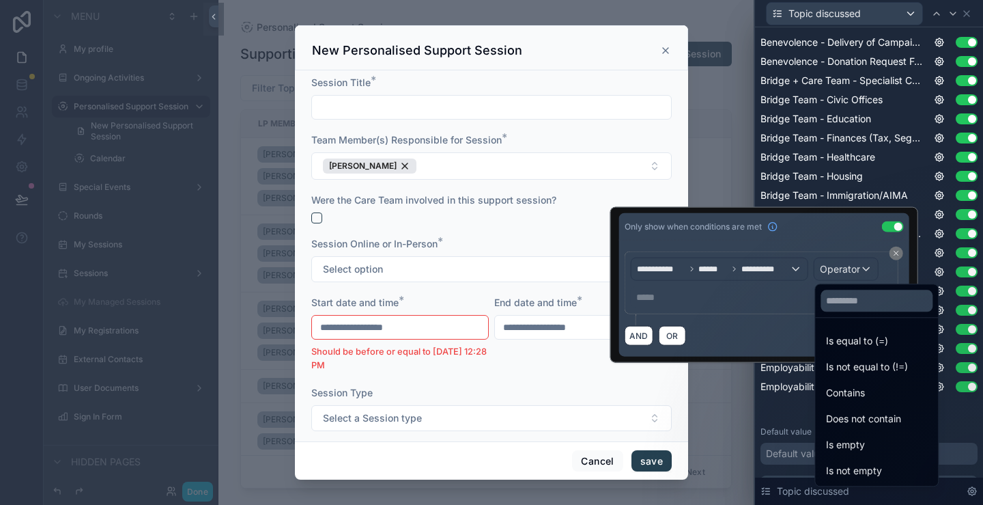
click at [844, 394] on span "Contains" at bounding box center [845, 392] width 39 height 16
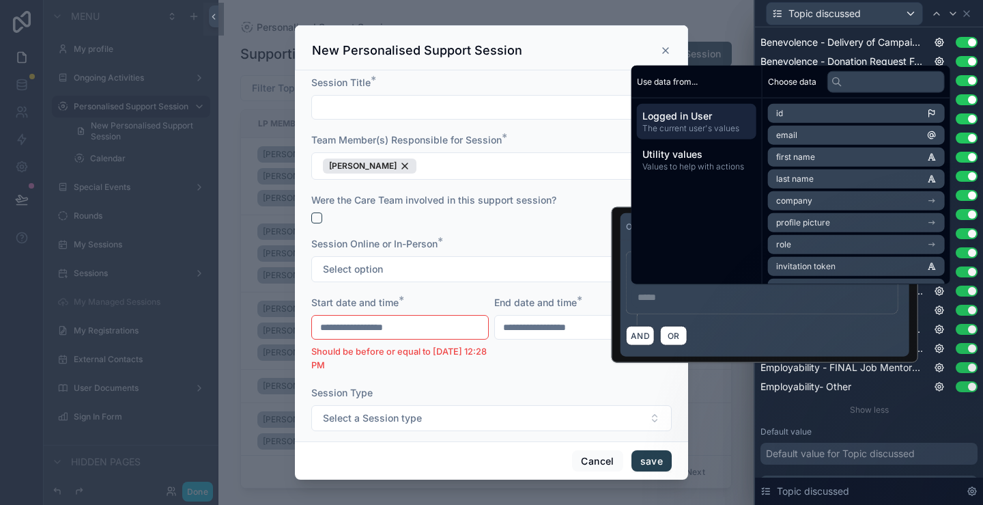
click at [686, 299] on p "***** ﻿" at bounding box center [764, 297] width 252 height 14
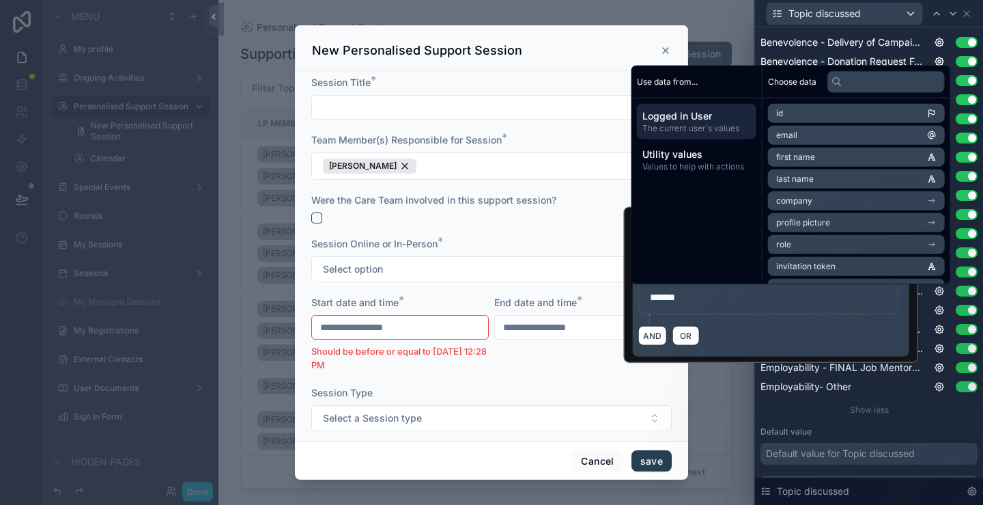
click at [858, 326] on div "AND OR" at bounding box center [771, 335] width 266 height 20
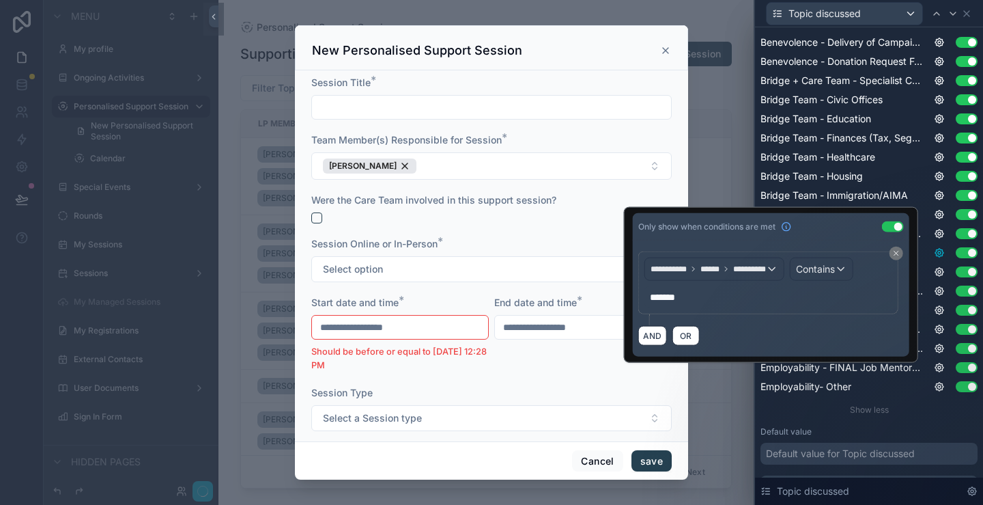
click at [934, 253] on icon at bounding box center [939, 252] width 11 height 11
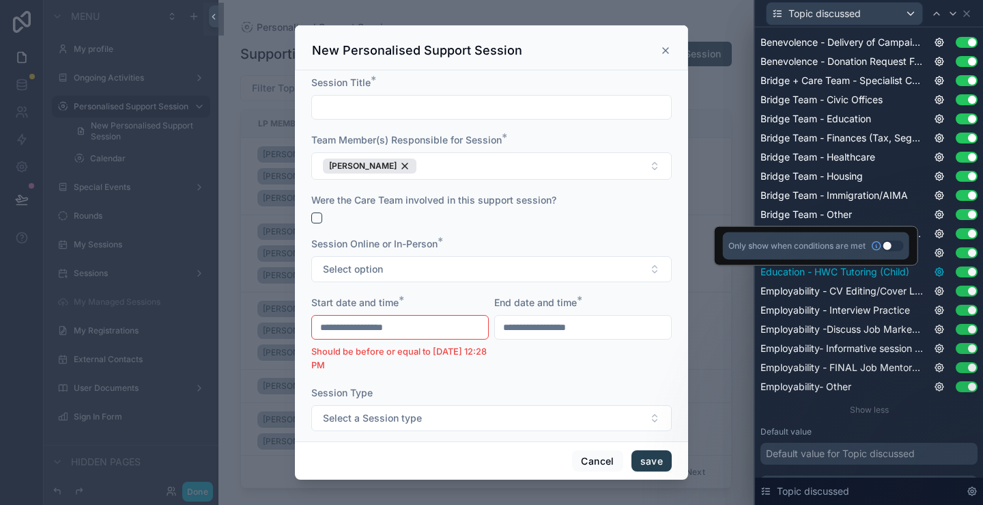
click at [934, 274] on icon at bounding box center [939, 271] width 11 height 11
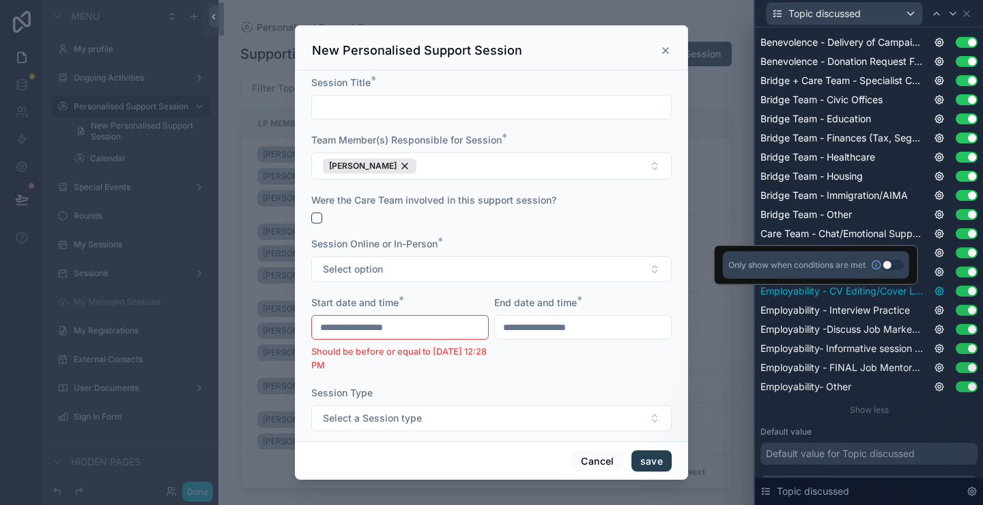
click at [934, 289] on icon at bounding box center [939, 290] width 11 height 11
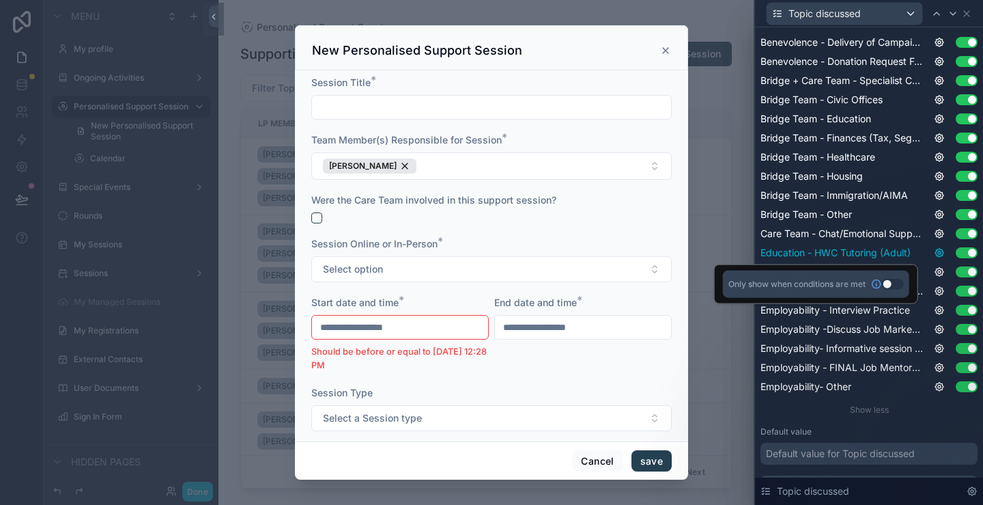
click at [930, 257] on div "Education - HWC Tutoring (Adult) Use setting" at bounding box center [869, 253] width 217 height 14
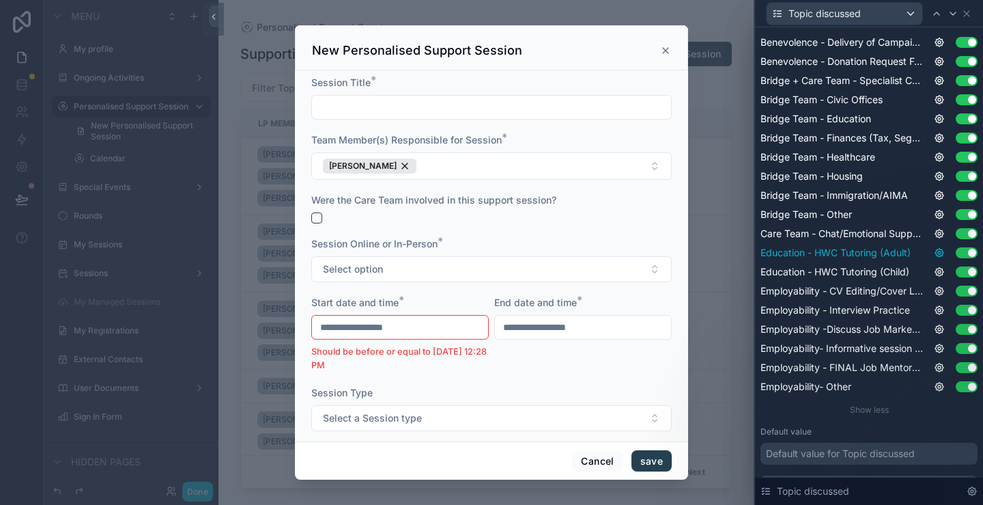
click at [936, 256] on icon at bounding box center [940, 253] width 8 height 8
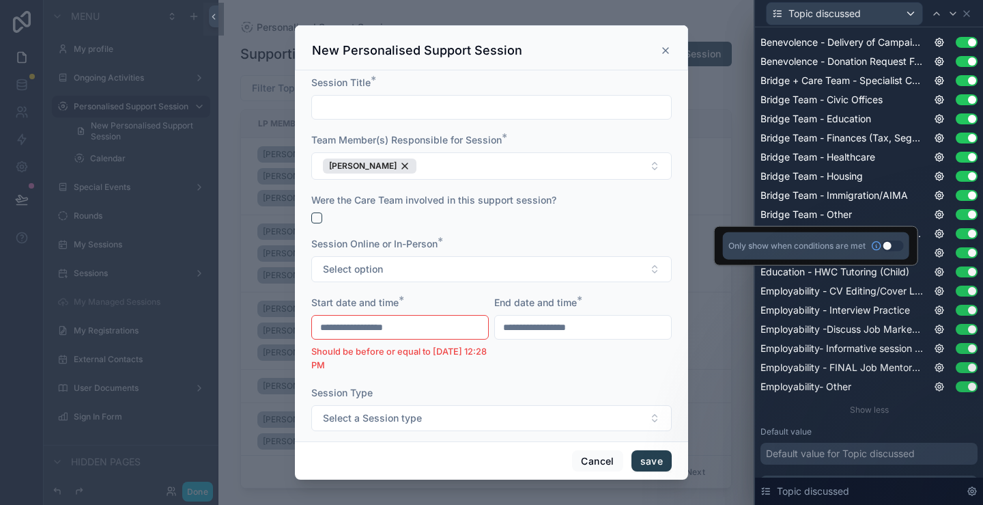
click at [891, 244] on button "Use setting" at bounding box center [893, 245] width 22 height 11
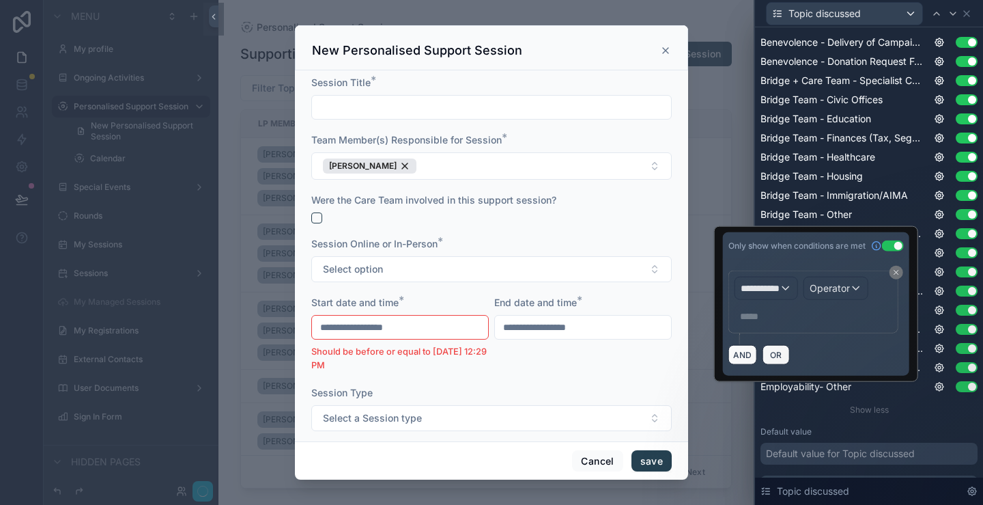
type input "**********"
click at [774, 289] on span "**********" at bounding box center [765, 288] width 51 height 14
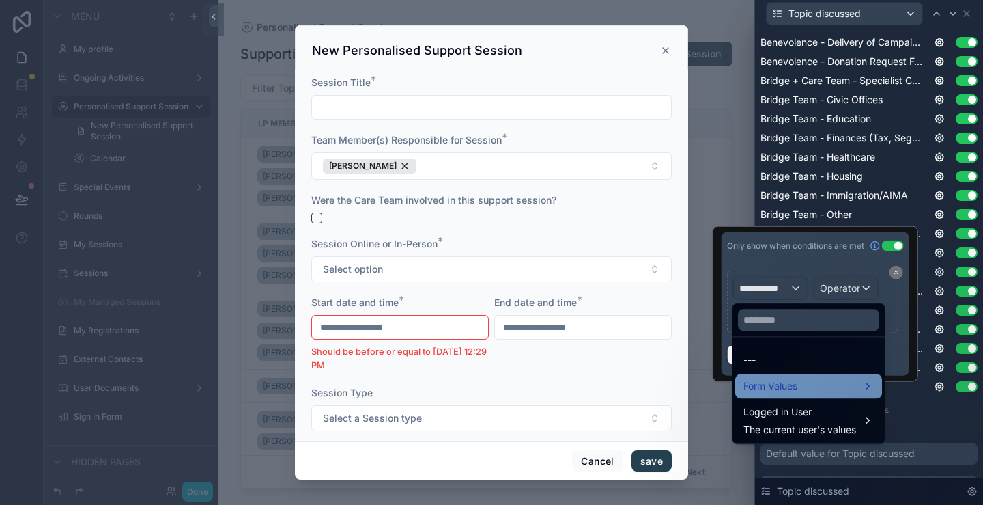
click at [791, 384] on span "Form Values" at bounding box center [771, 386] width 54 height 16
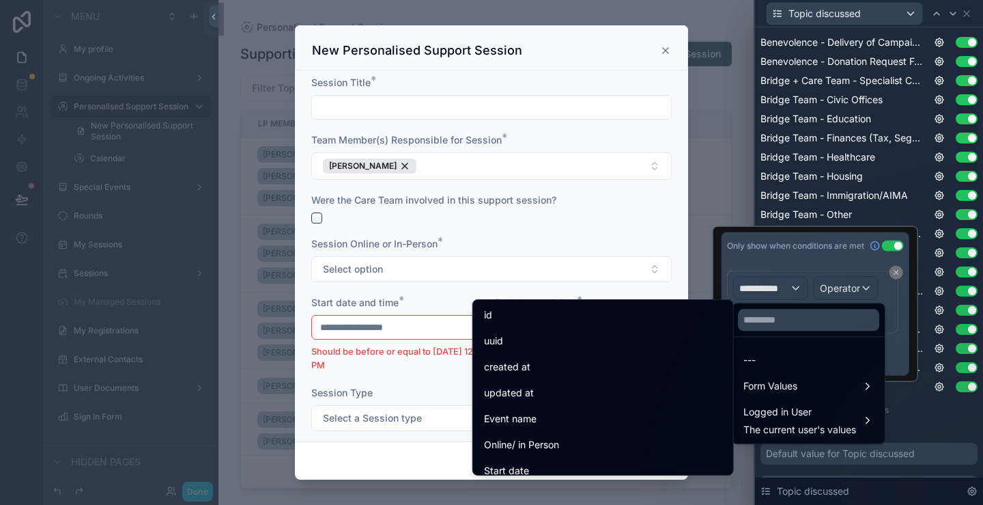
click at [832, 286] on div at bounding box center [816, 304] width 206 height 156
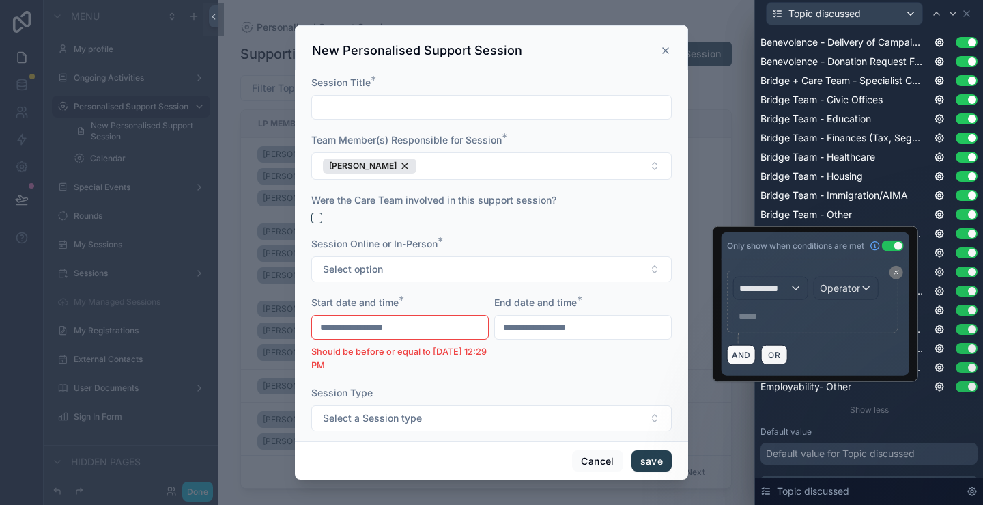
click at [811, 288] on div "**********" at bounding box center [812, 302] width 159 height 51
click at [788, 292] on span "**********" at bounding box center [765, 288] width 51 height 14
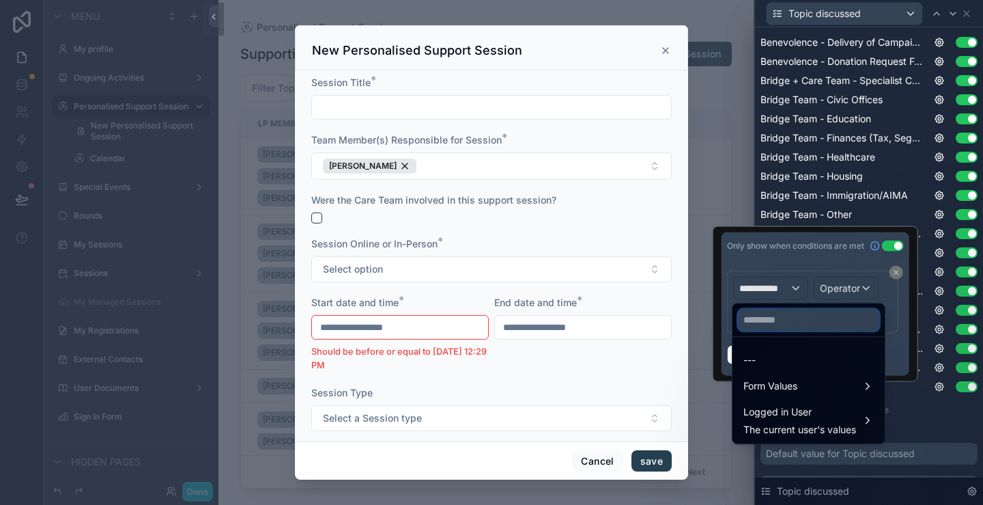
click at [782, 315] on input "text" at bounding box center [808, 320] width 141 height 22
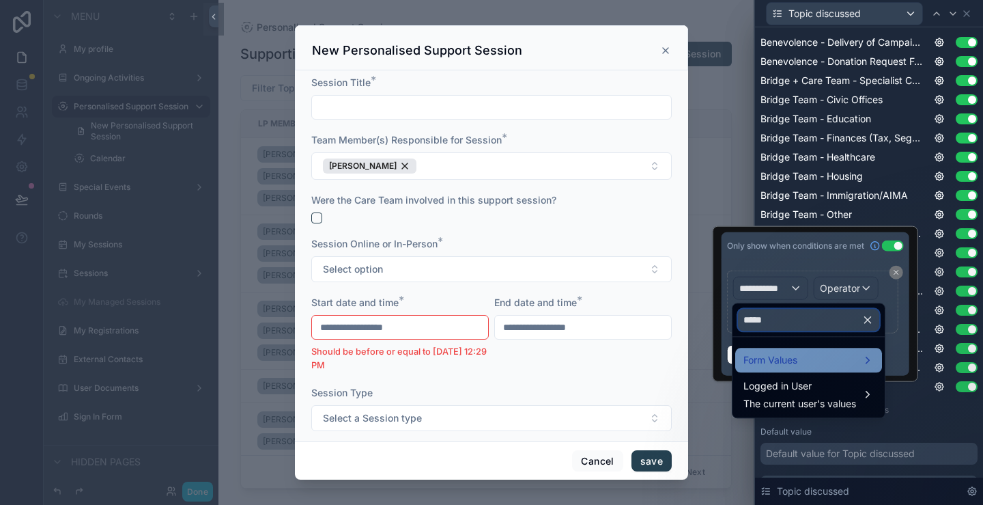
type input "*****"
click at [757, 360] on span "Form Values" at bounding box center [771, 360] width 54 height 16
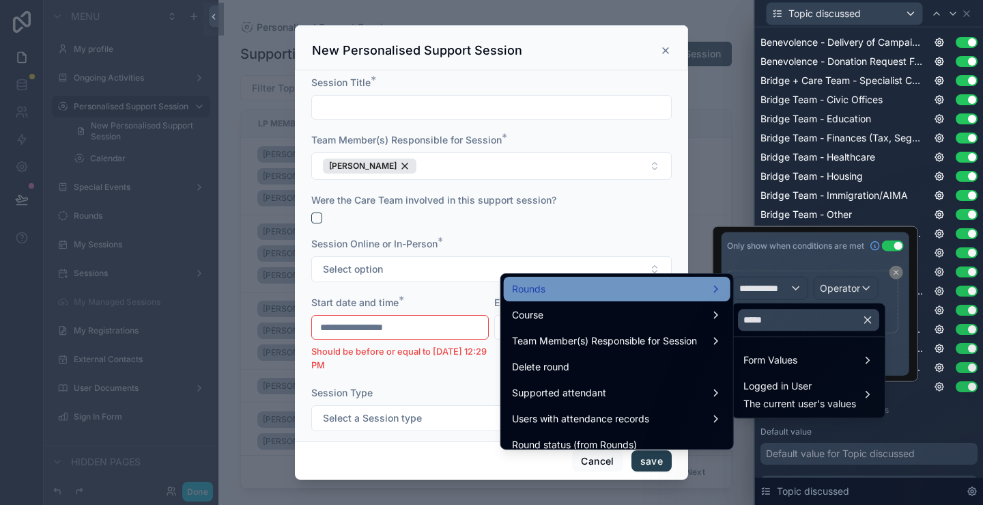
click at [651, 293] on div "Rounds" at bounding box center [617, 289] width 210 height 16
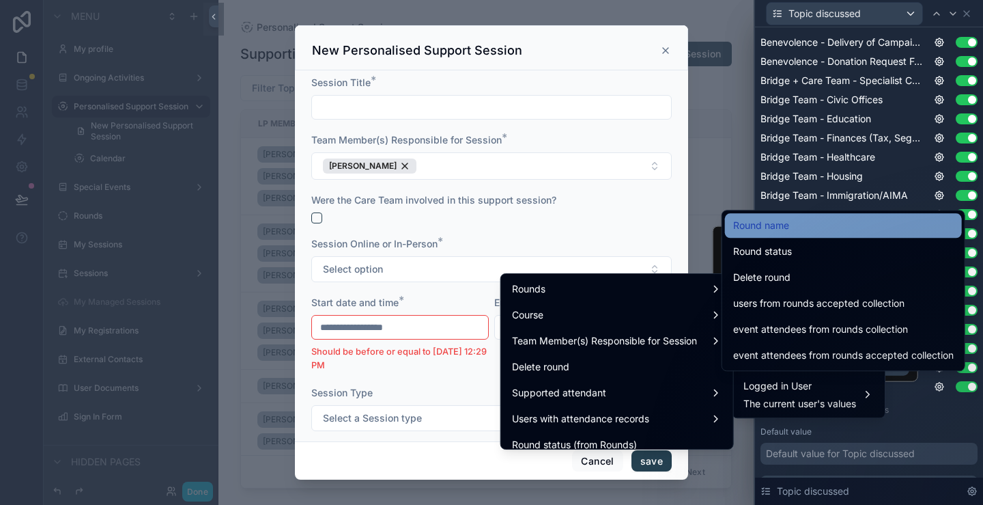
click at [841, 225] on div "Round name" at bounding box center [843, 225] width 221 height 16
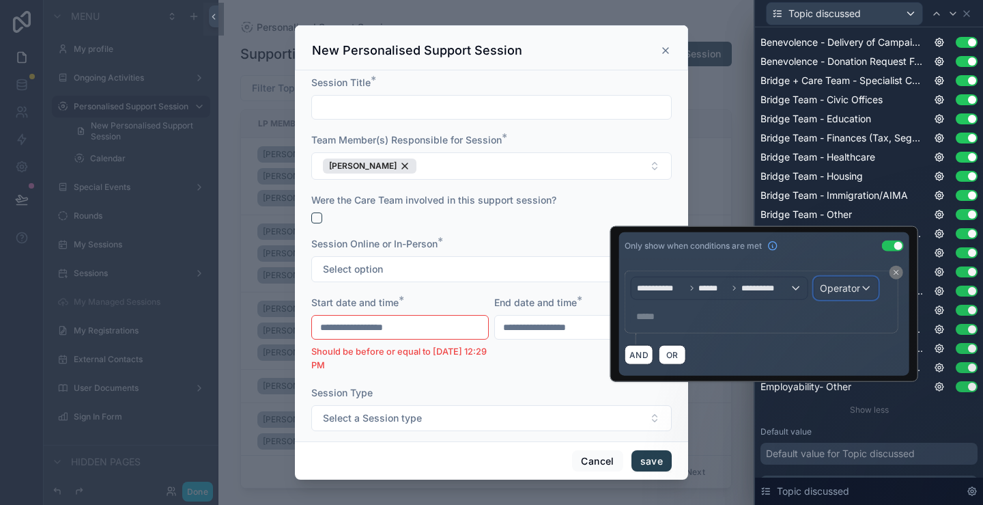
click at [869, 283] on div "Operator" at bounding box center [847, 288] width 64 height 22
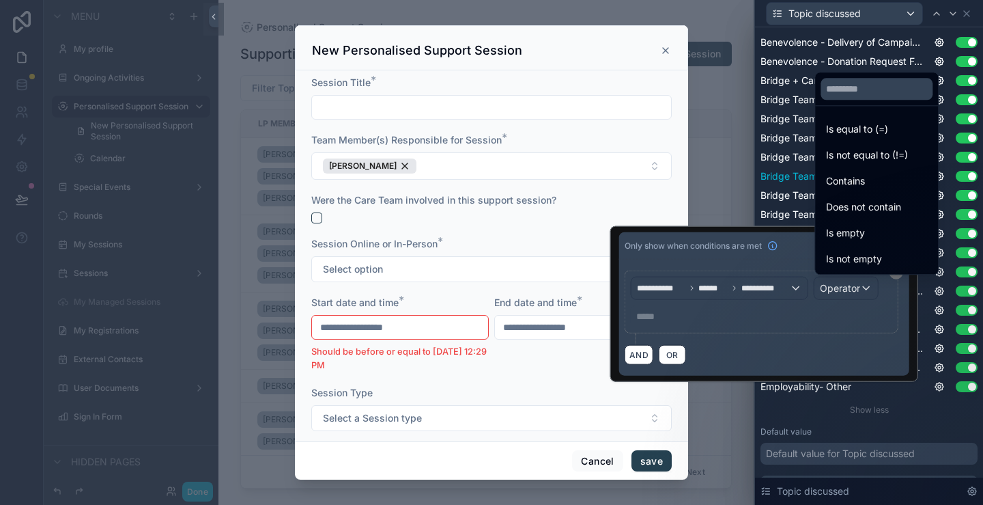
click at [865, 181] on span "Contains" at bounding box center [845, 181] width 39 height 16
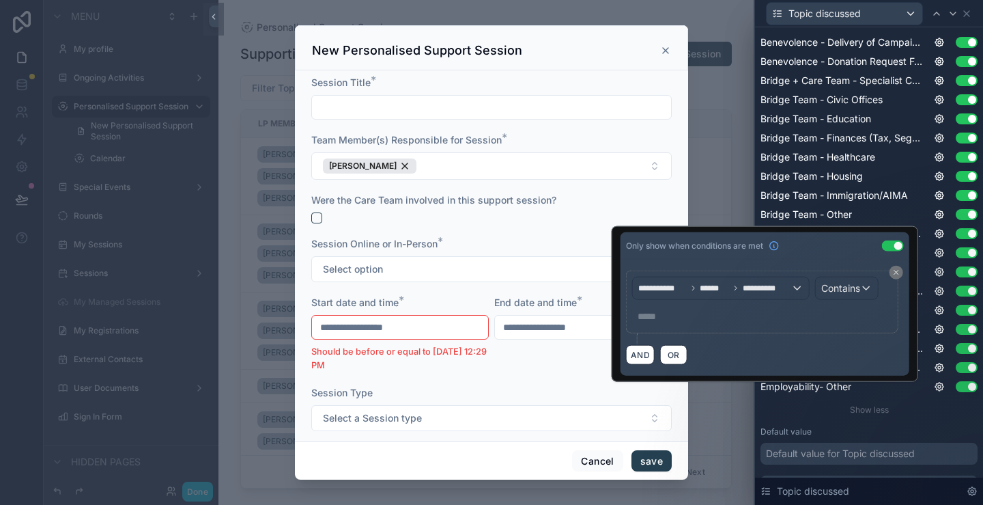
click at [722, 320] on p "***** ﻿" at bounding box center [764, 316] width 252 height 14
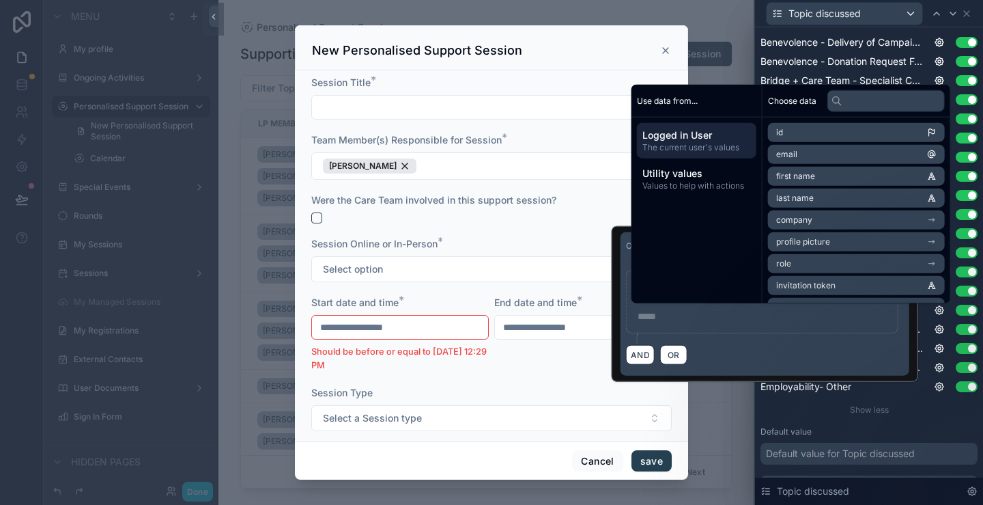
click at [736, 318] on p "***** ﻿" at bounding box center [764, 316] width 252 height 14
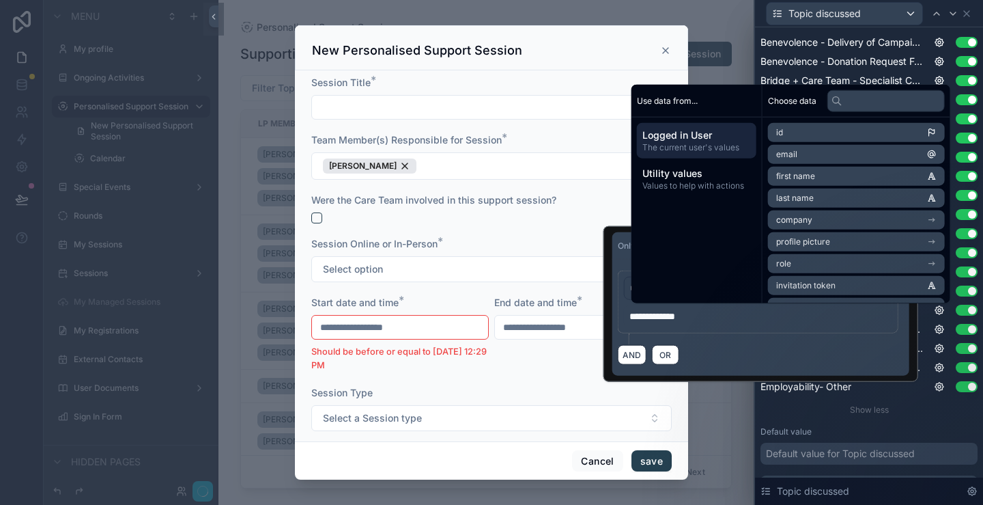
click at [713, 356] on div "AND OR" at bounding box center [761, 354] width 286 height 20
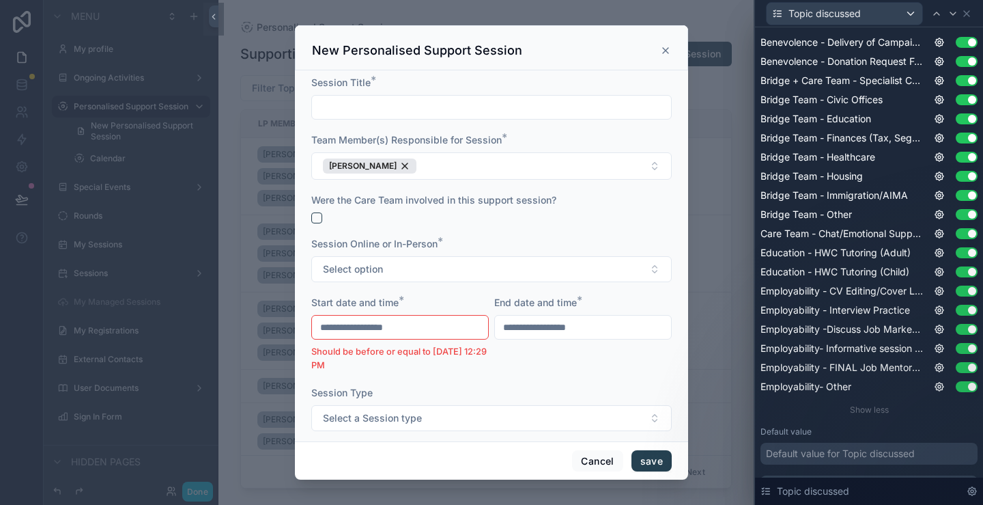
click at [897, 398] on div "Placeholder Display field as Default Benevolence - Delivery of Campaign Donatio…" at bounding box center [869, 175] width 217 height 479
click at [936, 275] on icon at bounding box center [940, 272] width 8 height 8
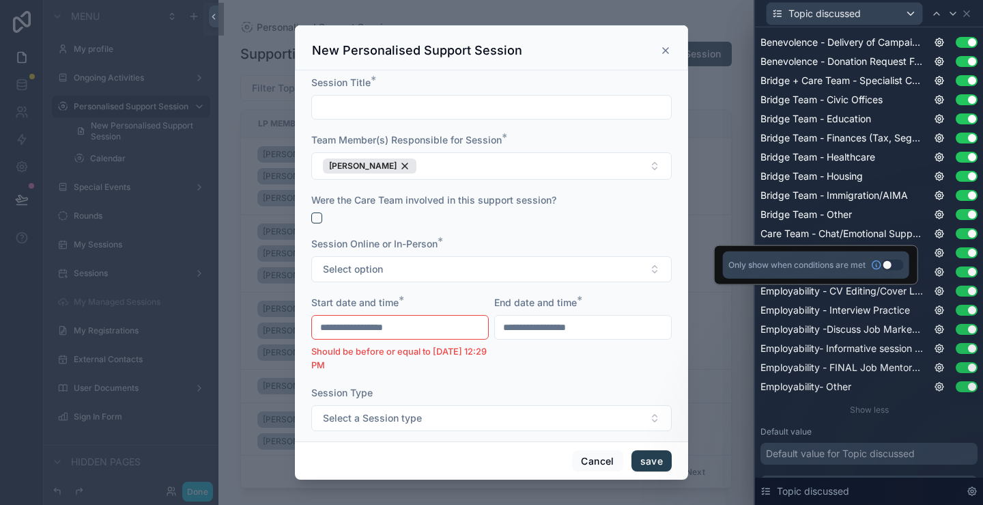
click at [890, 263] on button "Use setting" at bounding box center [893, 264] width 22 height 11
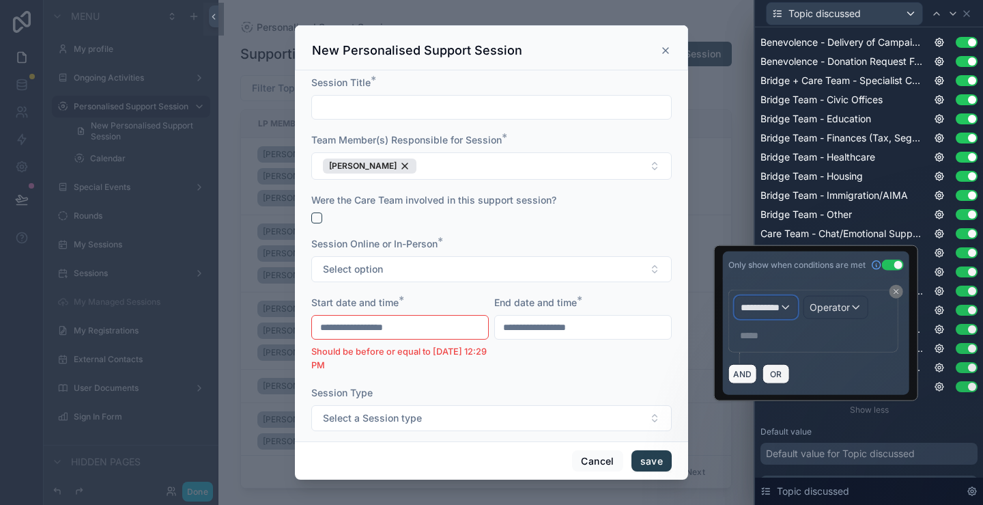
click at [780, 303] on span "**********" at bounding box center [760, 307] width 39 height 14
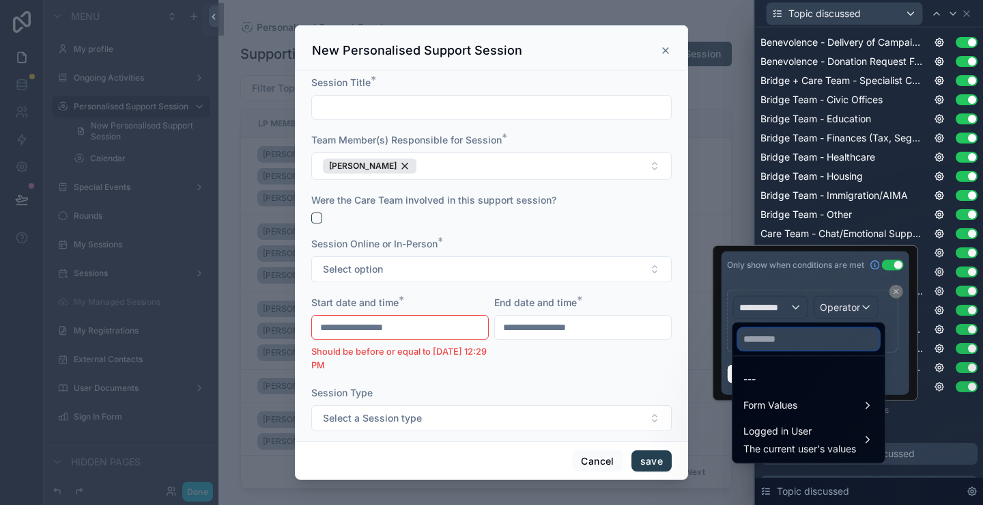
click at [785, 339] on input "text" at bounding box center [808, 339] width 141 height 22
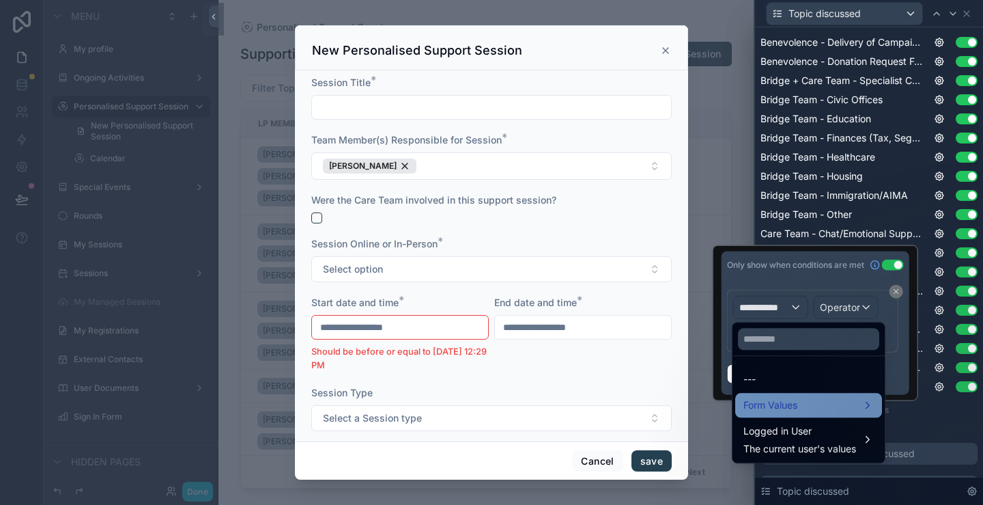
click at [795, 400] on span "Form Values" at bounding box center [771, 405] width 54 height 16
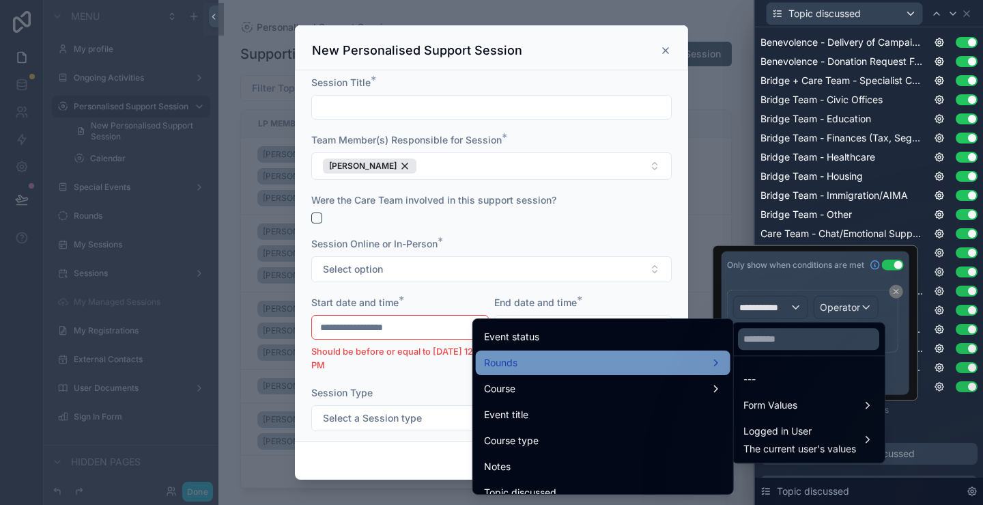
click at [561, 363] on div "Rounds" at bounding box center [603, 362] width 238 height 16
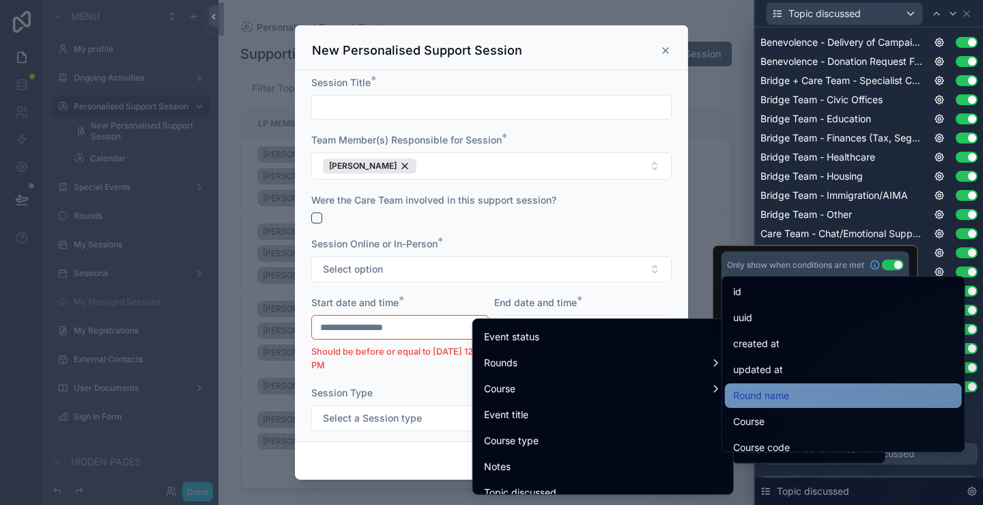
click at [766, 392] on span "Round name" at bounding box center [761, 395] width 56 height 16
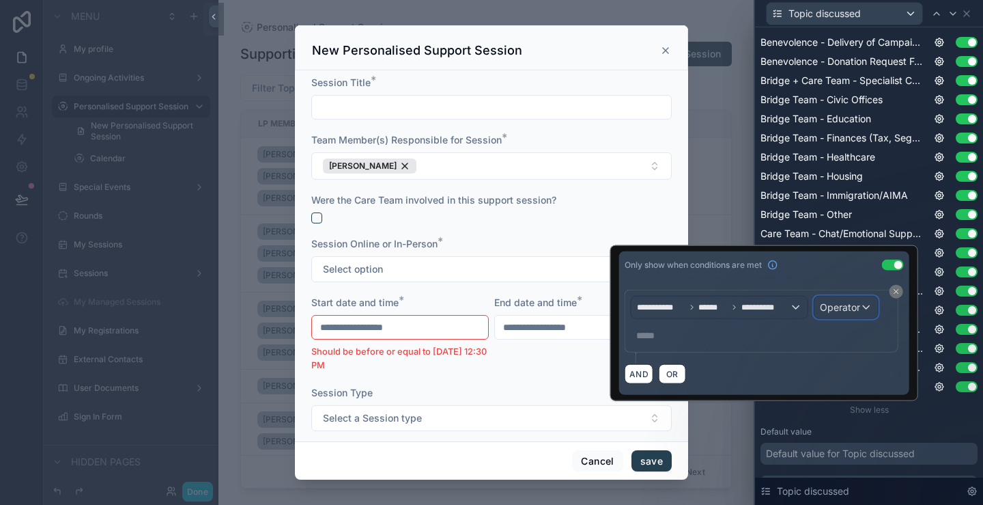
click at [843, 311] on span "Operator" at bounding box center [840, 307] width 40 height 12
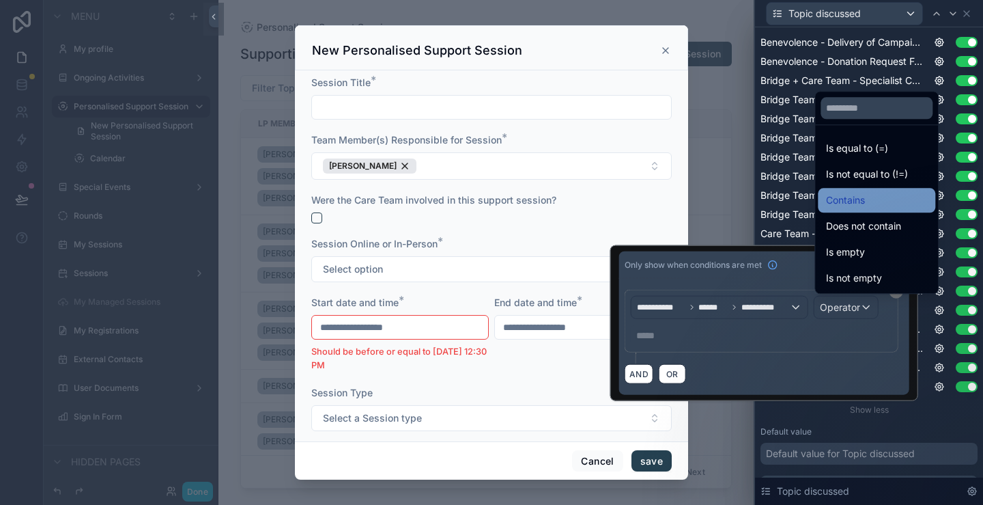
click at [862, 199] on span "Contains" at bounding box center [845, 200] width 39 height 16
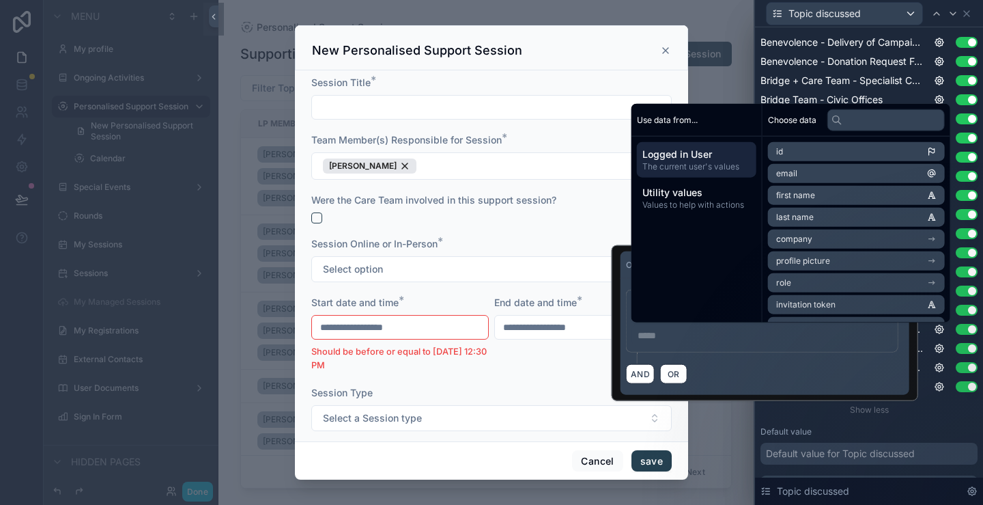
click at [742, 338] on p "***** ﻿" at bounding box center [764, 335] width 252 height 14
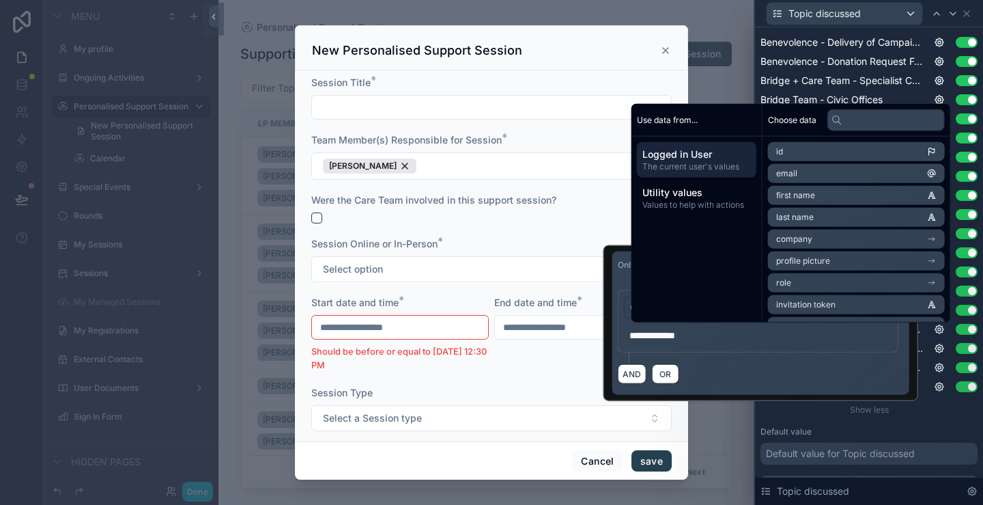
click at [680, 376] on div "AND OR" at bounding box center [761, 373] width 286 height 20
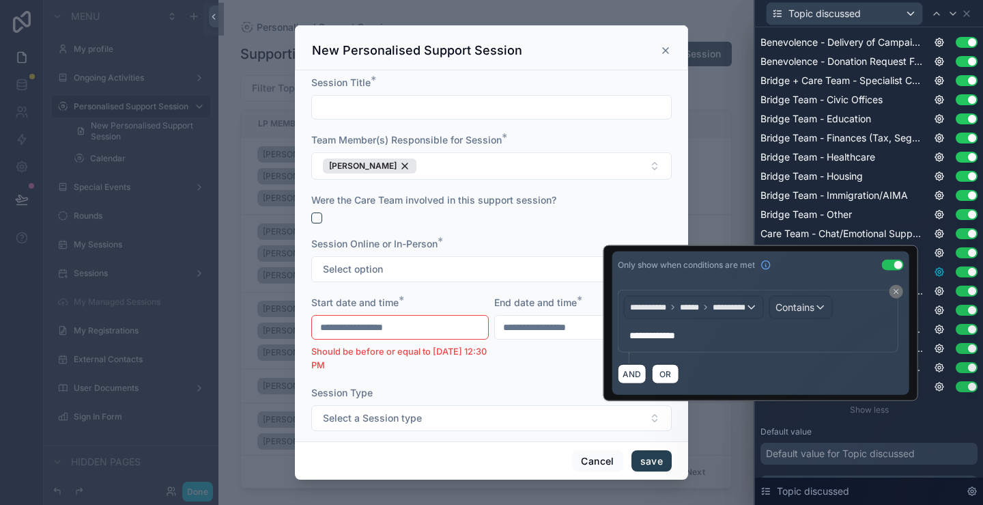
click at [934, 269] on icon at bounding box center [939, 271] width 11 height 11
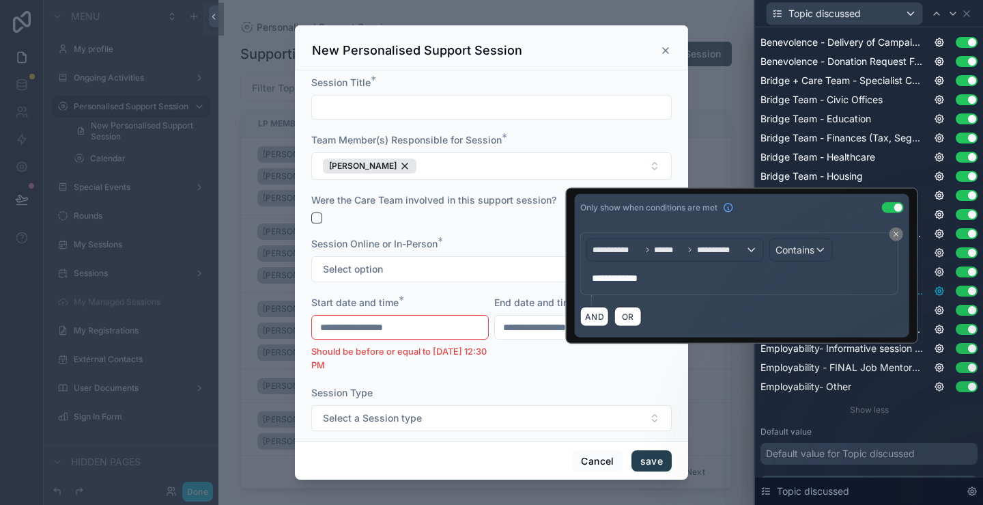
click at [938, 291] on icon at bounding box center [939, 291] width 3 height 3
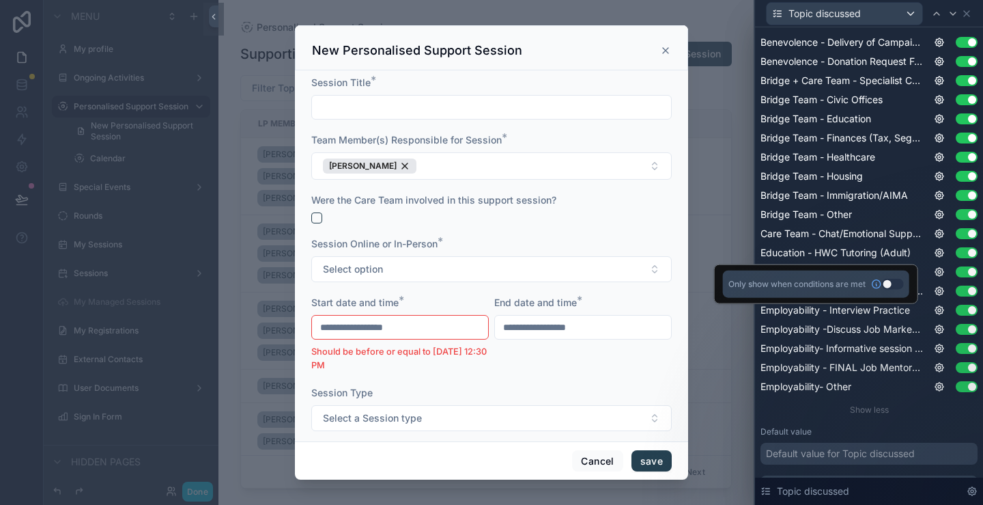
click at [890, 285] on button "Use setting" at bounding box center [893, 284] width 22 height 11
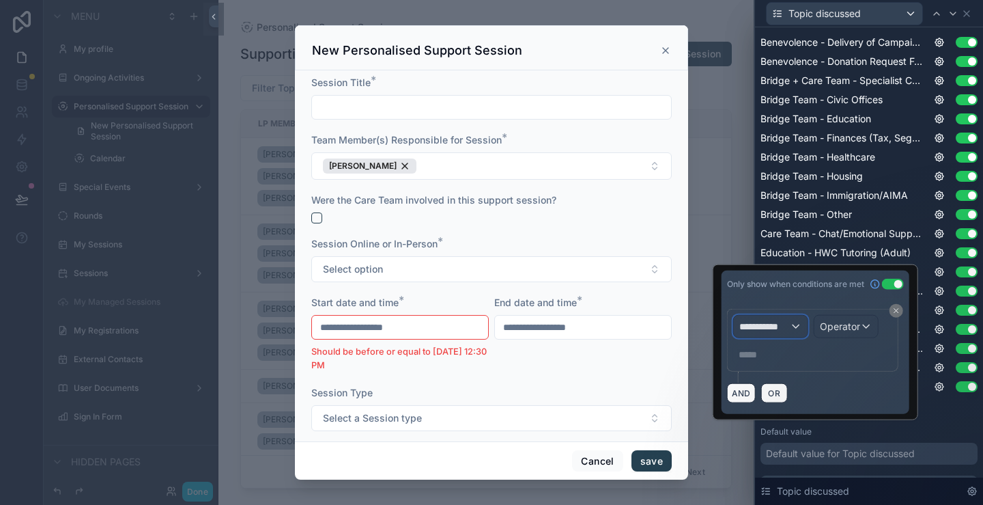
click at [800, 323] on div "**********" at bounding box center [771, 326] width 74 height 22
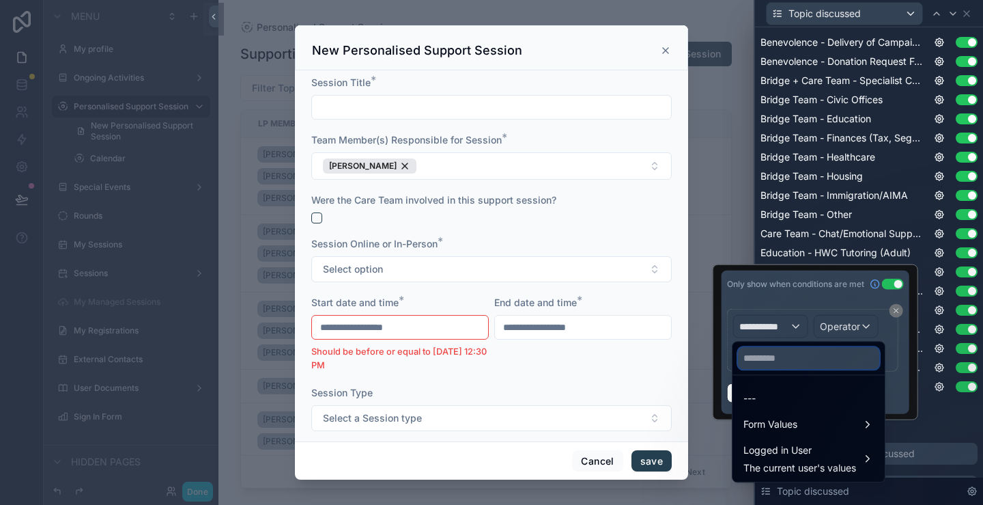
click at [788, 353] on input "text" at bounding box center [808, 358] width 141 height 22
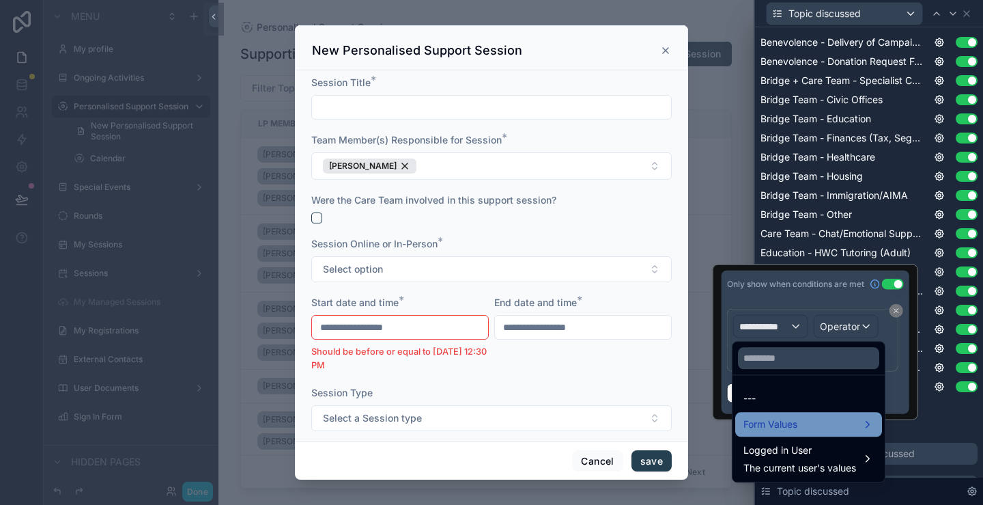
click at [765, 422] on span "Form Values" at bounding box center [771, 424] width 54 height 16
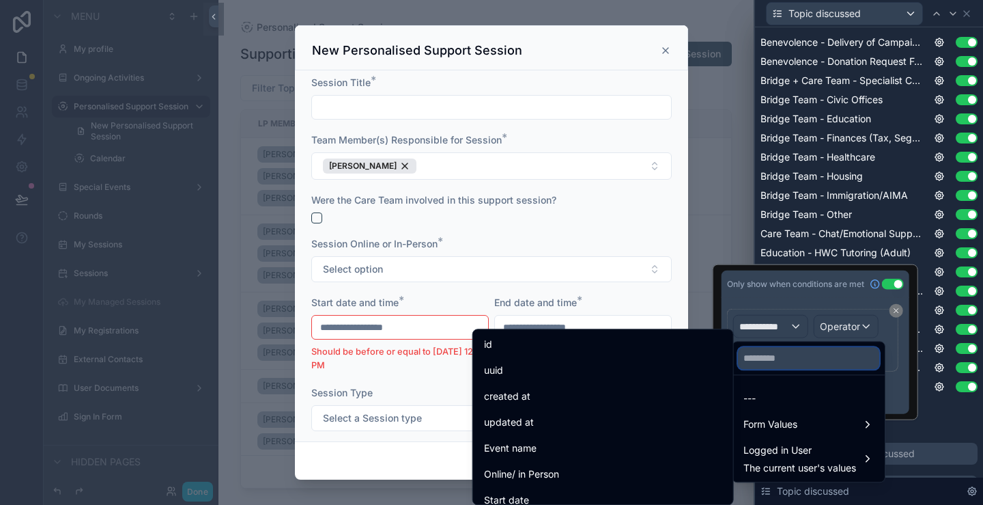
click at [762, 352] on input "text" at bounding box center [808, 358] width 141 height 22
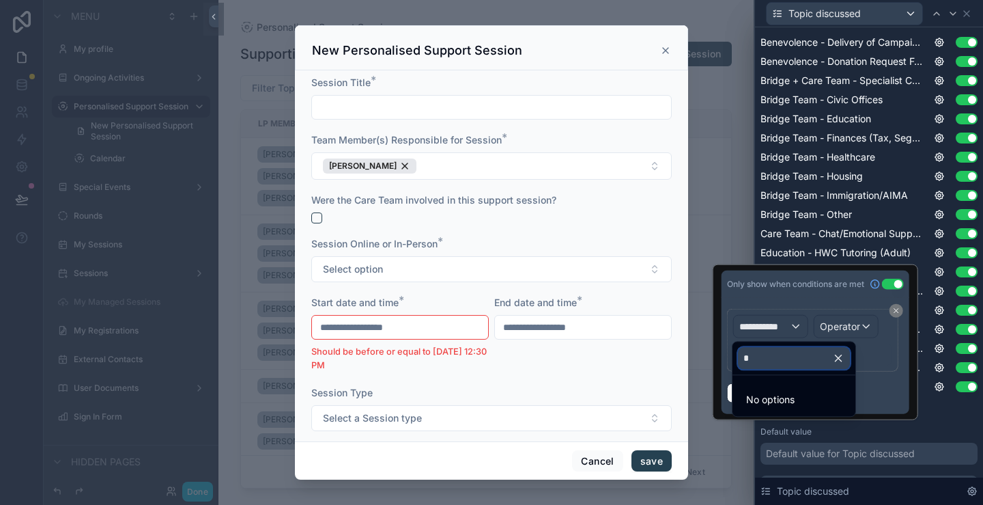
type input "**"
click at [778, 353] on input "**" at bounding box center [794, 358] width 112 height 22
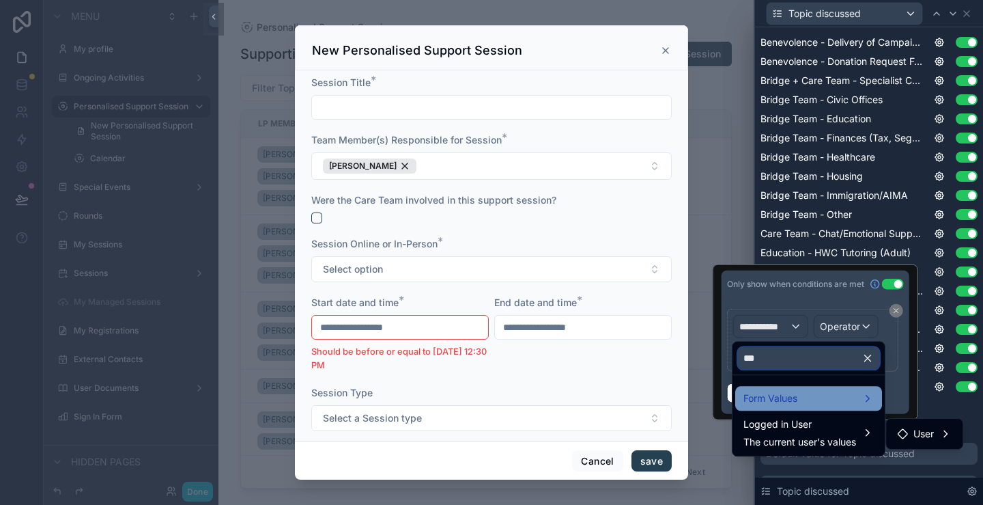
type input "***"
click at [783, 391] on span "Form Values" at bounding box center [771, 398] width 54 height 16
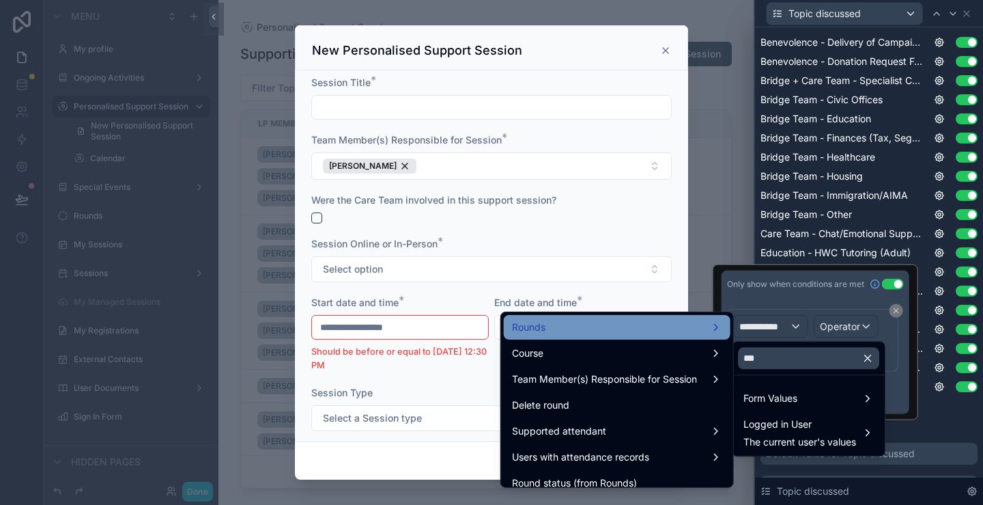
click at [596, 330] on div "Rounds" at bounding box center [617, 327] width 210 height 16
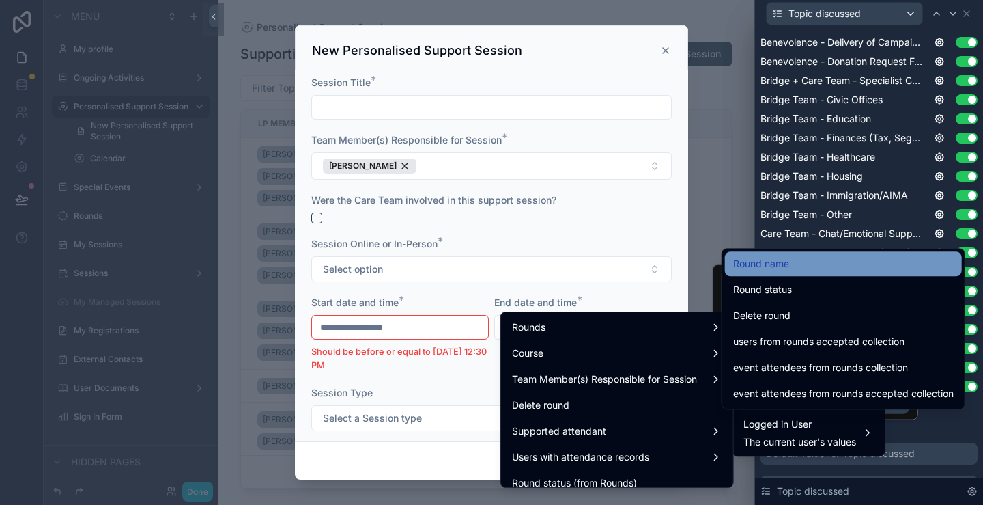
click at [785, 260] on span "Round name" at bounding box center [761, 263] width 56 height 16
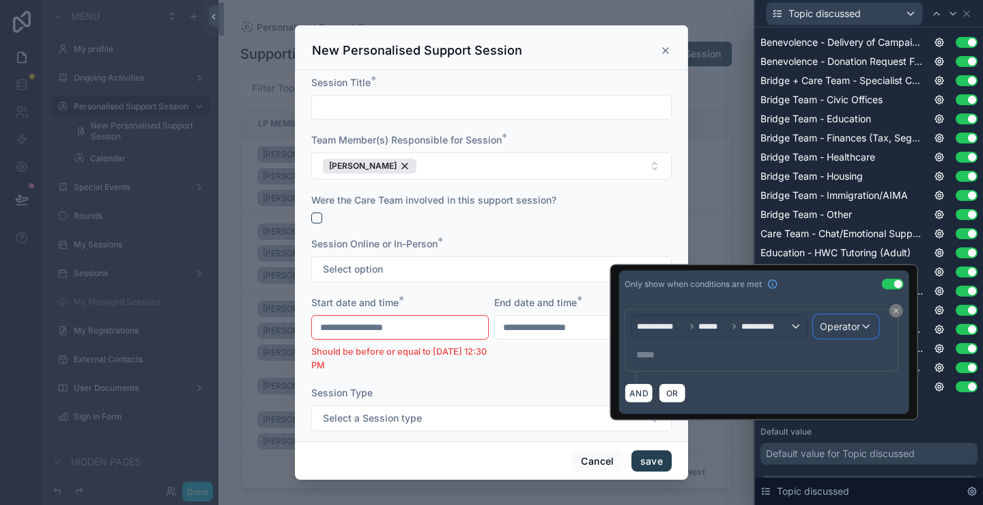
click at [851, 323] on span "Operator" at bounding box center [840, 326] width 40 height 12
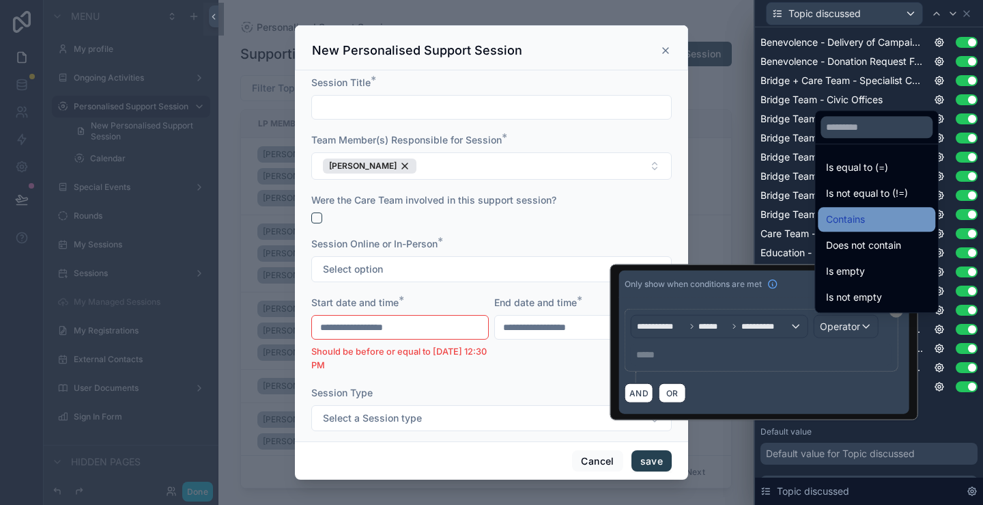
click at [861, 219] on span "Contains" at bounding box center [845, 219] width 39 height 16
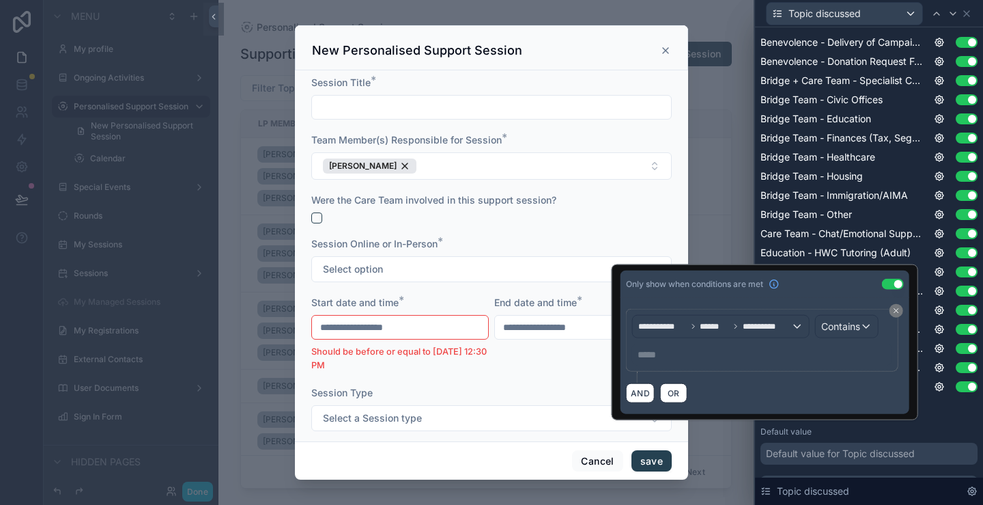
click at [749, 353] on p "***** ﻿" at bounding box center [764, 355] width 252 height 14
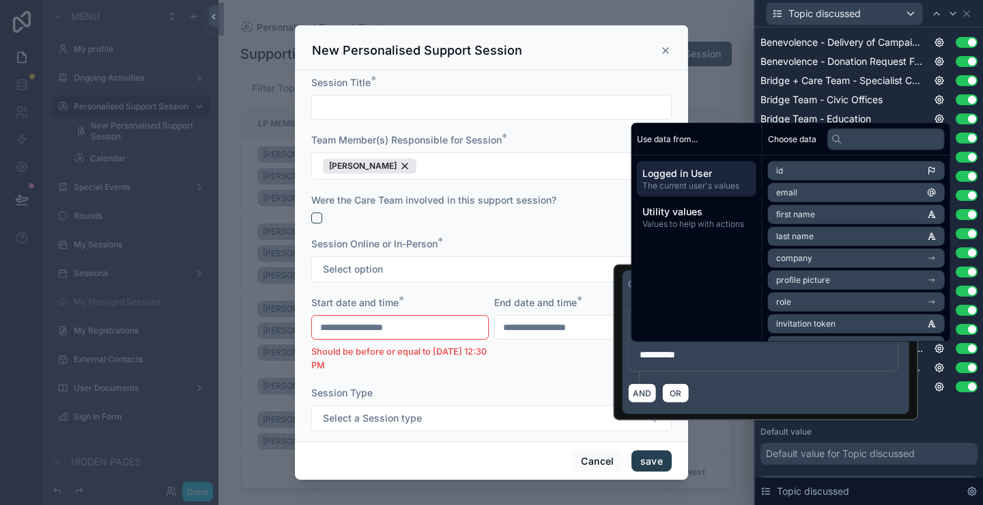
click at [780, 401] on div "AND OR" at bounding box center [766, 392] width 276 height 20
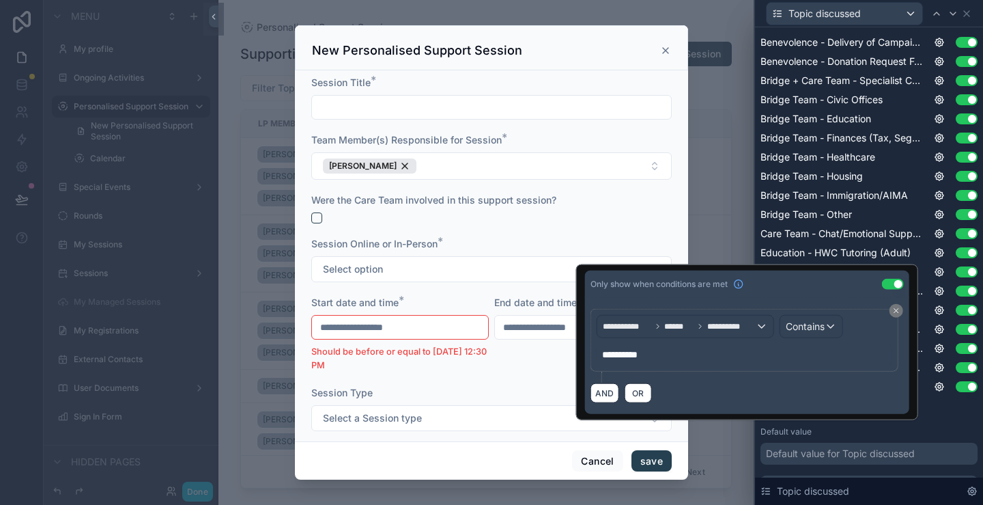
click at [922, 419] on div "Placeholder Display field as Default Benevolence - Delivery of Campaign Donatio…" at bounding box center [869, 219] width 217 height 567
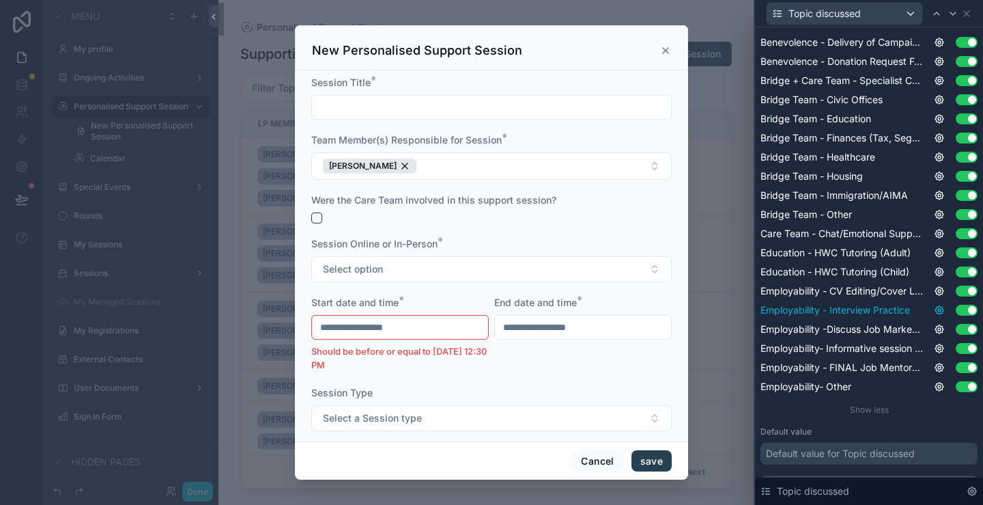
click at [934, 309] on icon at bounding box center [939, 310] width 11 height 11
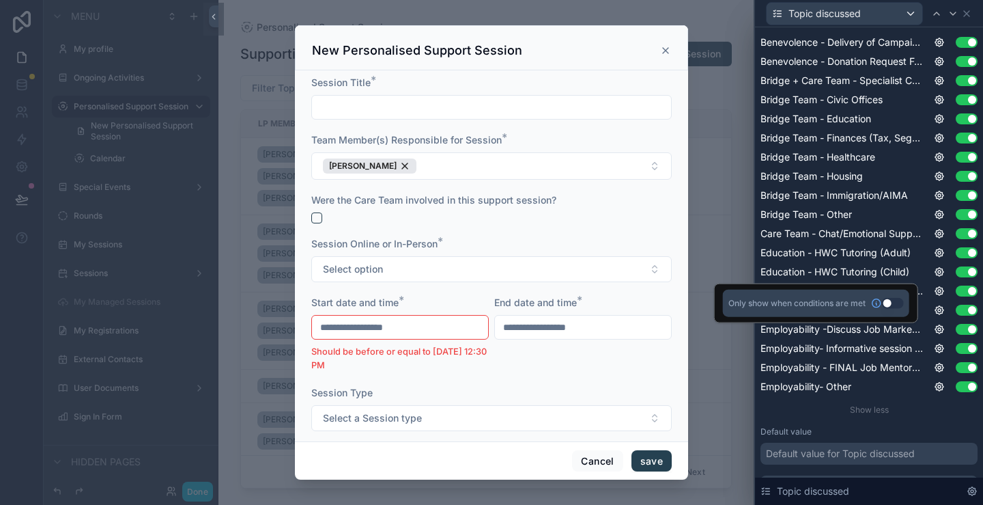
click at [889, 304] on button "Use setting" at bounding box center [893, 303] width 22 height 11
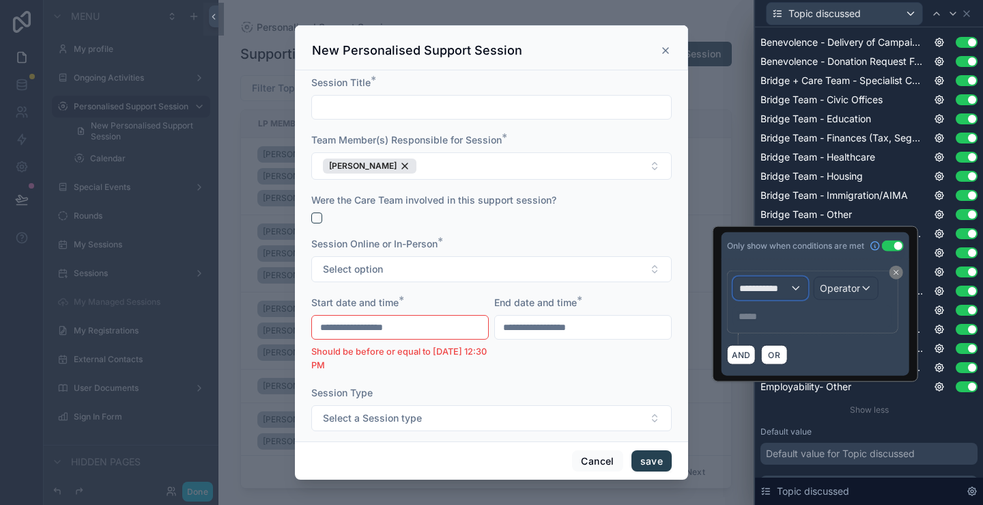
click at [780, 292] on span "**********" at bounding box center [765, 288] width 51 height 14
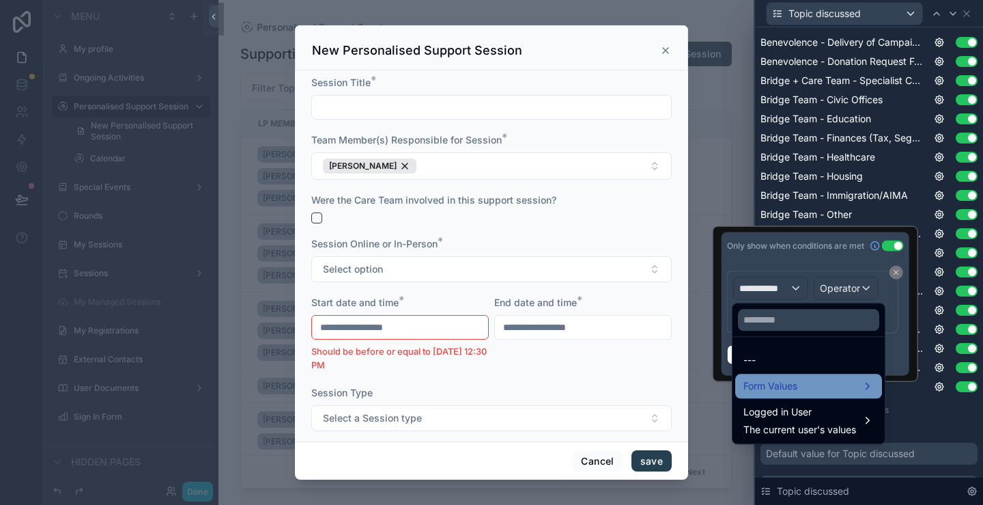
click at [793, 379] on span "Form Values" at bounding box center [771, 386] width 54 height 16
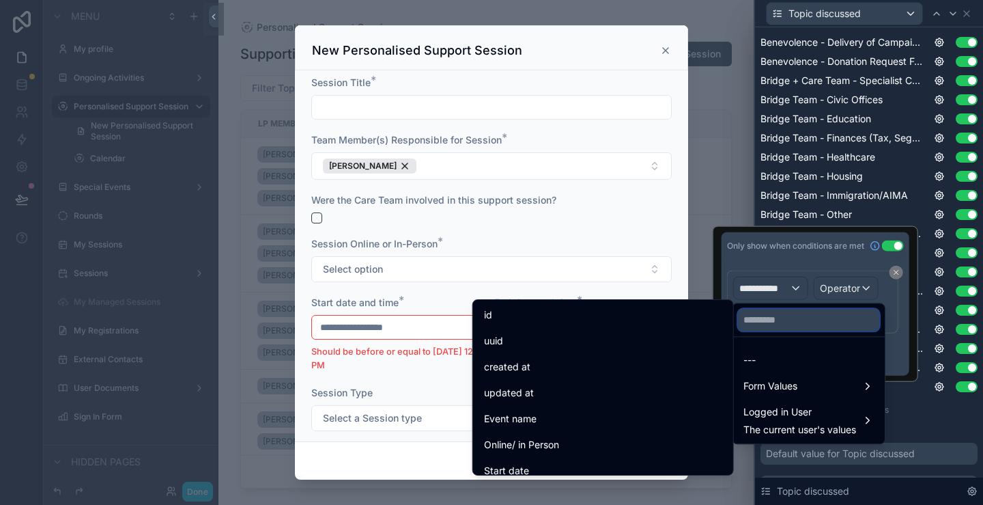
click at [800, 324] on input "text" at bounding box center [808, 320] width 141 height 22
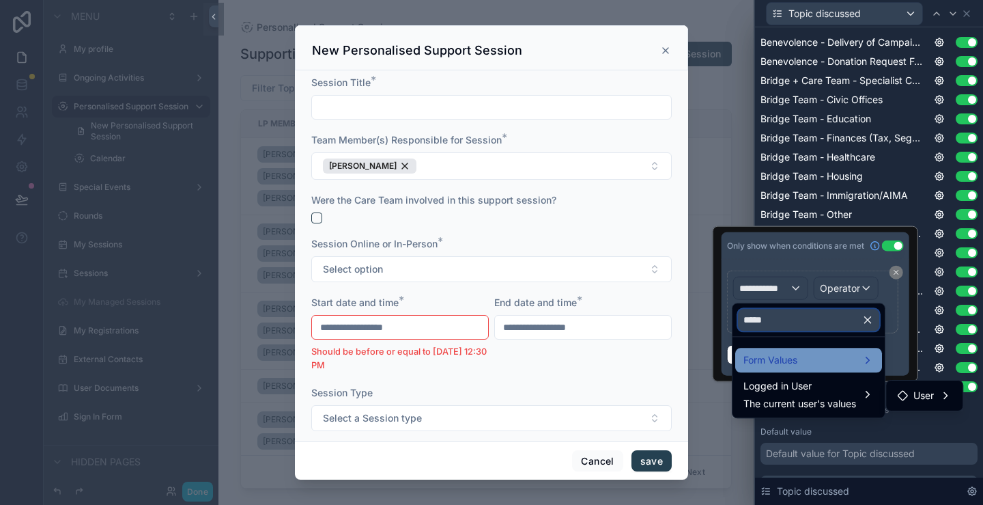
type input "*****"
click at [808, 360] on div "Form Values" at bounding box center [809, 360] width 130 height 16
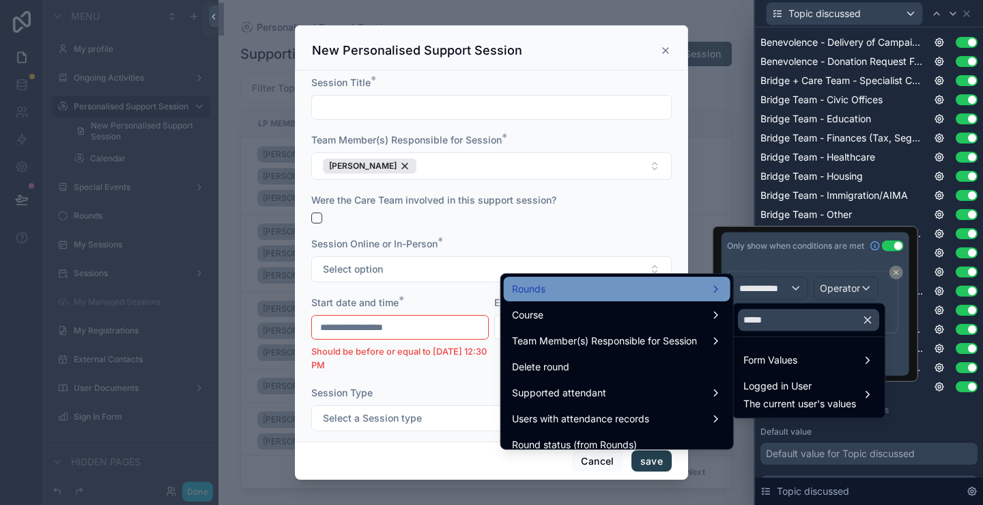
click at [645, 288] on div "Rounds" at bounding box center [617, 289] width 210 height 16
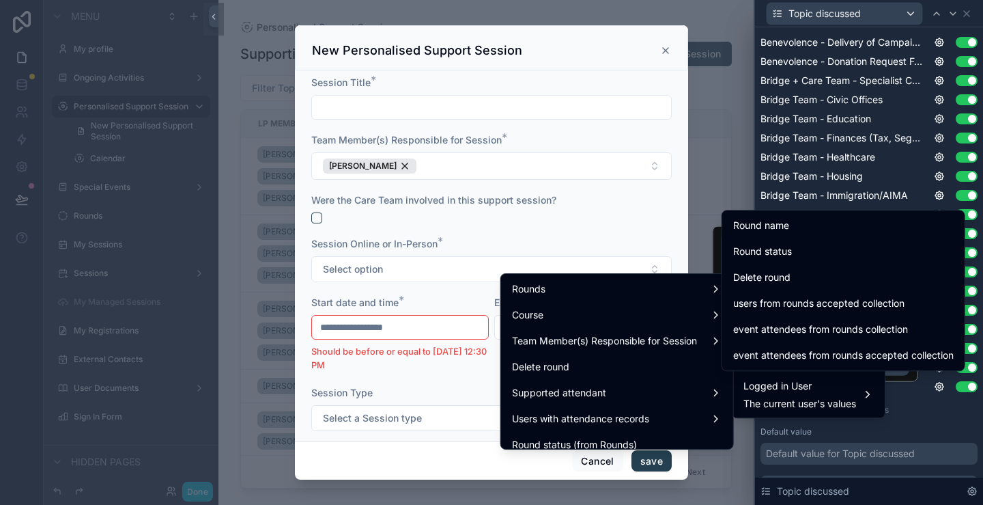
click at [755, 231] on span "Round name" at bounding box center [761, 225] width 56 height 16
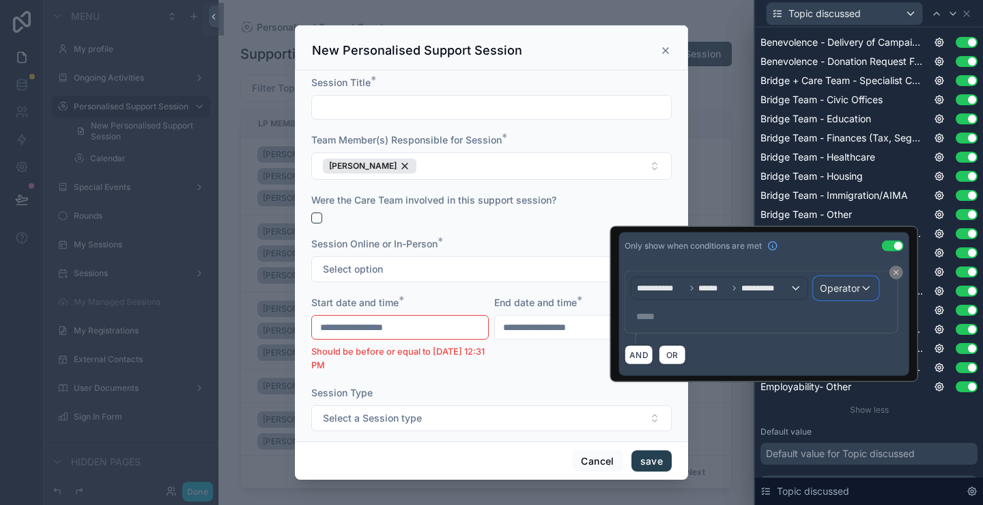
click at [834, 286] on span "Operator" at bounding box center [840, 288] width 40 height 12
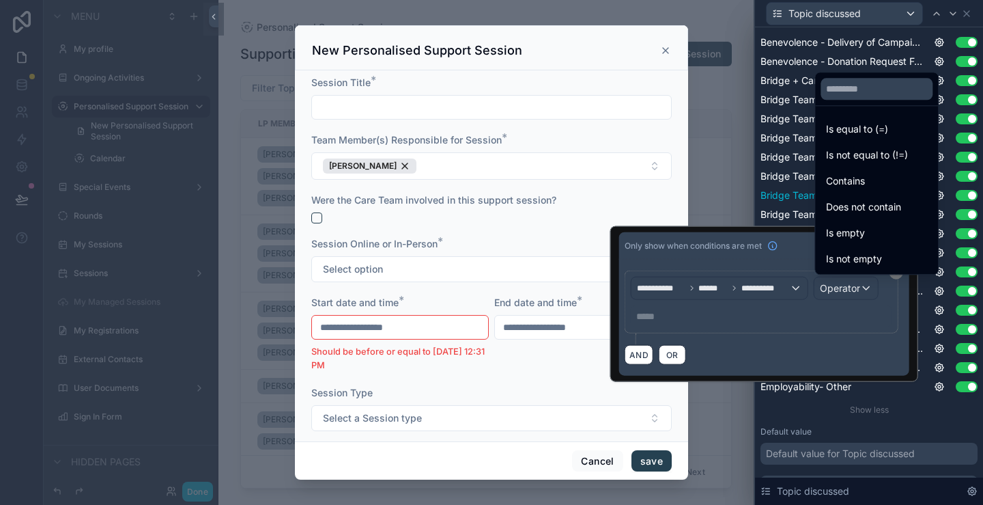
click at [868, 184] on div "Contains" at bounding box center [876, 181] width 101 height 16
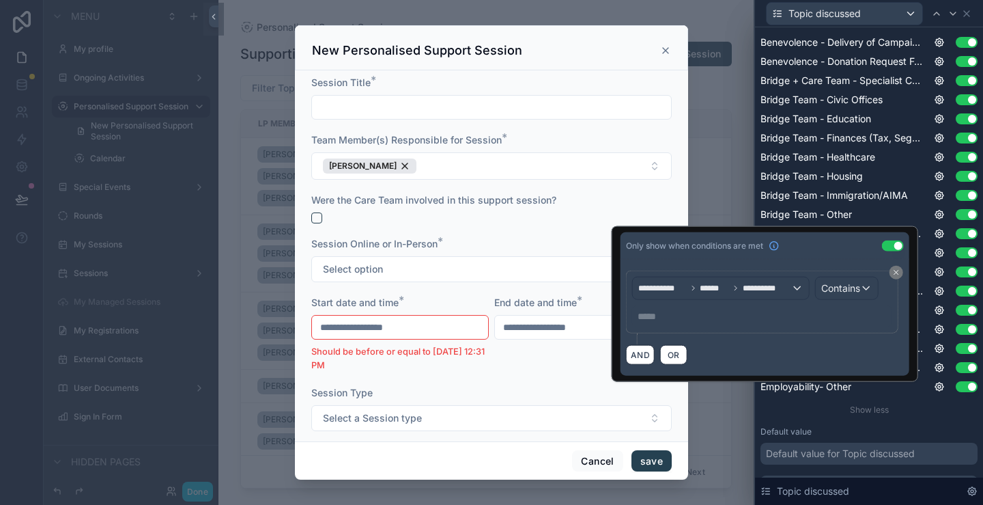
click at [755, 311] on p "***** ﻿" at bounding box center [764, 316] width 252 height 14
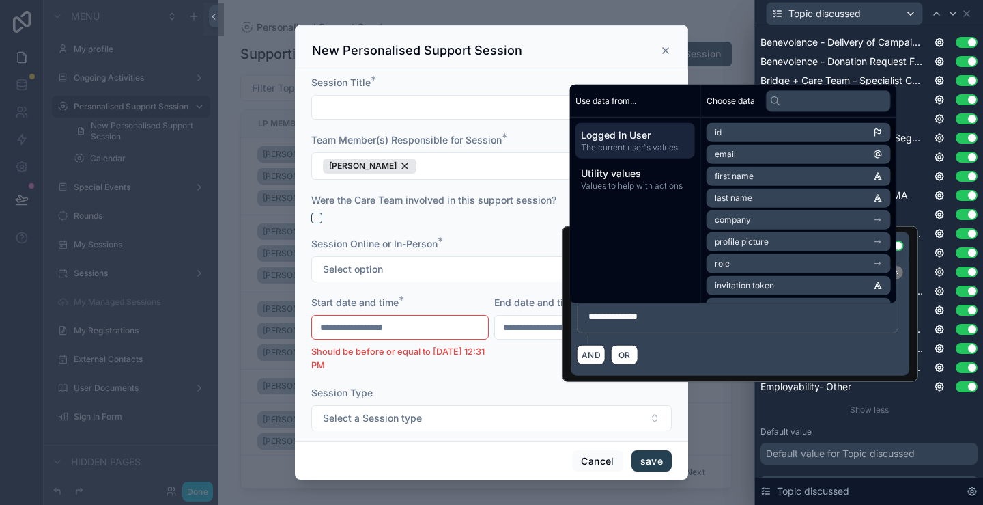
click at [795, 353] on div "AND OR" at bounding box center [740, 354] width 327 height 20
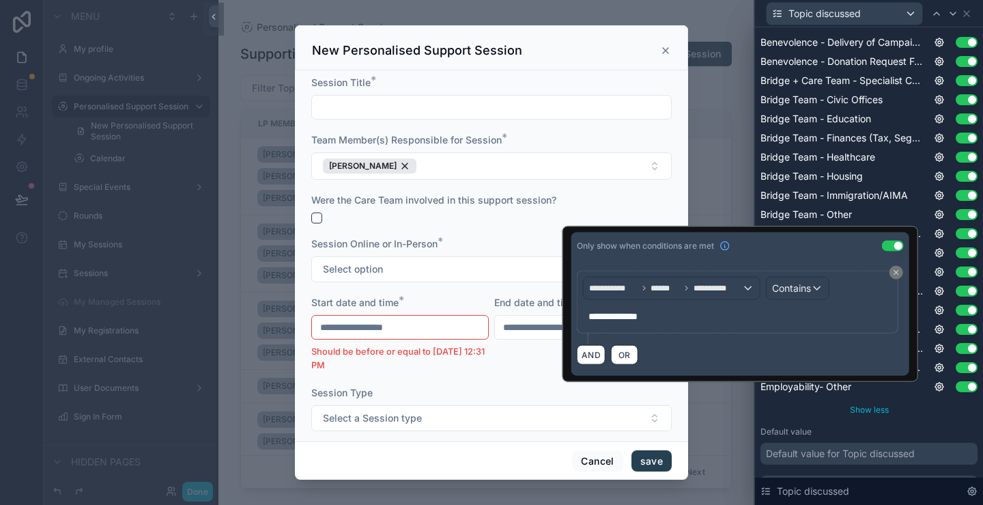
click at [916, 413] on div "Show less" at bounding box center [869, 409] width 217 height 11
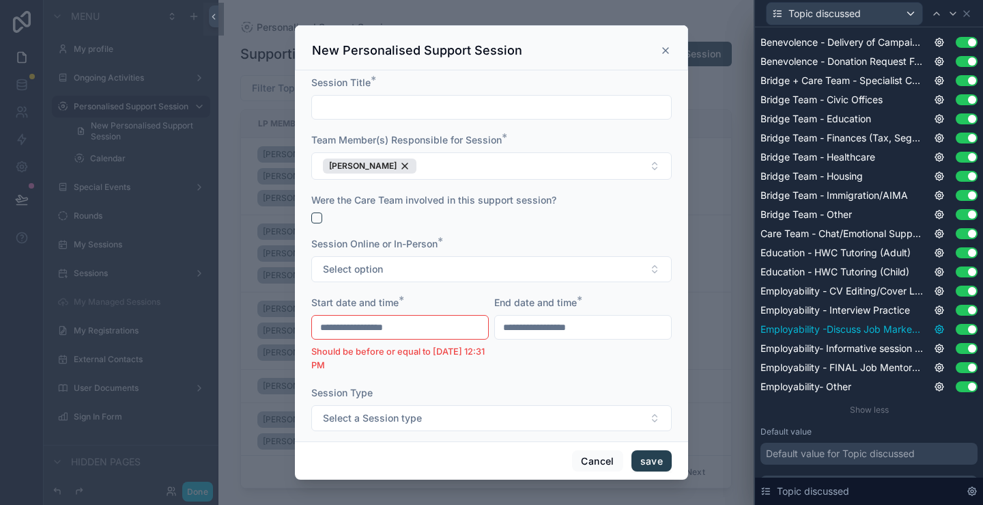
click at [938, 328] on icon at bounding box center [939, 329] width 3 height 3
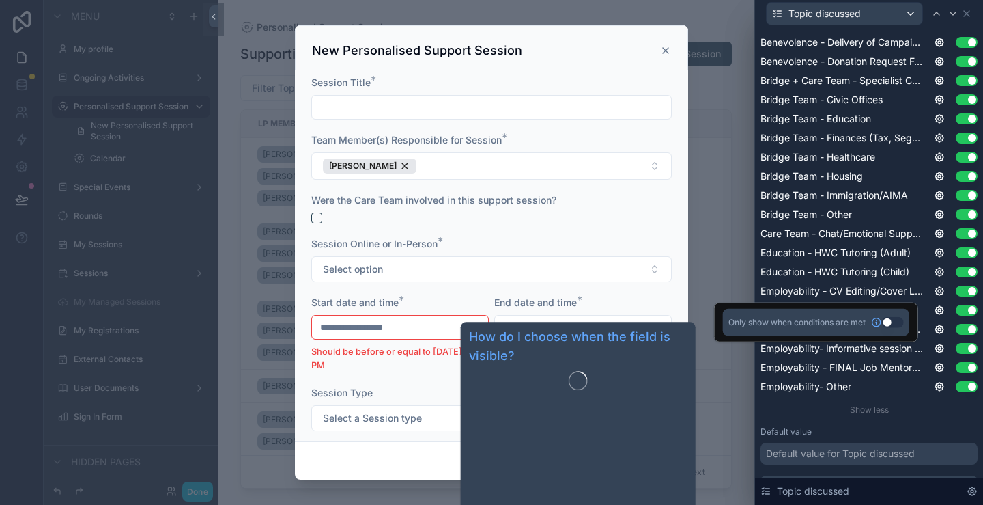
click at [892, 320] on button "Use setting" at bounding box center [893, 322] width 22 height 11
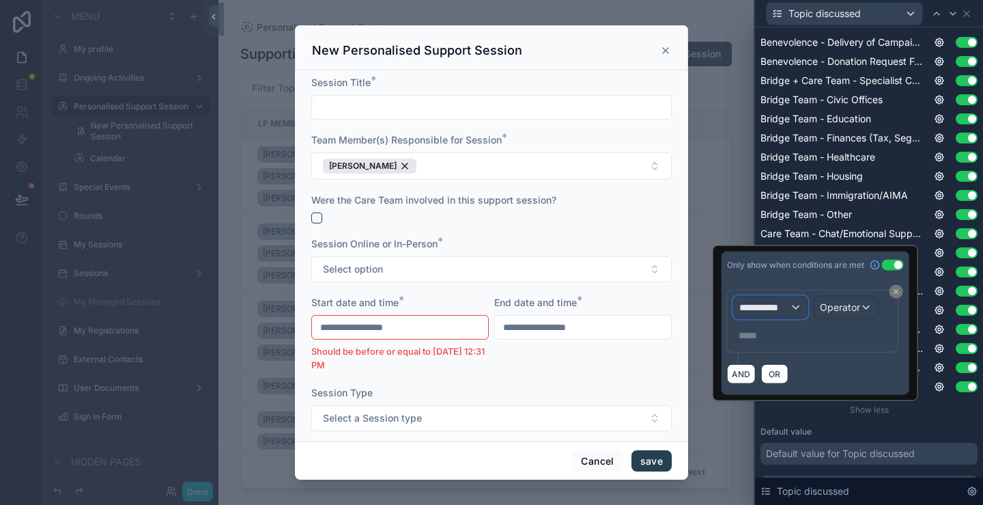
click at [787, 303] on span "**********" at bounding box center [765, 307] width 51 height 14
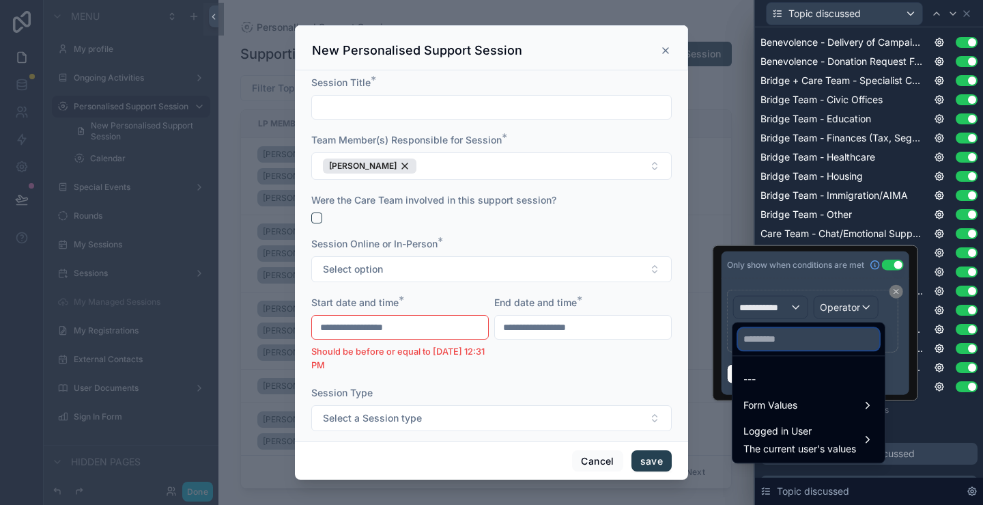
click at [788, 339] on input "text" at bounding box center [808, 339] width 141 height 22
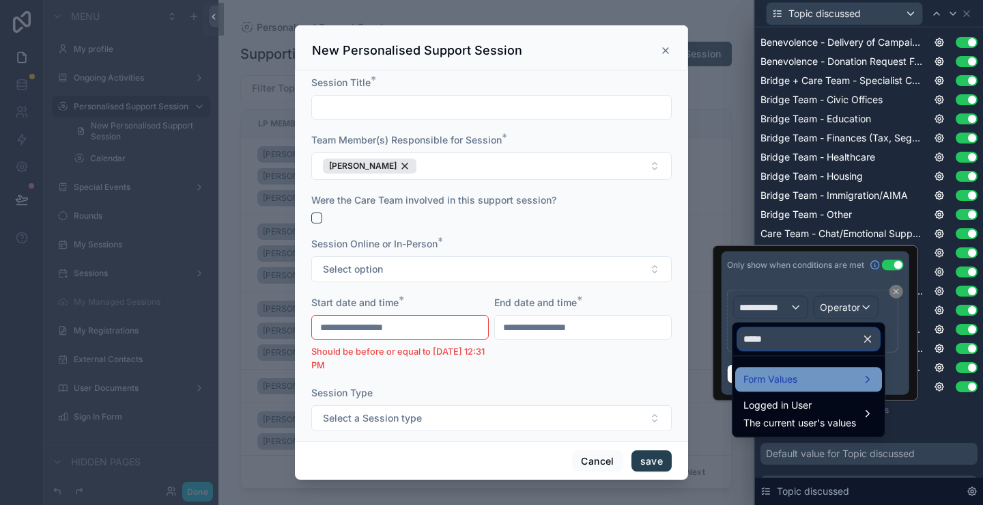
type input "*****"
click at [791, 375] on span "Form Values" at bounding box center [771, 379] width 54 height 16
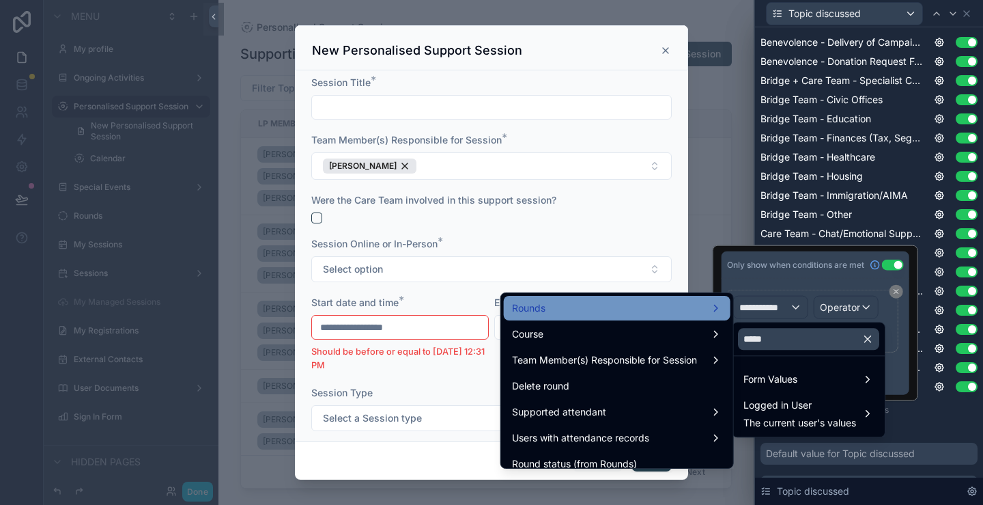
click at [625, 318] on div "Rounds" at bounding box center [617, 308] width 227 height 25
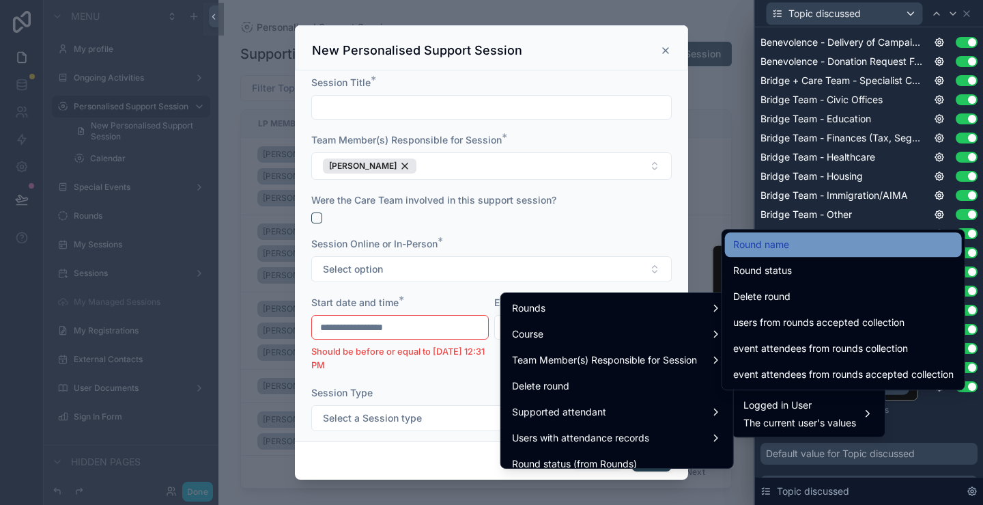
click at [776, 240] on span "Round name" at bounding box center [761, 244] width 56 height 16
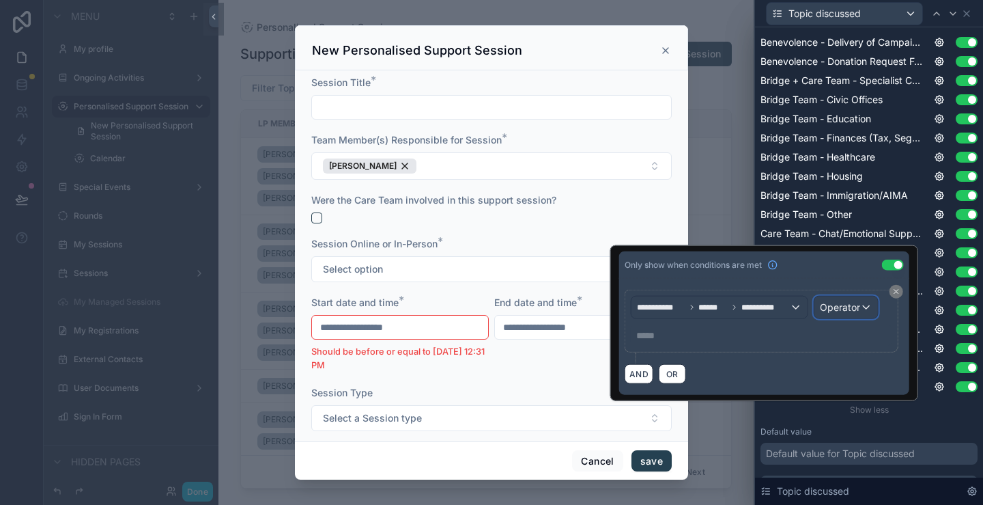
click at [847, 307] on span "Operator" at bounding box center [840, 307] width 40 height 12
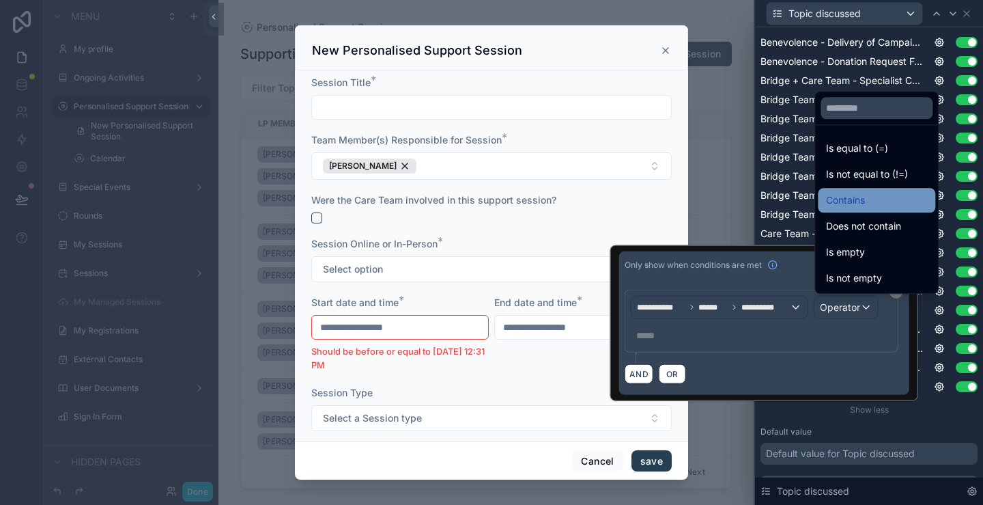
click at [867, 206] on div "Contains" at bounding box center [876, 200] width 101 height 16
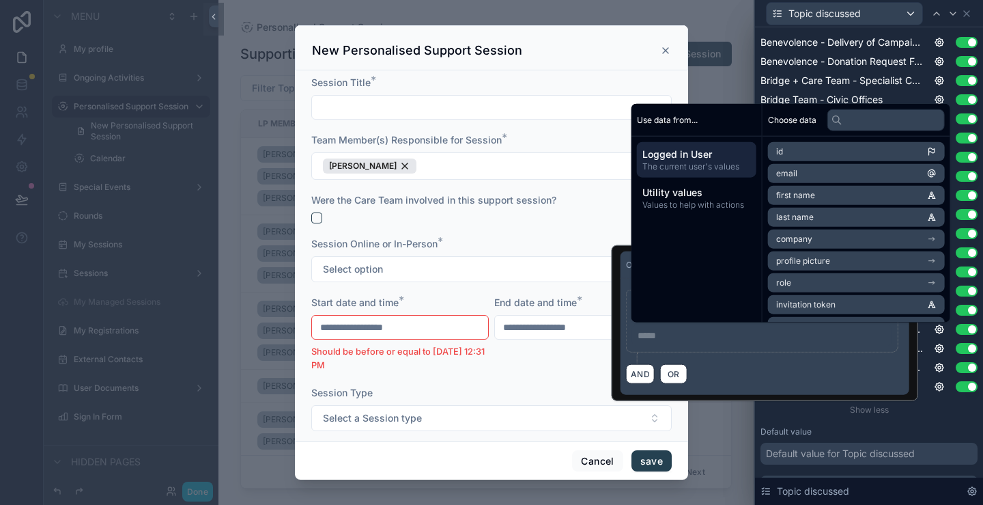
click at [768, 328] on p "***** ﻿" at bounding box center [764, 335] width 252 height 14
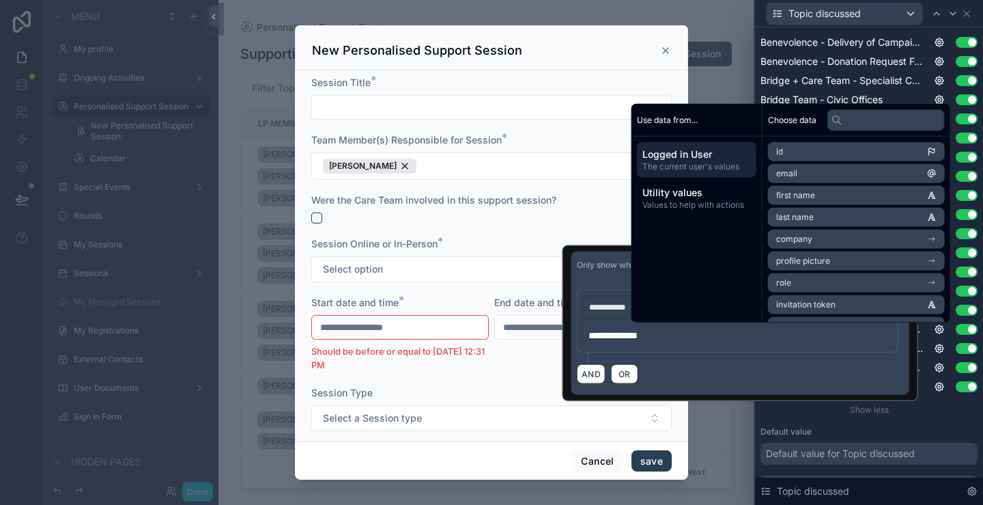
click at [783, 395] on div "**********" at bounding box center [741, 323] width 356 height 156
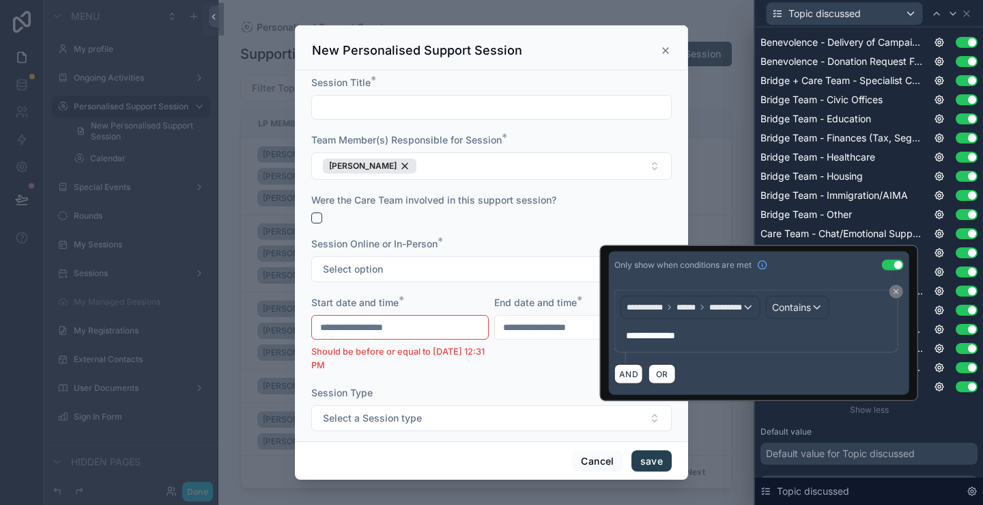
click at [804, 367] on div "AND OR" at bounding box center [760, 373] width 290 height 20
click at [931, 413] on div "Show less" at bounding box center [869, 409] width 217 height 11
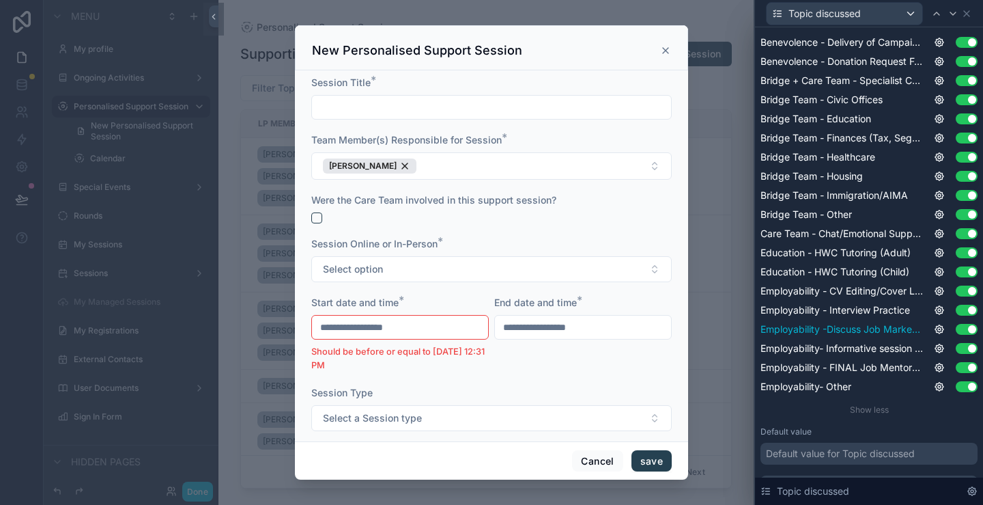
click at [934, 334] on icon at bounding box center [939, 329] width 11 height 11
click at [934, 329] on icon at bounding box center [939, 329] width 11 height 11
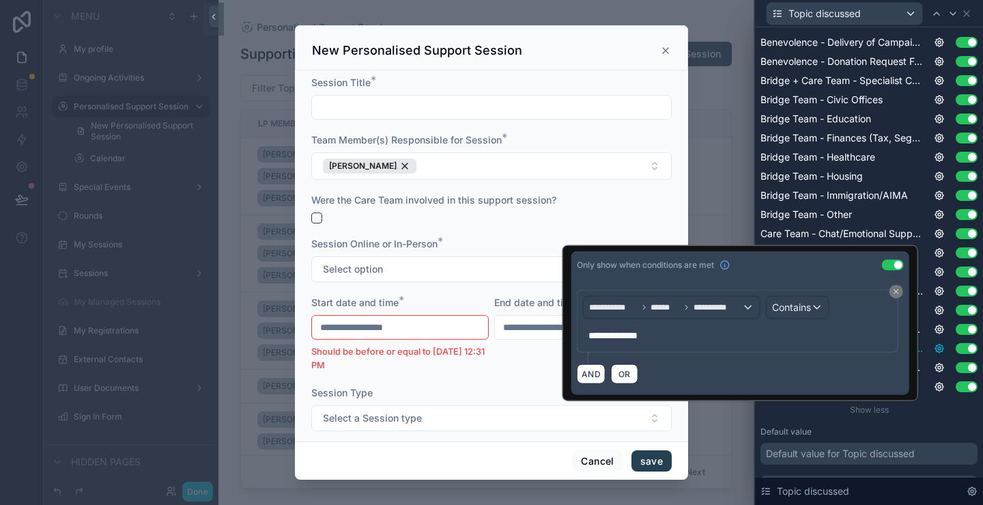
click at [934, 345] on icon at bounding box center [939, 348] width 11 height 11
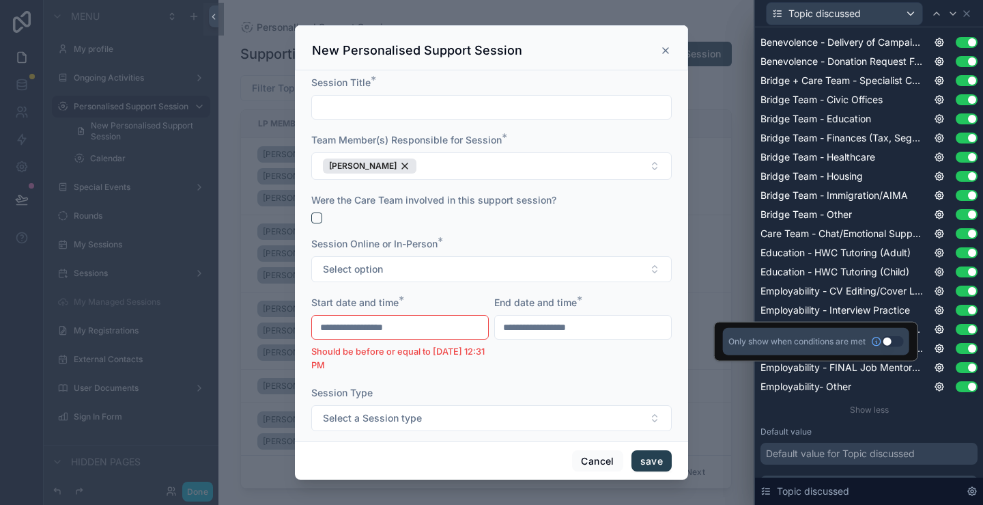
click at [895, 339] on button "Use setting" at bounding box center [893, 341] width 22 height 11
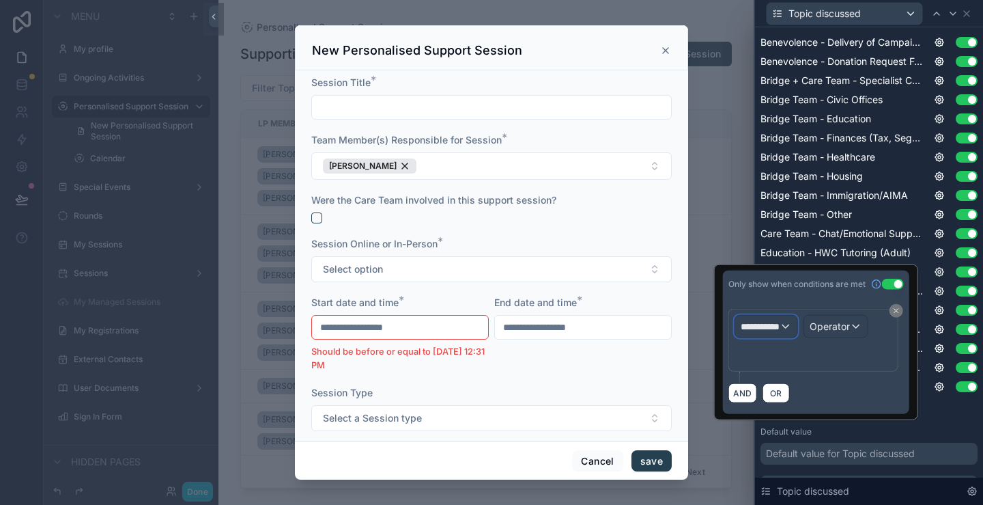
click at [798, 328] on button "**********" at bounding box center [767, 326] width 64 height 23
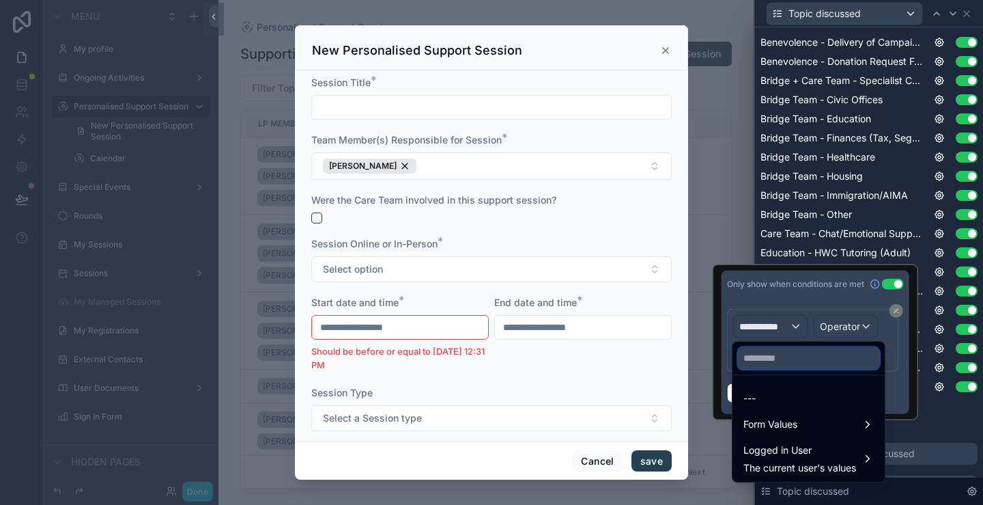
click at [799, 360] on input "text" at bounding box center [808, 358] width 141 height 22
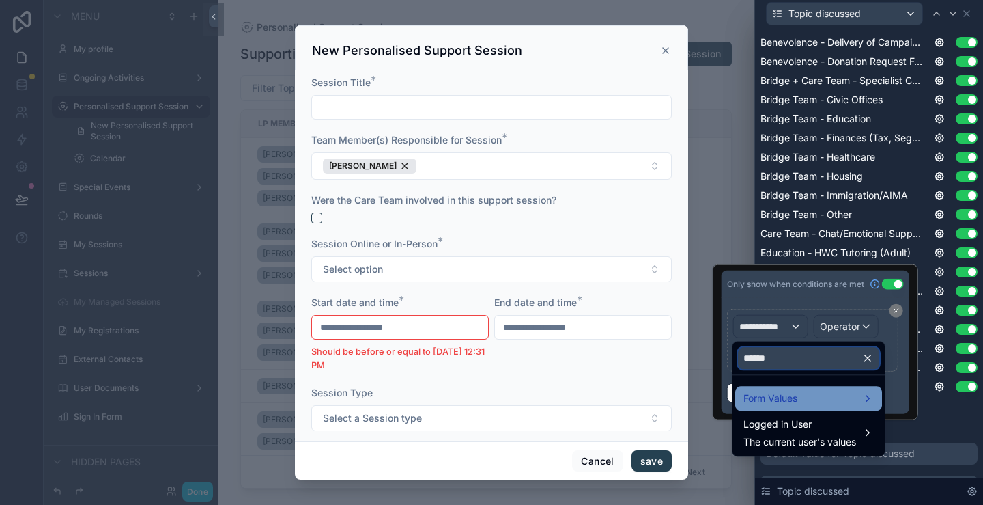
type input "******"
click at [791, 400] on span "Form Values" at bounding box center [771, 398] width 54 height 16
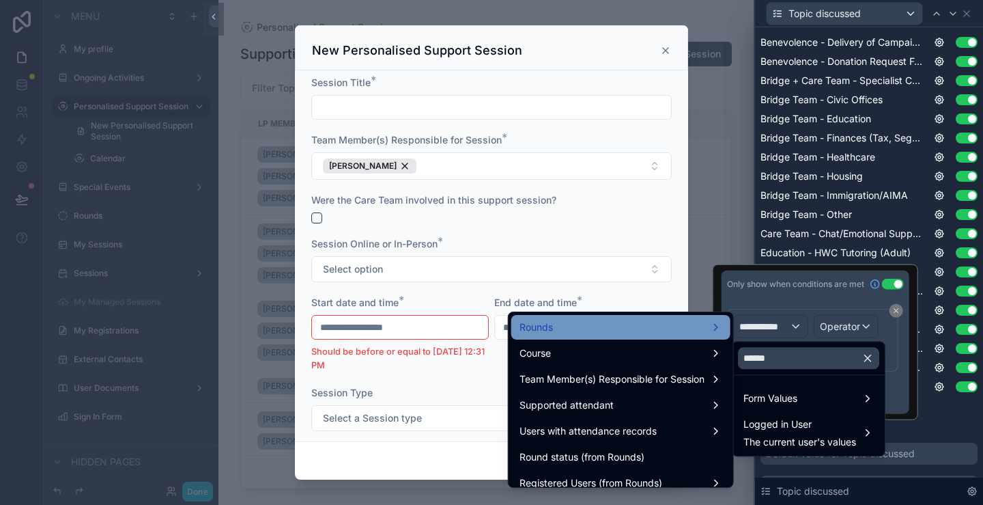
click at [566, 322] on div "Rounds" at bounding box center [621, 327] width 203 height 16
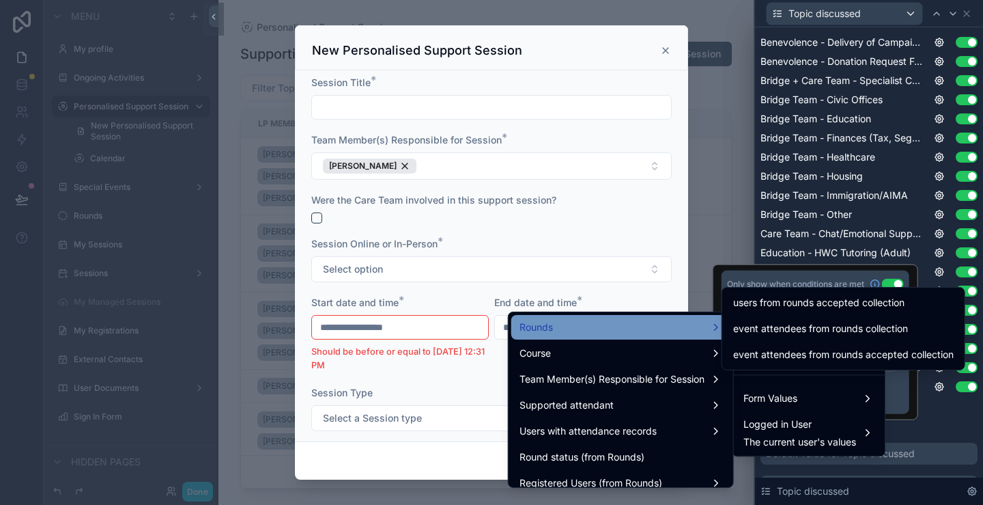
click at [624, 324] on div "Rounds" at bounding box center [621, 327] width 203 height 16
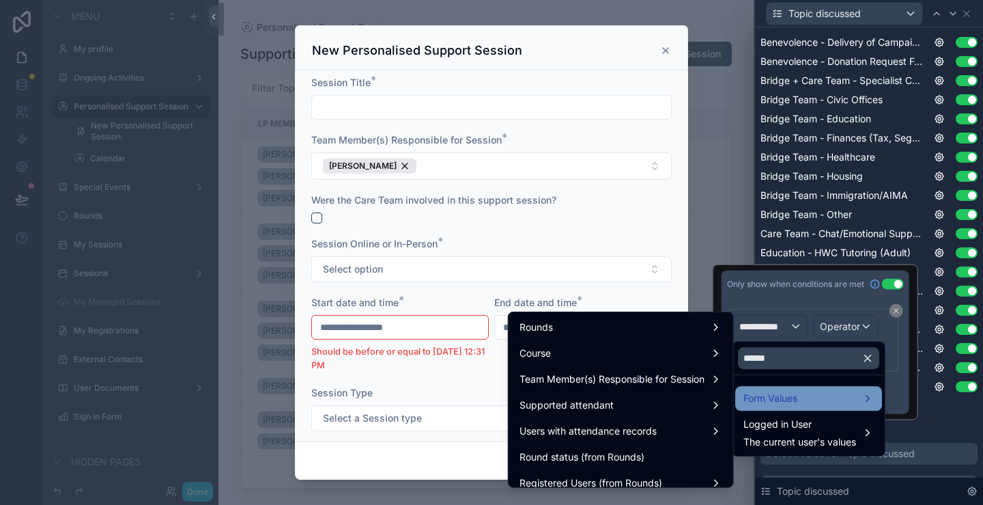
click at [774, 399] on span "Form Values" at bounding box center [771, 398] width 54 height 16
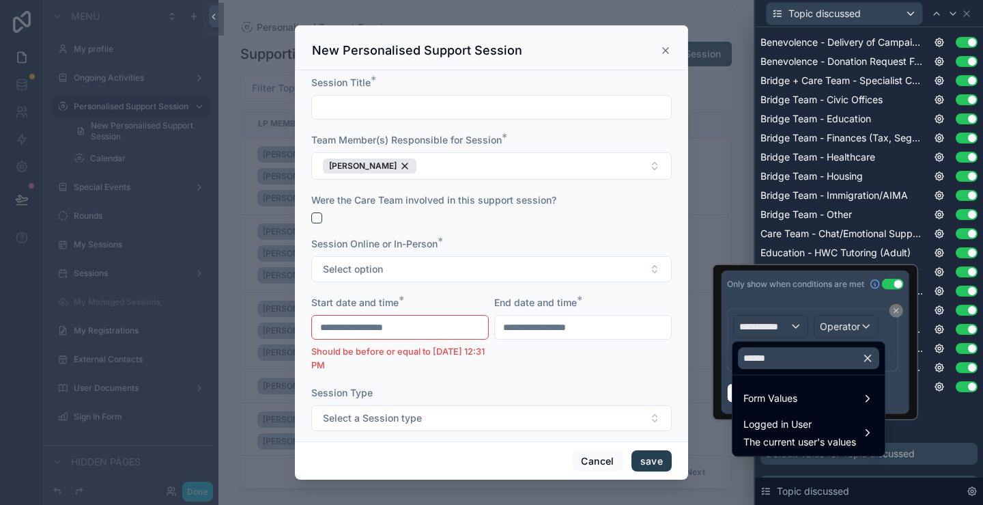
click at [867, 360] on icon "button" at bounding box center [868, 358] width 6 height 6
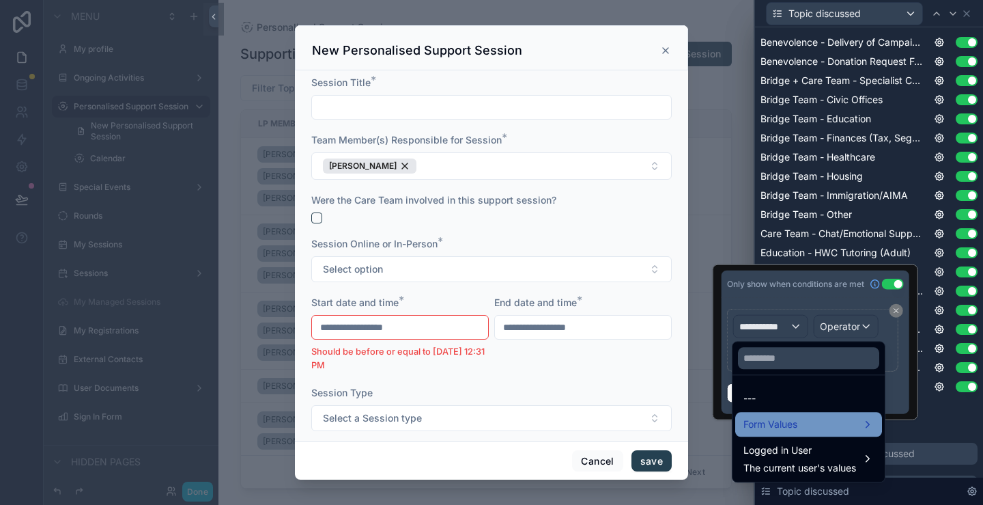
click at [793, 414] on div "Form Values" at bounding box center [808, 424] width 147 height 25
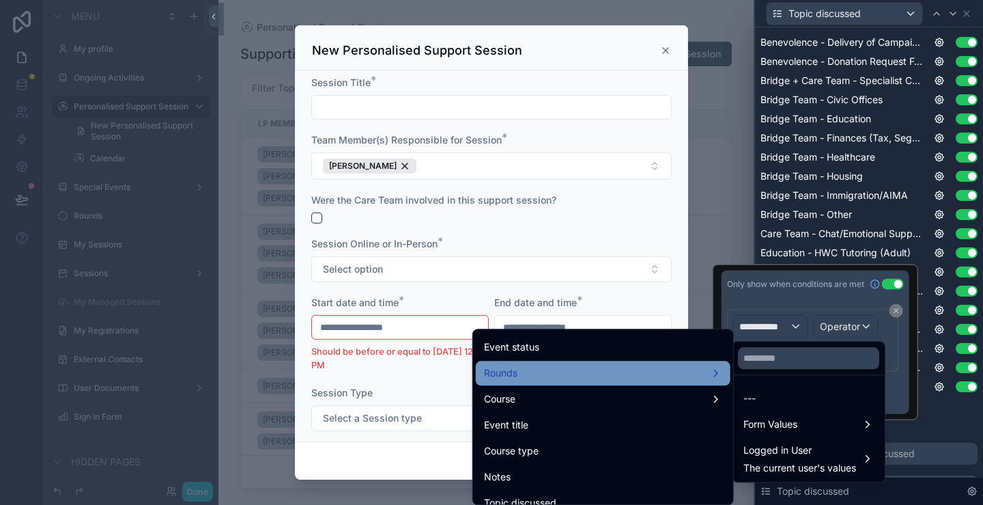
click at [565, 369] on div "Rounds" at bounding box center [603, 373] width 238 height 16
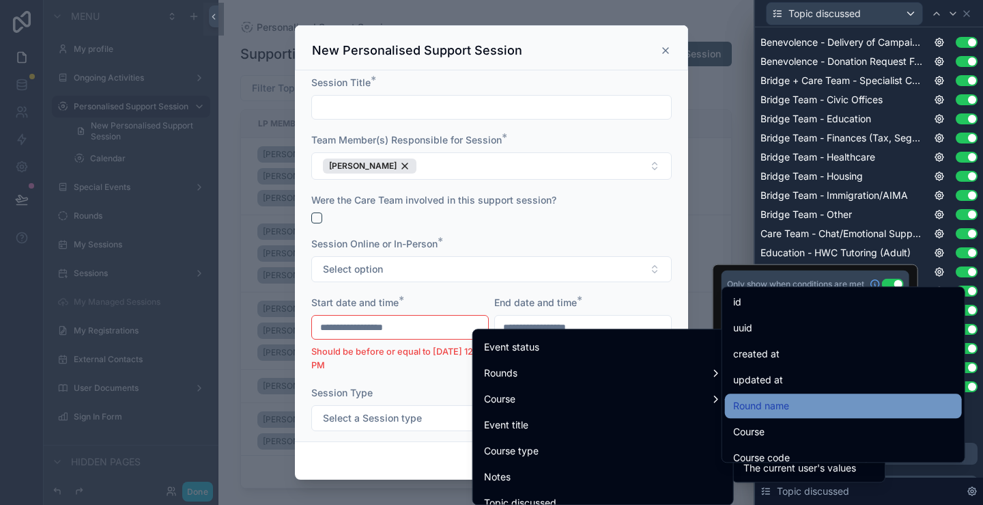
click at [792, 404] on div "Round name" at bounding box center [843, 405] width 221 height 16
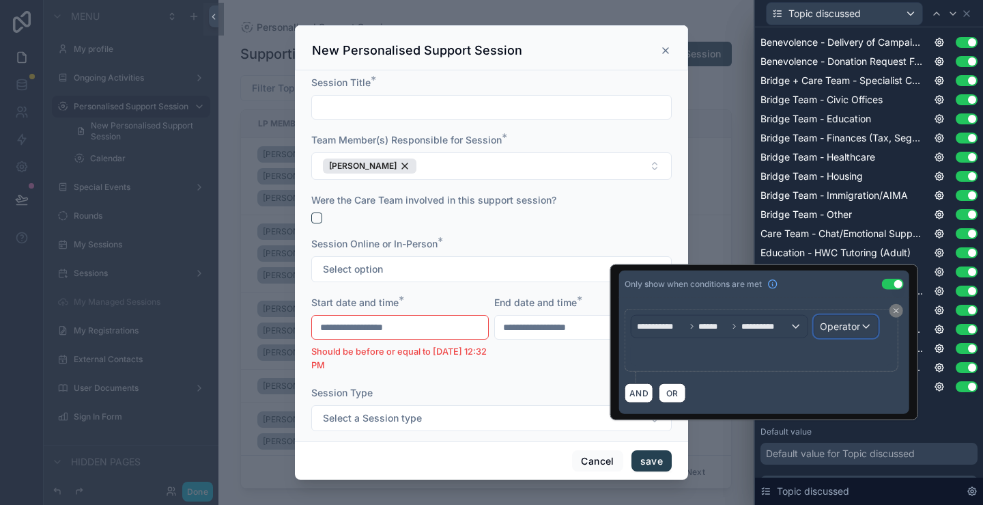
click at [845, 320] on span "Operator" at bounding box center [840, 326] width 40 height 12
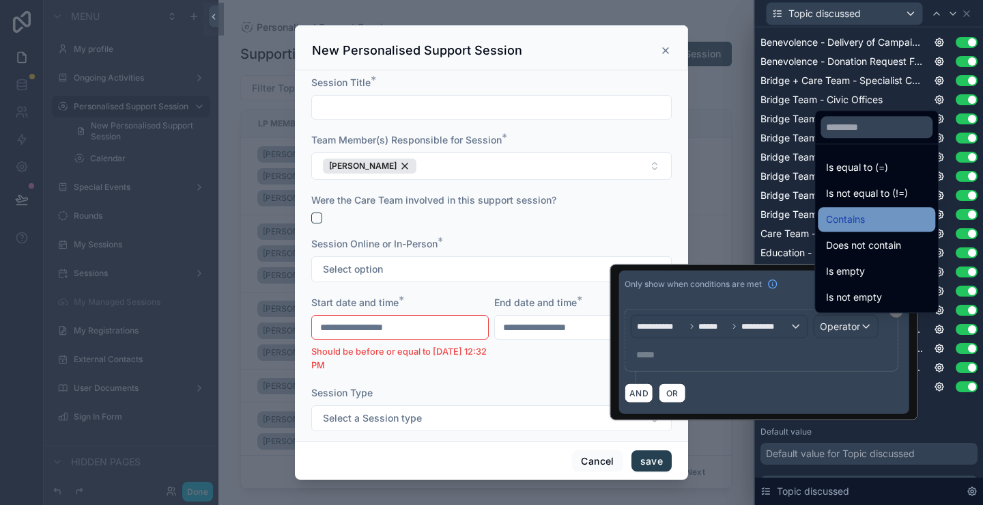
click at [862, 223] on span "Contains" at bounding box center [845, 219] width 39 height 16
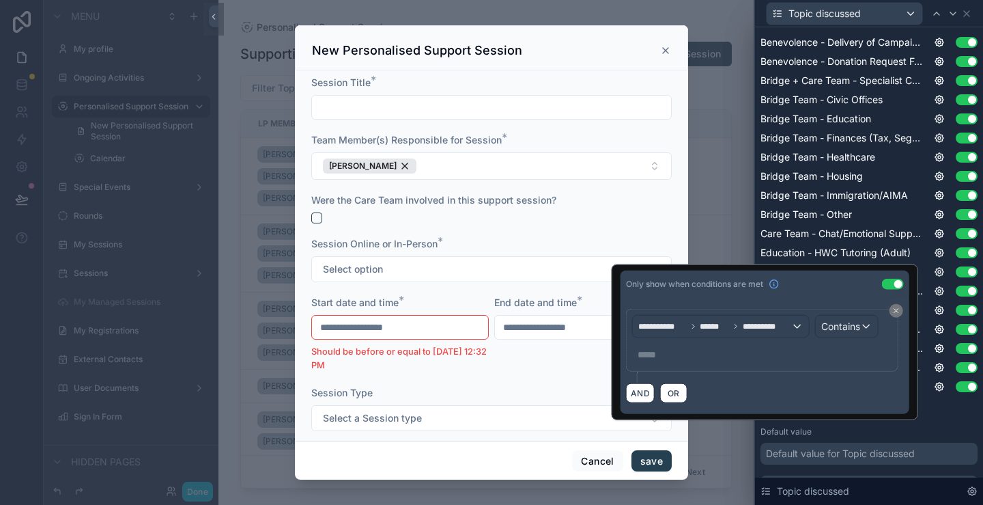
click at [687, 356] on p "***** ﻿" at bounding box center [764, 355] width 252 height 14
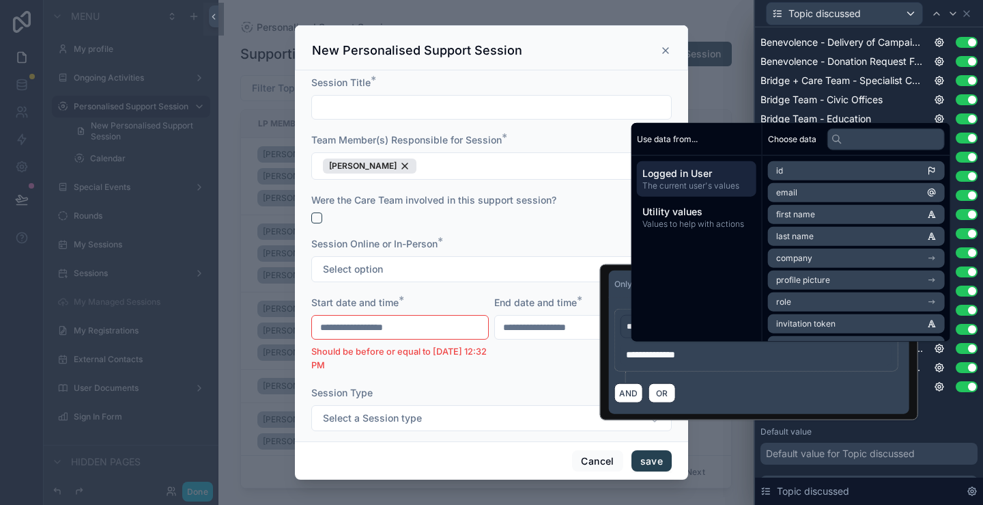
click at [681, 402] on div "**********" at bounding box center [759, 356] width 300 height 116
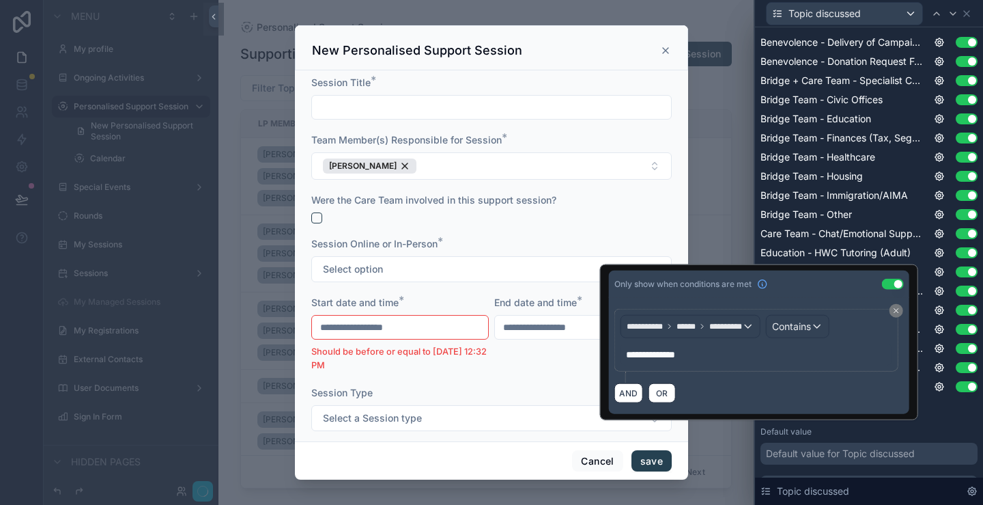
click at [946, 421] on div "Placeholder Display field as Default Benevolence - Delivery of Campaign Donatio…" at bounding box center [869, 219] width 217 height 567
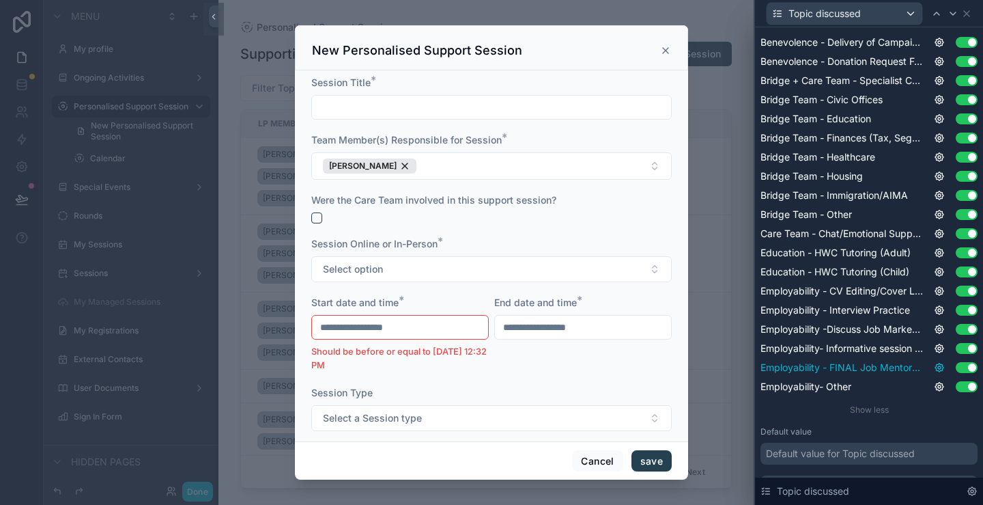
click at [936, 364] on icon at bounding box center [940, 367] width 8 height 8
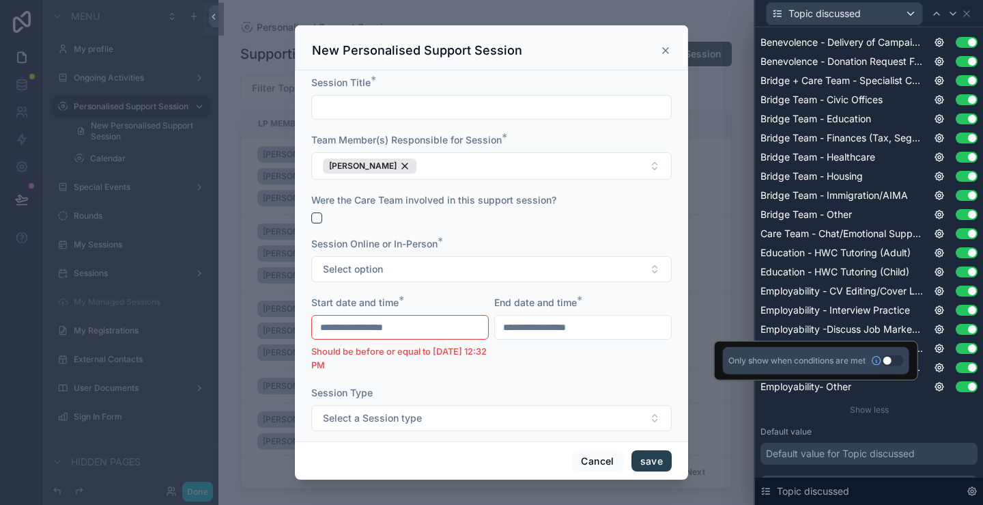
click at [889, 358] on button "Use setting" at bounding box center [893, 360] width 22 height 11
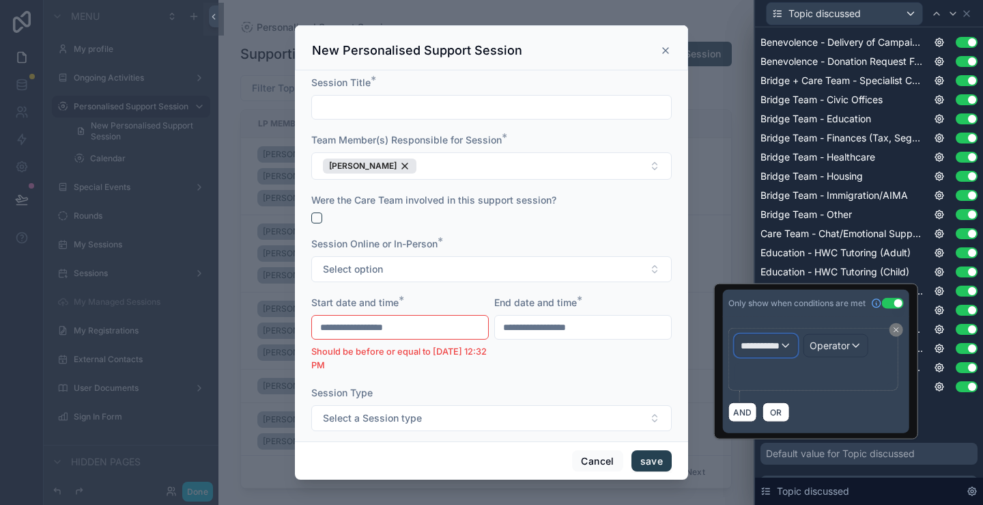
click at [759, 335] on div "**********" at bounding box center [766, 346] width 62 height 22
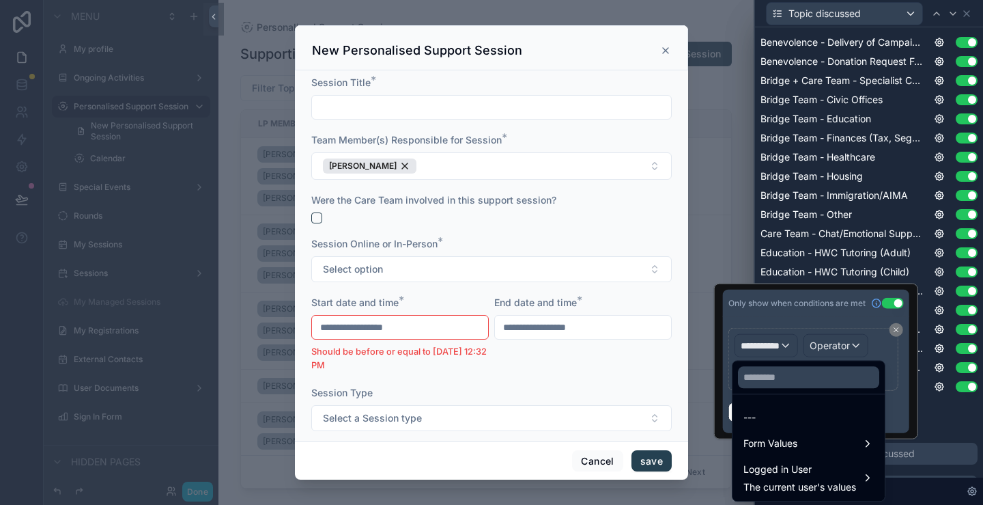
click at [761, 346] on div at bounding box center [816, 361] width 204 height 156
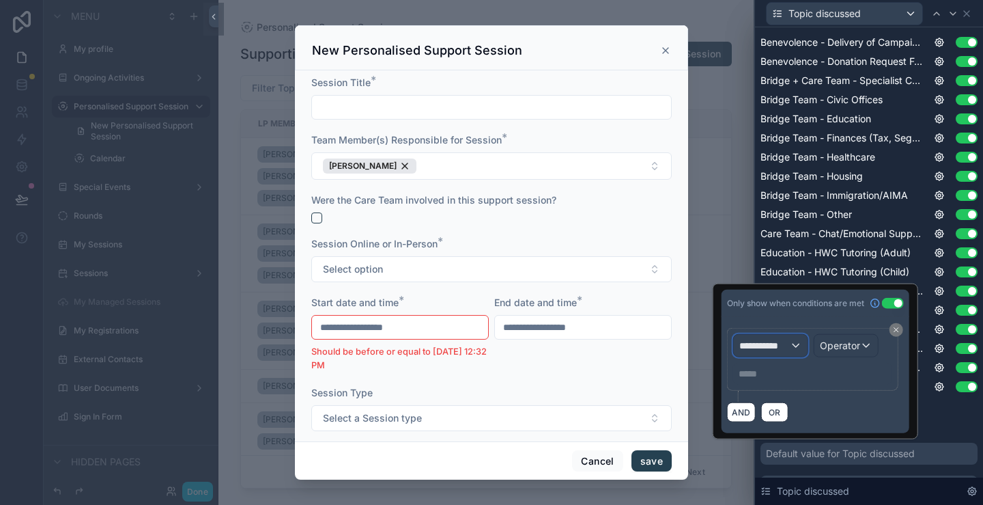
click at [764, 352] on div "**********" at bounding box center [771, 346] width 74 height 22
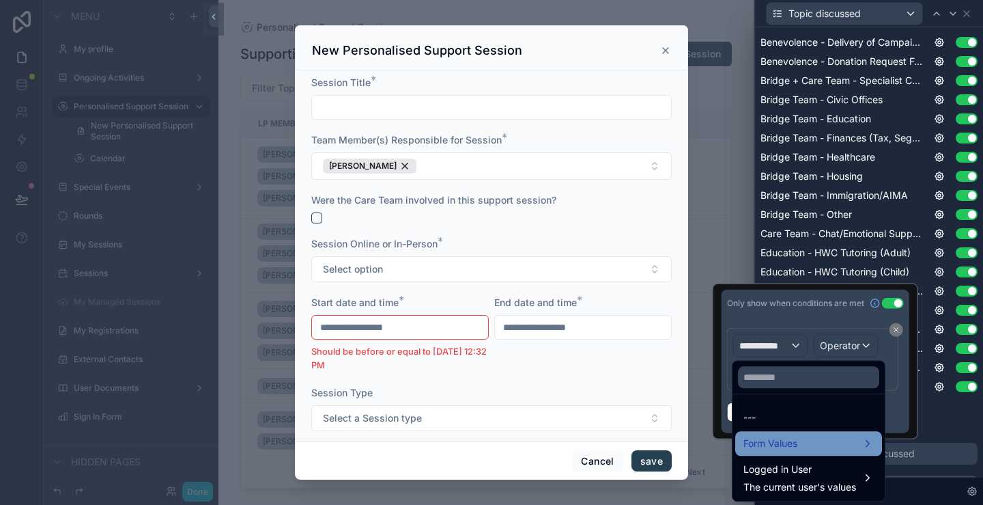
click at [785, 446] on span "Form Values" at bounding box center [771, 443] width 54 height 16
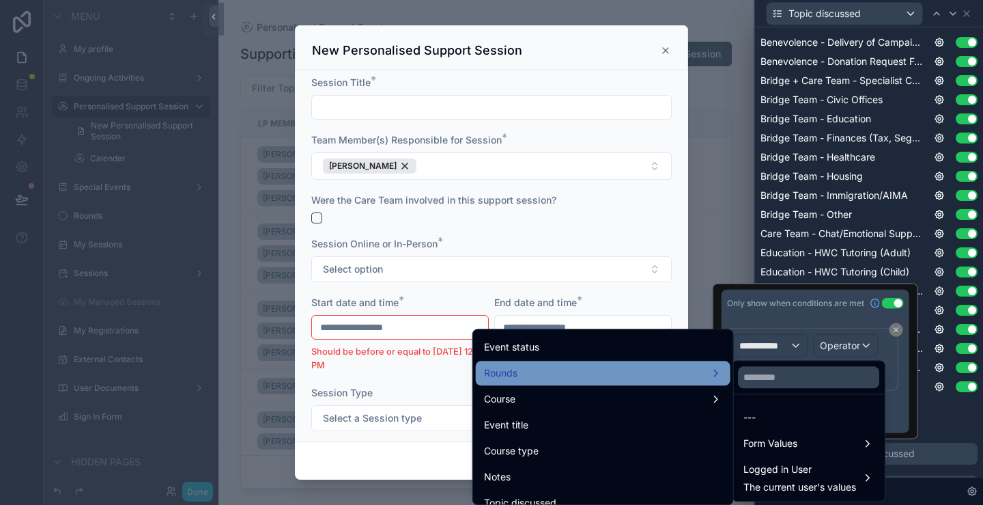
click at [520, 371] on div "Rounds" at bounding box center [603, 373] width 238 height 16
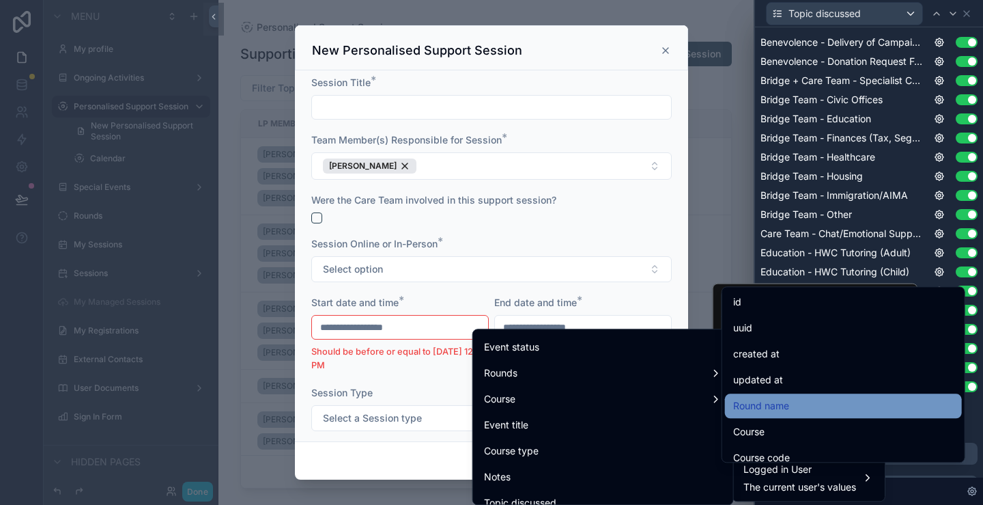
click at [796, 395] on div "Round name" at bounding box center [843, 405] width 237 height 25
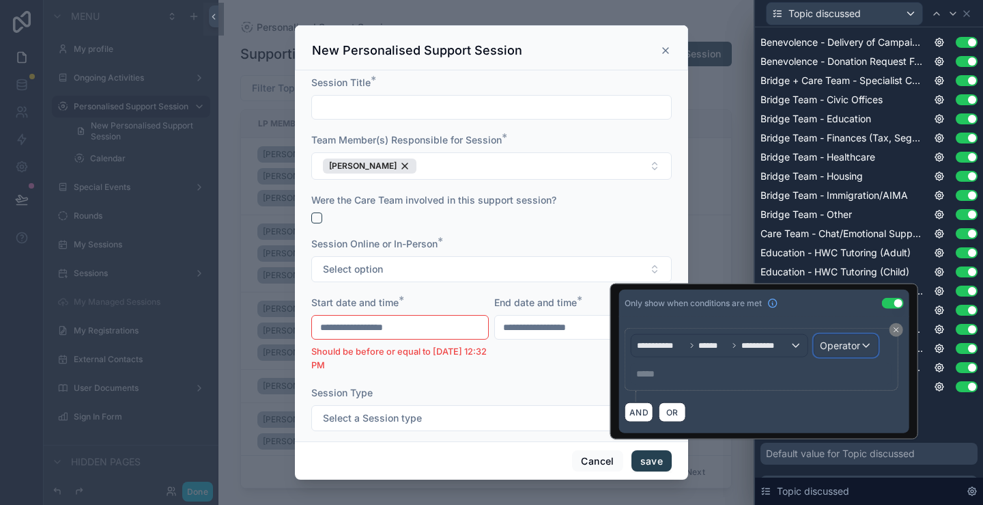
click at [860, 339] on span "Operator" at bounding box center [840, 345] width 40 height 12
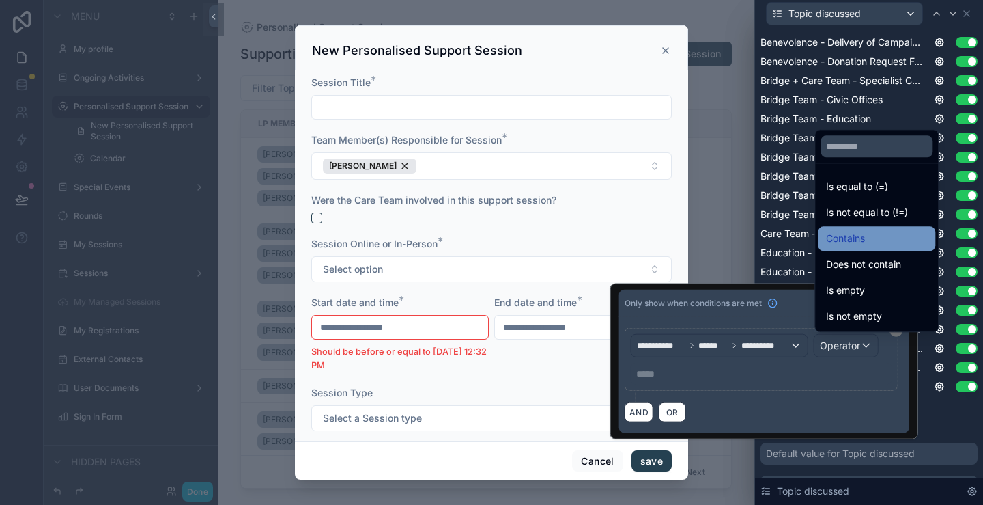
click at [874, 240] on div "Contains" at bounding box center [876, 238] width 101 height 16
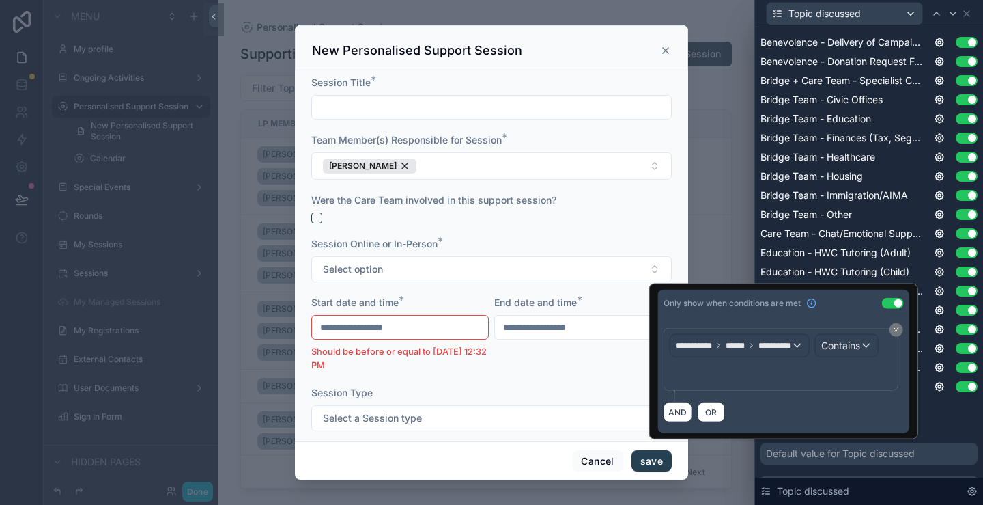
click at [774, 377] on p "﻿" at bounding box center [782, 374] width 214 height 14
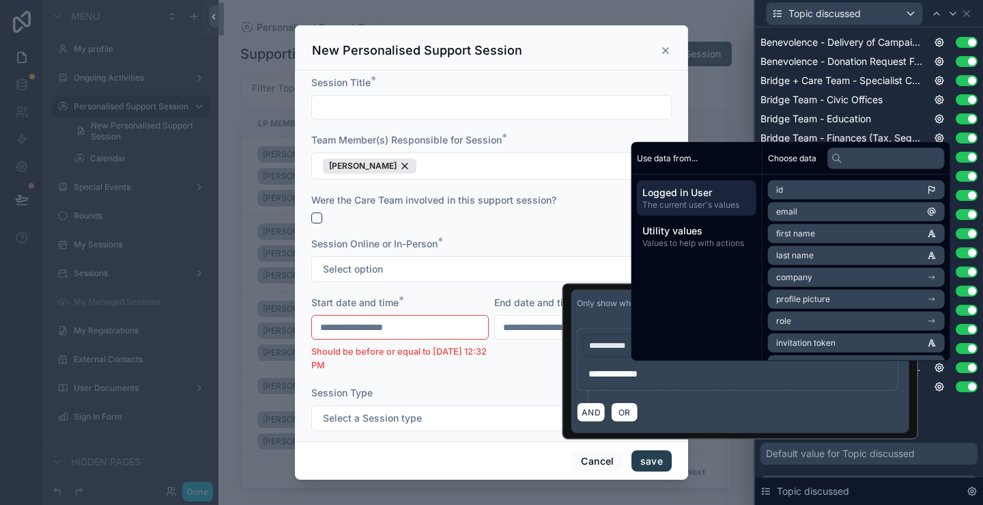
click at [777, 414] on div "AND OR" at bounding box center [740, 412] width 327 height 20
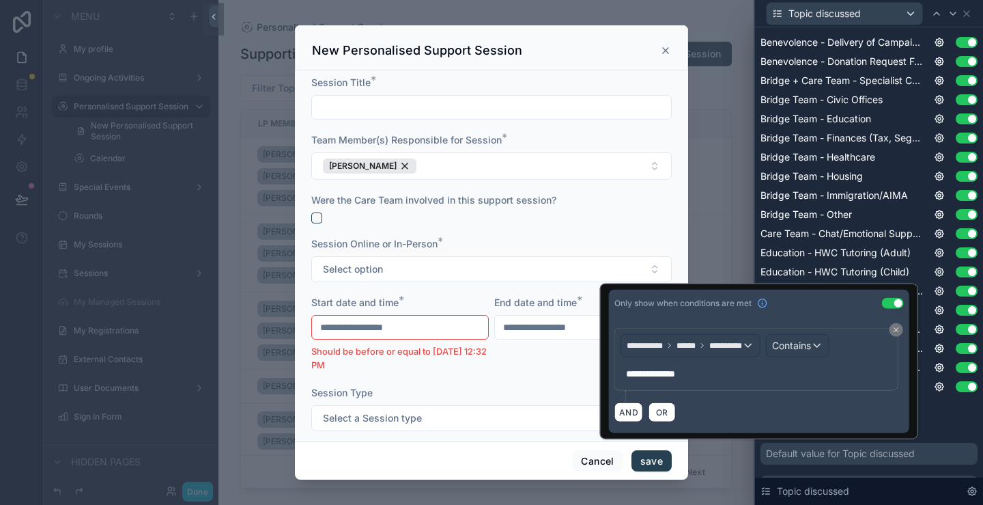
click at [957, 410] on div "Show less" at bounding box center [869, 409] width 217 height 11
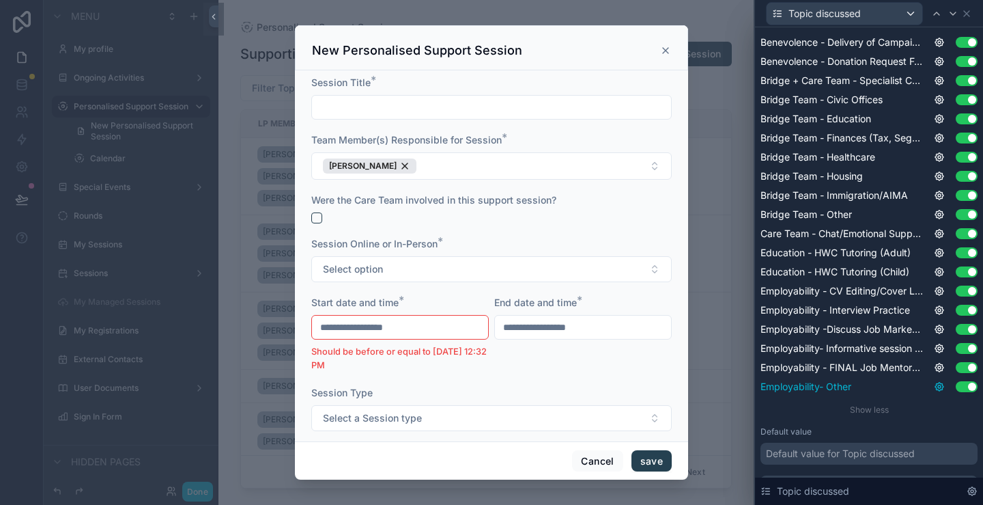
click at [938, 386] on icon at bounding box center [939, 386] width 3 height 3
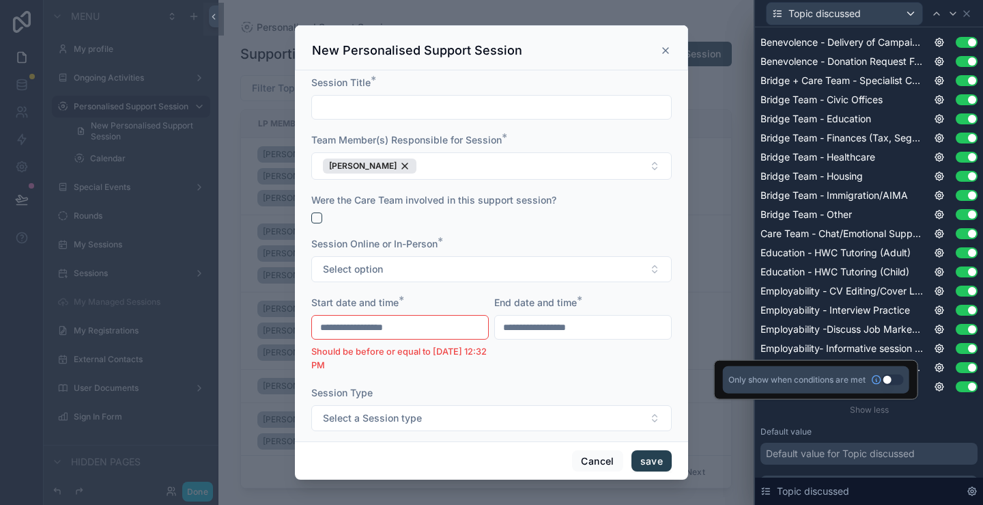
click at [888, 376] on button "Use setting" at bounding box center [893, 379] width 22 height 11
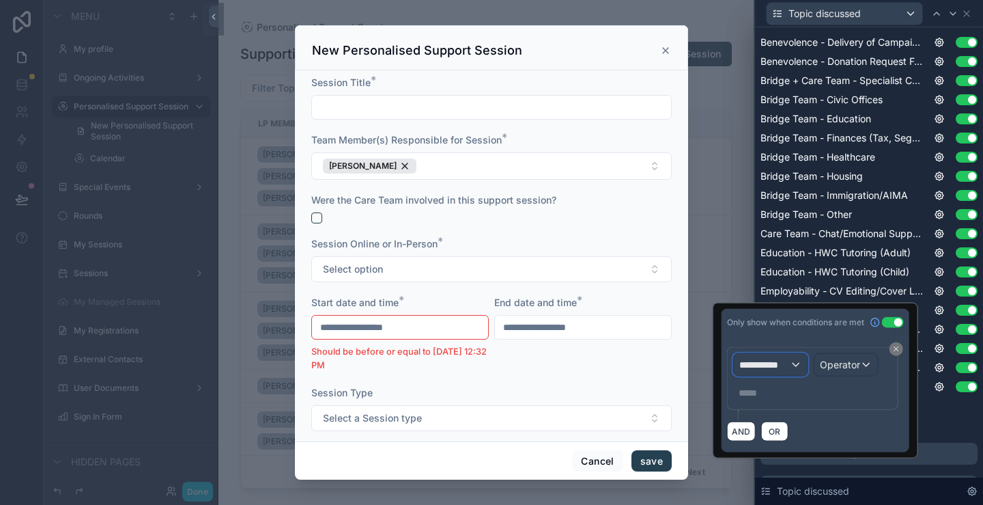
click at [782, 363] on span "**********" at bounding box center [765, 365] width 51 height 14
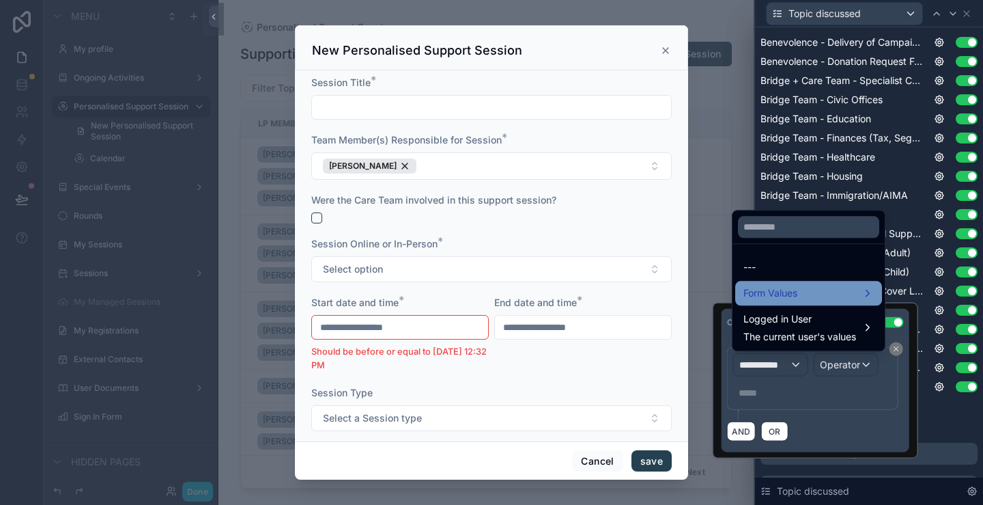
click at [789, 287] on span "Form Values" at bounding box center [771, 293] width 54 height 16
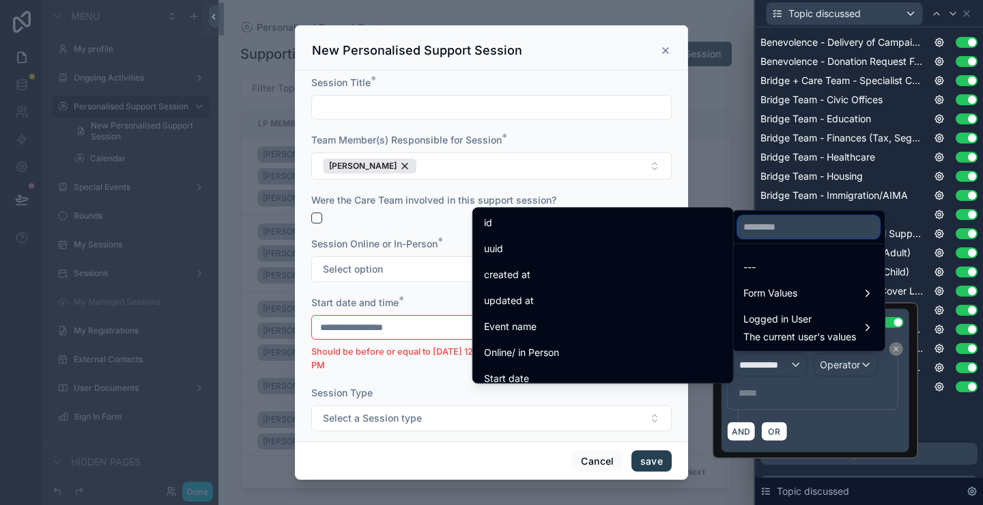
click at [778, 236] on input "text" at bounding box center [808, 227] width 141 height 22
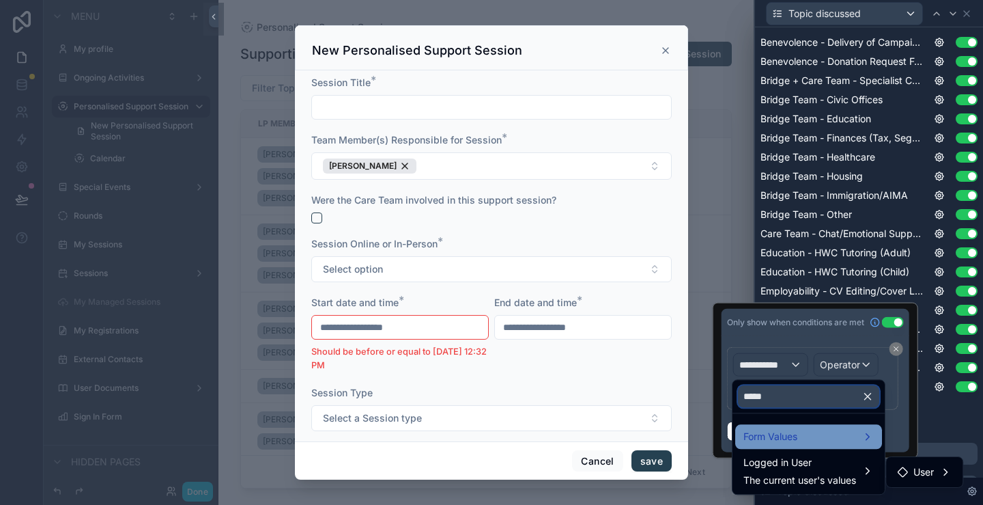
type input "*****"
click at [778, 434] on span "Form Values" at bounding box center [771, 436] width 54 height 16
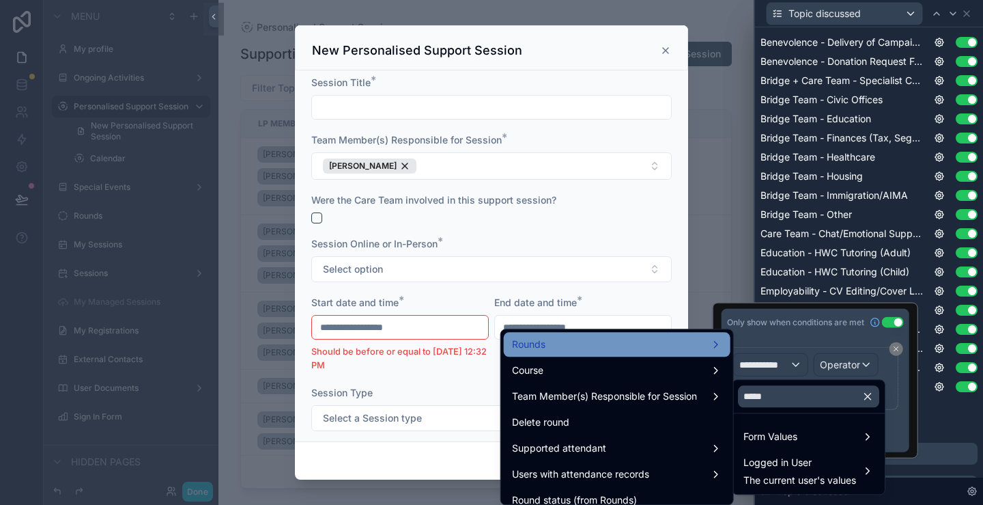
click at [582, 341] on div "Rounds" at bounding box center [617, 344] width 210 height 16
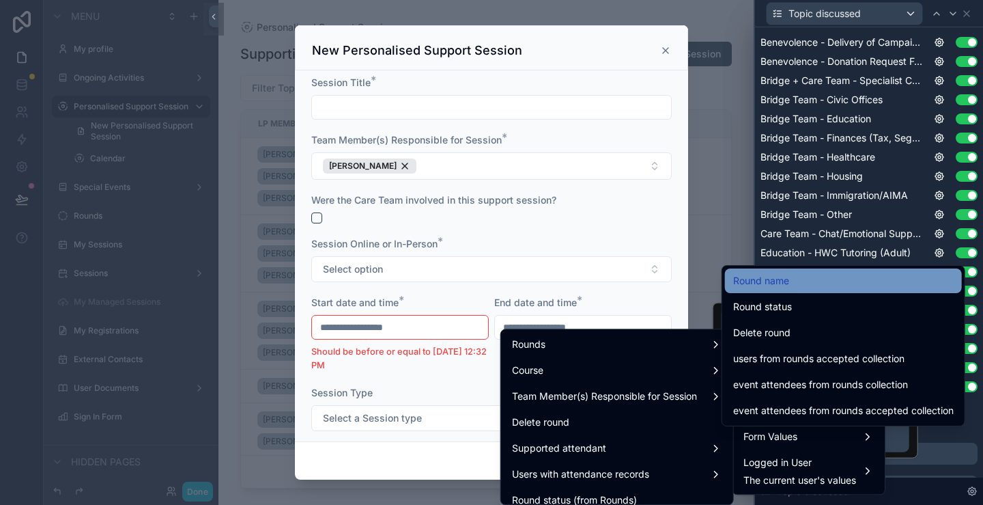
click at [792, 287] on div "Round name" at bounding box center [843, 280] width 221 height 16
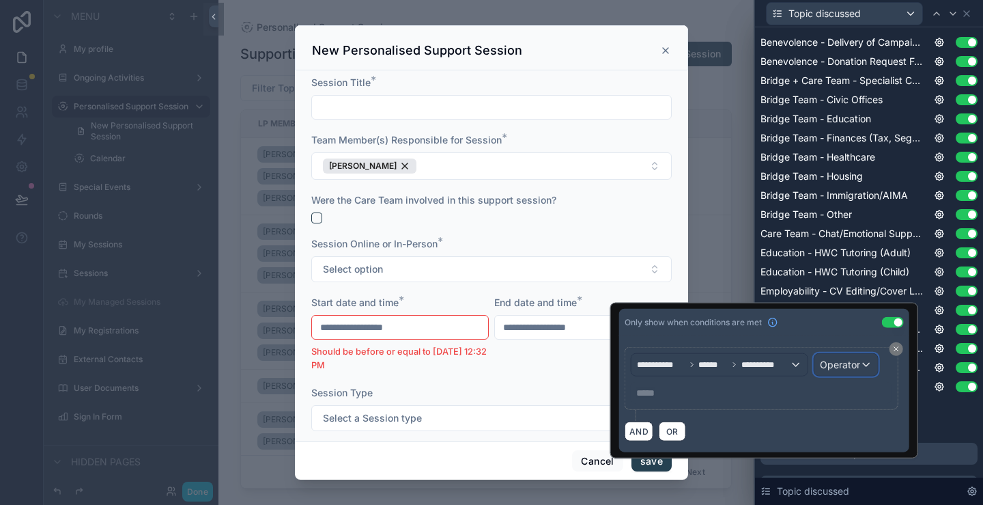
click at [848, 365] on span "Operator" at bounding box center [840, 364] width 40 height 12
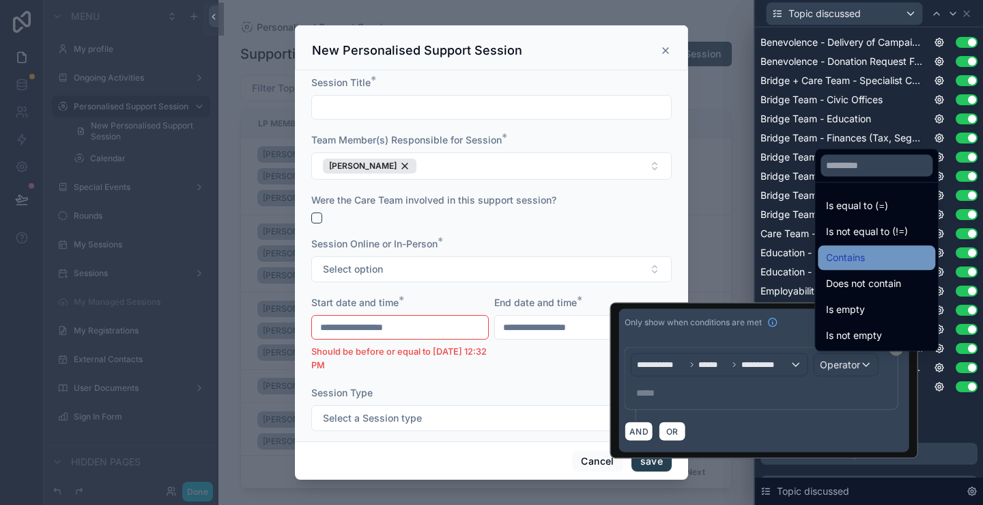
click at [854, 260] on span "Contains" at bounding box center [845, 257] width 39 height 16
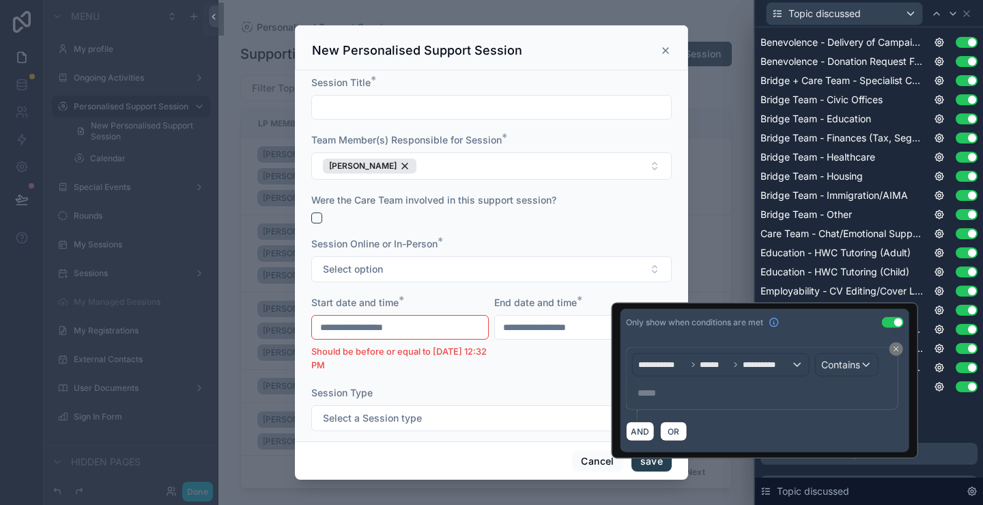
click at [690, 391] on p "***** ﻿" at bounding box center [764, 393] width 252 height 14
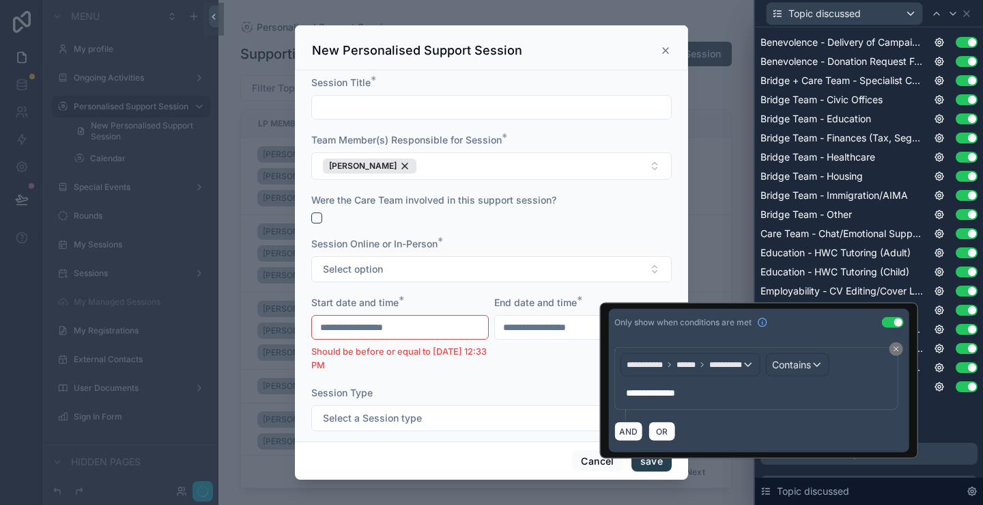
click at [787, 436] on div "AND OR" at bounding box center [760, 431] width 290 height 20
click at [931, 420] on div "Placeholder Display field as Default Benevolence - Delivery of Campaign Donatio…" at bounding box center [869, 219] width 217 height 567
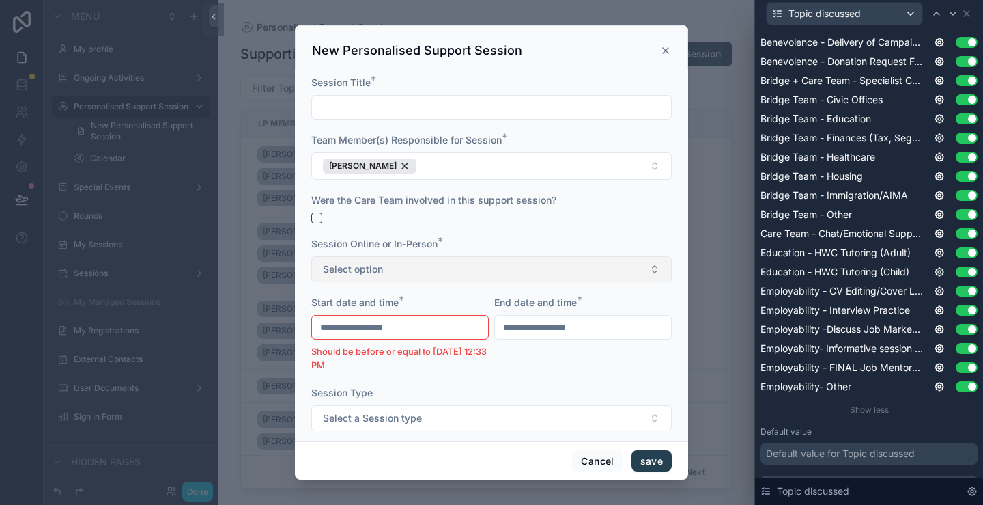
scroll to position [137, 0]
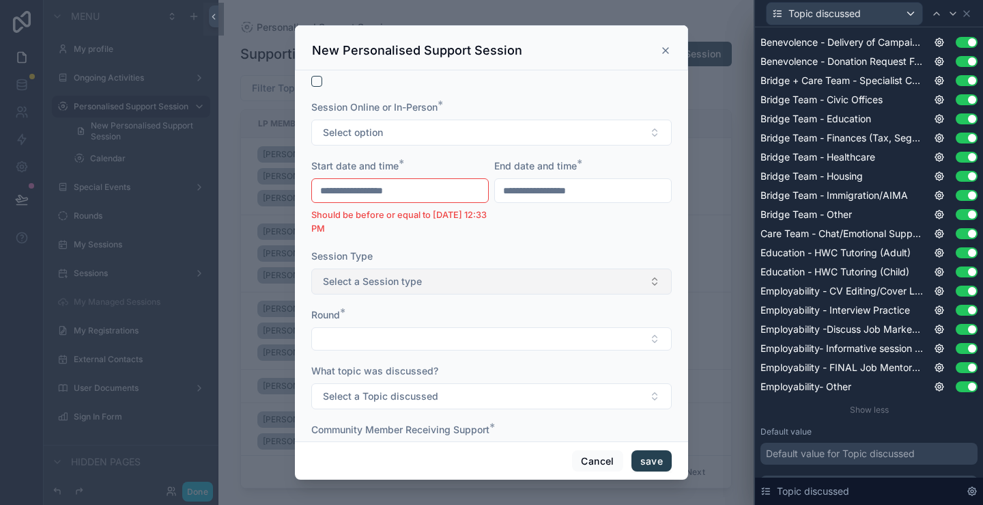
click at [459, 276] on button "Select a Session type" at bounding box center [491, 281] width 361 height 26
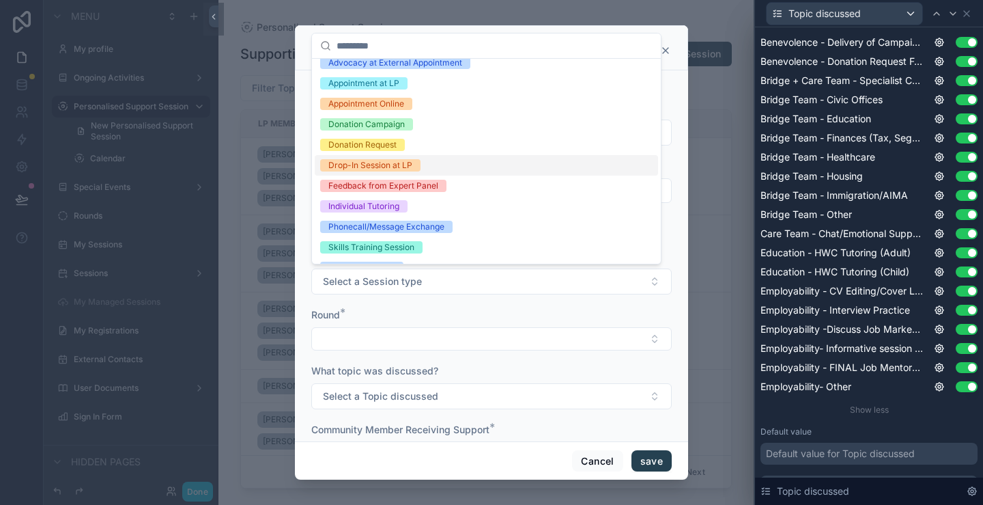
scroll to position [0, 0]
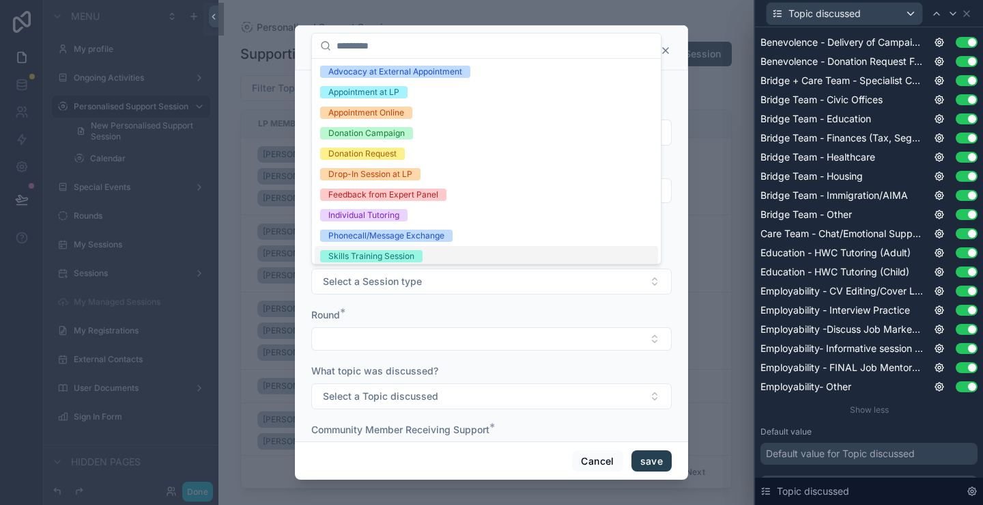
click at [511, 300] on form "**********" at bounding box center [491, 279] width 361 height 681
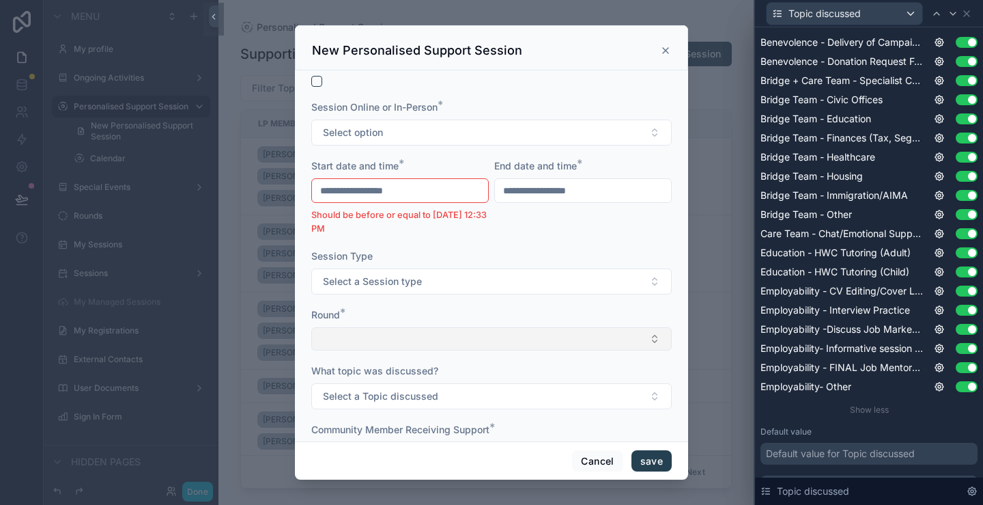
click at [509, 346] on button "Select Button" at bounding box center [491, 338] width 361 height 23
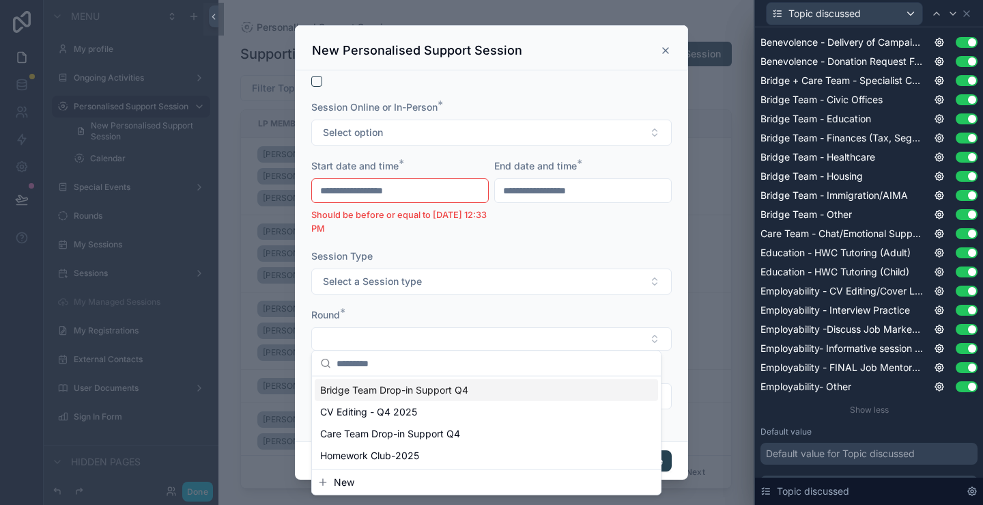
click at [457, 390] on span "Bridge Team Drop-in Support Q4" at bounding box center [394, 390] width 148 height 14
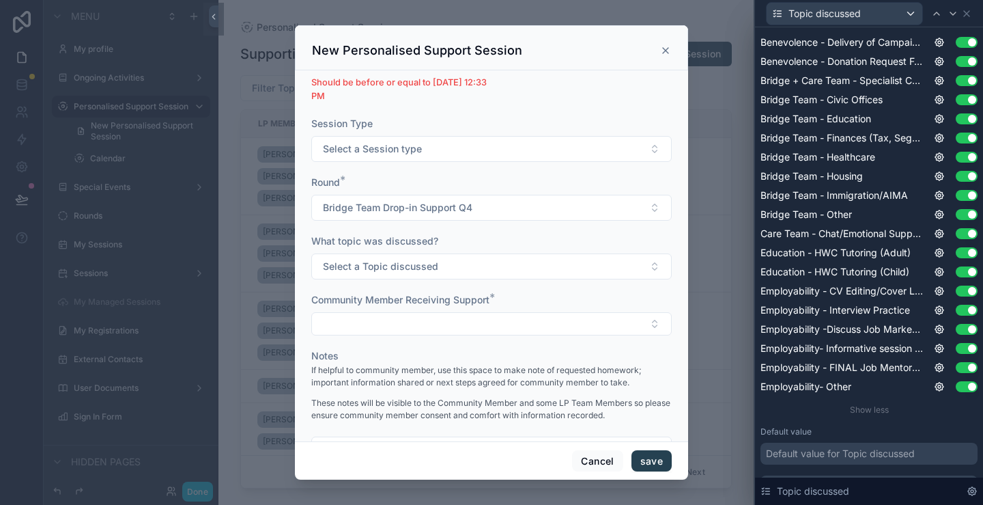
scroll to position [273, 0]
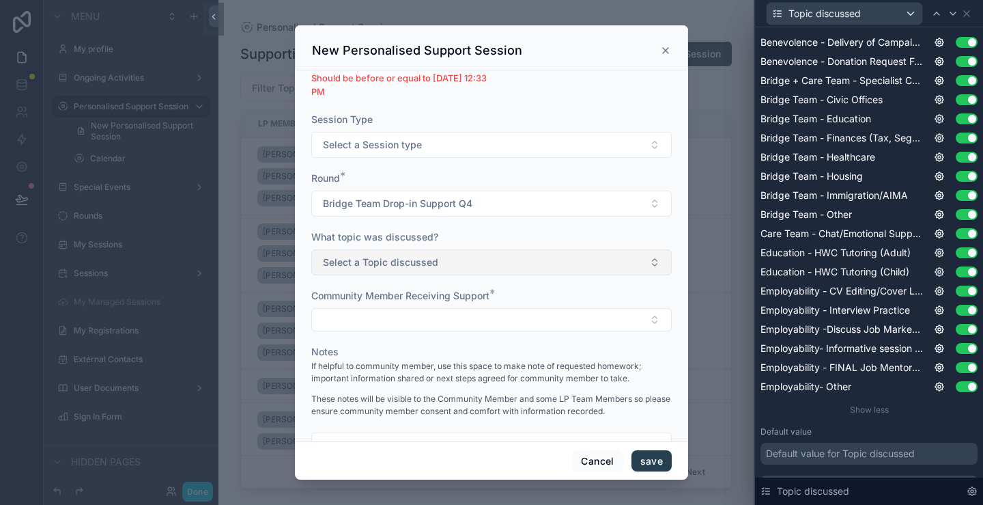
click at [482, 257] on button "Select a Topic discussed" at bounding box center [491, 262] width 361 height 26
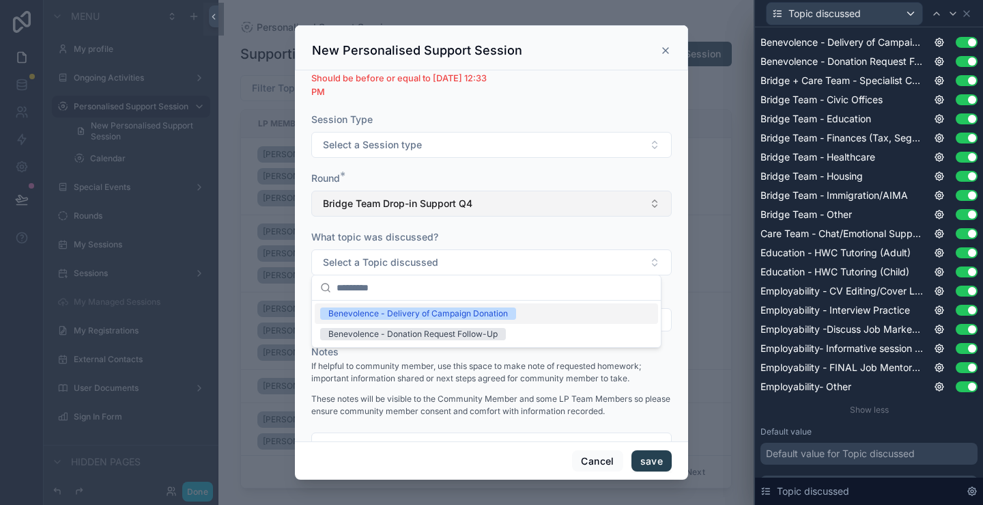
click at [492, 201] on button "Bridge Team Drop-in Support Q4" at bounding box center [491, 204] width 361 height 26
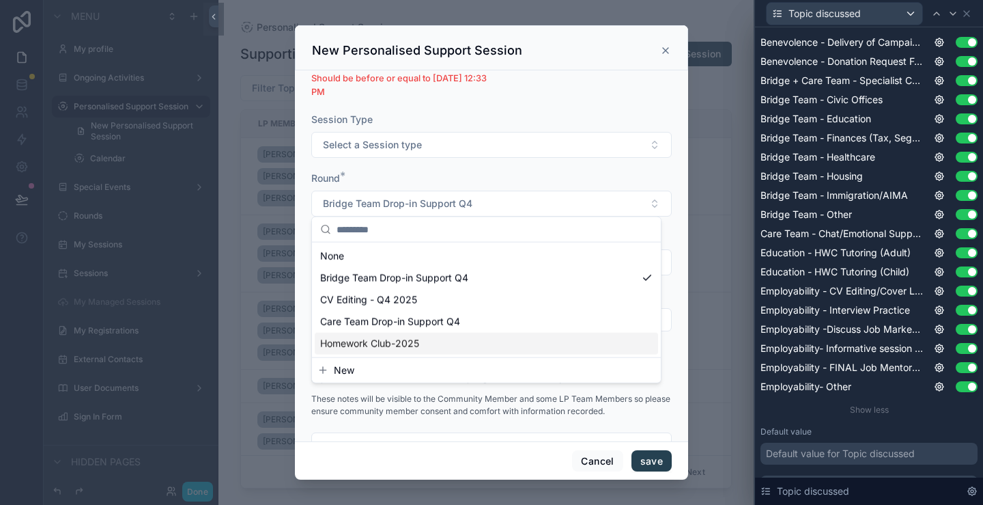
click at [452, 328] on div "Care Team Drop-in Support Q4" at bounding box center [486, 322] width 343 height 22
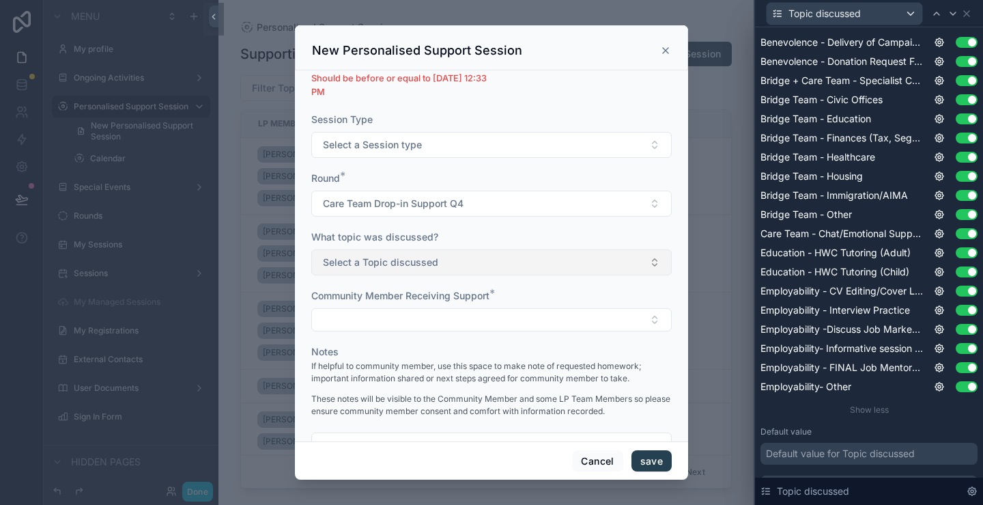
click at [471, 251] on button "Select a Topic discussed" at bounding box center [491, 262] width 361 height 26
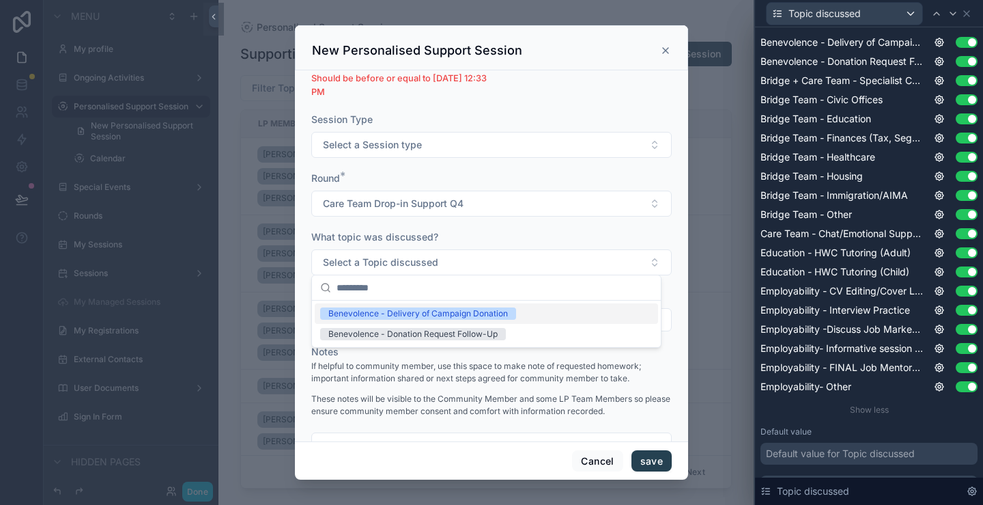
click at [478, 231] on div "What topic was discussed?" at bounding box center [491, 237] width 361 height 14
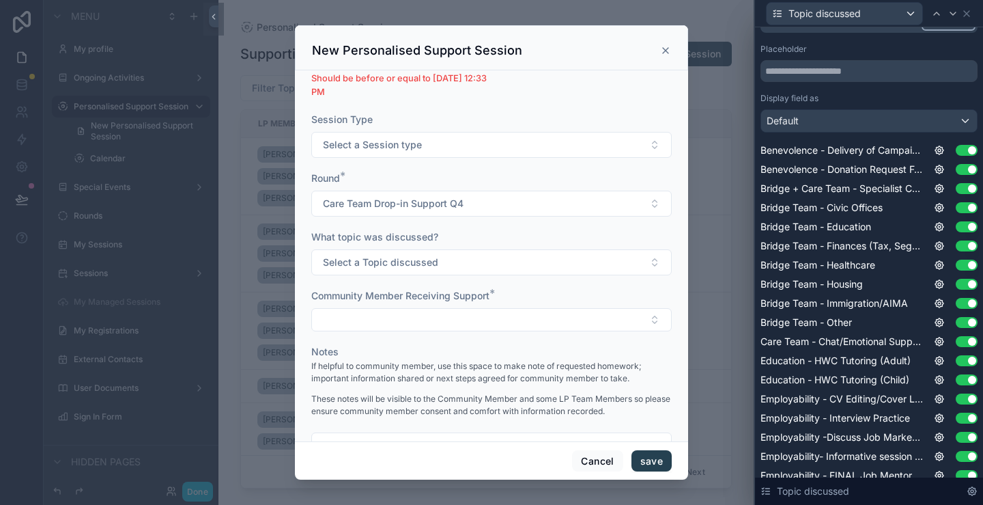
scroll to position [130, 0]
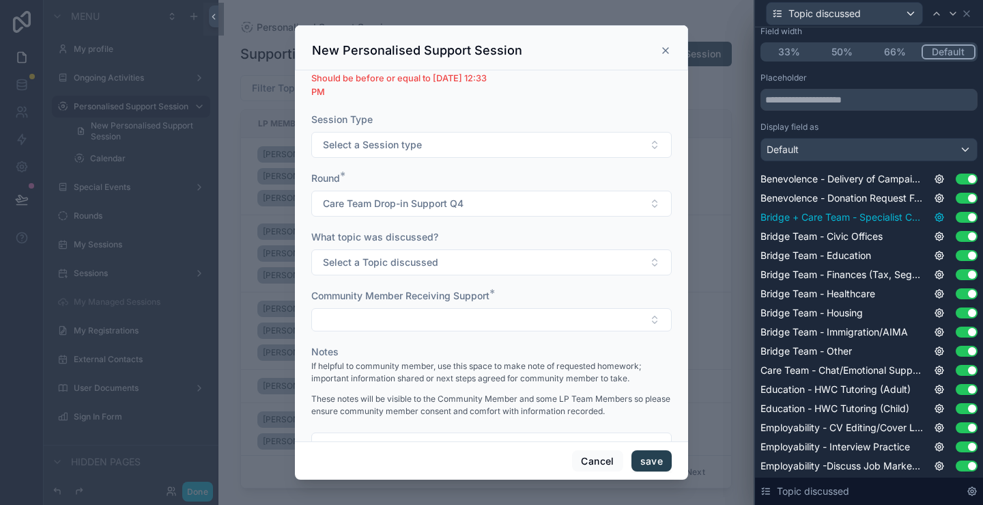
click at [934, 214] on icon at bounding box center [939, 217] width 11 height 11
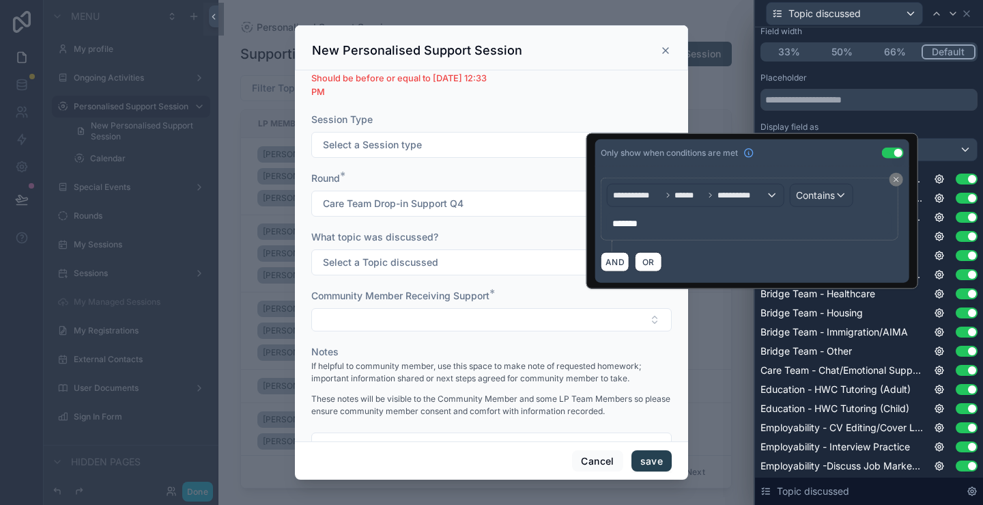
click at [634, 223] on span "*******" at bounding box center [625, 224] width 25 height 10
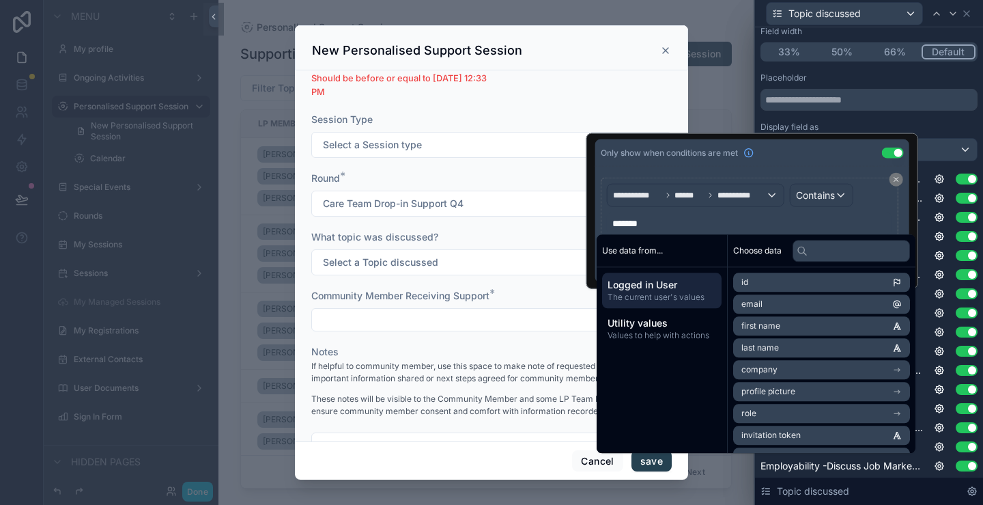
click at [789, 160] on div "Only show when conditions are met Use setting" at bounding box center [752, 152] width 314 height 27
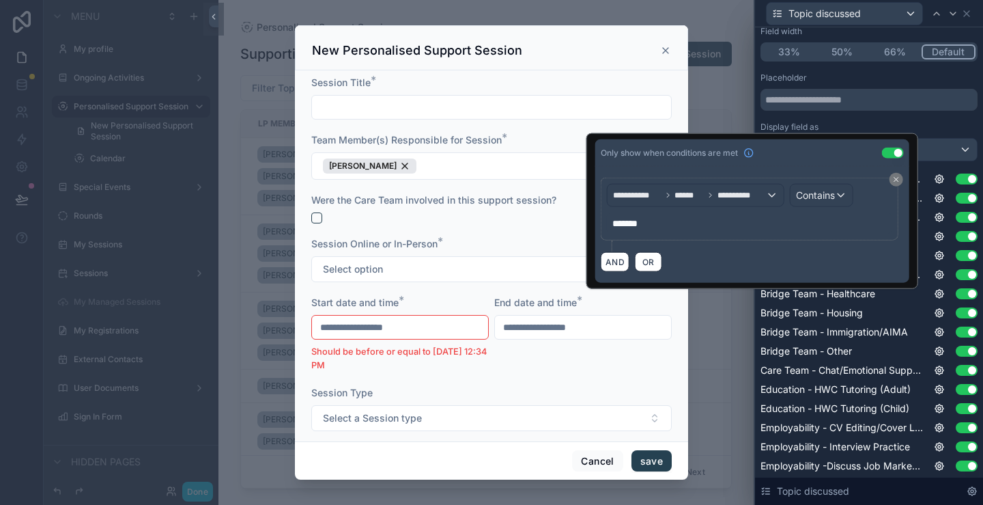
click at [508, 370] on form "**********" at bounding box center [491, 418] width 361 height 684
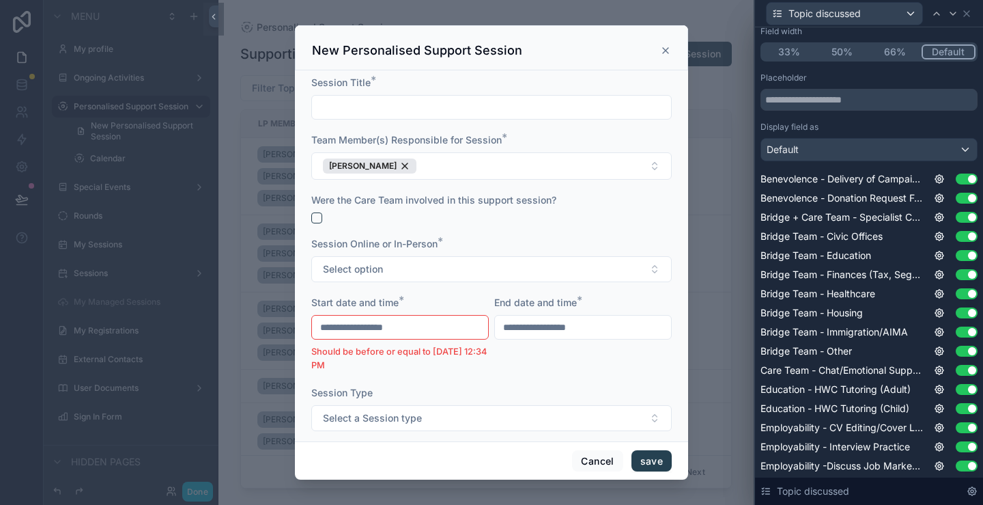
scroll to position [137, 0]
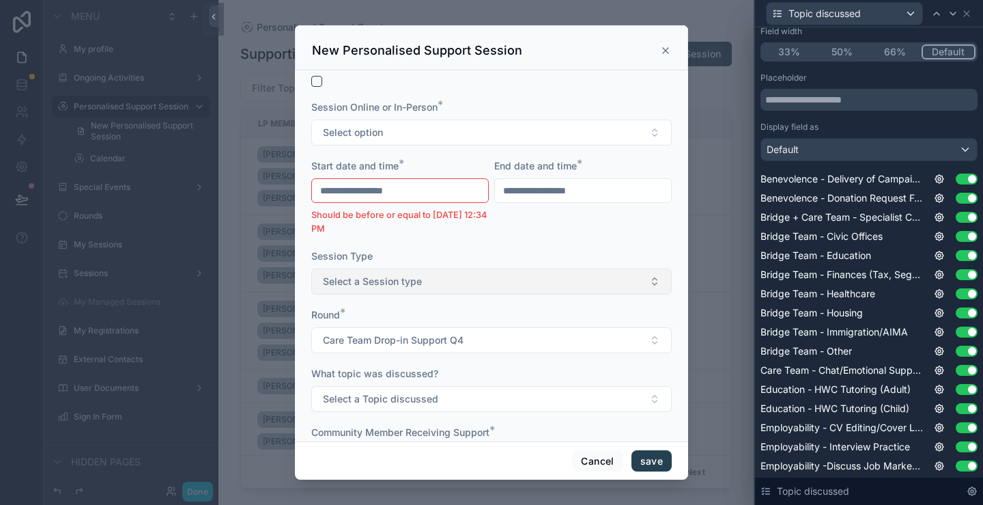
click at [437, 279] on button "Select a Session type" at bounding box center [491, 281] width 361 height 26
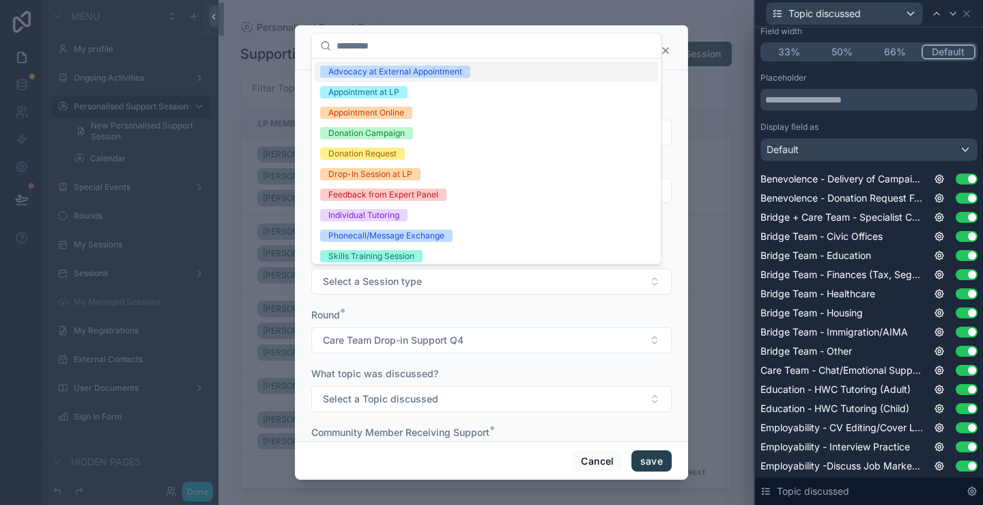
click at [444, 315] on div "Round *" at bounding box center [491, 315] width 361 height 14
click at [453, 379] on div "What topic was discussed? Select a Topic discussed" at bounding box center [491, 389] width 361 height 45
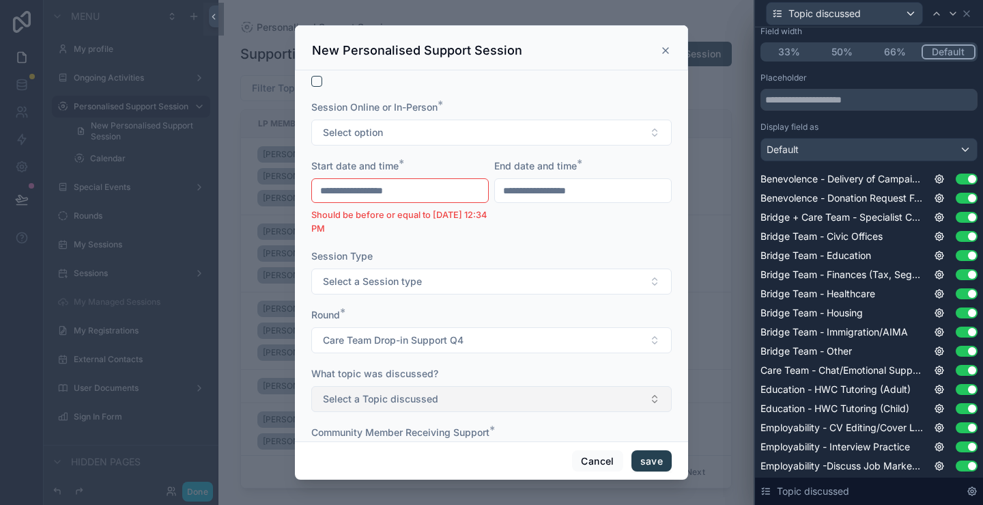
click at [455, 392] on button "Select a Topic discussed" at bounding box center [491, 399] width 361 height 26
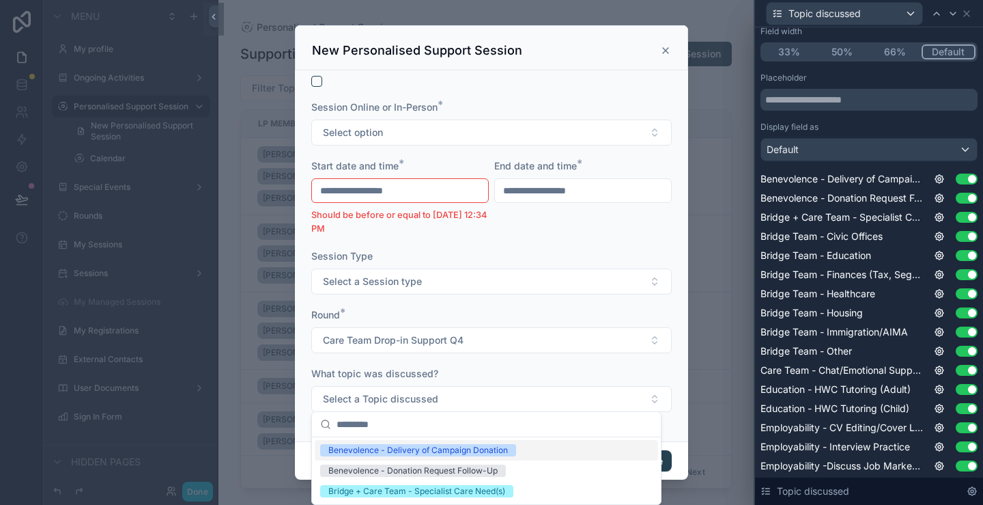
click at [509, 298] on form "**********" at bounding box center [491, 281] width 361 height 684
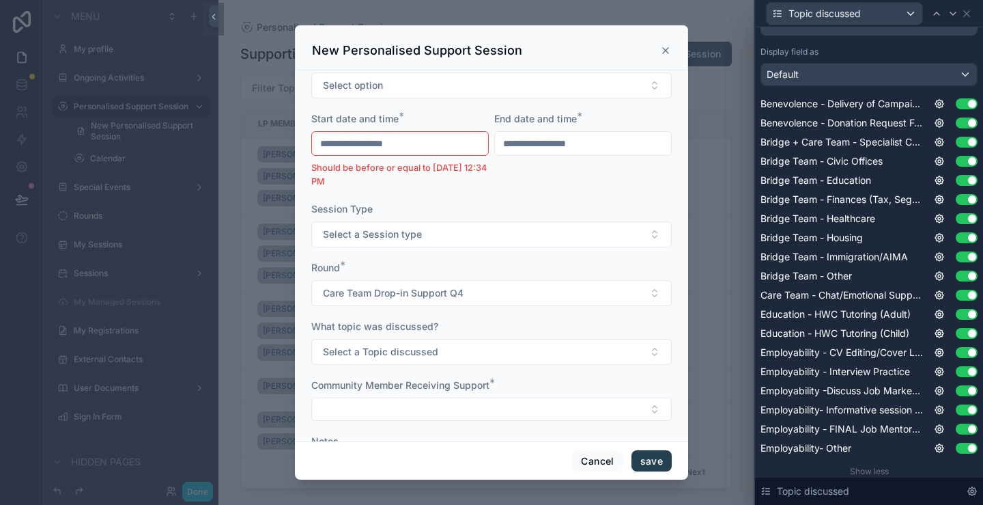
scroll to position [205, 0]
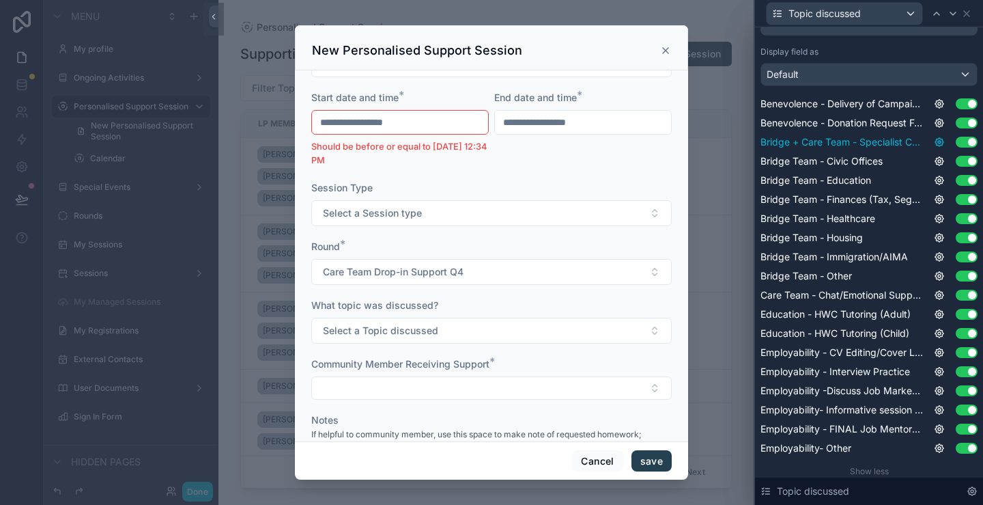
click at [934, 139] on icon at bounding box center [939, 142] width 11 height 11
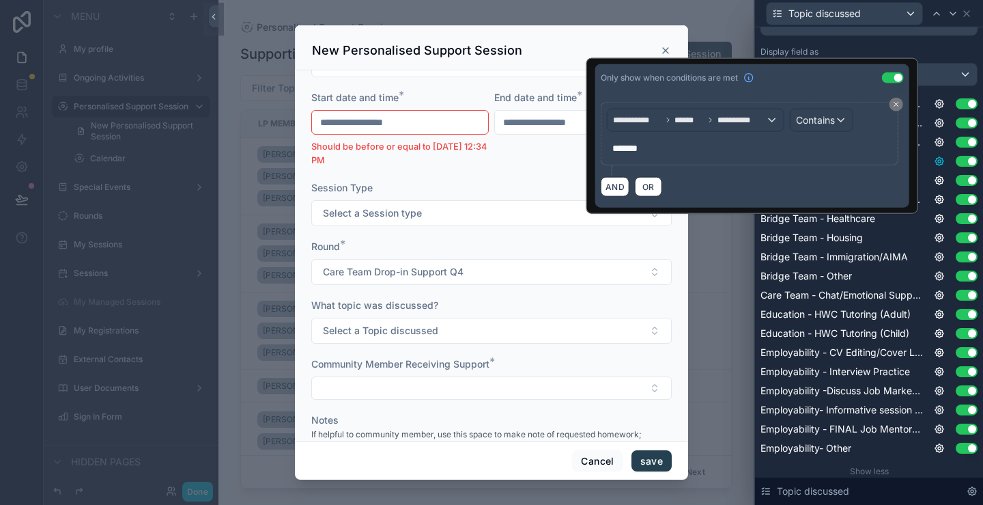
click at [938, 160] on icon at bounding box center [939, 161] width 3 height 3
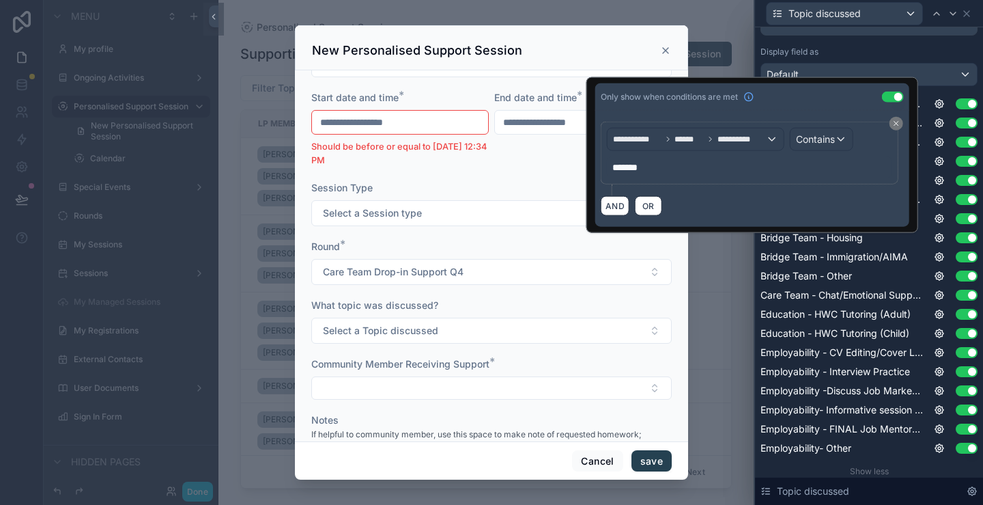
click at [632, 167] on span "*******" at bounding box center [625, 168] width 25 height 10
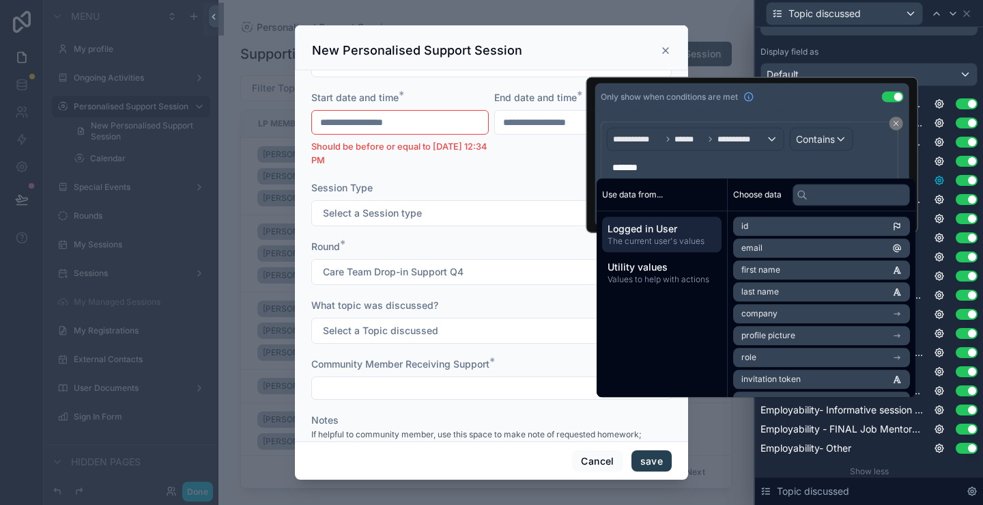
click at [934, 177] on icon at bounding box center [939, 180] width 11 height 11
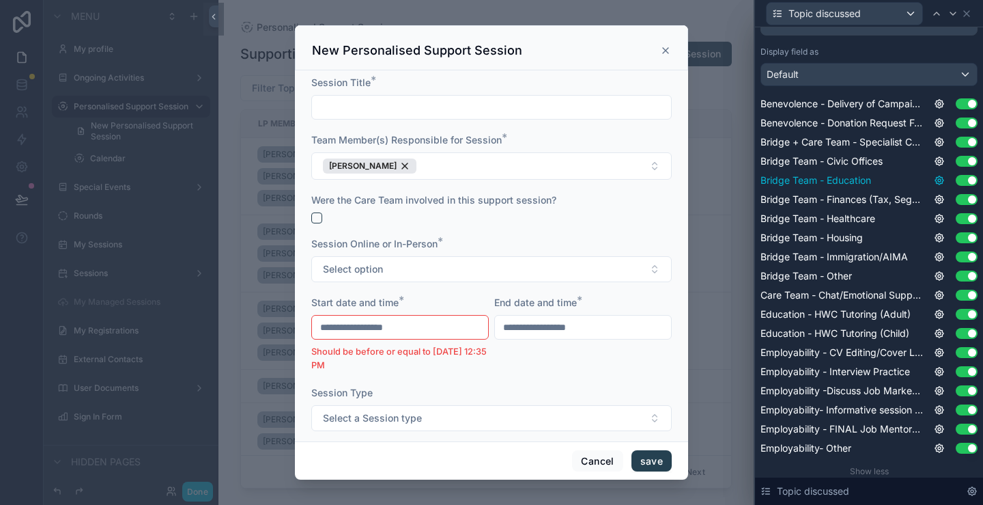
click at [938, 179] on icon at bounding box center [939, 180] width 3 height 3
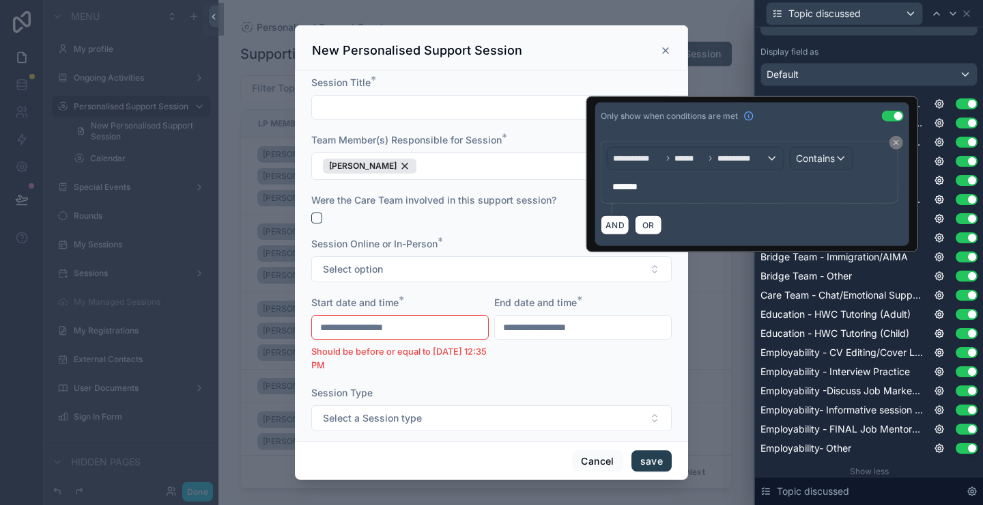
click at [630, 186] on span "*******" at bounding box center [625, 187] width 25 height 10
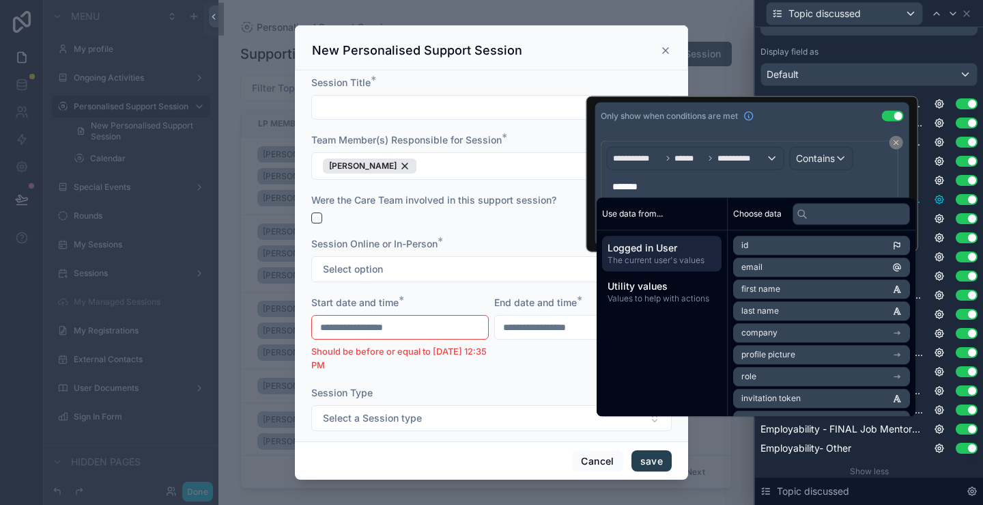
click at [934, 201] on icon at bounding box center [939, 199] width 11 height 11
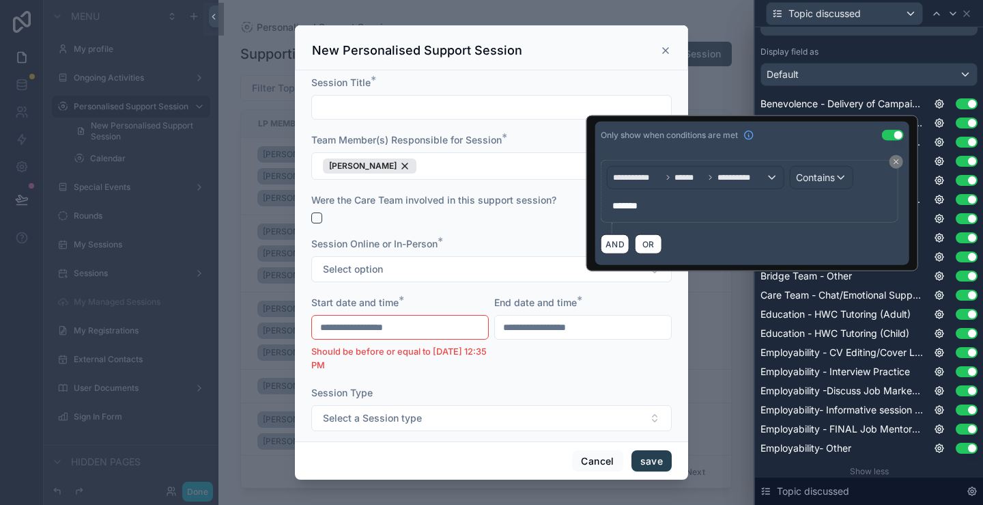
click at [632, 204] on span "*******" at bounding box center [625, 206] width 25 height 10
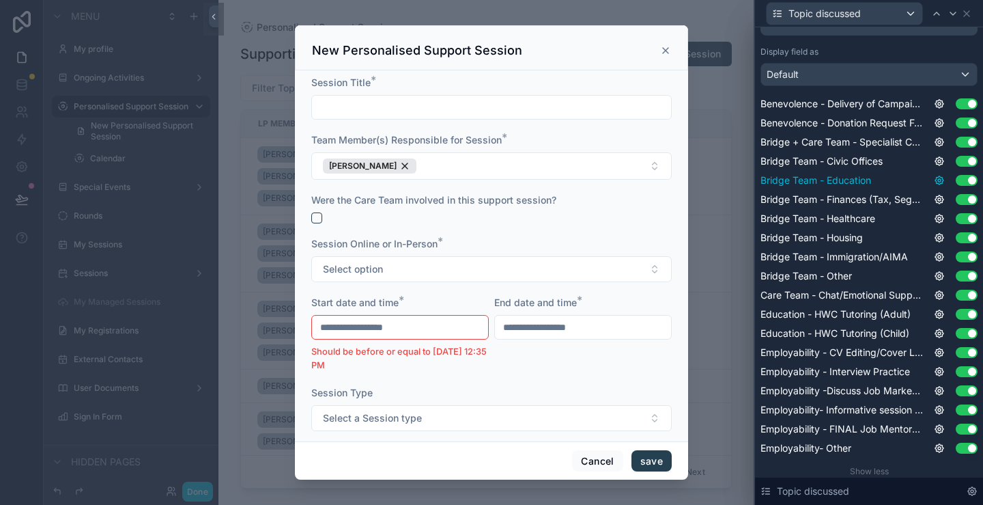
click at [934, 184] on icon at bounding box center [939, 180] width 11 height 11
click at [934, 182] on icon at bounding box center [939, 180] width 11 height 11
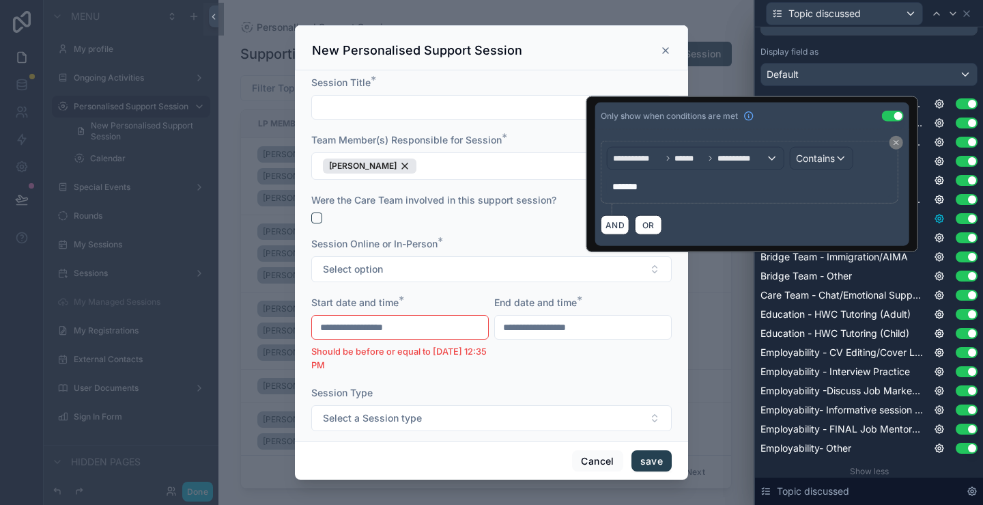
click at [934, 221] on icon at bounding box center [939, 218] width 11 height 11
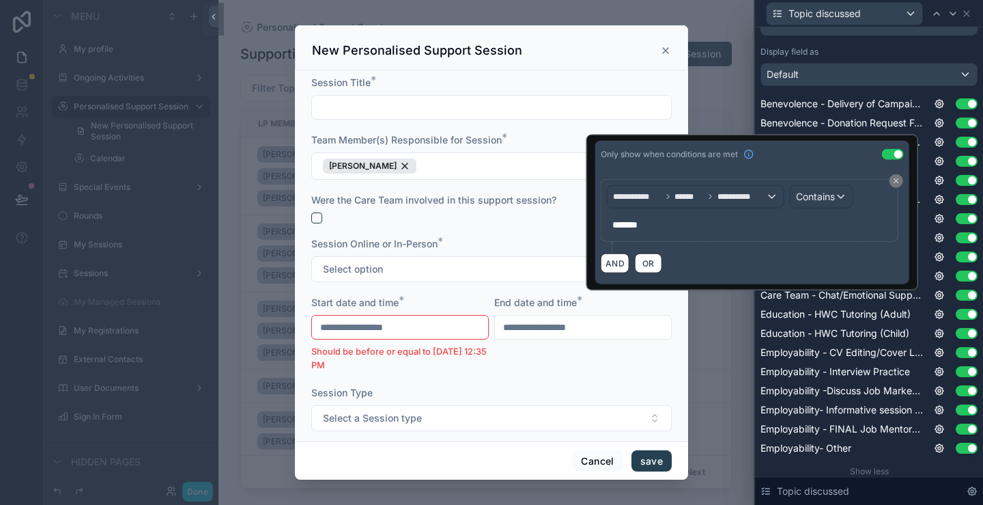
click at [631, 223] on span "*******" at bounding box center [625, 225] width 25 height 10
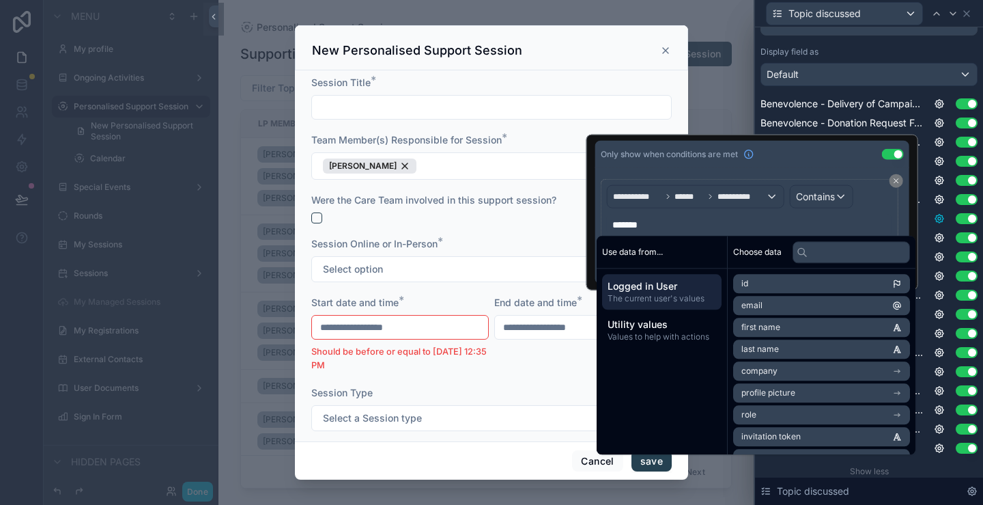
click at [936, 221] on icon at bounding box center [940, 218] width 8 height 8
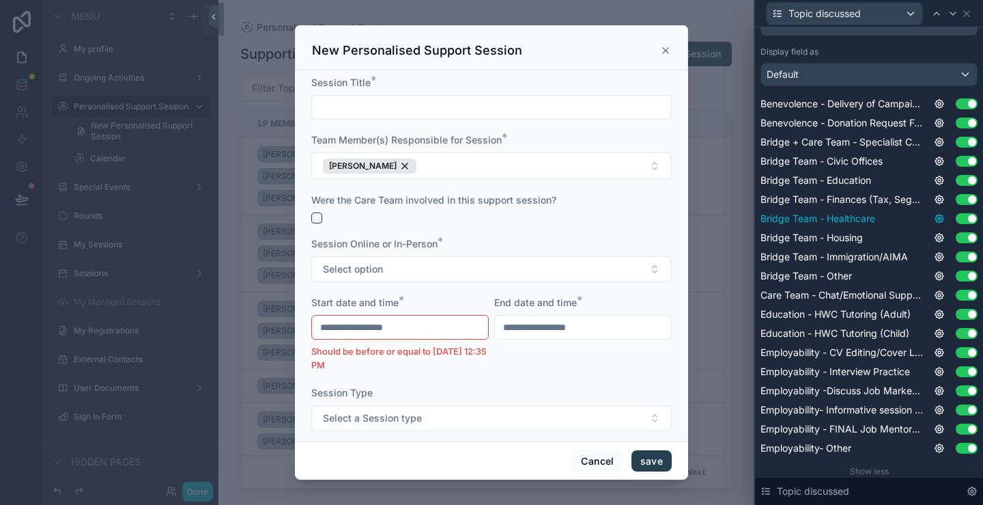
click at [936, 219] on icon at bounding box center [940, 218] width 8 height 8
click at [934, 219] on icon at bounding box center [939, 218] width 11 height 11
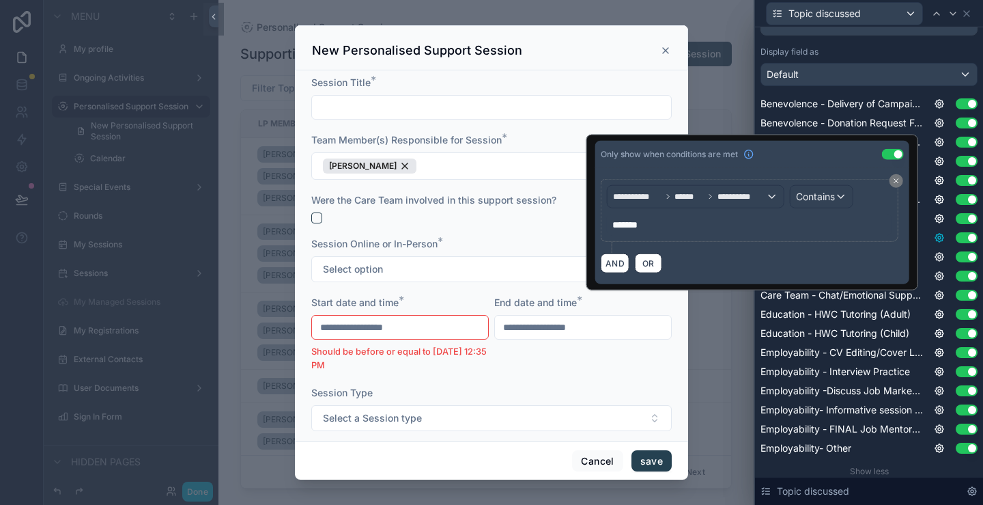
click at [934, 236] on icon at bounding box center [939, 237] width 11 height 11
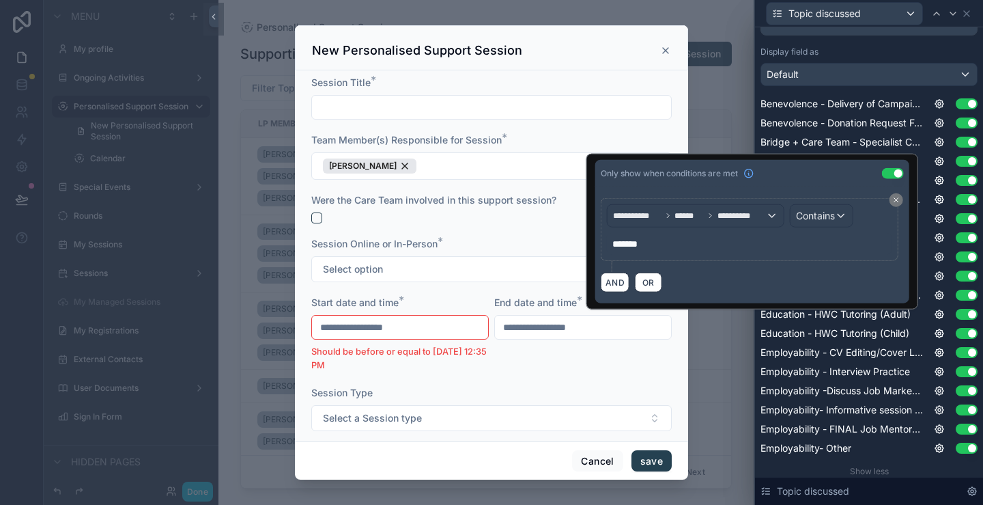
click at [634, 241] on span "*******" at bounding box center [625, 244] width 25 height 10
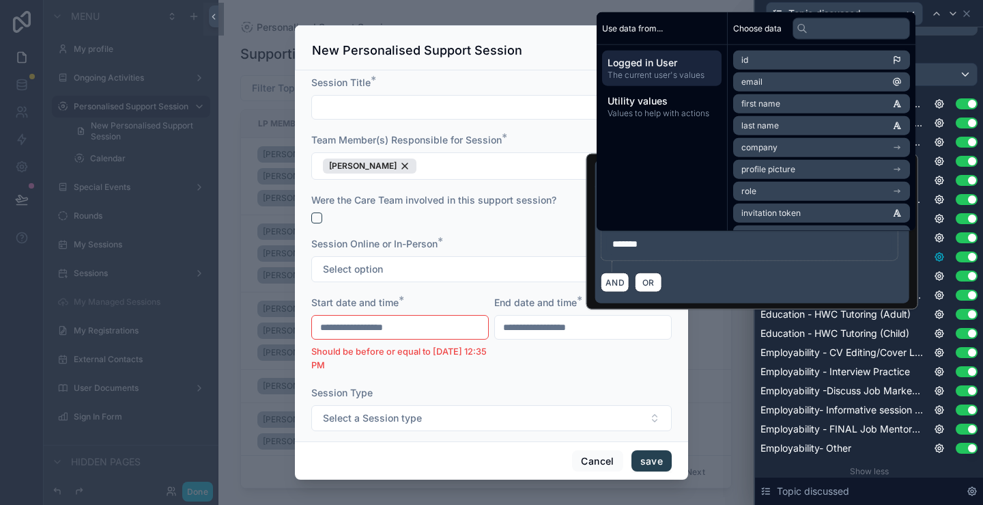
click at [934, 255] on icon at bounding box center [939, 256] width 11 height 11
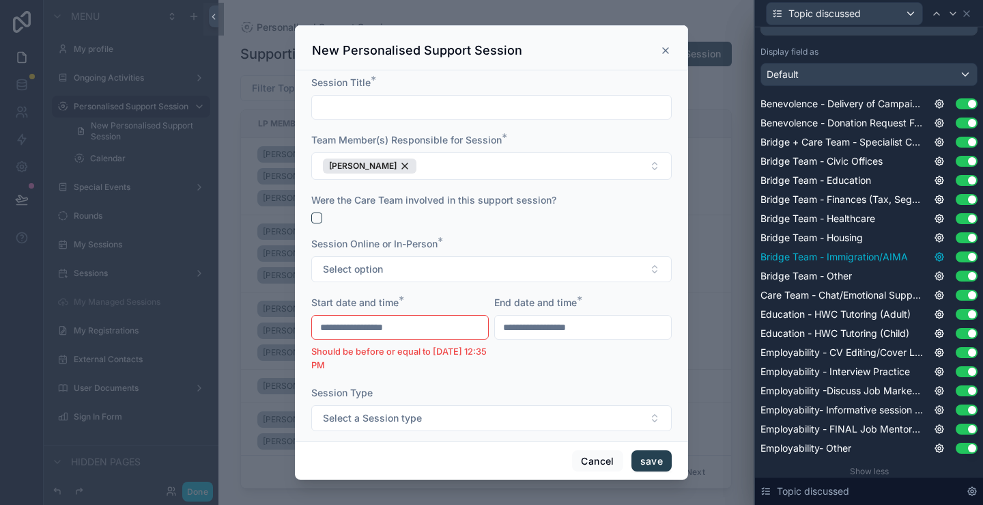
click at [934, 258] on icon at bounding box center [939, 256] width 11 height 11
click at [936, 253] on icon at bounding box center [940, 257] width 8 height 8
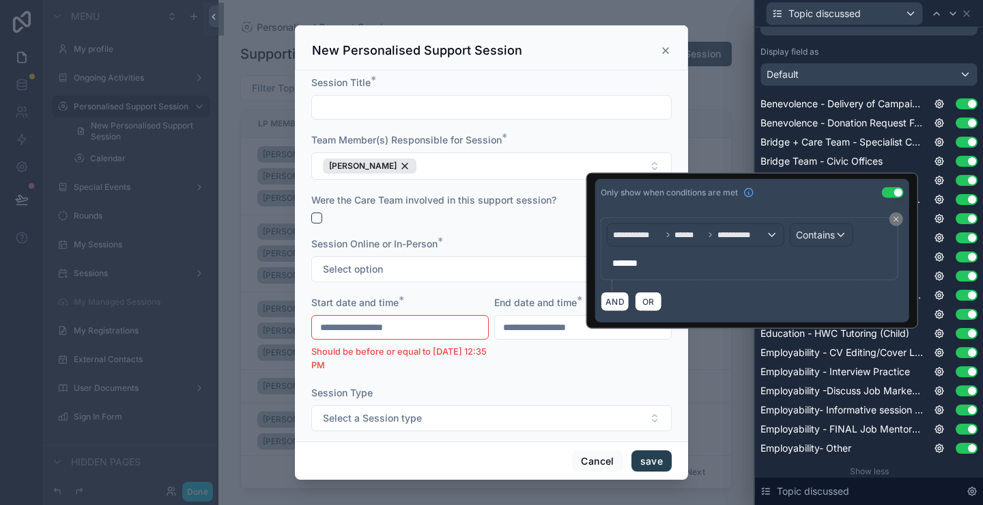
click at [635, 262] on span "*******" at bounding box center [625, 263] width 25 height 10
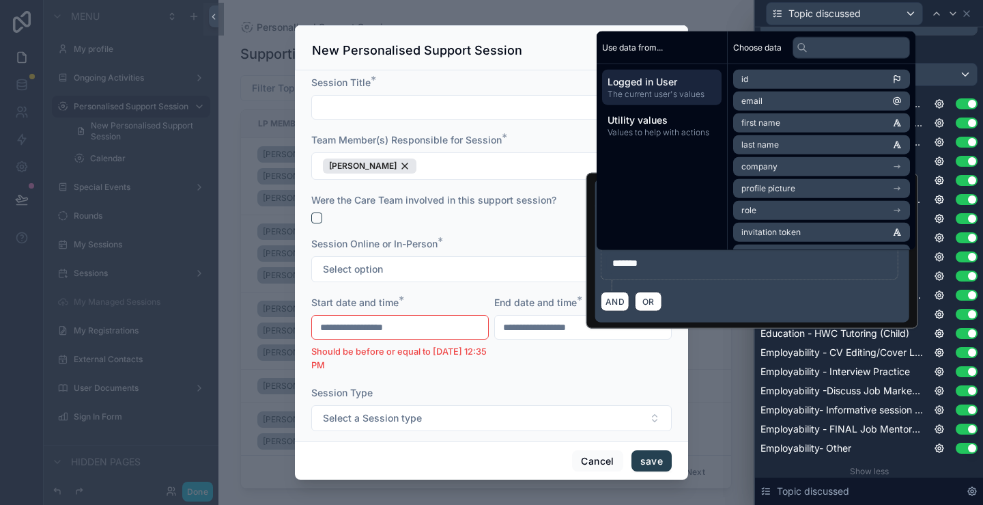
click at [630, 266] on span "*******" at bounding box center [625, 263] width 25 height 10
click at [934, 257] on icon at bounding box center [939, 256] width 11 height 11
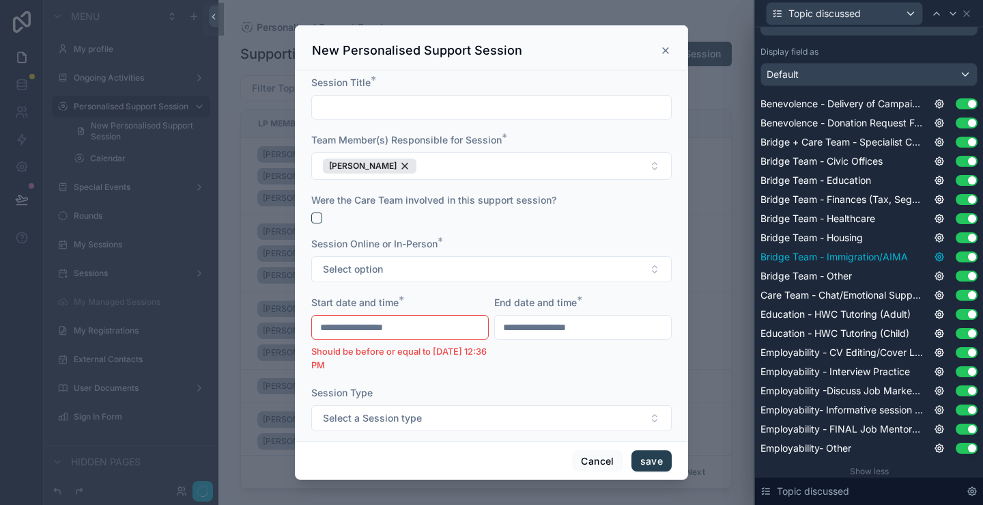
click at [938, 257] on icon at bounding box center [939, 256] width 3 height 3
click at [934, 272] on icon at bounding box center [939, 275] width 11 height 11
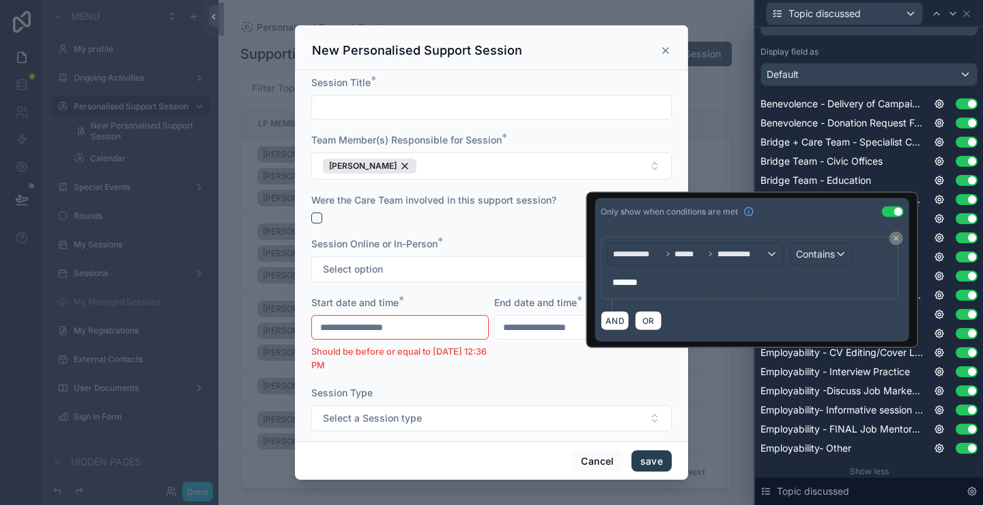
click at [630, 281] on span "*******" at bounding box center [625, 282] width 25 height 10
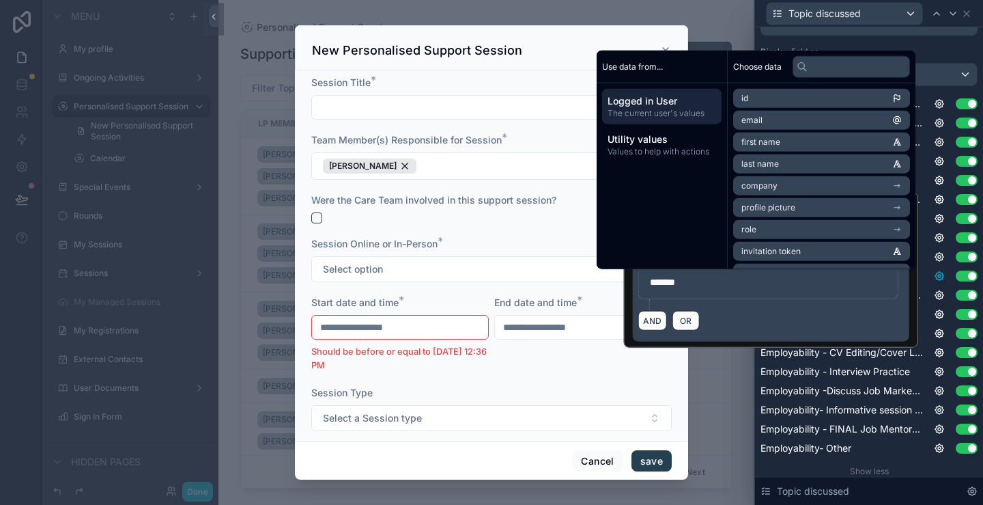
click at [934, 277] on icon at bounding box center [939, 275] width 11 height 11
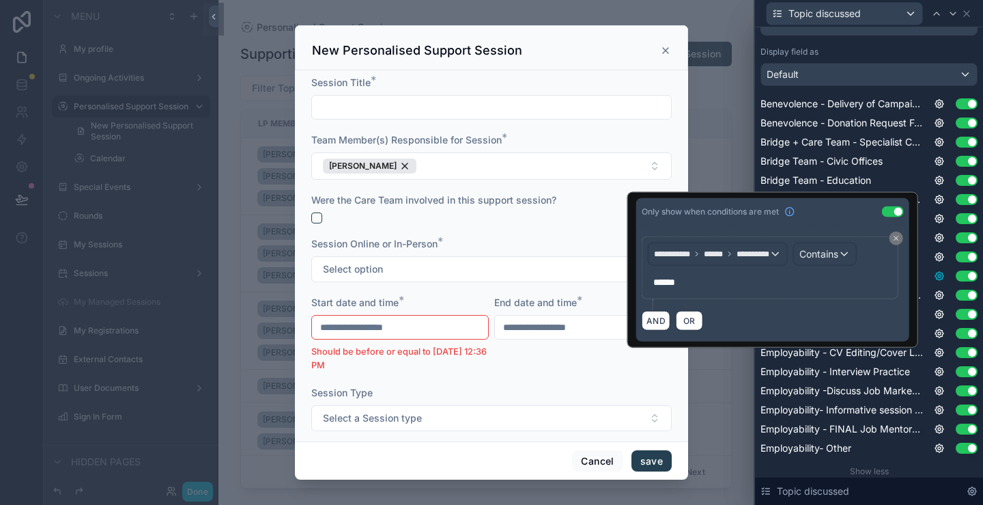
click at [653, 279] on span "******" at bounding box center [664, 282] width 22 height 10
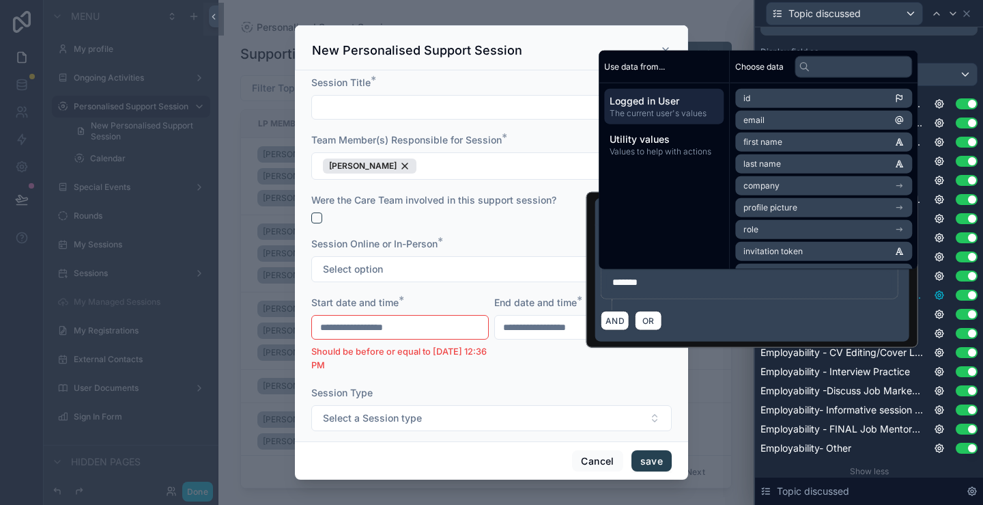
click at [934, 297] on icon at bounding box center [939, 295] width 11 height 11
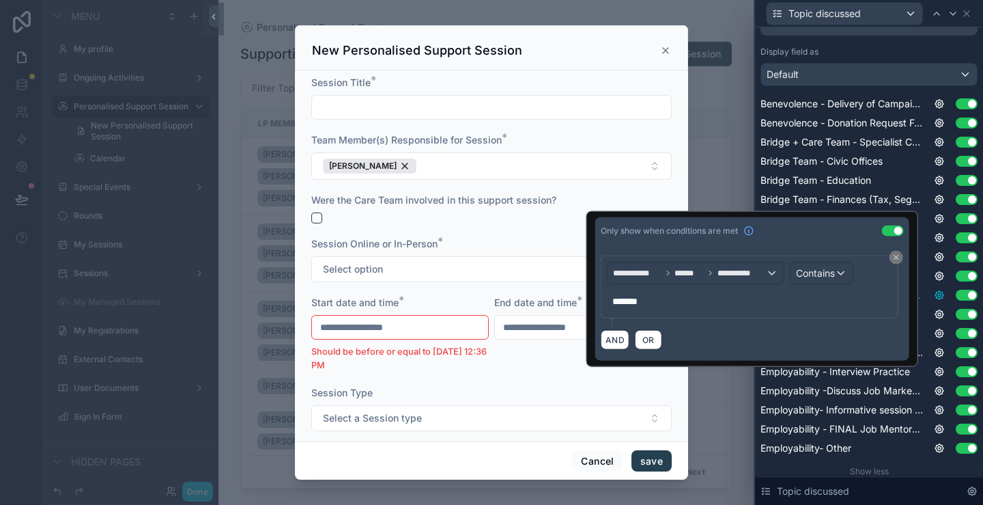
click at [934, 296] on icon at bounding box center [939, 295] width 11 height 11
click at [632, 301] on span "*******" at bounding box center [625, 301] width 25 height 10
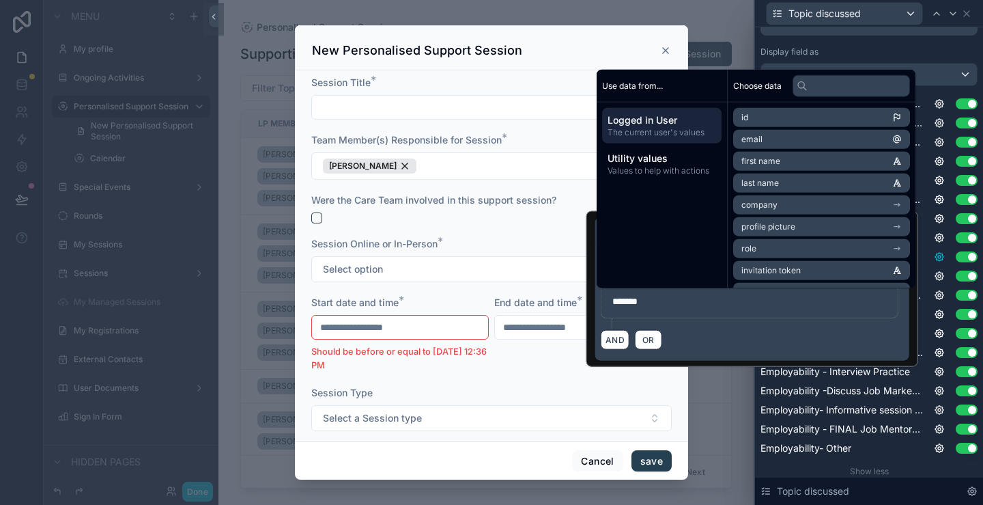
click at [938, 256] on icon at bounding box center [939, 256] width 3 height 3
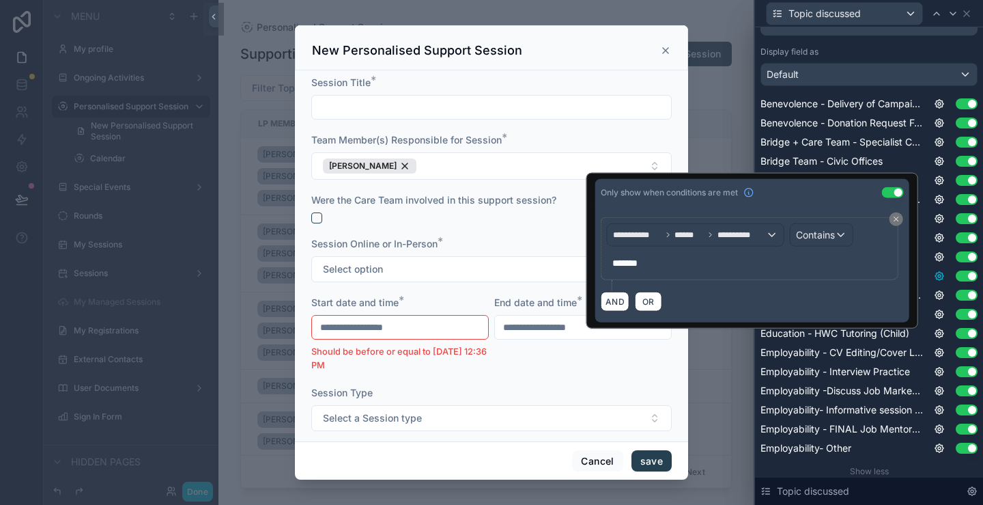
click at [938, 275] on icon at bounding box center [939, 276] width 3 height 3
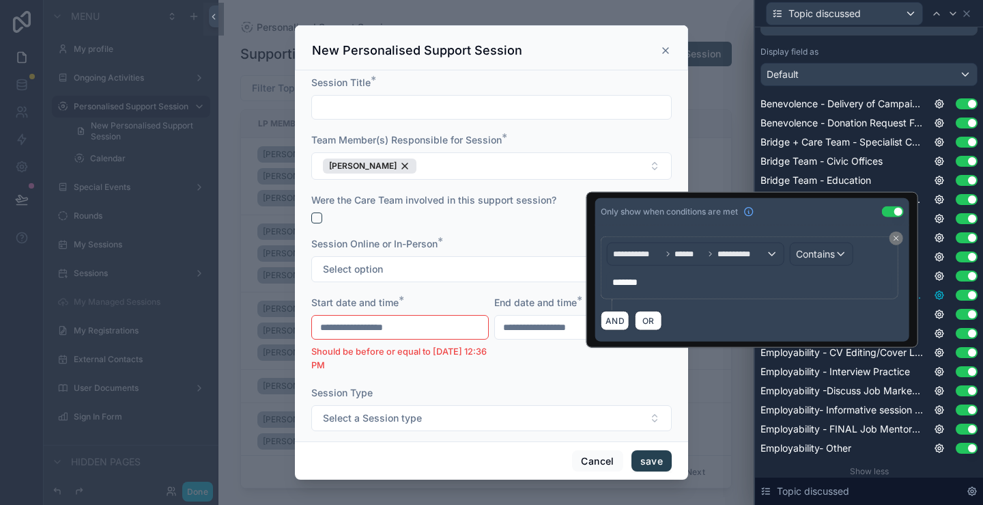
click at [938, 296] on icon at bounding box center [939, 295] width 3 height 3
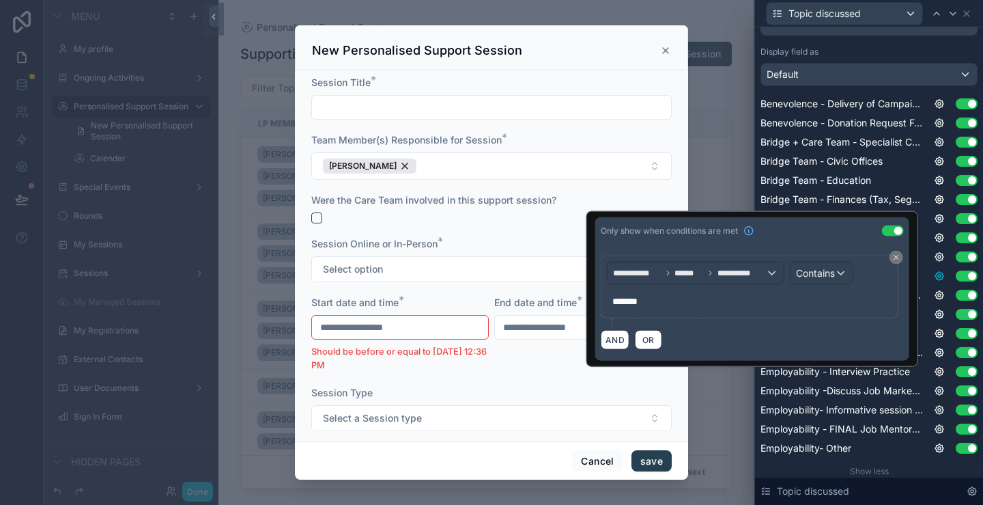
click at [938, 275] on icon at bounding box center [939, 276] width 3 height 3
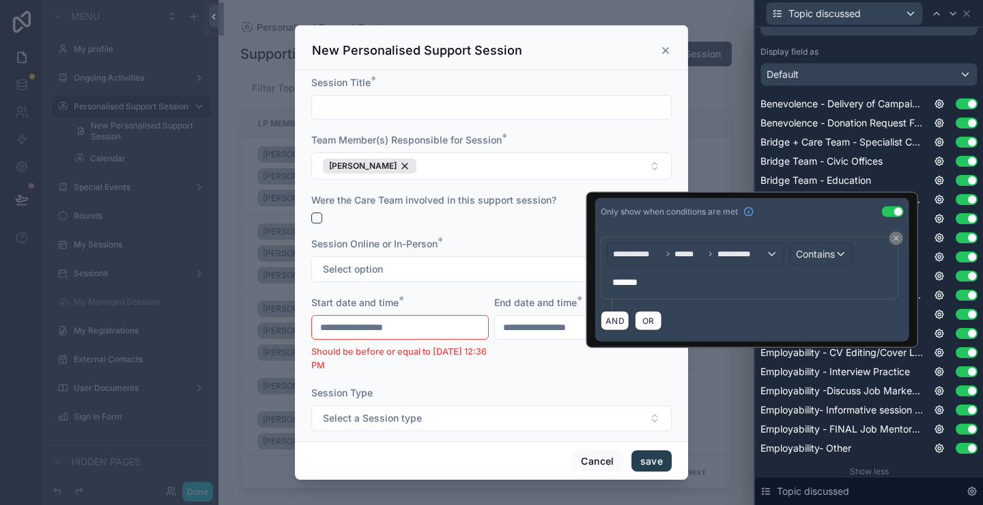
click at [940, 281] on div "Use setting" at bounding box center [956, 275] width 44 height 11
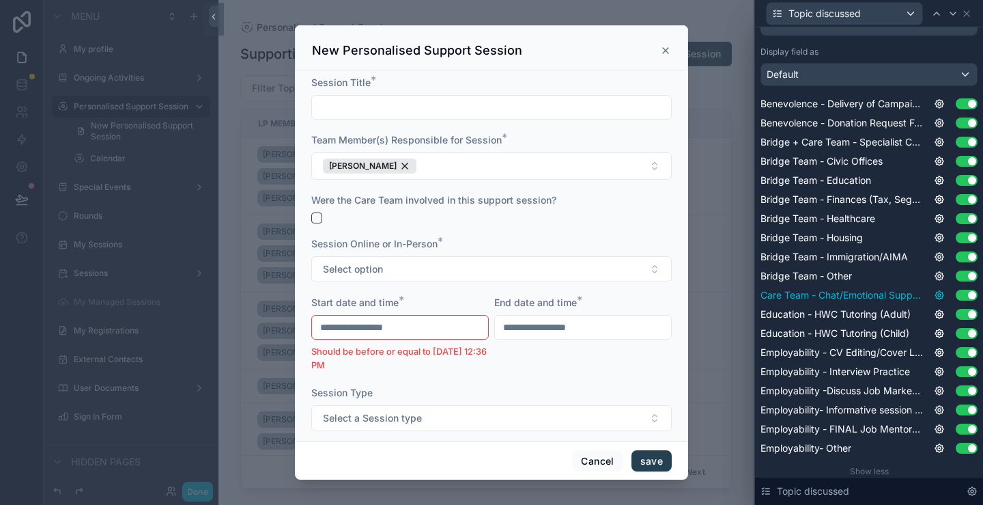
click at [938, 294] on icon at bounding box center [939, 295] width 3 height 3
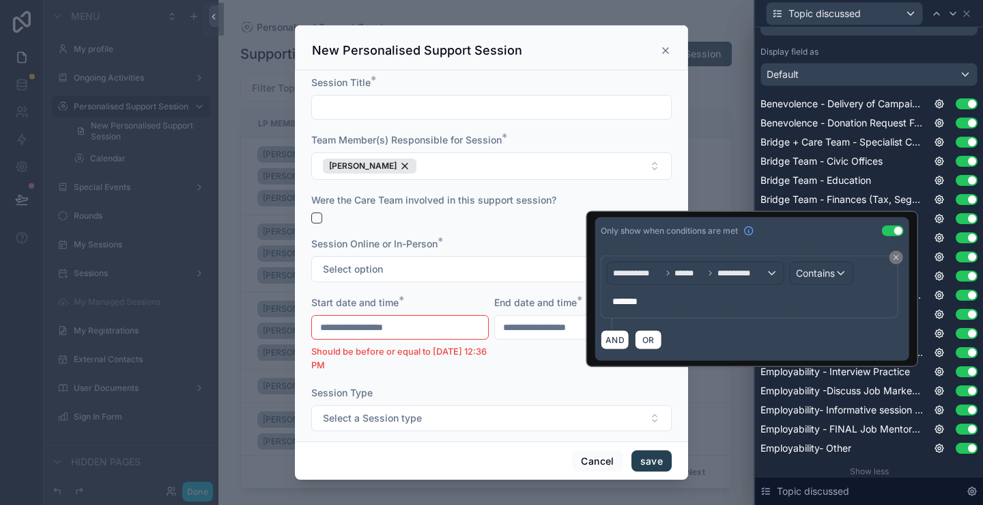
click at [613, 303] on span "*******" at bounding box center [625, 301] width 25 height 10
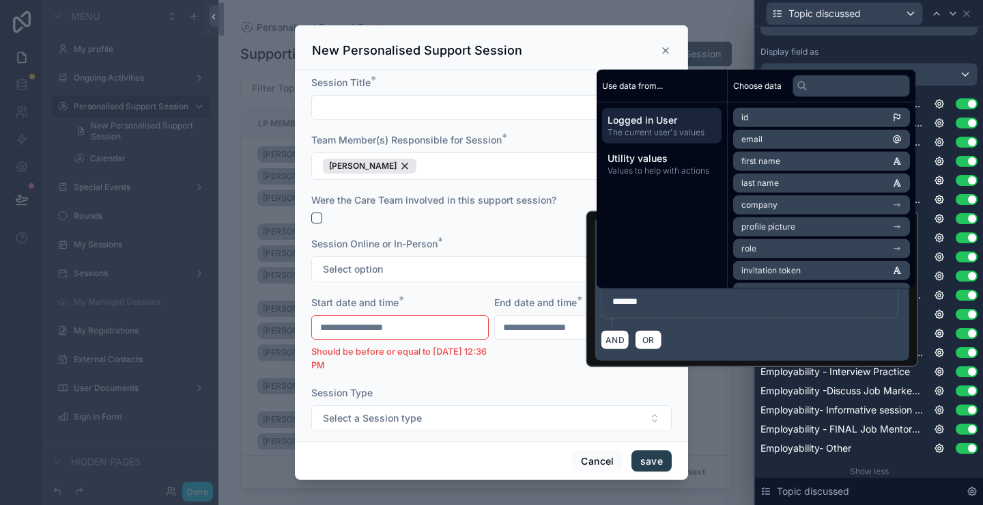
click at [607, 304] on div "*******" at bounding box center [749, 301] width 285 height 22
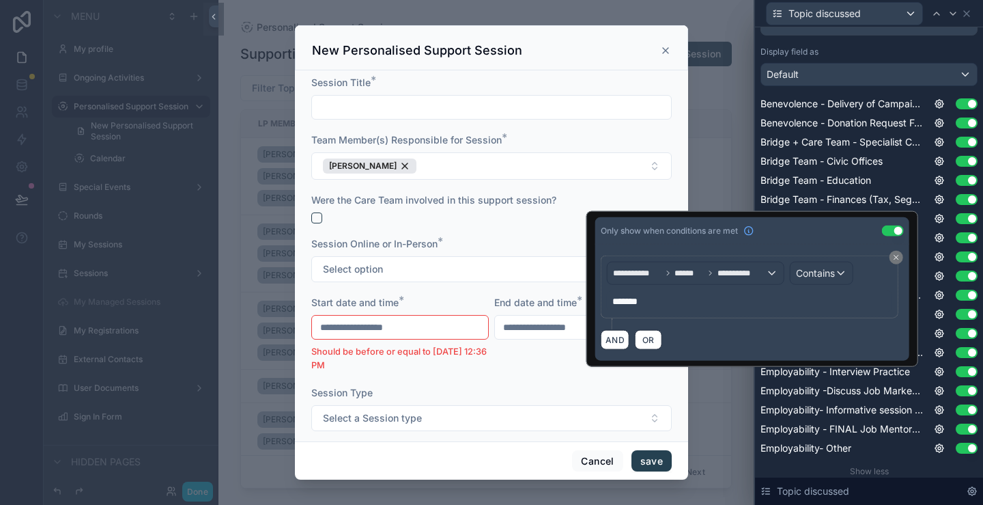
click at [607, 303] on div "*******" at bounding box center [749, 301] width 285 height 22
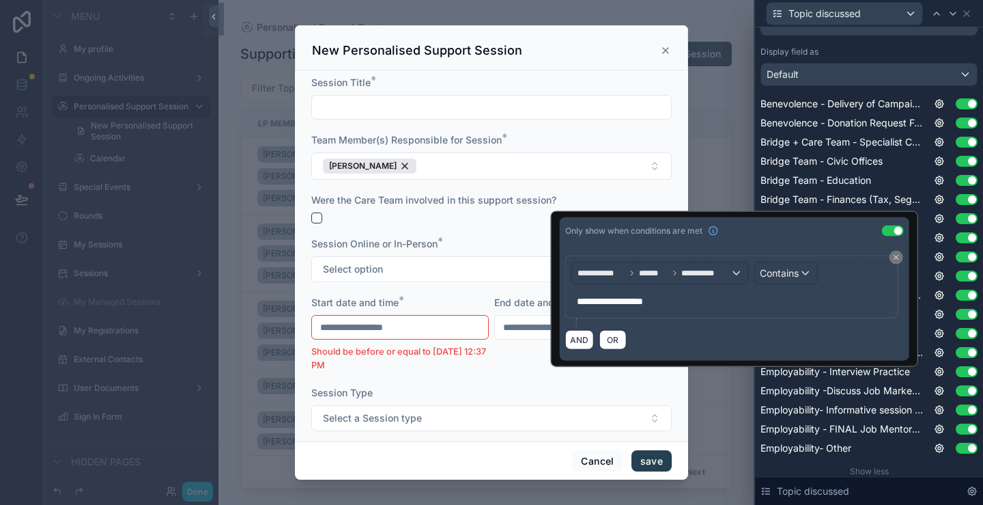
click at [804, 234] on div "Only show when conditions are met Use setting" at bounding box center [735, 230] width 350 height 27
click at [934, 158] on icon at bounding box center [939, 161] width 11 height 11
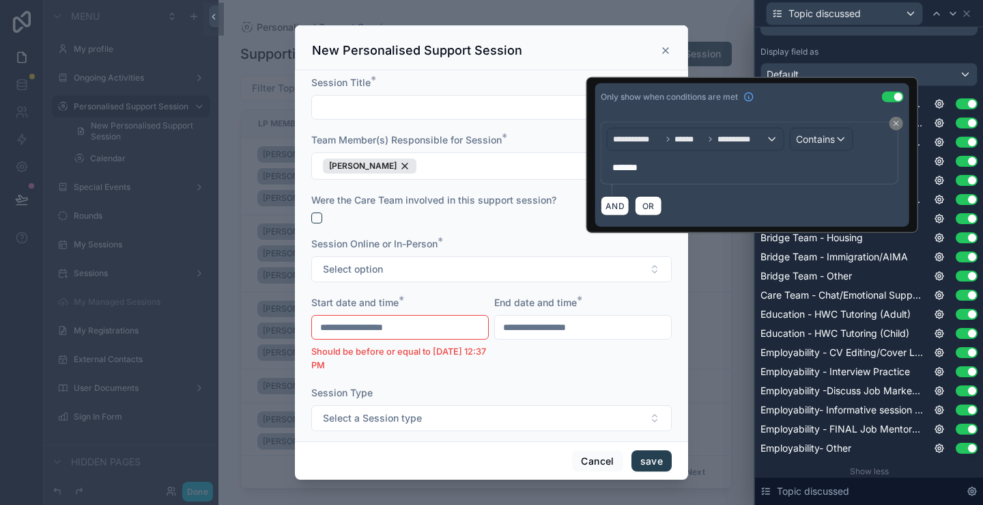
click at [613, 166] on span "*******" at bounding box center [625, 168] width 25 height 10
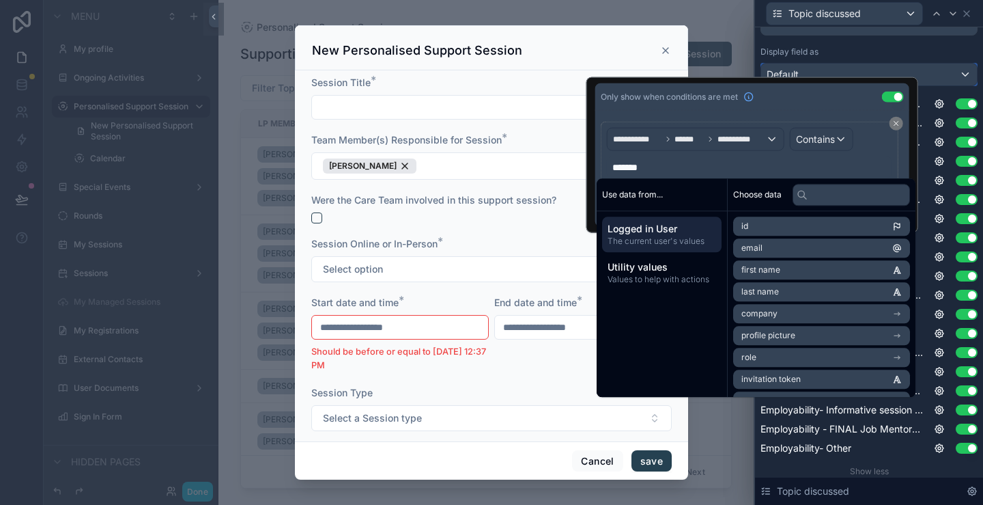
click at [863, 69] on div "Default" at bounding box center [869, 75] width 216 height 22
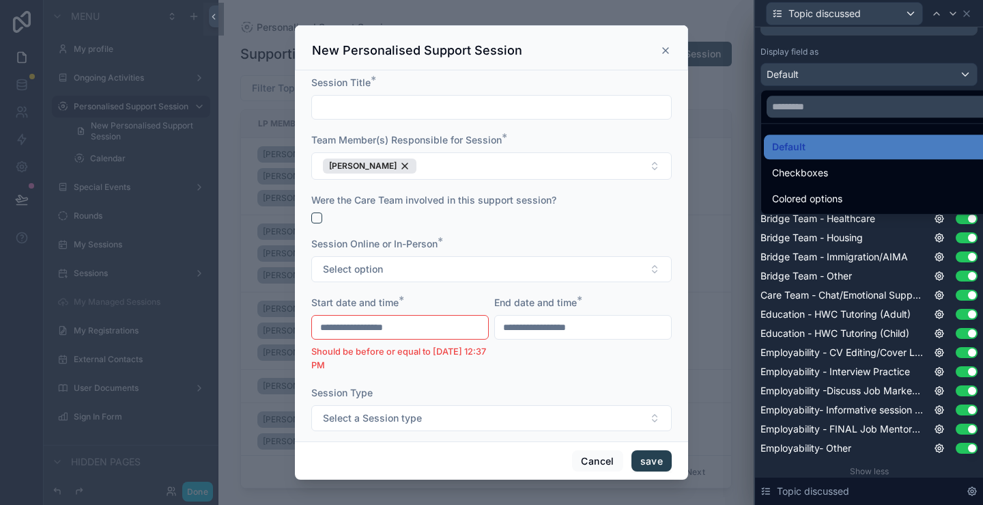
click at [925, 296] on div at bounding box center [869, 252] width 228 height 505
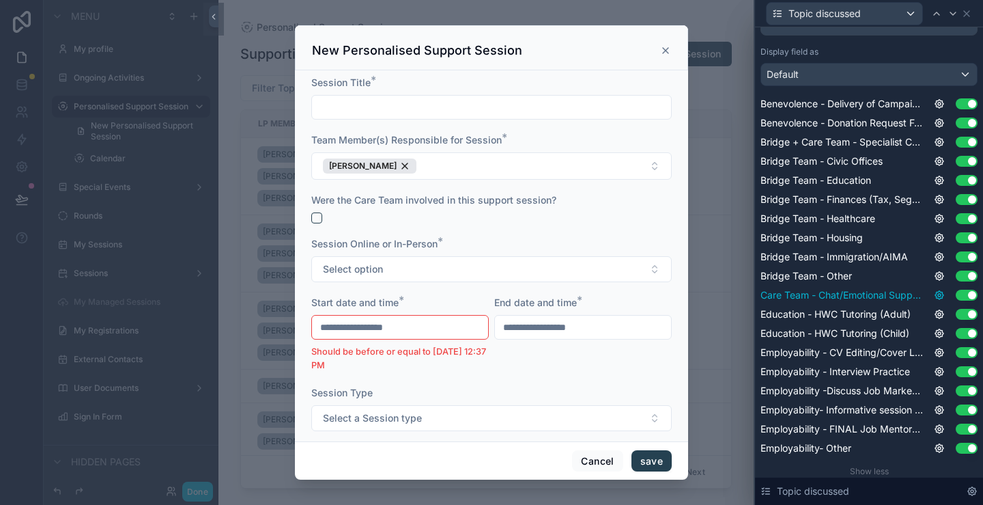
click at [938, 296] on icon at bounding box center [939, 295] width 3 height 3
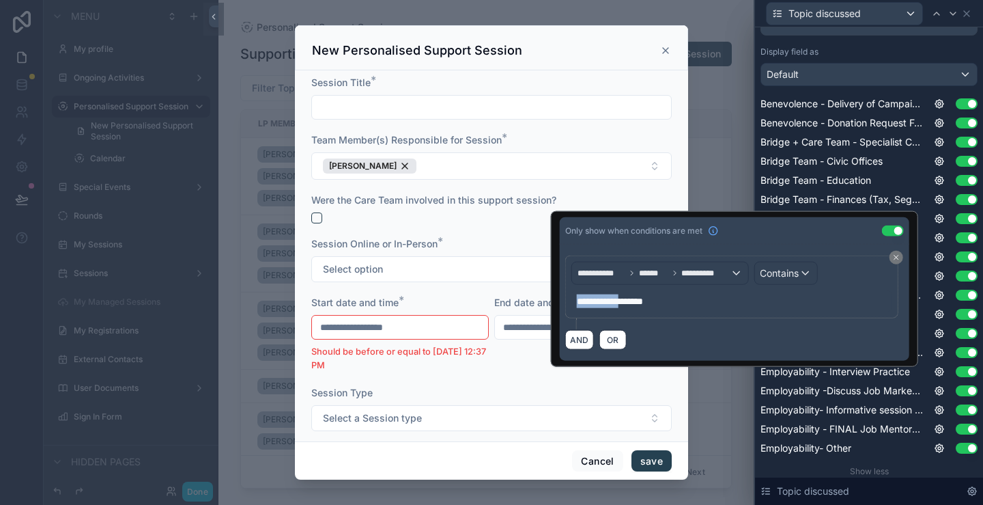
drag, startPoint x: 633, startPoint y: 300, endPoint x: 571, endPoint y: 304, distance: 62.3
click at [572, 304] on div "**********" at bounding box center [732, 301] width 321 height 22
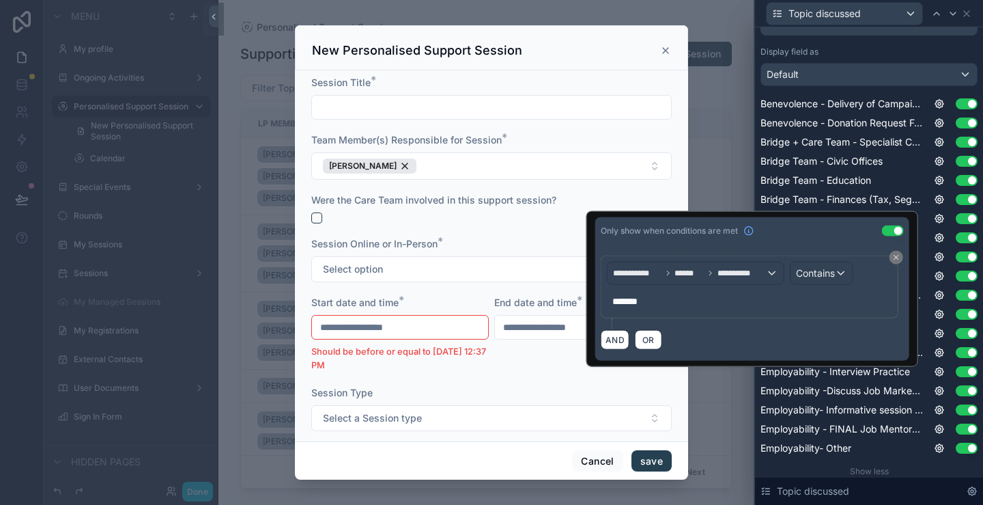
click at [837, 234] on div "Only show when conditions are met Use setting" at bounding box center [752, 230] width 314 height 27
click at [856, 52] on div "Display field as" at bounding box center [869, 51] width 217 height 11
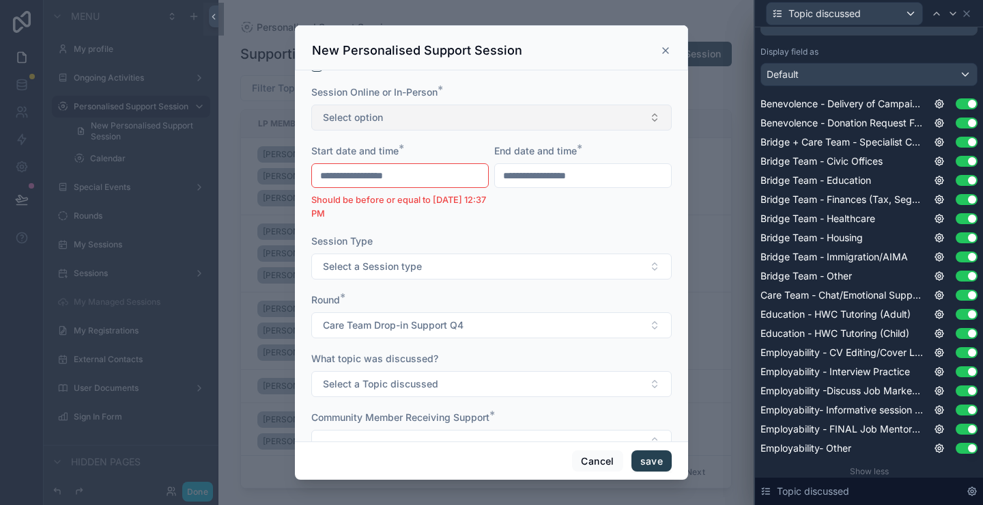
scroll to position [273, 0]
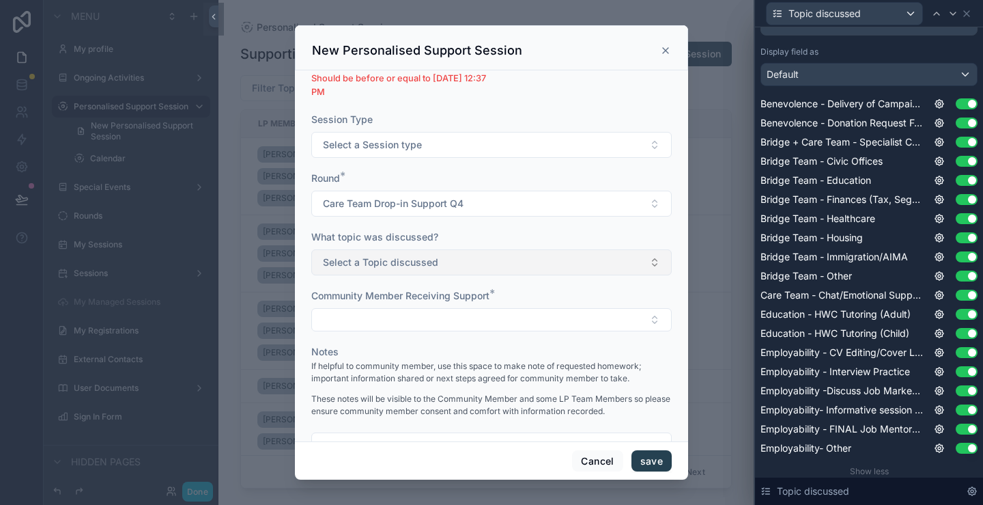
click at [421, 255] on span "Select a Topic discussed" at bounding box center [380, 262] width 115 height 14
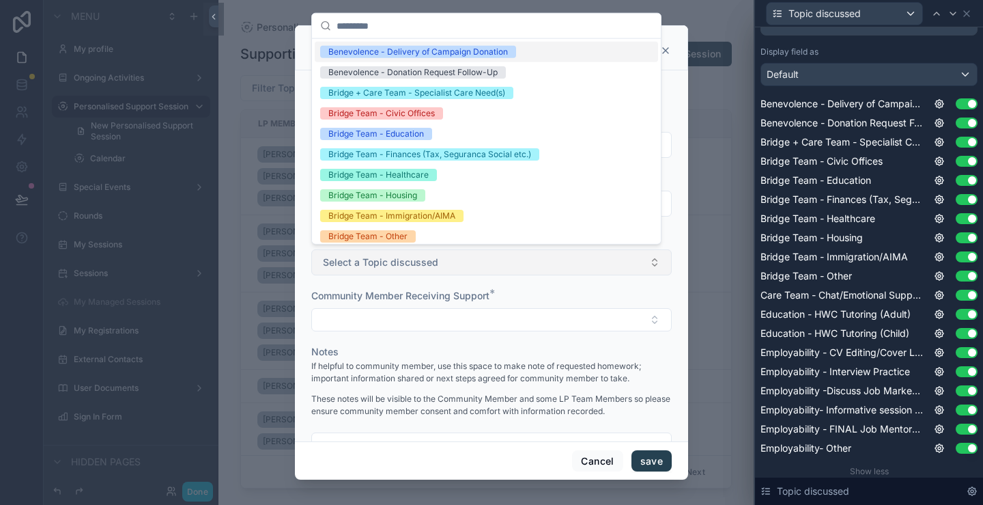
click at [421, 255] on span "Select a Topic discussed" at bounding box center [380, 262] width 115 height 14
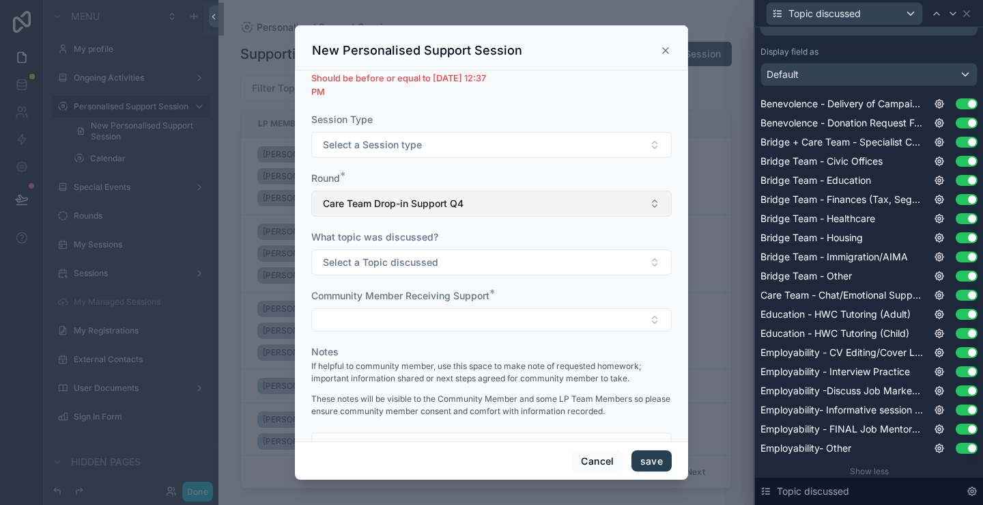
click at [430, 201] on span "Care Team Drop-in Support Q4" at bounding box center [393, 204] width 141 height 14
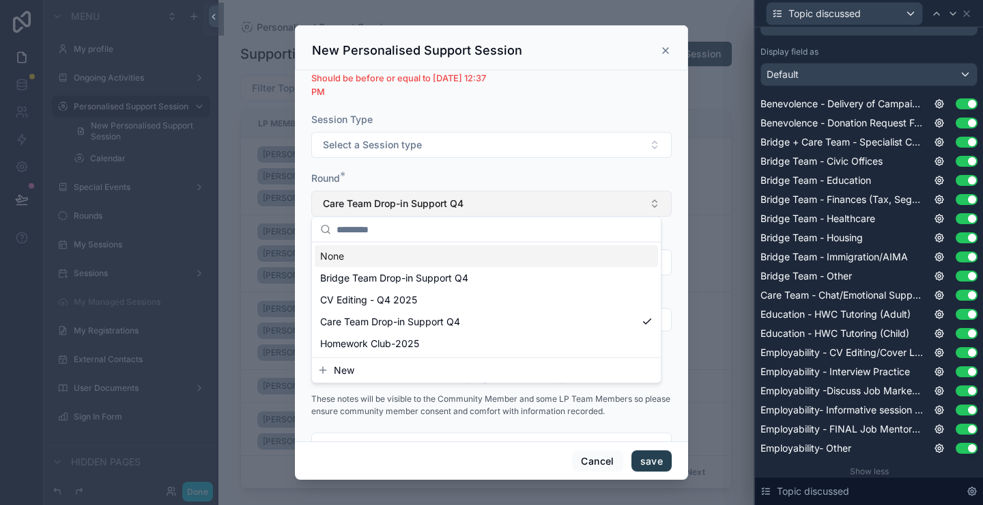
click at [430, 201] on span "Care Team Drop-in Support Q4" at bounding box center [393, 204] width 141 height 14
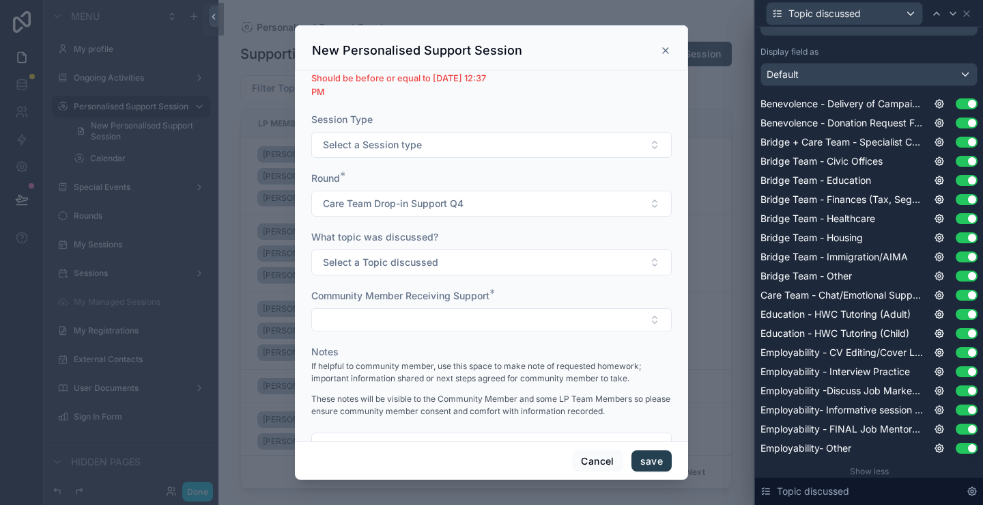
click at [423, 237] on span "What topic was discussed?" at bounding box center [374, 237] width 127 height 12
click at [424, 256] on span "Select a Topic discussed" at bounding box center [380, 262] width 115 height 14
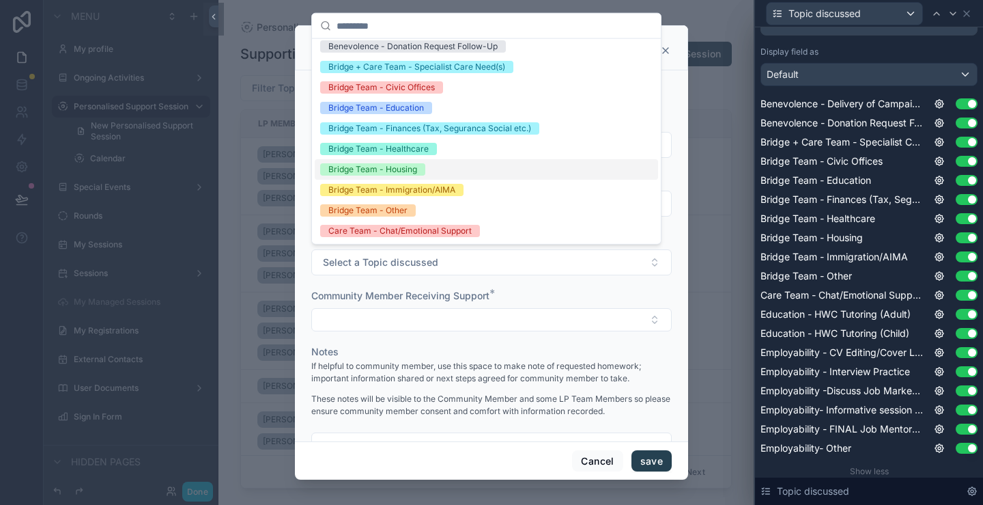
scroll to position [0, 0]
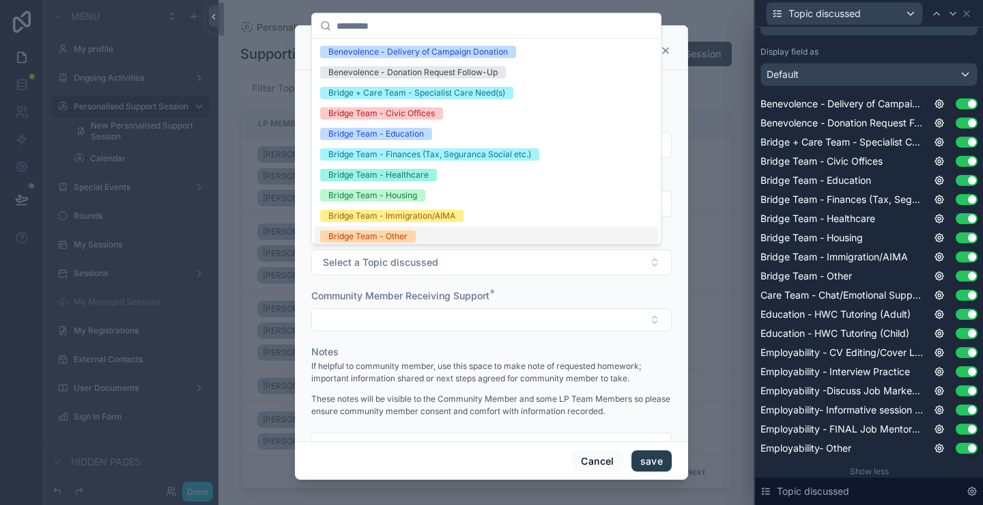
click at [517, 289] on div "Community Member Receiving Support *" at bounding box center [491, 296] width 361 height 14
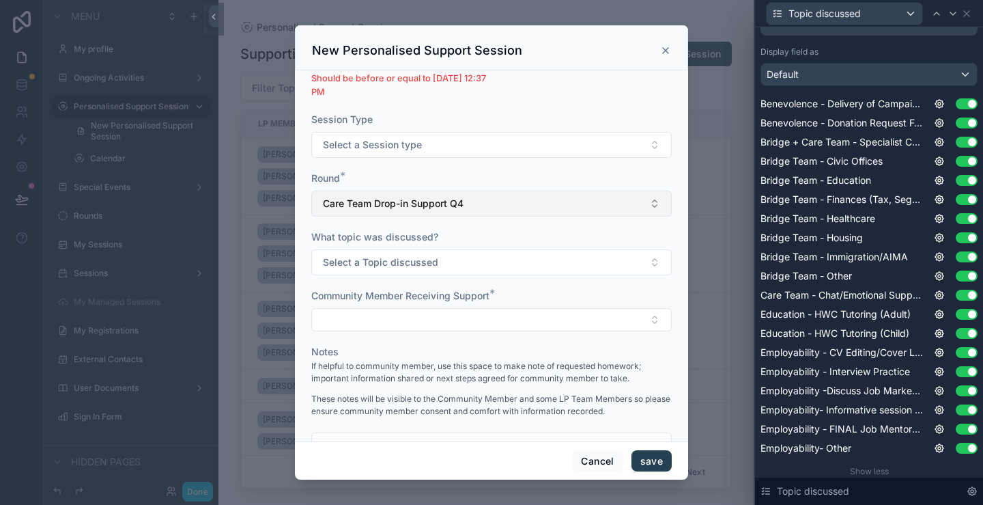
click at [496, 208] on button "Care Team Drop-in Support Q4" at bounding box center [491, 204] width 361 height 26
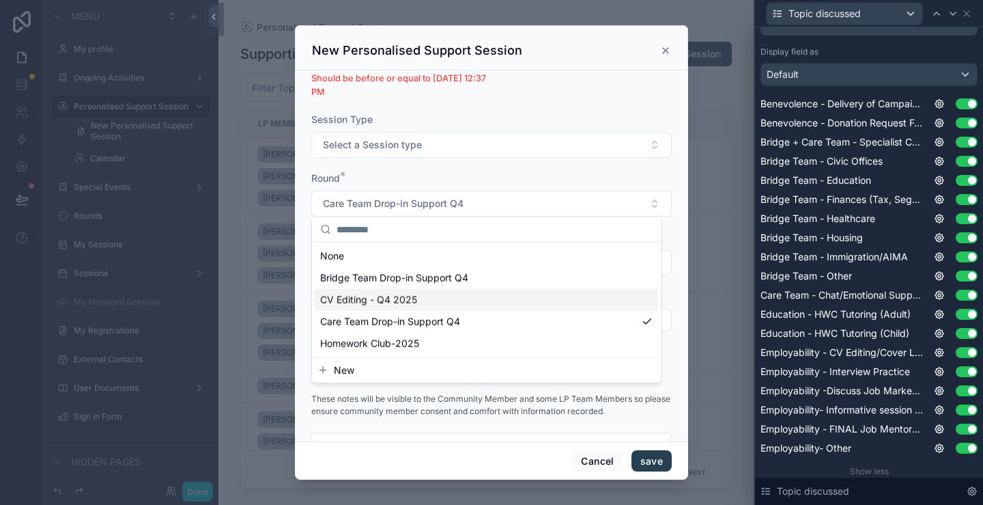
click at [464, 301] on div "CV Editing - Q4 2025" at bounding box center [486, 300] width 343 height 22
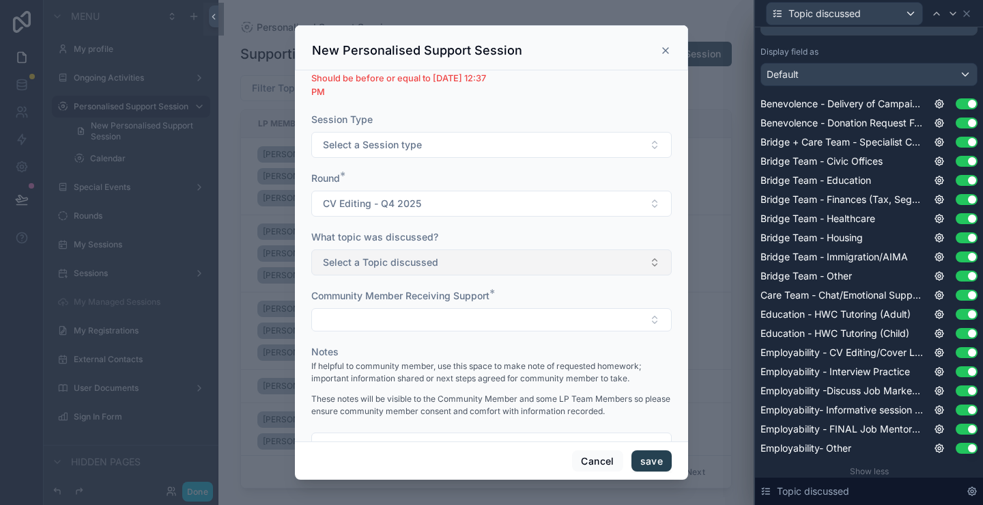
click at [452, 257] on button "Select a Topic discussed" at bounding box center [491, 262] width 361 height 26
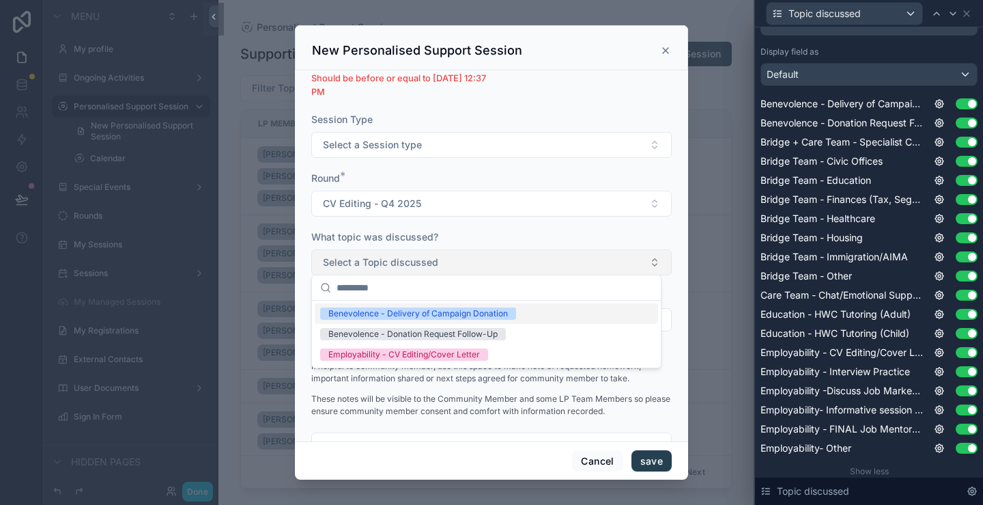
click at [452, 257] on button "Select a Topic discussed" at bounding box center [491, 262] width 361 height 26
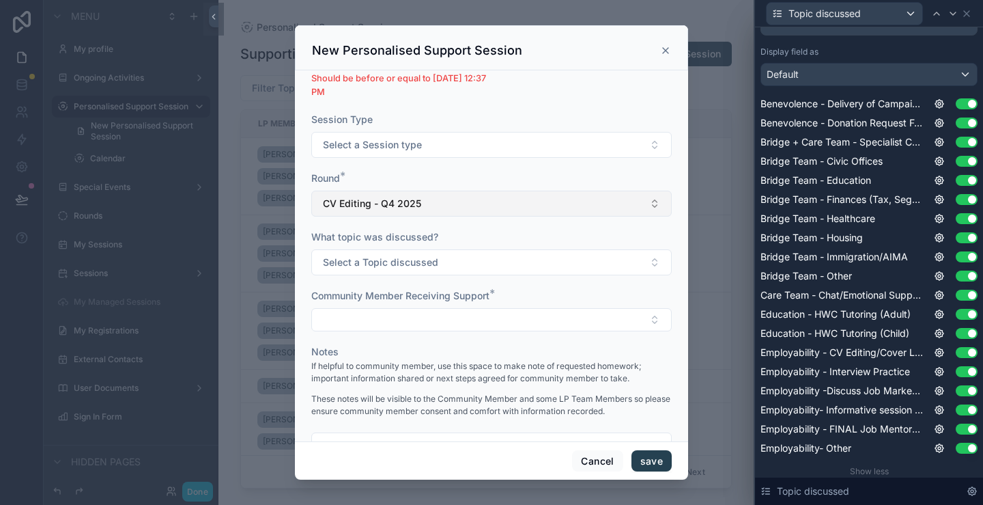
click at [452, 212] on button "CV Editing - Q4 2025" at bounding box center [491, 204] width 361 height 26
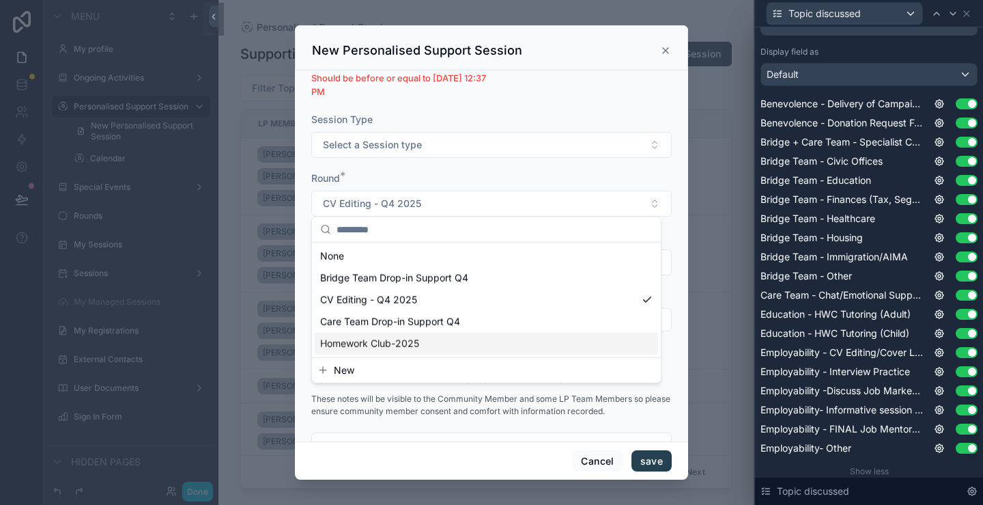
click at [440, 348] on div "Homework Club-2025" at bounding box center [486, 344] width 343 height 22
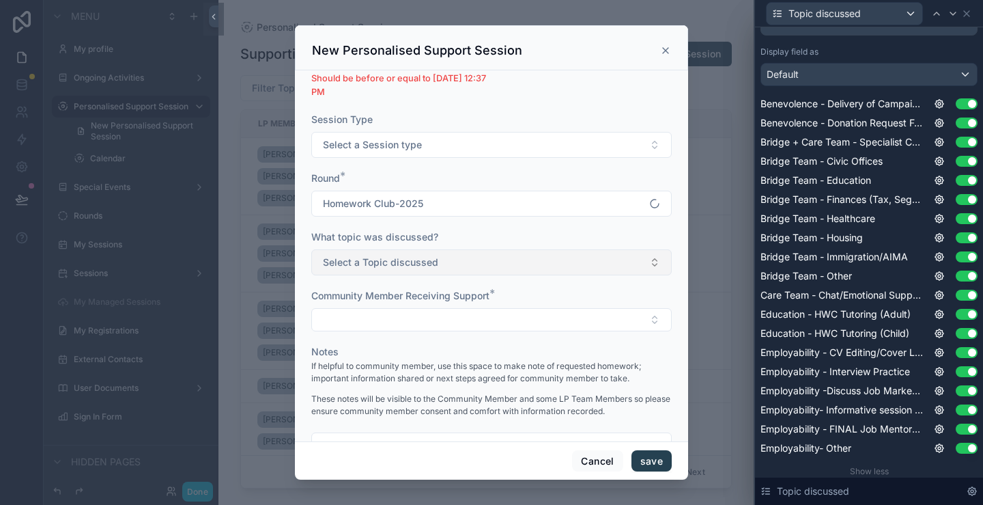
click at [453, 262] on button "Select a Topic discussed" at bounding box center [491, 262] width 361 height 26
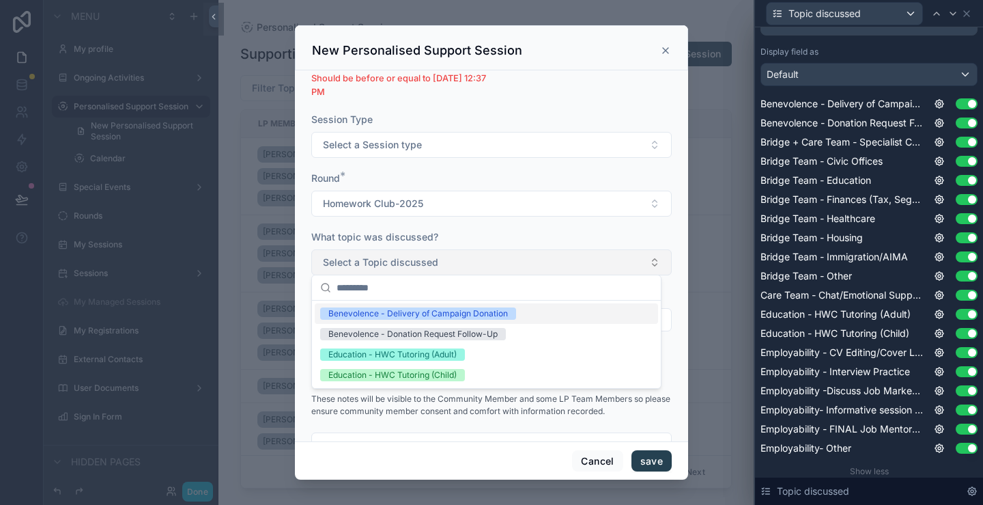
click at [453, 262] on button "Select a Topic discussed" at bounding box center [491, 262] width 361 height 26
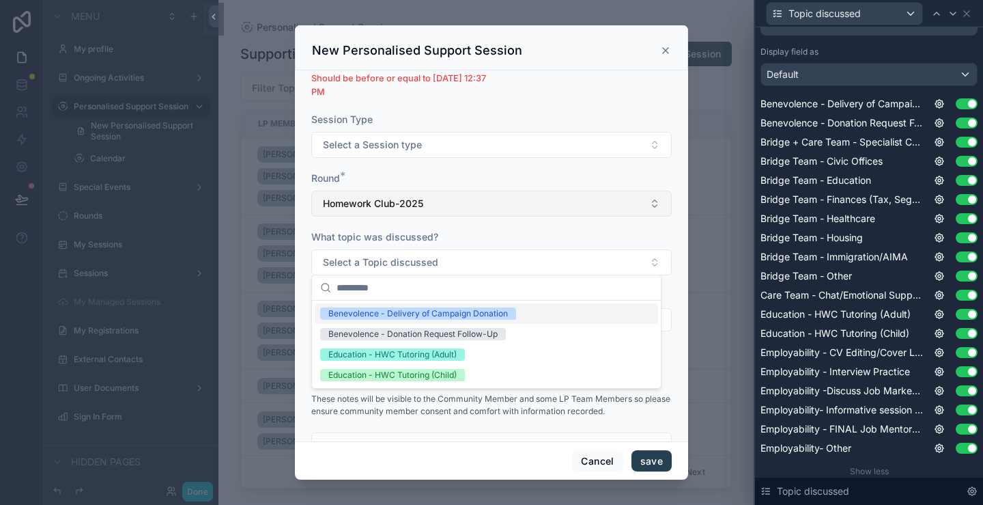
click at [458, 201] on button "Homework Club-2025" at bounding box center [491, 204] width 361 height 26
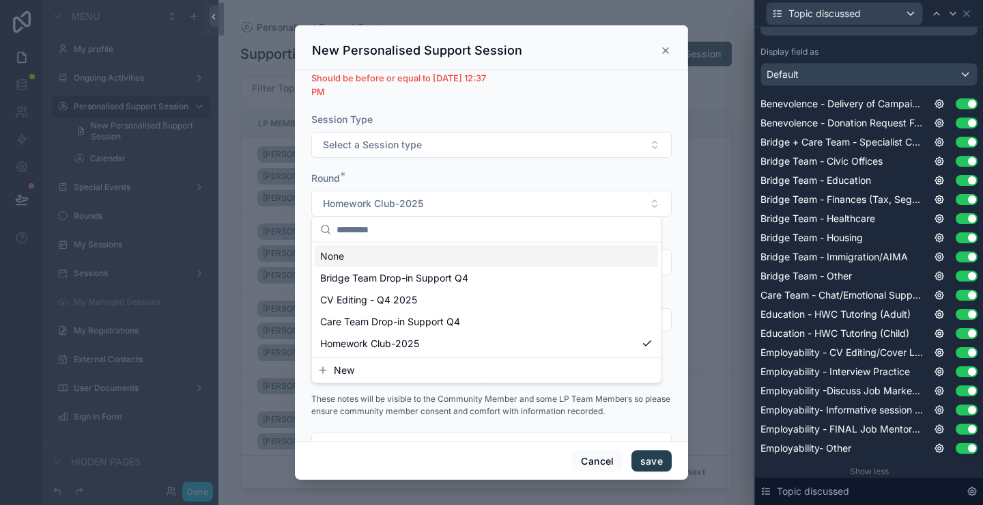
click at [476, 168] on form "**********" at bounding box center [491, 145] width 361 height 684
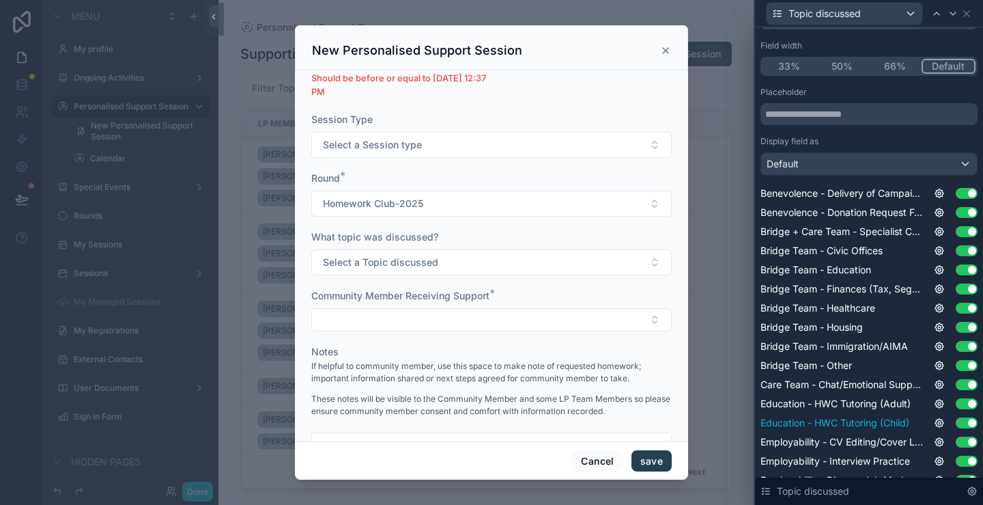
scroll to position [137, 0]
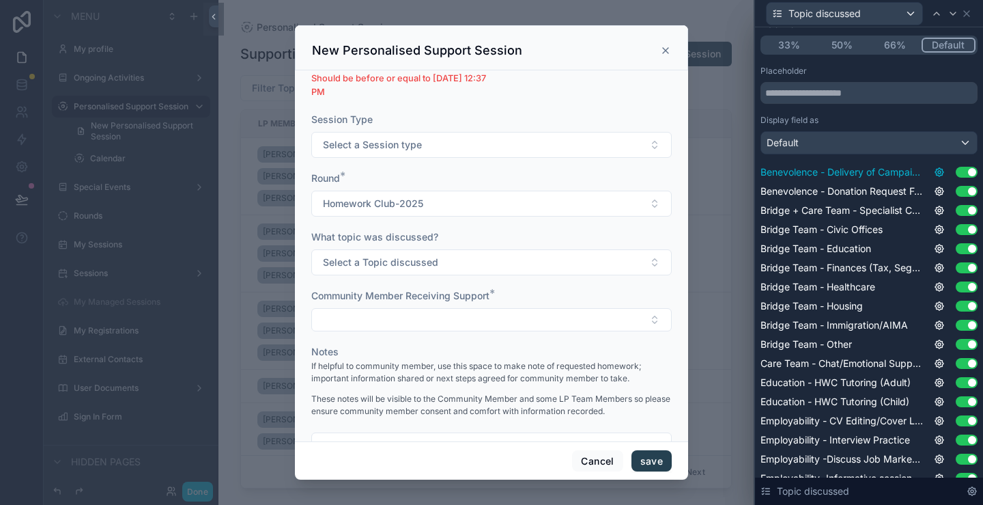
click at [934, 171] on icon at bounding box center [939, 172] width 11 height 11
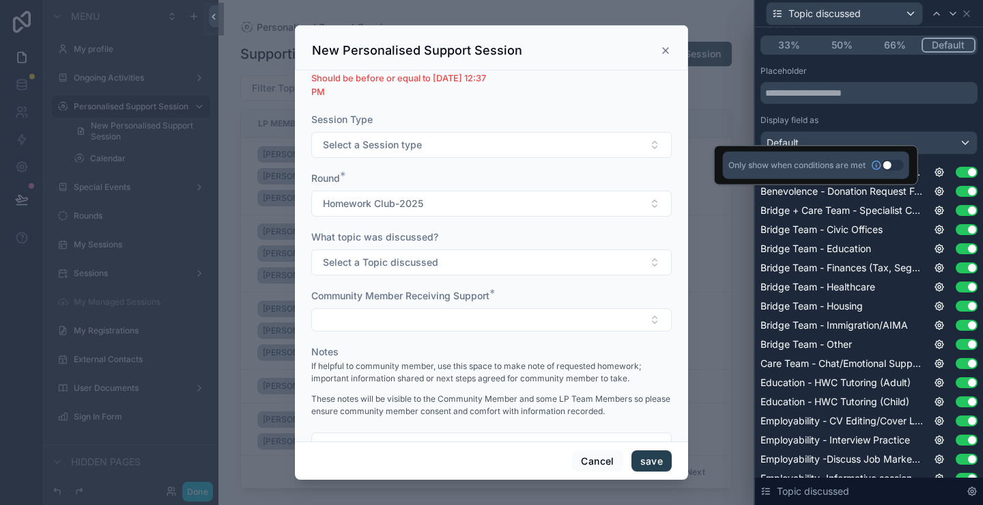
click at [887, 165] on button "Use setting" at bounding box center [893, 165] width 22 height 11
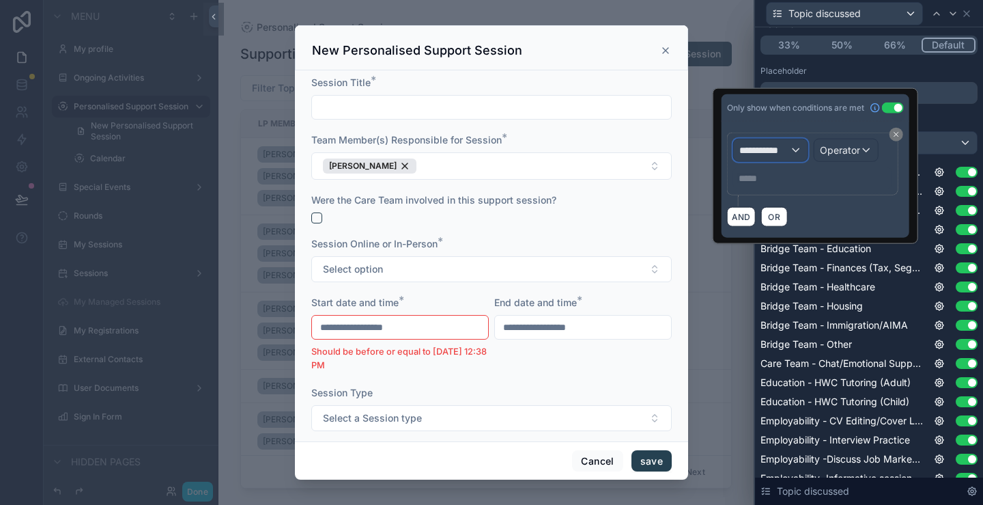
click at [791, 150] on div "**********" at bounding box center [771, 150] width 74 height 22
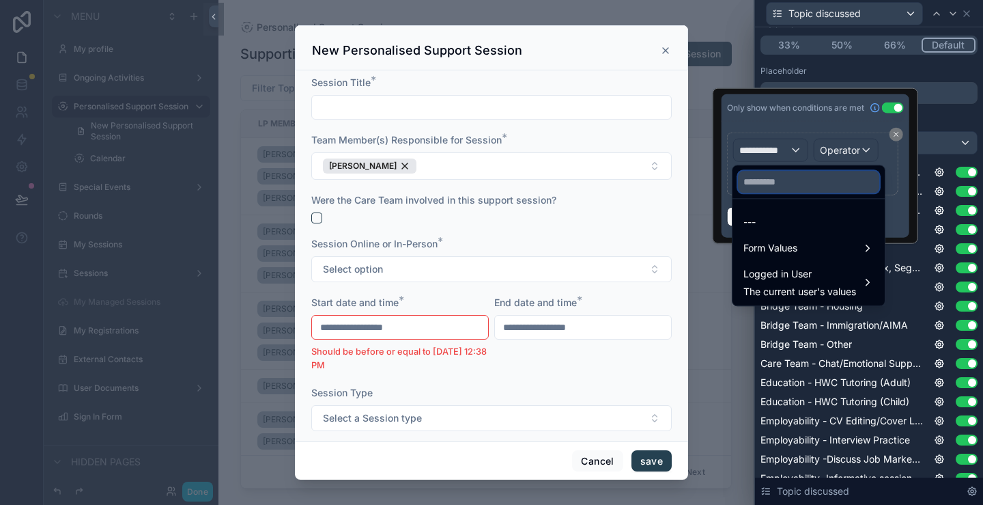
click at [773, 178] on input "text" at bounding box center [808, 182] width 141 height 22
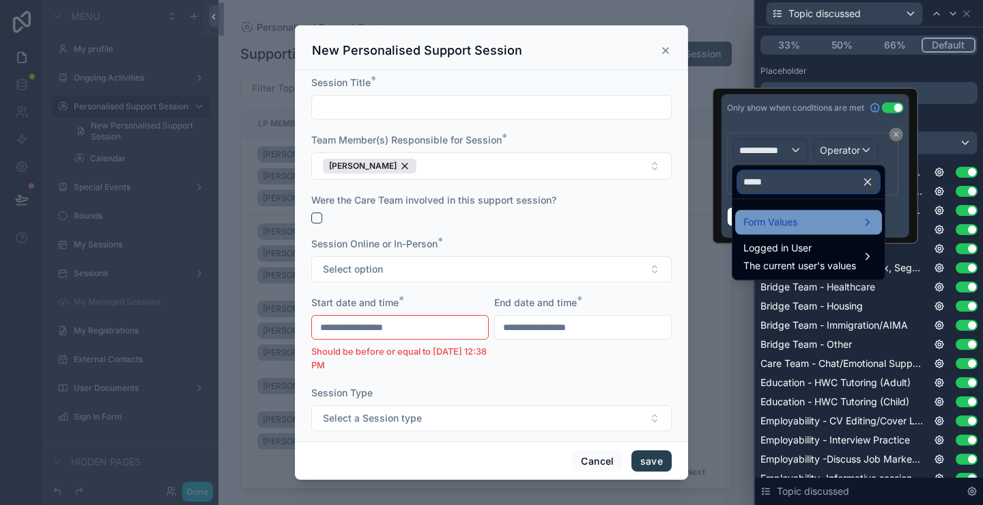
type input "*****"
click at [780, 214] on span "Form Values" at bounding box center [771, 222] width 54 height 16
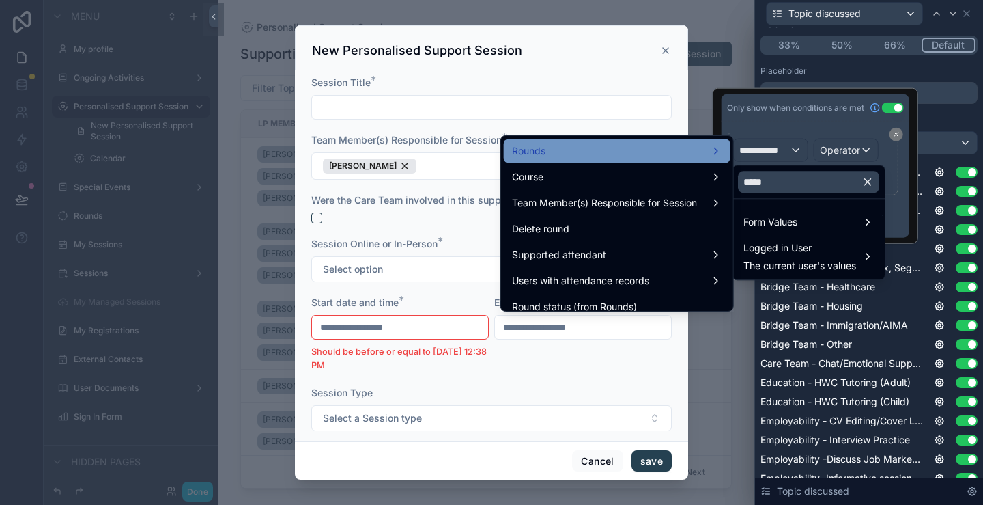
click at [610, 157] on div "Rounds" at bounding box center [617, 151] width 210 height 16
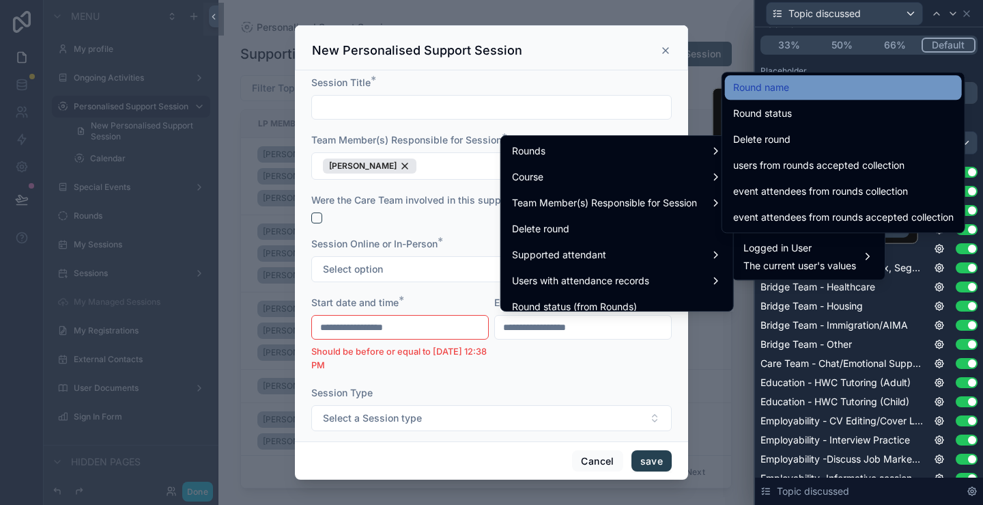
click at [788, 91] on span "Round name" at bounding box center [761, 87] width 56 height 16
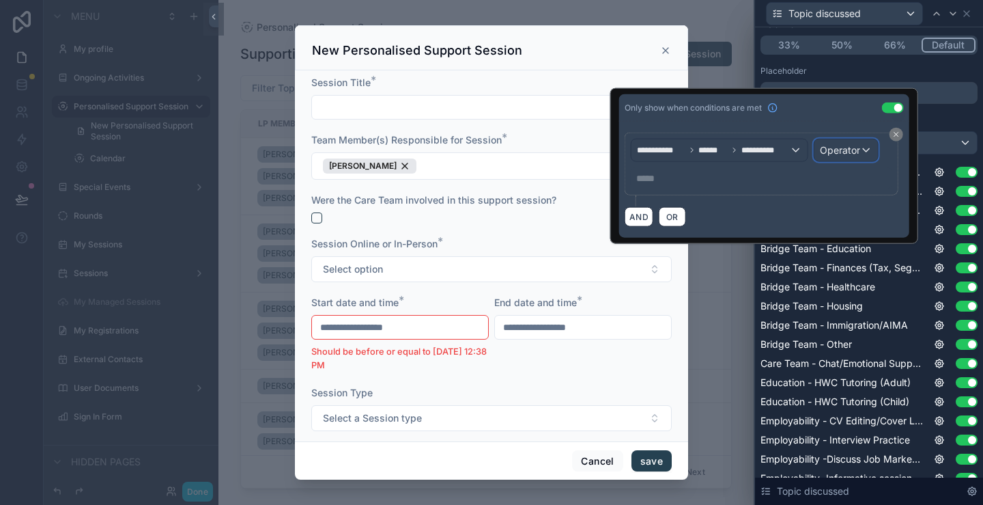
click at [848, 147] on span "Operator" at bounding box center [840, 150] width 40 height 12
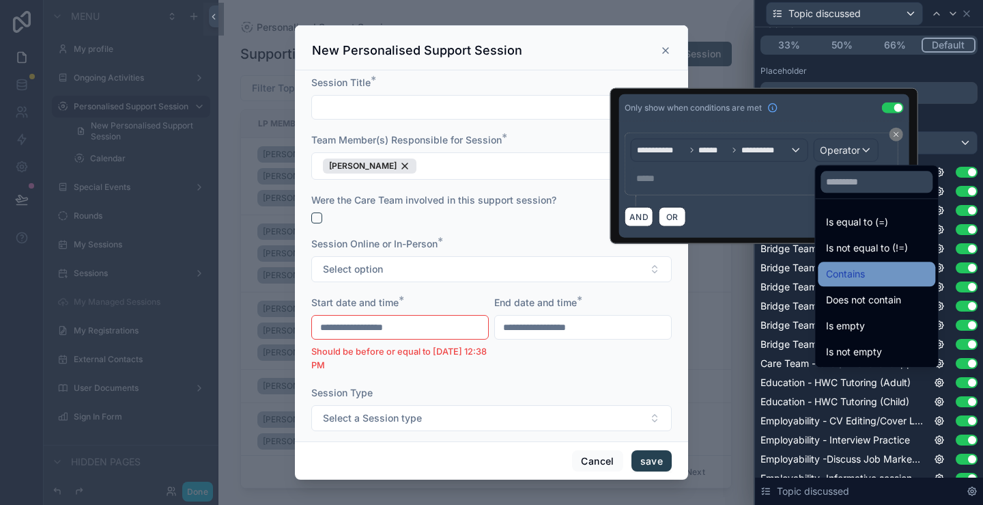
click at [868, 281] on div "Contains" at bounding box center [876, 274] width 101 height 16
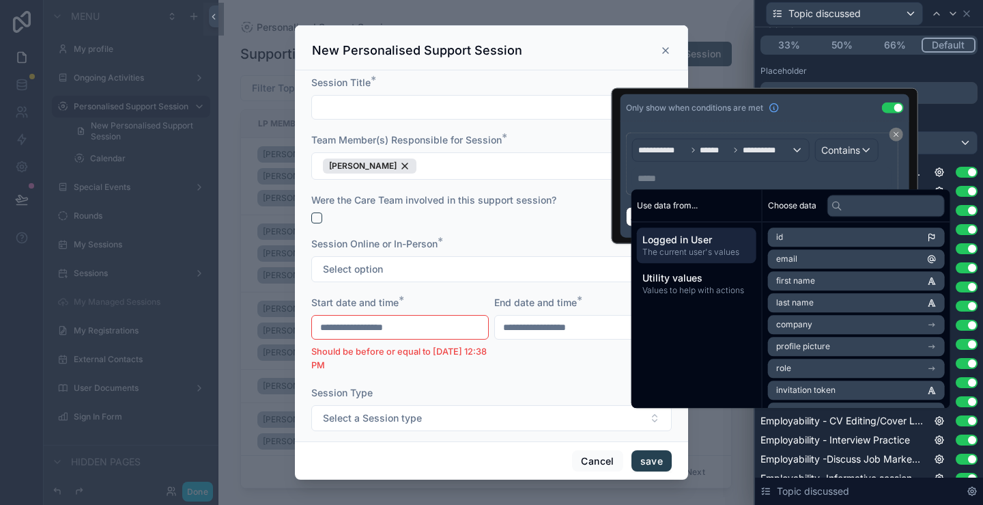
click at [688, 180] on p "***** ﻿" at bounding box center [764, 178] width 252 height 14
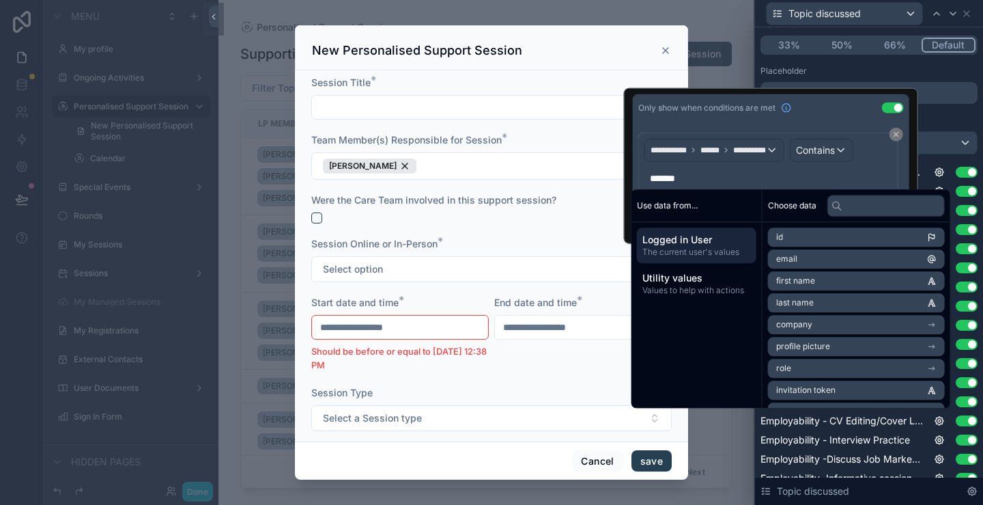
click at [793, 117] on div "Only show when conditions are met Use setting" at bounding box center [771, 107] width 277 height 27
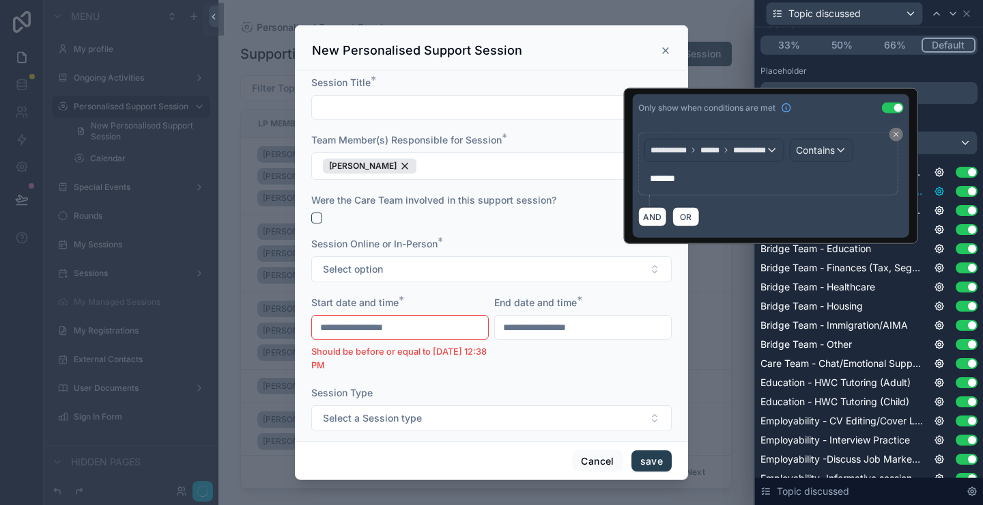
click at [936, 193] on icon at bounding box center [940, 191] width 8 height 8
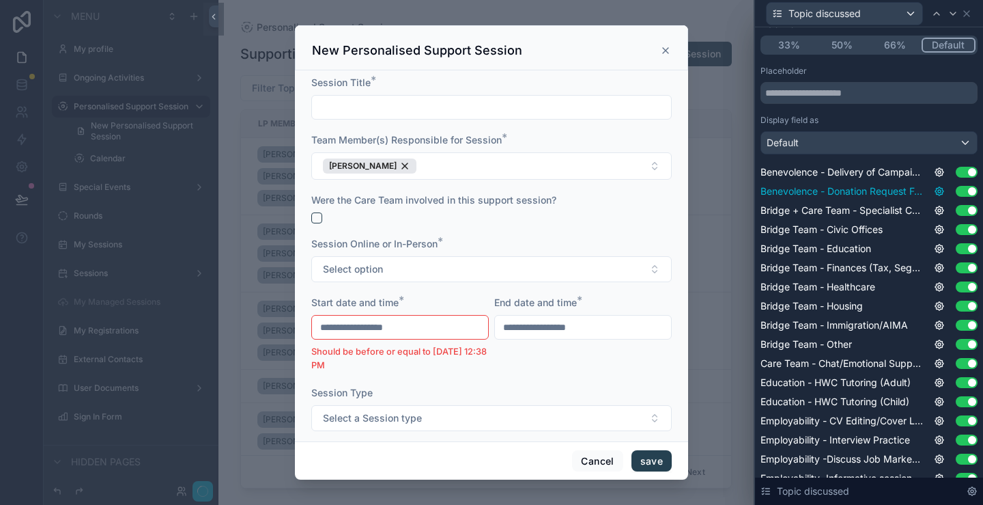
click at [934, 192] on icon at bounding box center [939, 191] width 11 height 11
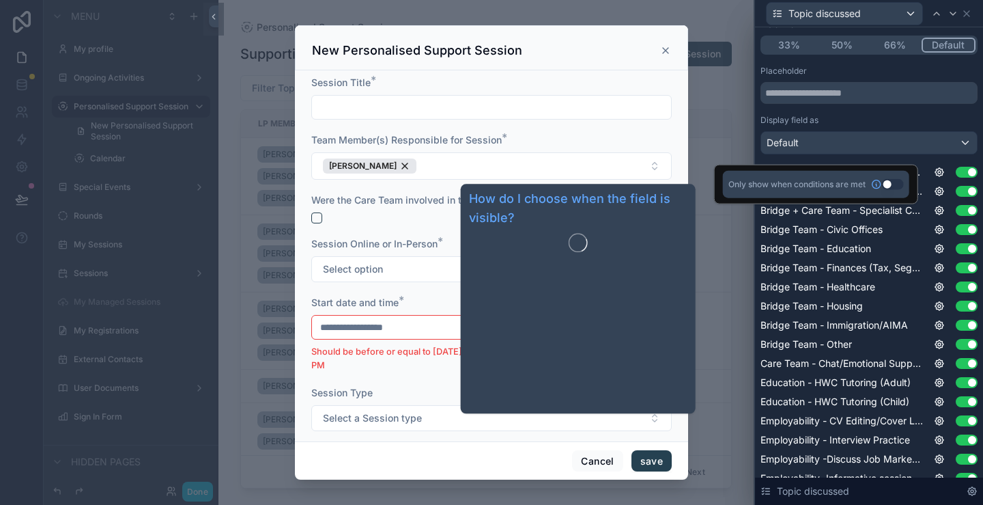
click at [880, 180] on icon at bounding box center [876, 184] width 11 height 11
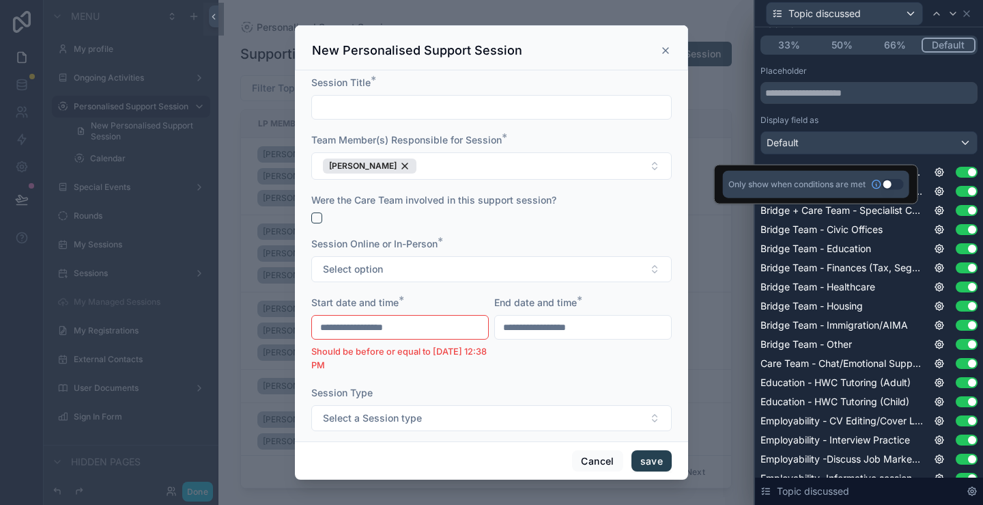
click at [889, 185] on button "Use setting" at bounding box center [893, 184] width 22 height 11
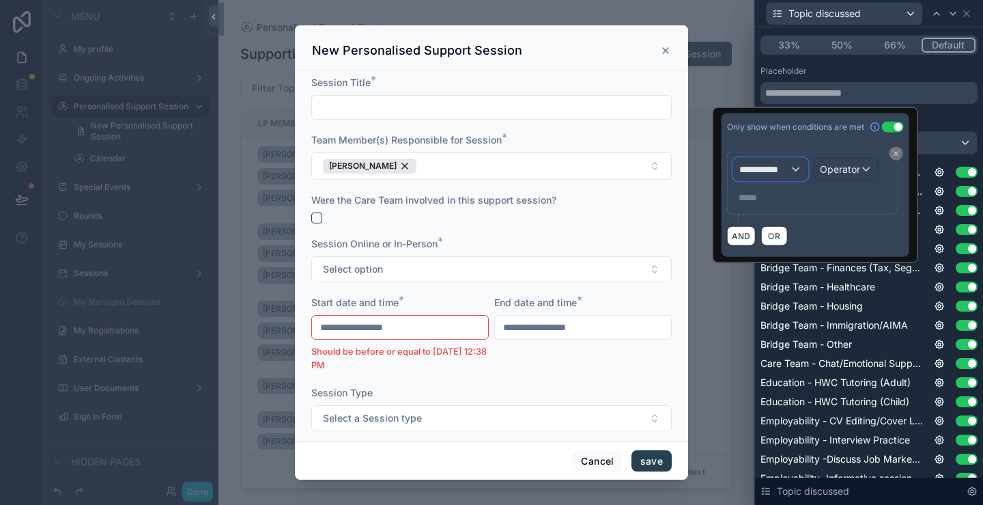
click at [785, 171] on span "**********" at bounding box center [765, 170] width 51 height 14
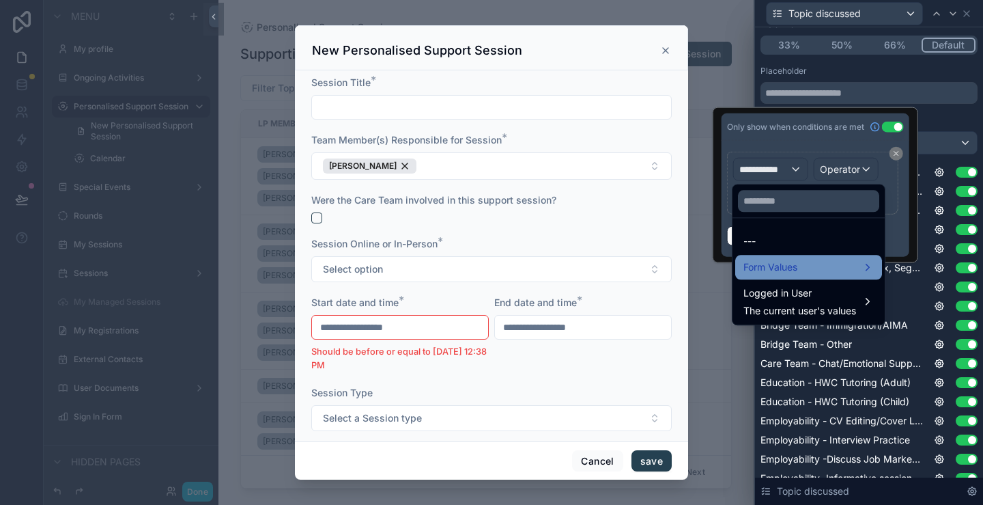
click at [793, 272] on span "Form Values" at bounding box center [771, 267] width 54 height 16
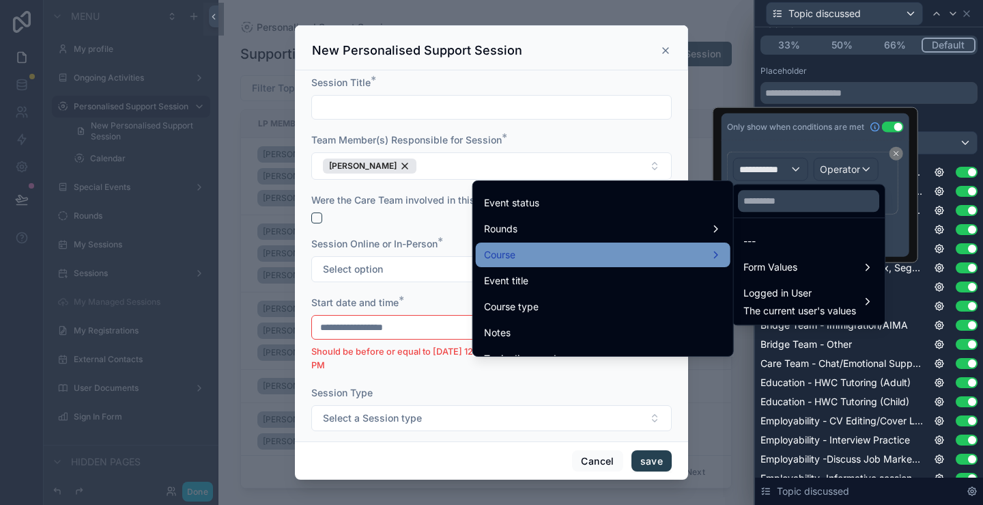
scroll to position [205, 0]
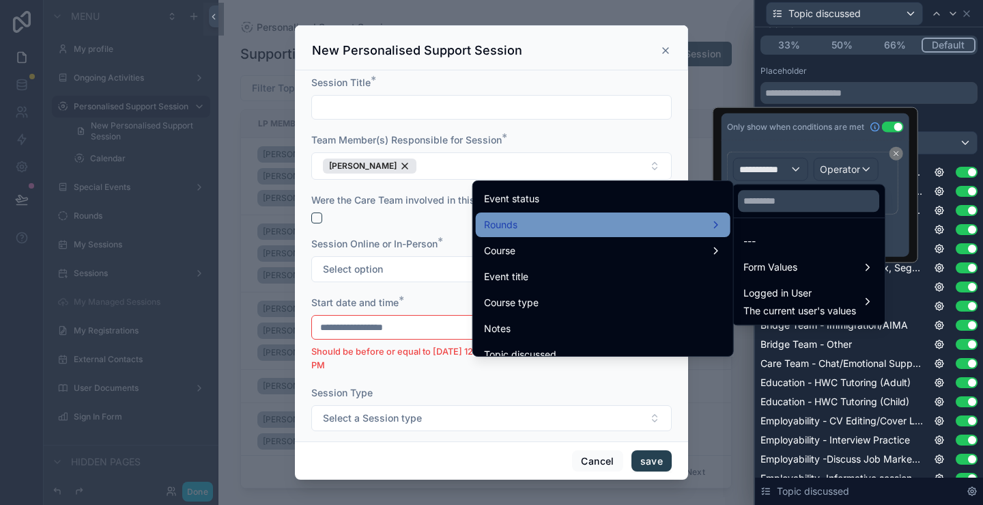
click at [585, 219] on div "Rounds" at bounding box center [603, 224] width 238 height 16
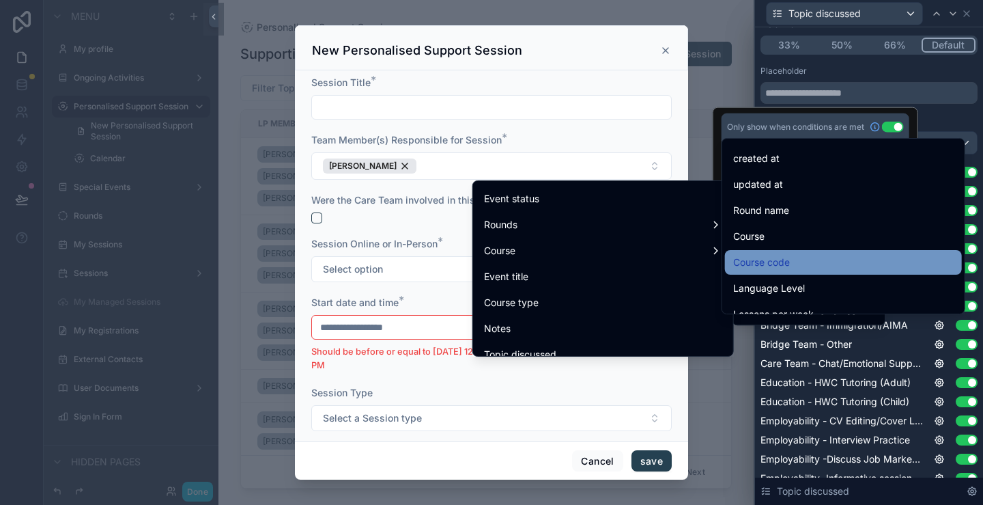
scroll to position [68, 0]
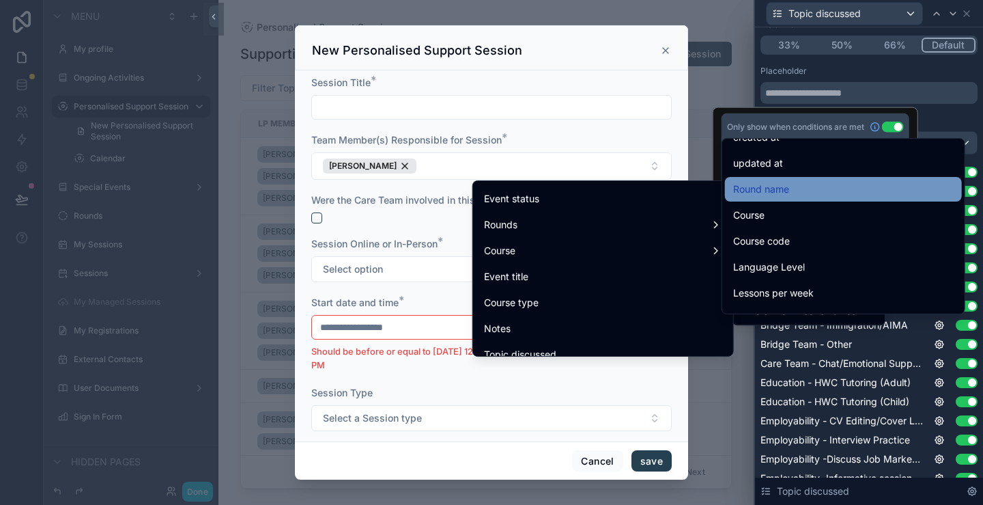
click at [786, 199] on div "Round name" at bounding box center [843, 189] width 237 height 25
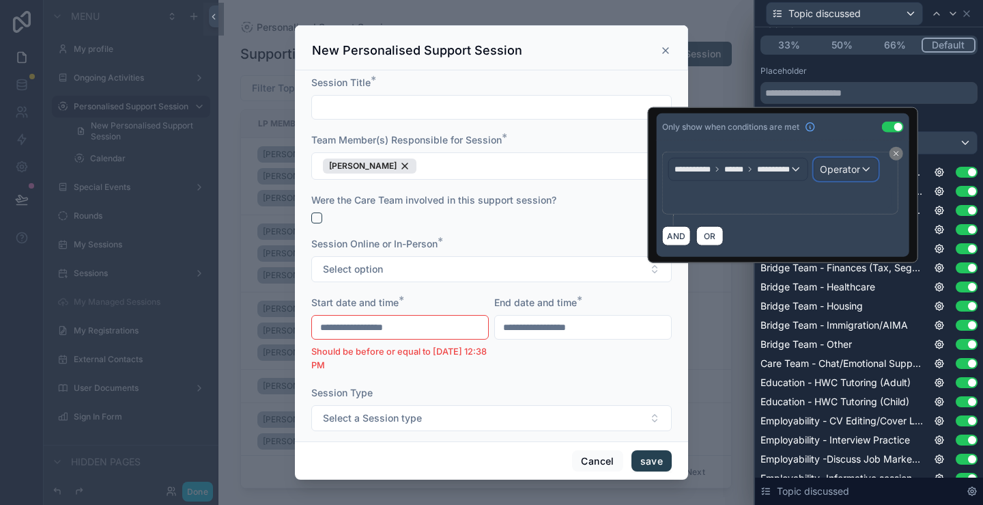
click at [850, 165] on span "Operator" at bounding box center [840, 169] width 40 height 12
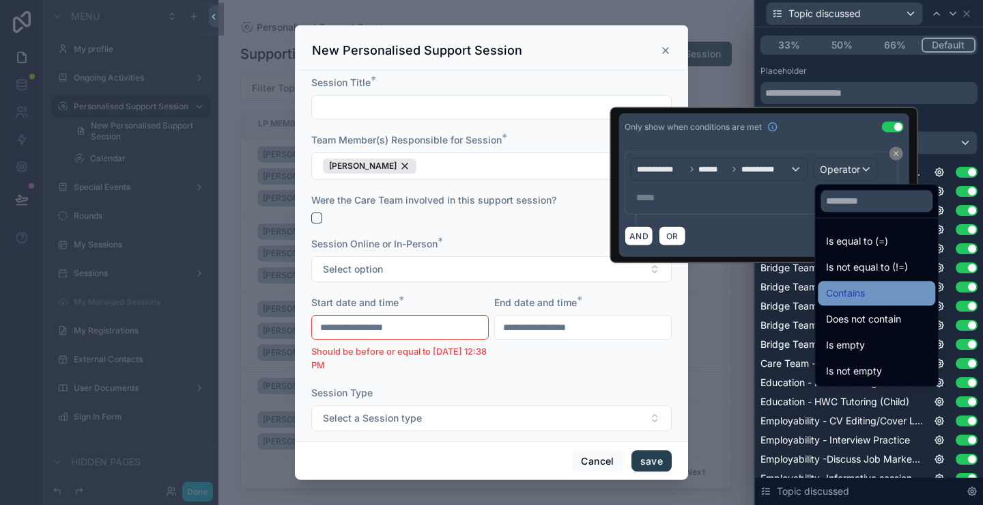
click at [866, 296] on div "Contains" at bounding box center [876, 293] width 101 height 16
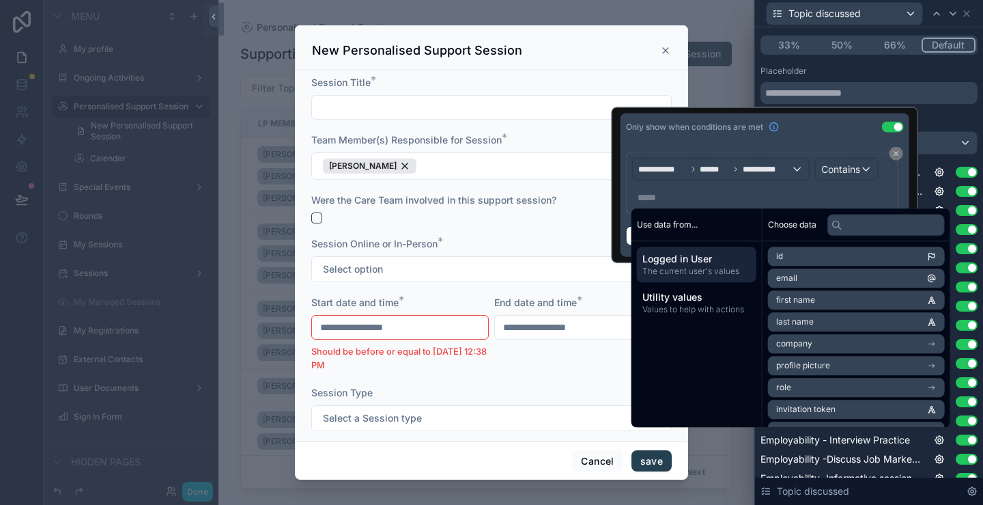
click at [707, 198] on p "***** ﻿" at bounding box center [764, 198] width 252 height 14
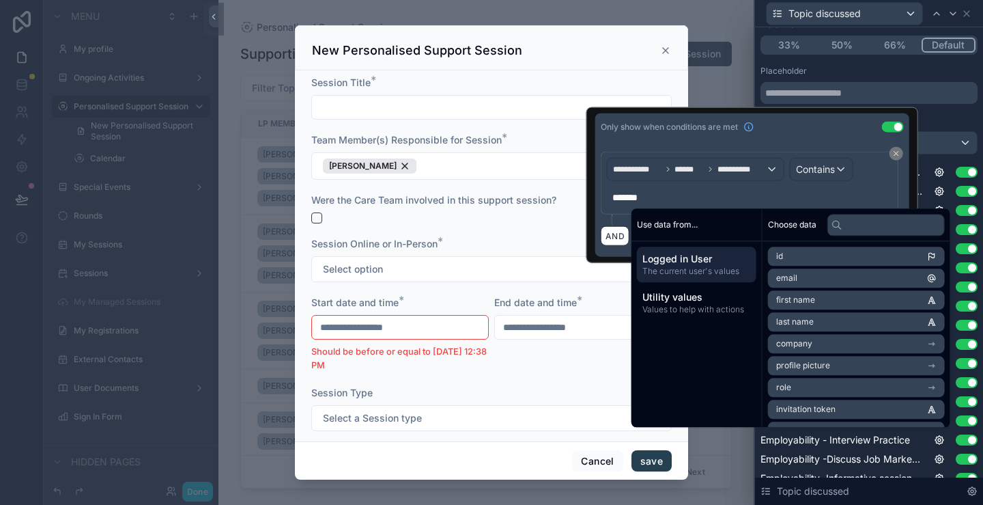
click at [945, 106] on div "Placeholder Display field as Default Benevolence - Delivery of Campaign Donatio…" at bounding box center [869, 305] width 217 height 479
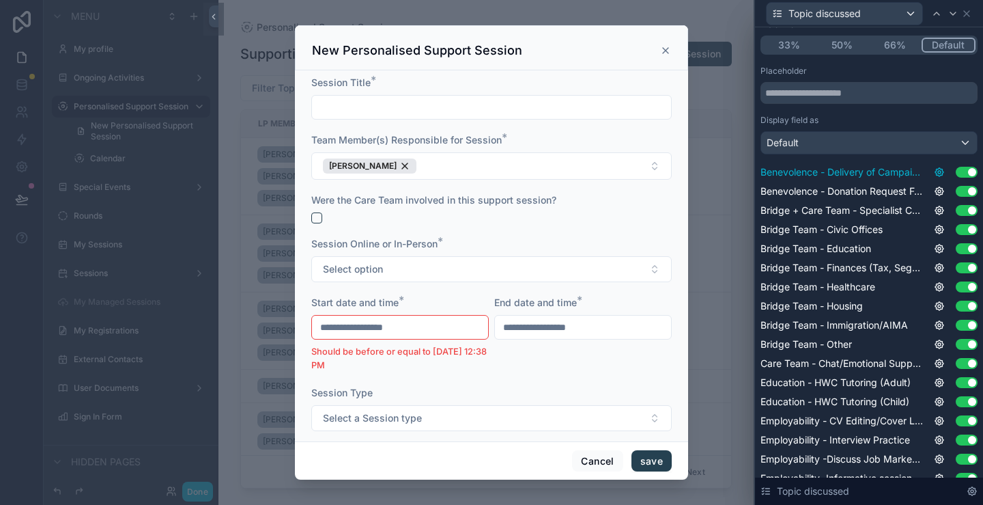
click at [936, 175] on icon at bounding box center [940, 172] width 8 height 8
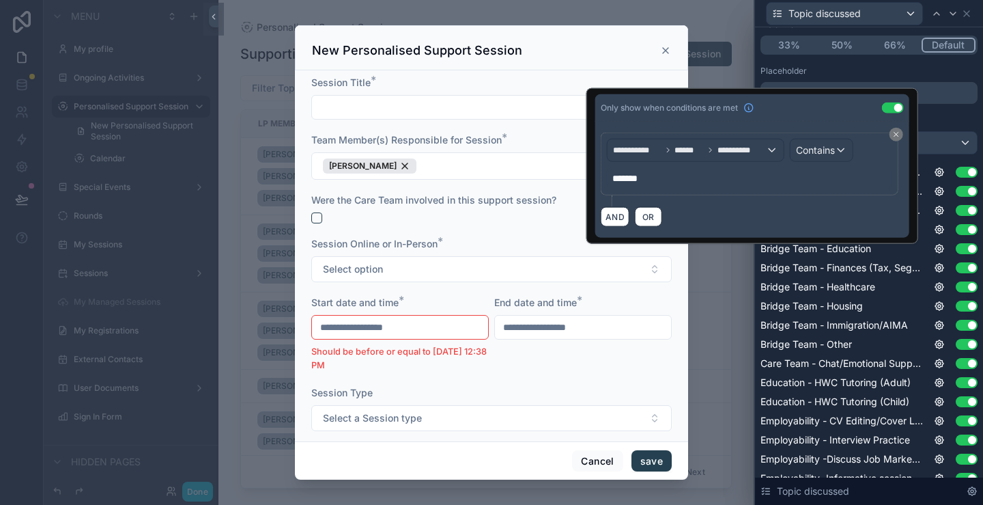
click at [944, 110] on div "Placeholder Display field as Default Benevolence - Delivery of Campaign Donatio…" at bounding box center [869, 305] width 217 height 479
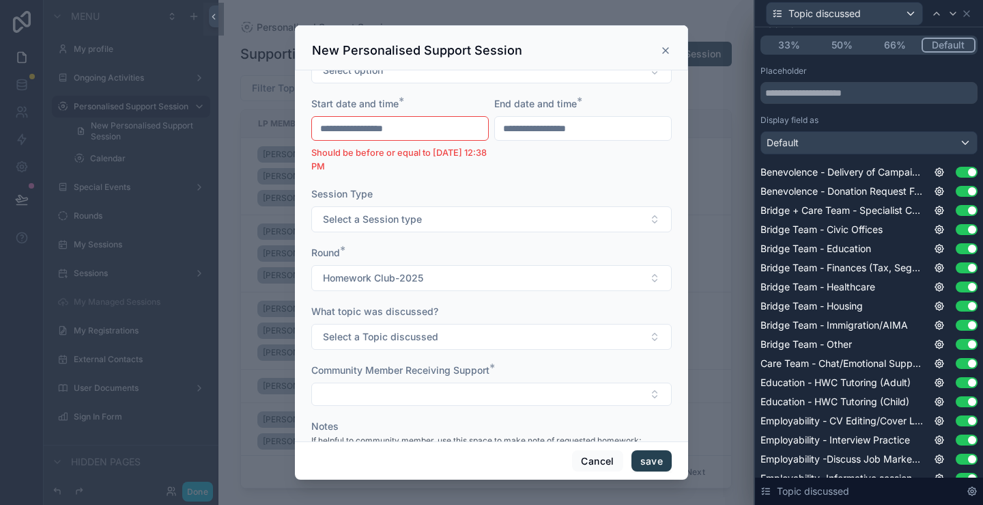
scroll to position [205, 0]
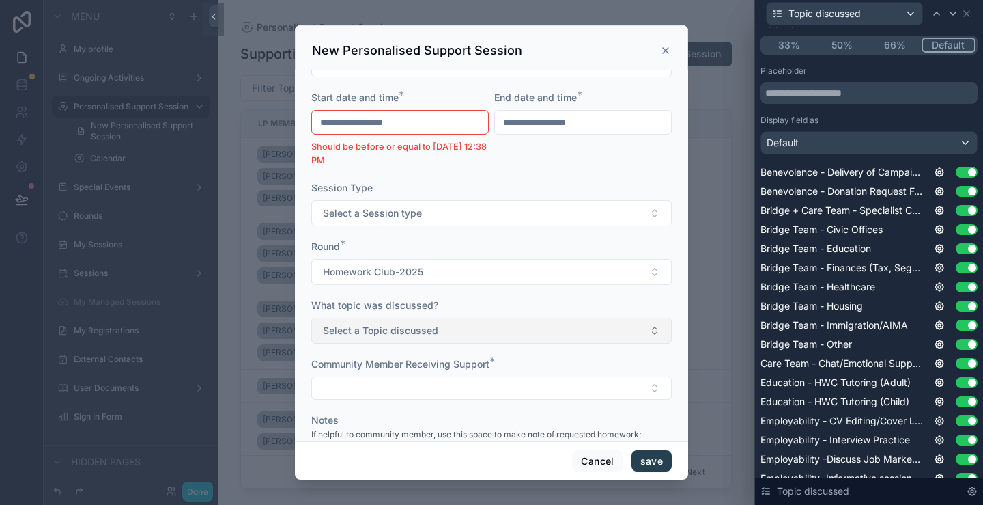
click at [485, 318] on button "Select a Topic discussed" at bounding box center [491, 331] width 361 height 26
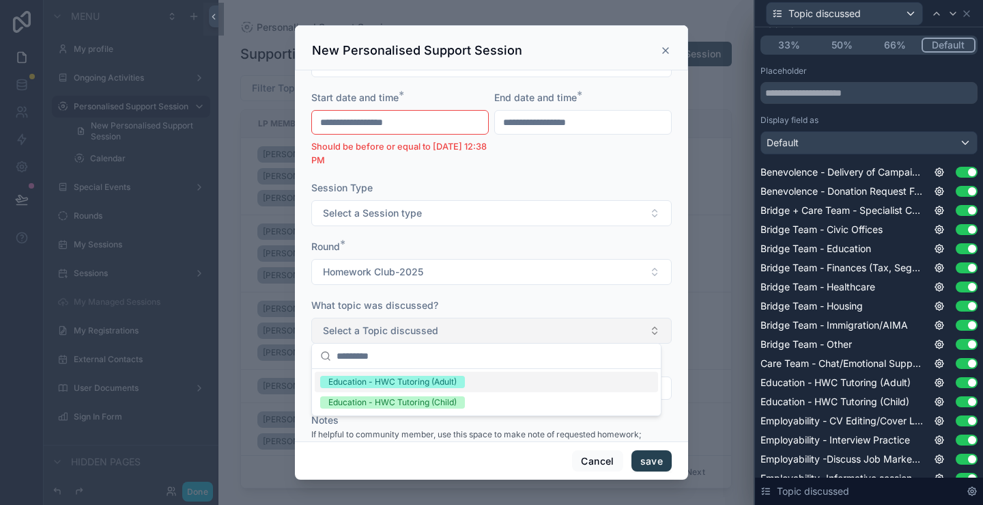
click at [488, 335] on button "Select a Topic discussed" at bounding box center [491, 331] width 361 height 26
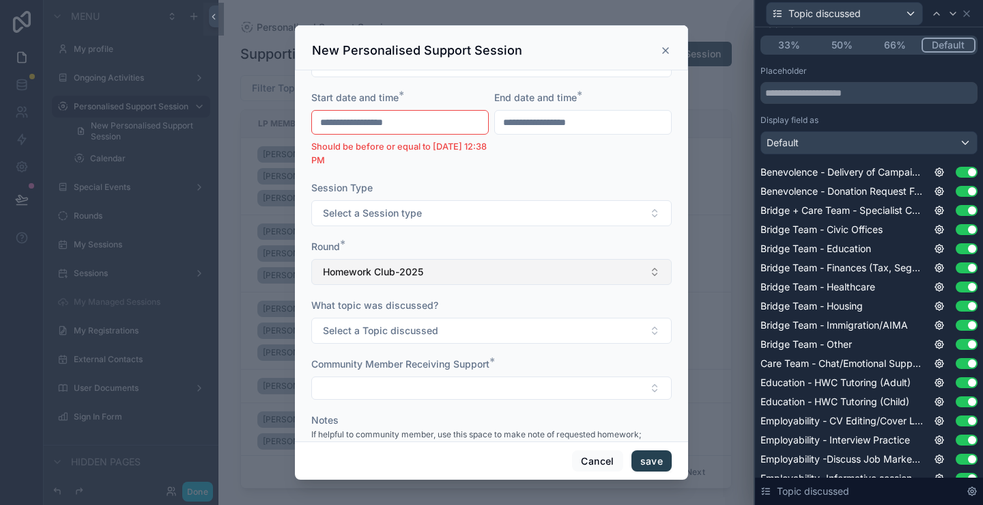
click at [497, 264] on button "Homework Club-2025" at bounding box center [491, 272] width 361 height 26
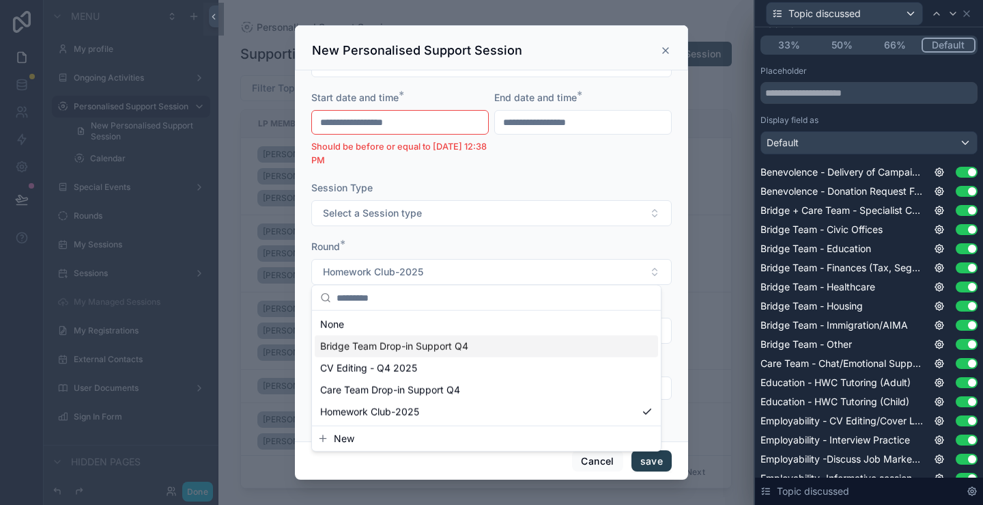
click at [488, 339] on div "Bridge Team Drop-in Support Q4" at bounding box center [486, 346] width 343 height 22
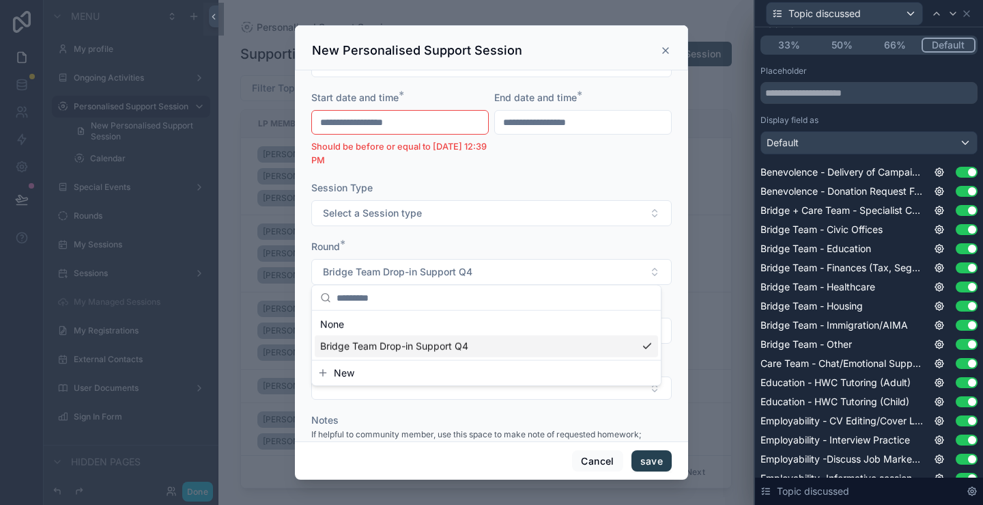
type input "**********"
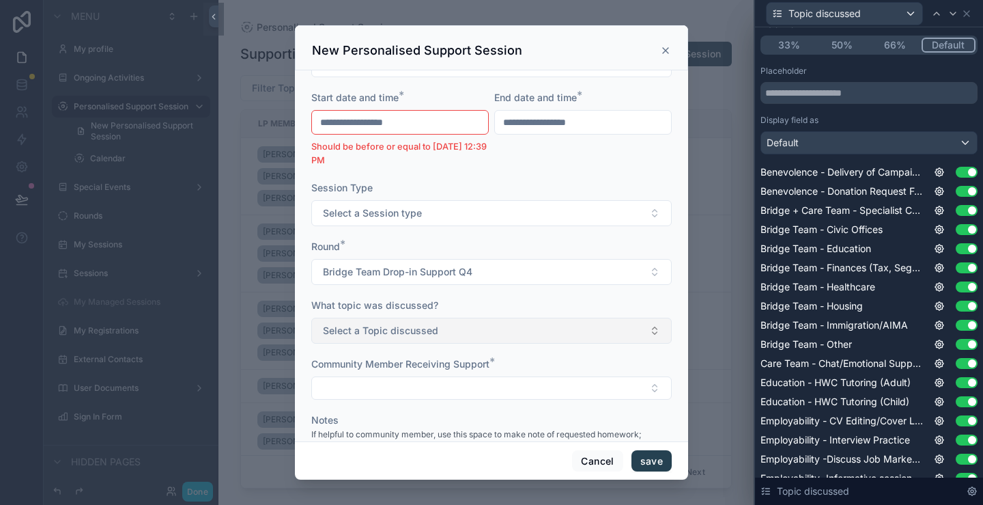
click at [489, 328] on button "Select a Topic discussed" at bounding box center [491, 331] width 361 height 26
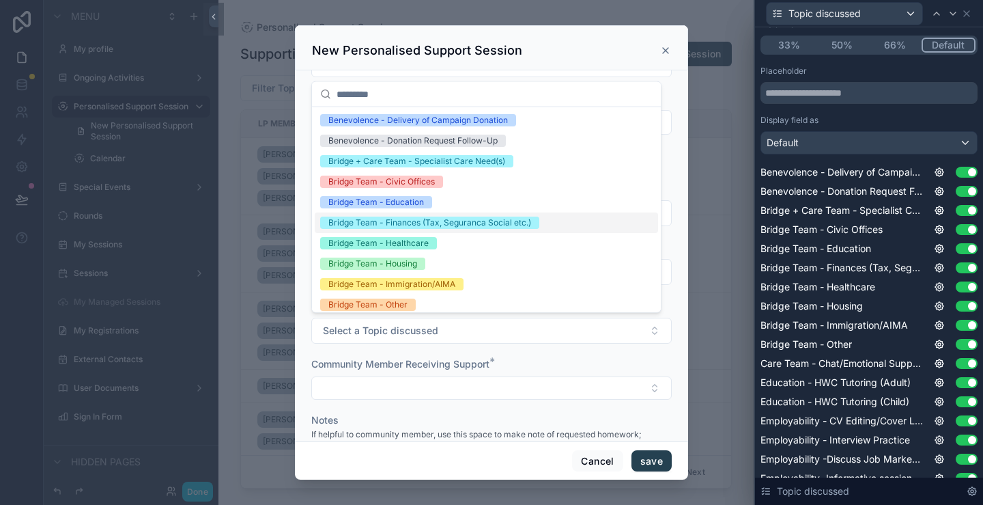
scroll to position [0, 0]
click at [516, 349] on form "**********" at bounding box center [491, 213] width 361 height 684
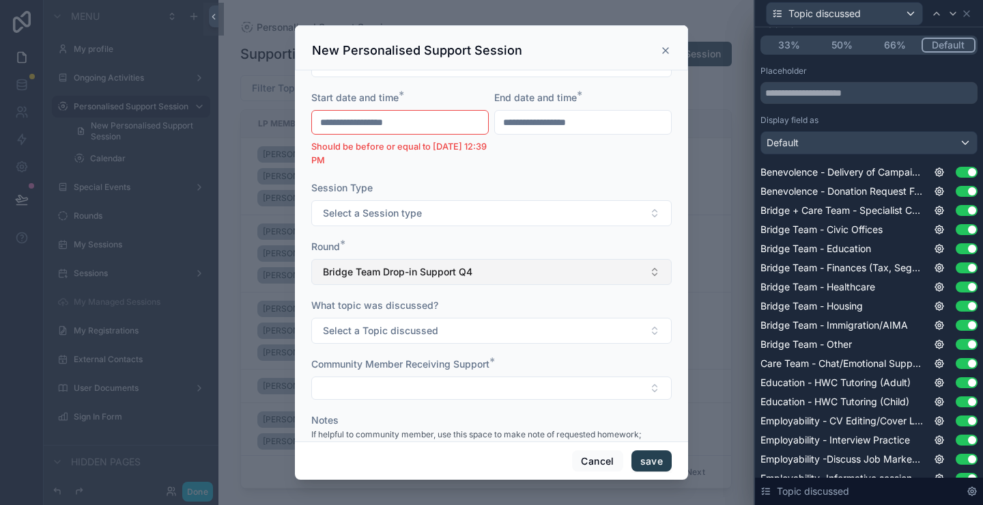
click at [501, 279] on button "Bridge Team Drop-in Support Q4" at bounding box center [491, 272] width 361 height 26
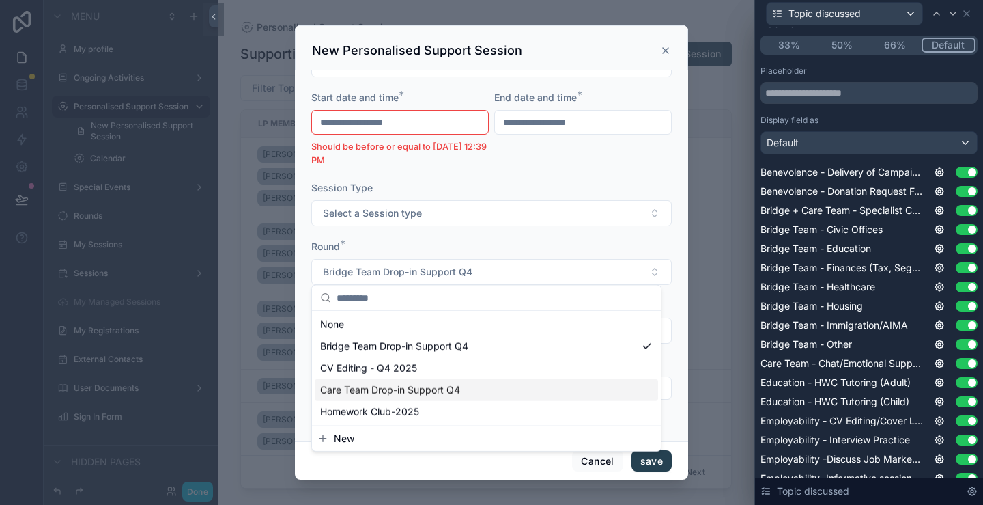
click at [453, 358] on div "CV Editing - Q4 2025" at bounding box center [486, 368] width 343 height 22
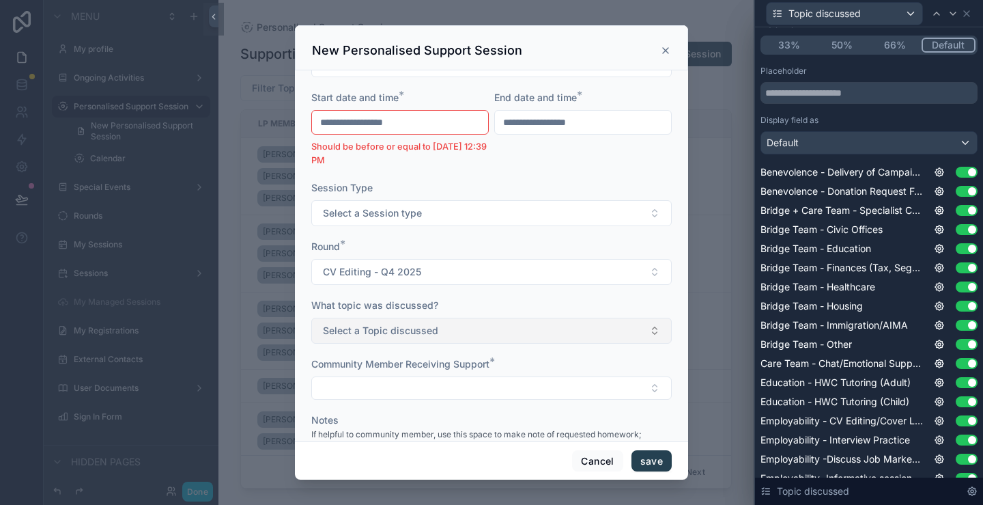
click at [464, 320] on button "Select a Topic discussed" at bounding box center [491, 331] width 361 height 26
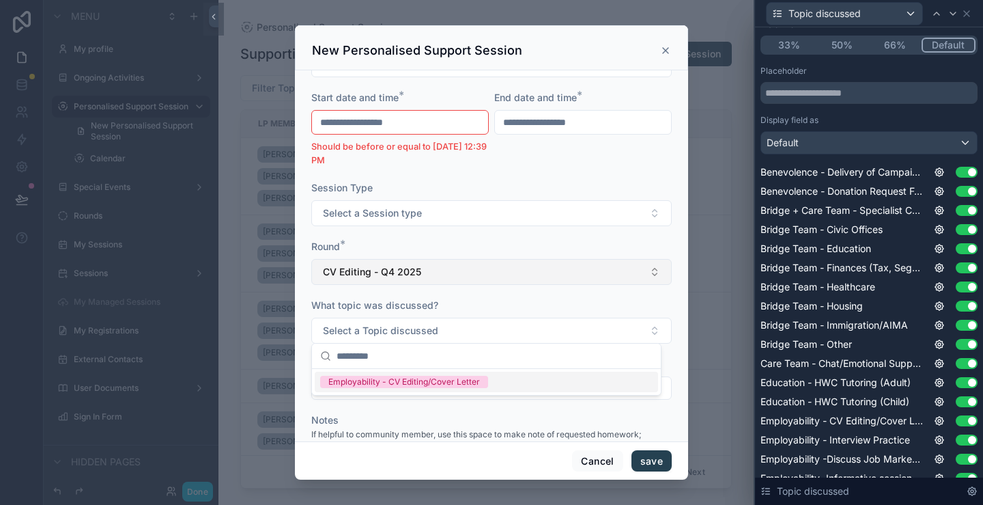
click at [479, 271] on button "CV Editing - Q4 2025" at bounding box center [491, 272] width 361 height 26
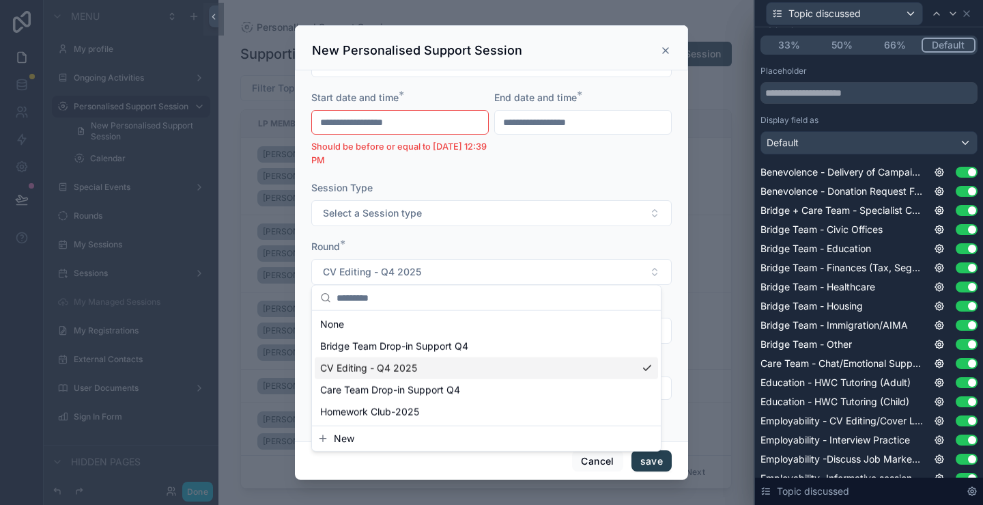
click at [479, 373] on div "CV Editing - Q4 2025" at bounding box center [486, 368] width 343 height 22
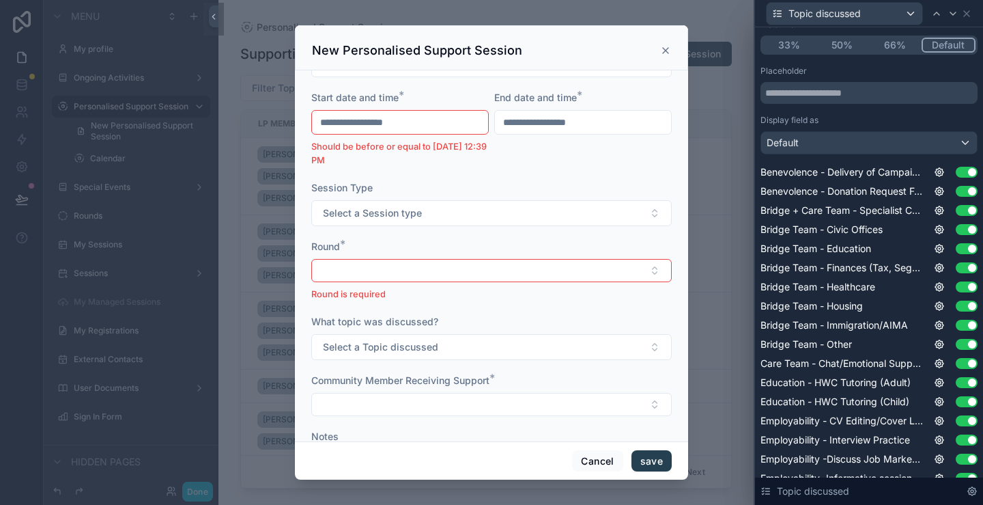
click at [474, 242] on div "Round *" at bounding box center [491, 247] width 361 height 14
type input "**********"
click at [436, 259] on button "Select Button" at bounding box center [491, 270] width 361 height 23
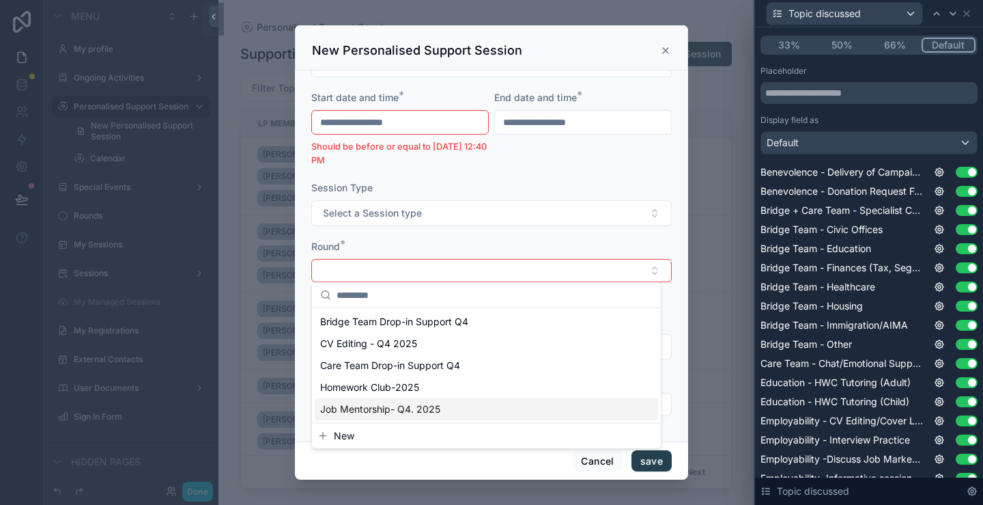
click at [437, 412] on span "Job Mentorship- Q4. 2025" at bounding box center [380, 409] width 120 height 14
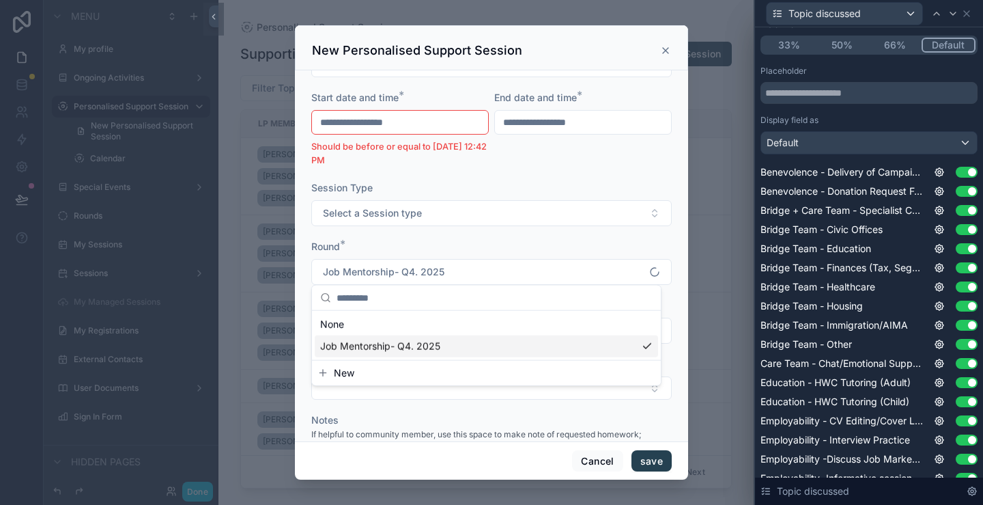
type input "**********"
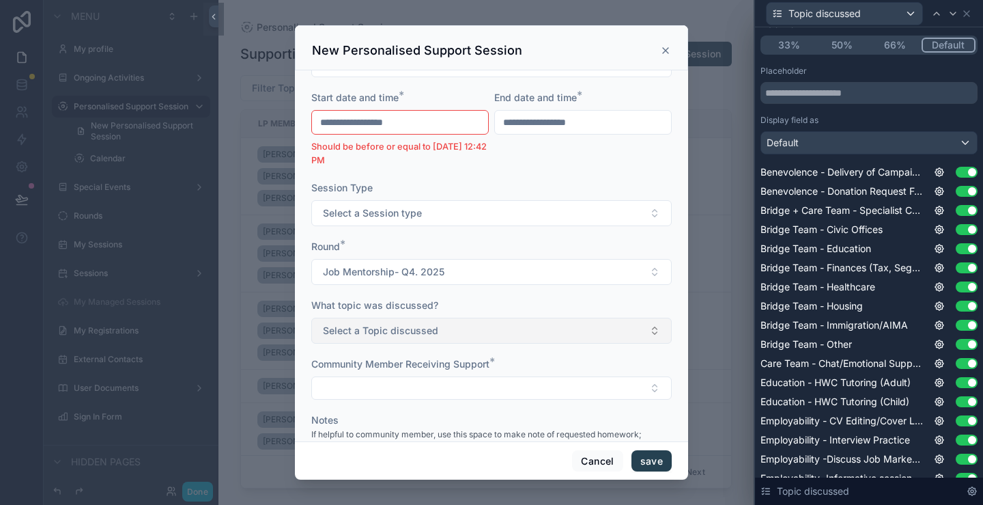
click at [528, 331] on button "Select a Topic discussed" at bounding box center [491, 331] width 361 height 26
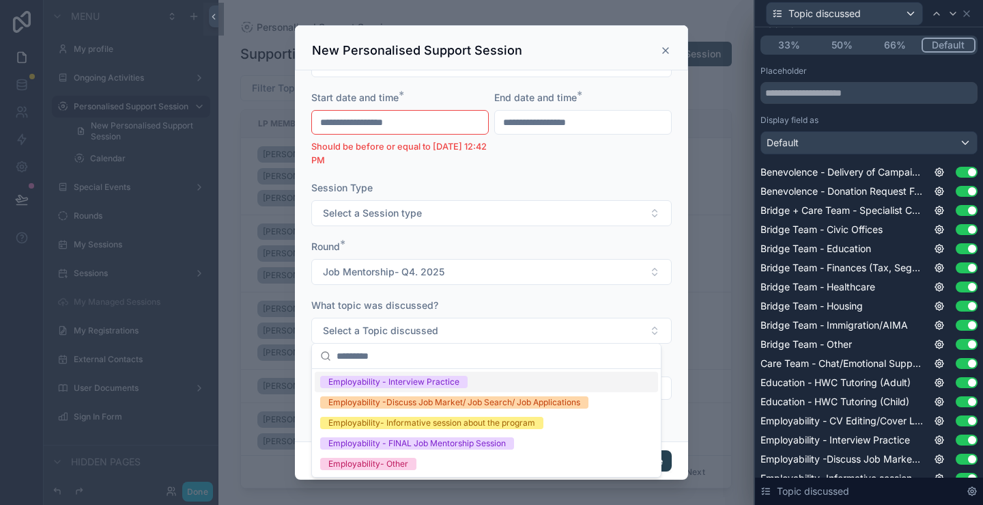
click at [667, 53] on icon "scrollable content" at bounding box center [665, 50] width 11 height 11
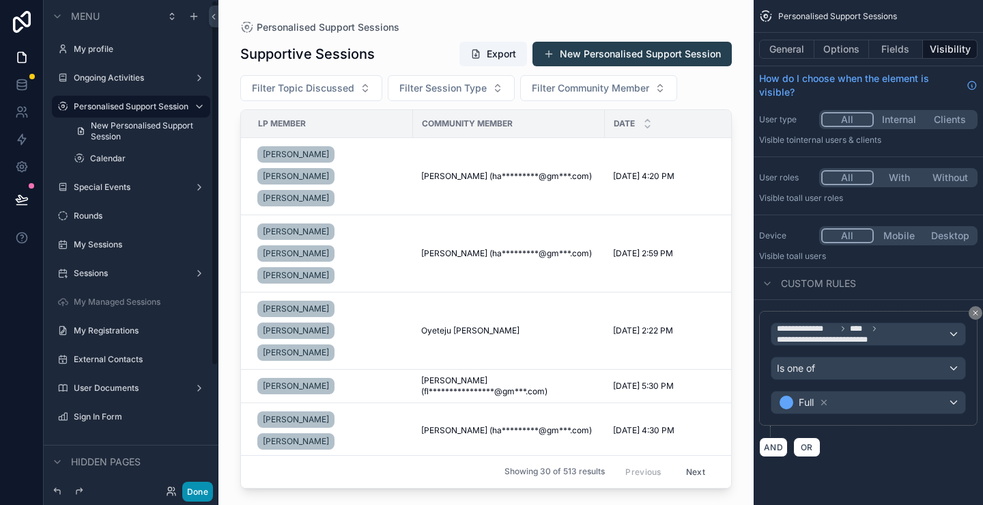
click at [201, 488] on button "Done" at bounding box center [197, 491] width 31 height 20
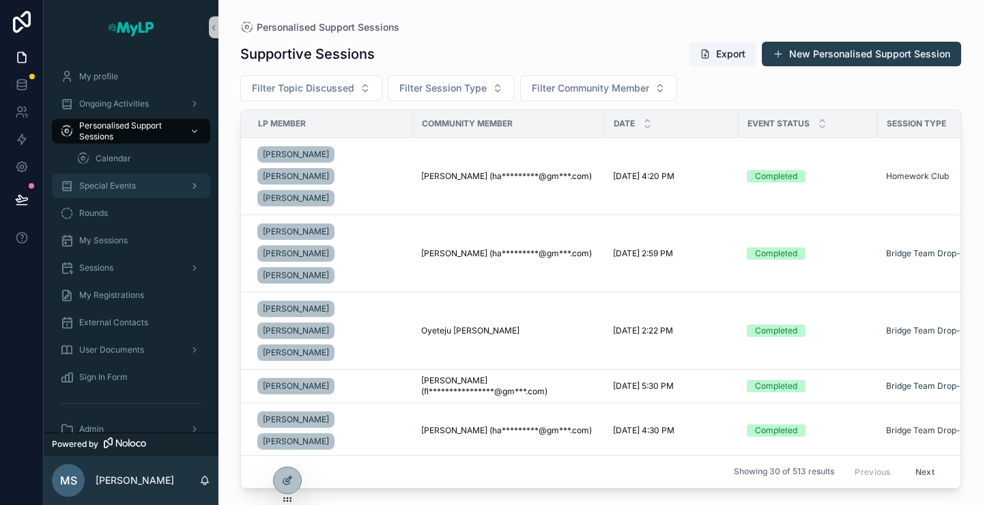
click at [23, 195] on icon at bounding box center [22, 200] width 14 height 14
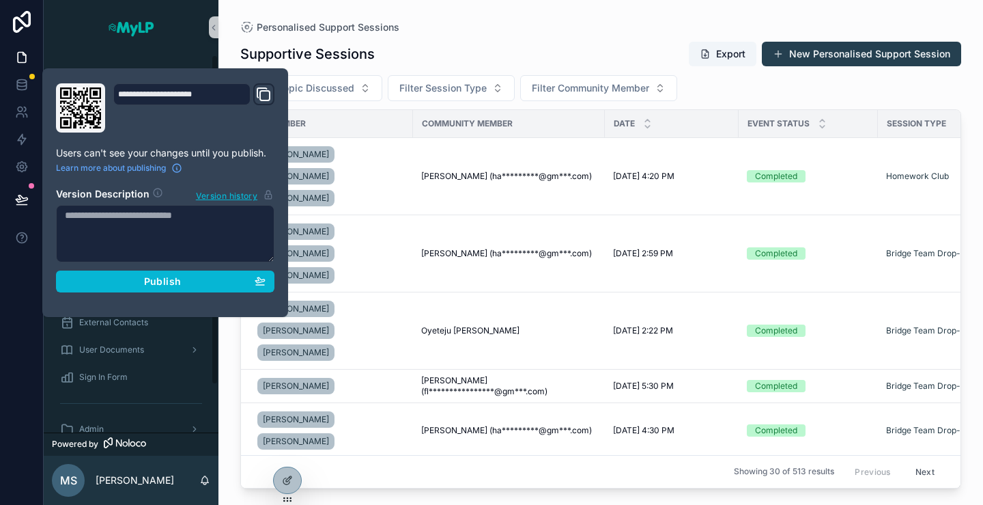
click at [144, 229] on textarea at bounding box center [165, 233] width 219 height 57
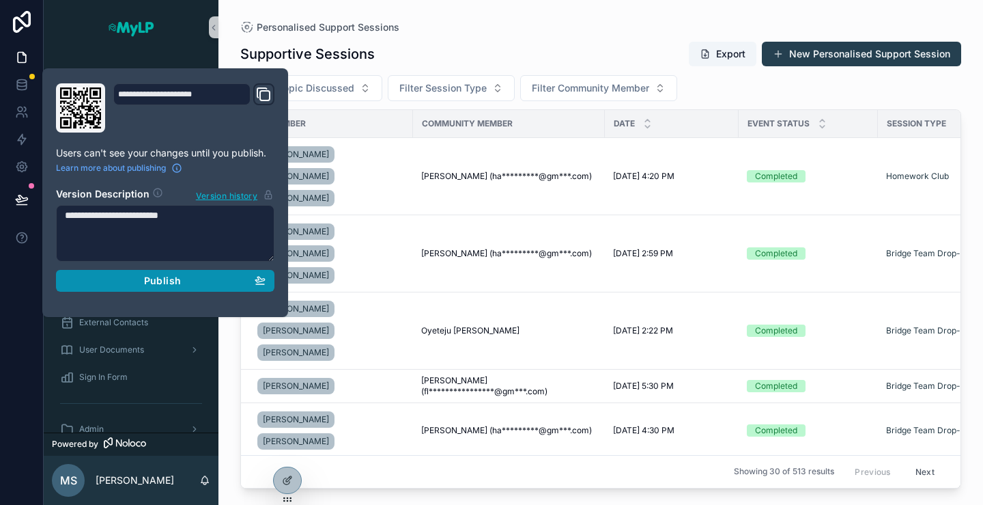
type textarea "**********"
click at [197, 285] on div "Publish" at bounding box center [165, 281] width 201 height 12
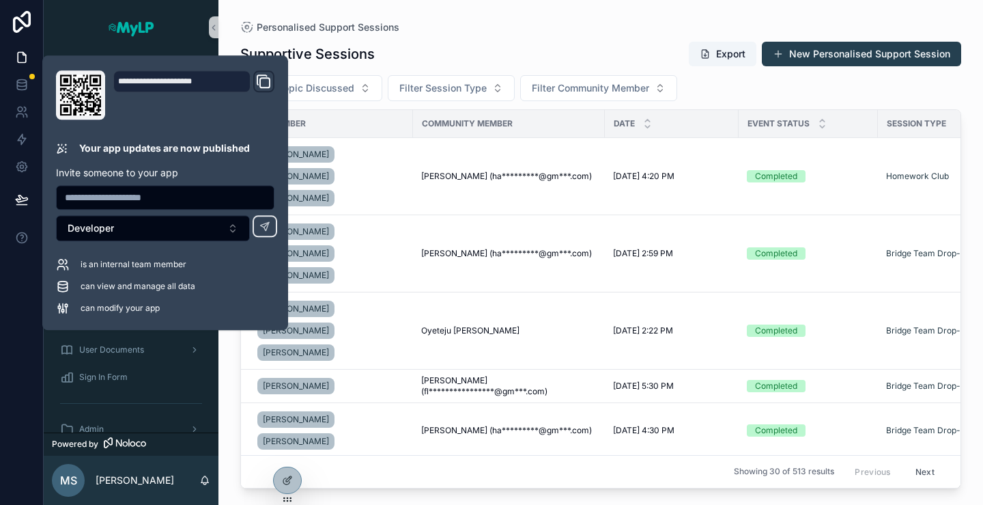
click at [427, 29] on div "Personalised Support Sessions" at bounding box center [600, 27] width 721 height 11
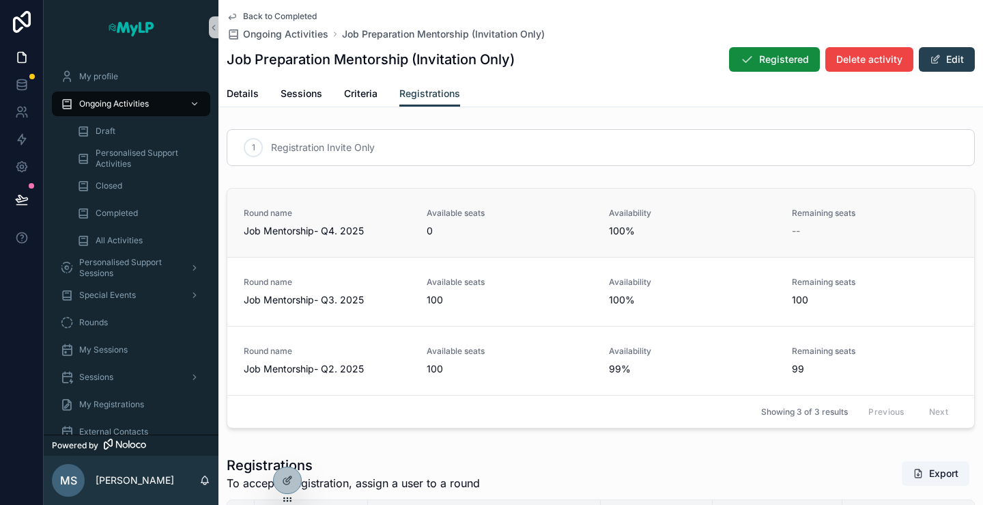
click at [510, 213] on span "Available seats" at bounding box center [510, 213] width 167 height 11
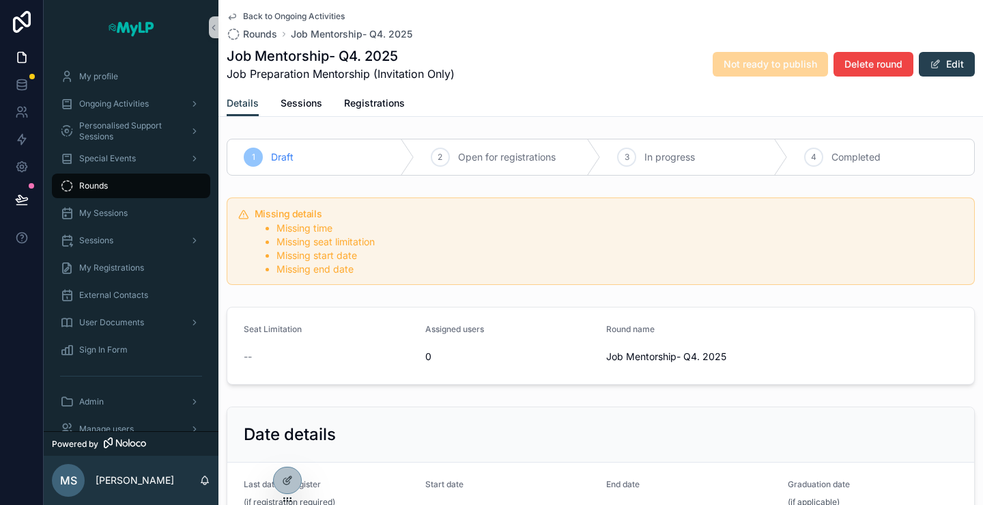
scroll to position [68, 0]
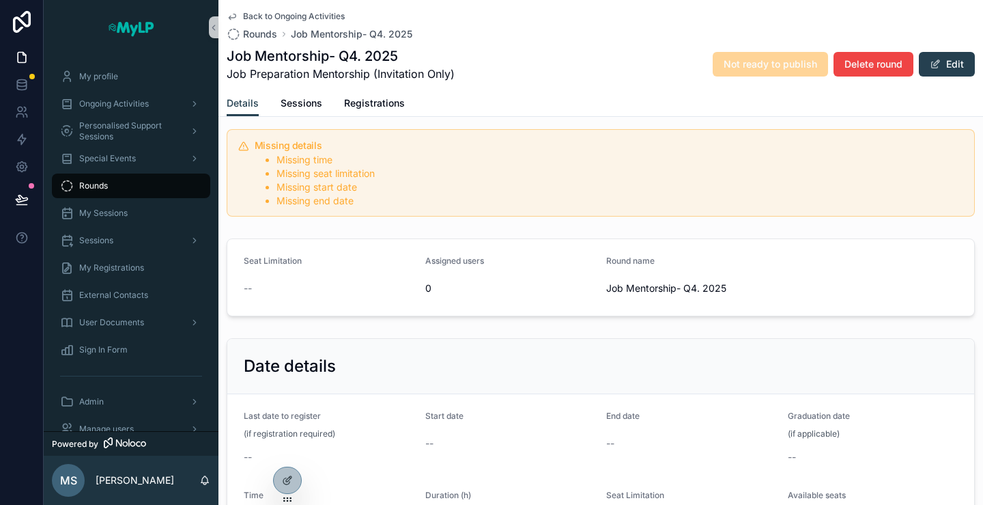
click at [238, 283] on form "Seat Limitation -- Assigned users 0 Round name Job Mentorship- Q4. 2025" at bounding box center [600, 277] width 747 height 76
click at [249, 285] on span "--" at bounding box center [248, 288] width 8 height 14
click at [933, 68] on button "Edit" at bounding box center [947, 64] width 56 height 25
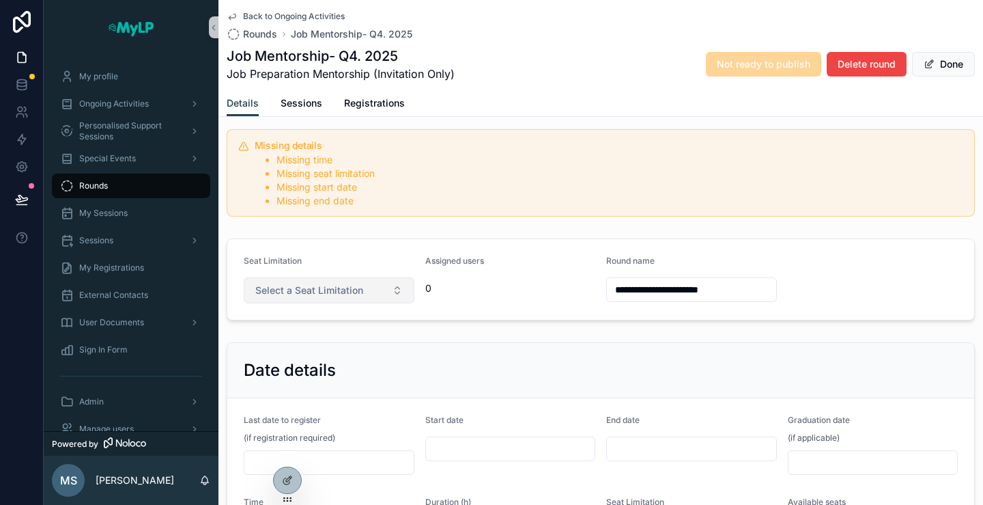
click at [341, 284] on span "Select a Seat Limitation" at bounding box center [309, 290] width 108 height 14
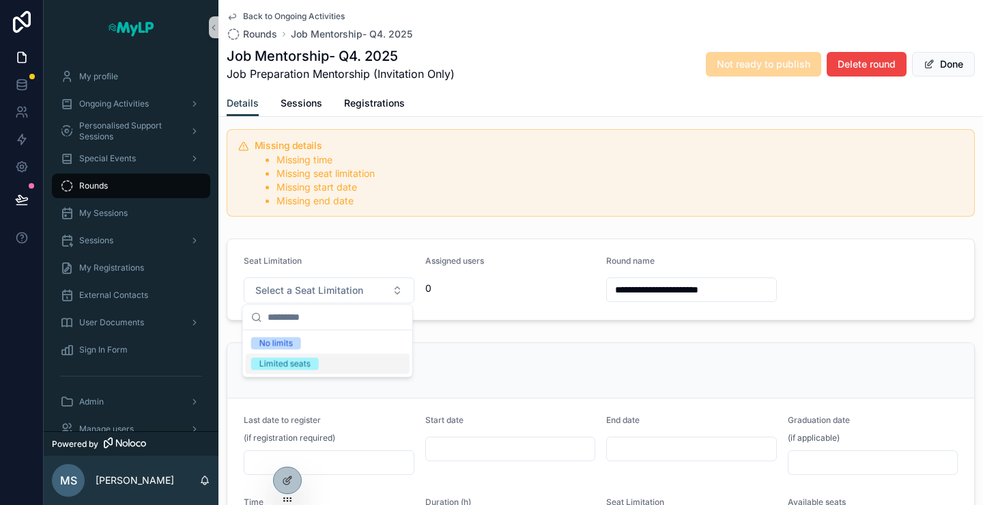
click at [315, 356] on div "Limited seats" at bounding box center [328, 363] width 164 height 20
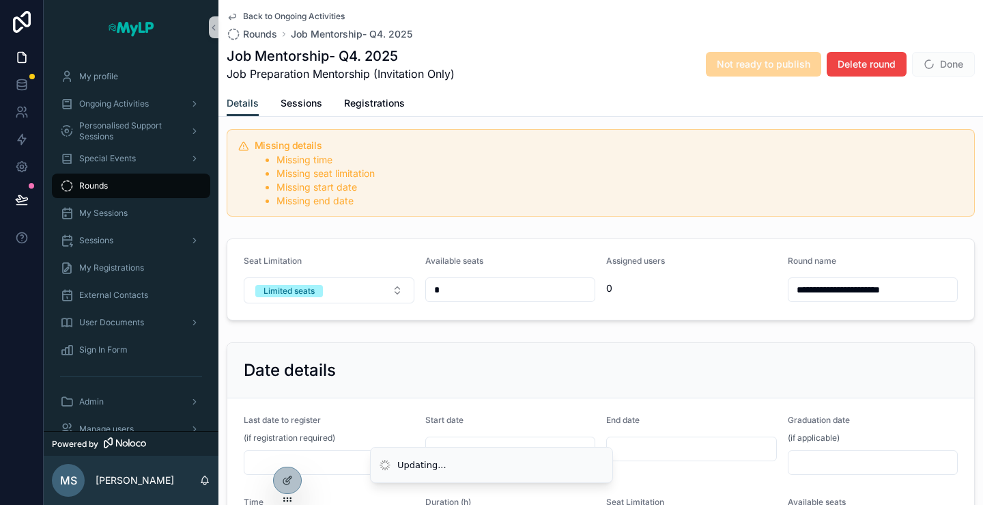
click at [482, 298] on div "*" at bounding box center [510, 289] width 171 height 25
click at [488, 281] on input "*" at bounding box center [510, 289] width 169 height 19
type input "*"
type input "***"
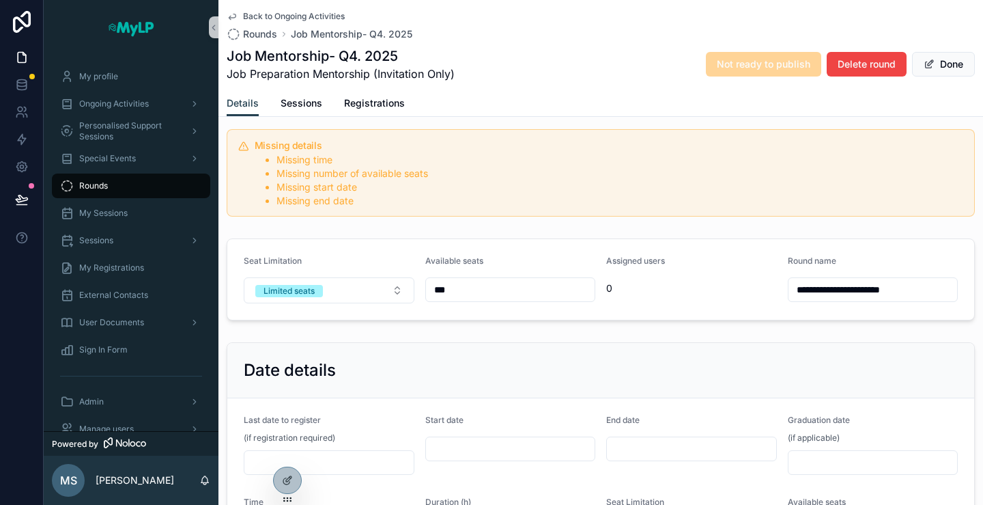
type input "***"
click at [634, 345] on div "Date details" at bounding box center [600, 370] width 747 height 55
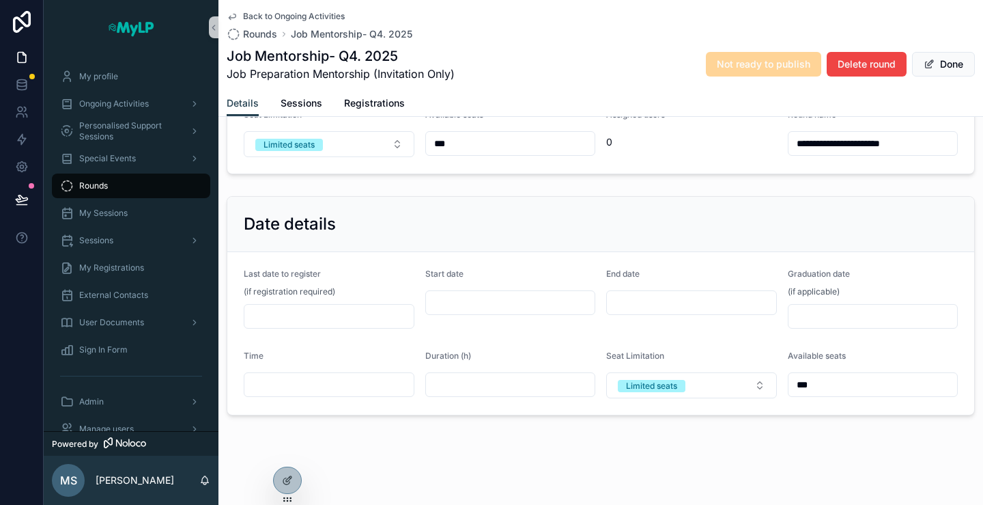
click at [344, 317] on input "scrollable content" at bounding box center [328, 316] width 169 height 19
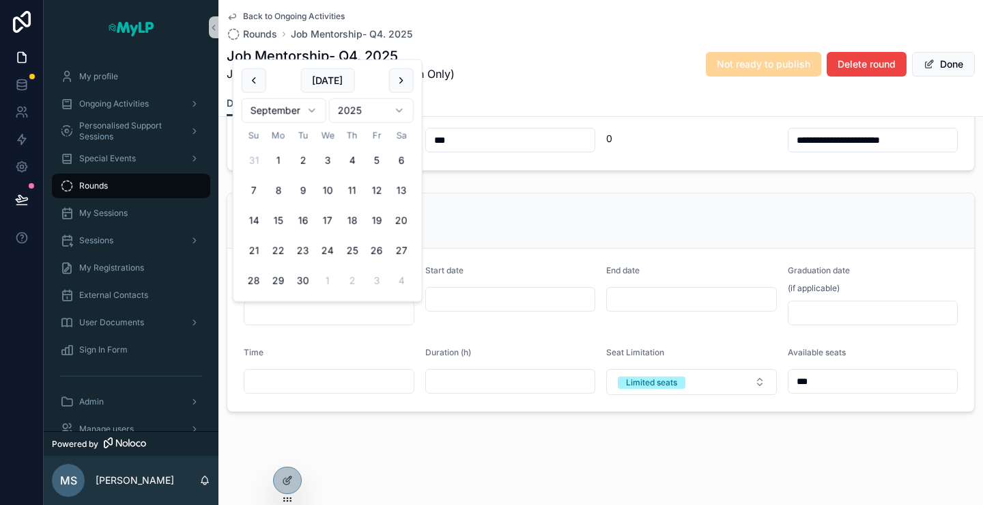
scroll to position [201, 0]
click at [309, 110] on html "**********" at bounding box center [491, 252] width 983 height 505
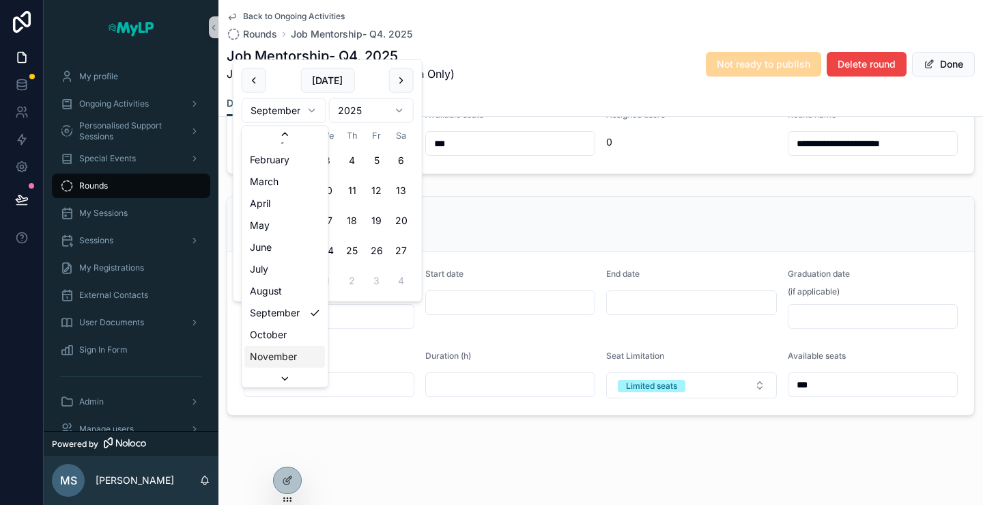
scroll to position [23, 0]
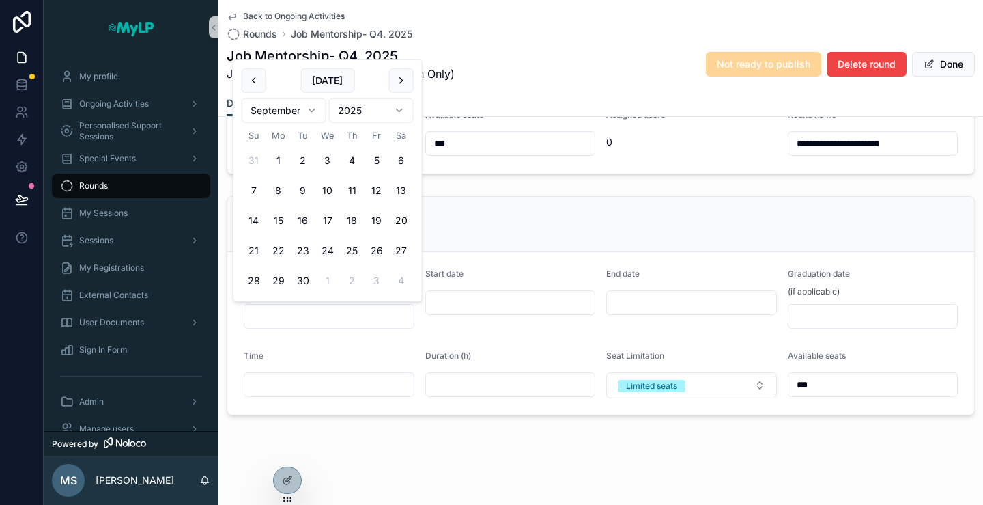
click at [309, 111] on html "**********" at bounding box center [491, 252] width 983 height 505
click at [326, 279] on button "31" at bounding box center [327, 280] width 25 height 25
type input "**********"
click at [459, 300] on input "scrollable content" at bounding box center [510, 302] width 169 height 19
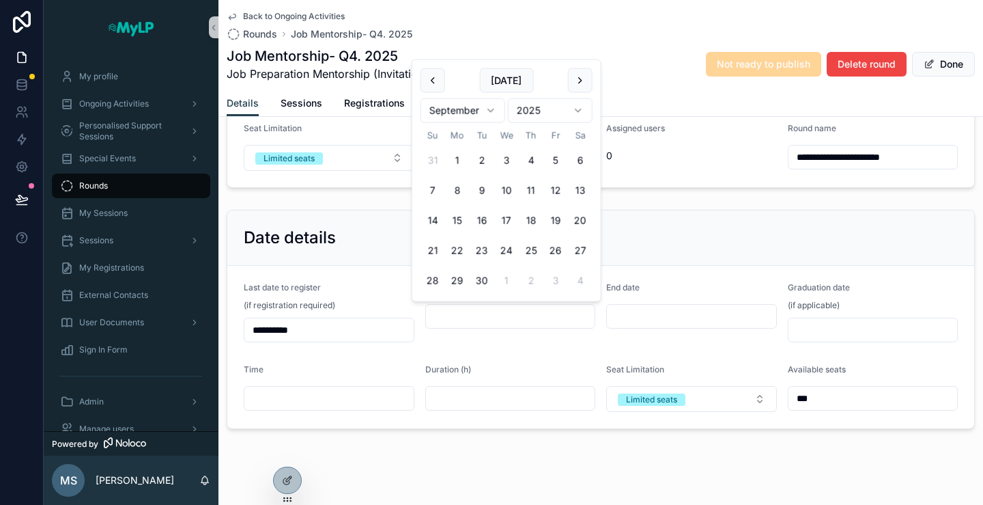
click at [457, 160] on button "1" at bounding box center [457, 160] width 25 height 25
type input "********"
click at [625, 314] on input "scrollable content" at bounding box center [691, 316] width 169 height 19
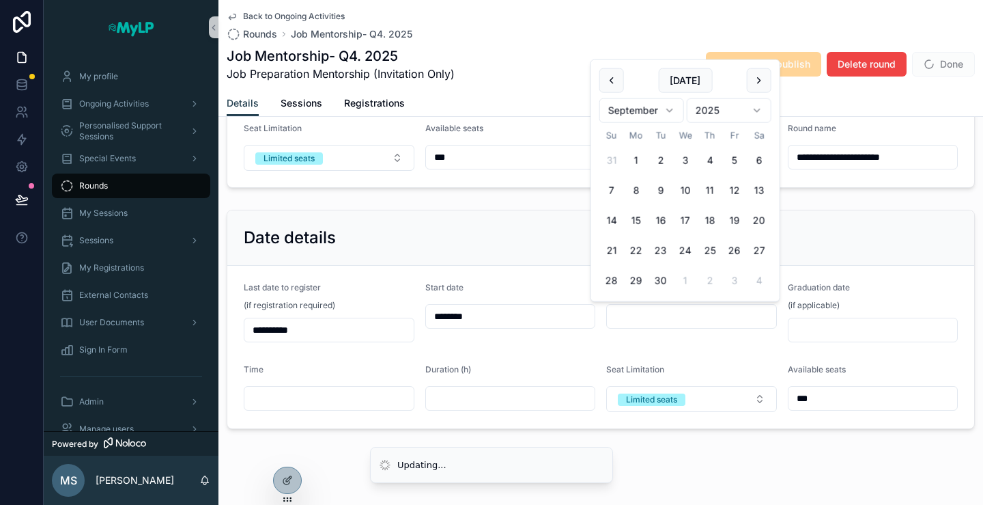
click at [674, 113] on html "**********" at bounding box center [491, 252] width 983 height 505
click at [665, 110] on html "**********" at bounding box center [491, 252] width 983 height 505
click at [666, 108] on html "**********" at bounding box center [491, 252] width 983 height 505
click at [762, 79] on button "scrollable content" at bounding box center [759, 80] width 25 height 25
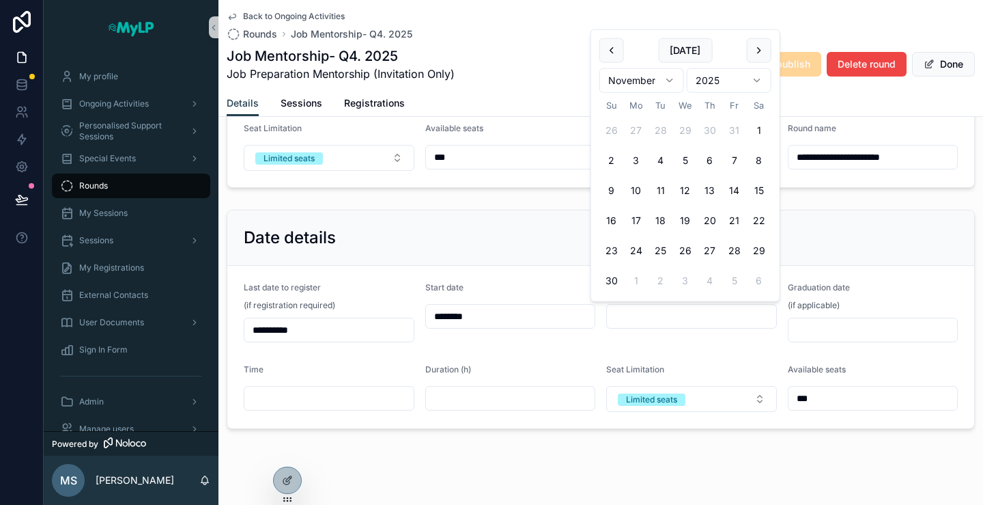
click at [762, 79] on html "**********" at bounding box center [491, 252] width 983 height 505
click at [763, 64] on html "**********" at bounding box center [491, 252] width 983 height 505
click at [759, 48] on div "Job Mentorship- Q4. 2025 Job Preparation Mentorship (Invitation Only) Not ready…" at bounding box center [601, 64] width 748 height 36
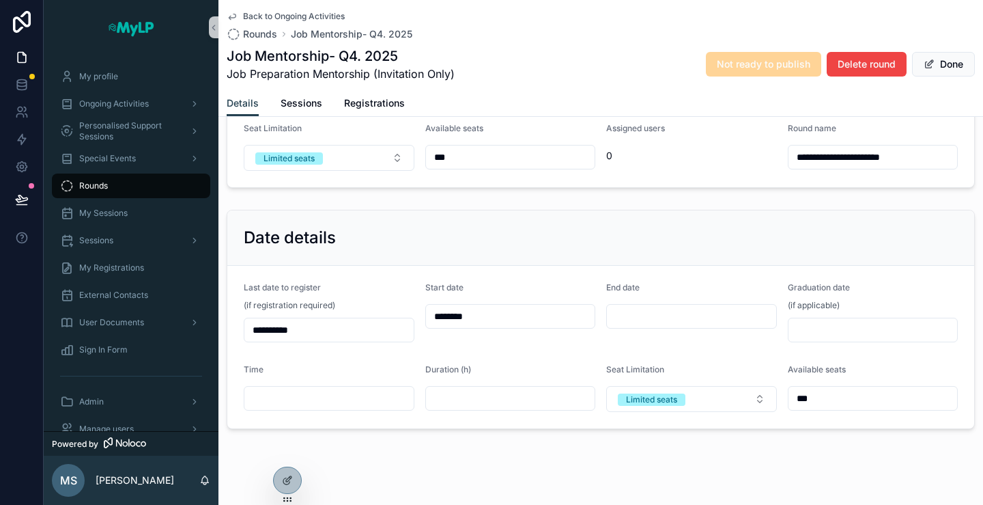
click at [673, 317] on input "scrollable content" at bounding box center [691, 316] width 169 height 19
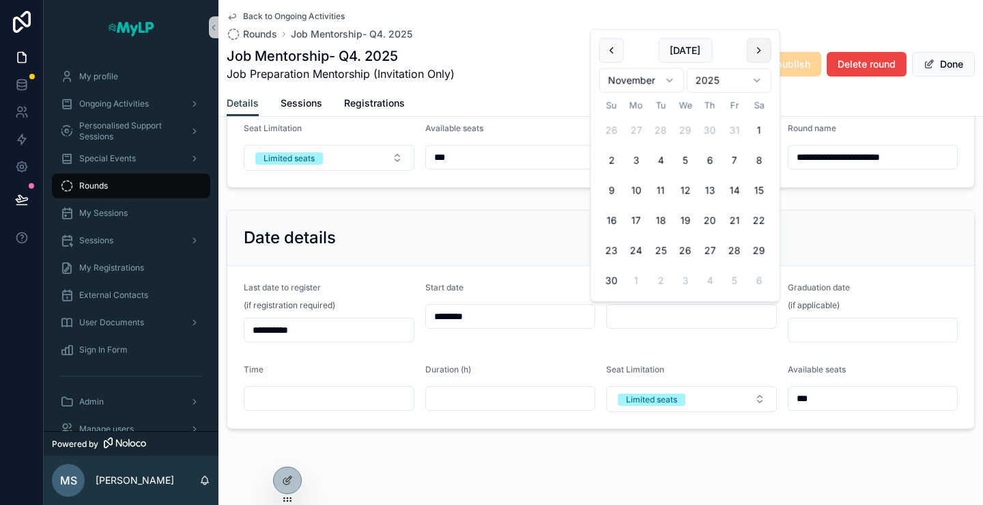
click at [757, 54] on button "scrollable content" at bounding box center [759, 50] width 25 height 25
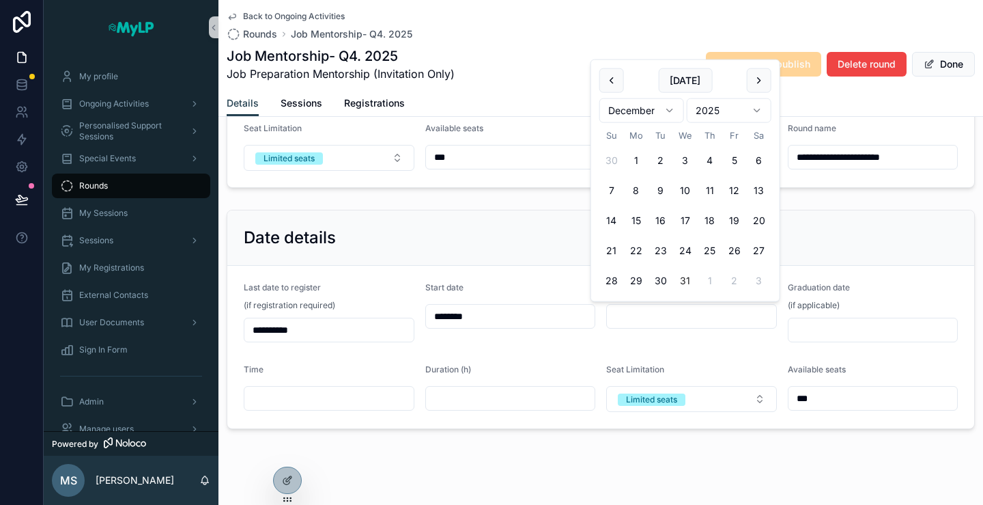
click at [680, 281] on button "31" at bounding box center [685, 280] width 25 height 25
type input "**********"
click at [882, 218] on div "Date details" at bounding box center [600, 237] width 747 height 55
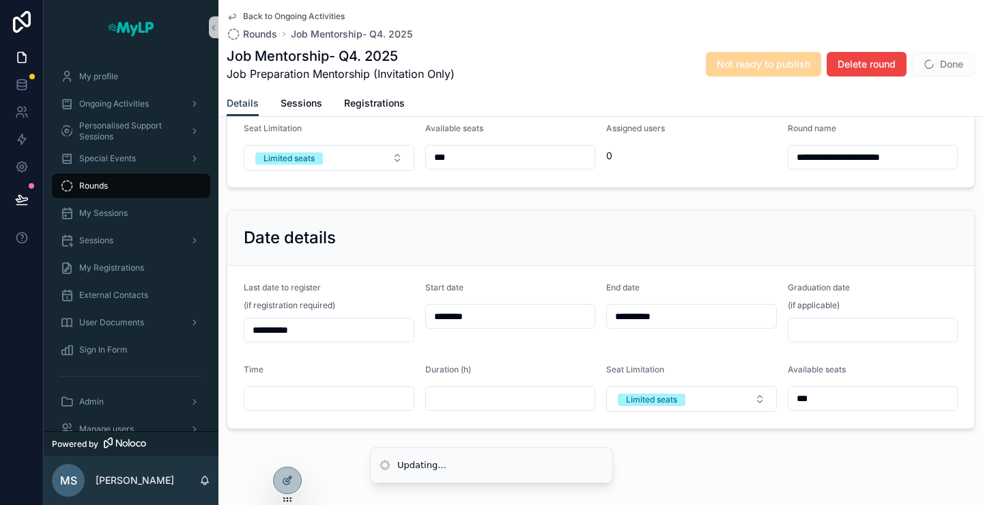
click at [923, 64] on span "Done" at bounding box center [943, 64] width 63 height 25
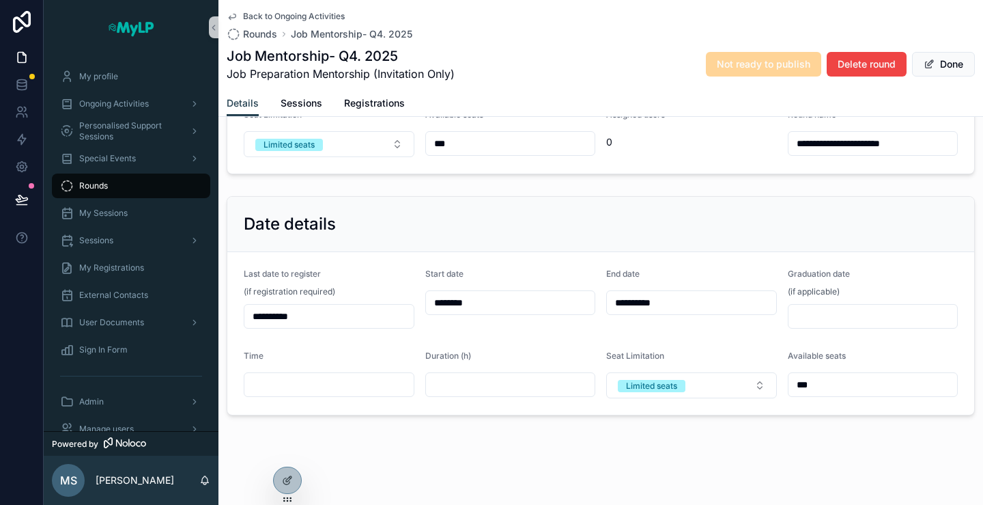
click at [924, 64] on span "scrollable content" at bounding box center [929, 64] width 11 height 11
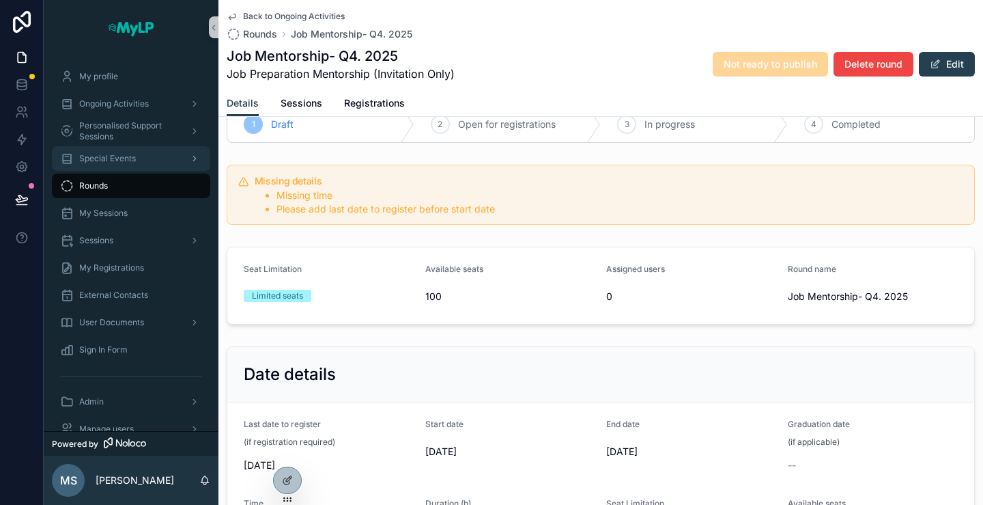
scroll to position [0, 0]
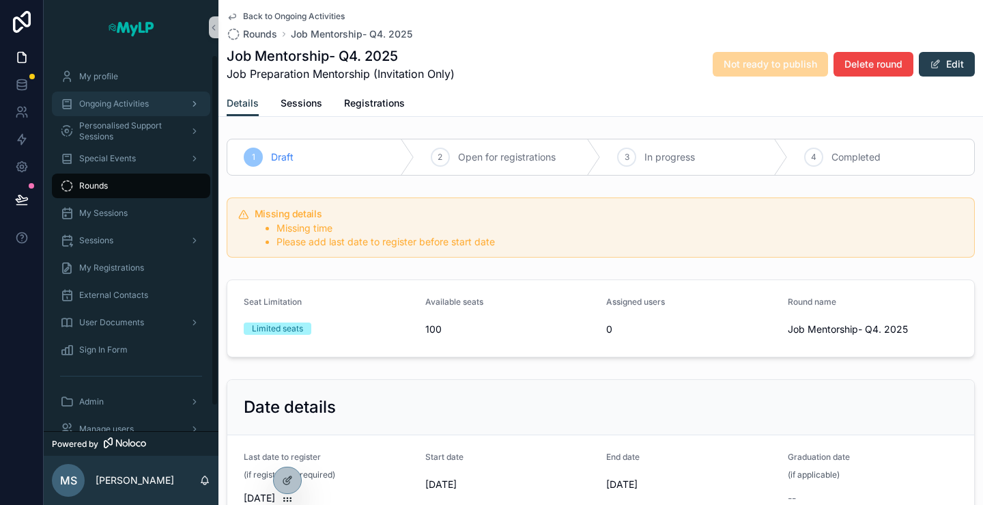
click at [111, 103] on span "Ongoing Activities" at bounding box center [114, 103] width 70 height 11
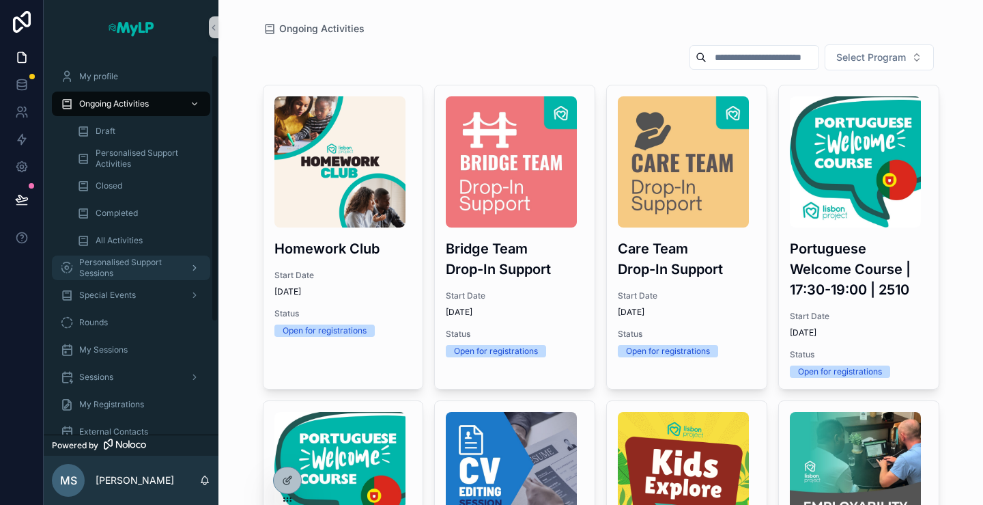
click at [126, 263] on span "Personalised Support Sessions" at bounding box center [129, 268] width 100 height 22
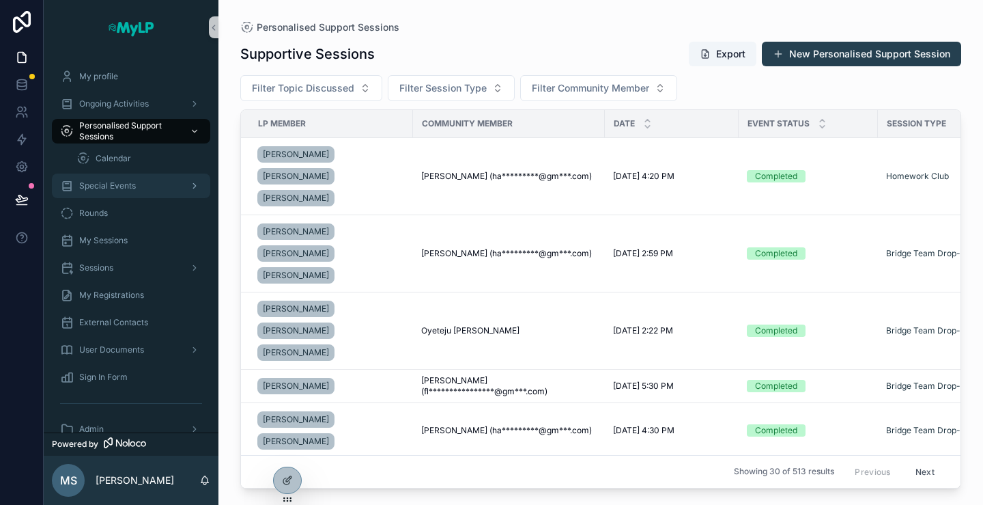
click at [117, 186] on span "Special Events" at bounding box center [107, 185] width 57 height 11
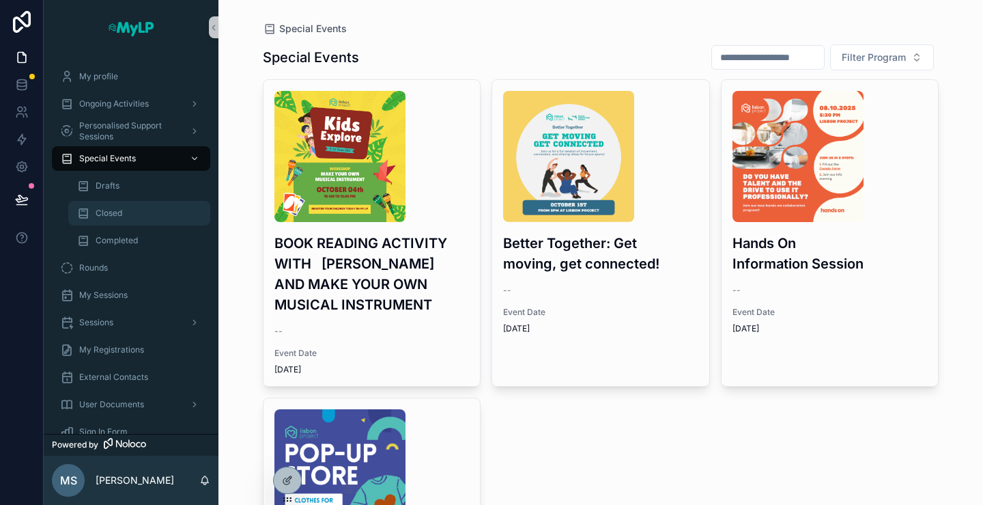
click at [120, 217] on span "Closed" at bounding box center [109, 213] width 27 height 11
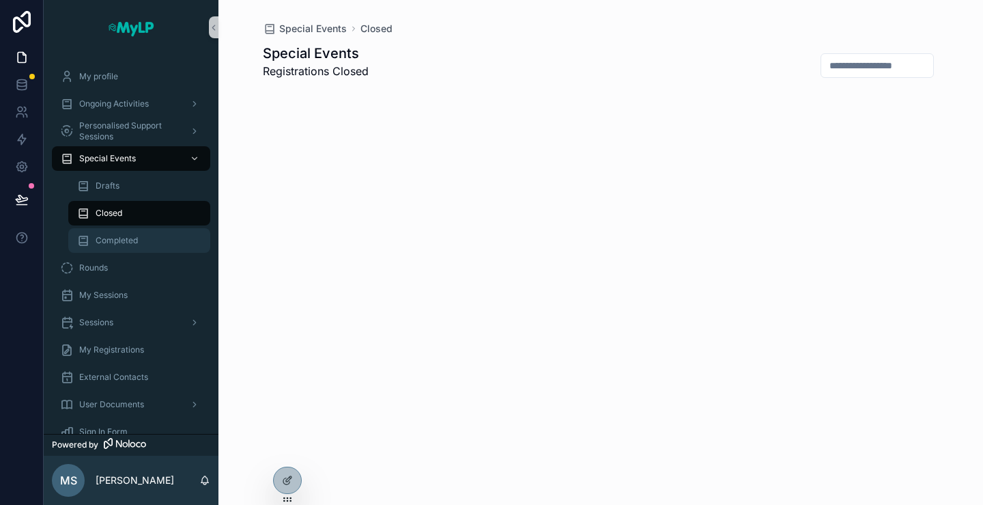
click at [120, 235] on span "Completed" at bounding box center [117, 240] width 42 height 11
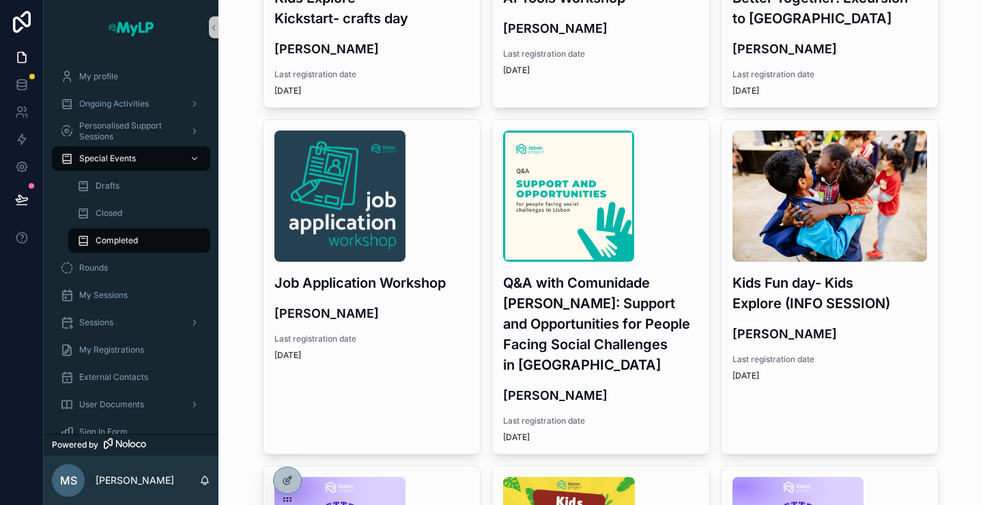
scroll to position [615, 0]
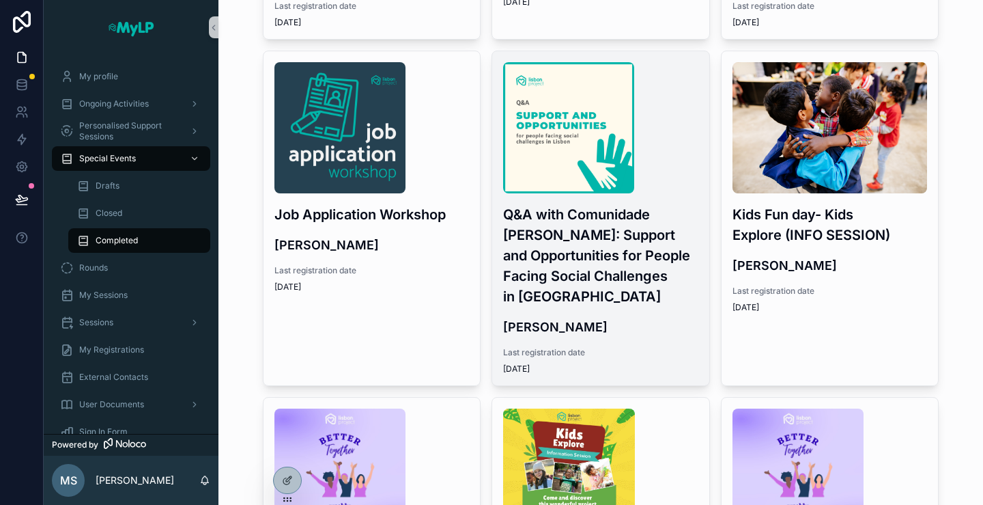
click at [530, 278] on h3 "Q&A with Comunidade [PERSON_NAME]: Support and Opportunities for People Facing …" at bounding box center [600, 255] width 195 height 102
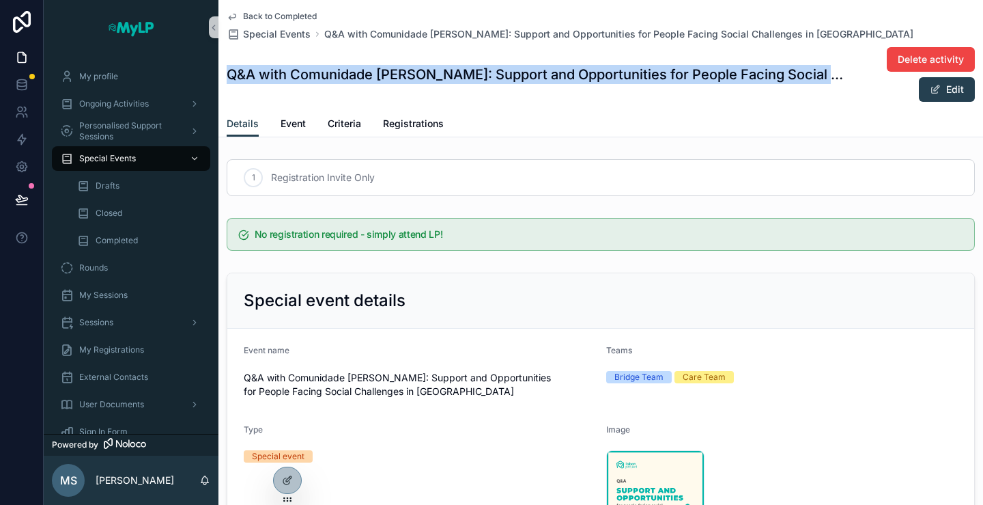
drag, startPoint x: 230, startPoint y: 78, endPoint x: 822, endPoint y: 80, distance: 592.0
click at [822, 80] on h1 "Q&A with Comunidade [PERSON_NAME]: Support and Opportunities for People Facing …" at bounding box center [539, 74] width 625 height 19
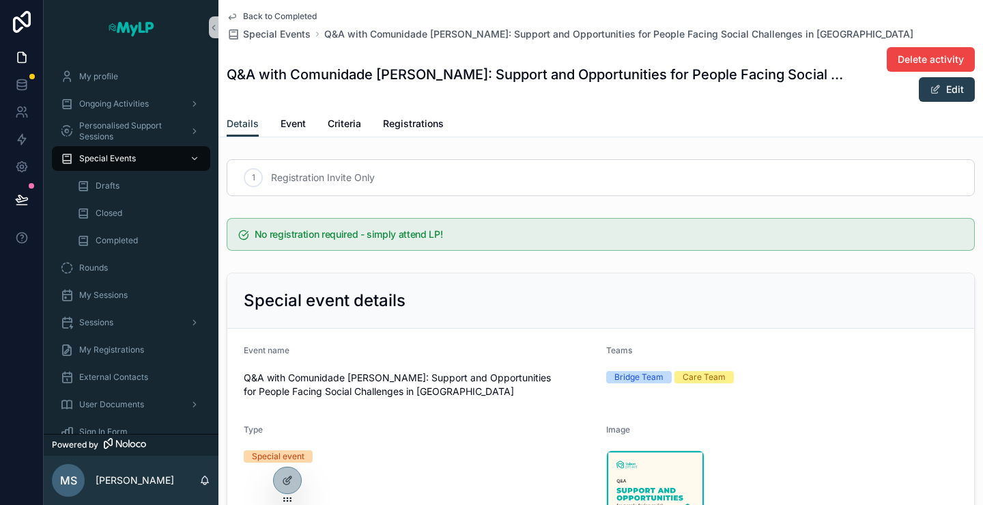
click at [852, 79] on div "Delete activity Edit" at bounding box center [913, 74] width 123 height 56
click at [930, 94] on span "scrollable content" at bounding box center [935, 89] width 11 height 11
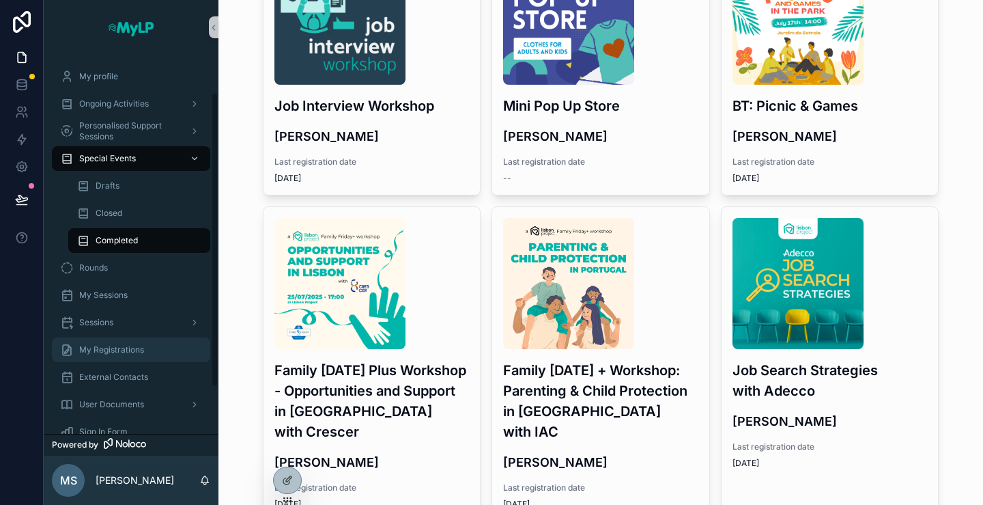
scroll to position [107, 0]
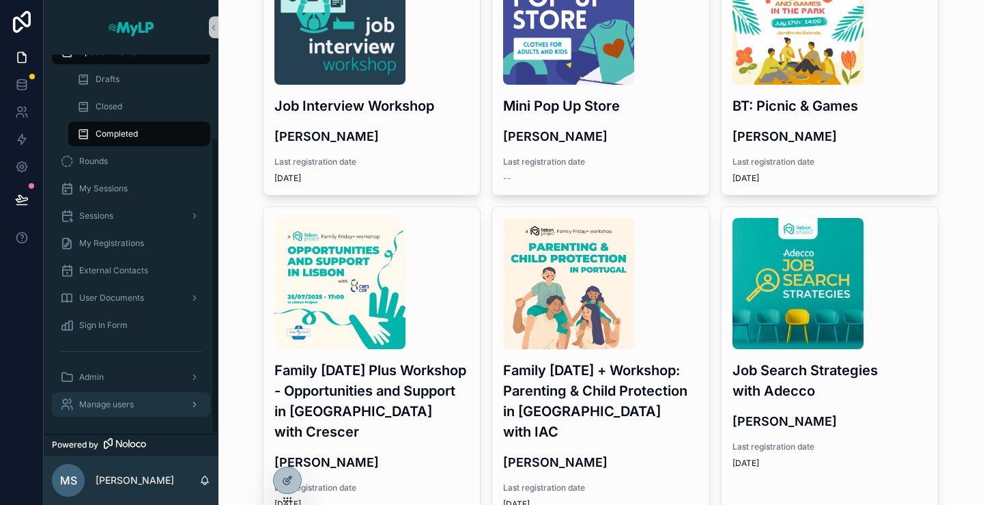
click at [114, 405] on span "Manage users" at bounding box center [106, 404] width 55 height 11
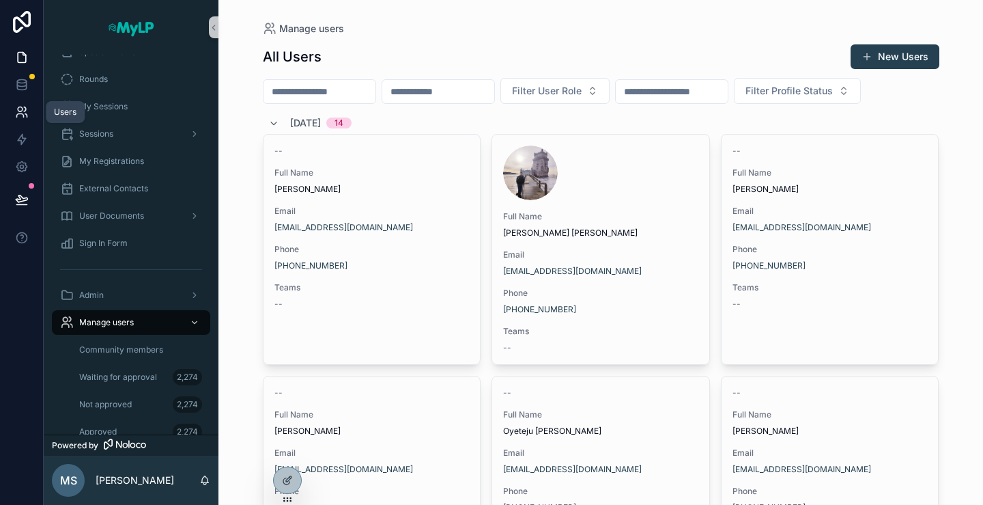
click at [26, 111] on icon at bounding box center [22, 112] width 14 height 14
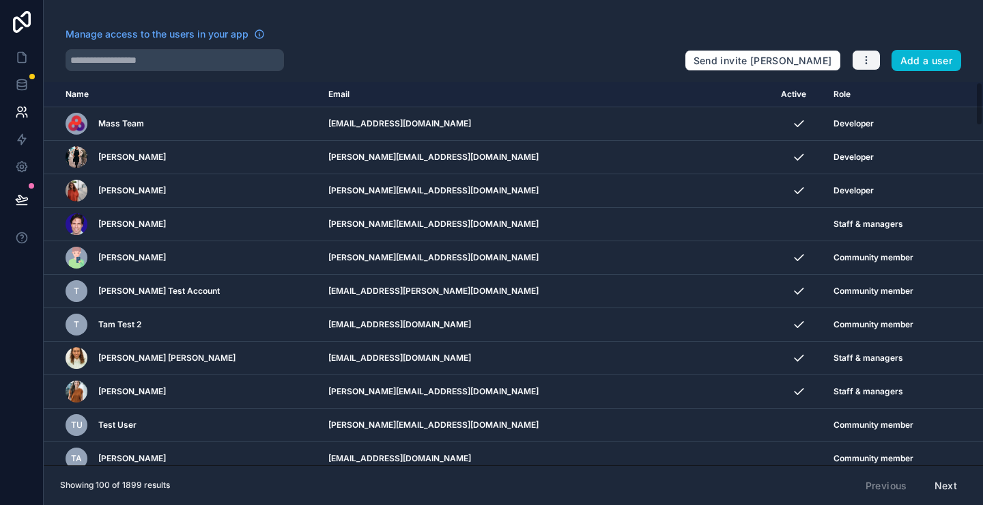
click at [872, 61] on icon "button" at bounding box center [866, 60] width 11 height 11
click at [878, 87] on link "Manage roles" at bounding box center [900, 92] width 96 height 22
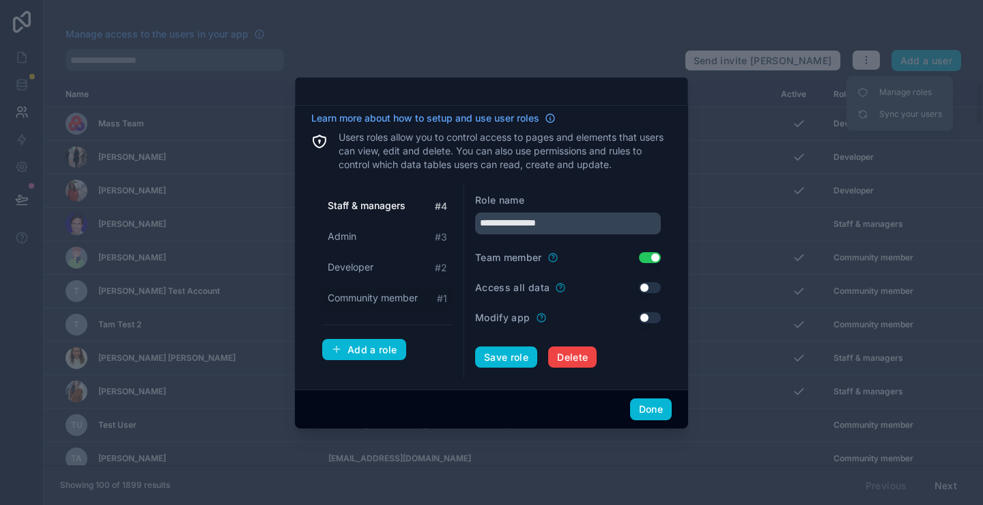
click at [396, 294] on span "Community member" at bounding box center [373, 298] width 90 height 14
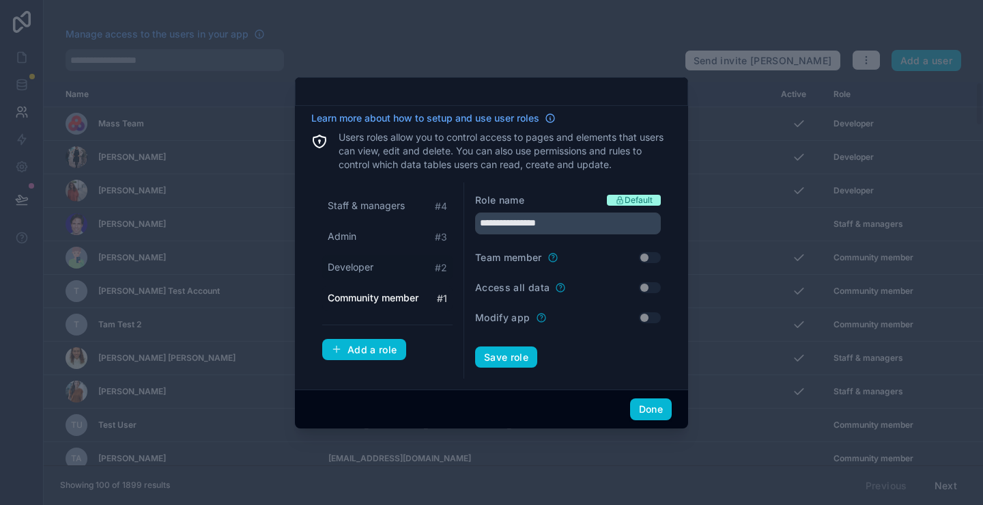
click at [371, 259] on div "Developer # 2" at bounding box center [387, 267] width 130 height 25
click at [371, 236] on div "Admin # 3" at bounding box center [387, 236] width 130 height 25
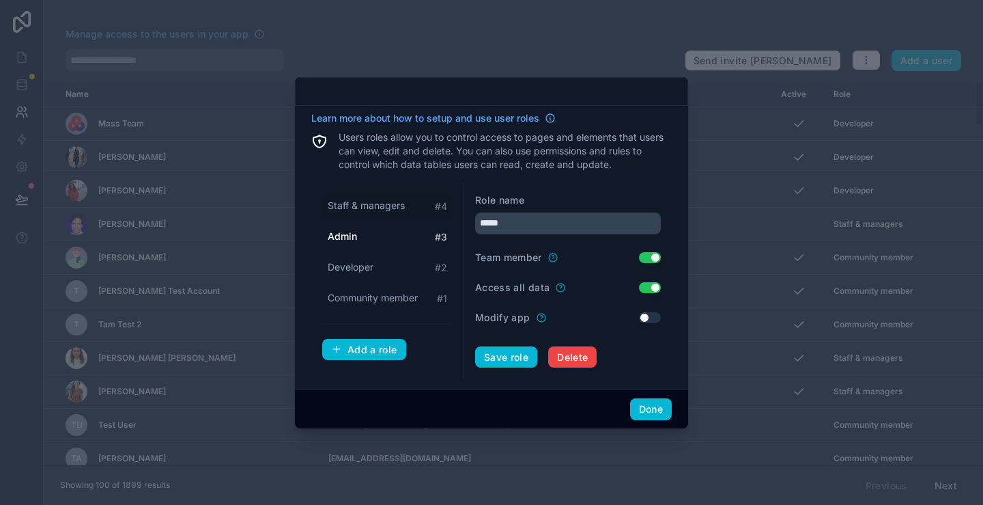
click at [376, 208] on span "Staff & managers" at bounding box center [366, 206] width 77 height 14
click at [384, 302] on span "Community member" at bounding box center [373, 298] width 90 height 14
type input "**********"
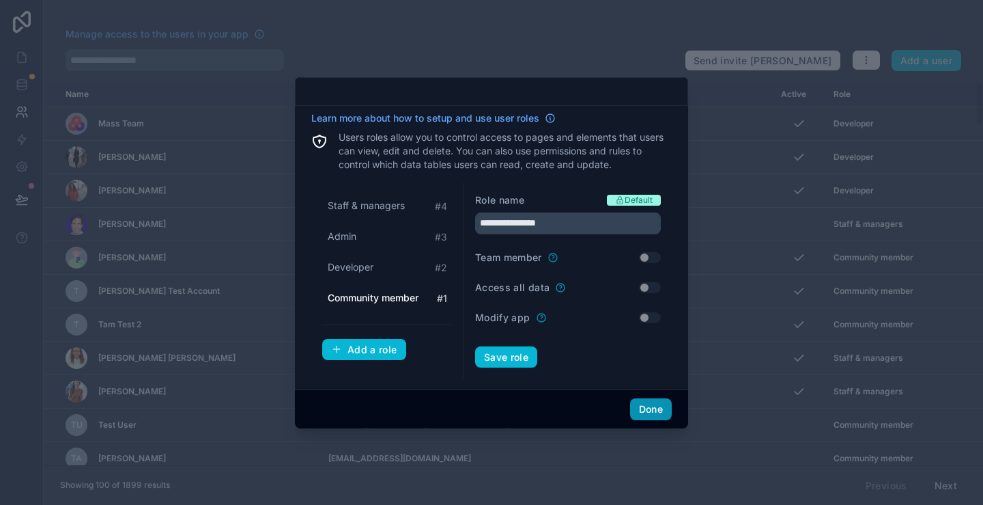
click at [638, 408] on button "Done" at bounding box center [651, 409] width 42 height 22
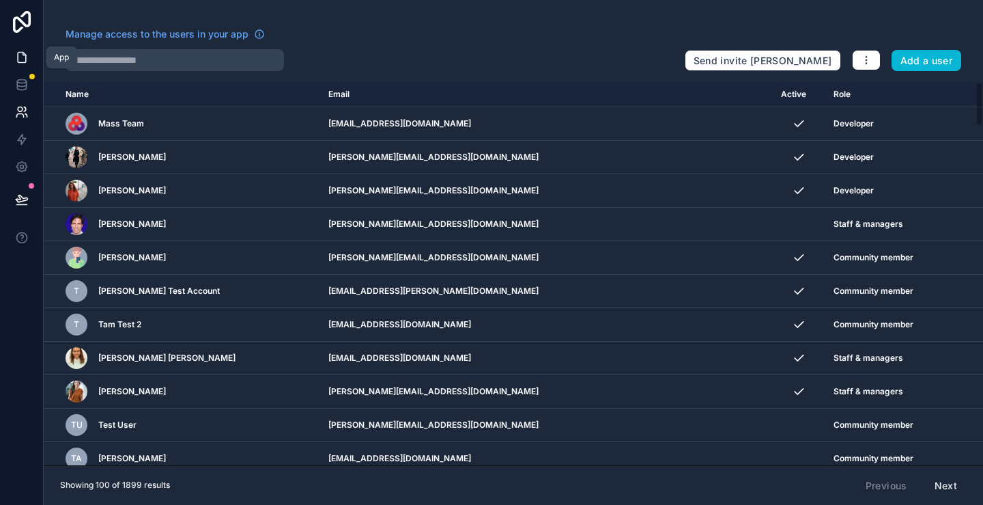
click at [16, 52] on icon at bounding box center [22, 58] width 14 height 14
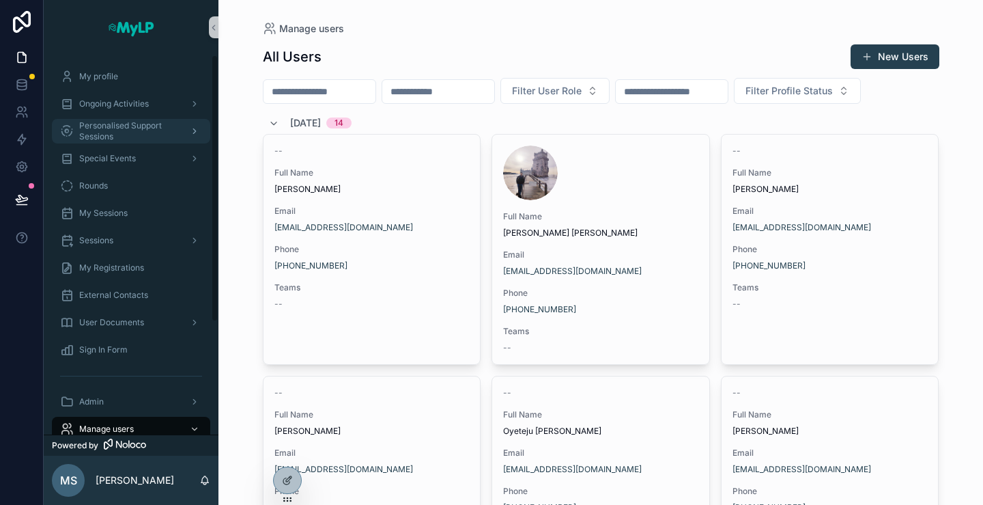
click at [126, 120] on span "Personalised Support Sessions" at bounding box center [129, 131] width 100 height 22
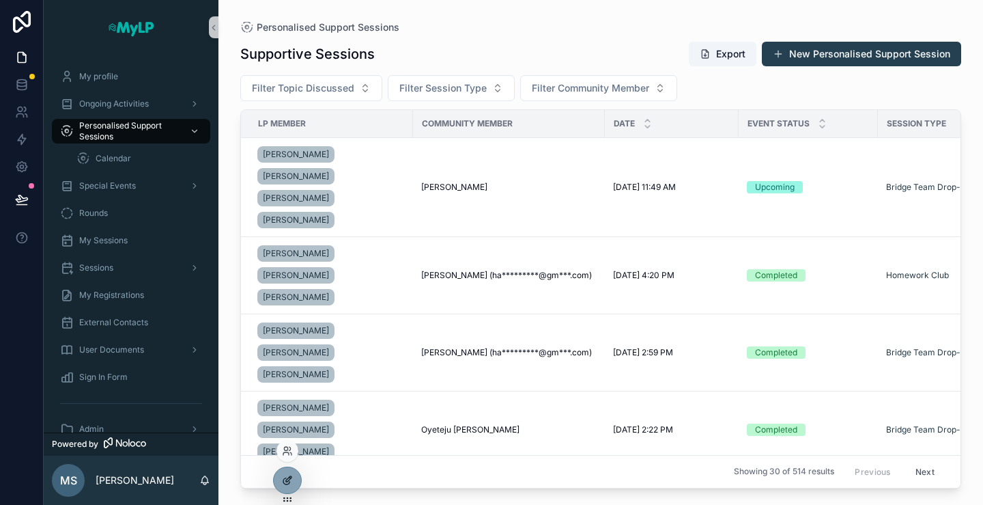
click at [292, 482] on div at bounding box center [287, 480] width 27 height 26
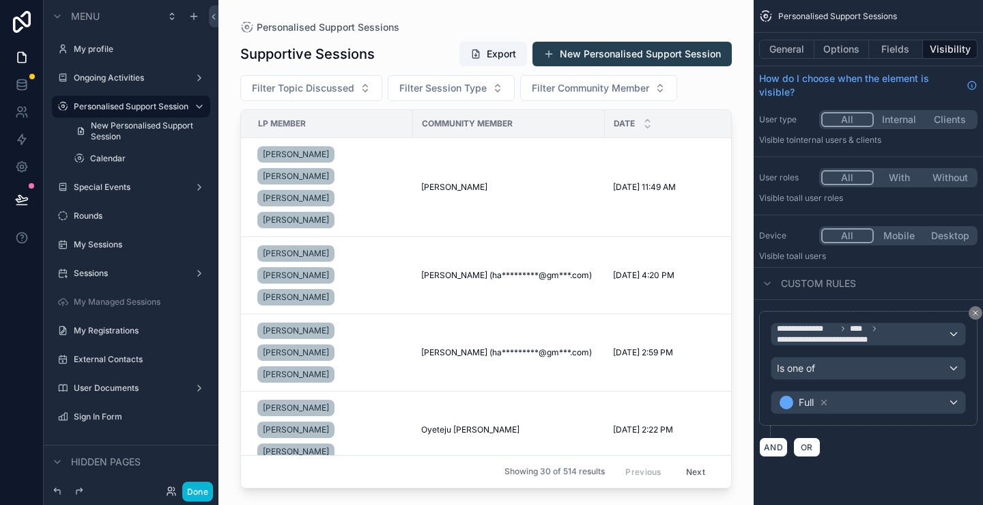
click at [647, 48] on div "scrollable content" at bounding box center [486, 244] width 535 height 488
click at [647, 48] on button "New Personalised Support Session" at bounding box center [632, 54] width 199 height 25
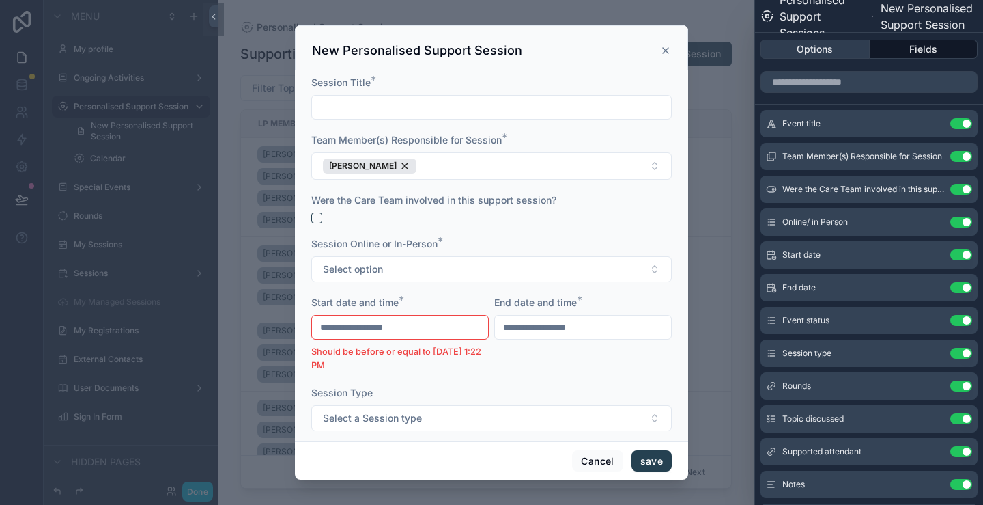
click at [839, 47] on button "Options" at bounding box center [815, 49] width 109 height 19
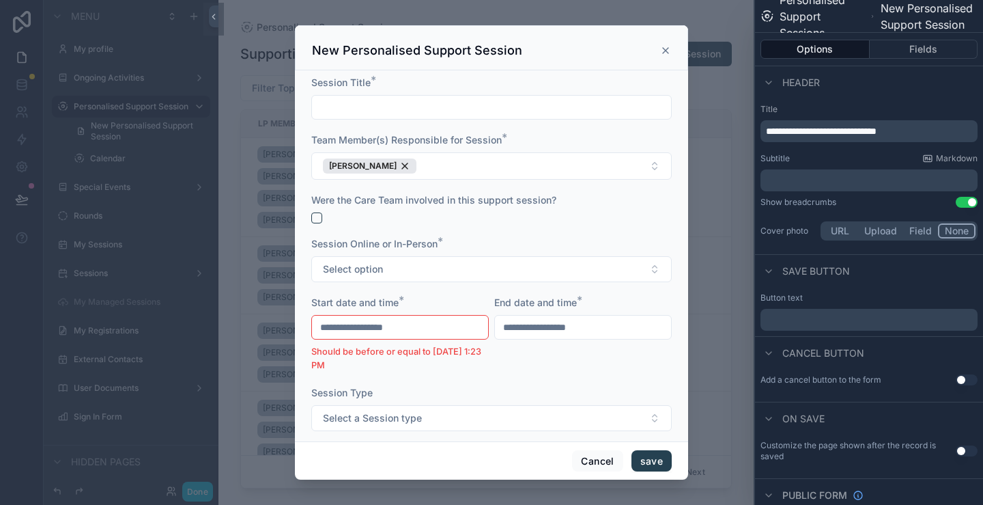
type input "**********"
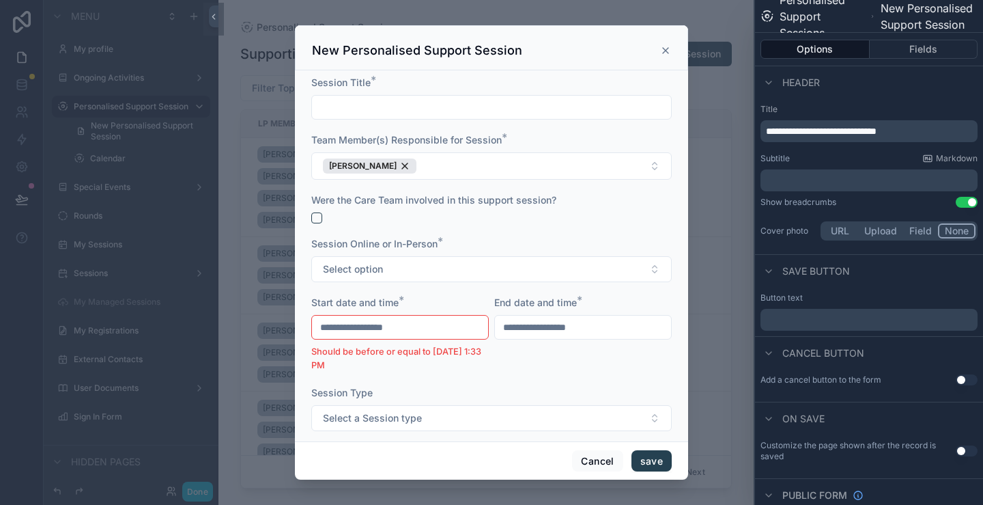
type input "**********"
click at [262, 414] on div "scrollable content" at bounding box center [491, 252] width 983 height 505
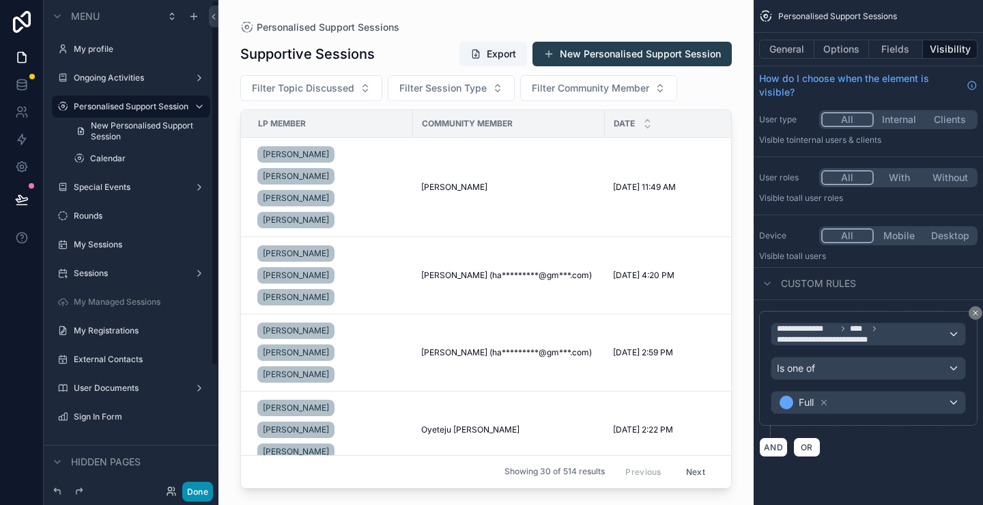
click at [203, 495] on button "Done" at bounding box center [197, 491] width 31 height 20
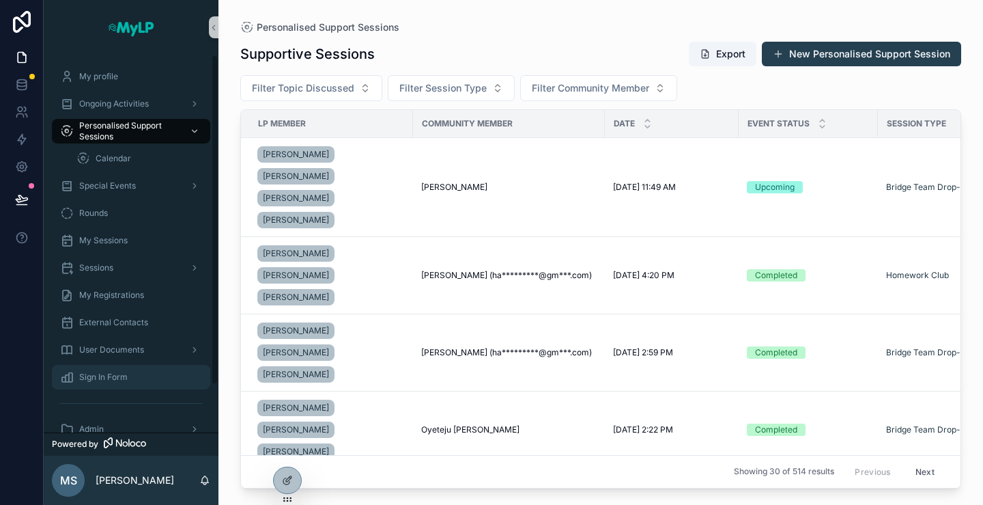
click at [97, 378] on span "Sign In Form" at bounding box center [103, 376] width 48 height 11
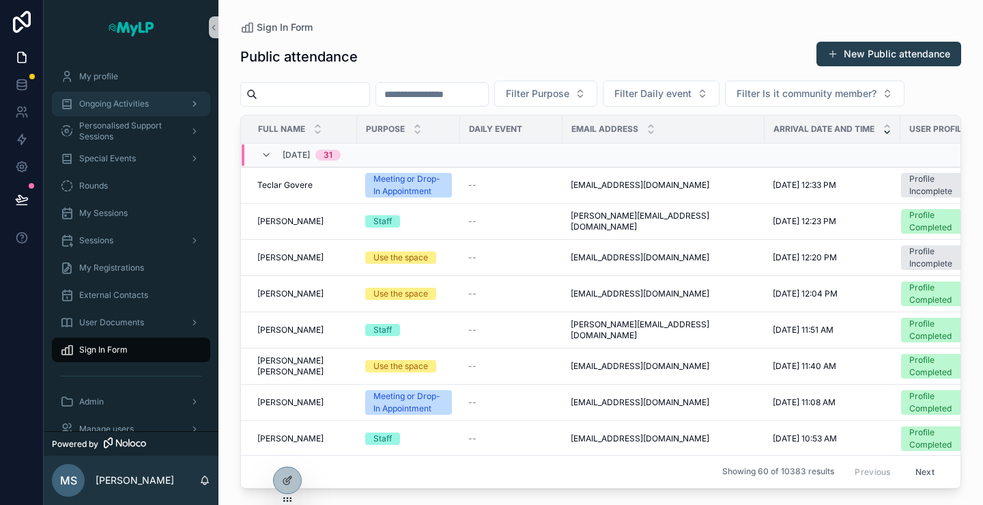
click at [104, 98] on span "Ongoing Activities" at bounding box center [114, 103] width 70 height 11
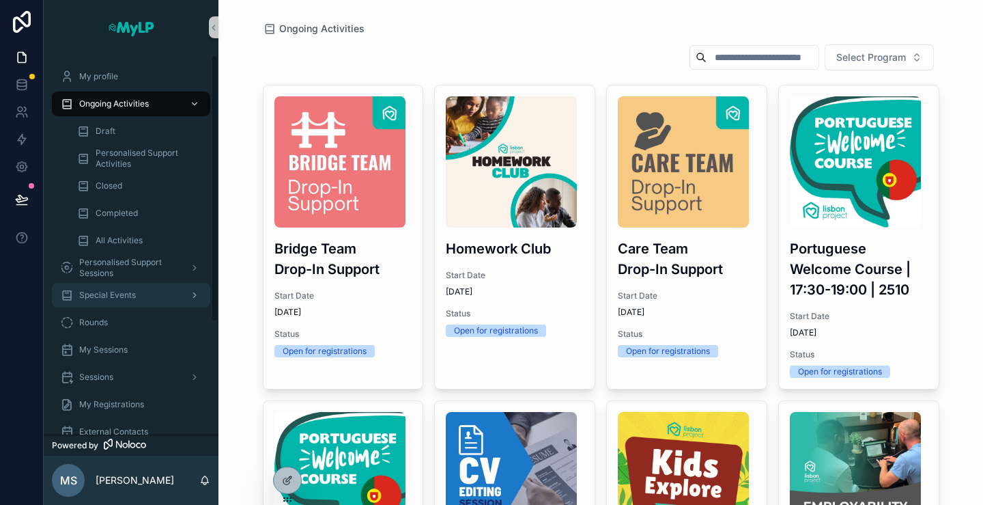
click at [115, 299] on span "Special Events" at bounding box center [107, 295] width 57 height 11
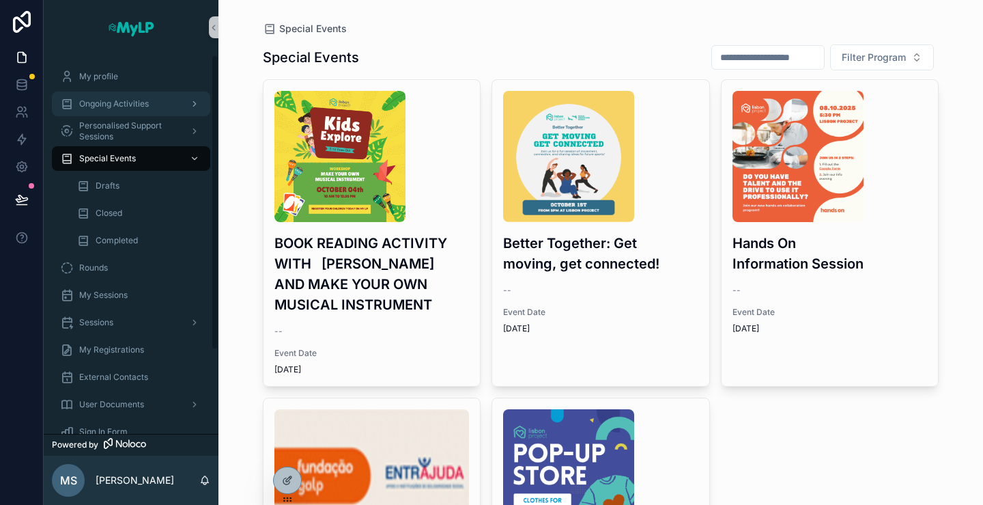
click at [113, 115] on link "Ongoing Activities" at bounding box center [131, 104] width 158 height 25
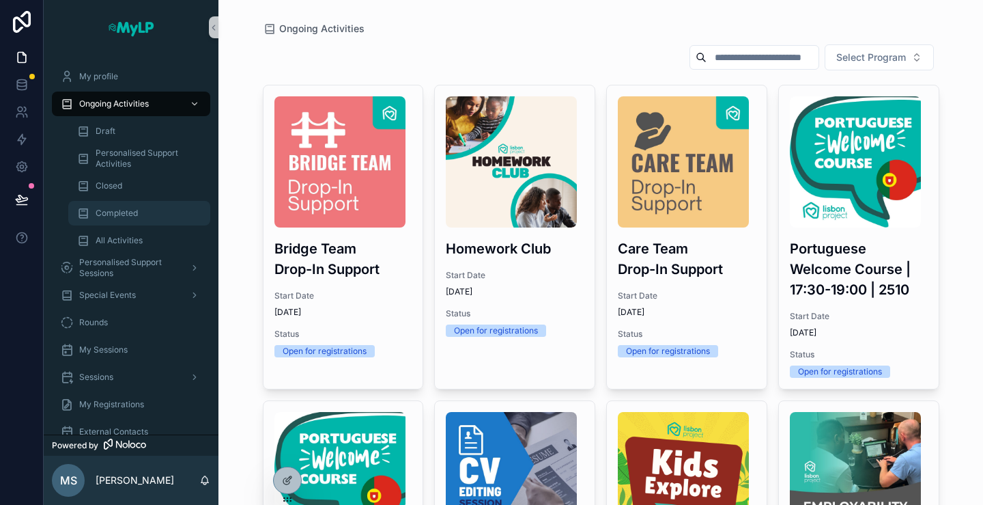
click at [111, 216] on span "Completed" at bounding box center [117, 213] width 42 height 11
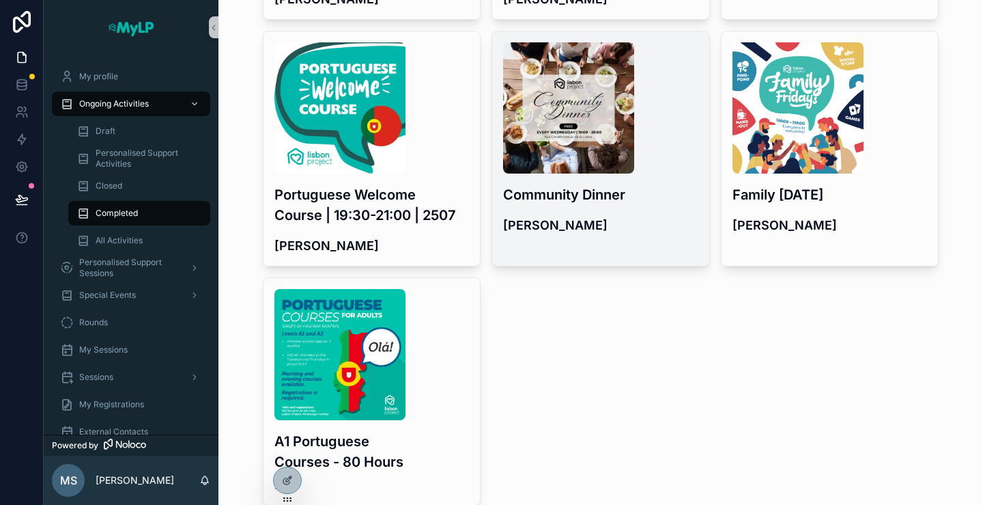
scroll to position [1265, 0]
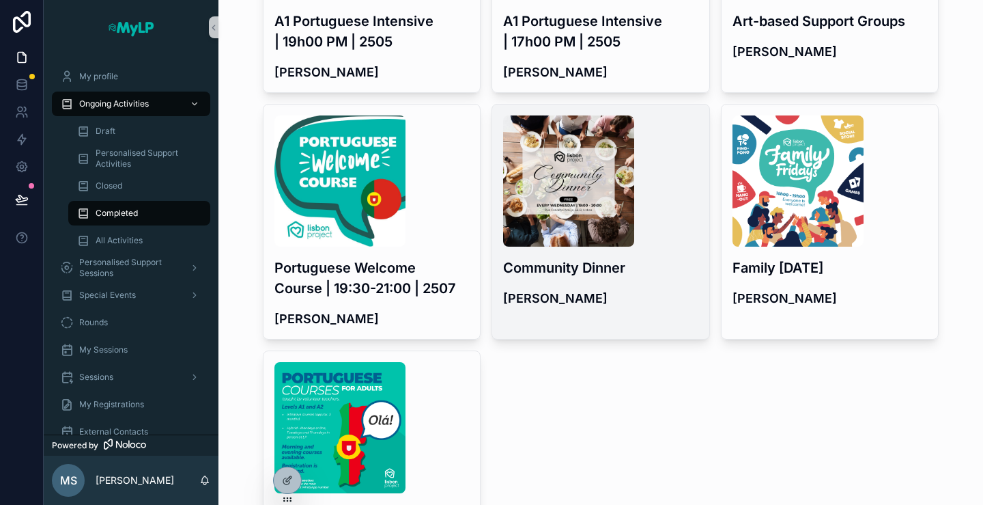
click at [621, 257] on h3 "Community Dinner" at bounding box center [600, 267] width 195 height 20
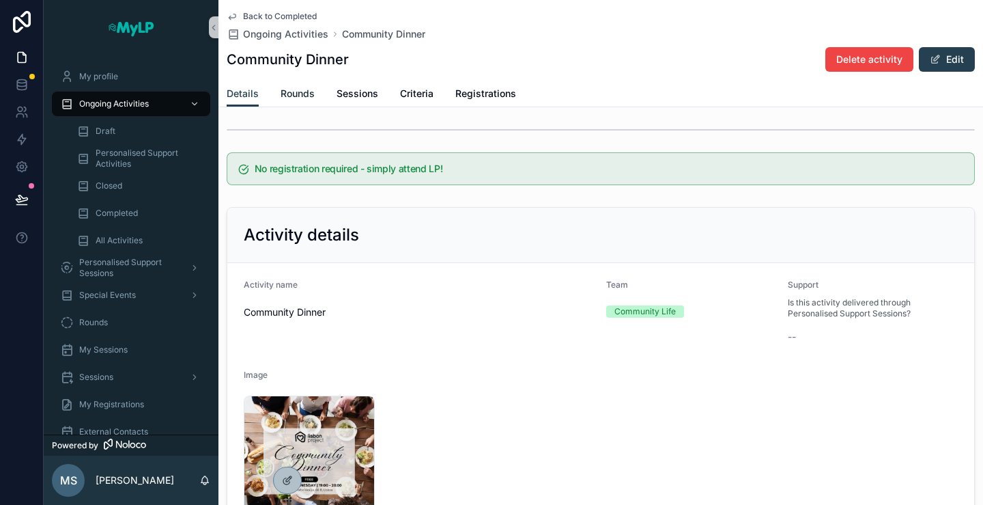
click at [310, 95] on span "Rounds" at bounding box center [298, 94] width 34 height 14
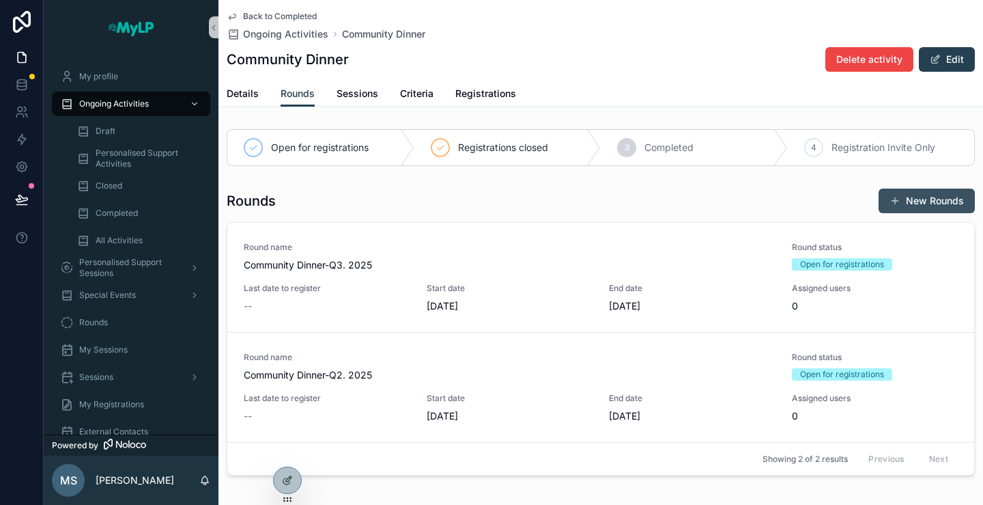
click at [897, 201] on button "New Rounds" at bounding box center [927, 200] width 96 height 25
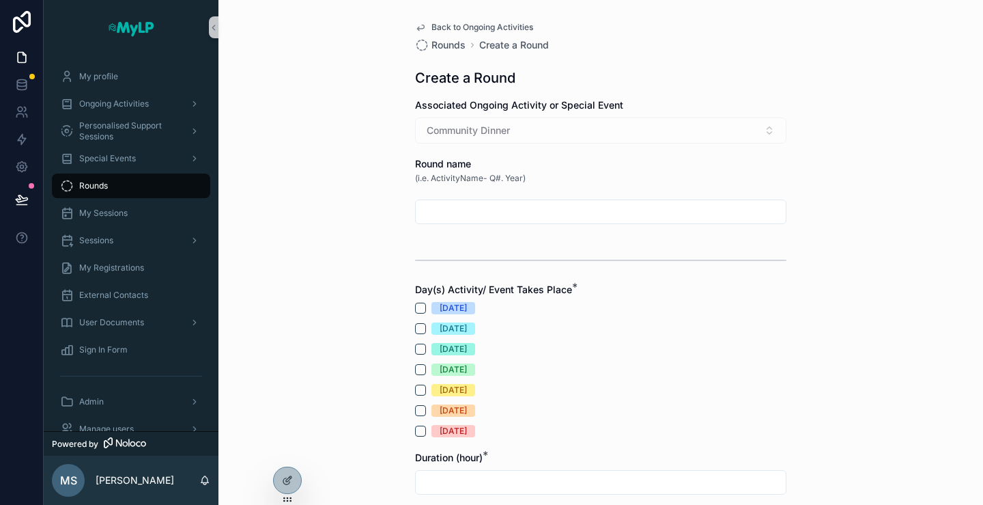
click at [500, 129] on div "Community Dinner" at bounding box center [600, 130] width 371 height 26
click at [499, 208] on input "scrollable content" at bounding box center [601, 211] width 370 height 19
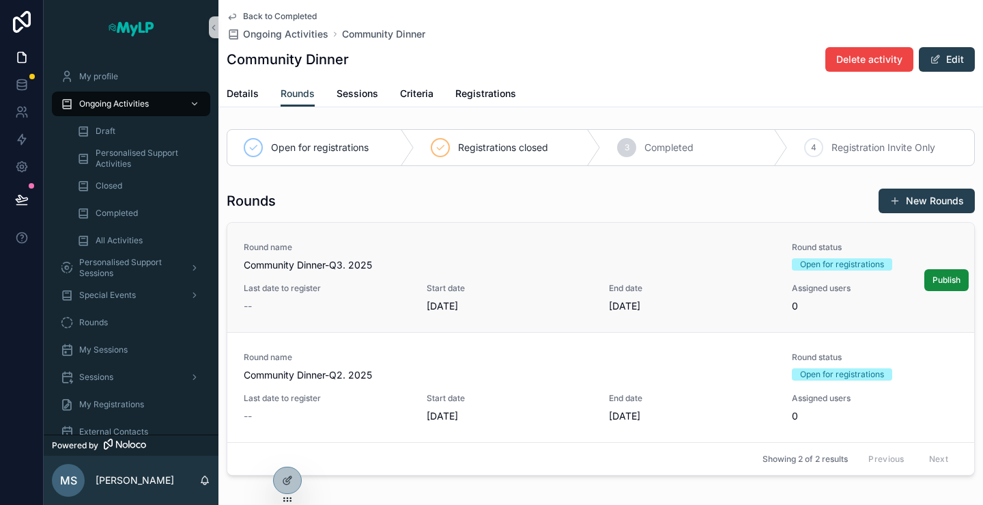
drag, startPoint x: 384, startPoint y: 263, endPoint x: 245, endPoint y: 264, distance: 138.6
click at [245, 264] on span "Community Dinner-Q3. 2025" at bounding box center [510, 265] width 532 height 14
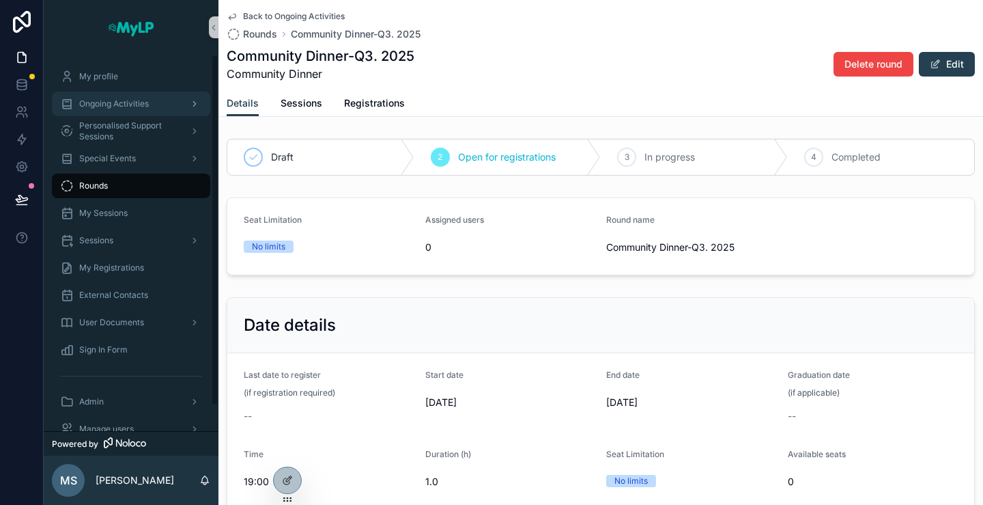
click at [113, 98] on span "Ongoing Activities" at bounding box center [114, 103] width 70 height 11
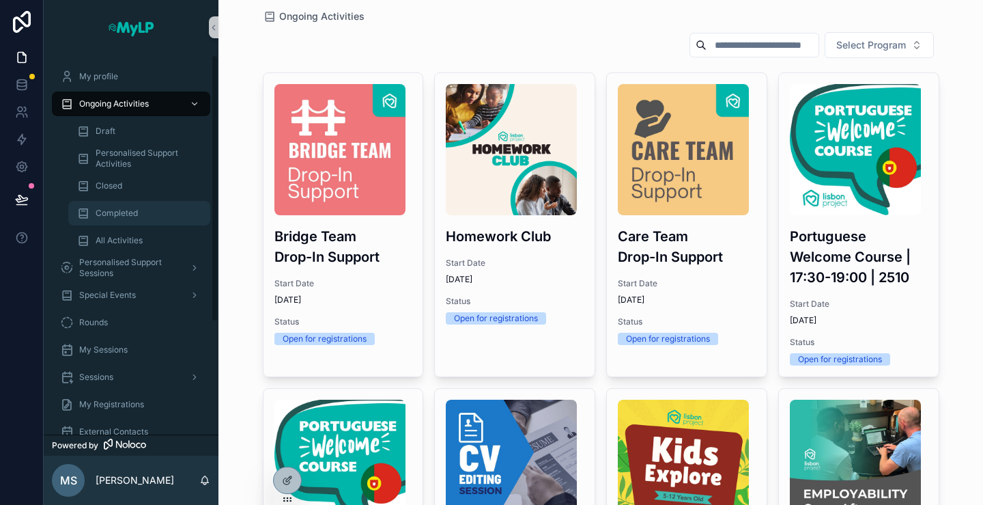
click at [126, 210] on span "Completed" at bounding box center [117, 213] width 42 height 11
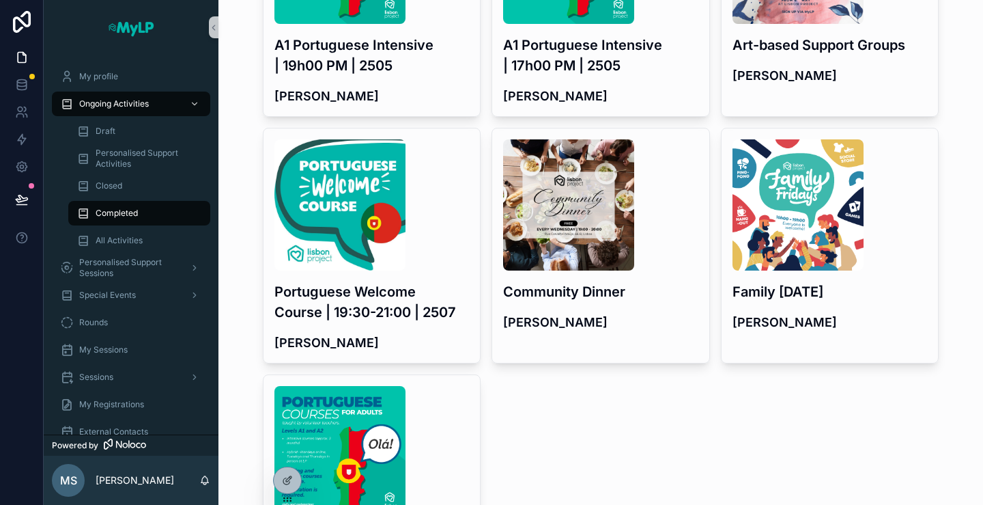
scroll to position [1402, 0]
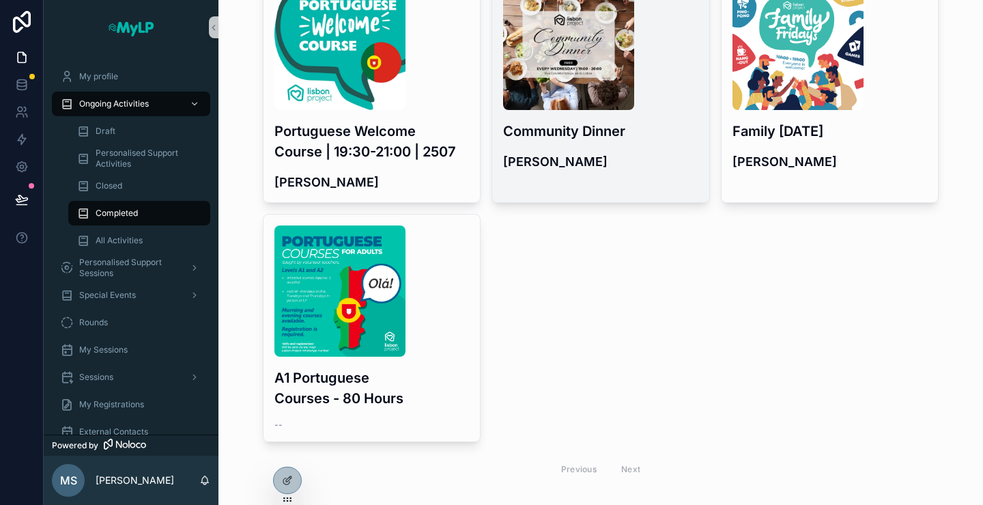
click at [628, 152] on h4 "Gabriela Faria" at bounding box center [600, 161] width 195 height 18
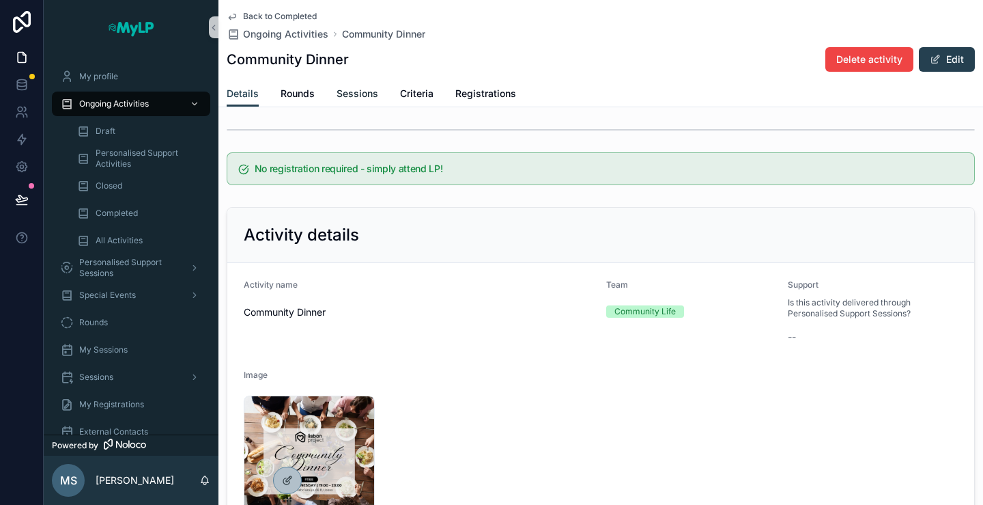
click at [377, 100] on link "Sessions" at bounding box center [358, 94] width 42 height 27
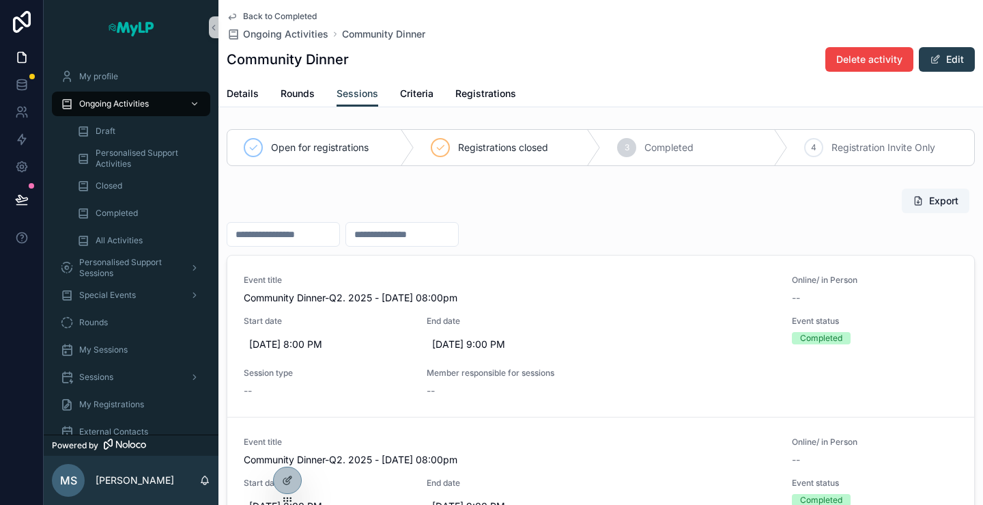
click at [430, 191] on div "Export" at bounding box center [601, 201] width 748 height 26
click at [292, 97] on span "Rounds" at bounding box center [298, 94] width 34 height 14
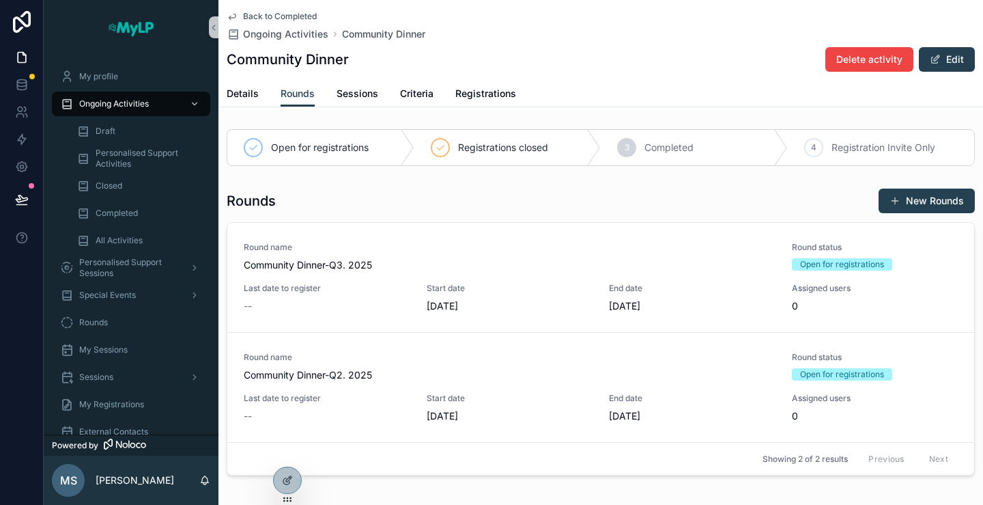
drag, startPoint x: 386, startPoint y: 261, endPoint x: 227, endPoint y: 263, distance: 159.1
click at [227, 263] on link "Round name Community Dinner-Q3. 2025 Round status Open for registrations Last d…" at bounding box center [600, 277] width 747 height 109
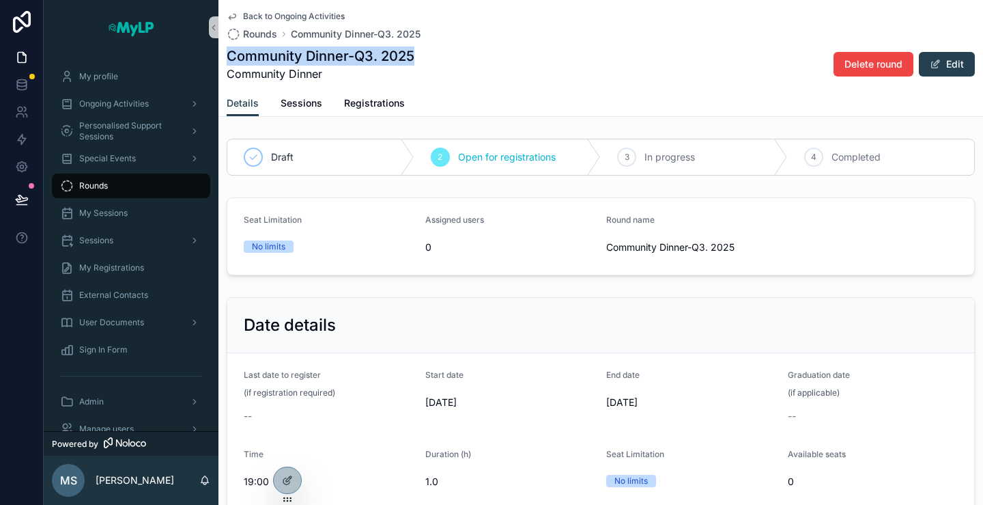
drag, startPoint x: 440, startPoint y: 58, endPoint x: 223, endPoint y: 64, distance: 217.2
click at [223, 64] on div "Back to Ongoing Activities Rounds Community Dinner-Q3. 2025 Community Dinner-Q3…" at bounding box center [601, 58] width 765 height 117
click at [450, 21] on div "Back to Ongoing Activities Rounds Community Dinner-Q3. 2025" at bounding box center [601, 26] width 748 height 30
click at [327, 15] on span "Back to Ongoing Activities" at bounding box center [294, 16] width 102 height 11
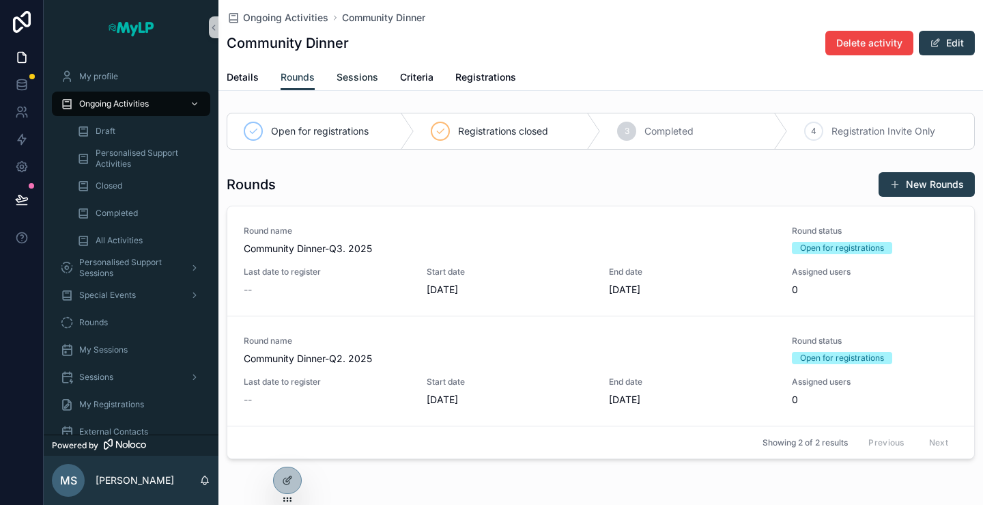
click at [358, 68] on link "Sessions" at bounding box center [358, 78] width 42 height 27
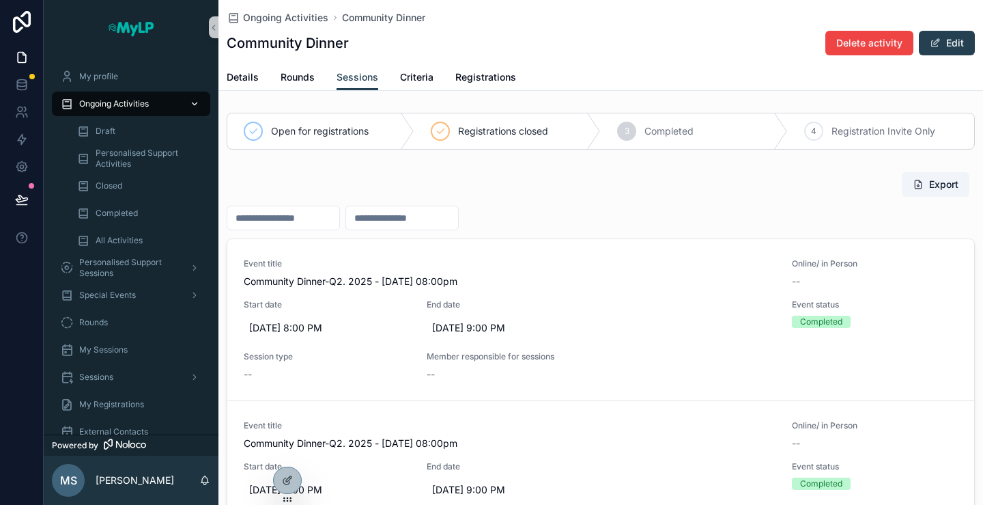
click at [142, 104] on span "Ongoing Activities" at bounding box center [114, 103] width 70 height 11
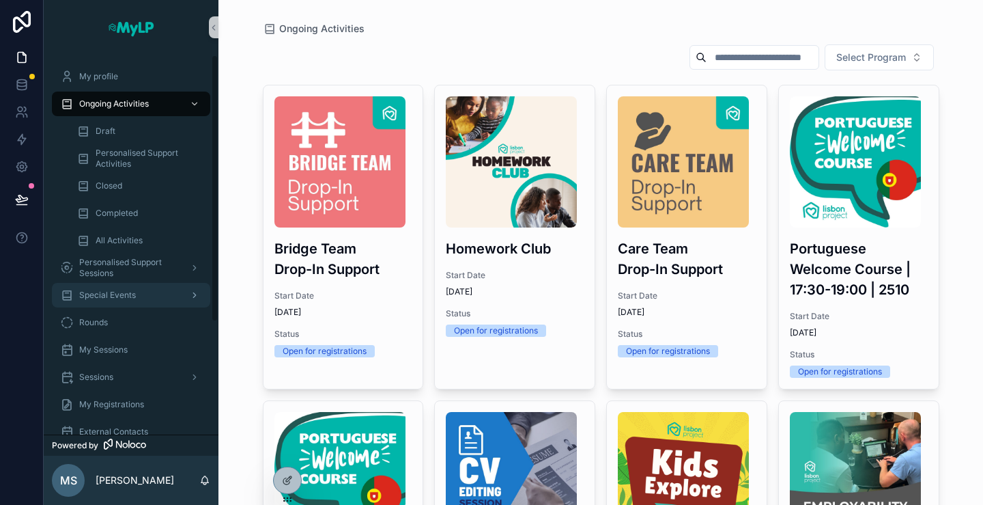
click at [108, 297] on span "Special Events" at bounding box center [107, 295] width 57 height 11
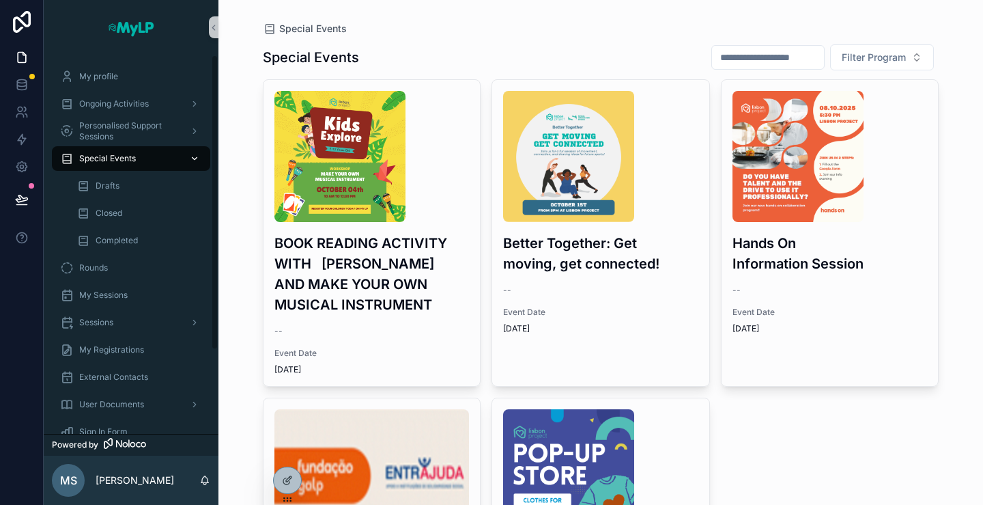
click at [100, 156] on span "Special Events" at bounding box center [107, 158] width 57 height 11
click at [138, 98] on span "Ongoing Activities" at bounding box center [114, 103] width 70 height 11
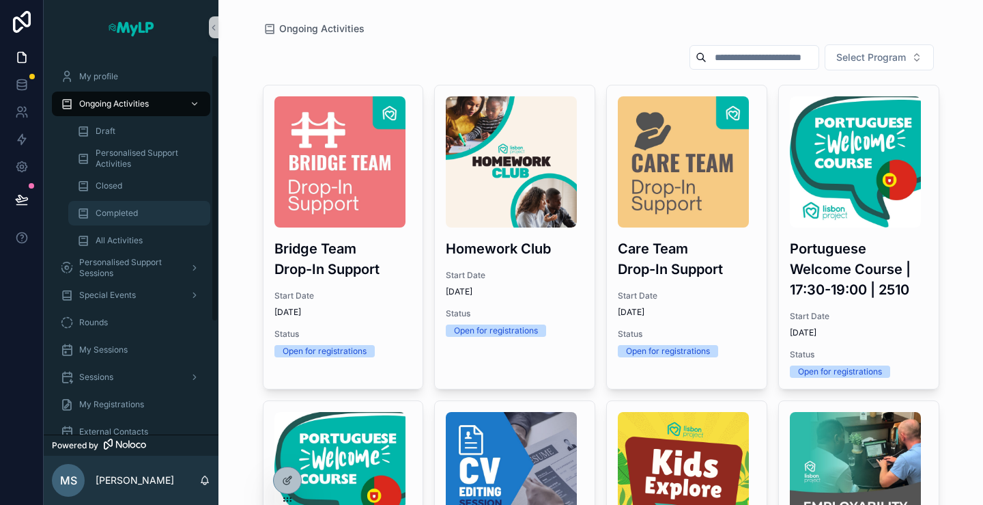
click at [117, 210] on span "Completed" at bounding box center [117, 213] width 42 height 11
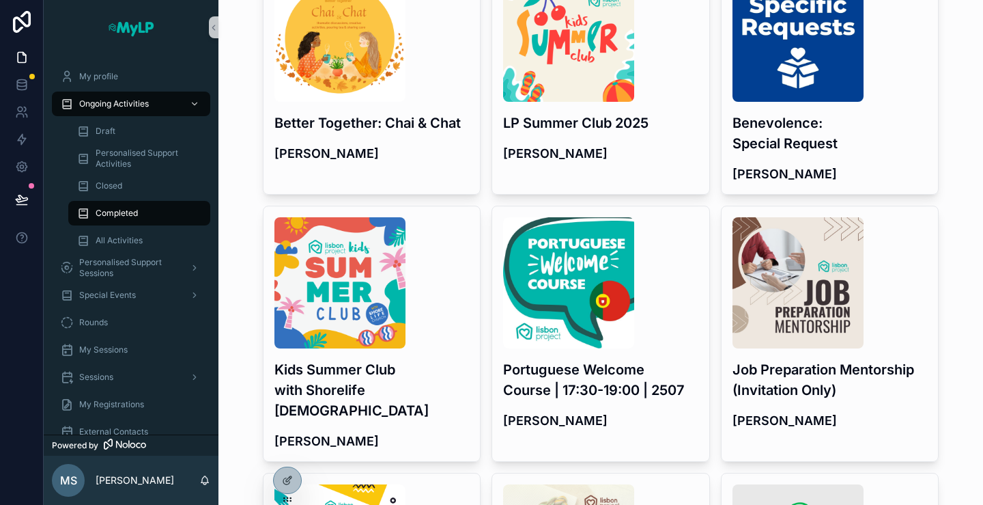
scroll to position [68, 0]
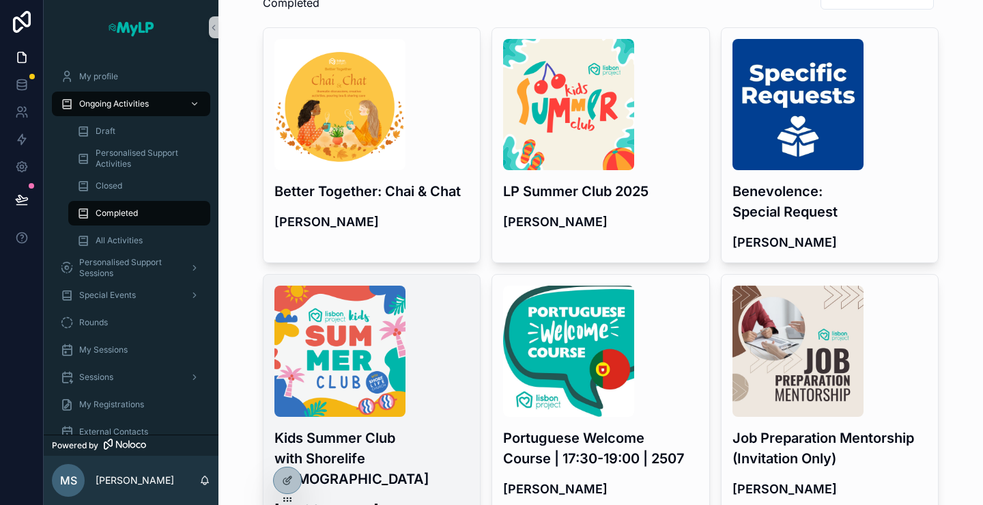
click at [354, 478] on div "Kids Summer Club with Shorelife Church Jodeé Luz" at bounding box center [372, 402] width 217 height 255
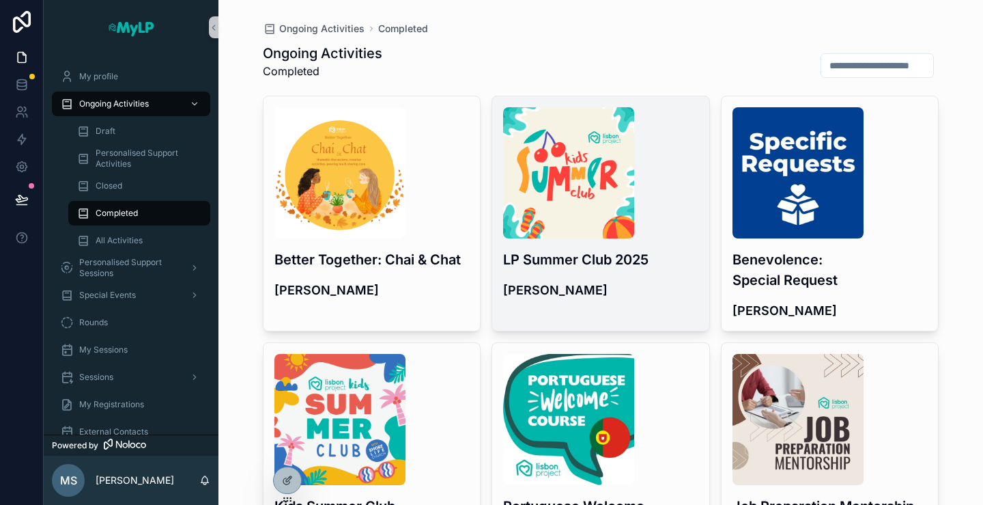
click at [649, 200] on div "scrollable content" at bounding box center [600, 172] width 195 height 131
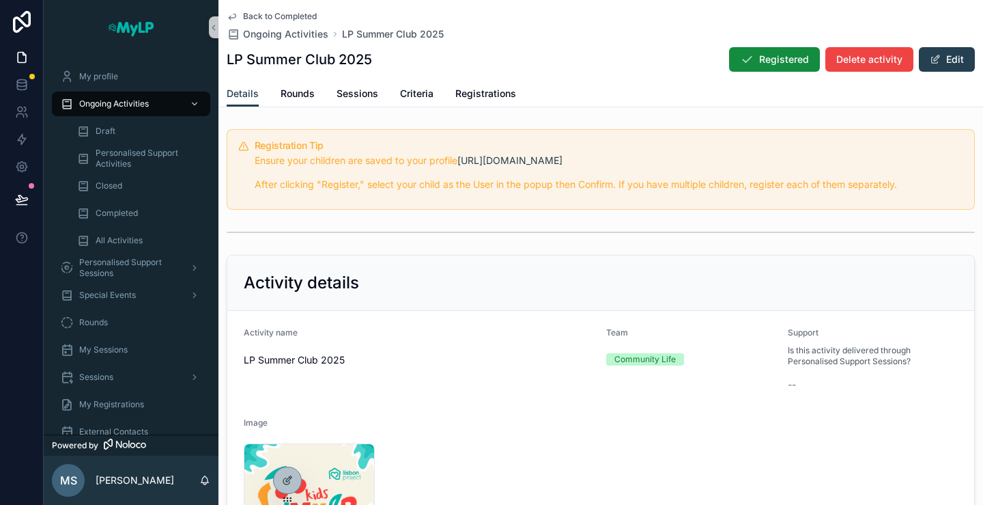
click at [449, 91] on div "Details Rounds Sessions Criteria Registrations" at bounding box center [601, 94] width 748 height 26
click at [424, 92] on span "Criteria" at bounding box center [416, 94] width 33 height 14
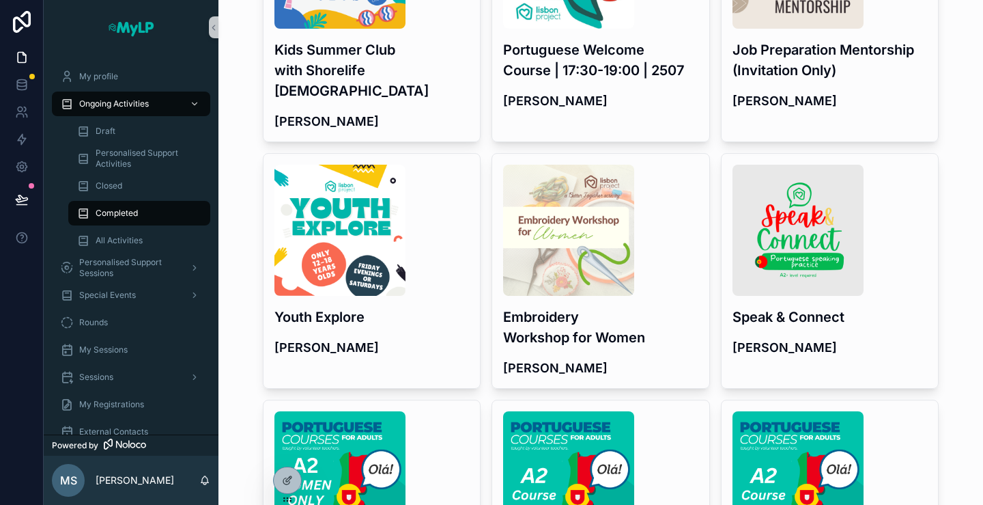
scroll to position [478, 0]
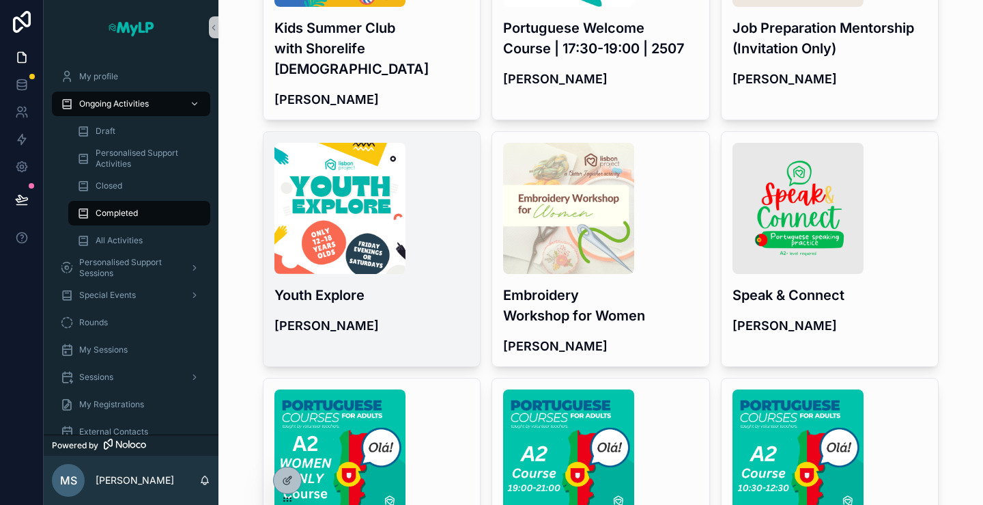
click at [382, 248] on img "scrollable content" at bounding box center [340, 208] width 131 height 131
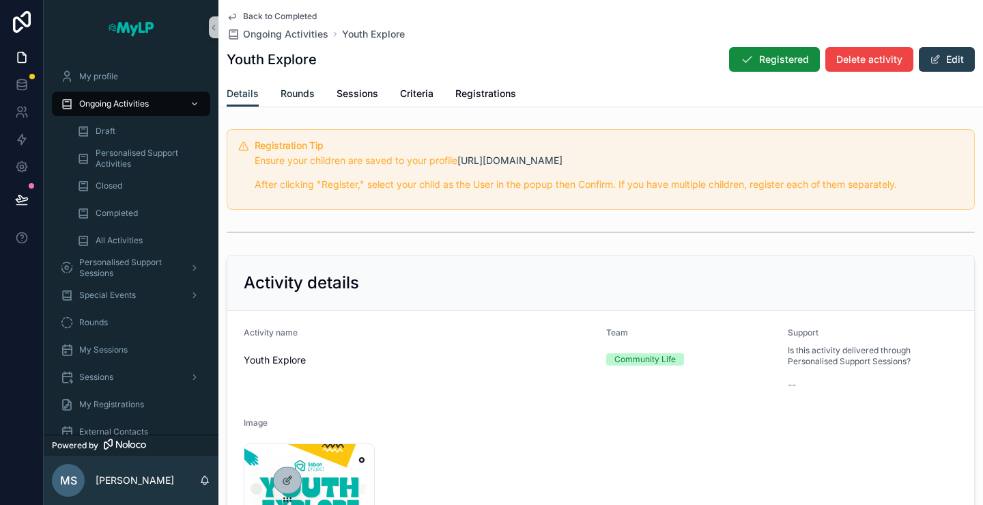
click at [297, 92] on span "Rounds" at bounding box center [298, 94] width 34 height 14
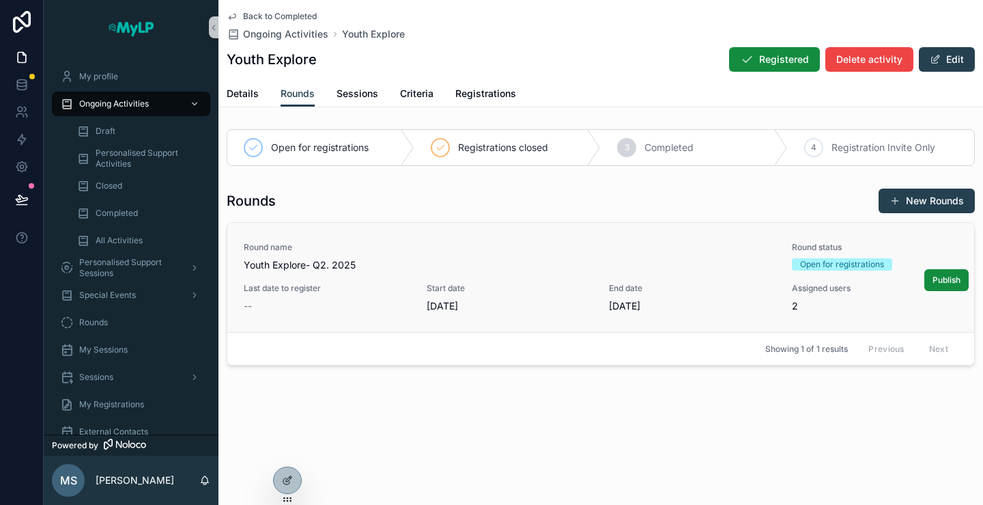
drag, startPoint x: 827, startPoint y: 307, endPoint x: 793, endPoint y: 309, distance: 33.5
click at [793, 309] on span "2" at bounding box center [875, 306] width 167 height 14
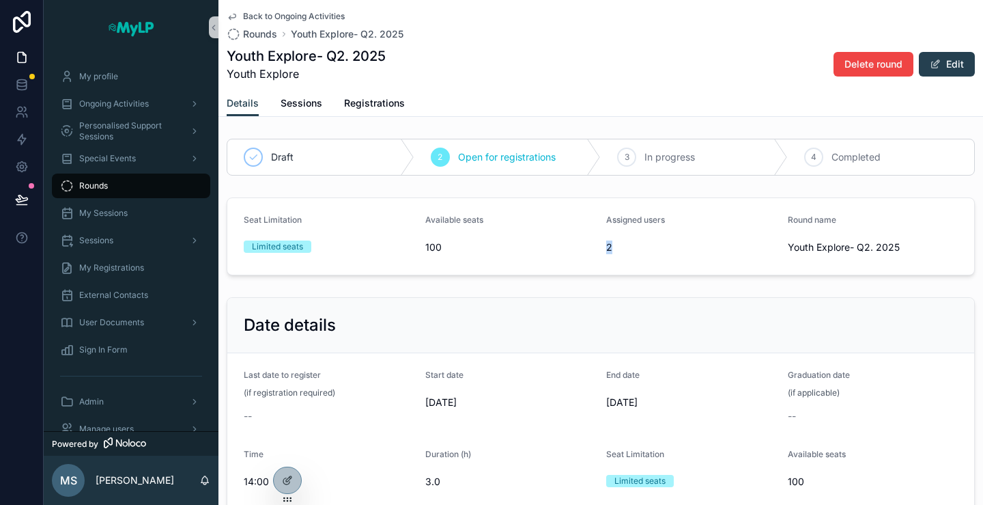
drag, startPoint x: 612, startPoint y: 248, endPoint x: 602, endPoint y: 248, distance: 9.6
click at [606, 248] on span "2" at bounding box center [691, 247] width 171 height 14
click at [683, 55] on div "Youth Explore- Q2. 2025 Youth Explore Delete round Edit" at bounding box center [601, 64] width 748 height 36
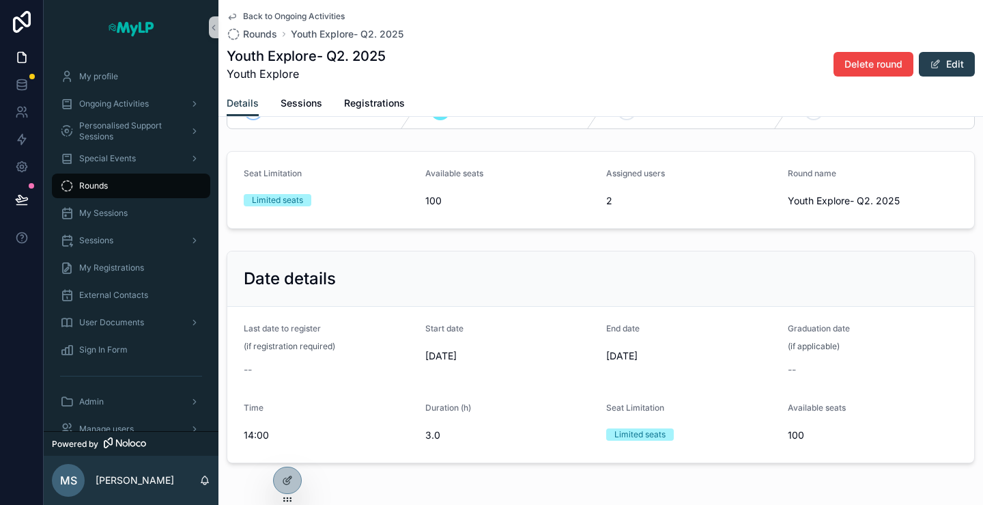
scroll to position [68, 0]
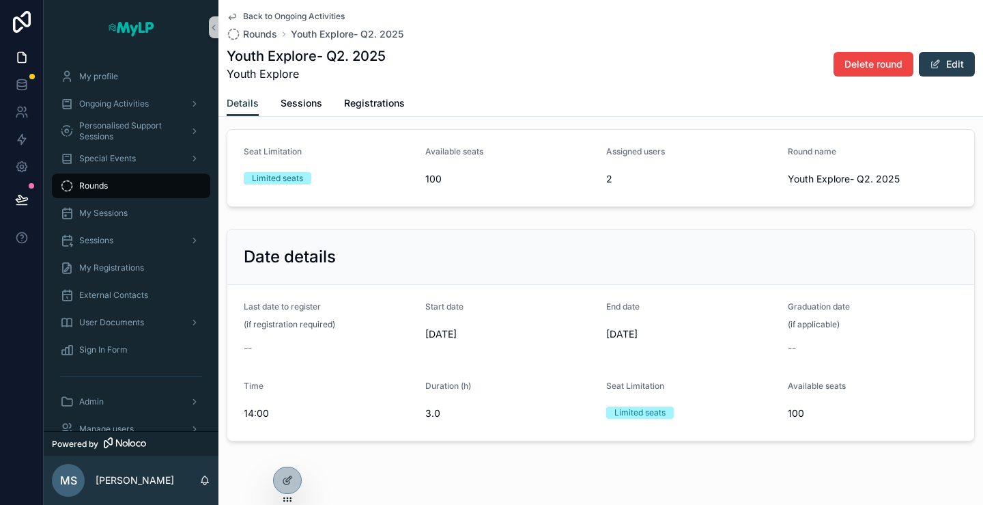
drag, startPoint x: 421, startPoint y: 335, endPoint x: 675, endPoint y: 341, distance: 254.1
click at [675, 341] on form "Last date to register (if registration required) -- Start date 4/5/2025 End dat…" at bounding box center [600, 363] width 747 height 156
click at [662, 335] on span "6/29/2025" at bounding box center [691, 334] width 171 height 14
click at [255, 11] on span "Back to Ongoing Activities" at bounding box center [294, 16] width 102 height 11
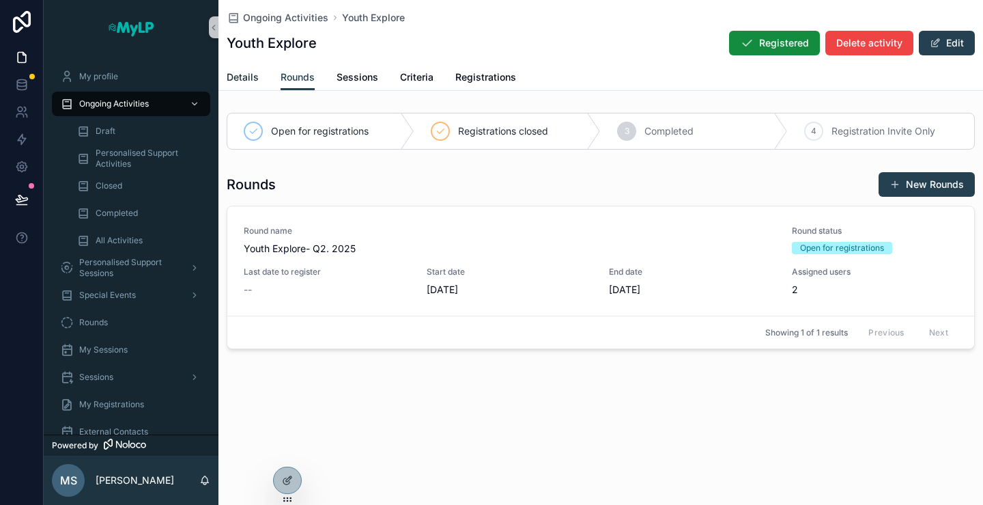
click at [240, 75] on span "Details" at bounding box center [243, 77] width 32 height 14
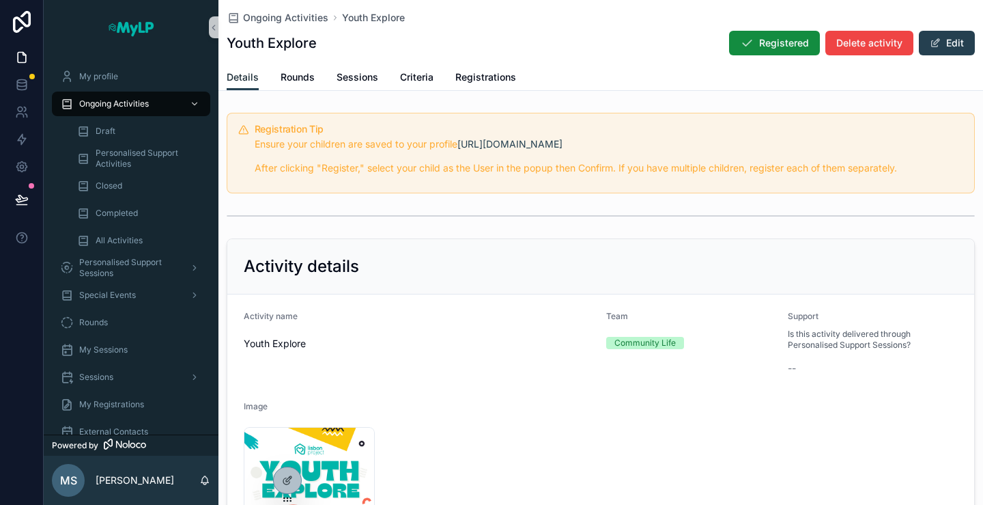
click at [238, 76] on span "Details" at bounding box center [243, 77] width 32 height 14
click at [126, 102] on span "Ongoing Activities" at bounding box center [114, 103] width 70 height 11
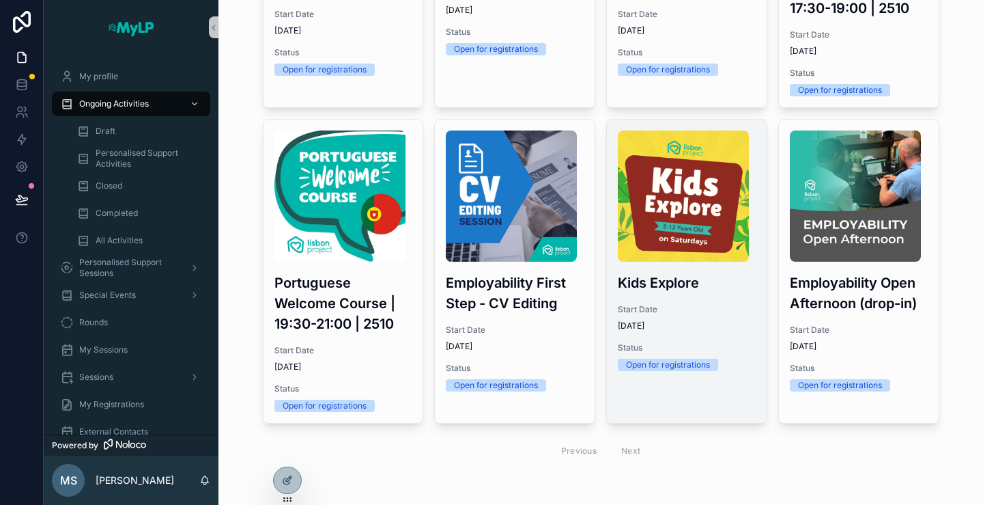
scroll to position [285, 0]
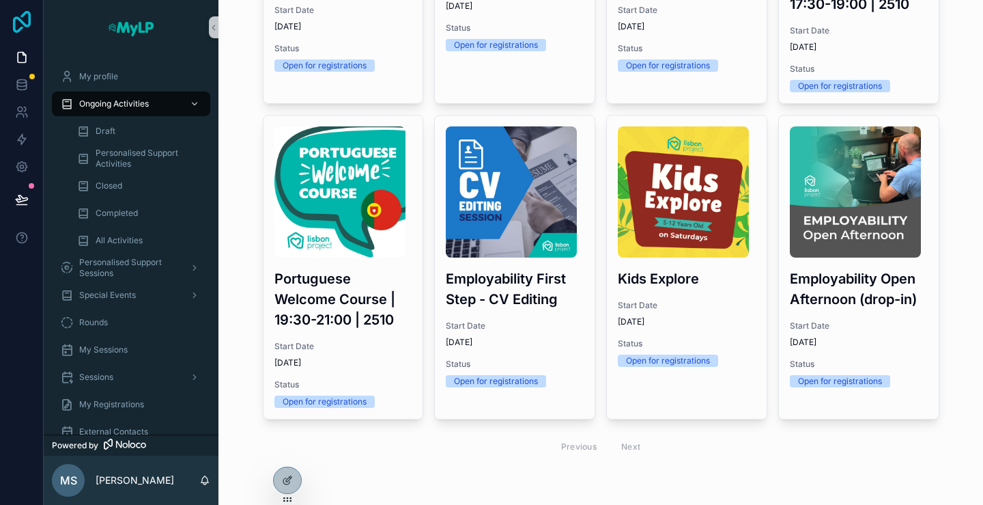
click at [16, 24] on icon at bounding box center [21, 22] width 27 height 22
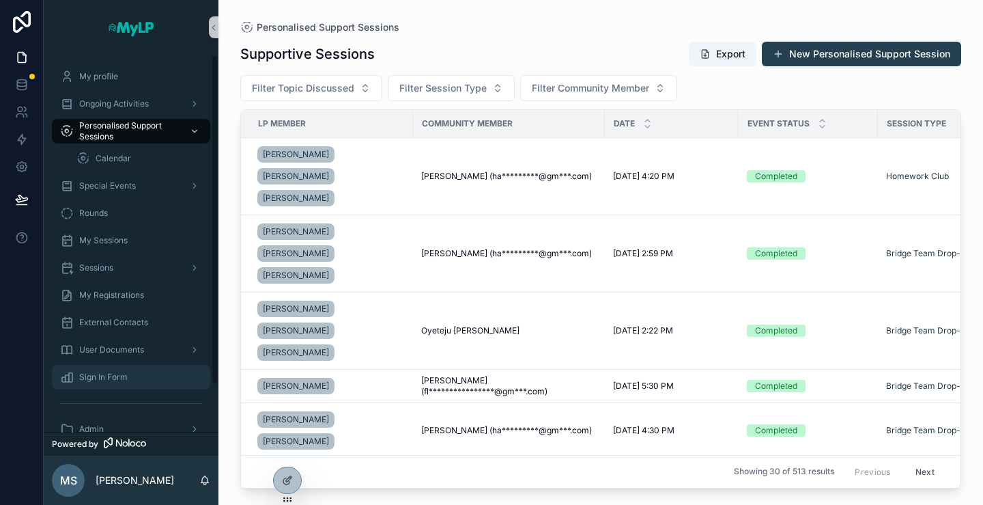
click at [122, 378] on span "Sign In Form" at bounding box center [103, 376] width 48 height 11
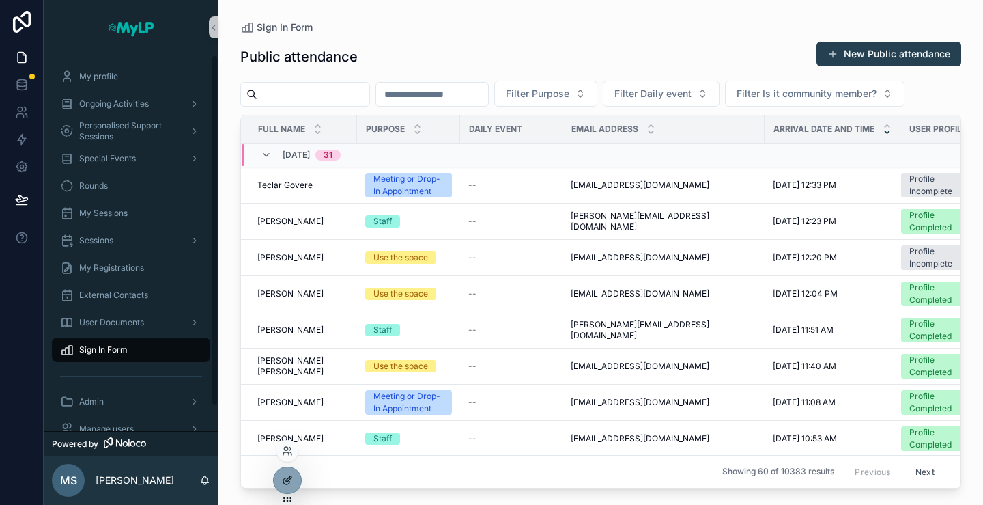
click at [290, 481] on icon at bounding box center [287, 480] width 11 height 11
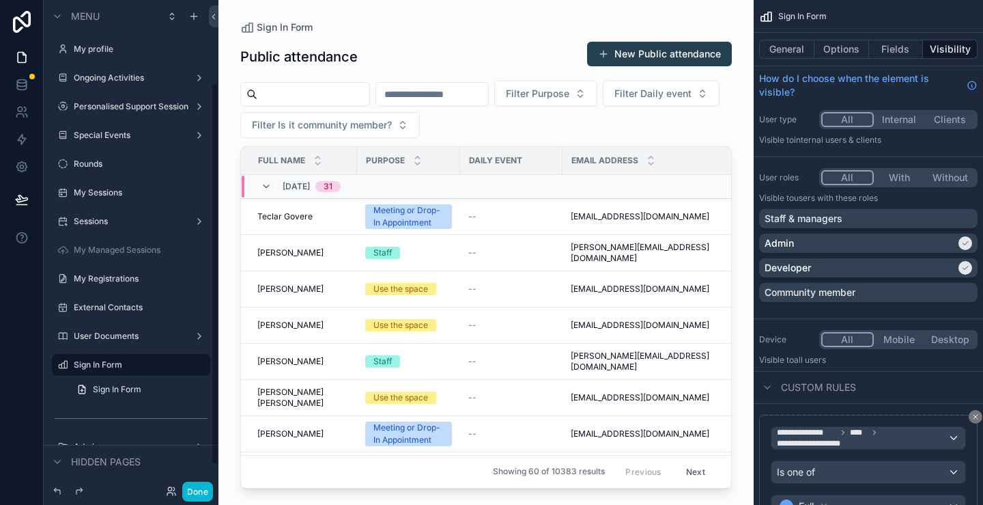
scroll to position [105, 0]
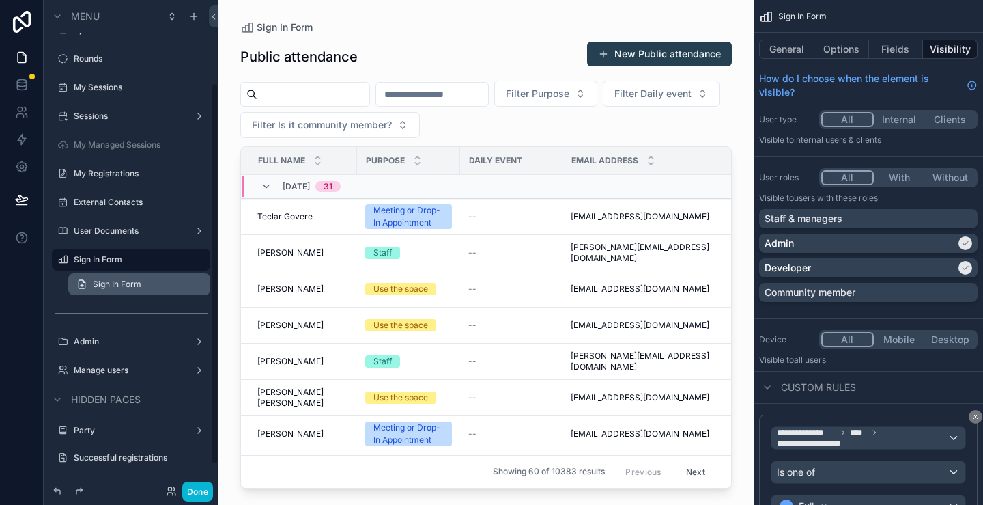
click at [118, 283] on span "Sign In Form" at bounding box center [117, 284] width 48 height 11
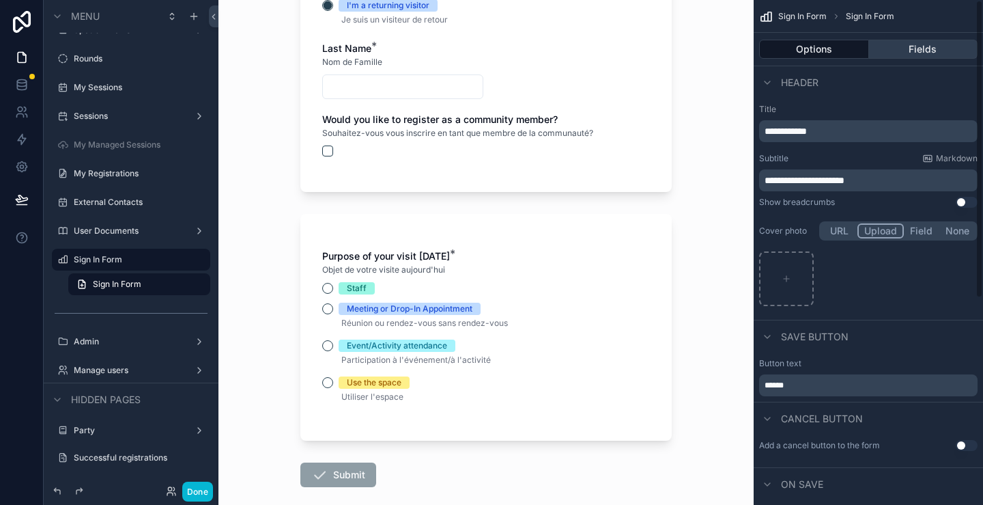
click at [923, 53] on button "Fields" at bounding box center [923, 49] width 109 height 19
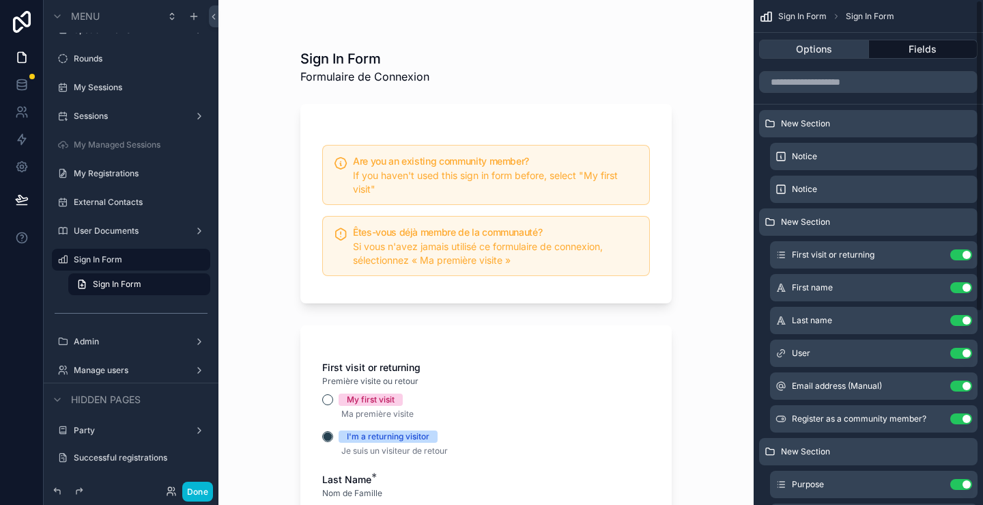
click at [806, 41] on button "Options" at bounding box center [814, 49] width 110 height 19
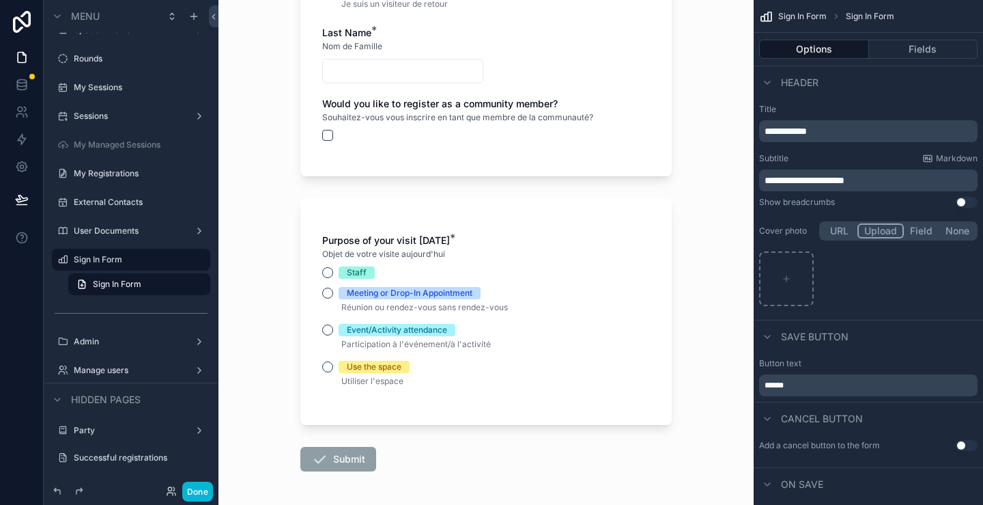
scroll to position [499, 0]
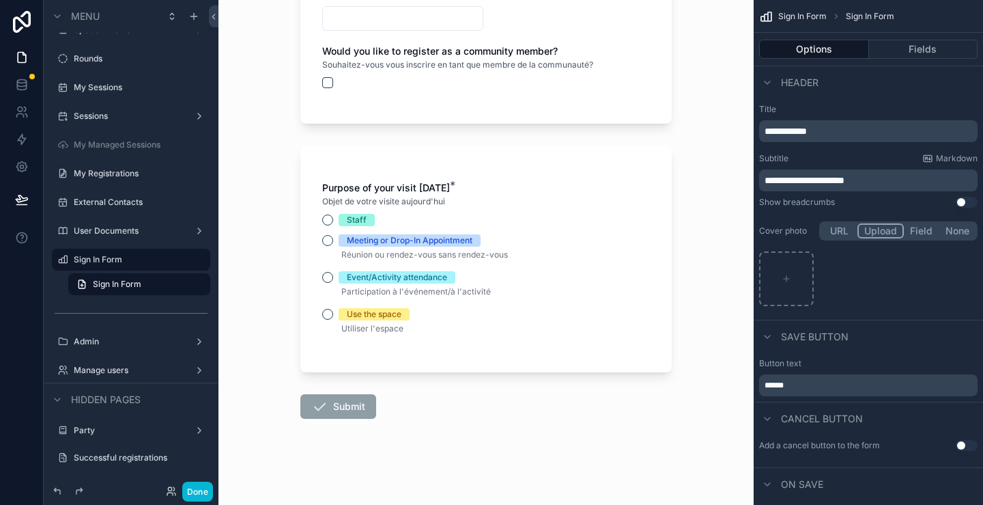
click at [549, 442] on form "Are you an existing community member? If you haven't used this sign in form bef…" at bounding box center [485, 51] width 371 height 910
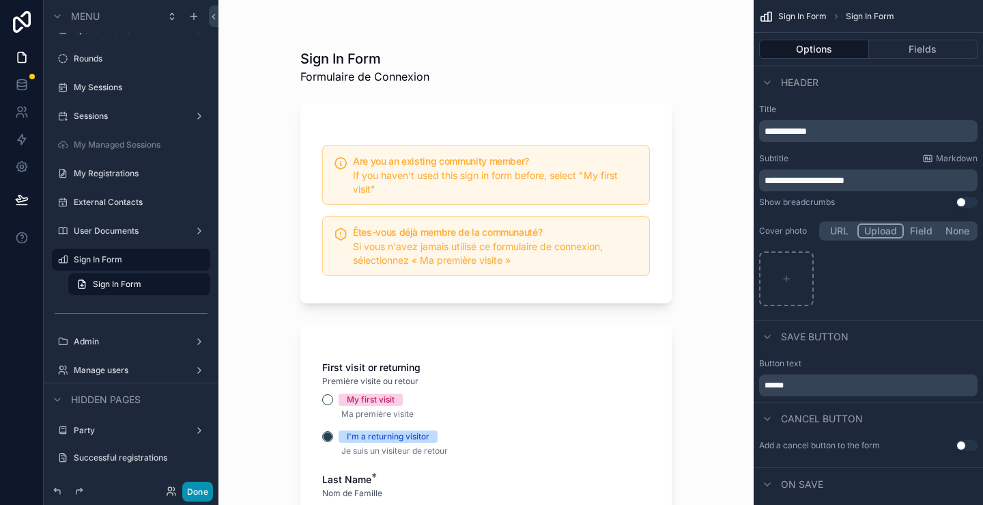
click at [202, 487] on button "Done" at bounding box center [197, 491] width 31 height 20
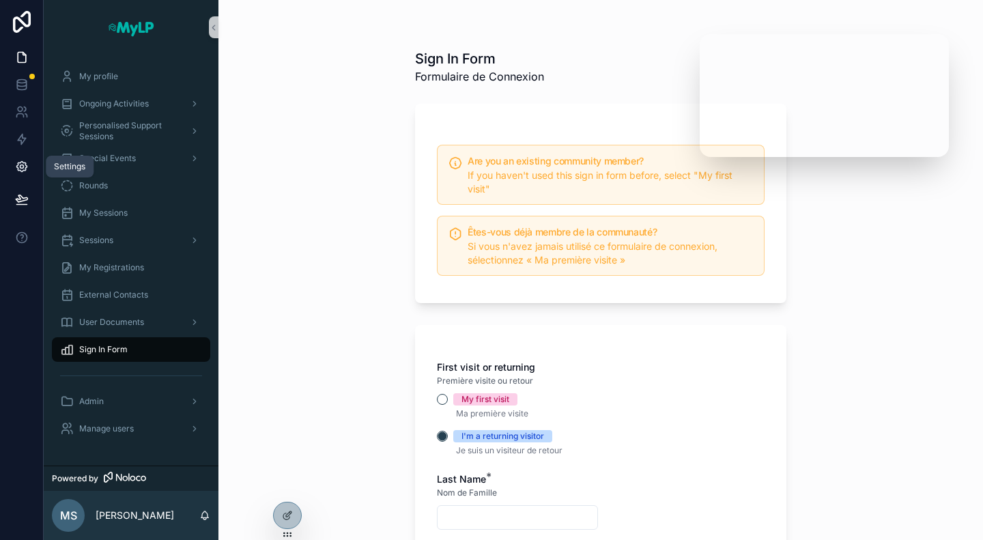
click at [22, 170] on icon at bounding box center [22, 167] width 14 height 14
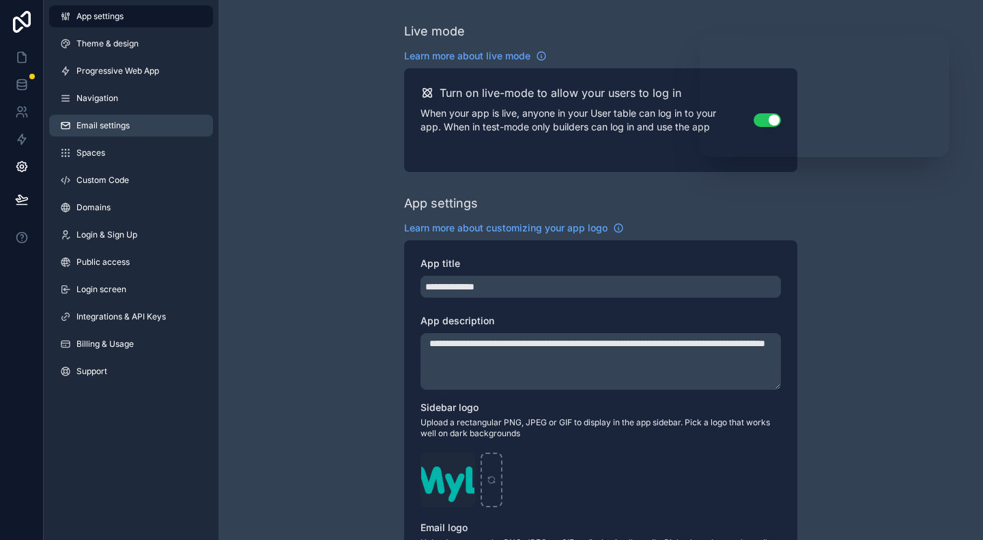
click at [105, 125] on span "Email settings" at bounding box center [102, 125] width 53 height 11
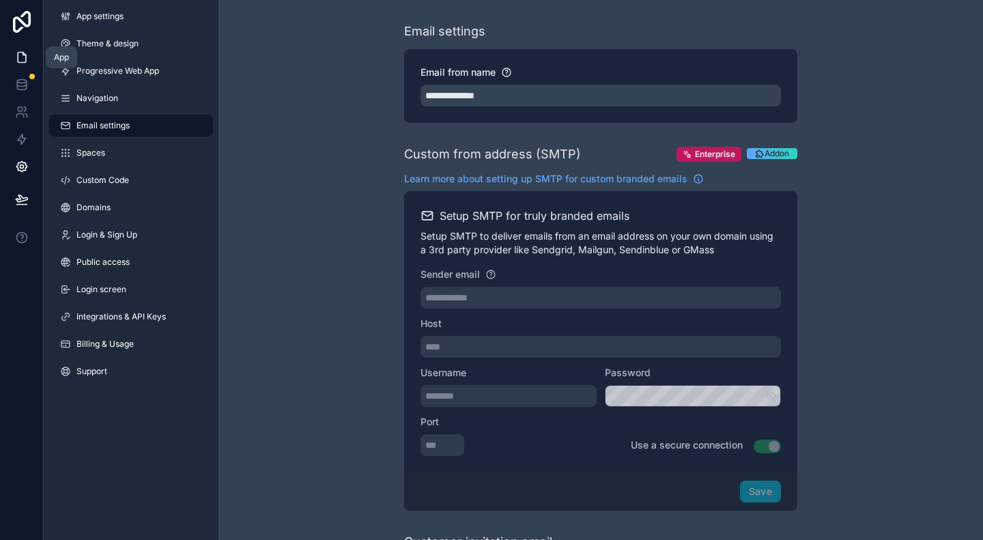
click at [24, 60] on icon at bounding box center [22, 58] width 14 height 14
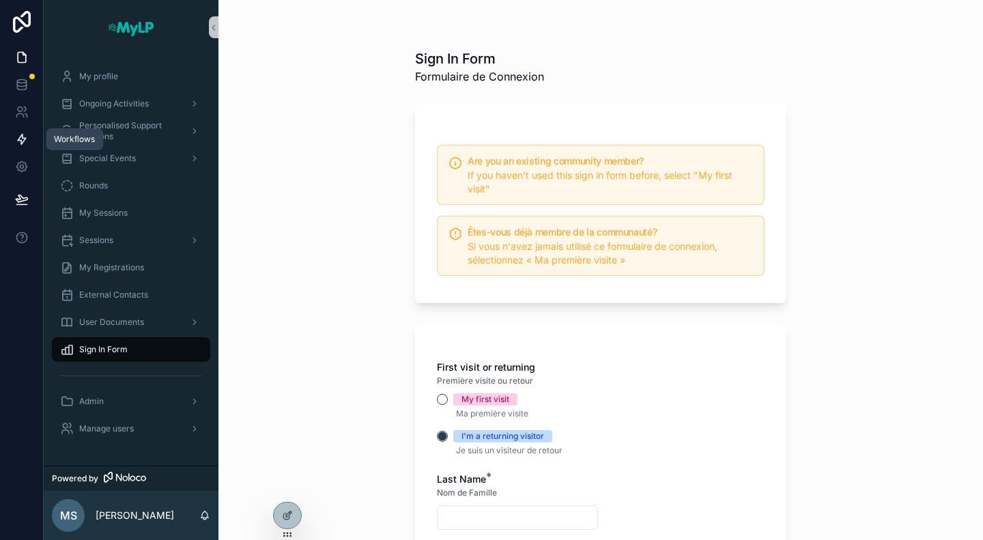
click at [25, 128] on link at bounding box center [21, 139] width 43 height 27
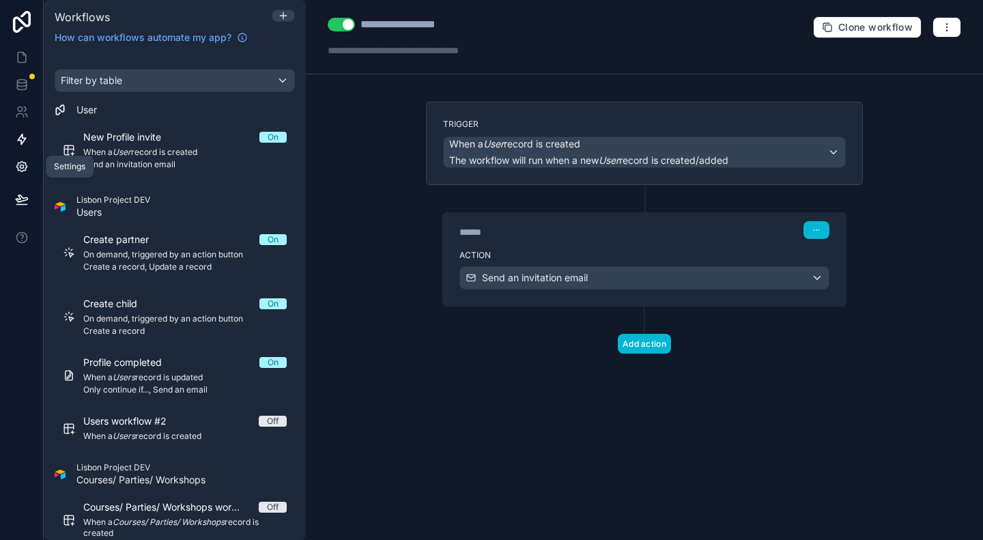
click at [21, 162] on icon at bounding box center [22, 167] width 14 height 14
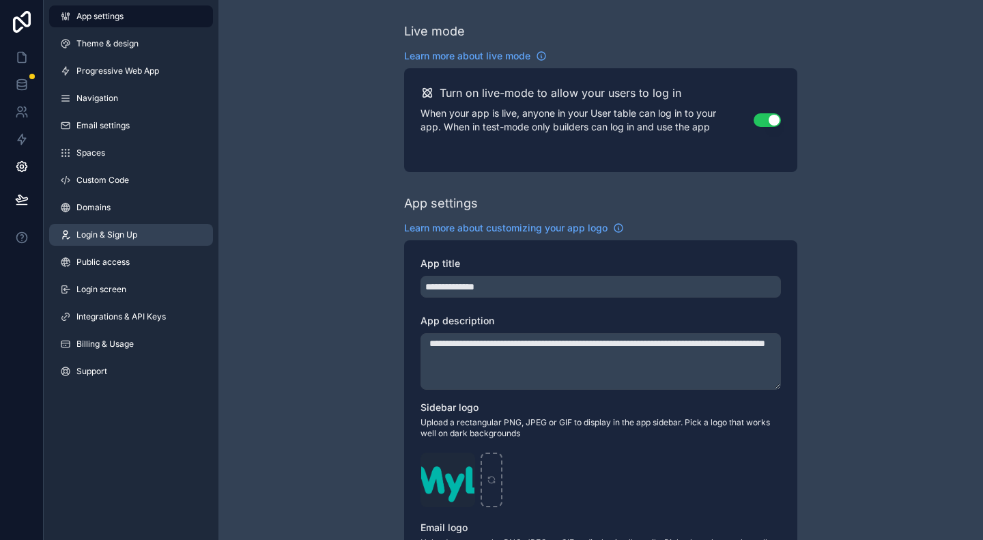
click at [121, 234] on span "Login & Sign Up" at bounding box center [106, 234] width 61 height 11
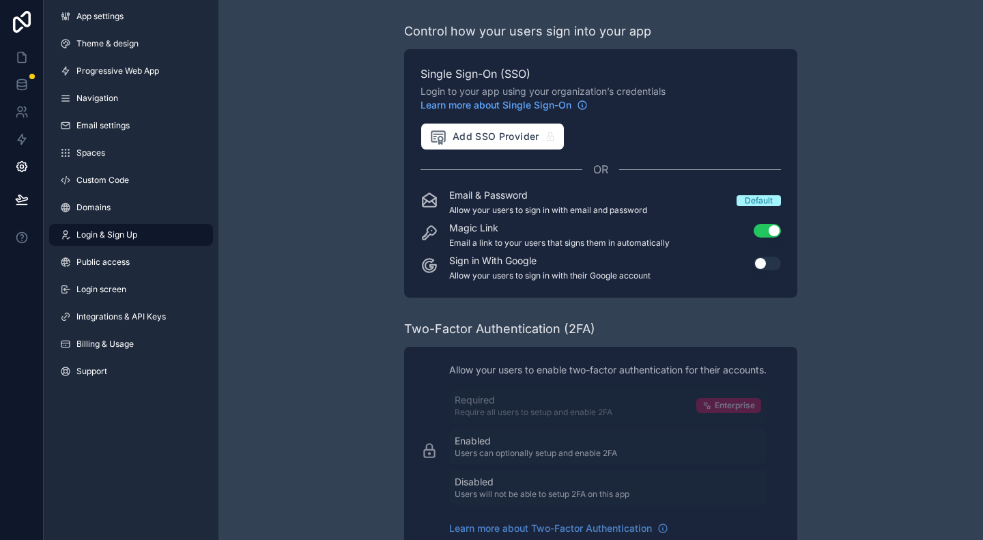
click at [928, 215] on div "Control how your users sign into your app Single Sign-On (SSO) Login to your ap…" at bounding box center [601, 353] width 765 height 707
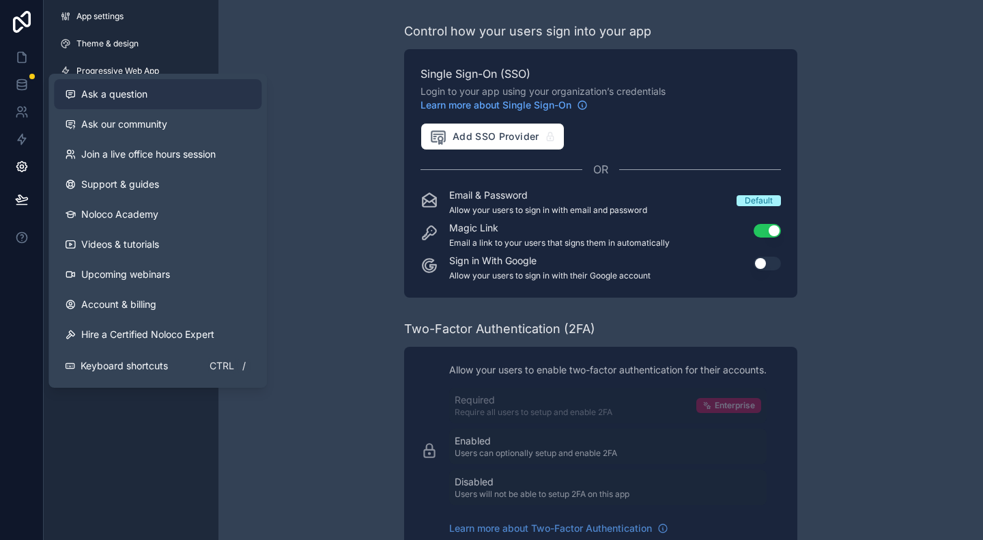
click at [99, 97] on span "Ask a question" at bounding box center [114, 94] width 66 height 14
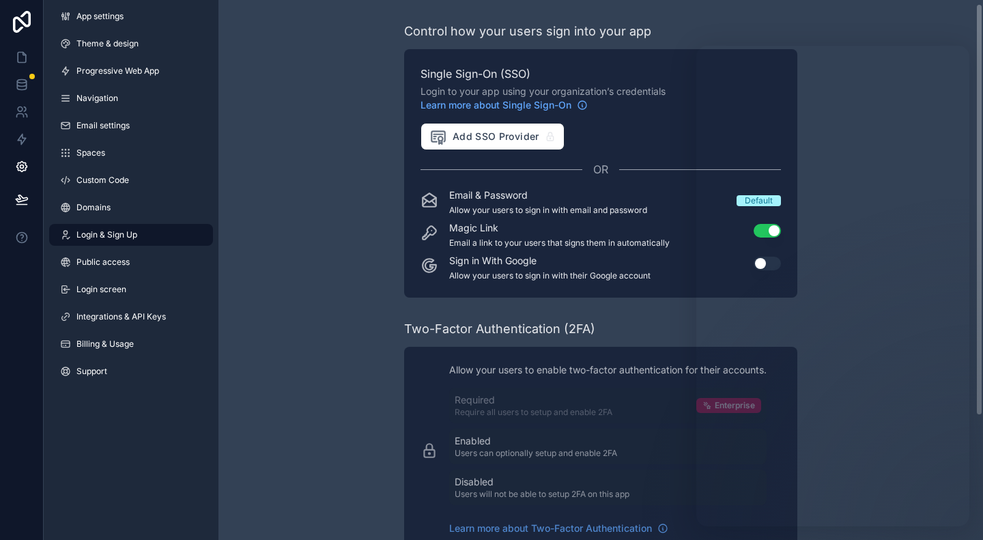
scroll to position [167, 0]
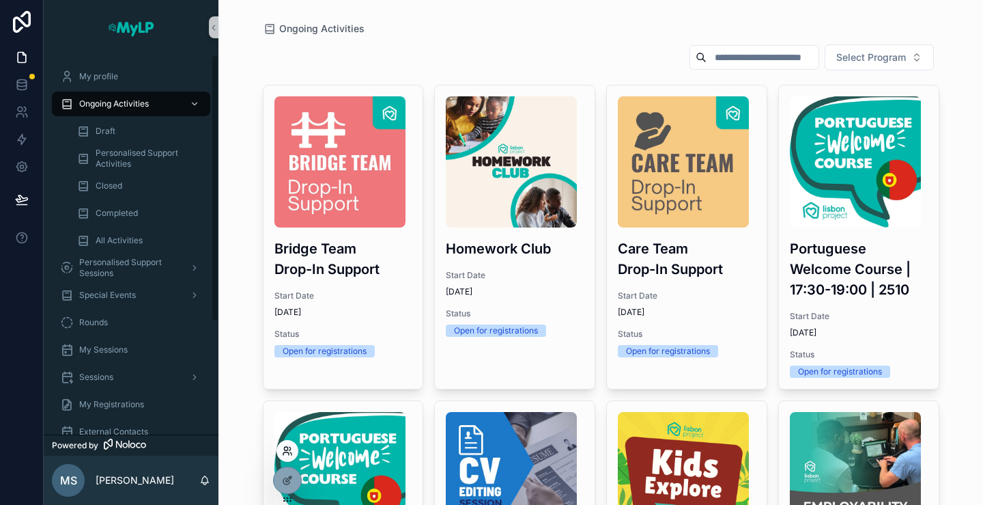
click at [289, 451] on icon at bounding box center [287, 450] width 11 height 11
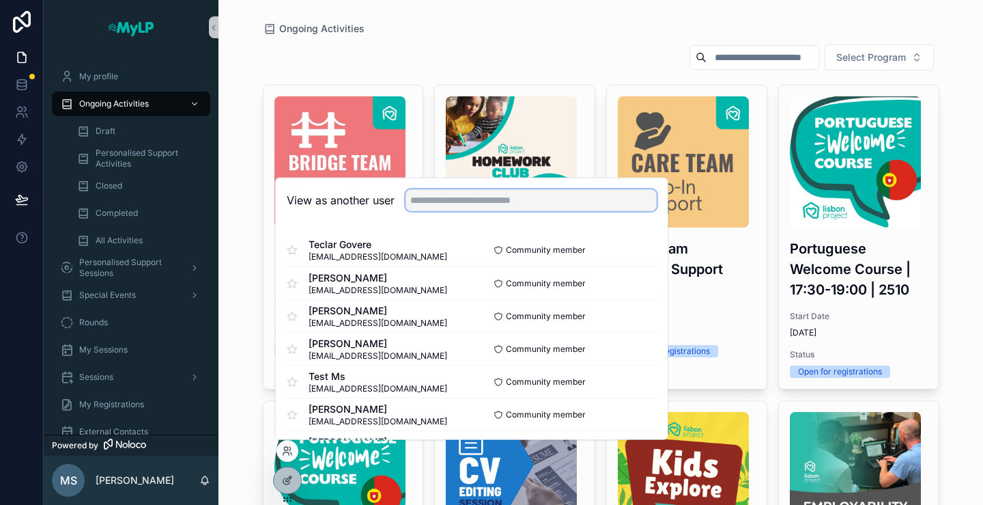
click at [456, 197] on input "text" at bounding box center [531, 200] width 251 height 22
type input "******"
click at [641, 379] on button "Select" at bounding box center [639, 381] width 36 height 20
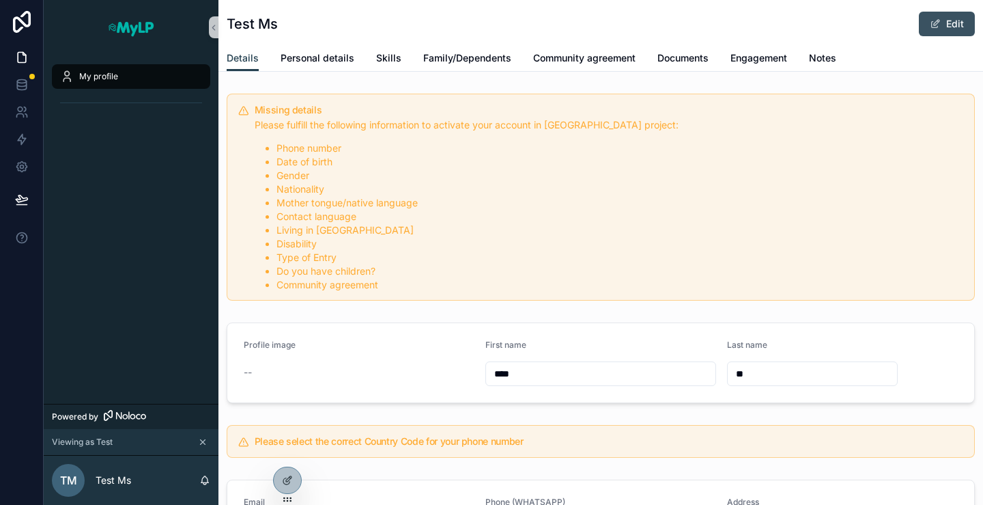
click at [944, 28] on button "Edit" at bounding box center [947, 24] width 56 height 25
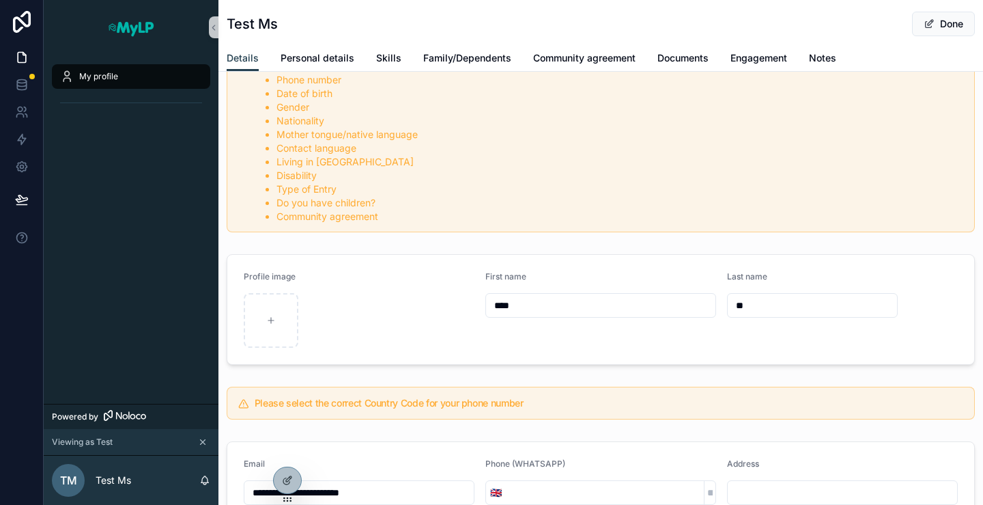
scroll to position [137, 0]
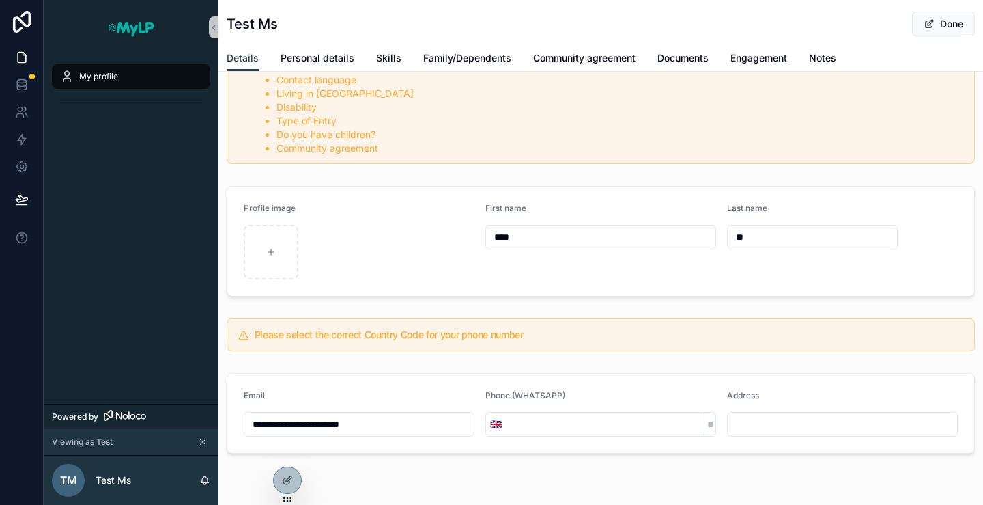
click at [274, 55] on div "Details Personal details Skills Family/Dependents Community agreement Documents…" at bounding box center [601, 58] width 748 height 26
click at [300, 53] on span "Personal details" at bounding box center [318, 58] width 74 height 14
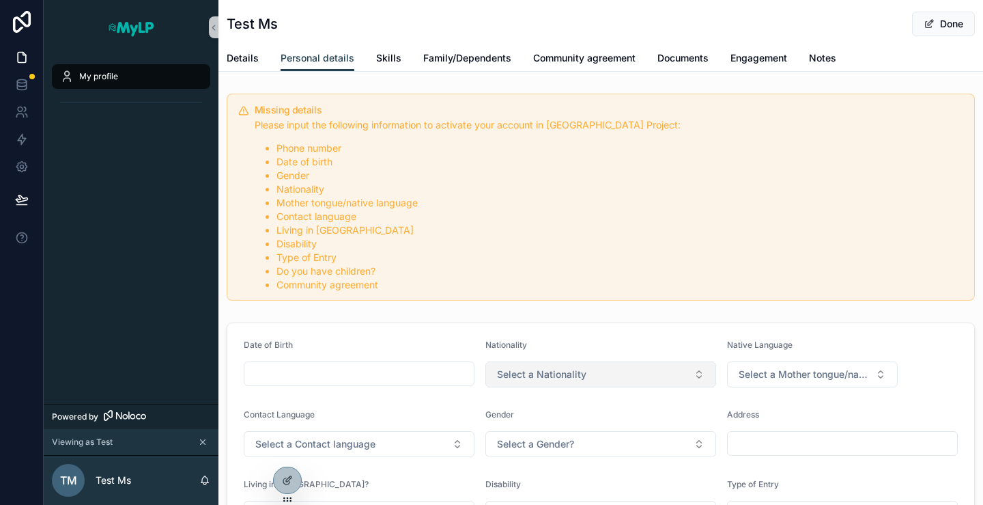
click at [556, 367] on span "Select a Nationality" at bounding box center [541, 374] width 89 height 14
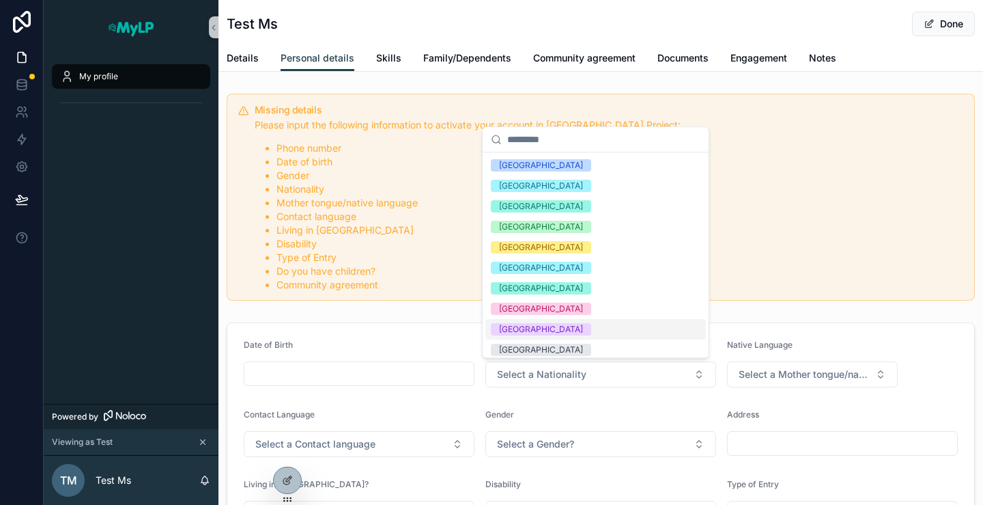
click at [556, 337] on div "[GEOGRAPHIC_DATA]" at bounding box center [596, 329] width 221 height 20
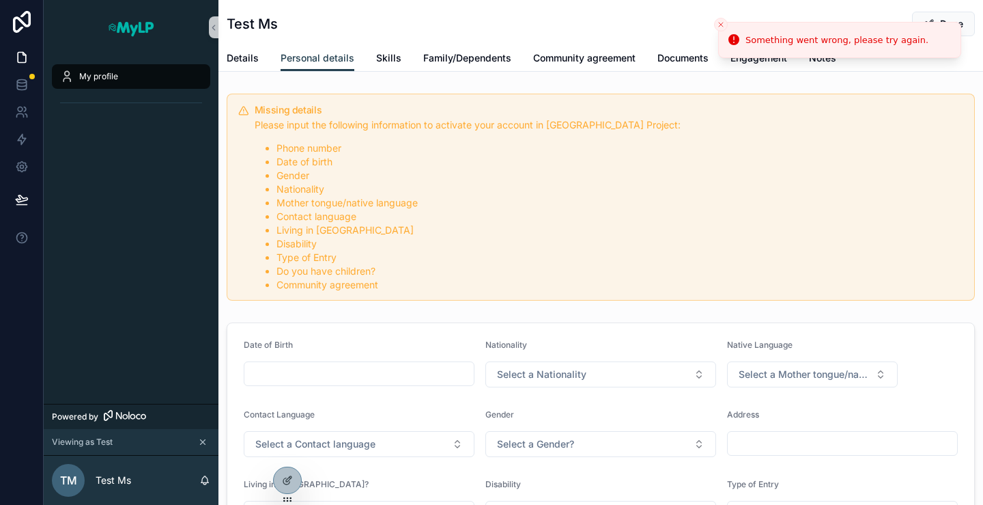
click at [803, 42] on div "Something went wrong, please try again." at bounding box center [837, 40] width 183 height 14
click at [291, 474] on div at bounding box center [287, 480] width 27 height 26
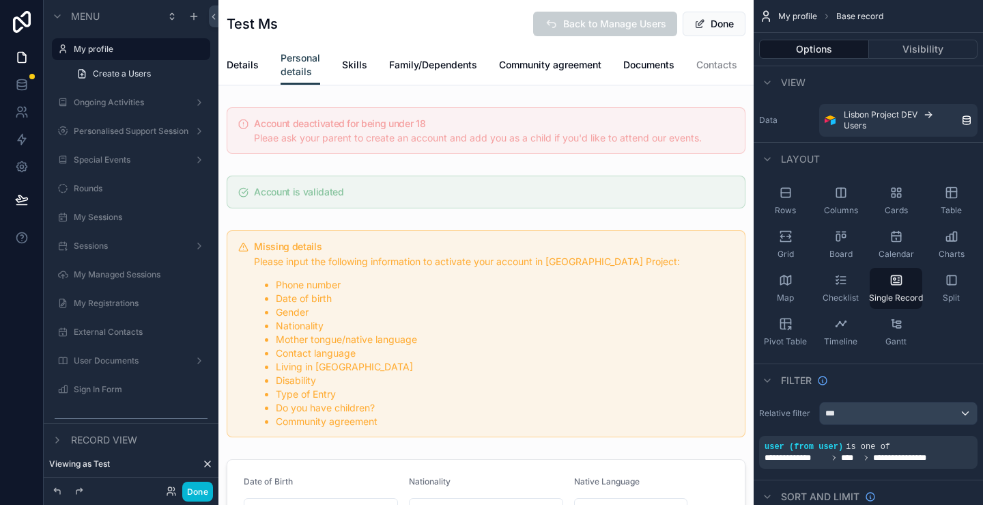
scroll to position [273, 0]
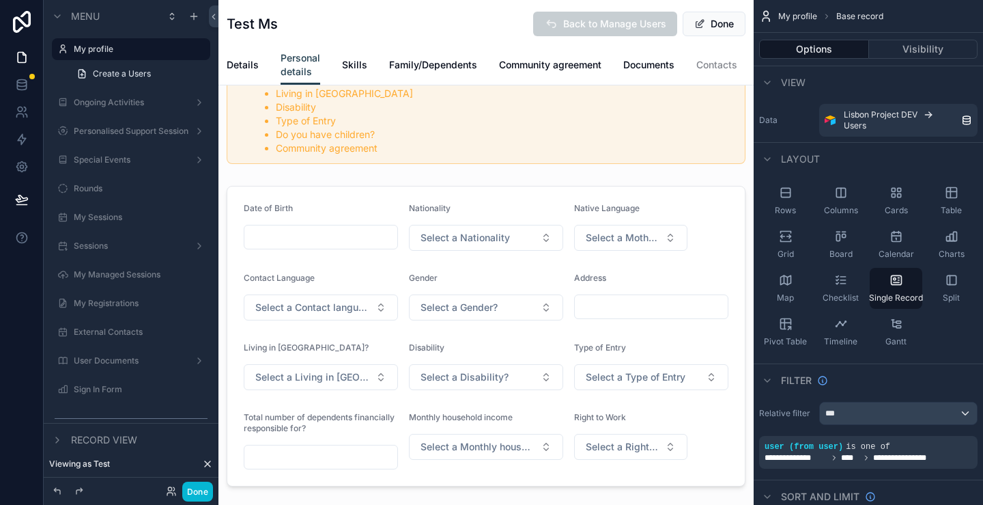
click at [509, 206] on div "scrollable content" at bounding box center [486, 418] width 535 height 1382
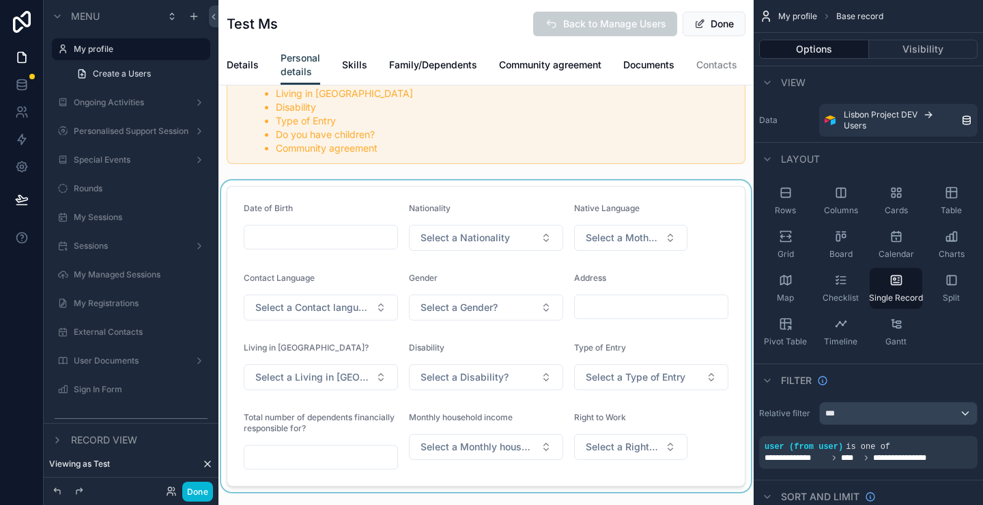
click at [529, 211] on div "scrollable content" at bounding box center [486, 335] width 535 height 311
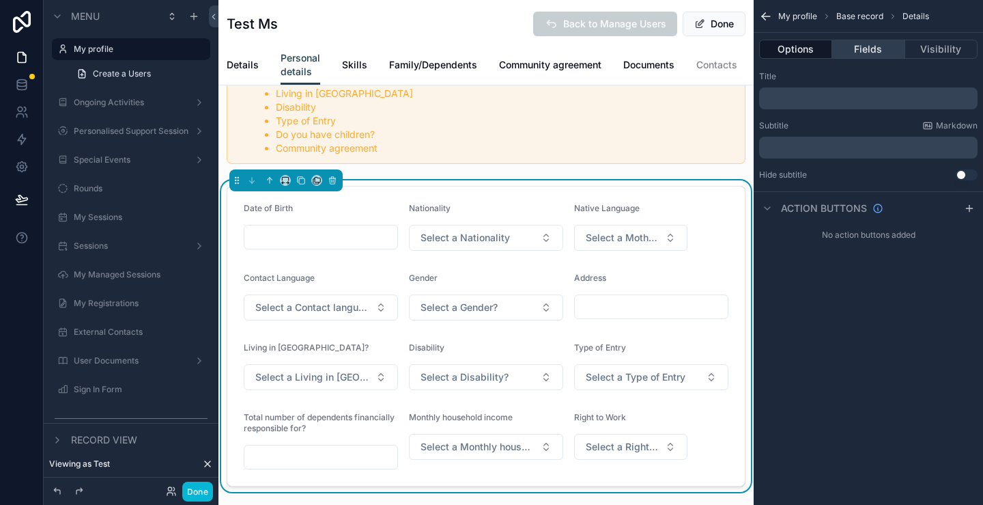
click at [871, 45] on button "Fields" at bounding box center [868, 49] width 72 height 19
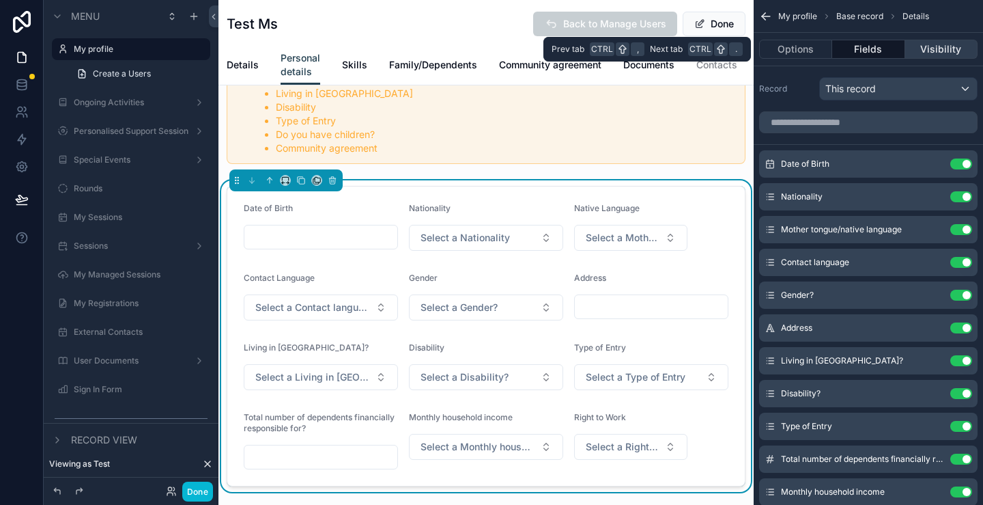
click at [928, 43] on button "Visibility" at bounding box center [941, 49] width 72 height 19
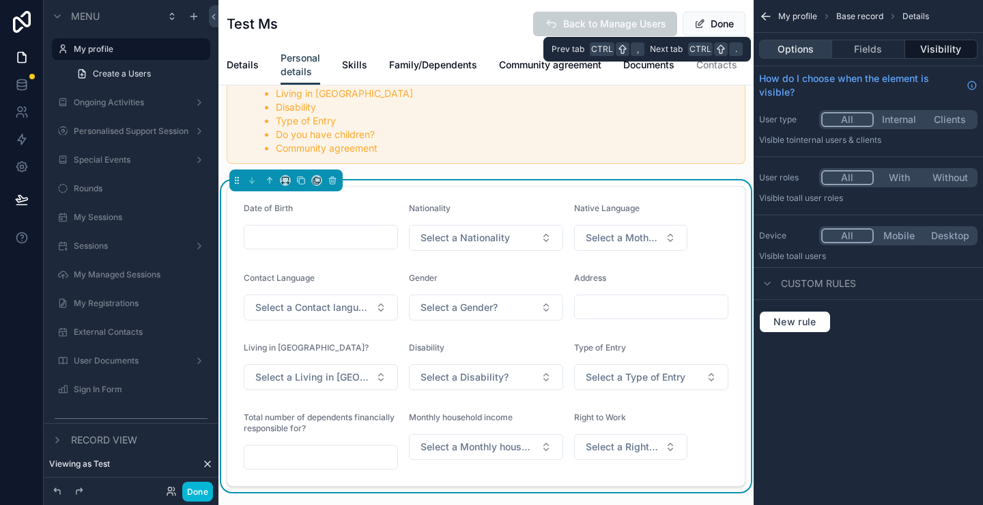
click at [796, 51] on button "Options" at bounding box center [795, 49] width 73 height 19
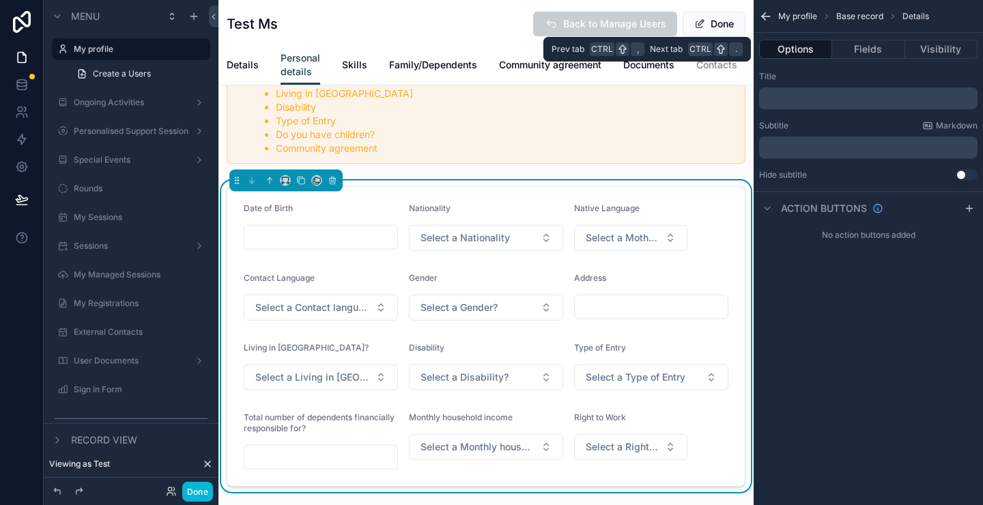
click at [795, 21] on span "My profile" at bounding box center [797, 16] width 39 height 11
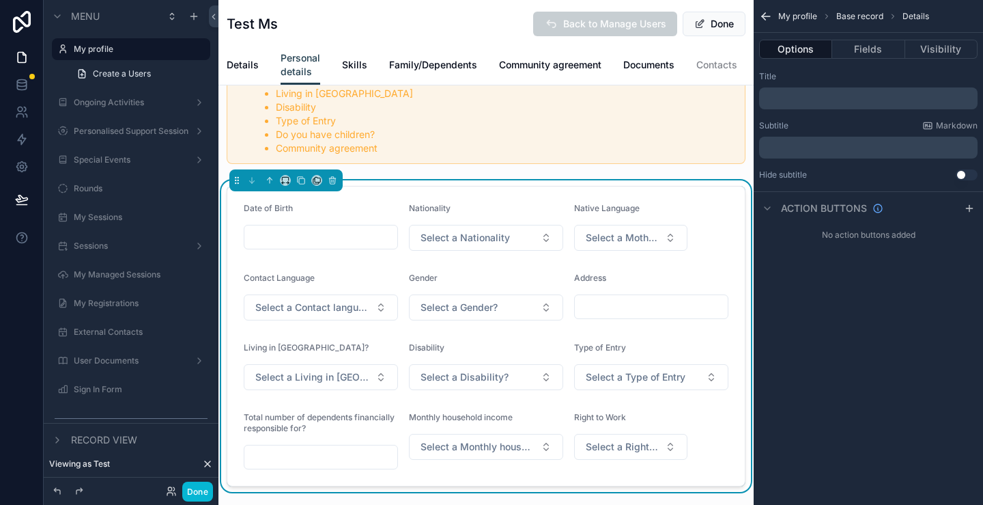
click at [796, 16] on span "My profile" at bounding box center [797, 16] width 39 height 11
click at [759, 15] on icon "scrollable content" at bounding box center [766, 17] width 14 height 14
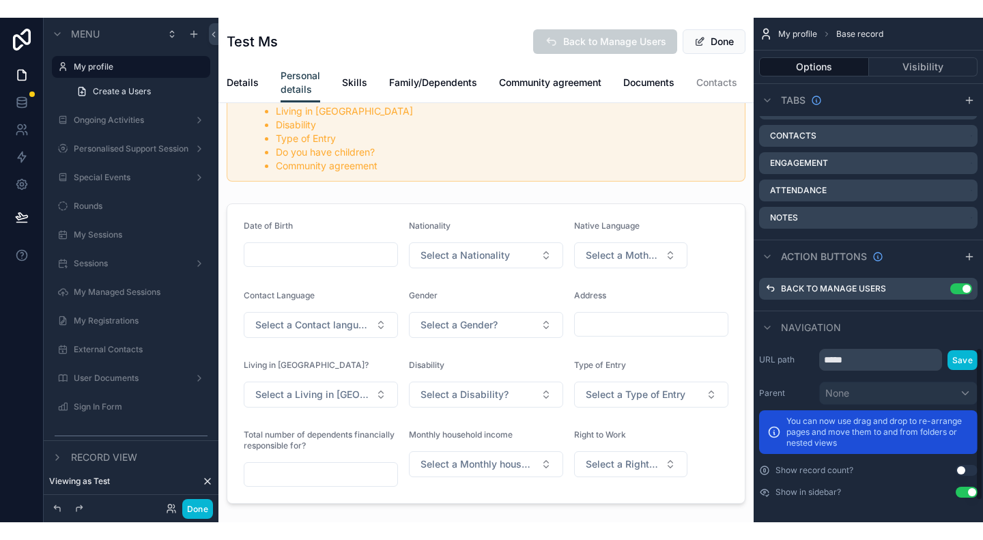
scroll to position [884, 0]
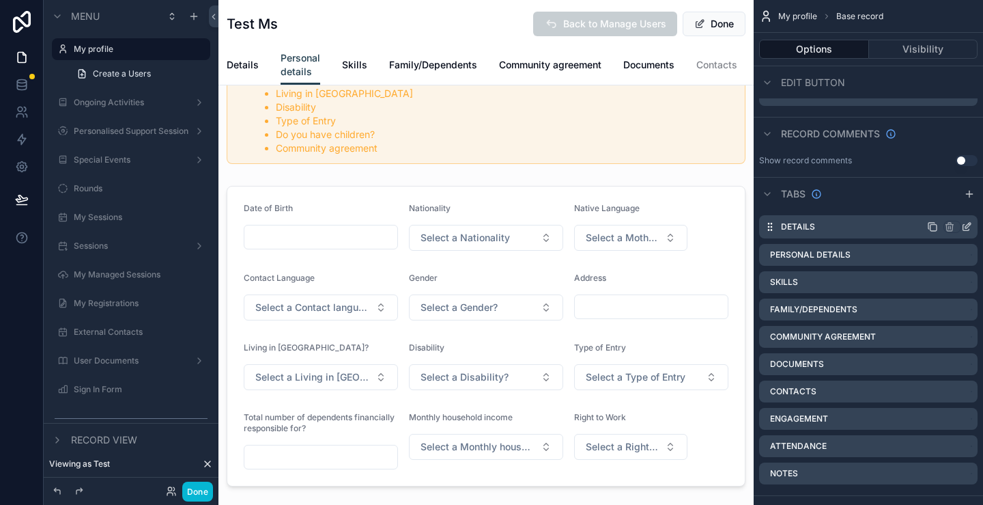
click at [967, 226] on icon "scrollable content" at bounding box center [968, 225] width 5 height 5
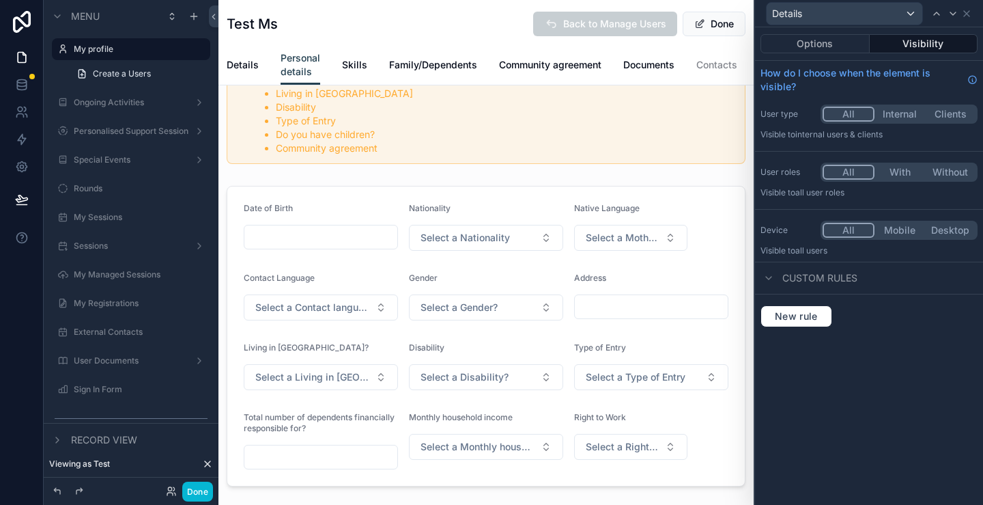
click at [968, 18] on div "Details" at bounding box center [869, 13] width 217 height 27
click at [967, 14] on icon at bounding box center [966, 13] width 5 height 5
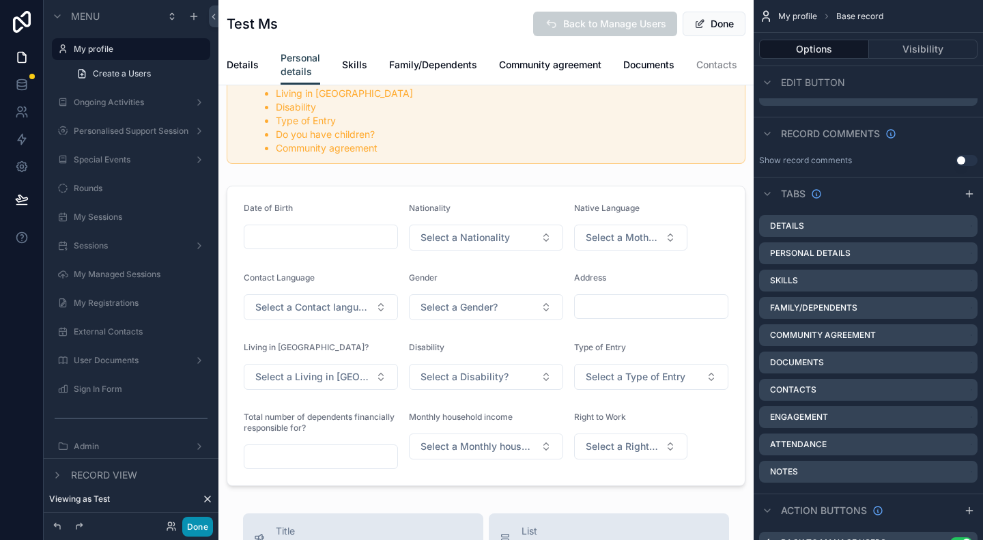
click at [199, 504] on button "Done" at bounding box center [197, 527] width 31 height 20
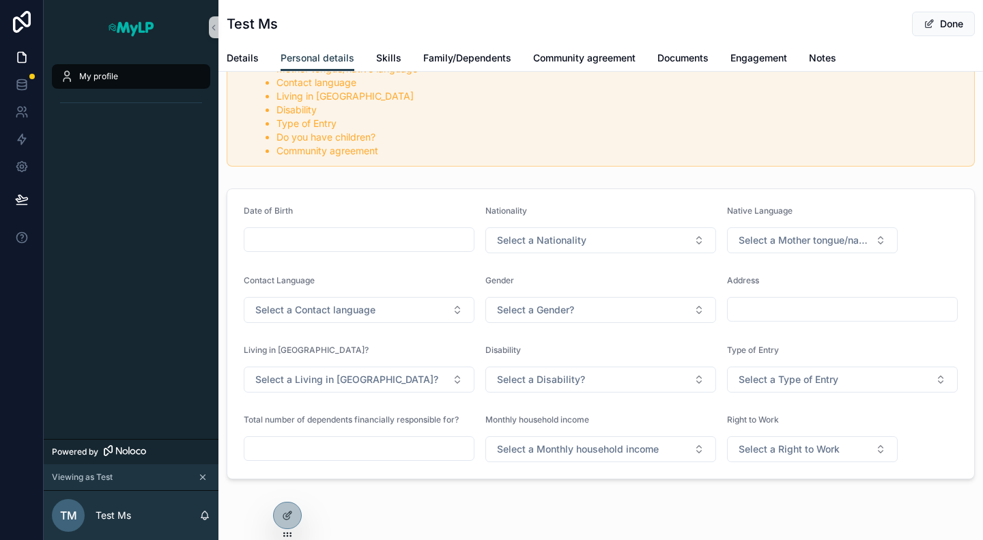
scroll to position [137, 0]
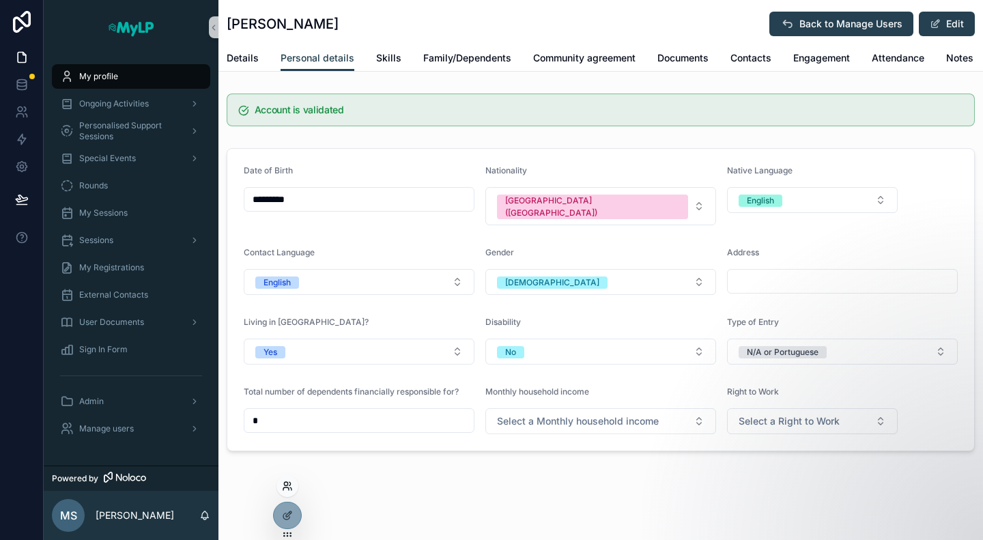
click at [287, 483] on icon at bounding box center [285, 483] width 3 height 3
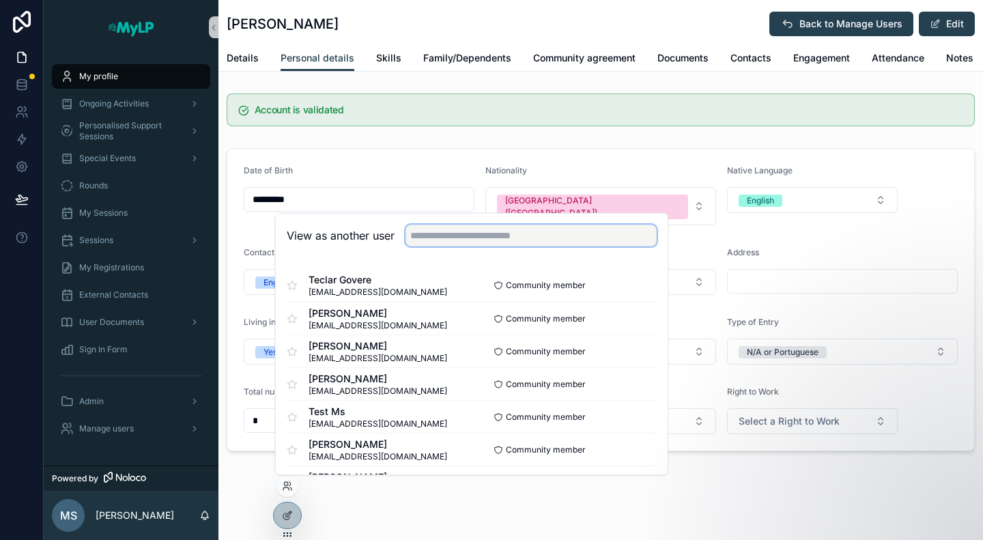
click at [501, 242] on input "text" at bounding box center [531, 236] width 251 height 22
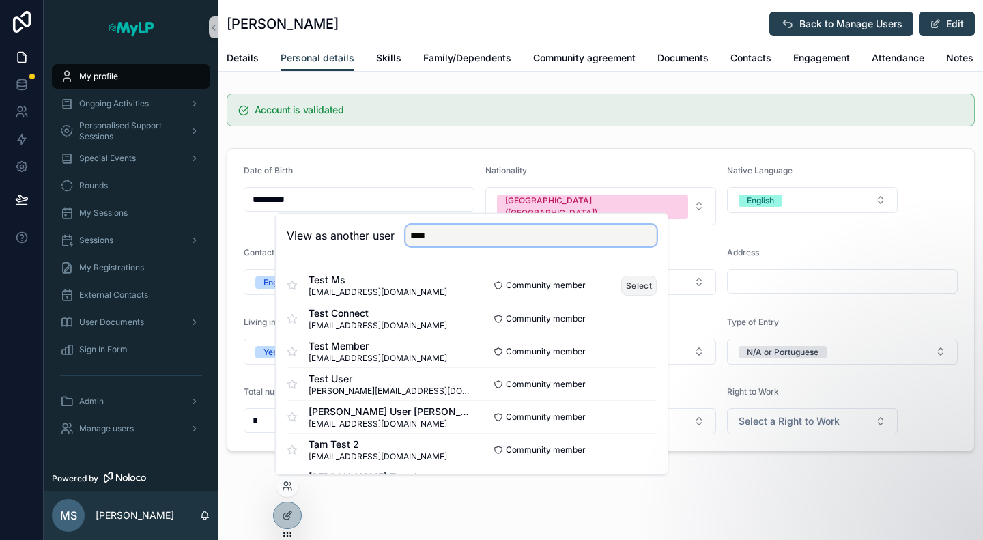
type input "****"
click at [631, 284] on button "Select" at bounding box center [639, 285] width 36 height 20
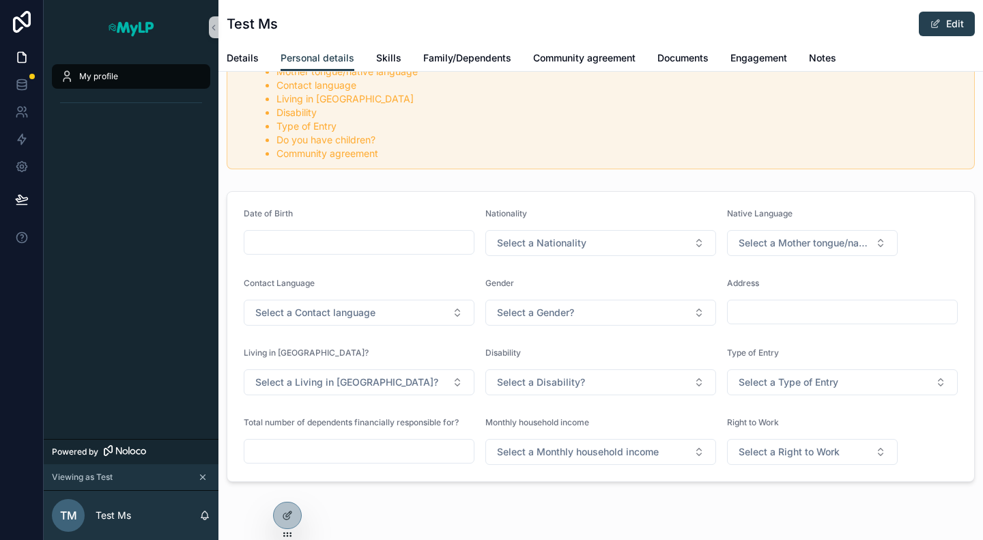
scroll to position [137, 0]
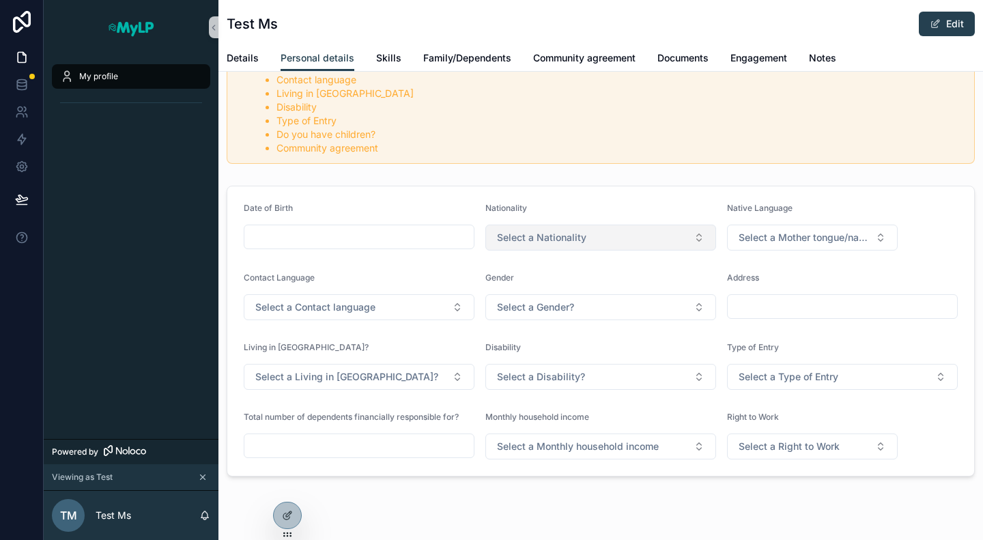
click at [582, 225] on button "Select a Nationality" at bounding box center [601, 238] width 231 height 26
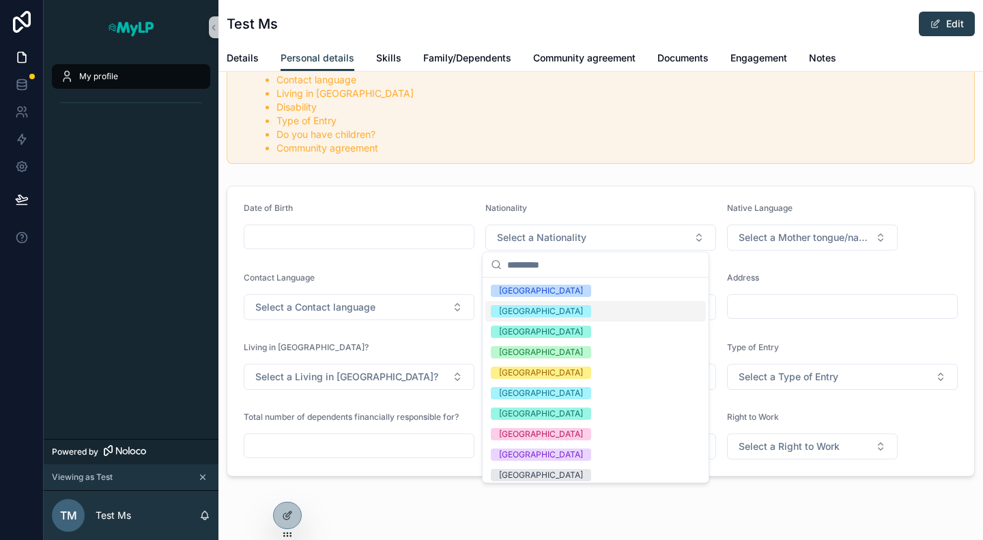
click at [582, 301] on div "[GEOGRAPHIC_DATA]" at bounding box center [596, 311] width 221 height 20
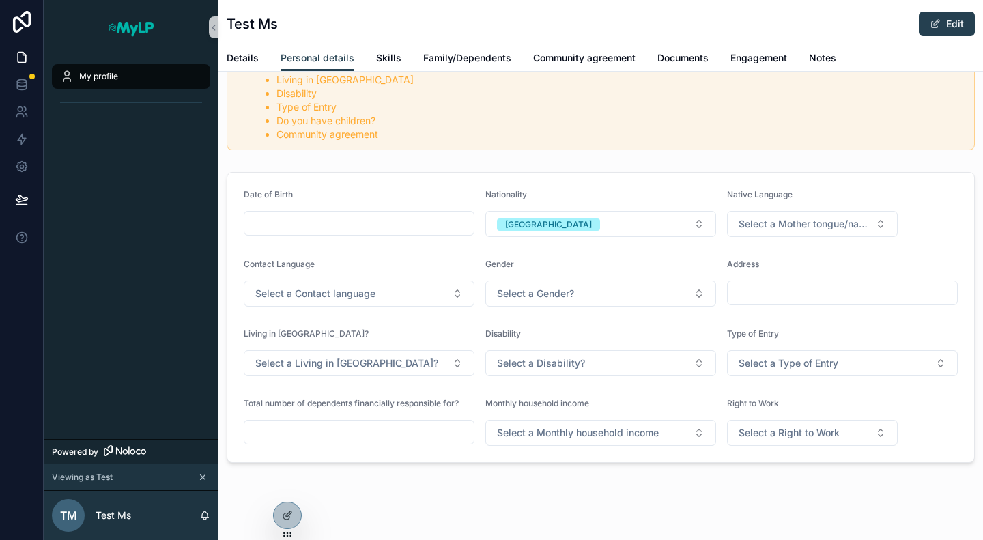
click at [611, 236] on form "Date of Birth Nationality [DEMOGRAPHIC_DATA] Native Language Select a Mother to…" at bounding box center [600, 318] width 747 height 290
click at [614, 221] on button "[GEOGRAPHIC_DATA]" at bounding box center [601, 224] width 231 height 26
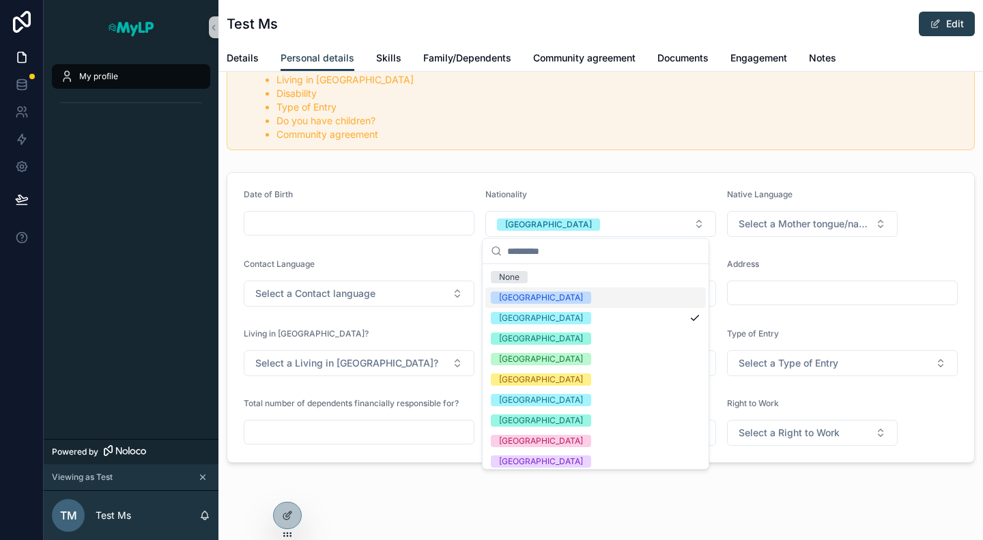
click at [643, 279] on div "None" at bounding box center [596, 277] width 221 height 20
